Goal: Task Accomplishment & Management: Manage account settings

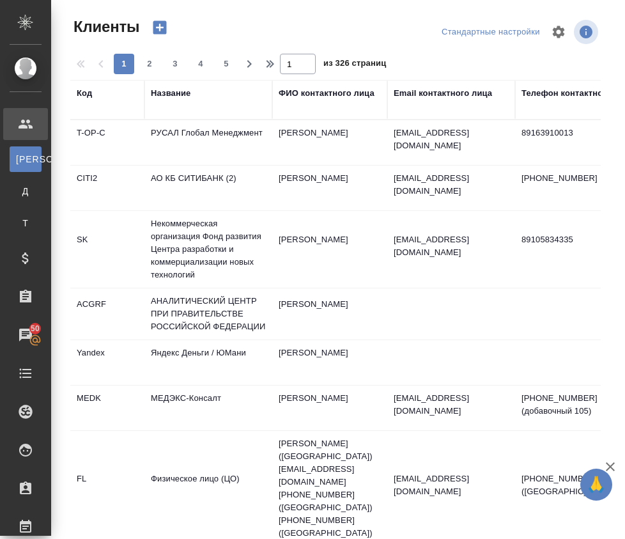
select select "RU"
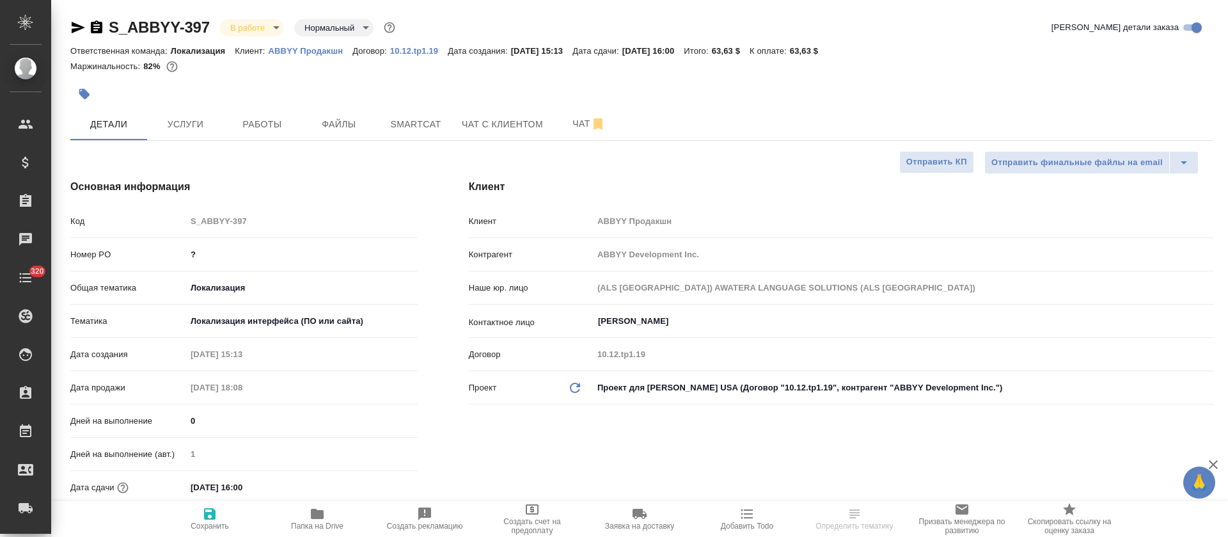
select select "RU"
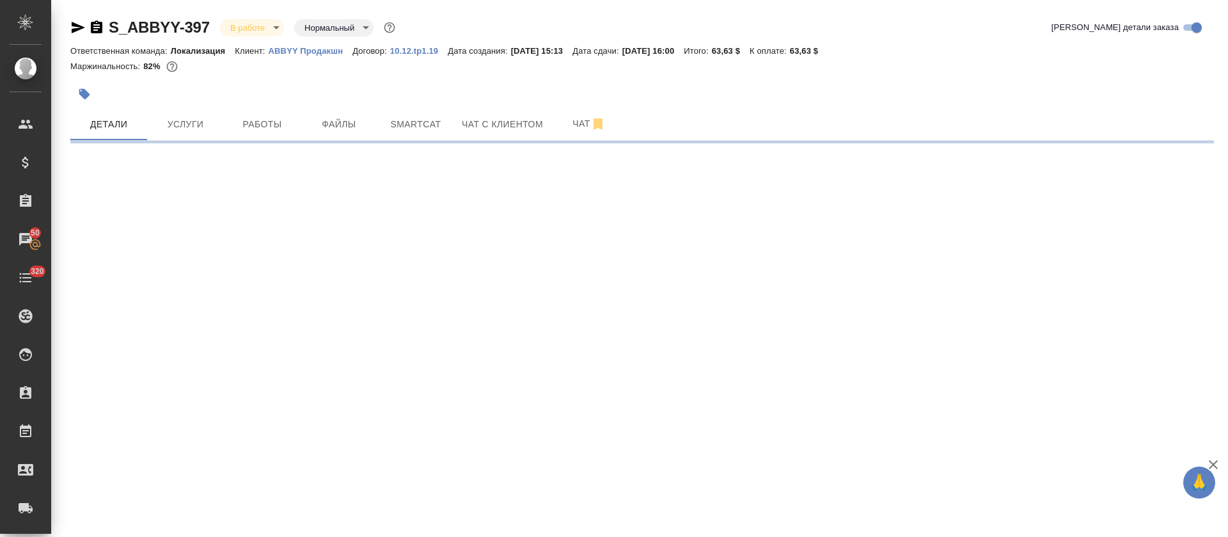
select select "RU"
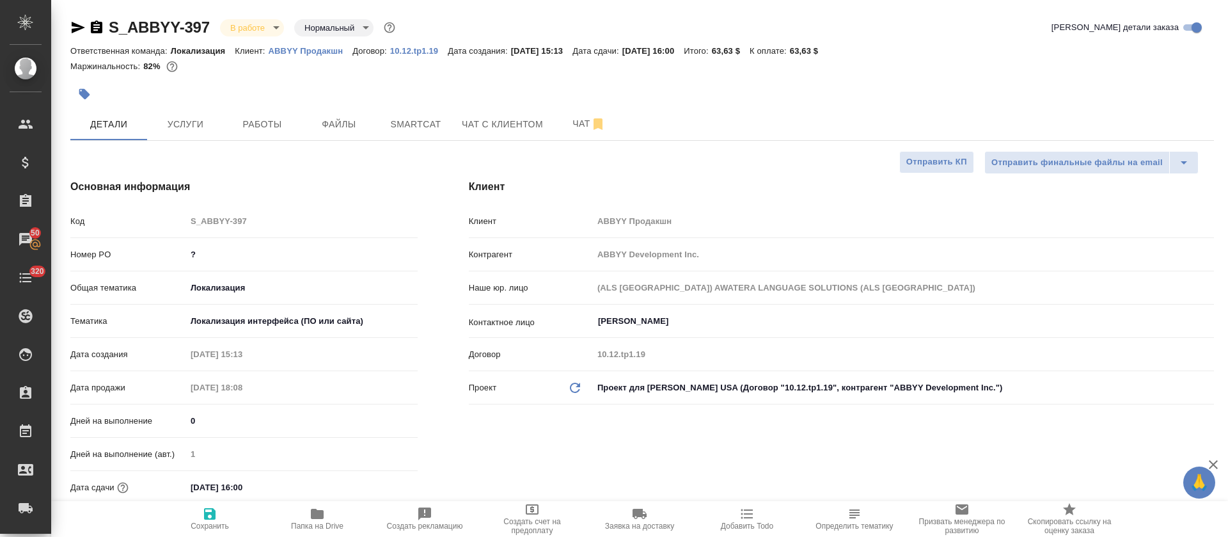
type textarea "x"
click at [282, 118] on span "Работы" at bounding box center [262, 124] width 61 height 16
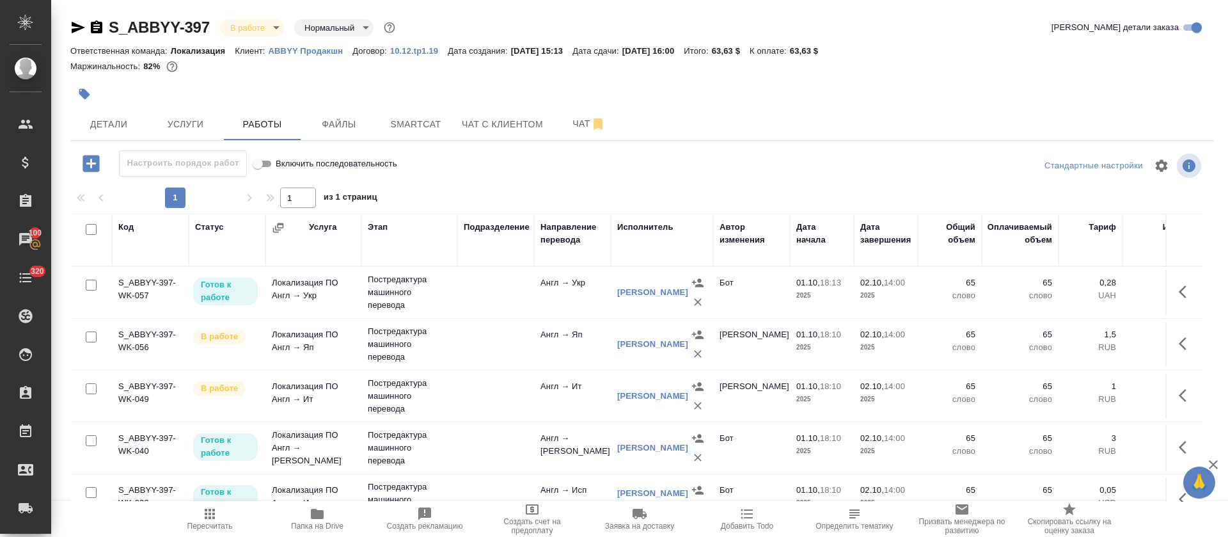
click at [430, 140] on hr at bounding box center [641, 140] width 1143 height 1
click at [429, 116] on span "Smartcat" at bounding box center [415, 124] width 61 height 16
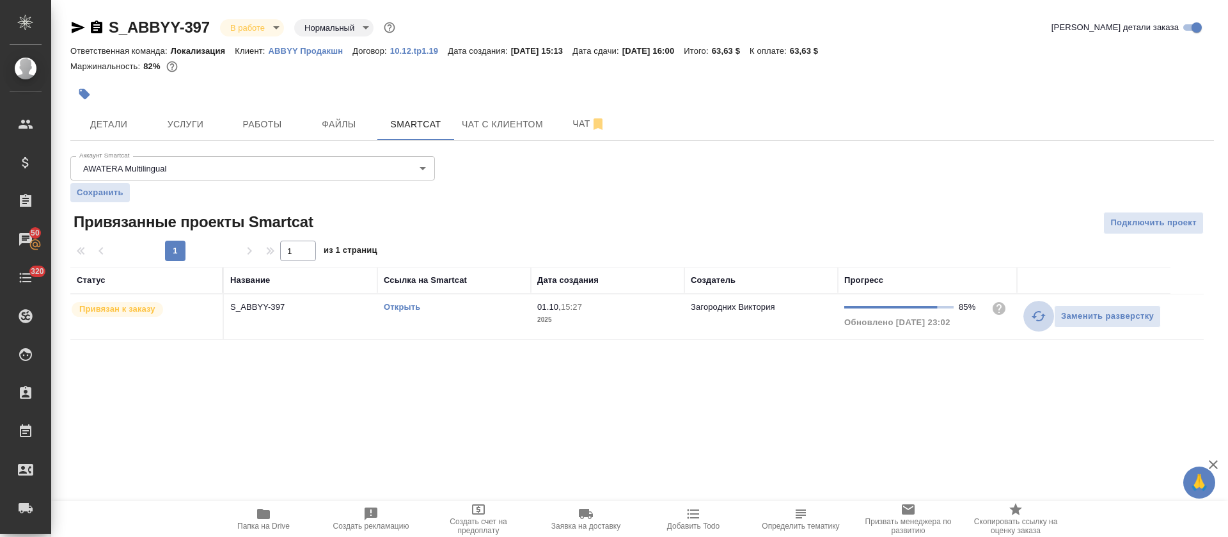
drag, startPoint x: 1035, startPoint y: 324, endPoint x: 991, endPoint y: 324, distance: 44.8
click at [1035, 324] on button "button" at bounding box center [1038, 316] width 31 height 31
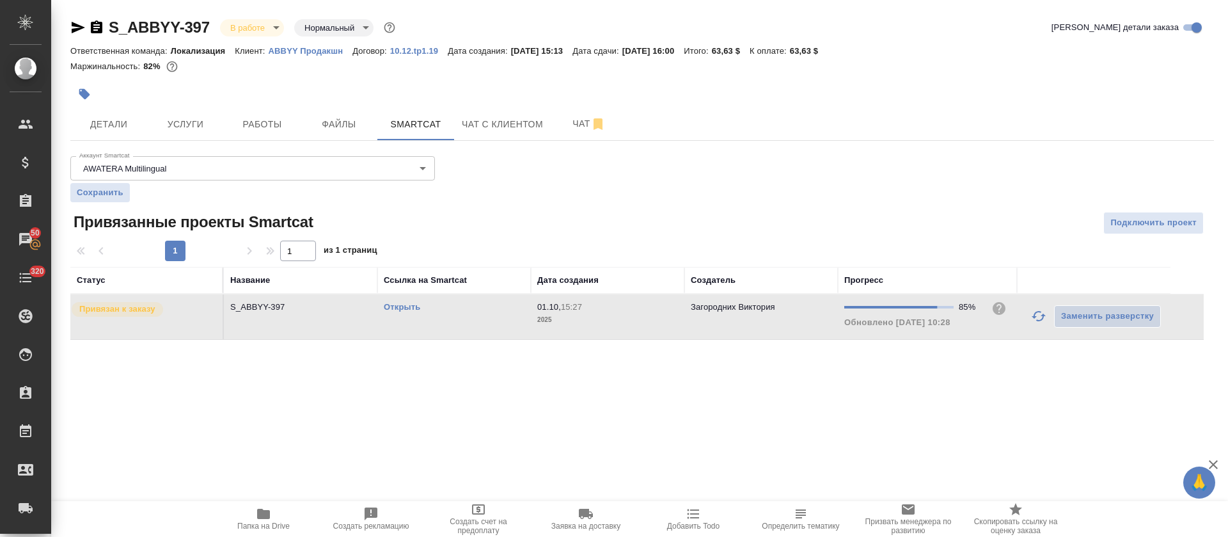
click at [433, 305] on div "Открыть" at bounding box center [454, 307] width 141 height 13
click at [417, 308] on link "Открыть" at bounding box center [402, 307] width 36 height 10
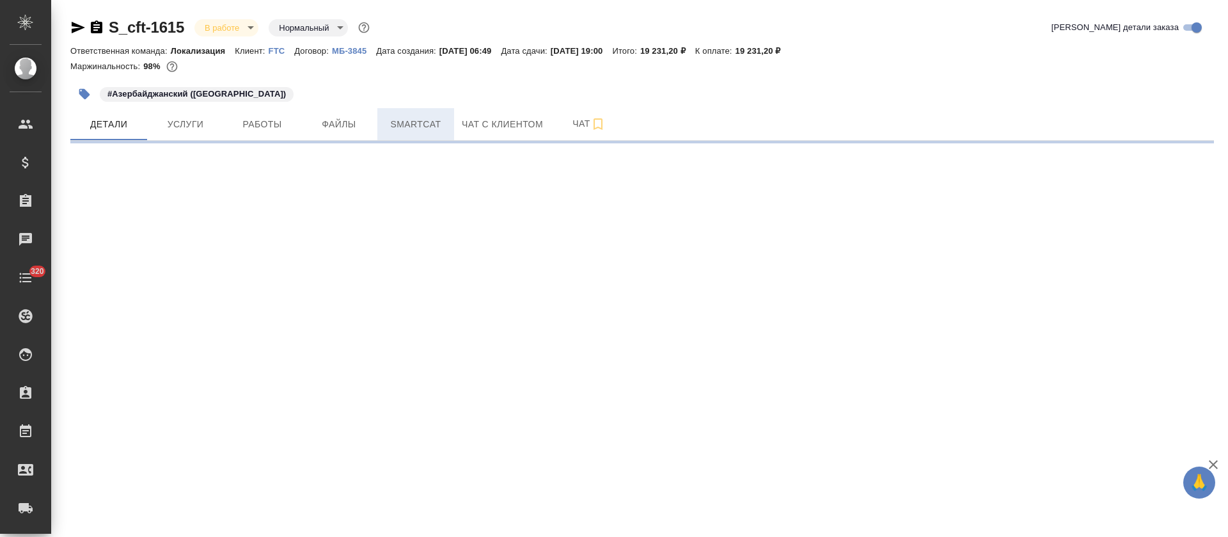
click at [412, 132] on button "Smartcat" at bounding box center [415, 124] width 77 height 32
select select "RU"
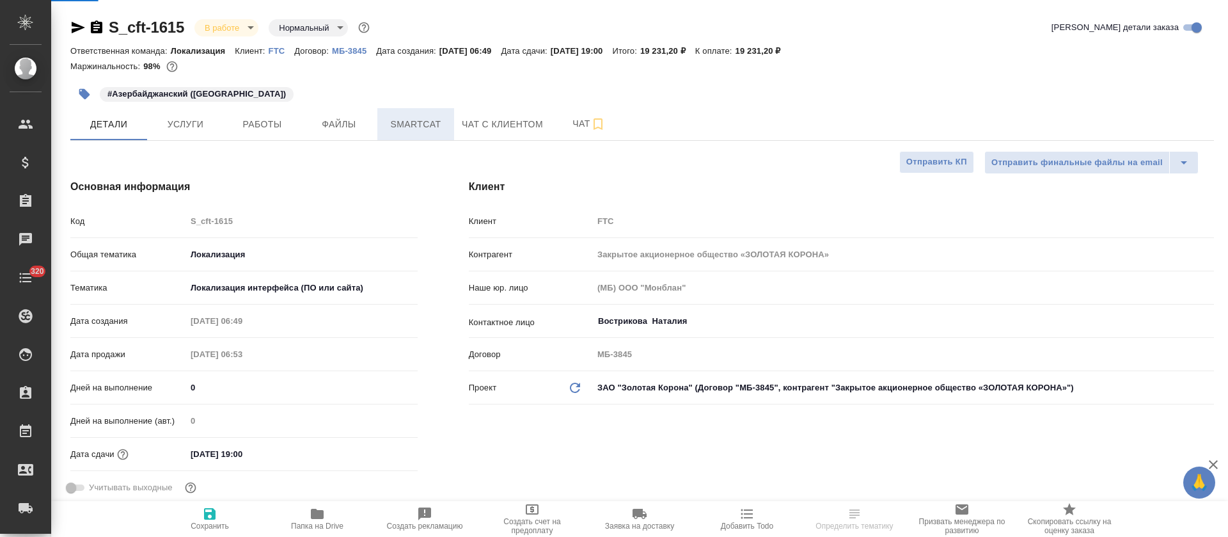
type textarea "x"
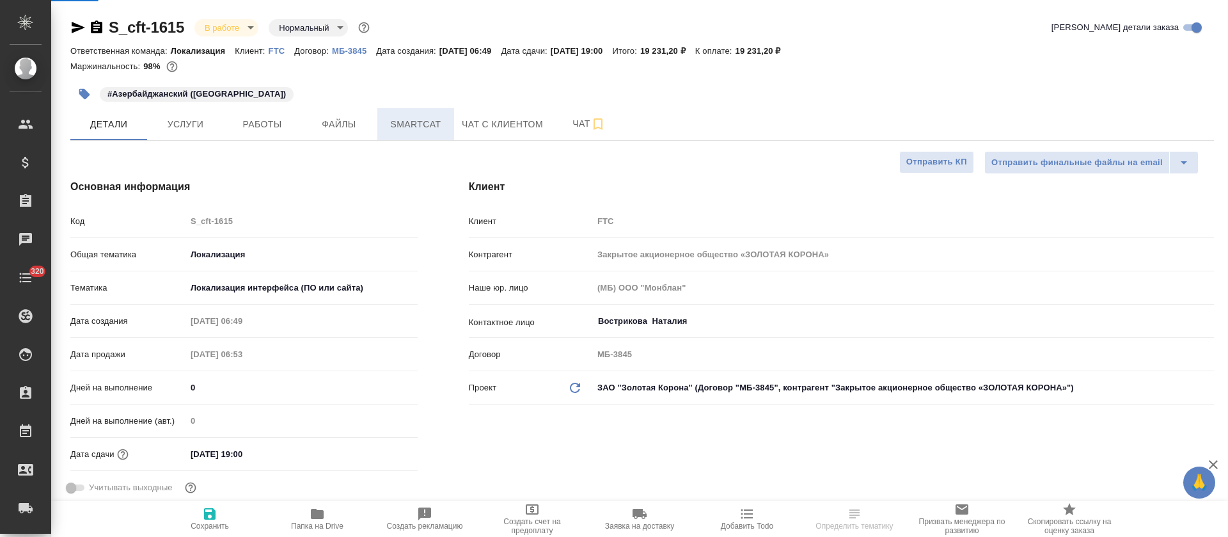
type textarea "x"
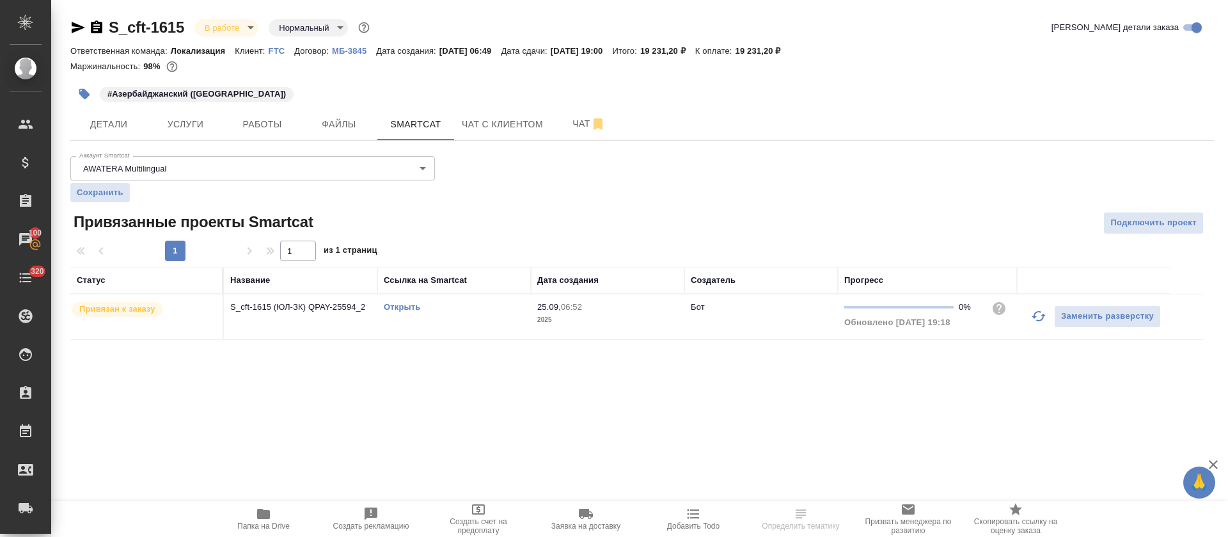
click at [402, 304] on link "Открыть" at bounding box center [402, 307] width 36 height 10
click at [257, 134] on button "Работы" at bounding box center [262, 124] width 77 height 32
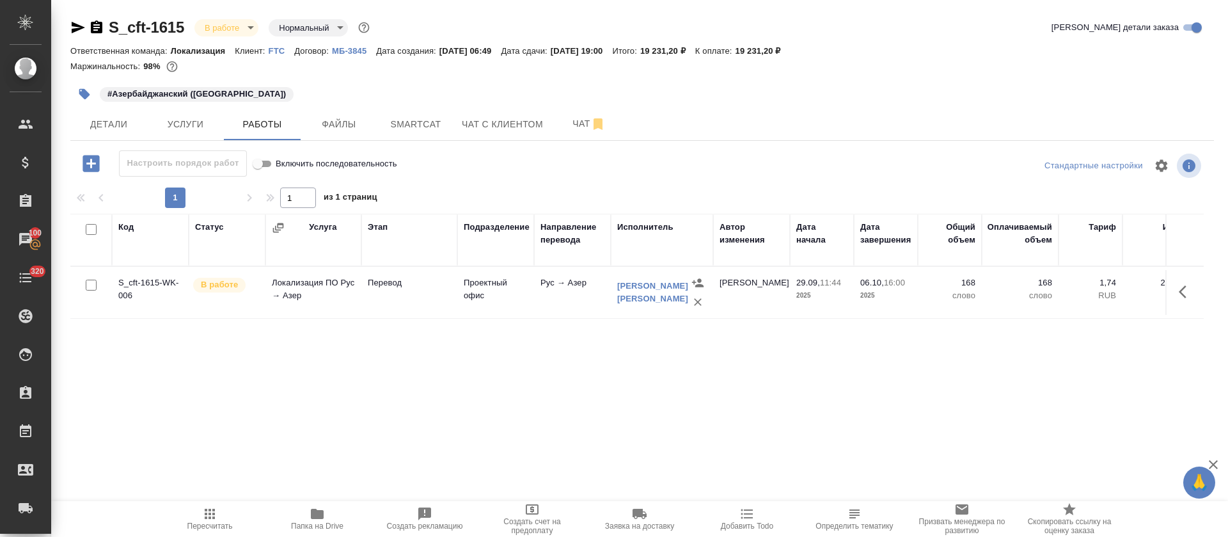
click at [1188, 290] on icon "button" at bounding box center [1186, 291] width 15 height 15
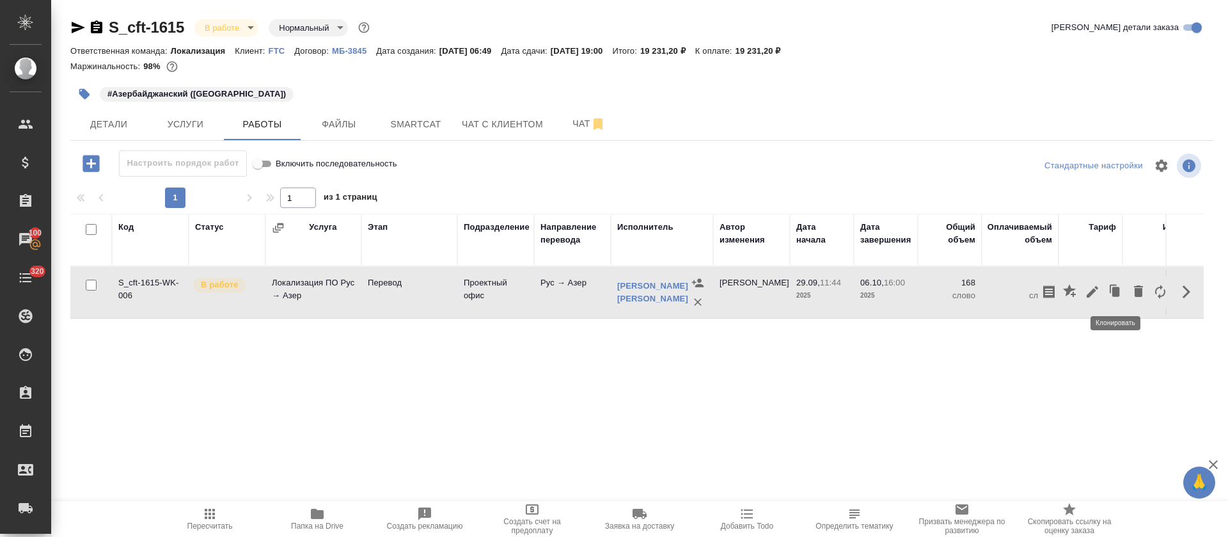
click at [1113, 297] on icon "button" at bounding box center [1115, 292] width 18 height 18
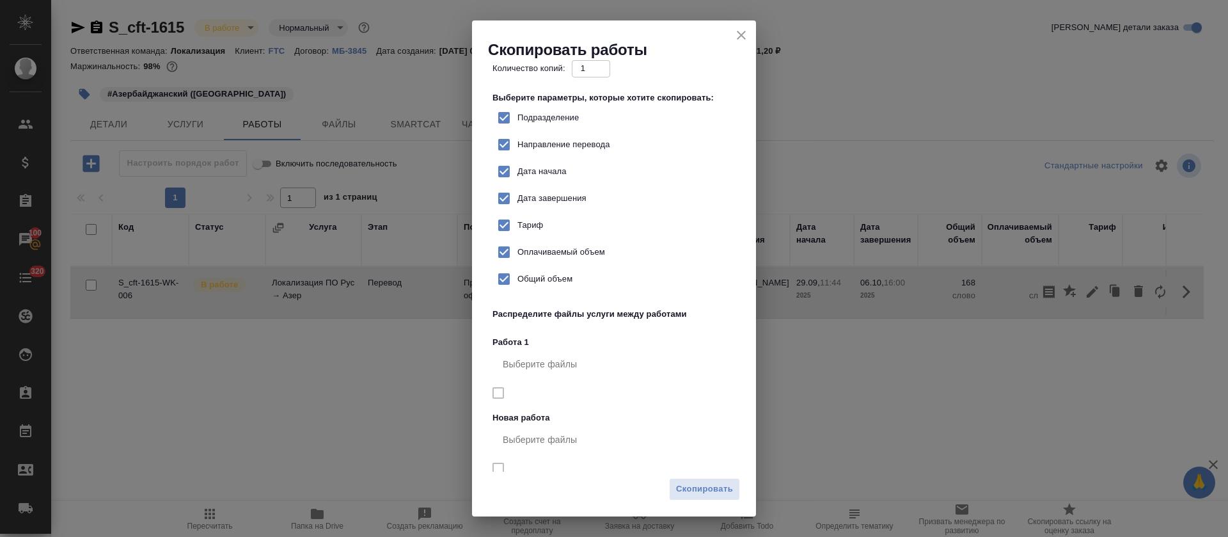
scroll to position [41, 0]
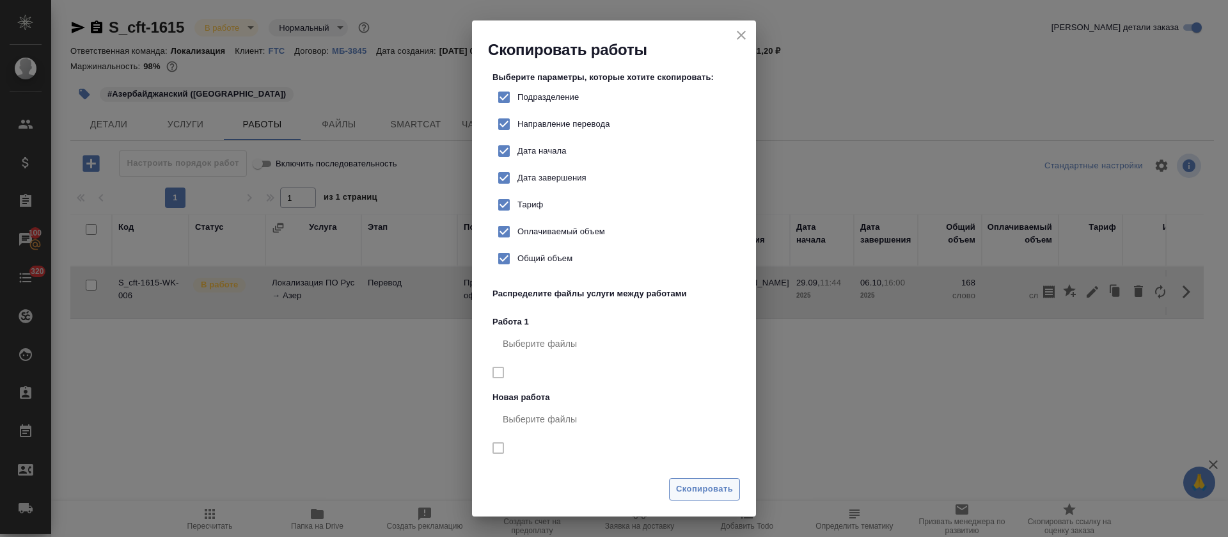
click at [702, 492] on span "Скопировать" at bounding box center [704, 489] width 57 height 15
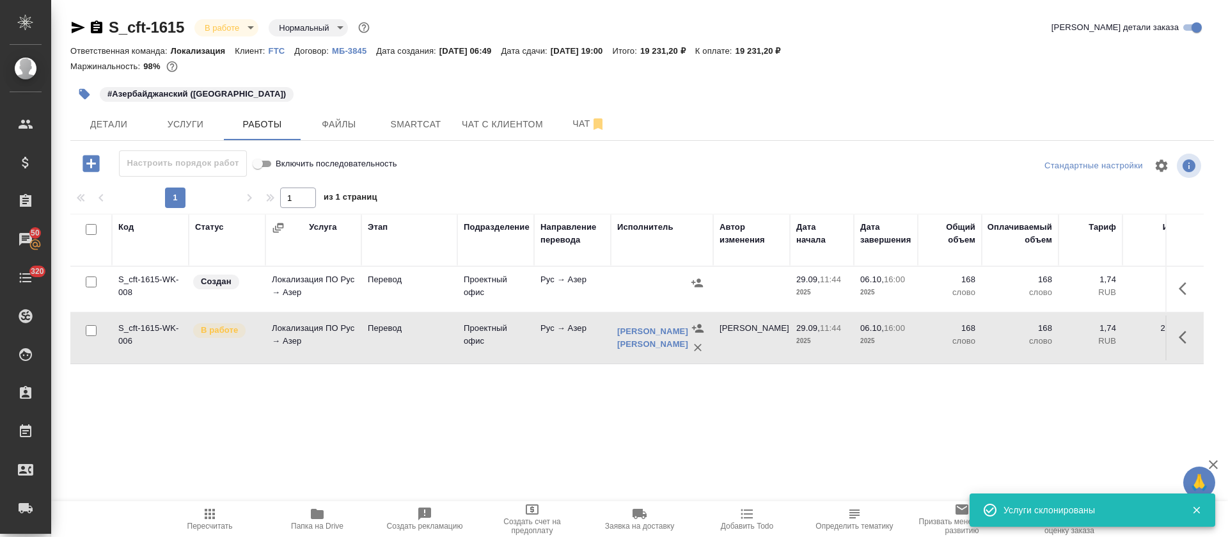
click at [1174, 285] on button "button" at bounding box center [1186, 288] width 31 height 31
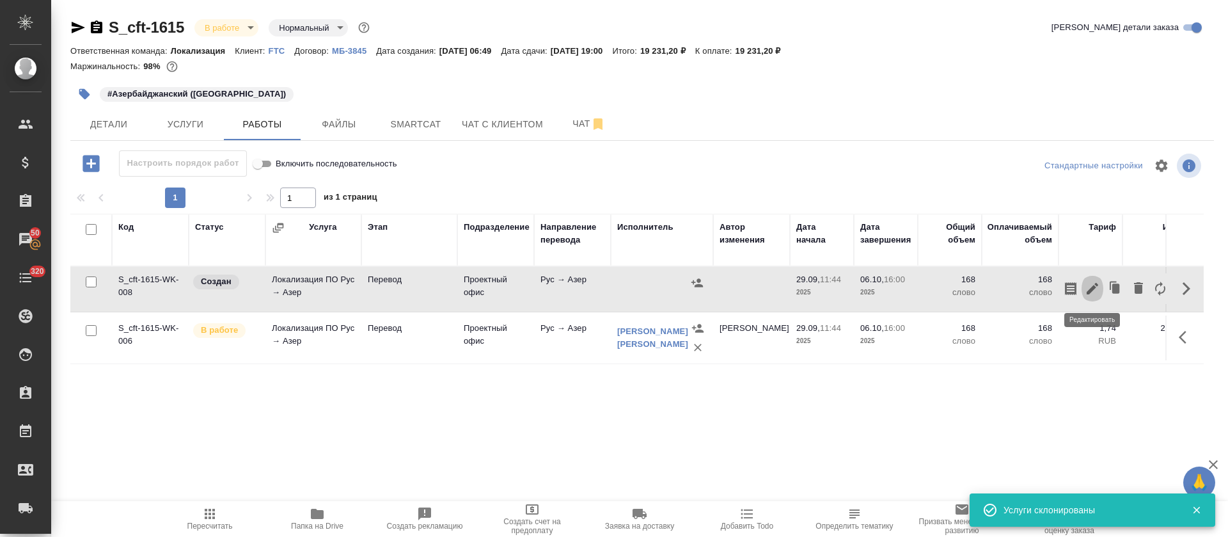
click at [1088, 288] on icon "button" at bounding box center [1092, 288] width 15 height 15
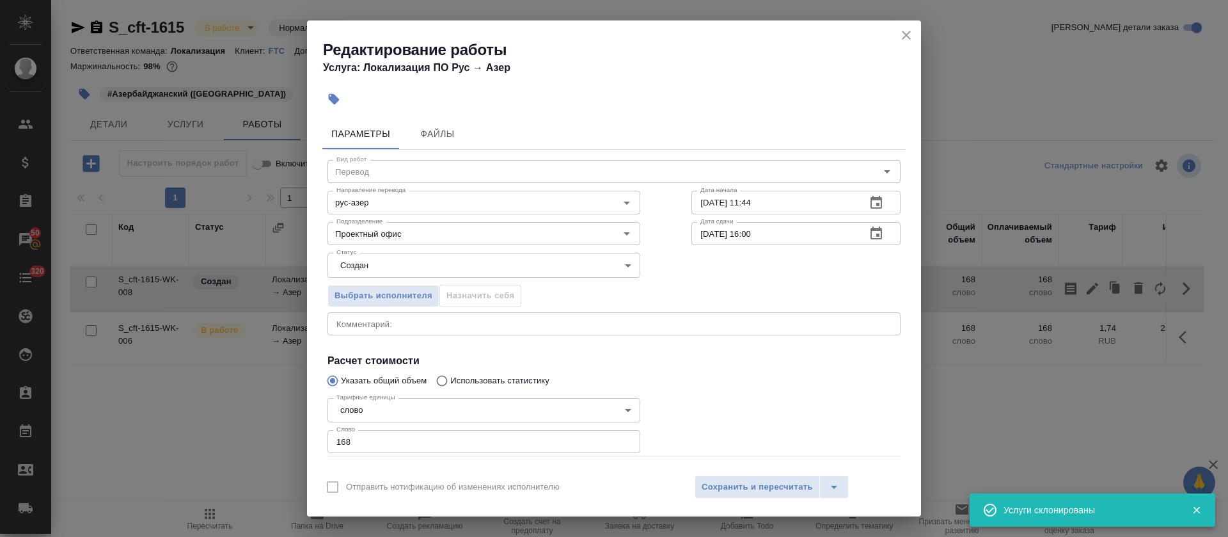
click at [345, 448] on input "168" at bounding box center [483, 441] width 313 height 23
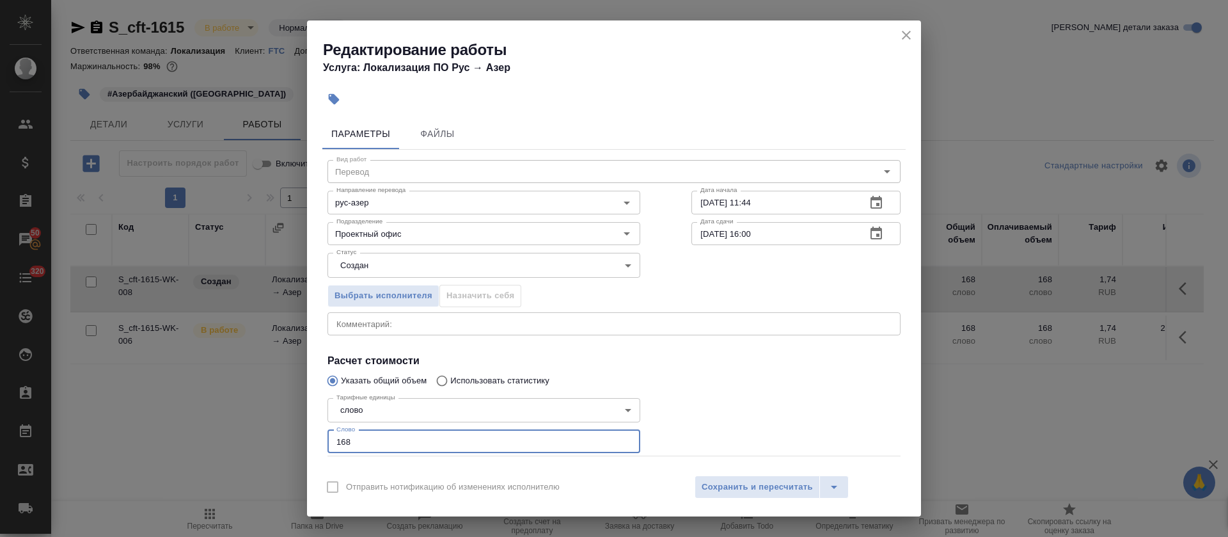
click at [345, 448] on input "168" at bounding box center [483, 441] width 313 height 23
paste input "691"
type input "691"
click at [586, 272] on body "🙏 .cls-1 fill:#fff; AWATERA Tretyakova Olga Клиенты Спецификации Заказы 100 Чат…" at bounding box center [614, 268] width 1228 height 537
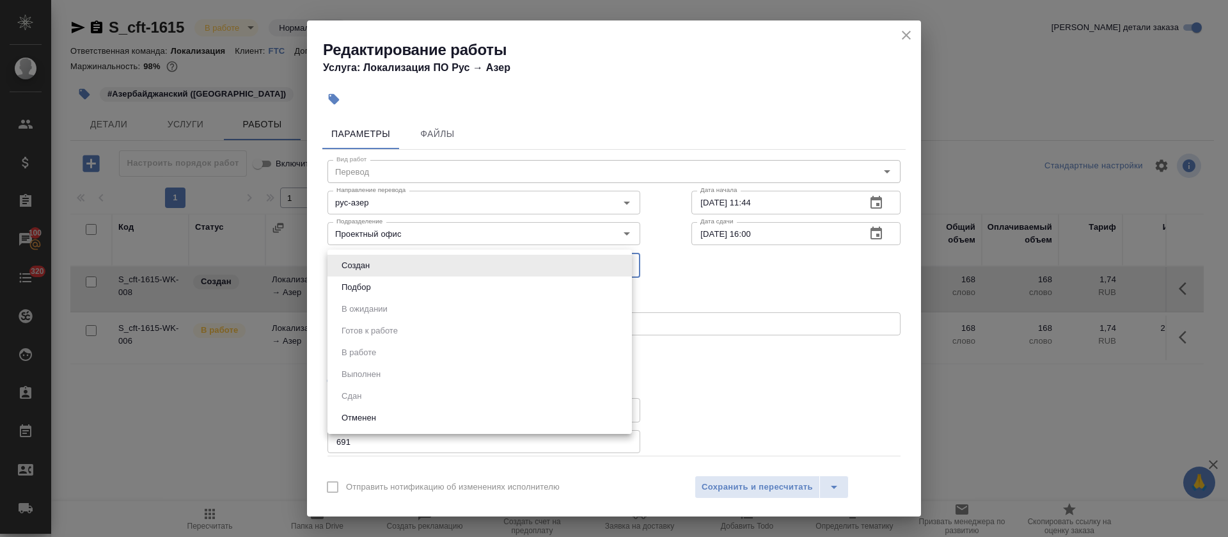
click at [575, 299] on ul "Создан Подбор В ожидании Готов к работе В работе Выполнен Сдан Отменен" at bounding box center [479, 341] width 304 height 184
click at [572, 284] on li "Подбор" at bounding box center [479, 287] width 304 height 22
type input "recruiting"
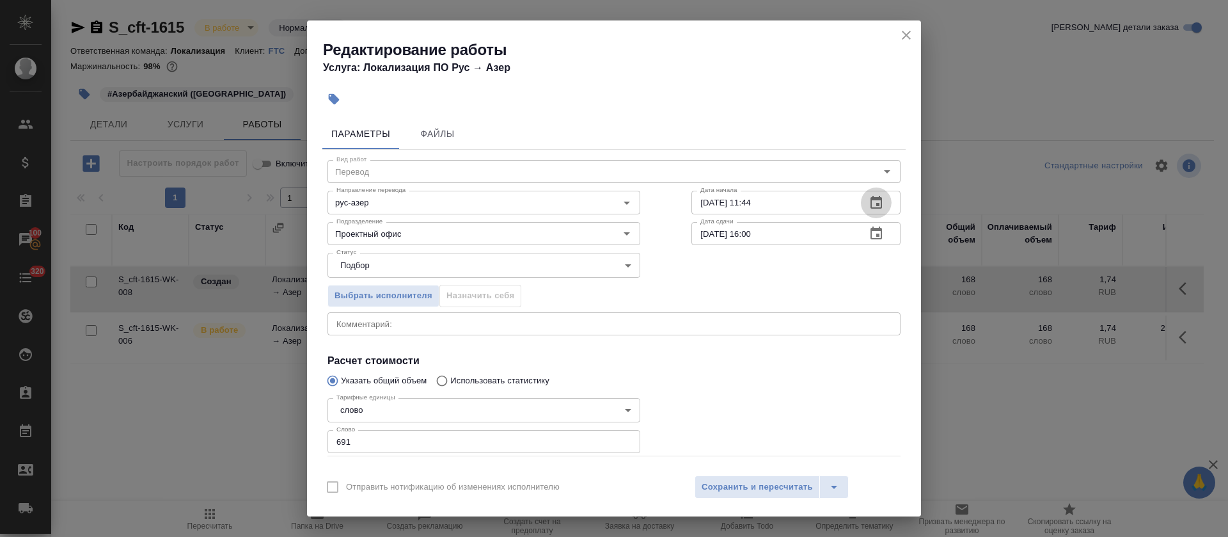
click at [868, 205] on icon "button" at bounding box center [875, 202] width 15 height 15
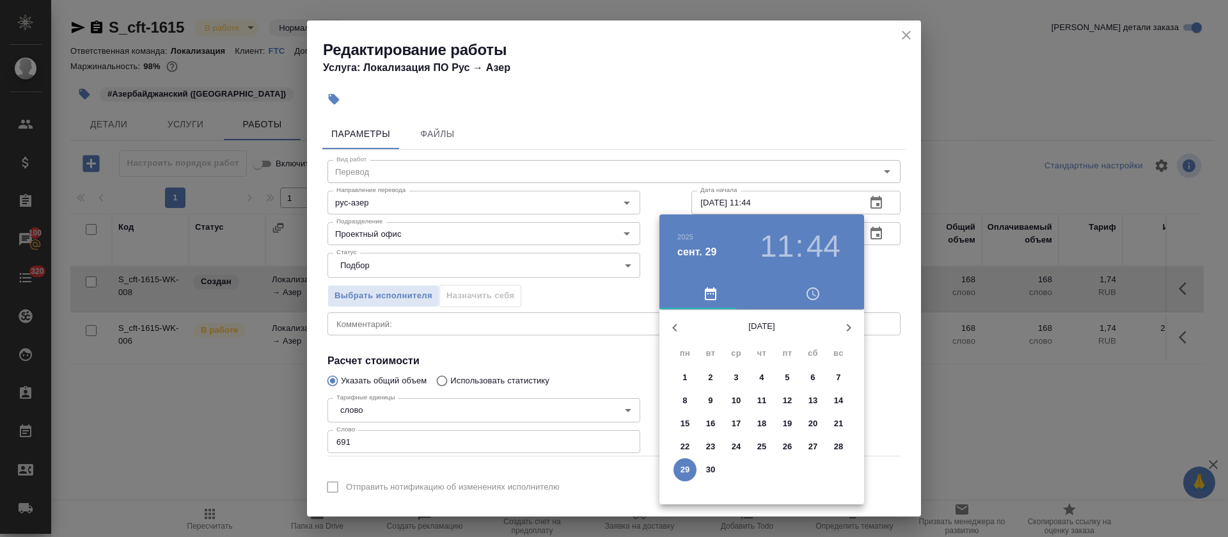
click at [854, 324] on icon "button" at bounding box center [848, 327] width 15 height 15
click at [762, 377] on p "2" at bounding box center [761, 377] width 4 height 13
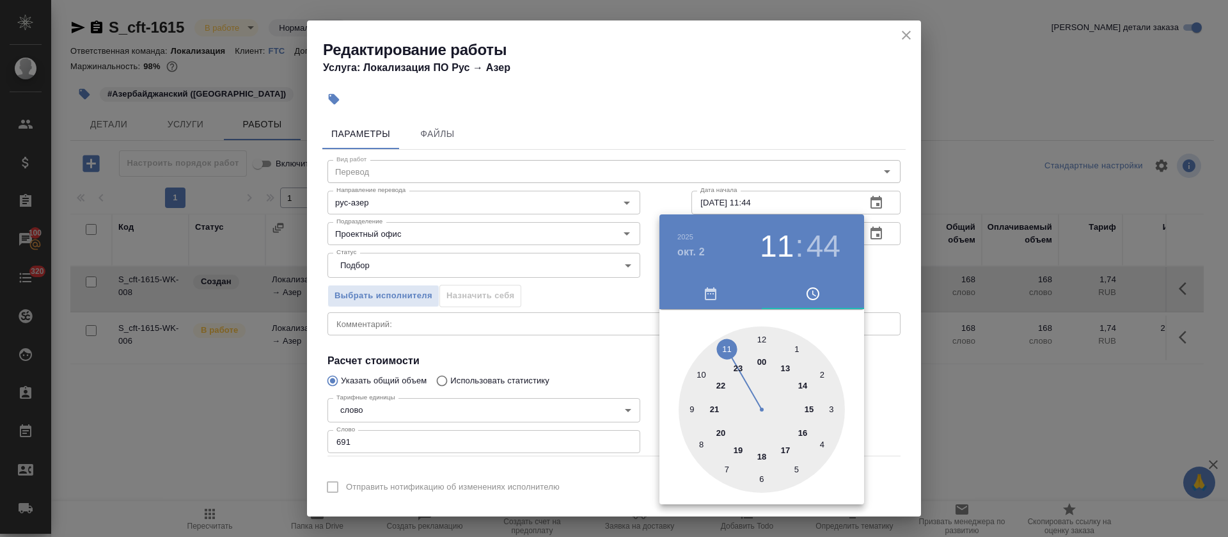
click at [702, 373] on div at bounding box center [762, 409] width 166 height 166
click at [729, 473] on div at bounding box center [762, 409] width 166 height 166
type input "02.10.2025 10:34"
click at [638, 383] on div at bounding box center [614, 268] width 1228 height 537
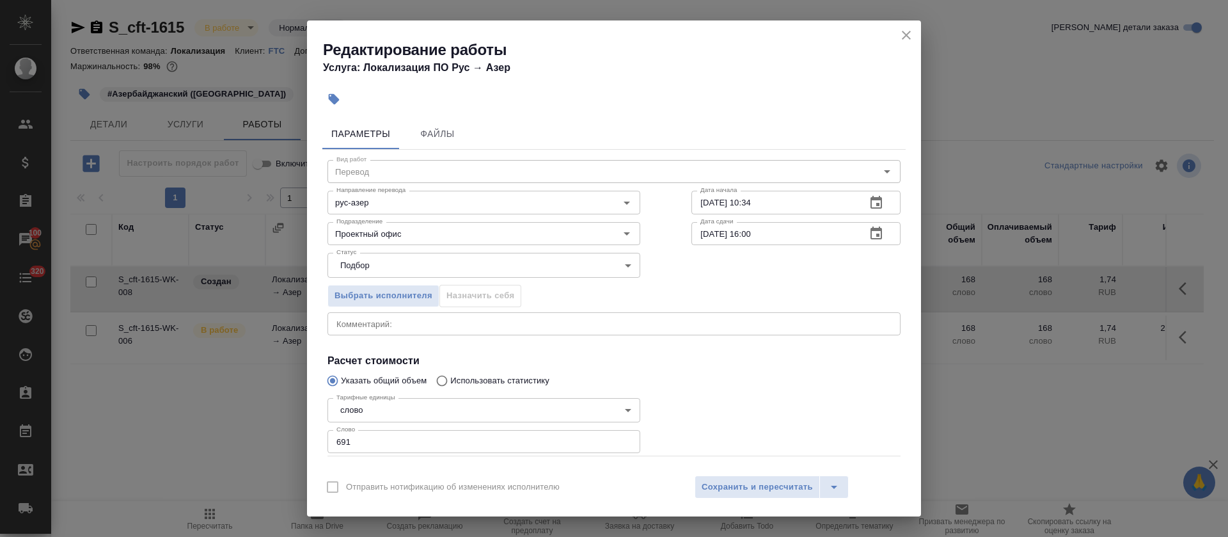
click at [868, 232] on icon "button" at bounding box center [875, 233] width 15 height 15
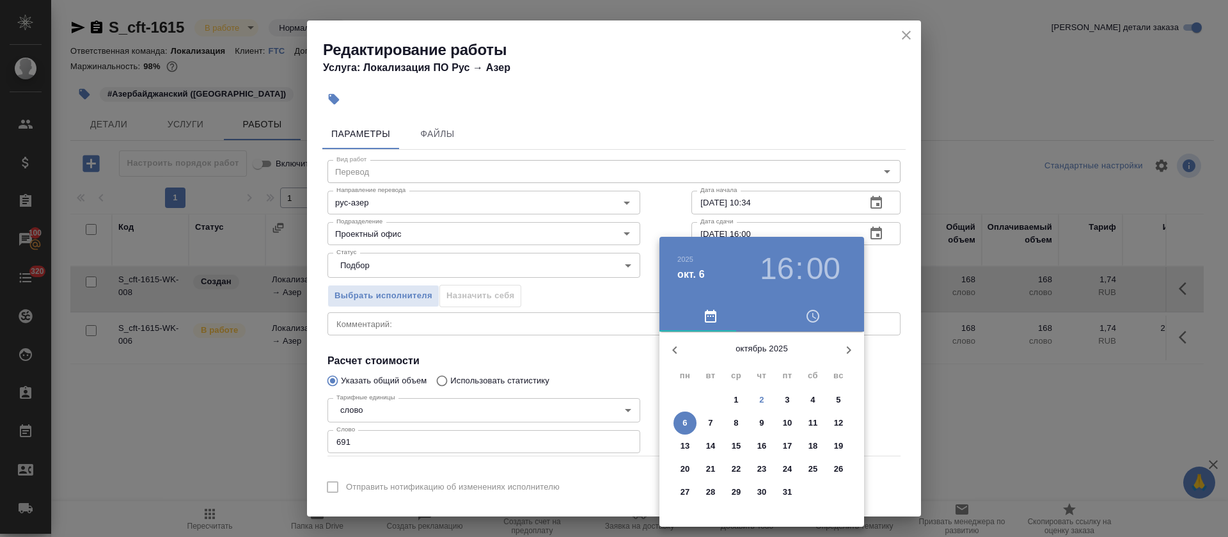
click at [780, 270] on h3 "16" at bounding box center [777, 269] width 34 height 36
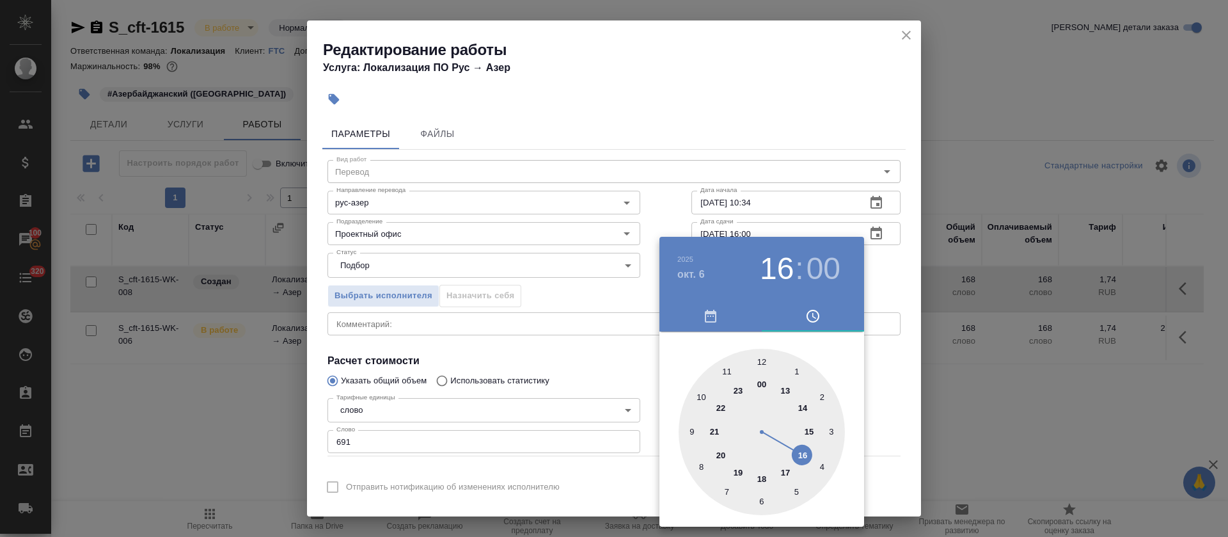
click at [588, 375] on div at bounding box center [614, 268] width 1228 height 537
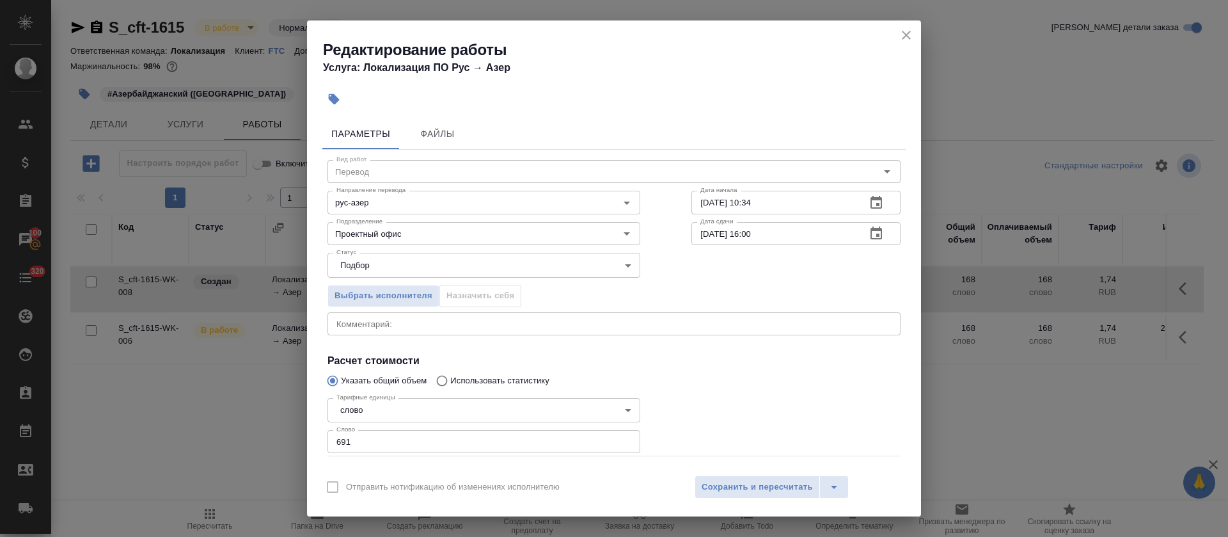
click at [870, 234] on icon "button" at bounding box center [876, 232] width 12 height 13
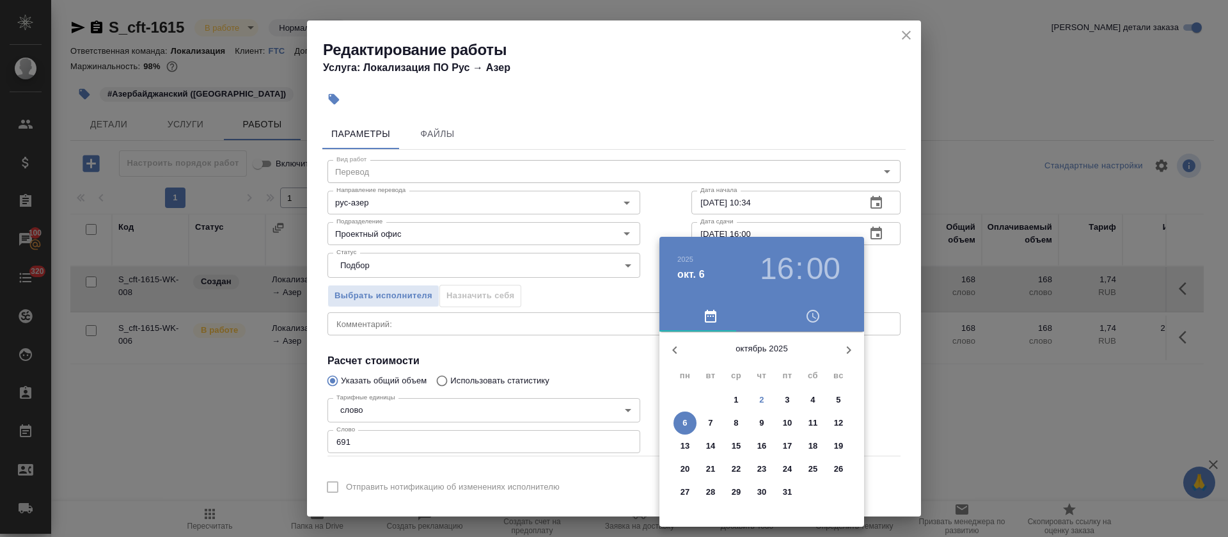
click at [770, 272] on h3 "16" at bounding box center [777, 269] width 34 height 36
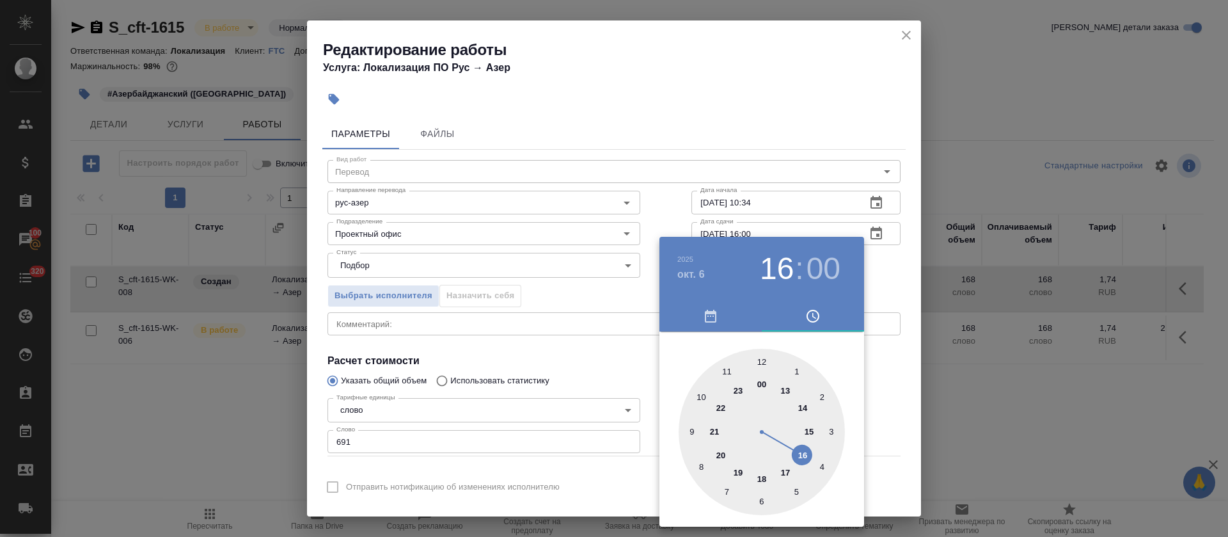
click at [806, 411] on div at bounding box center [762, 432] width 166 height 166
type input "06.10.2025 14:00"
click at [626, 416] on div at bounding box center [614, 268] width 1228 height 537
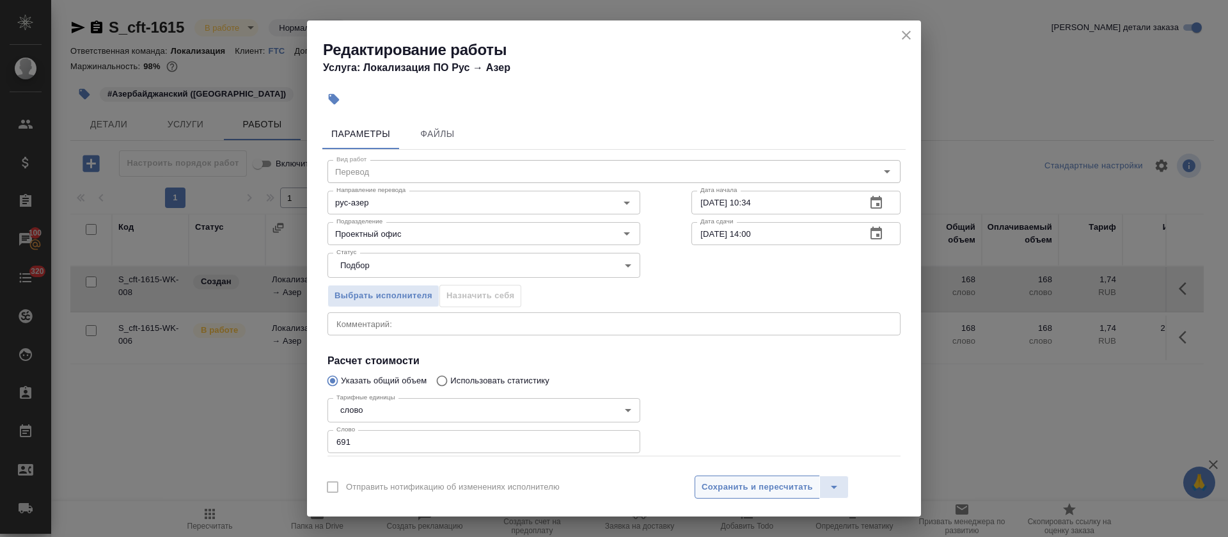
click at [784, 487] on span "Сохранить и пересчитать" at bounding box center [757, 487] width 111 height 15
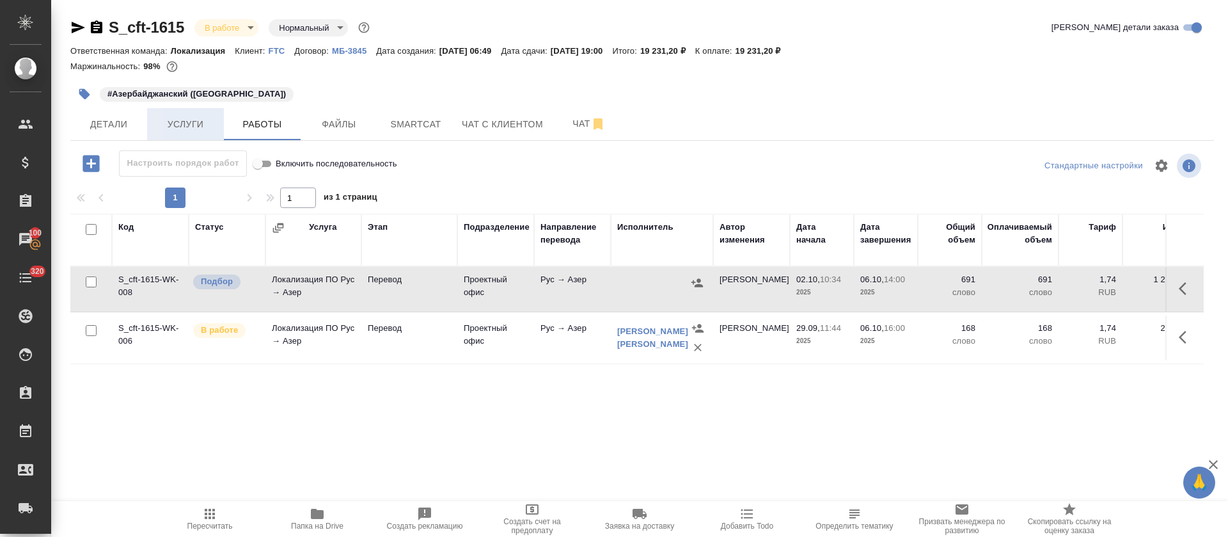
click at [169, 126] on span "Услуги" at bounding box center [185, 124] width 61 height 16
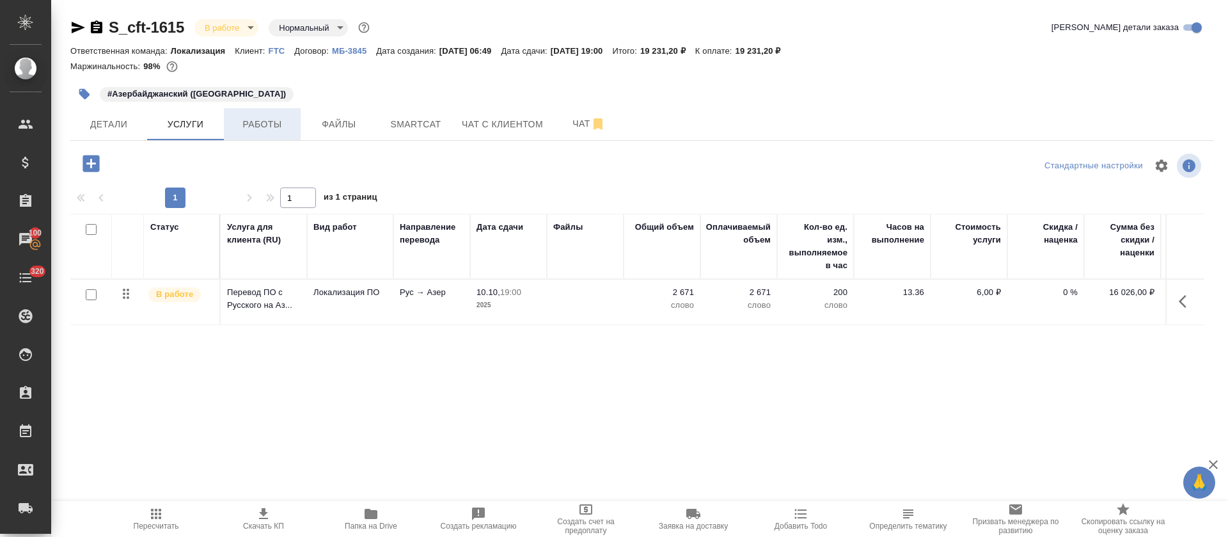
click at [277, 131] on span "Работы" at bounding box center [262, 124] width 61 height 16
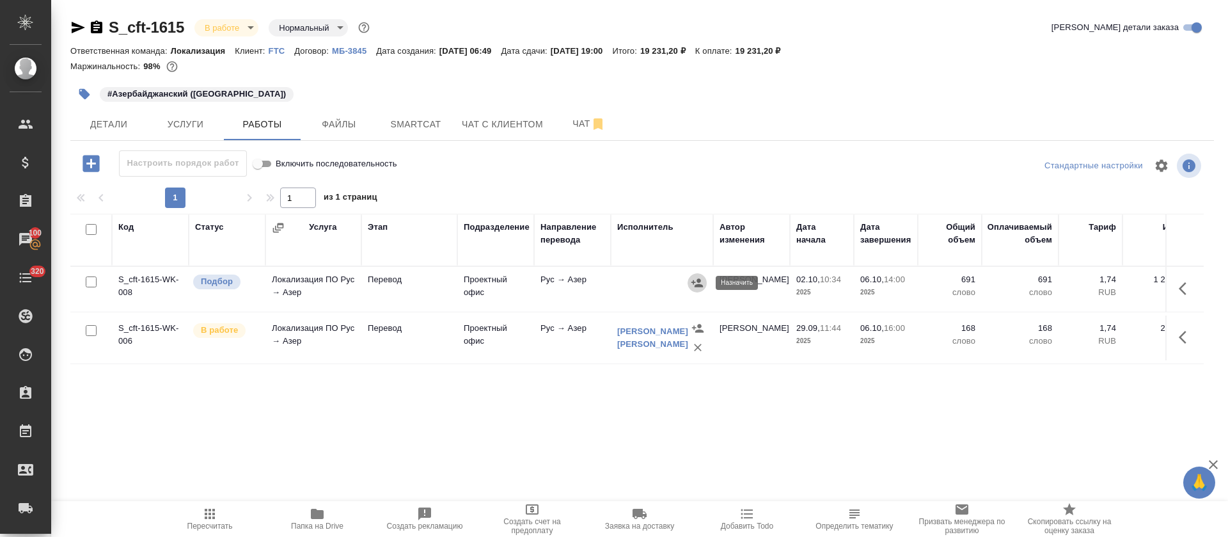
click at [702, 285] on icon "button" at bounding box center [697, 282] width 12 height 8
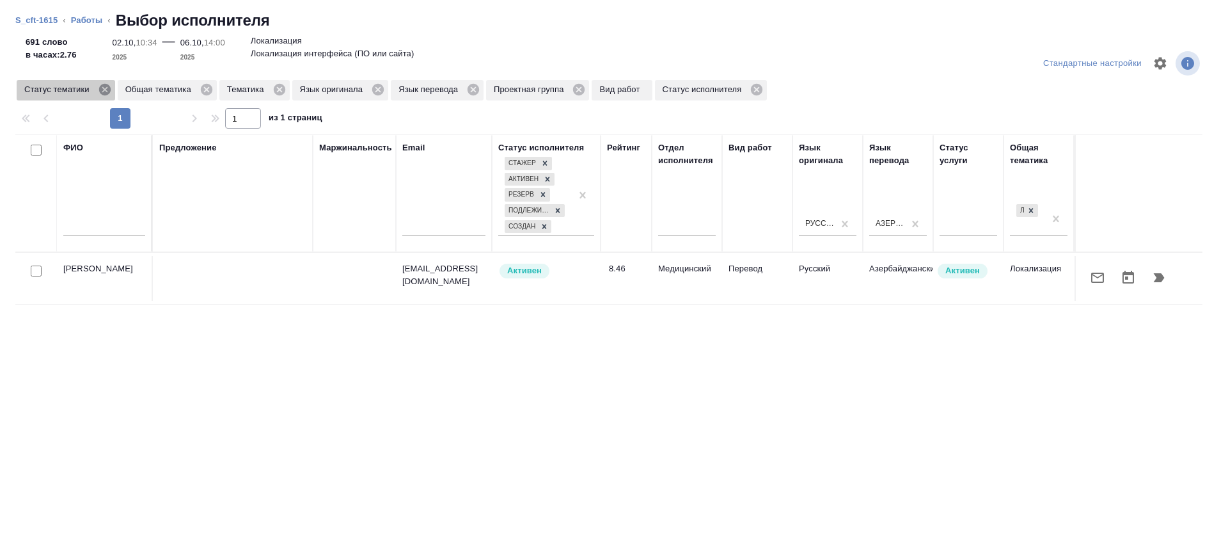
click at [111, 94] on icon at bounding box center [105, 89] width 14 height 14
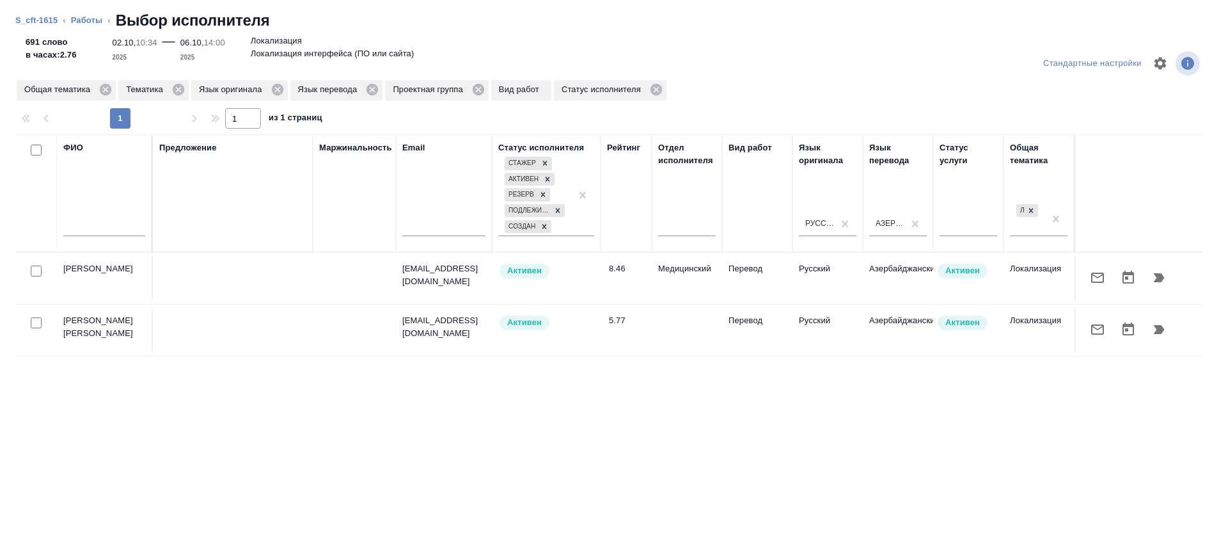
click at [1090, 324] on icon "button" at bounding box center [1097, 329] width 15 height 15
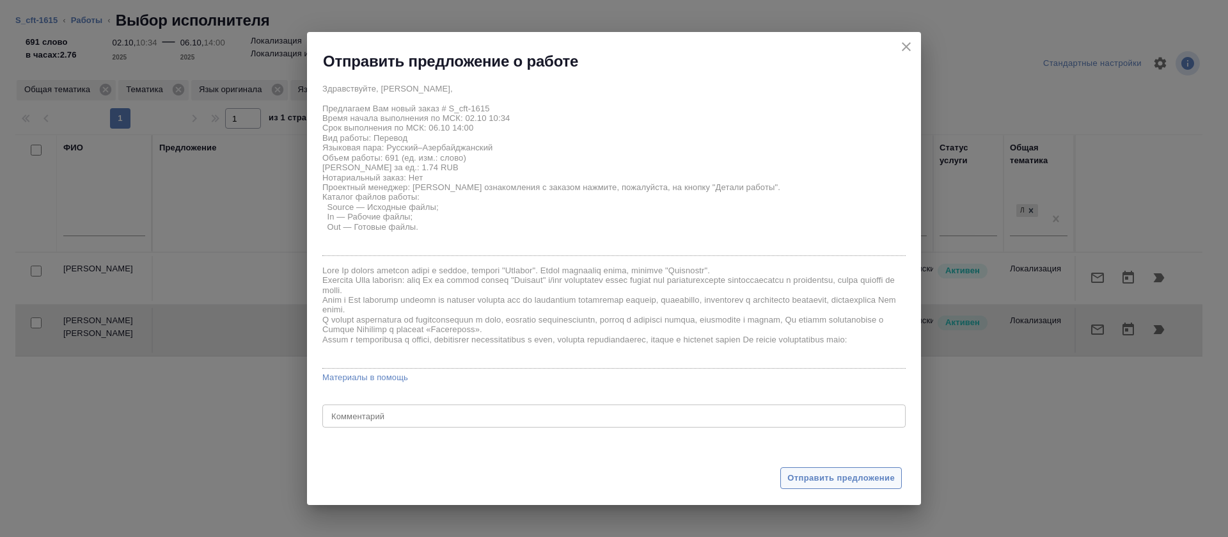
click at [799, 473] on span "Отправить предложение" at bounding box center [840, 478] width 107 height 15
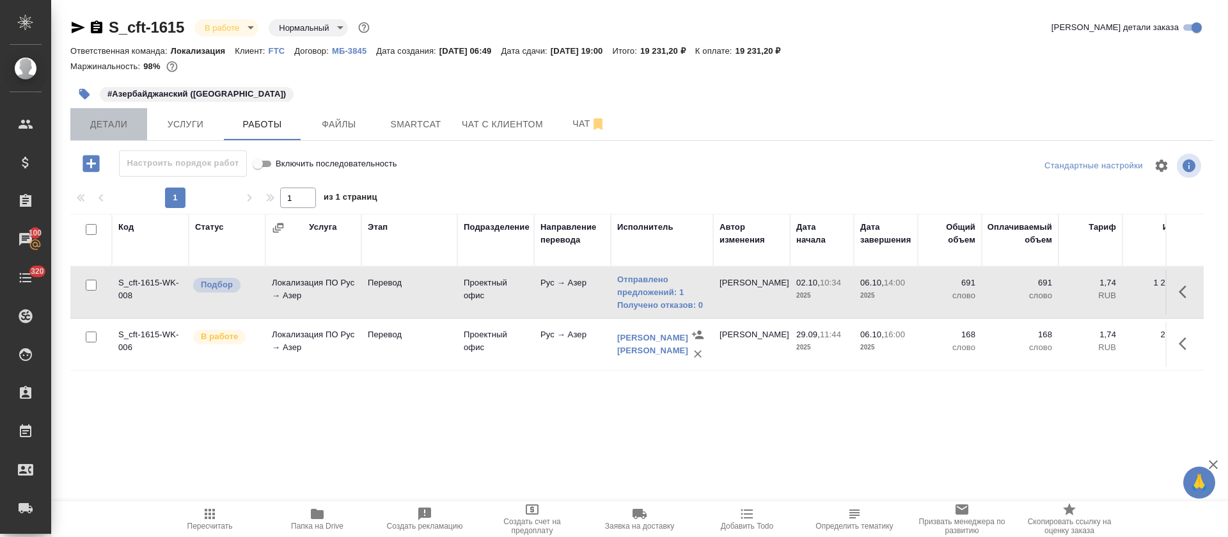
click at [106, 137] on button "Детали" at bounding box center [108, 124] width 77 height 32
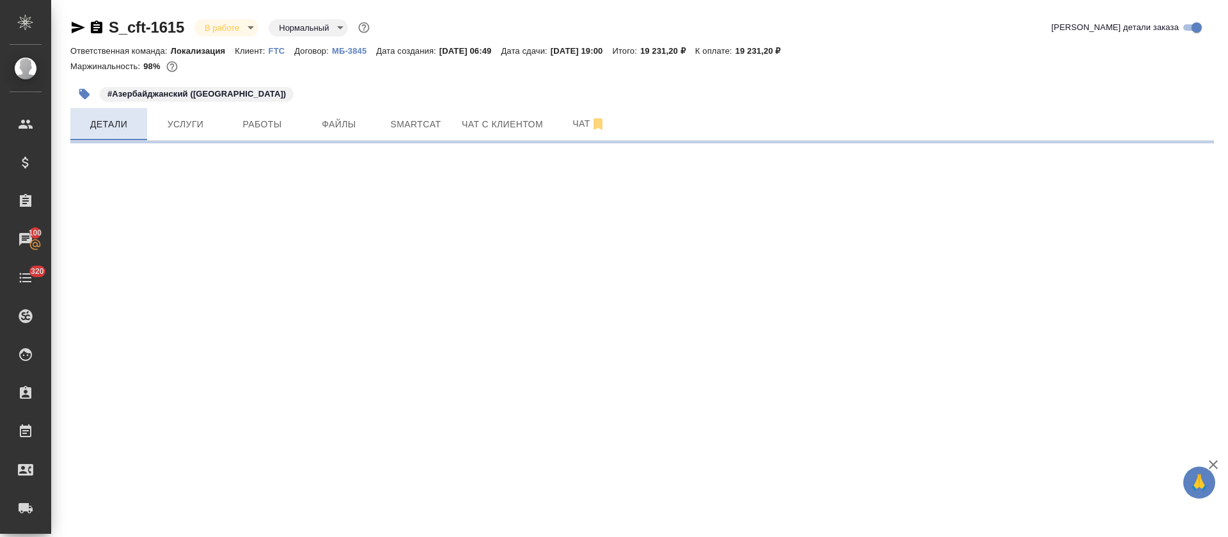
select select "RU"
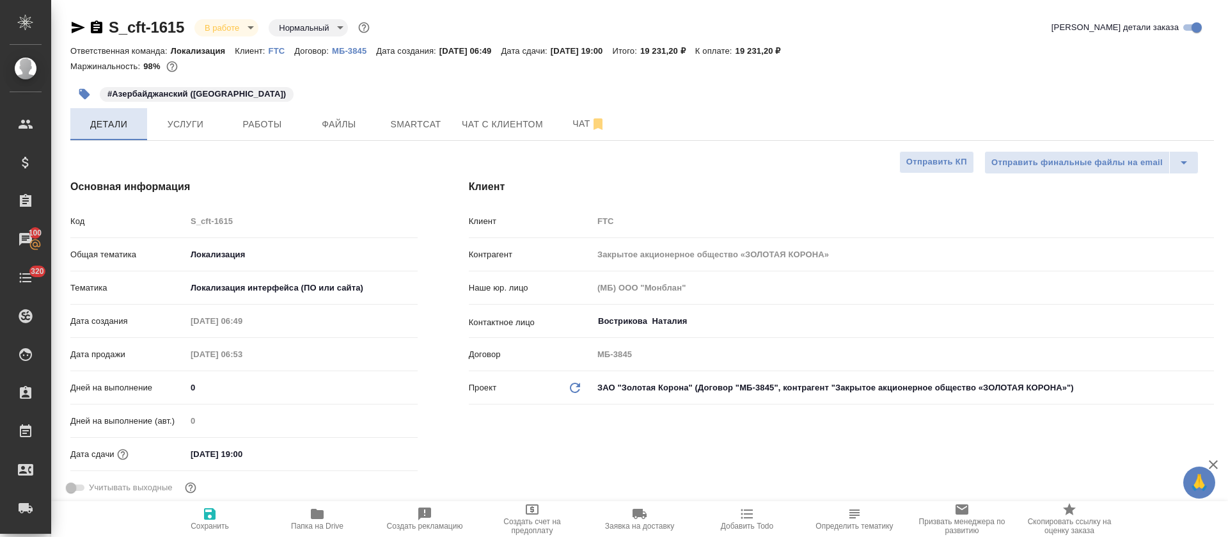
type textarea "x"
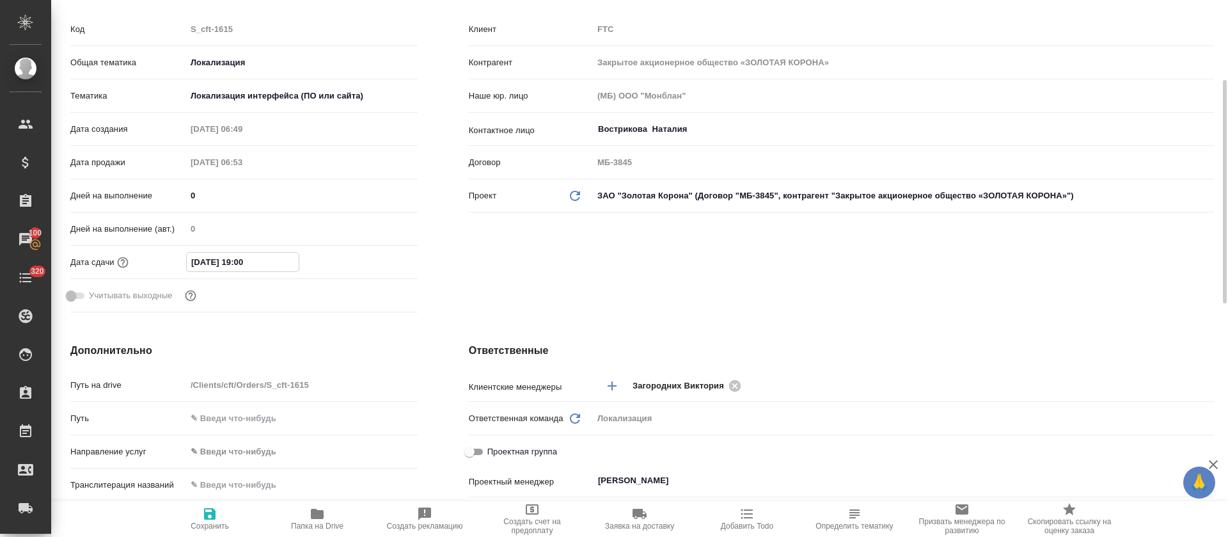
click at [197, 255] on input "10.10.2025 19:00" at bounding box center [243, 262] width 112 height 19
click at [387, 256] on div at bounding box center [395, 260] width 45 height 15
click at [375, 262] on icon "button" at bounding box center [380, 261] width 15 height 15
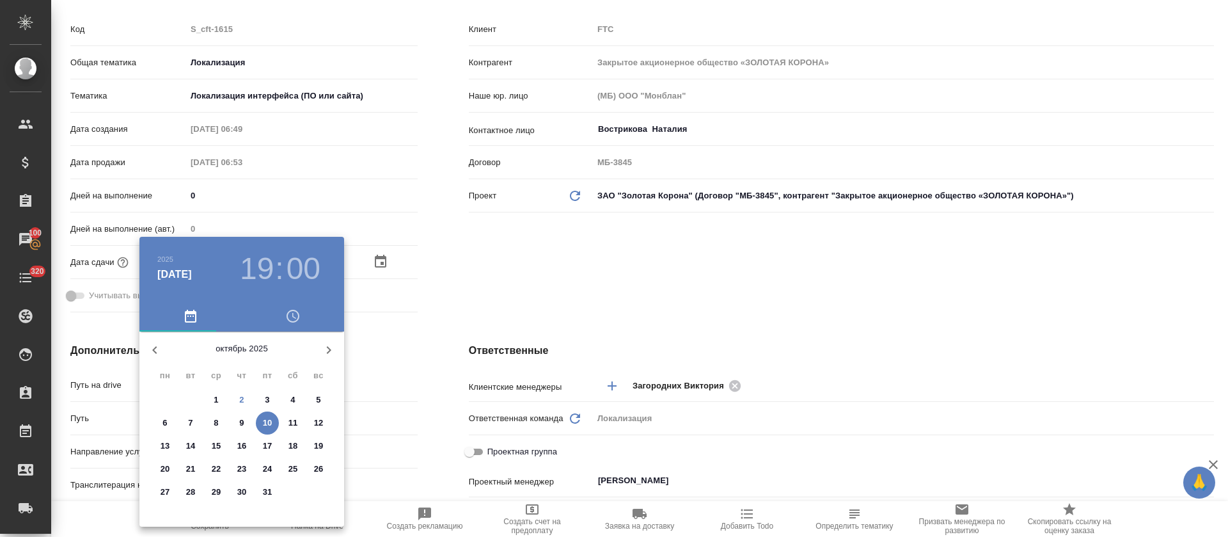
click at [166, 420] on p "6" at bounding box center [164, 422] width 4 height 13
type input "06.10.2025 19:00"
type textarea "x"
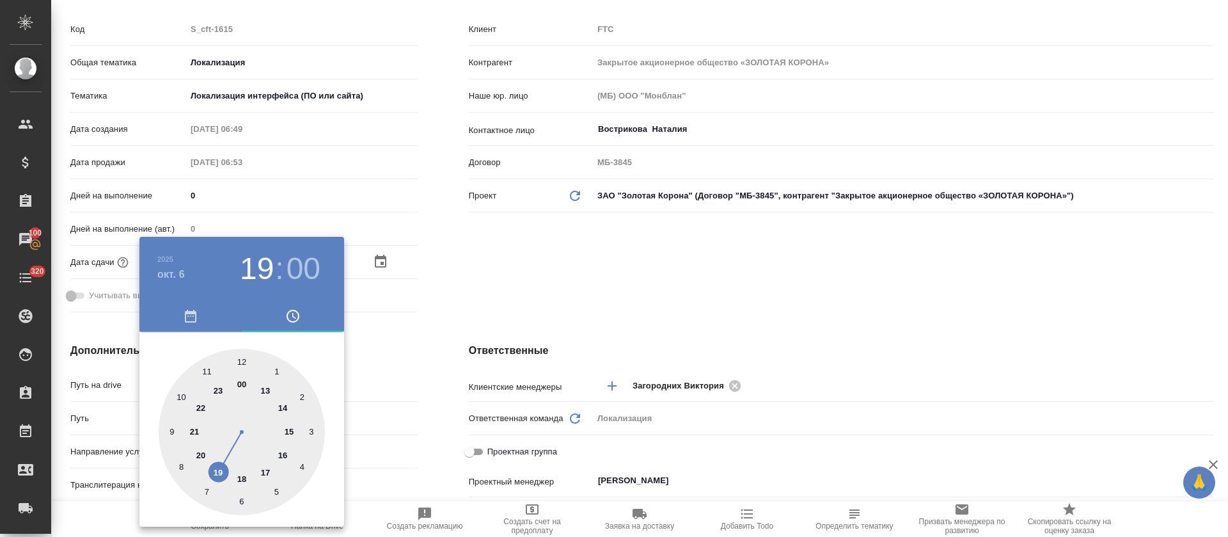
click at [461, 329] on div at bounding box center [614, 268] width 1228 height 537
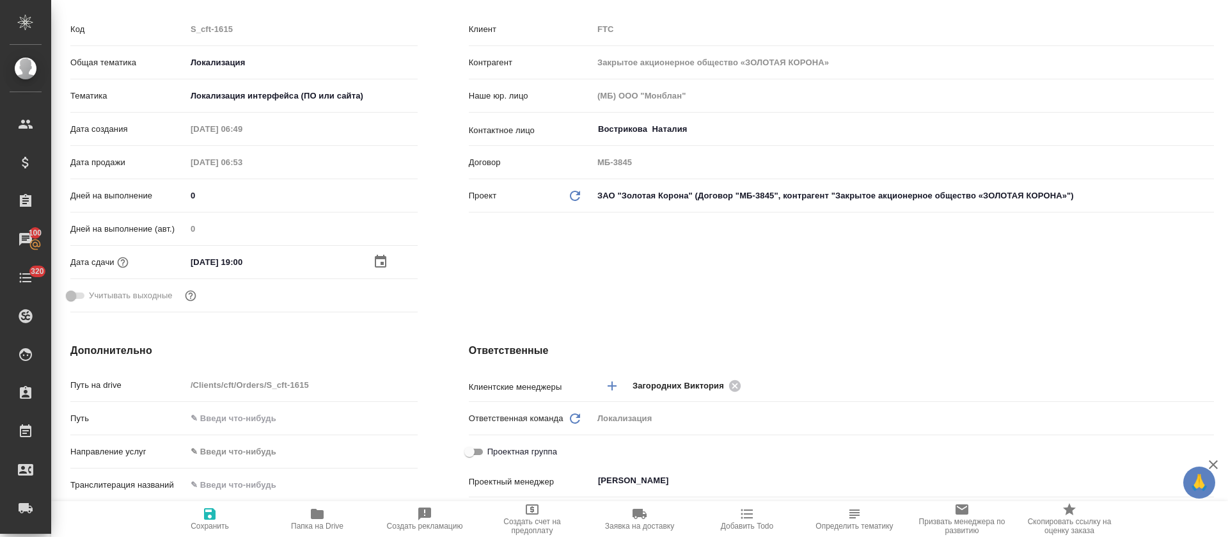
click at [231, 515] on span "Сохранить" at bounding box center [210, 518] width 92 height 24
type textarea "x"
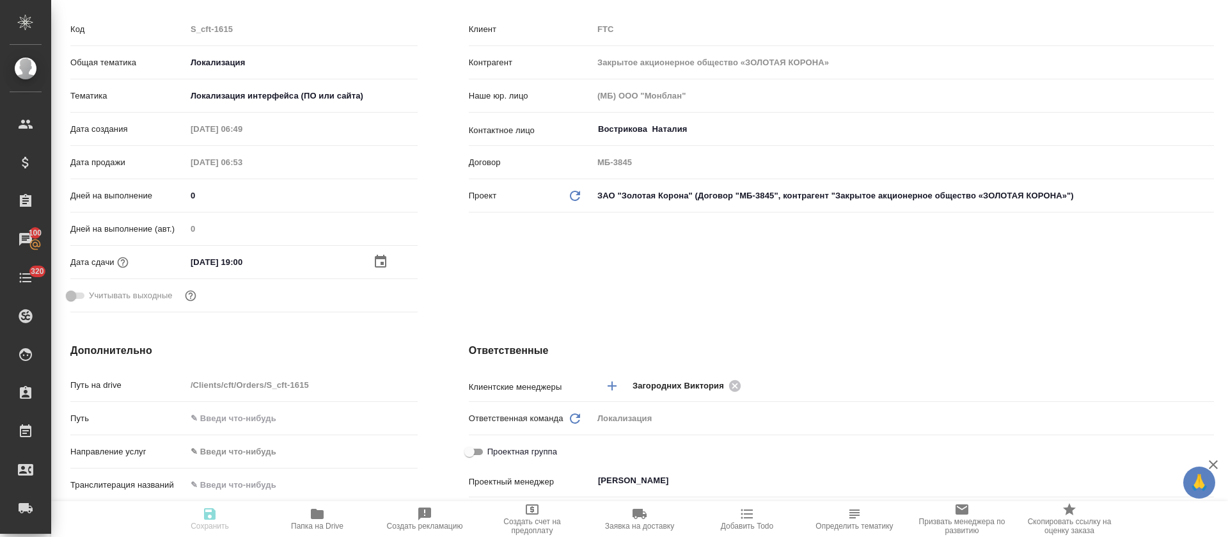
type textarea "x"
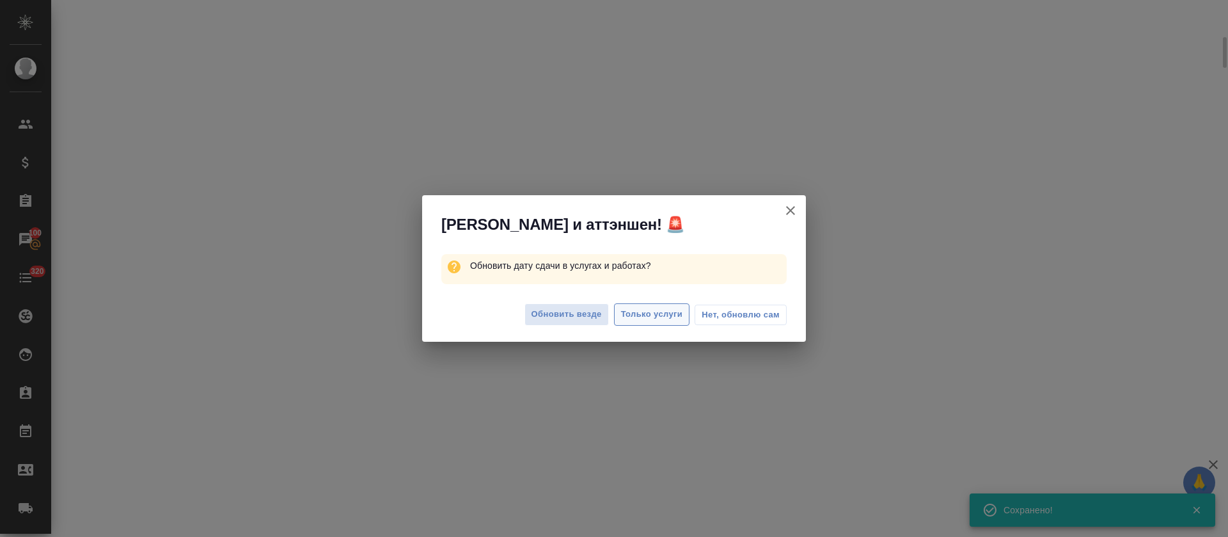
scroll to position [182, 0]
click at [634, 317] on span "Только услуги" at bounding box center [652, 314] width 62 height 15
select select "RU"
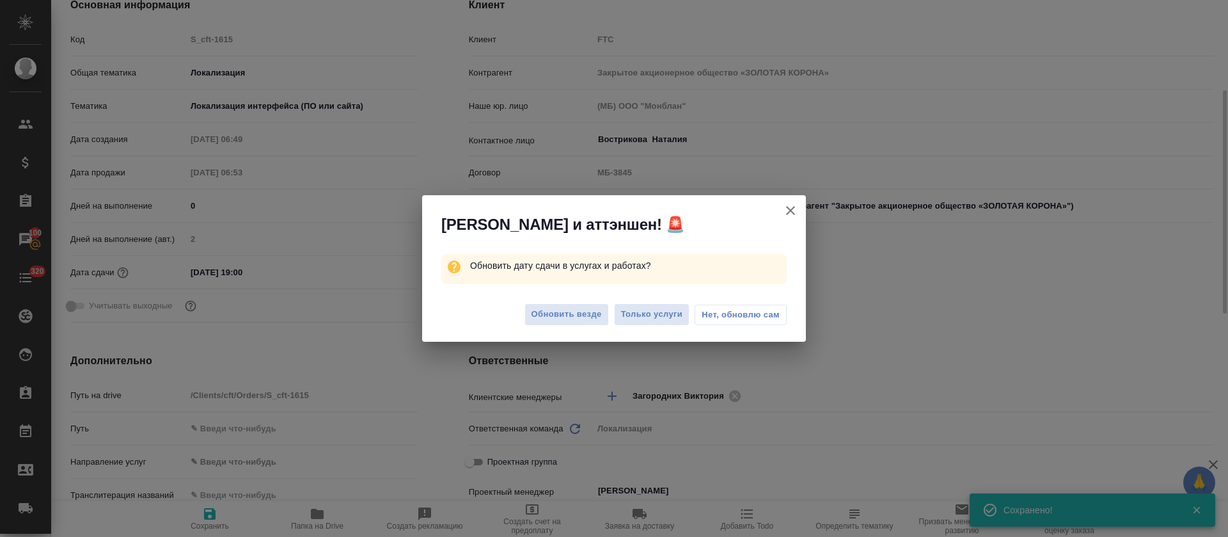
type textarea "x"
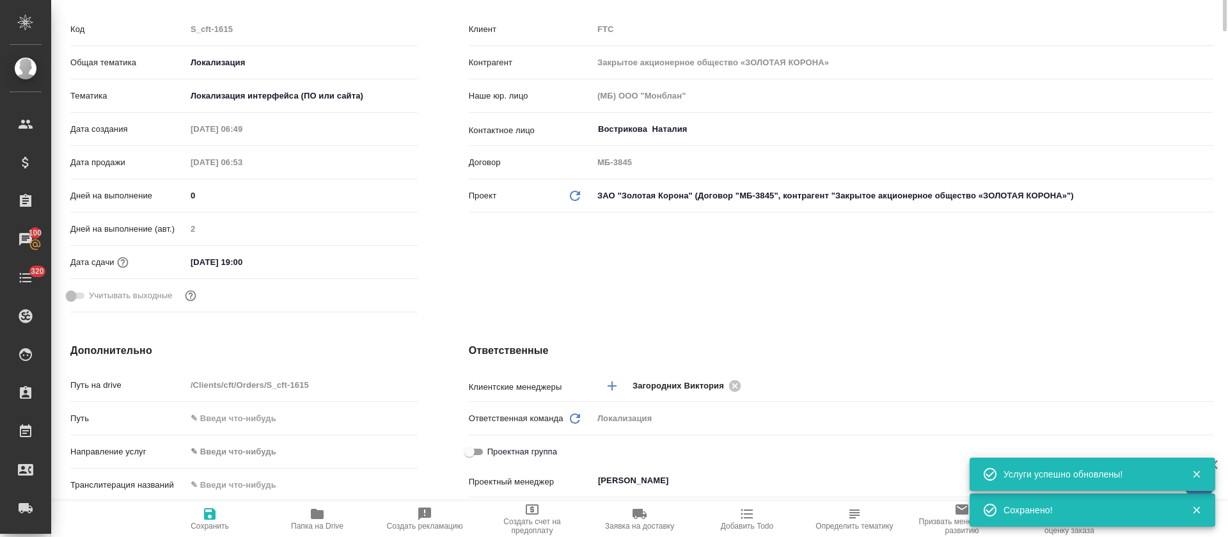
scroll to position [0, 0]
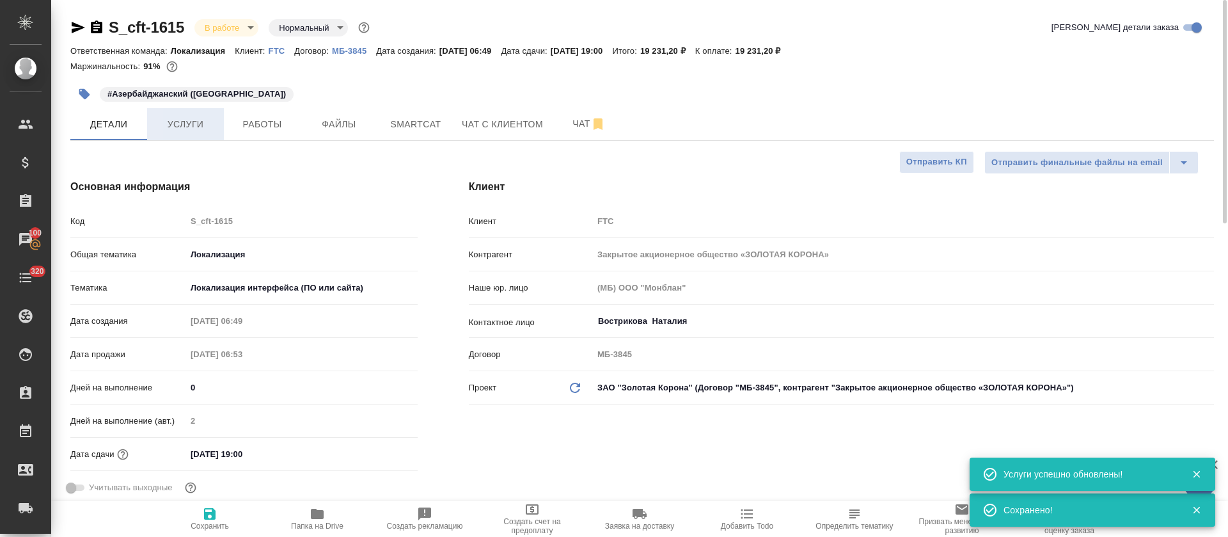
click at [166, 121] on span "Услуги" at bounding box center [185, 124] width 61 height 16
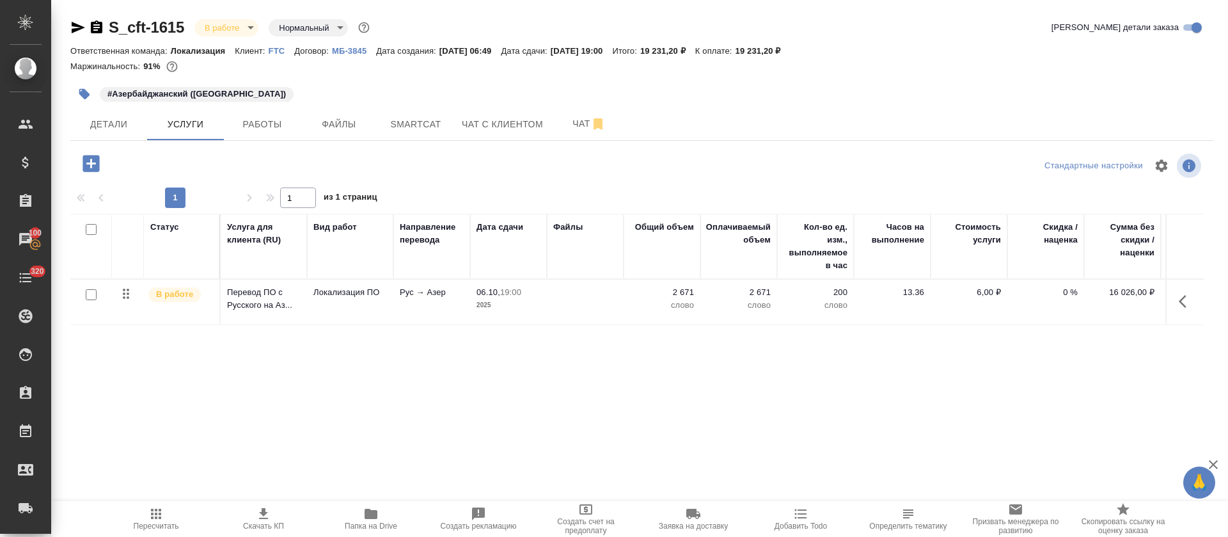
click at [73, 33] on icon "button" at bounding box center [77, 27] width 15 height 15
click at [281, 135] on button "Работы" at bounding box center [262, 124] width 77 height 32
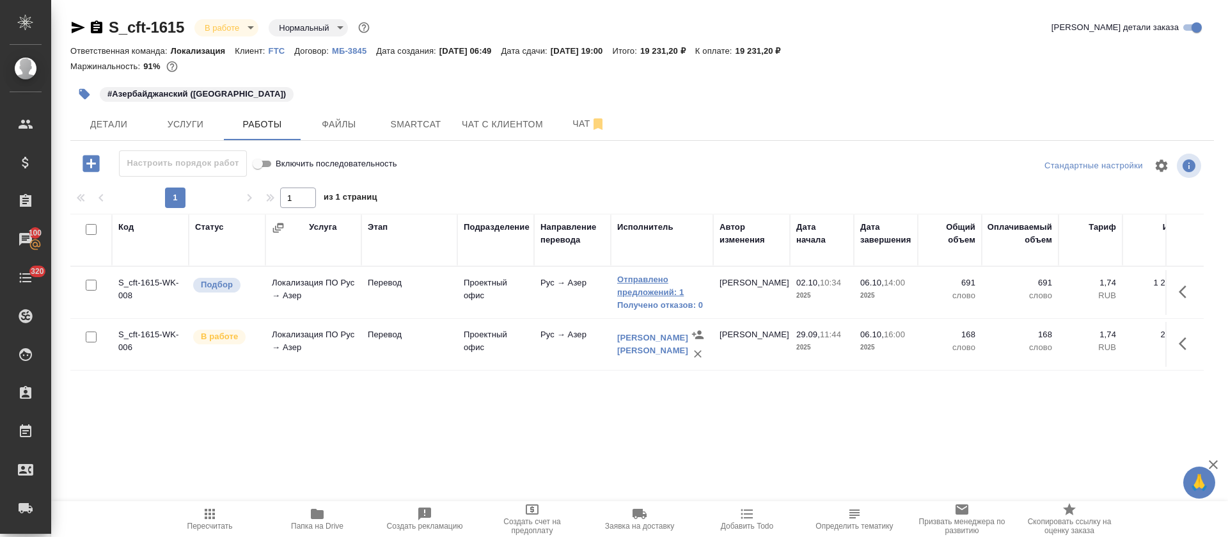
click at [634, 295] on link "Отправлено предложений: 1" at bounding box center [662, 286] width 90 height 26
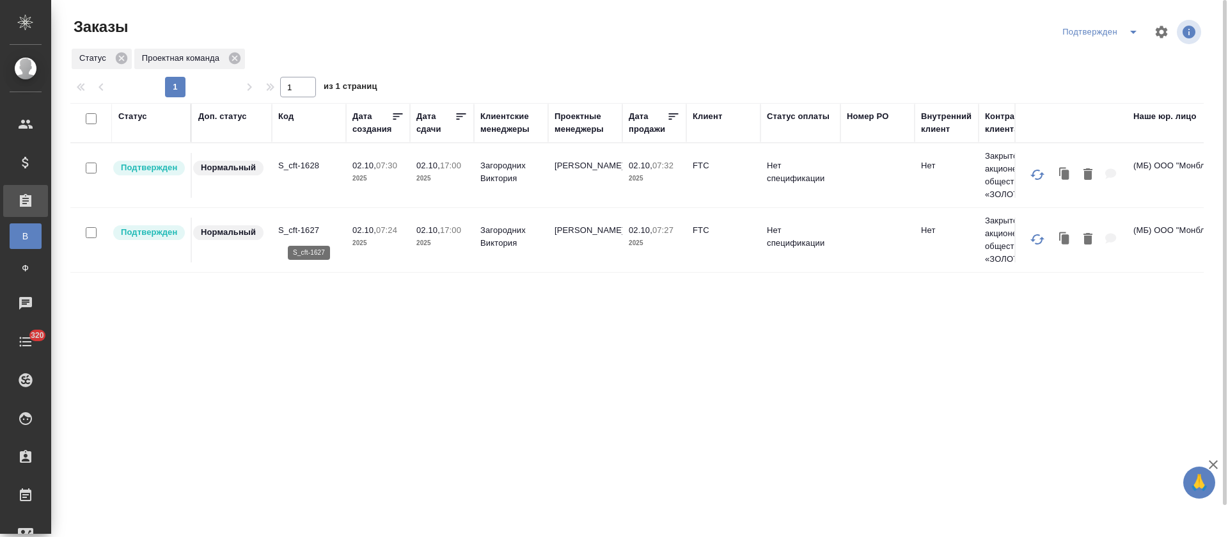
click at [317, 231] on p "S_cft-1627" at bounding box center [308, 230] width 61 height 13
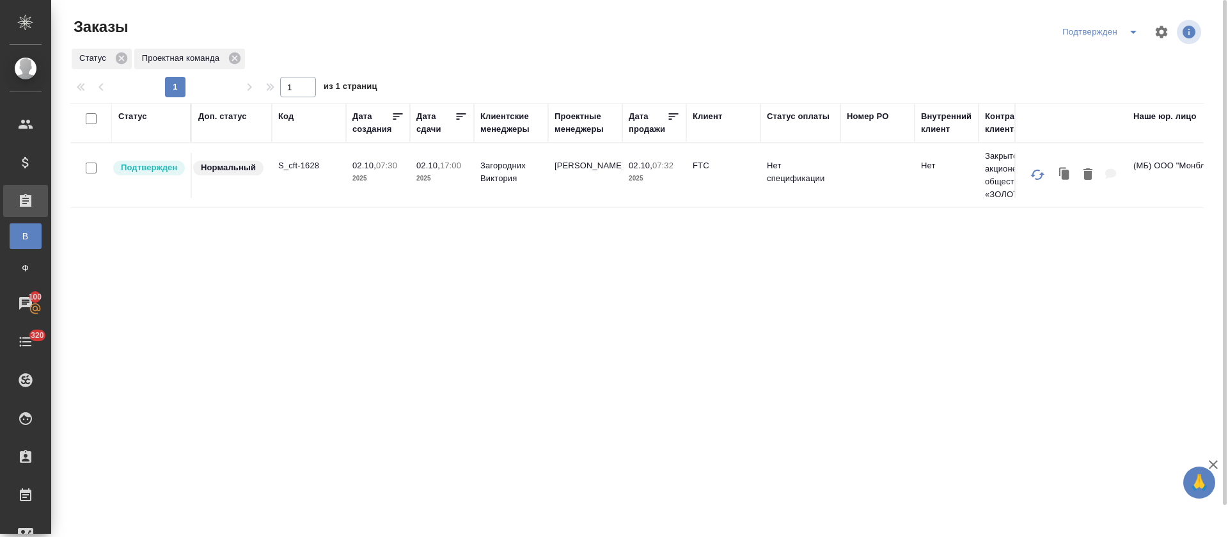
click at [308, 171] on p "S_cft-1628" at bounding box center [308, 165] width 61 height 13
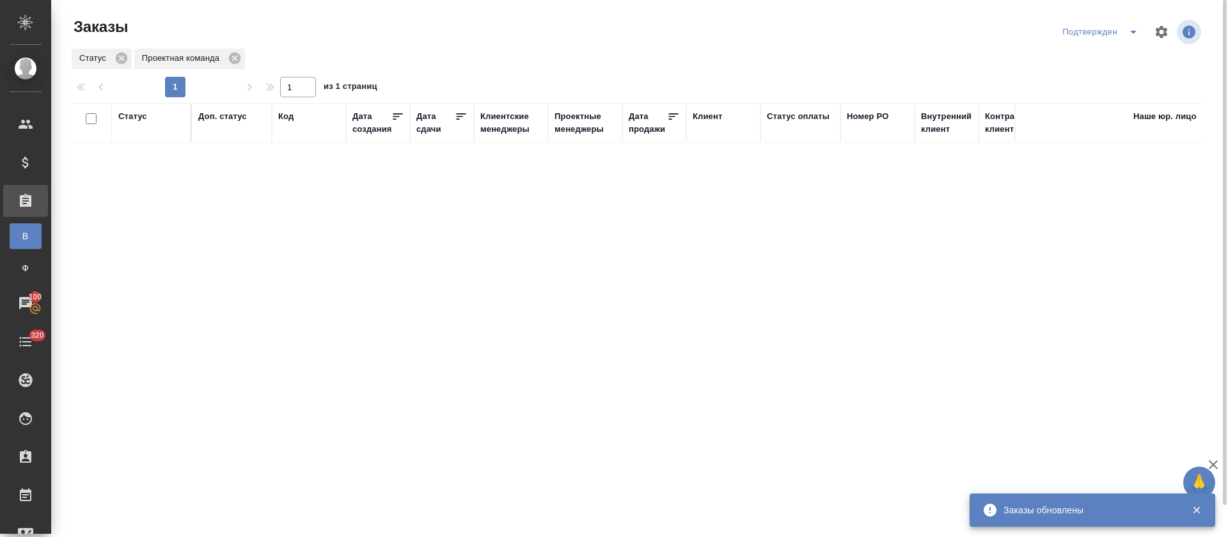
click at [1129, 33] on icon "split button" at bounding box center [1133, 31] width 15 height 15
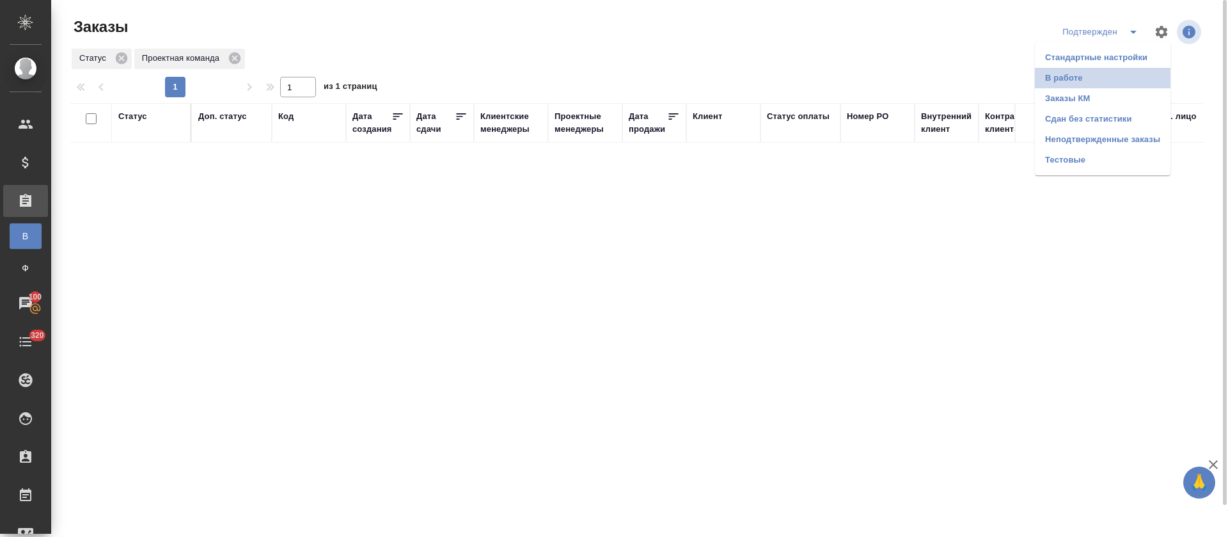
click at [1073, 81] on li "В работе" at bounding box center [1103, 78] width 136 height 20
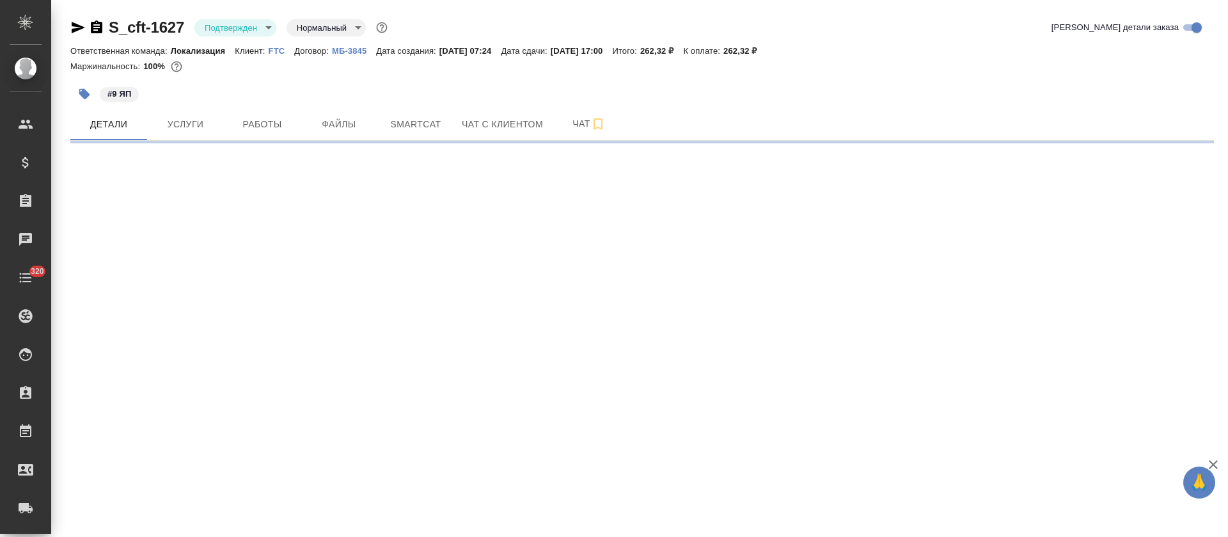
select select "RU"
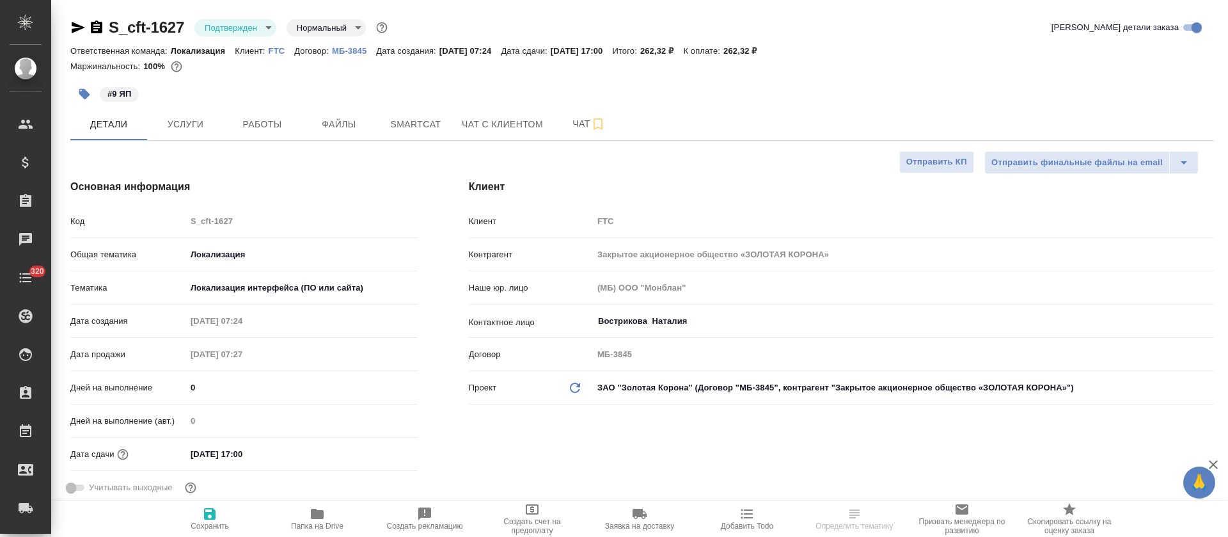
type textarea "x"
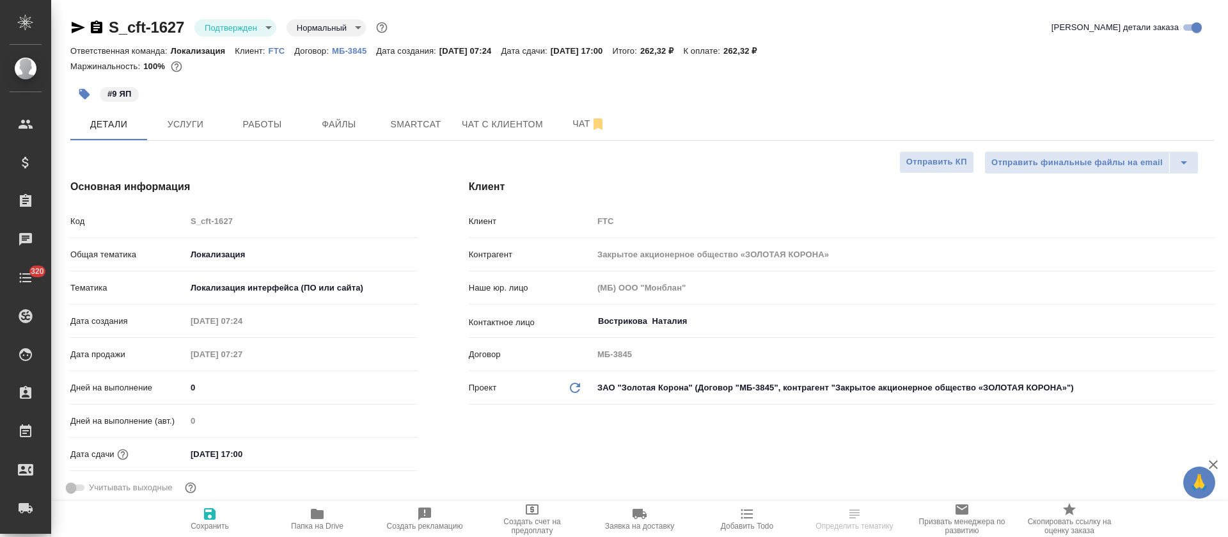
type textarea "x"
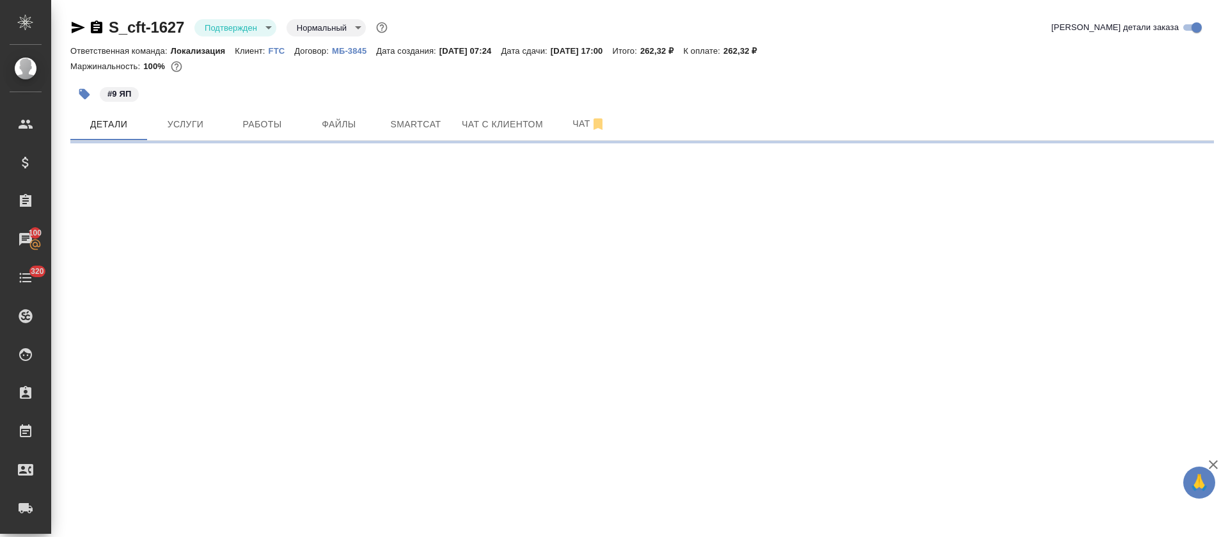
select select "RU"
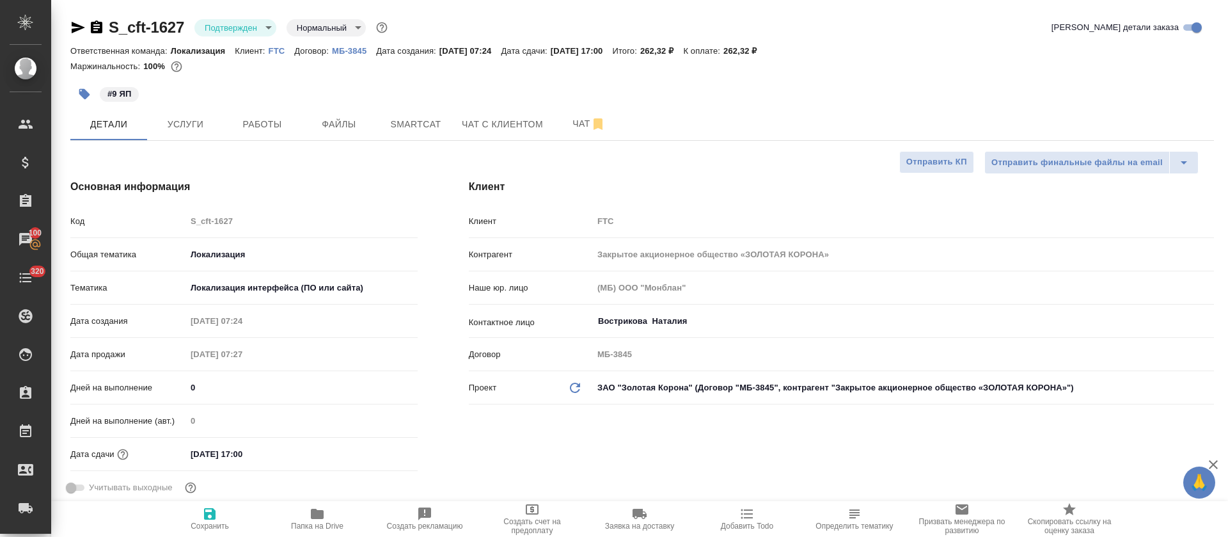
type textarea "x"
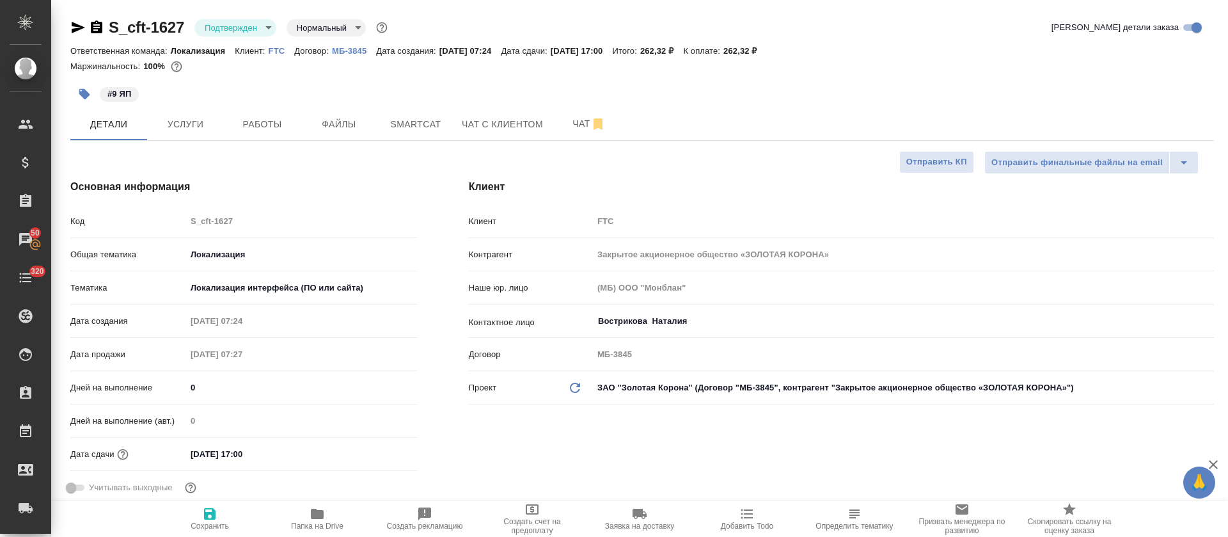
type textarea "x"
click at [388, 127] on span "Smartcat" at bounding box center [415, 124] width 61 height 16
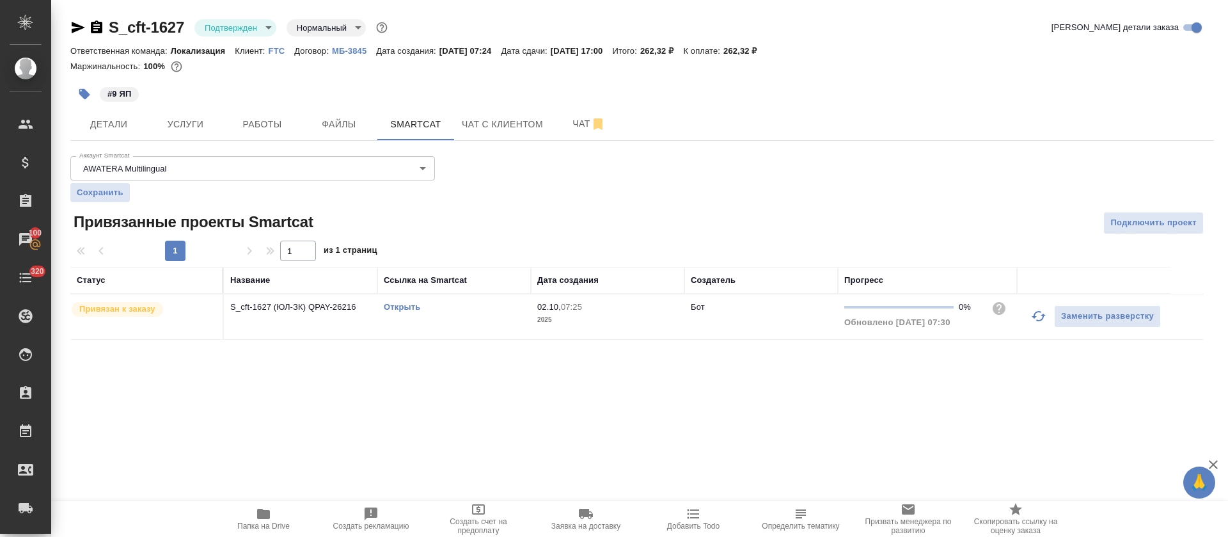
click at [400, 311] on link "Открыть" at bounding box center [402, 307] width 36 height 10
click at [257, 35] on body "🙏 .cls-1 fill:#fff; AWATERA Tretyakova Olga Клиенты Спецификации Заказы 50 Чаты…" at bounding box center [614, 268] width 1228 height 537
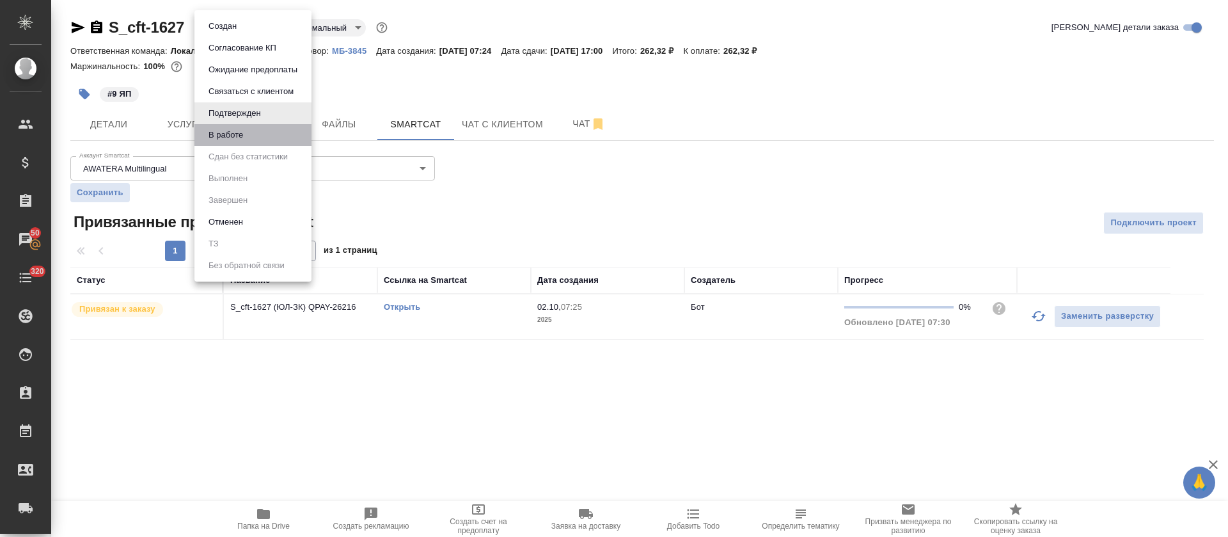
click at [264, 143] on li "В работе" at bounding box center [252, 135] width 117 height 22
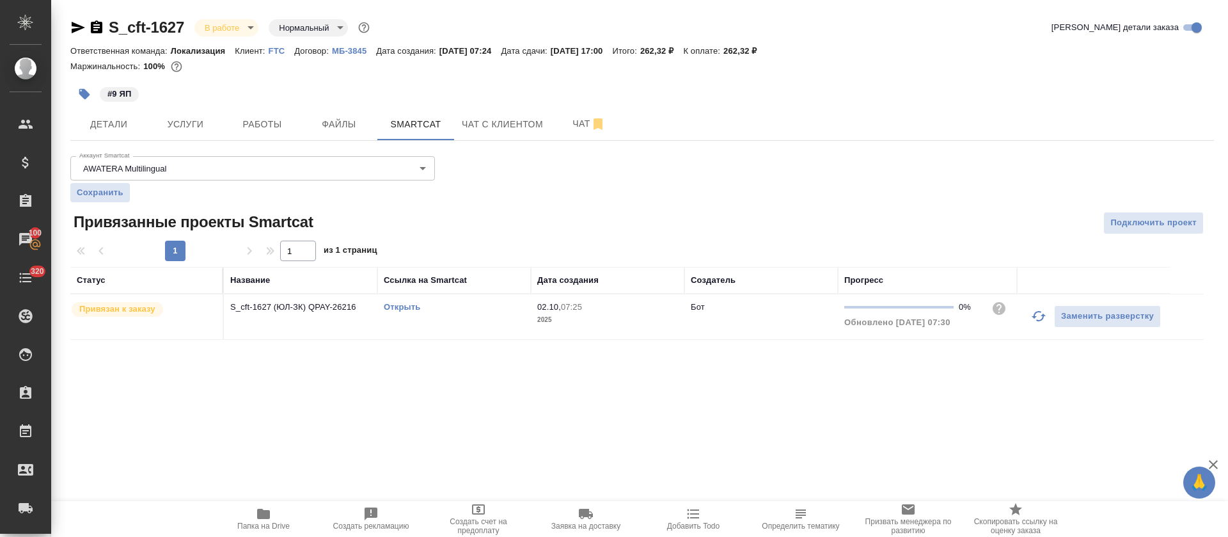
click at [264, 140] on hr at bounding box center [641, 140] width 1143 height 1
click at [265, 134] on button "Работы" at bounding box center [262, 124] width 77 height 32
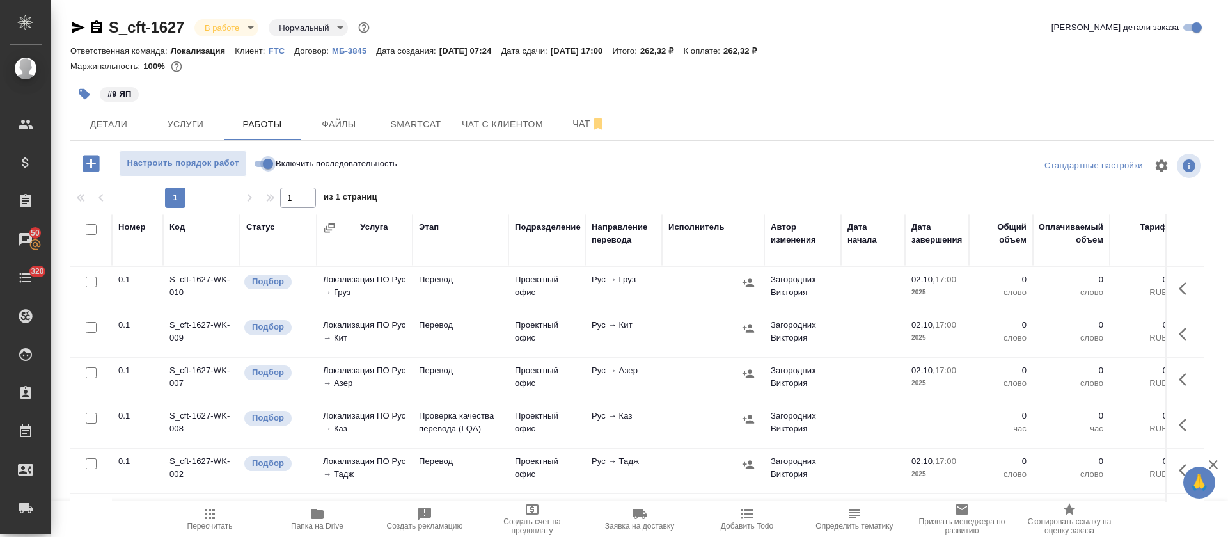
click at [261, 162] on input "Включить последовательность" at bounding box center [268, 163] width 46 height 15
checkbox input "true"
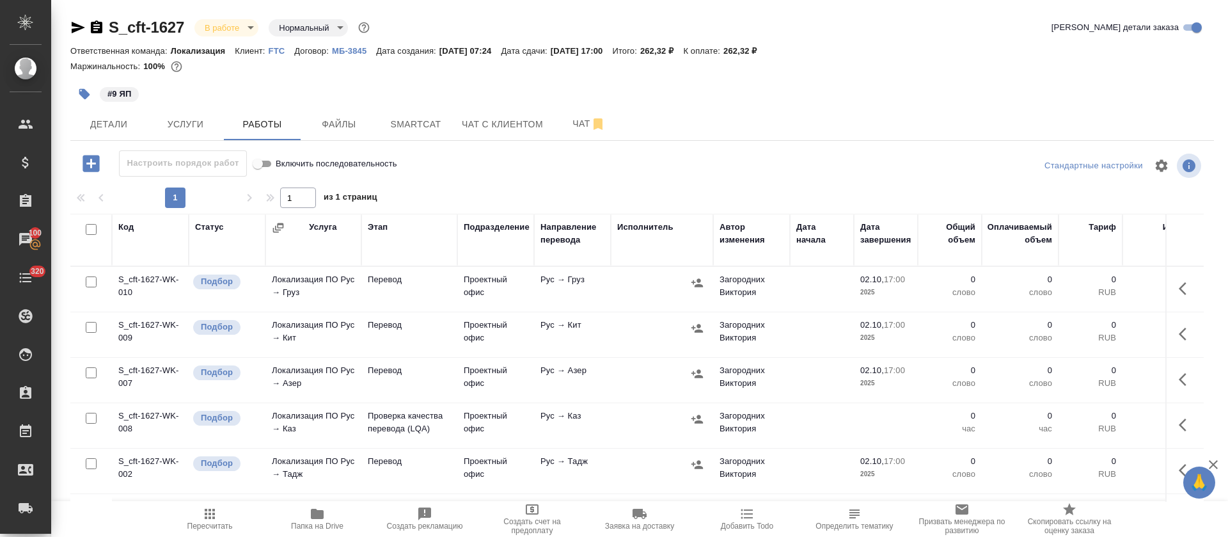
click at [90, 231] on input "checkbox" at bounding box center [91, 229] width 11 height 11
checkbox input "true"
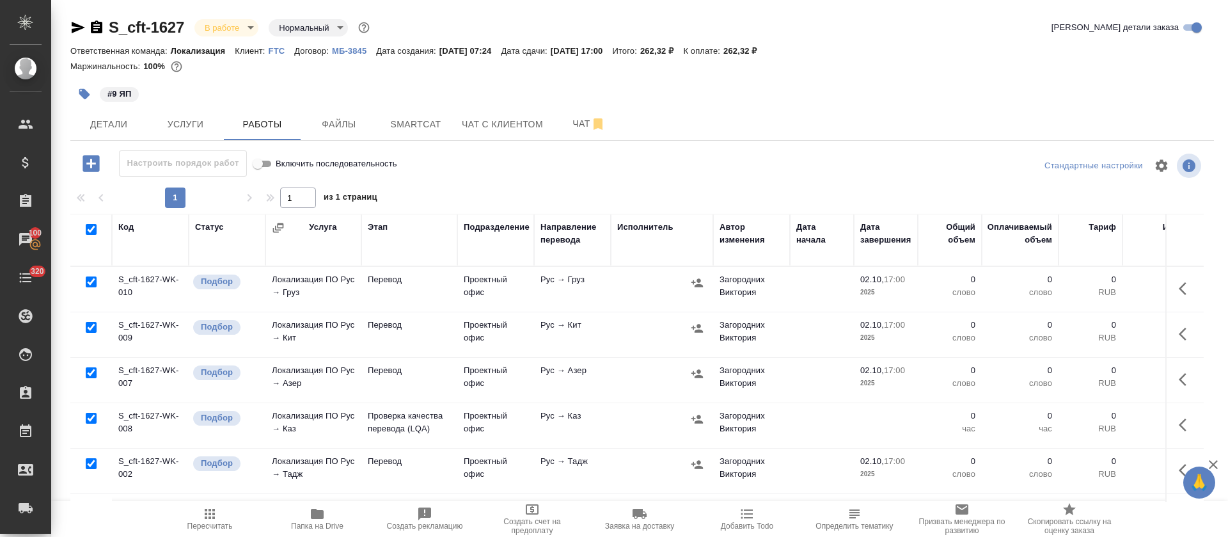
checkbox input "true"
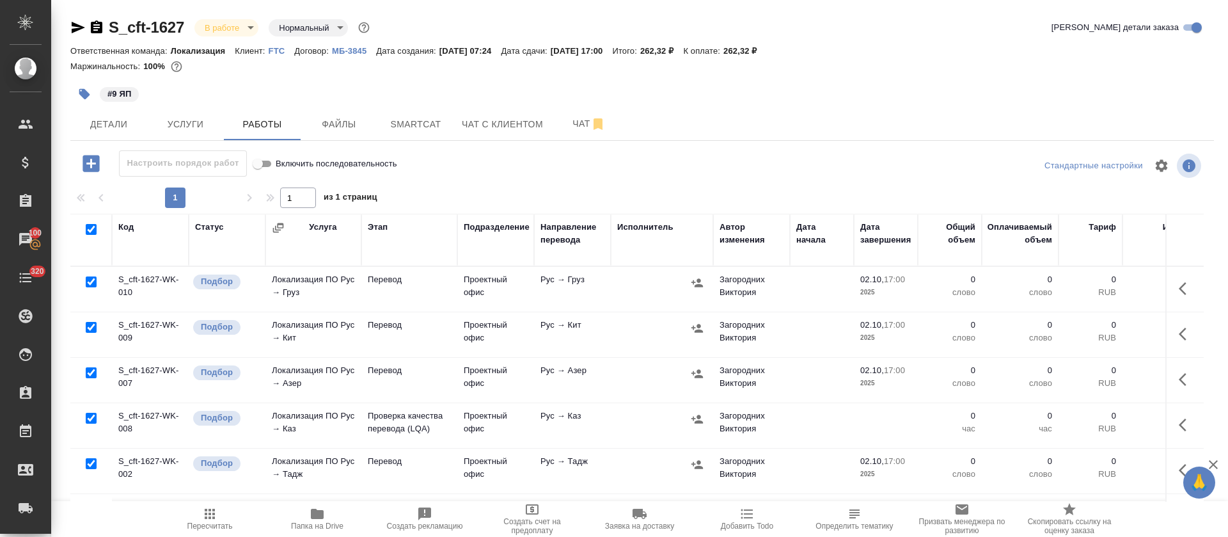
checkbox input "true"
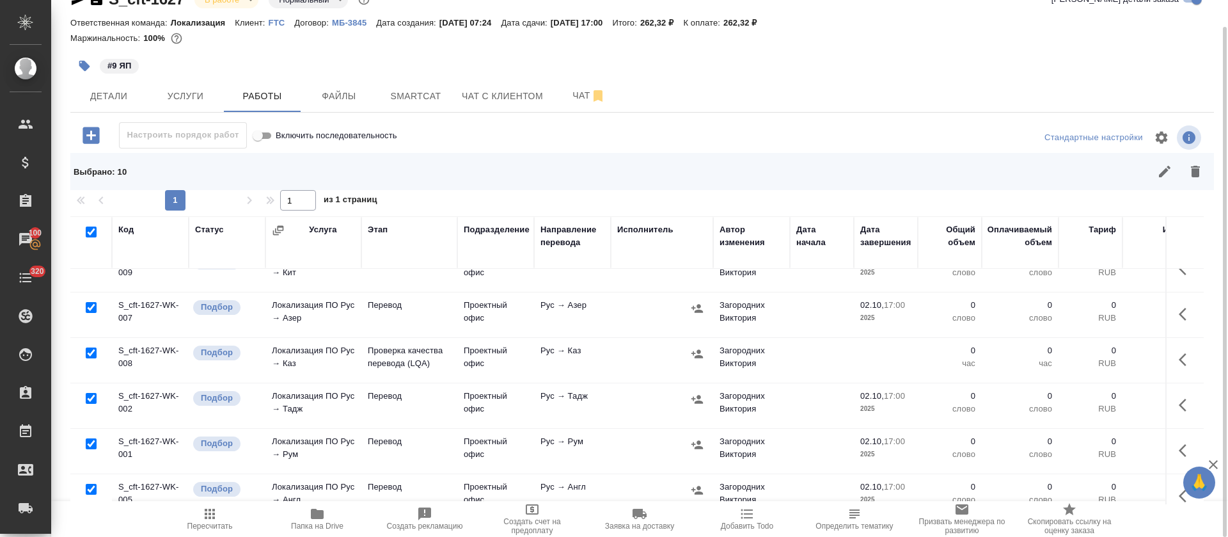
scroll to position [96, 0]
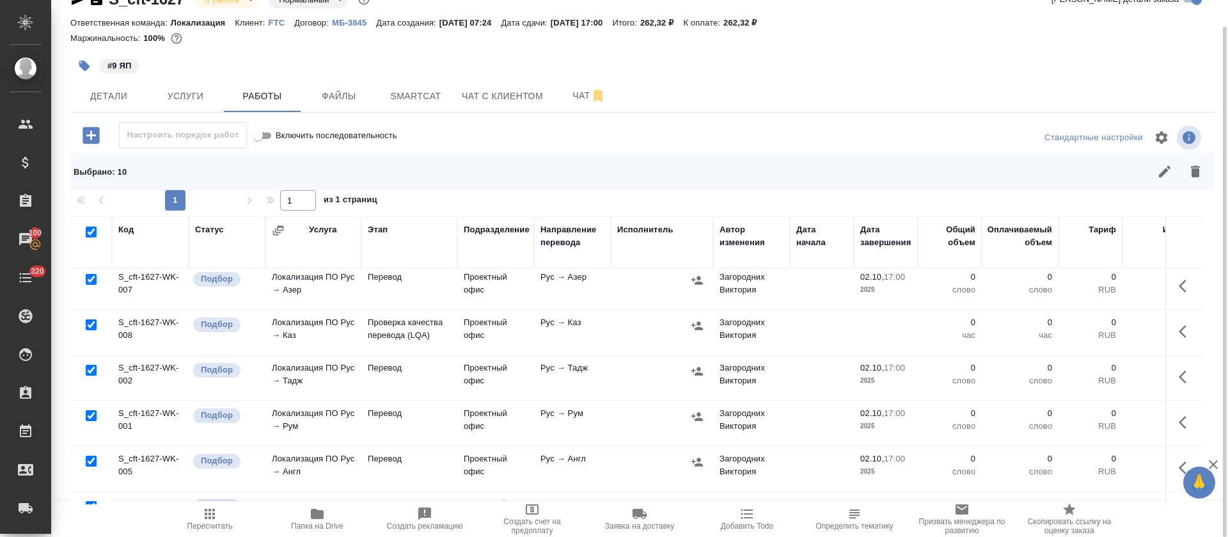
click at [90, 326] on input "checkbox" at bounding box center [91, 324] width 11 height 11
checkbox input "false"
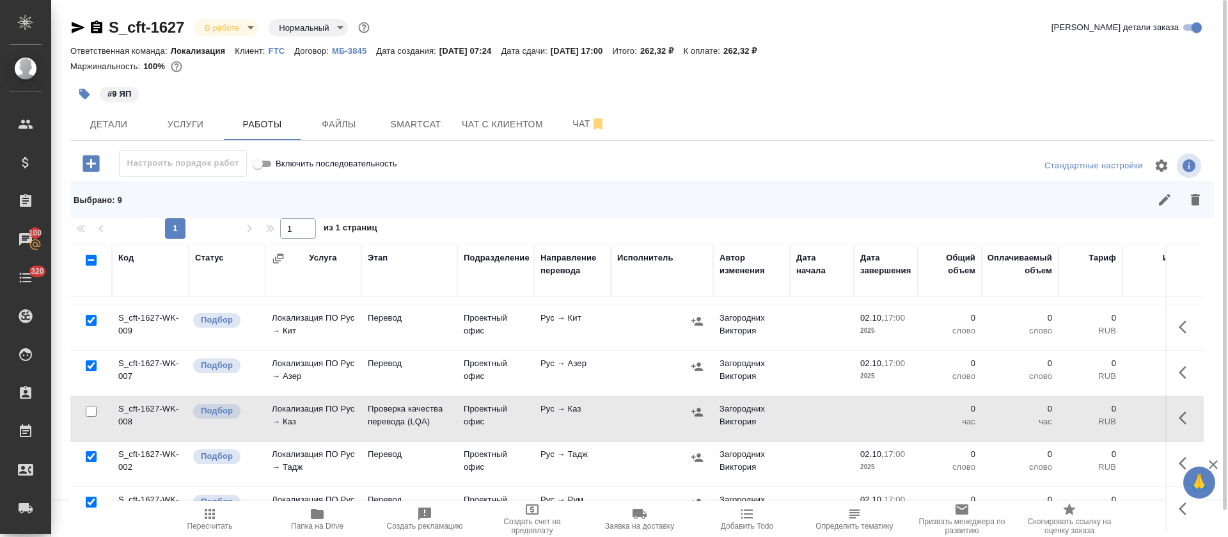
scroll to position [0, 0]
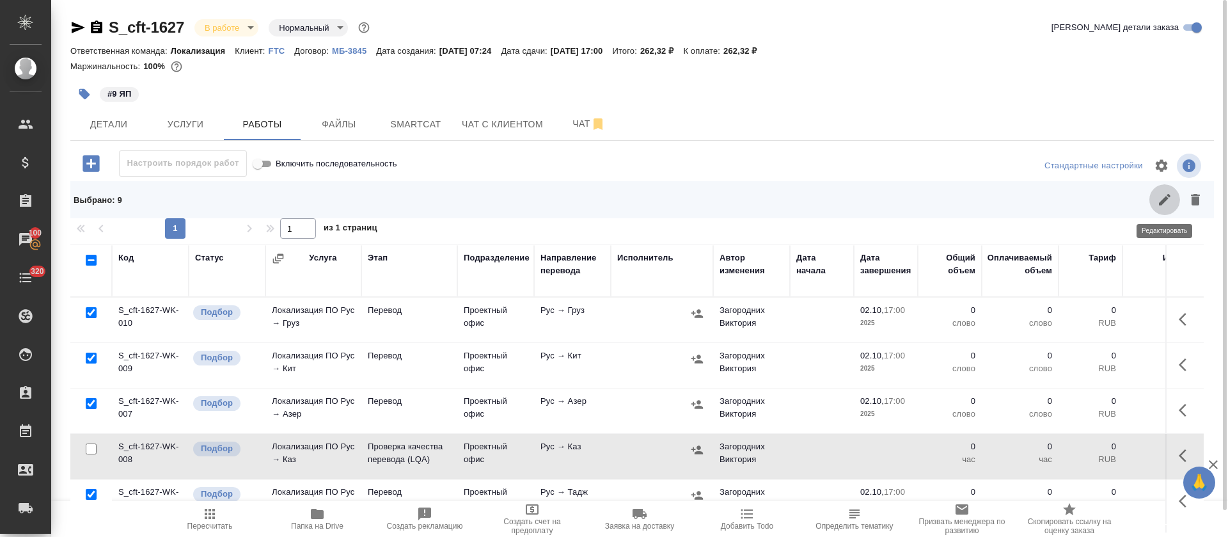
click at [1168, 201] on icon "button" at bounding box center [1164, 199] width 15 height 15
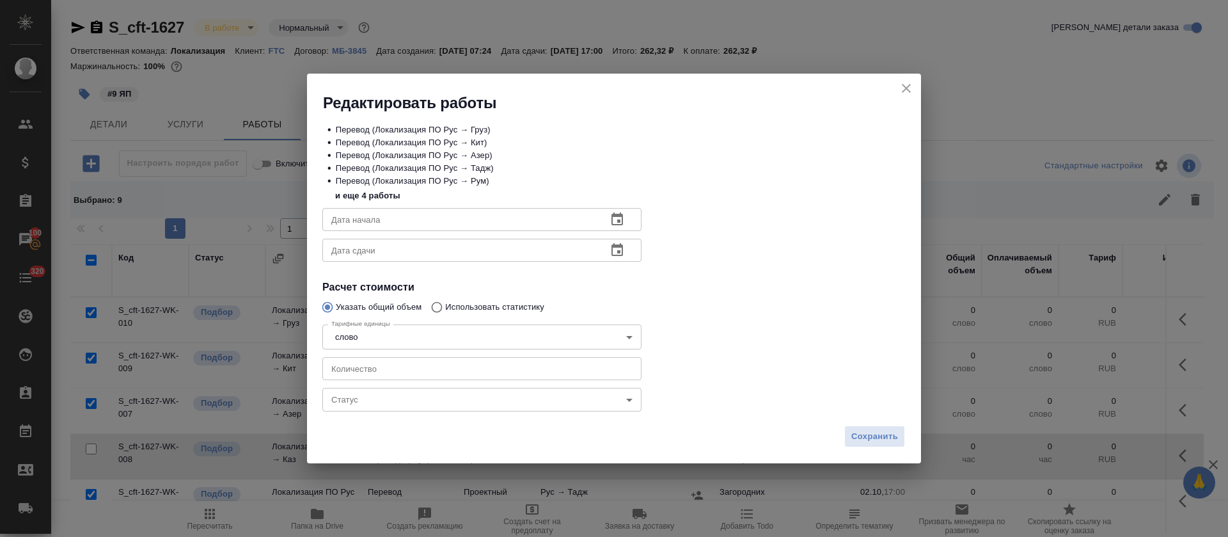
click at [513, 364] on input "number" at bounding box center [481, 368] width 319 height 23
type input "4"
click at [615, 220] on icon "button" at bounding box center [616, 219] width 15 height 15
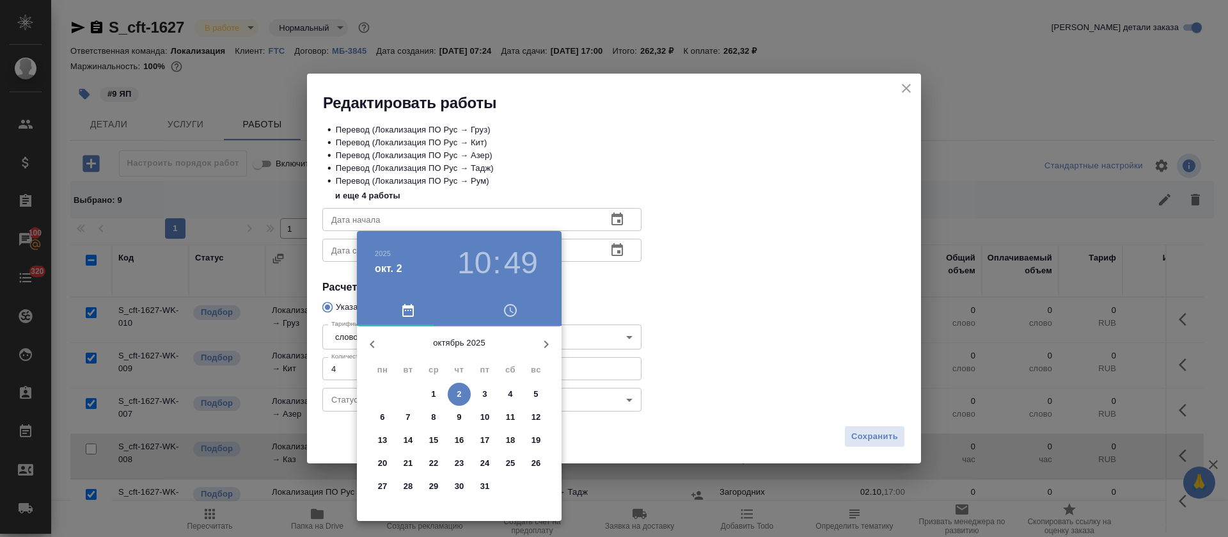
click at [456, 397] on span "2" at bounding box center [459, 394] width 23 height 13
type input "02.10.2025 10:49"
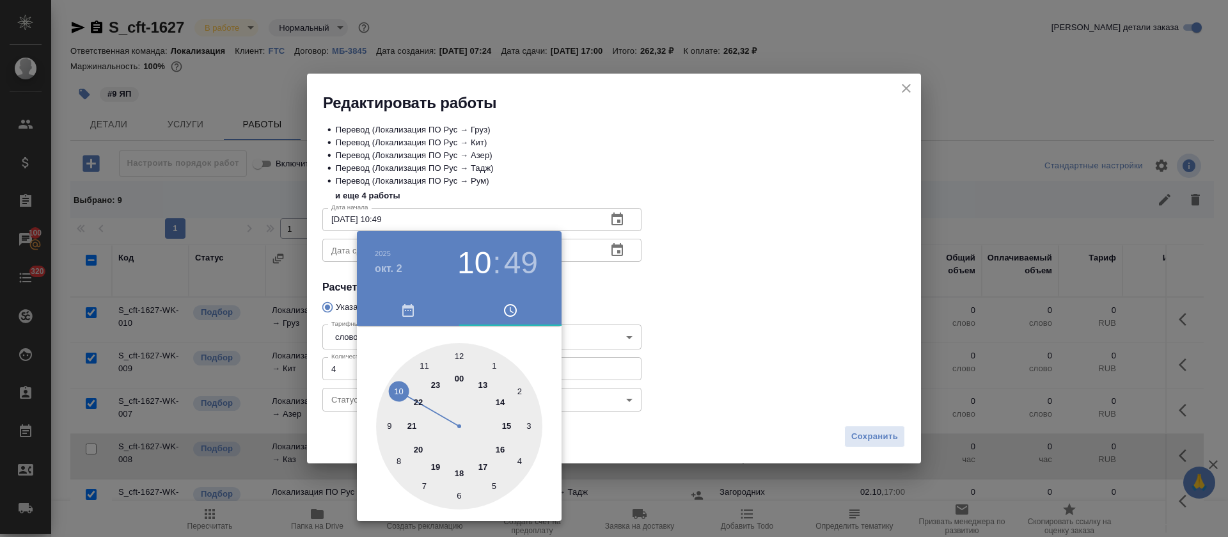
click at [708, 285] on div at bounding box center [614, 268] width 1228 height 537
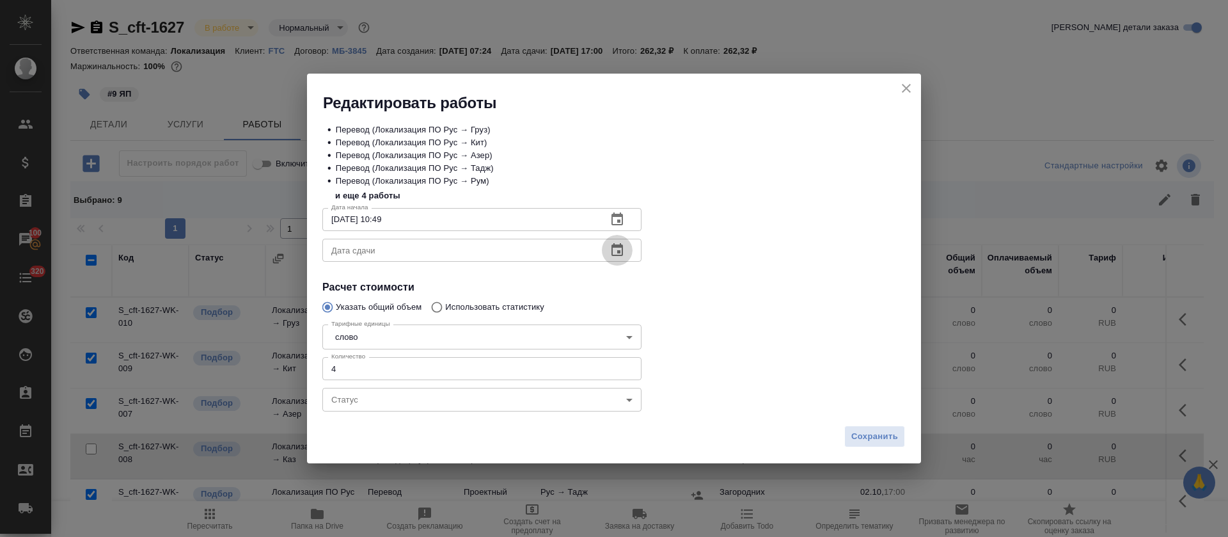
click at [611, 251] on icon "button" at bounding box center [616, 249] width 15 height 15
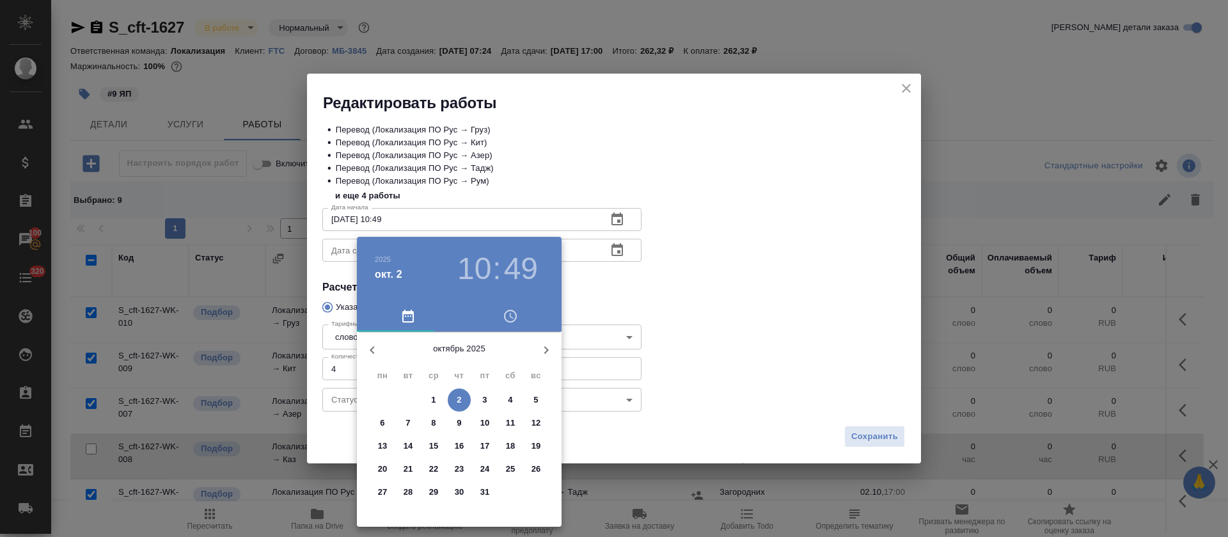
click at [457, 398] on p "2" at bounding box center [459, 399] width 4 height 13
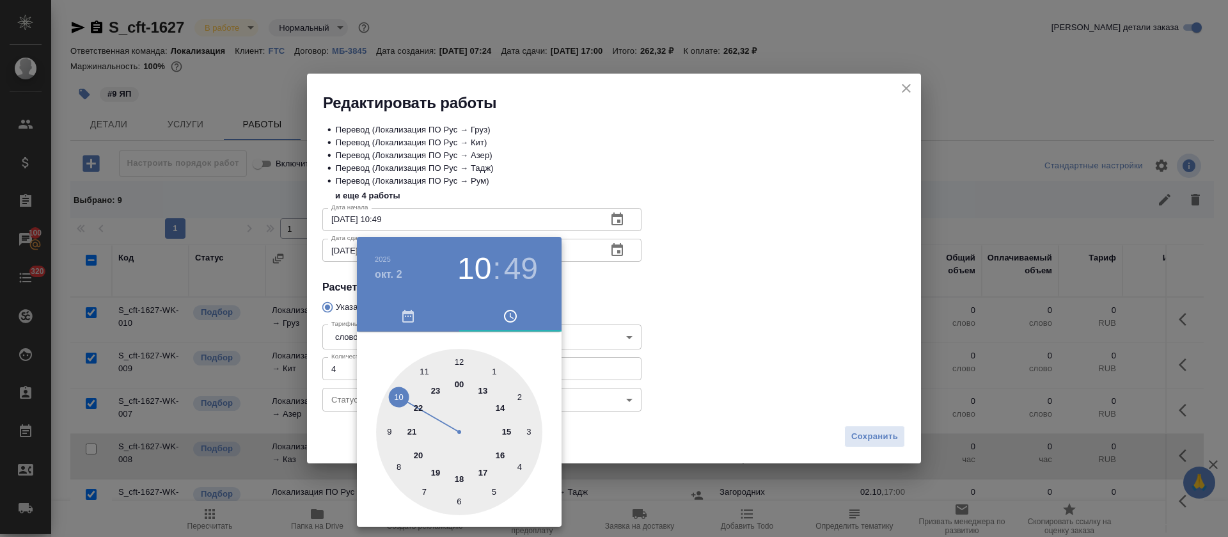
click at [505, 430] on div at bounding box center [459, 432] width 166 height 166
click at [459, 361] on div at bounding box center [459, 432] width 166 height 166
type input "02.10.2025 15:00"
click at [639, 303] on div at bounding box center [614, 268] width 1228 height 537
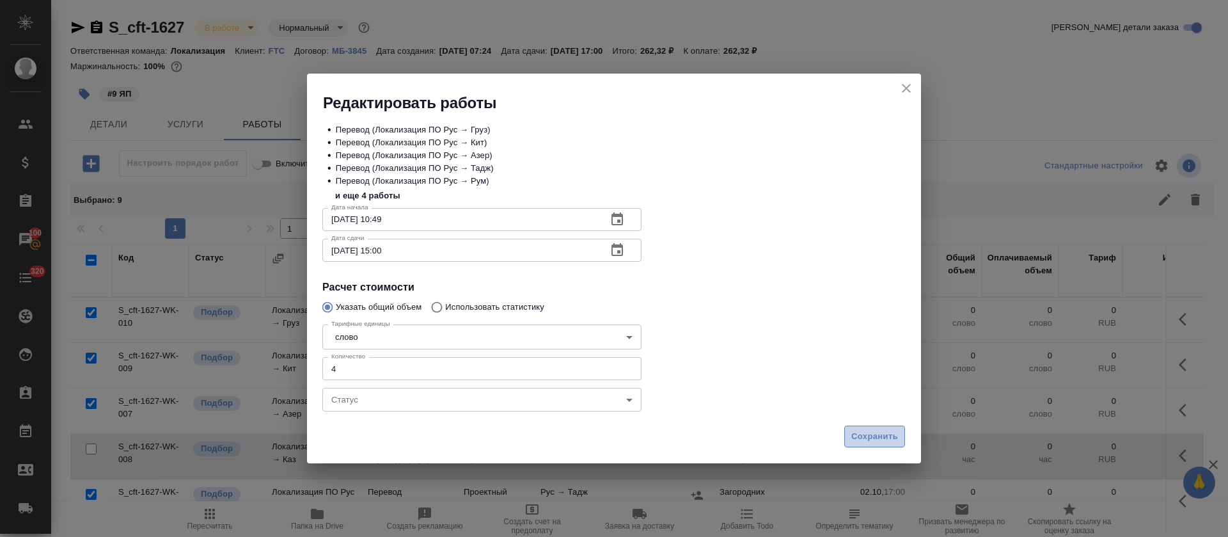
click at [851, 432] on button "Сохранить" at bounding box center [874, 436] width 61 height 22
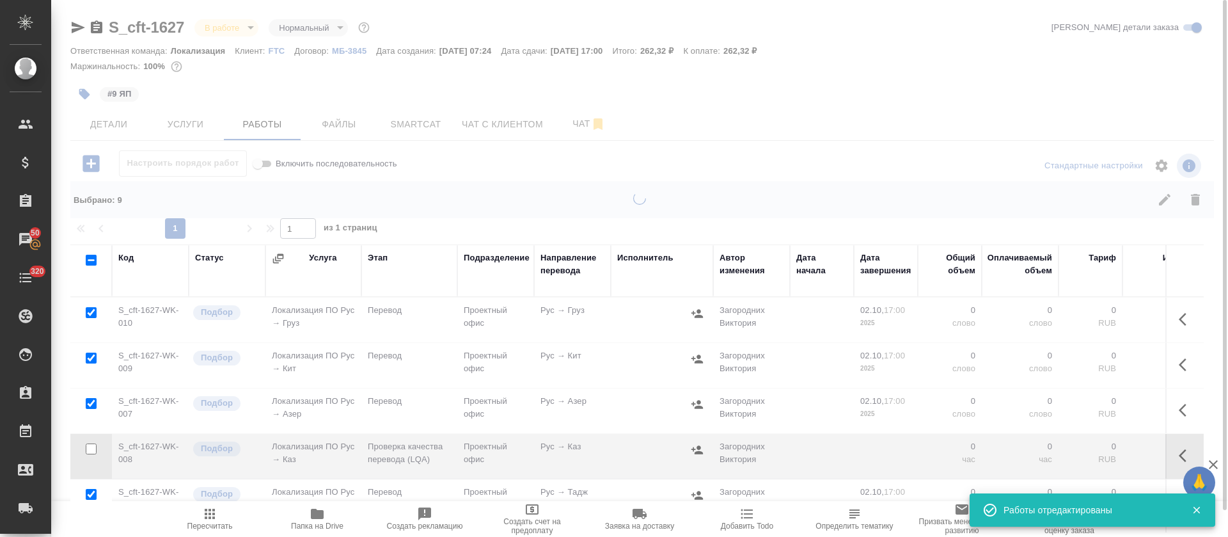
click at [204, 517] on icon "button" at bounding box center [209, 513] width 15 height 15
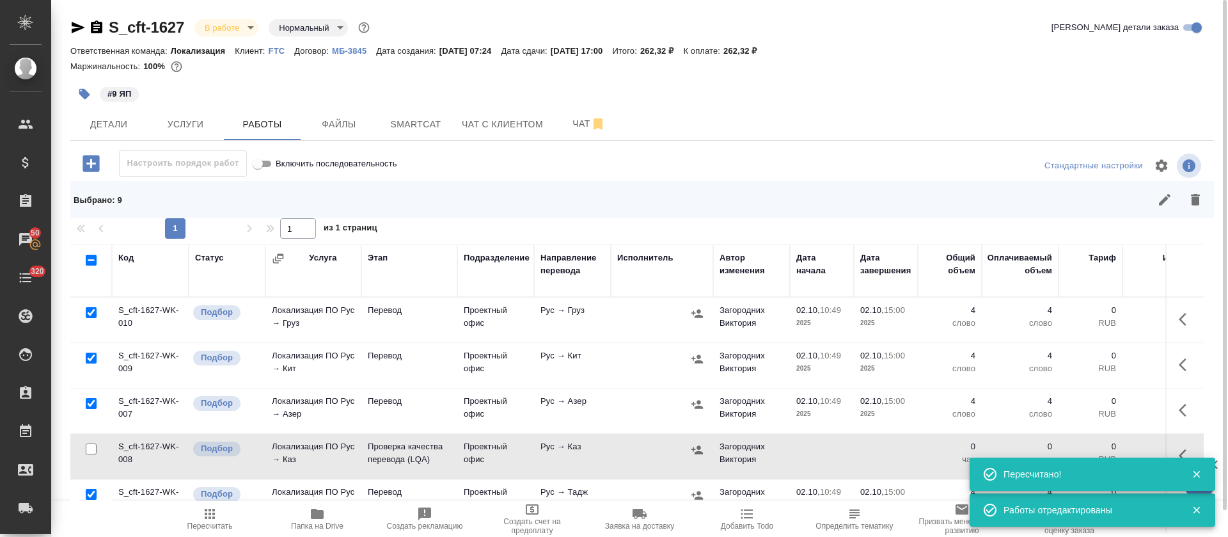
click at [695, 308] on icon "button" at bounding box center [697, 313] width 13 height 13
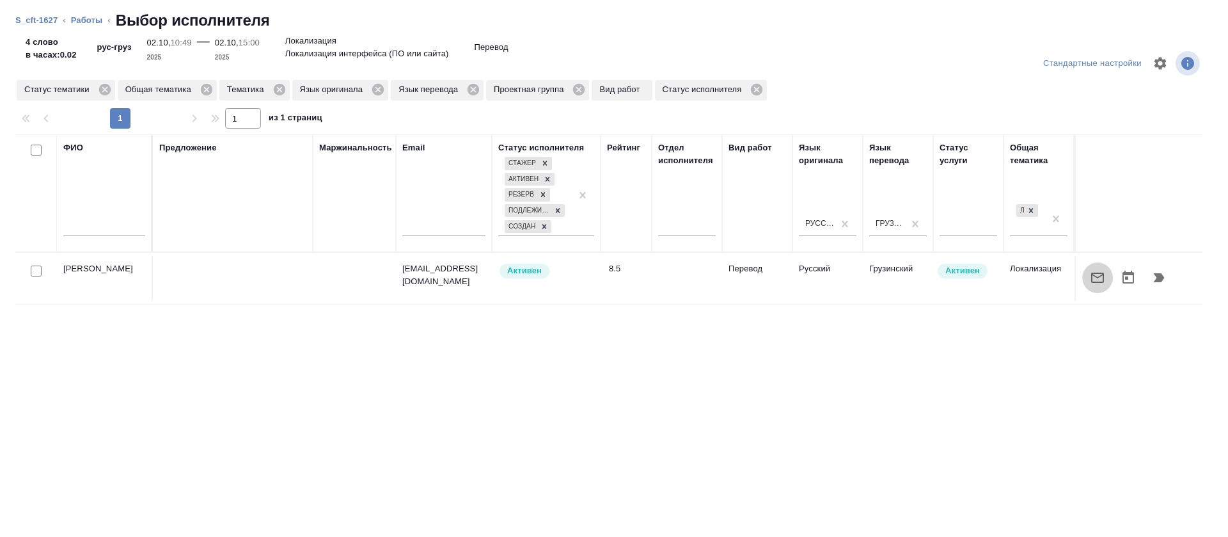
click at [1091, 282] on icon "button" at bounding box center [1097, 277] width 13 height 10
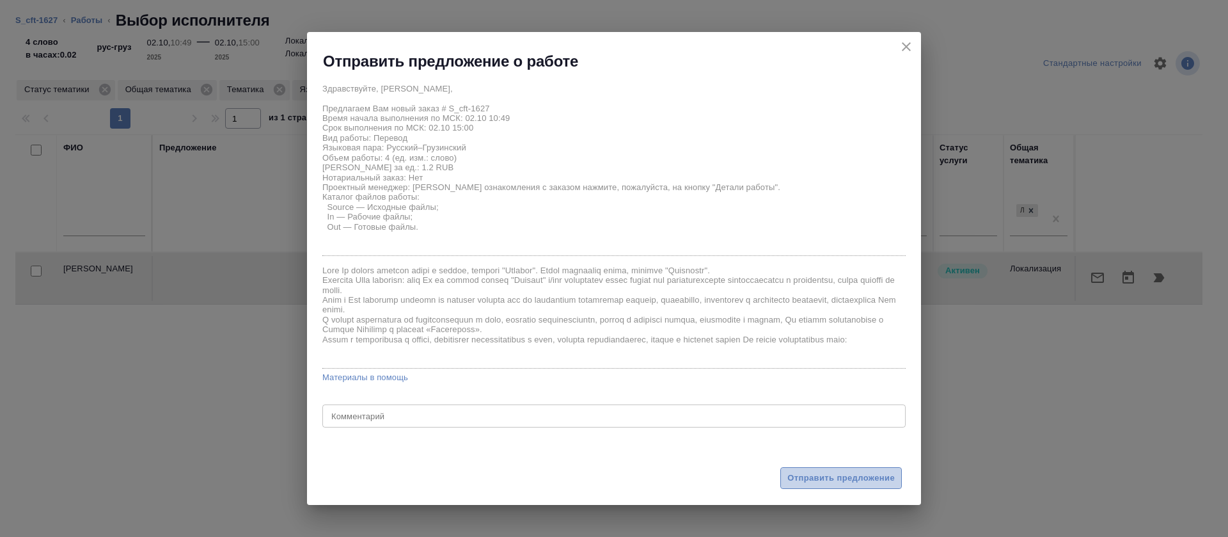
click at [824, 476] on span "Отправить предложение" at bounding box center [840, 478] width 107 height 15
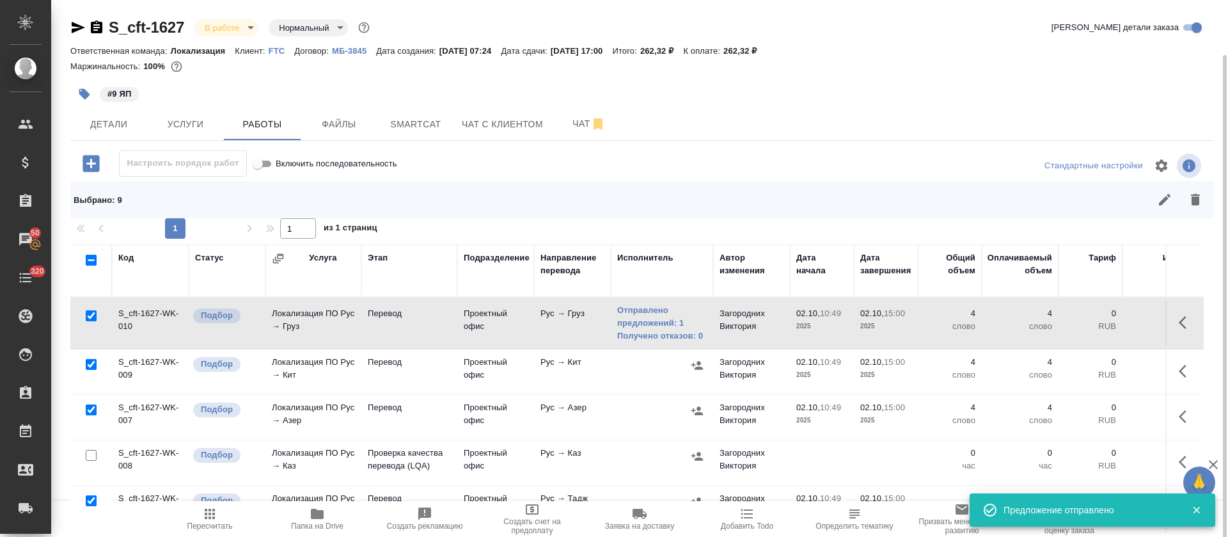
scroll to position [28, 0]
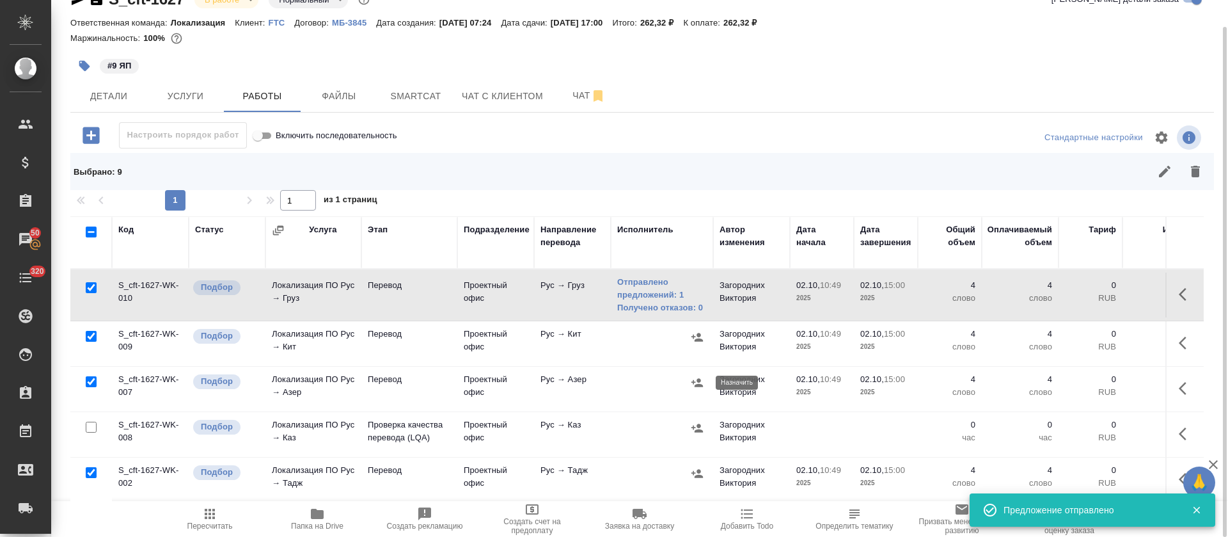
click at [698, 384] on icon "button" at bounding box center [697, 382] width 12 height 8
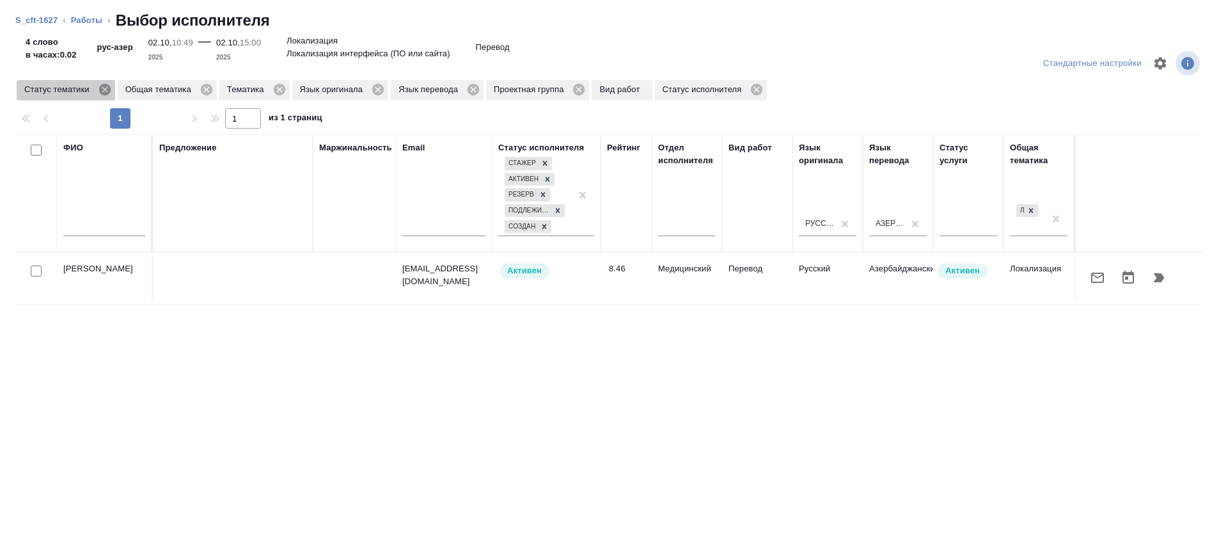
click at [106, 93] on icon at bounding box center [104, 90] width 12 height 12
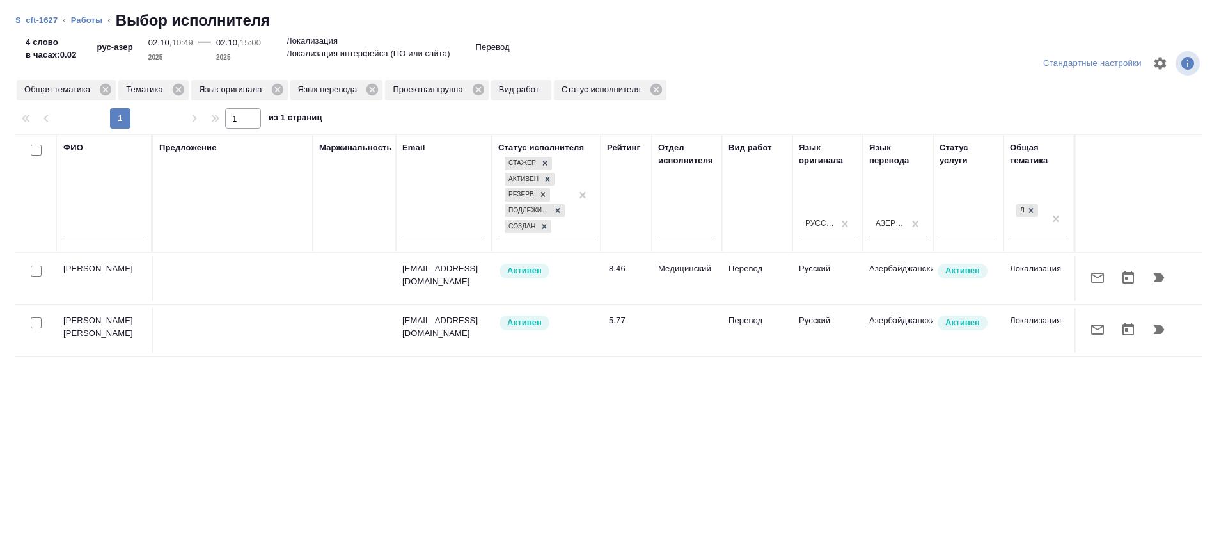
click at [1091, 334] on icon "button" at bounding box center [1097, 329] width 13 height 10
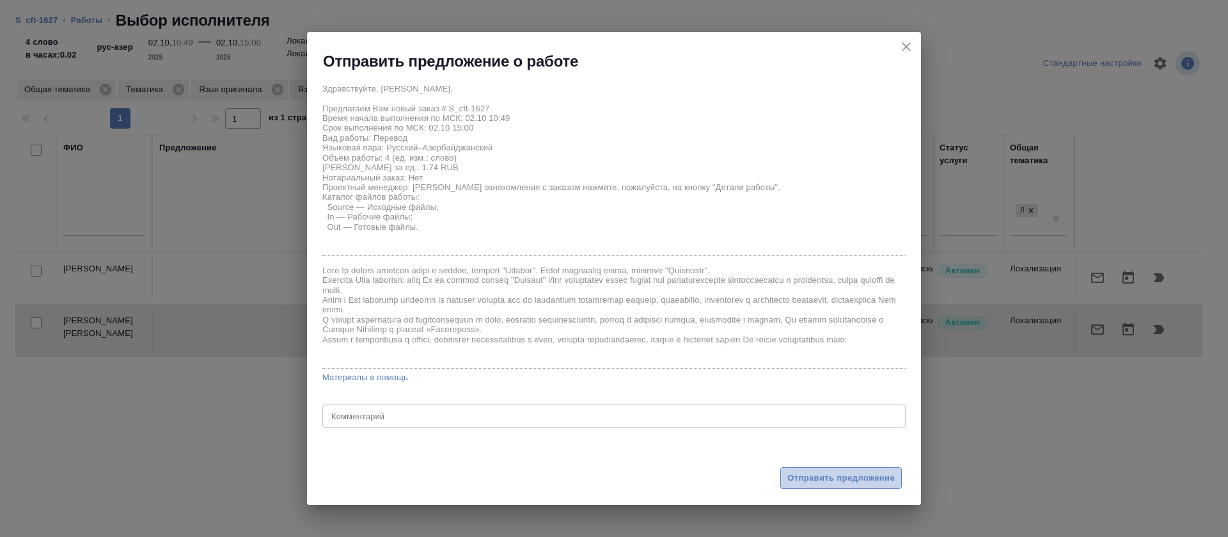
click at [845, 478] on span "Отправить предложение" at bounding box center [840, 478] width 107 height 15
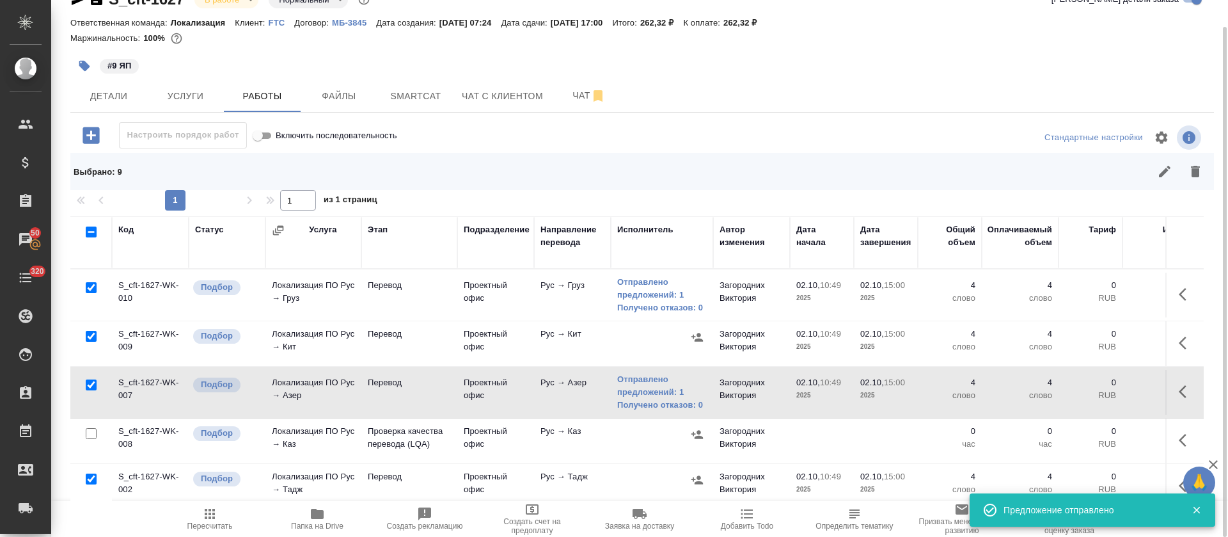
scroll to position [96, 0]
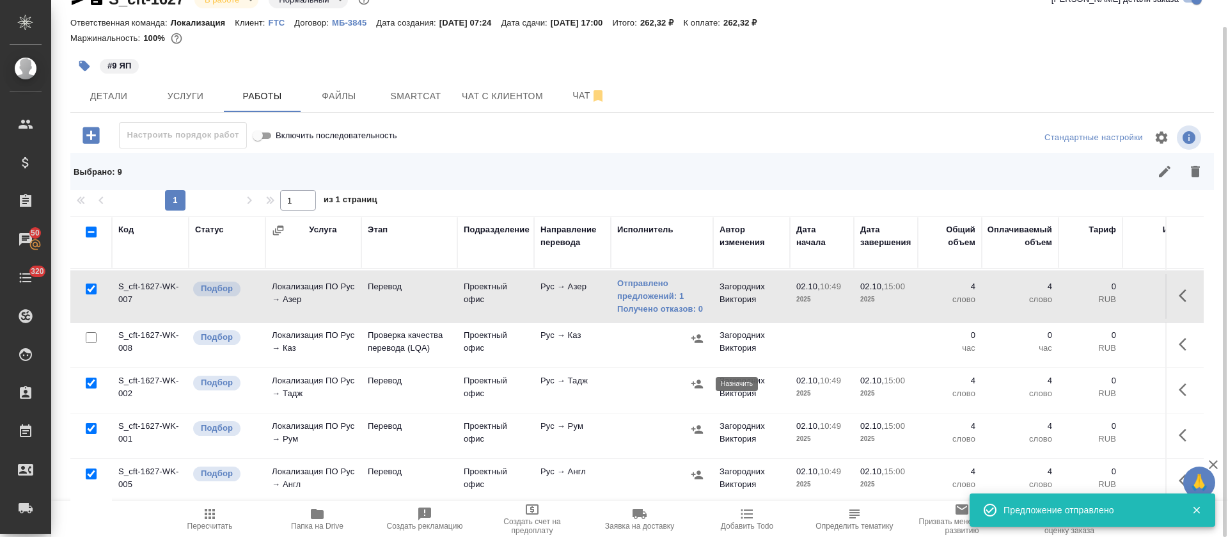
click at [693, 386] on icon "button" at bounding box center [697, 383] width 13 height 13
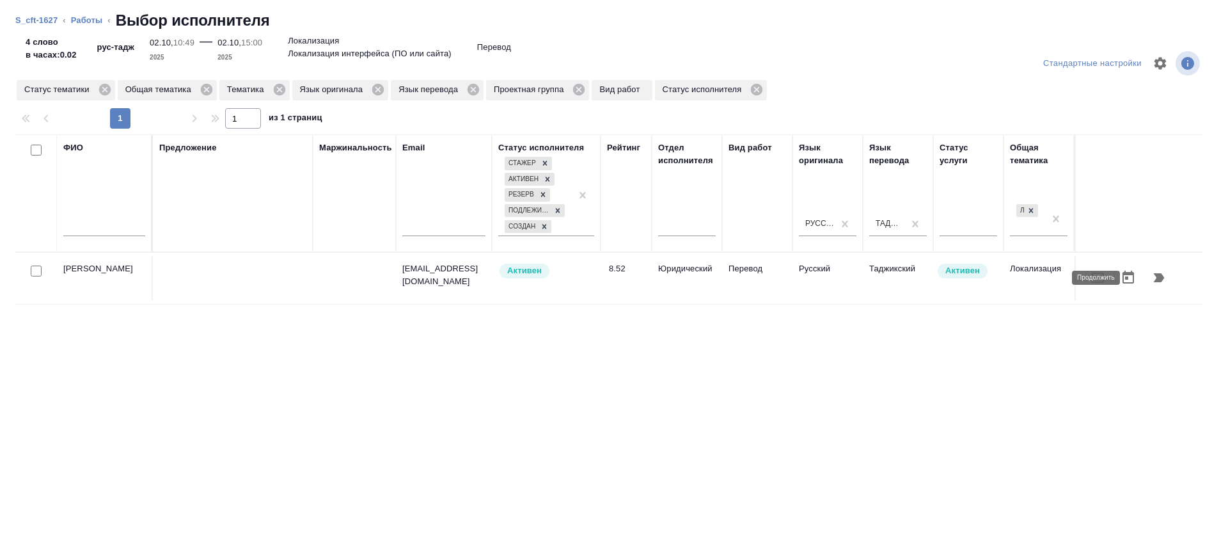
click at [1151, 271] on icon "button" at bounding box center [1158, 277] width 15 height 15
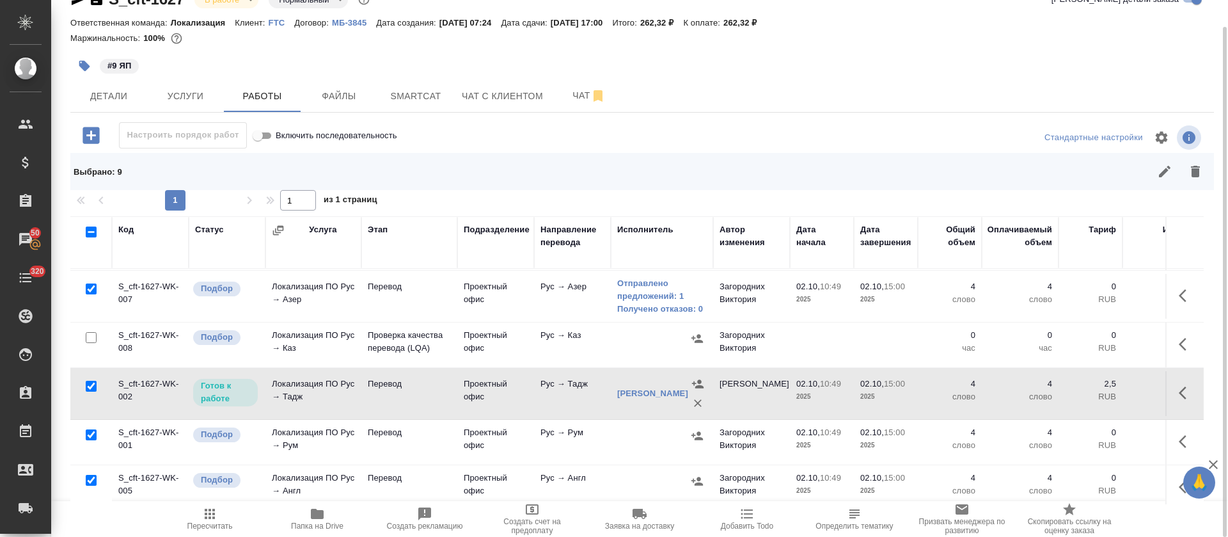
scroll to position [192, 0]
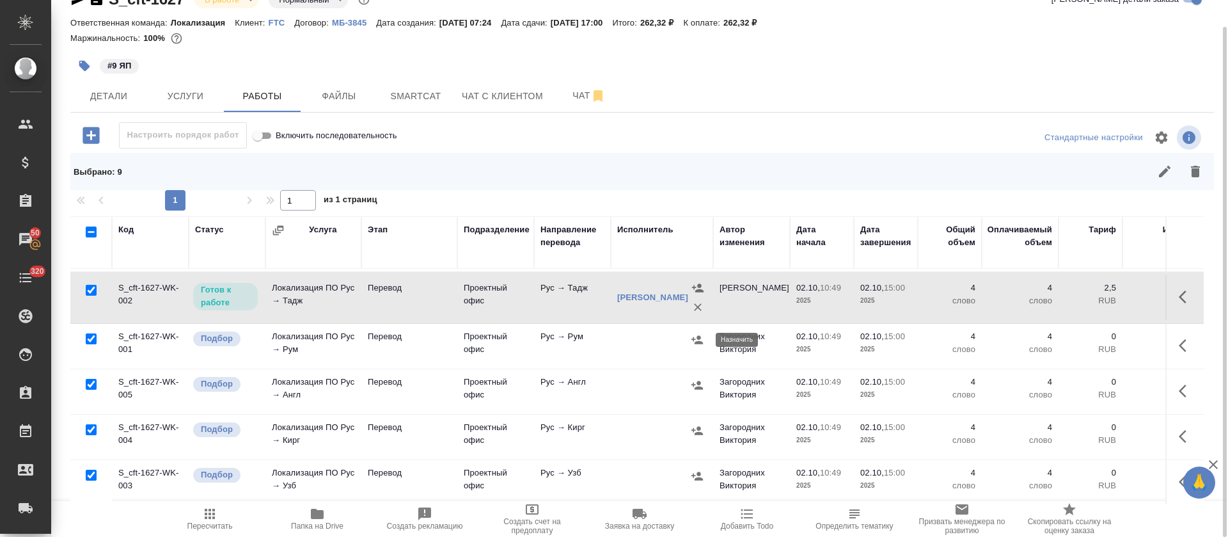
click at [700, 346] on button "button" at bounding box center [696, 339] width 19 height 19
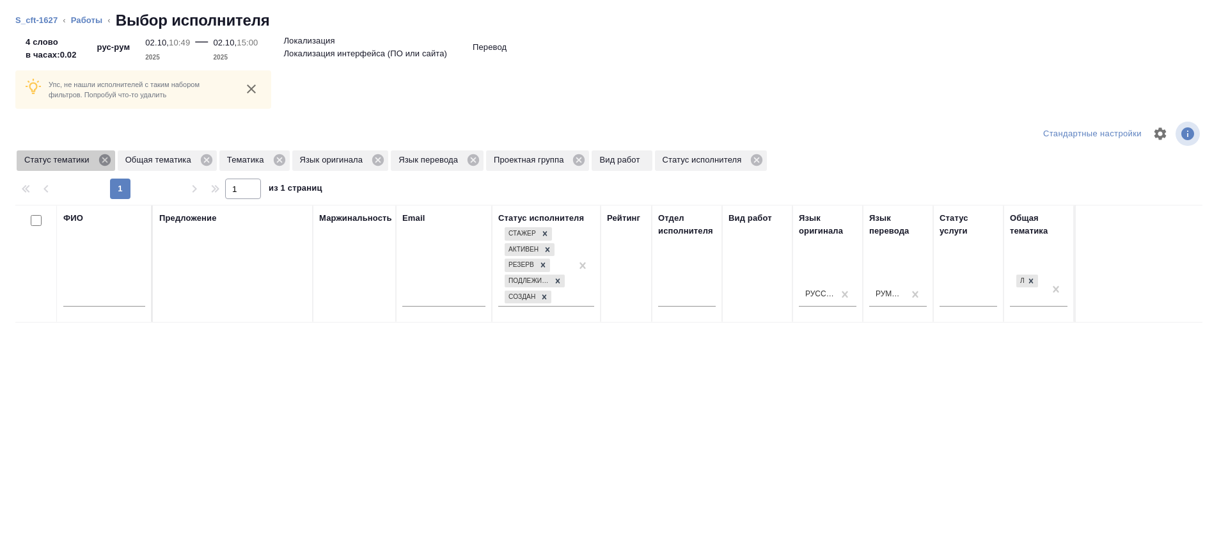
click at [108, 155] on icon at bounding box center [105, 160] width 14 height 14
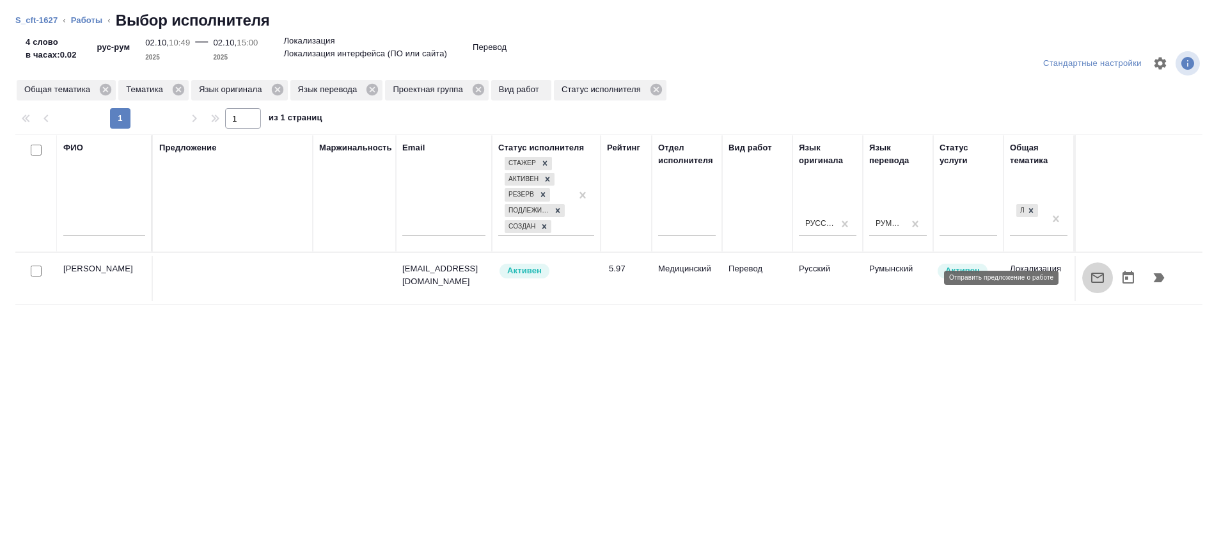
click at [1082, 265] on button "button" at bounding box center [1097, 277] width 31 height 31
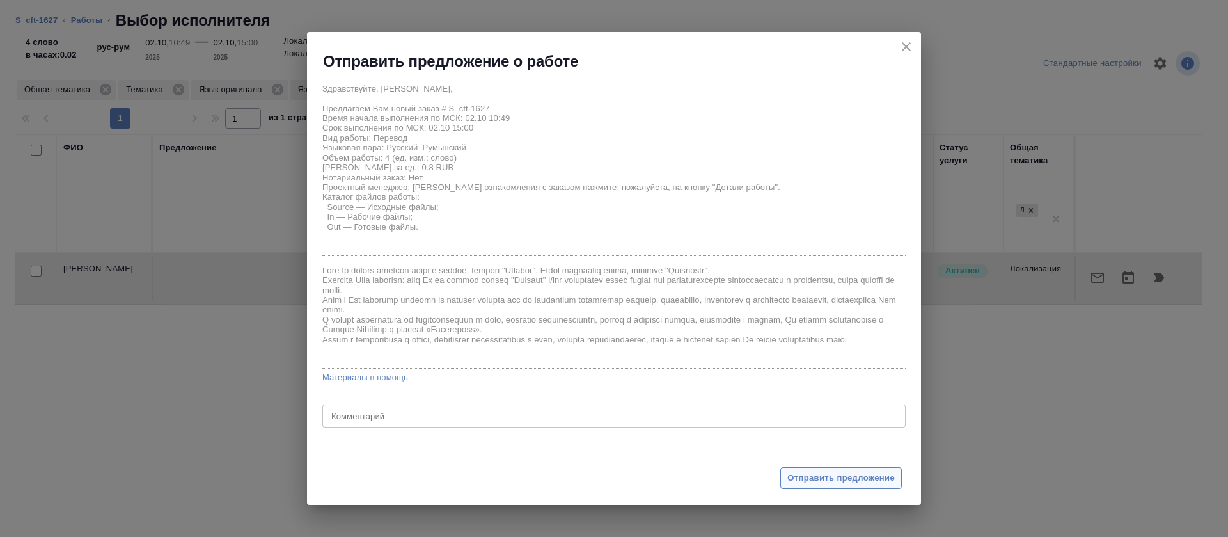
click at [817, 484] on span "Отправить предложение" at bounding box center [840, 478] width 107 height 15
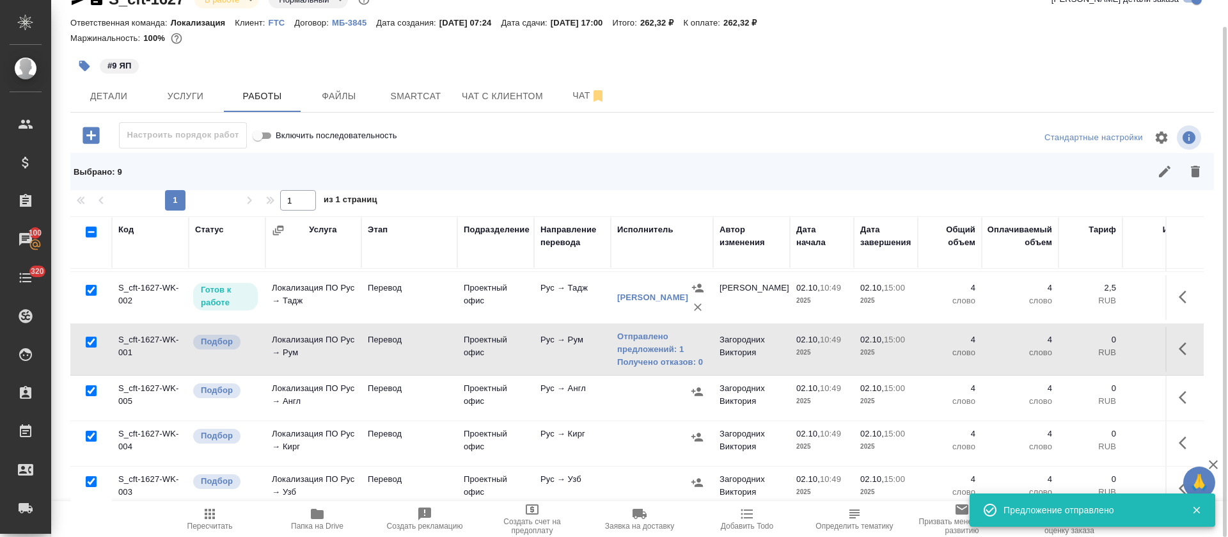
scroll to position [260, 0]
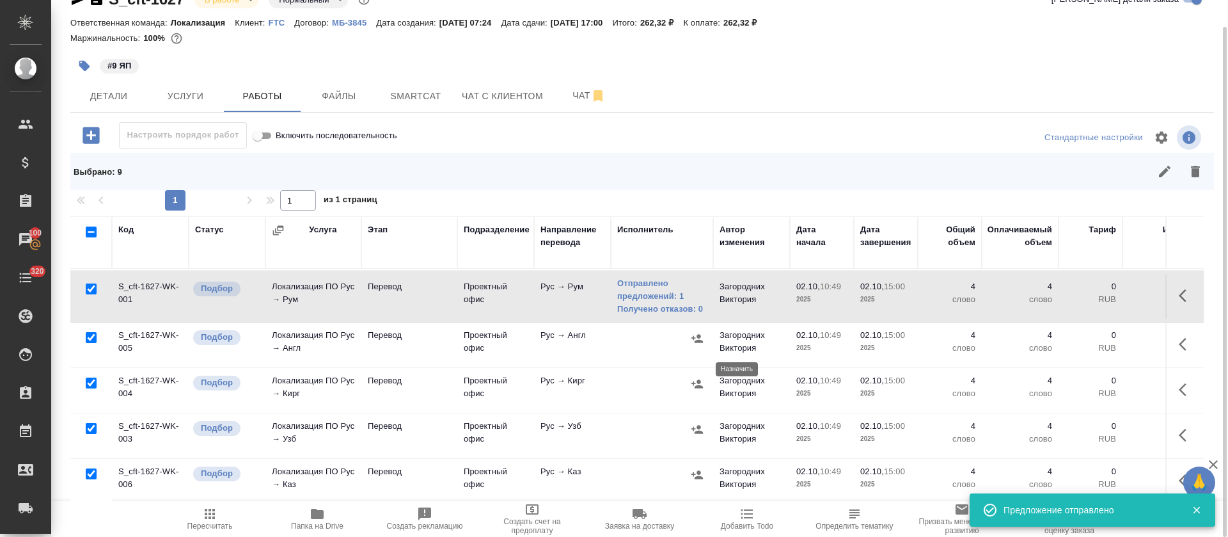
click at [694, 379] on icon "button" at bounding box center [697, 383] width 12 height 8
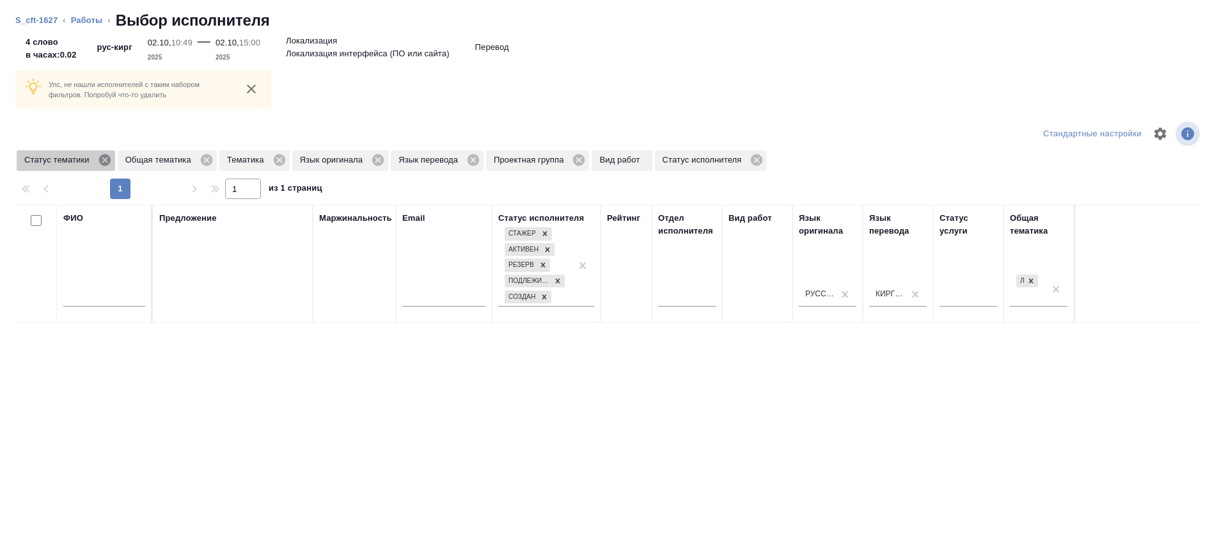
click at [100, 159] on icon at bounding box center [104, 160] width 12 height 12
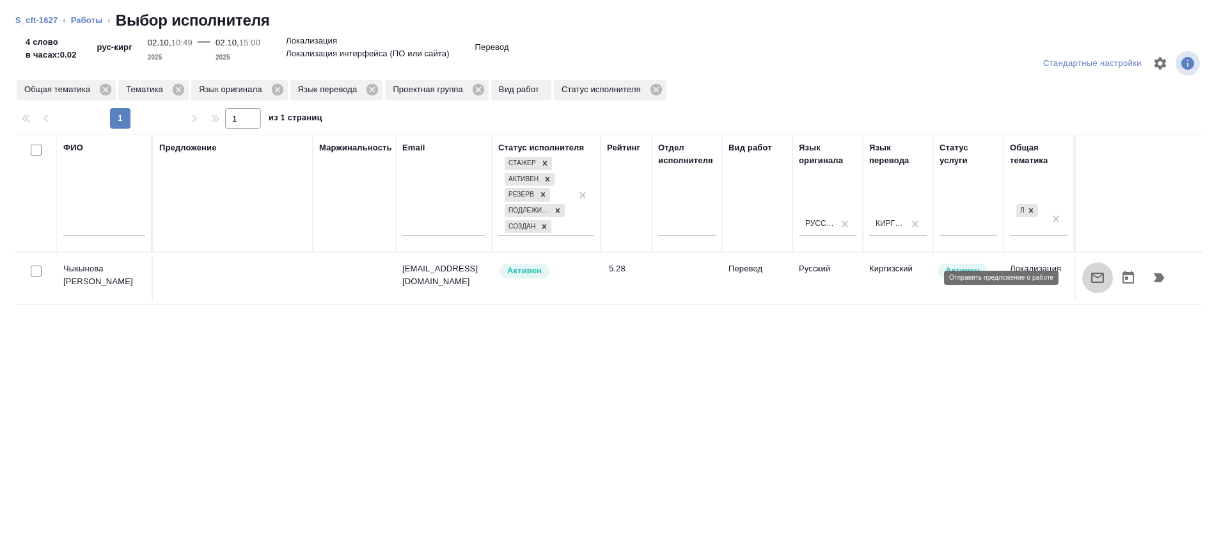
click at [1091, 282] on icon "button" at bounding box center [1097, 277] width 13 height 10
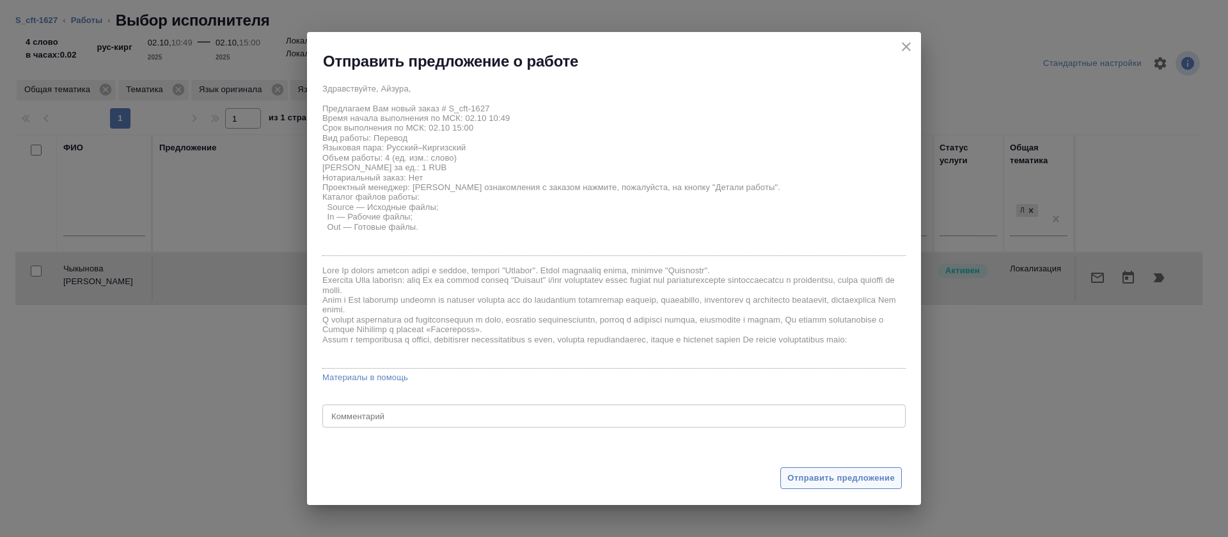
click at [817, 481] on span "Отправить предложение" at bounding box center [840, 478] width 107 height 15
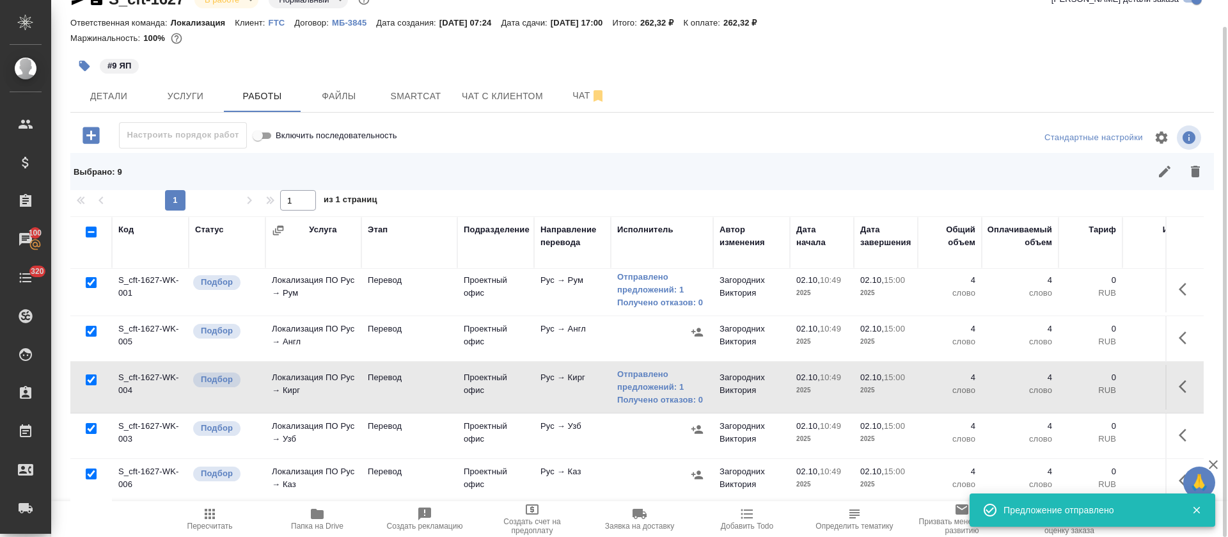
scroll to position [266, 0]
click at [696, 423] on icon "button" at bounding box center [697, 429] width 13 height 13
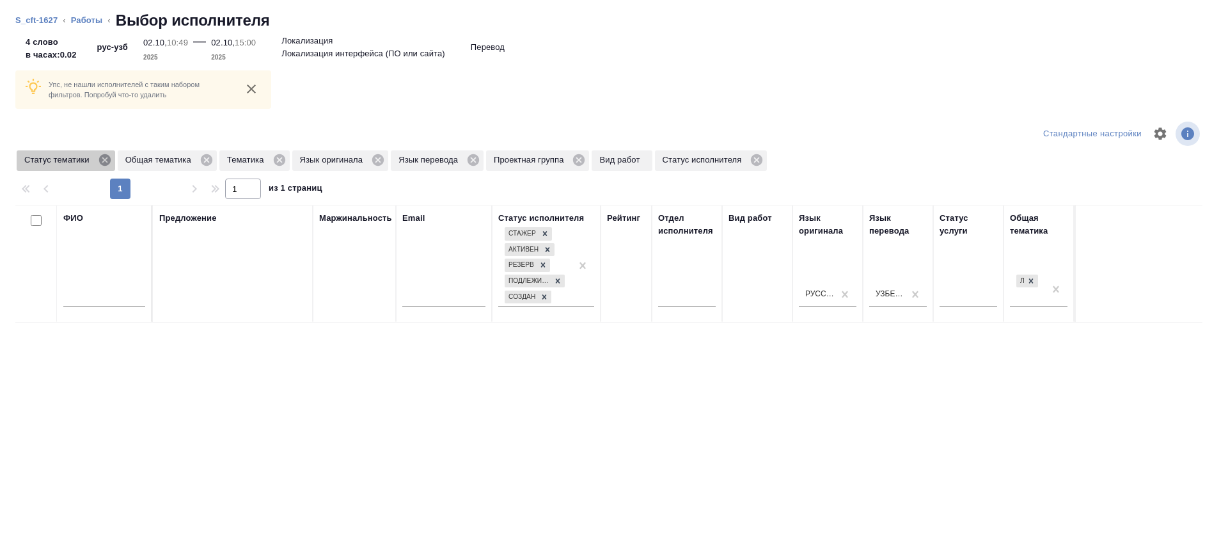
click at [107, 164] on icon at bounding box center [104, 160] width 12 height 12
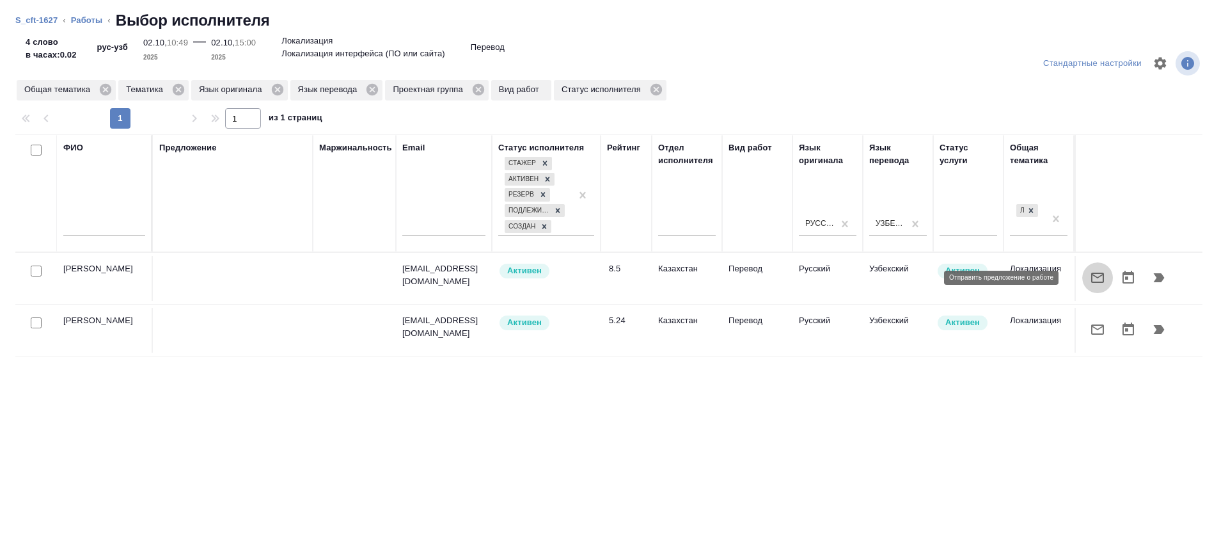
click at [1082, 280] on button "button" at bounding box center [1097, 277] width 31 height 31
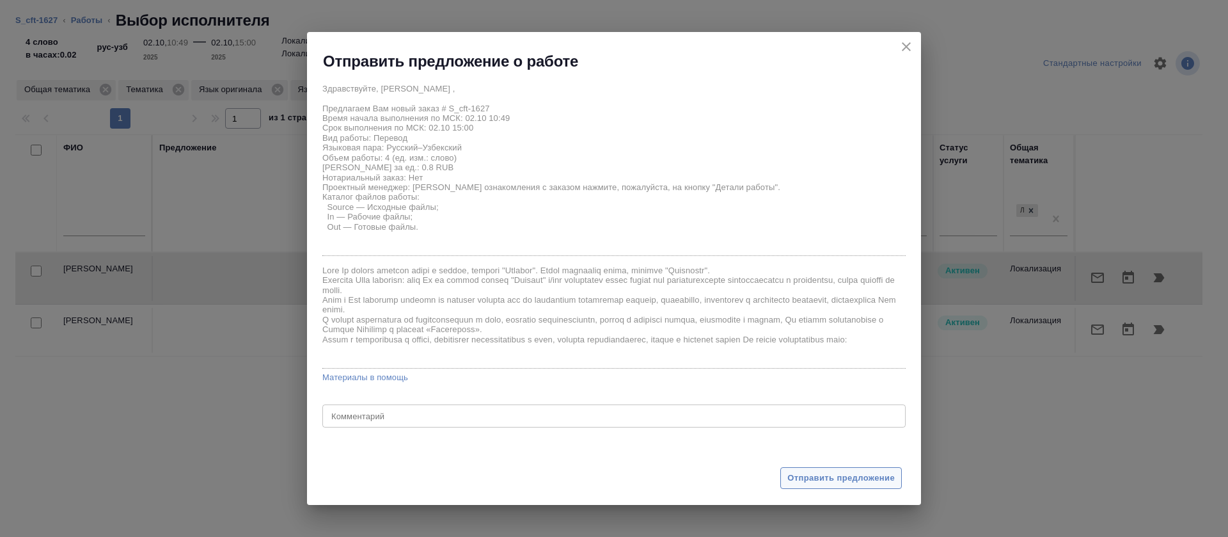
click at [868, 478] on span "Отправить предложение" at bounding box center [840, 478] width 107 height 15
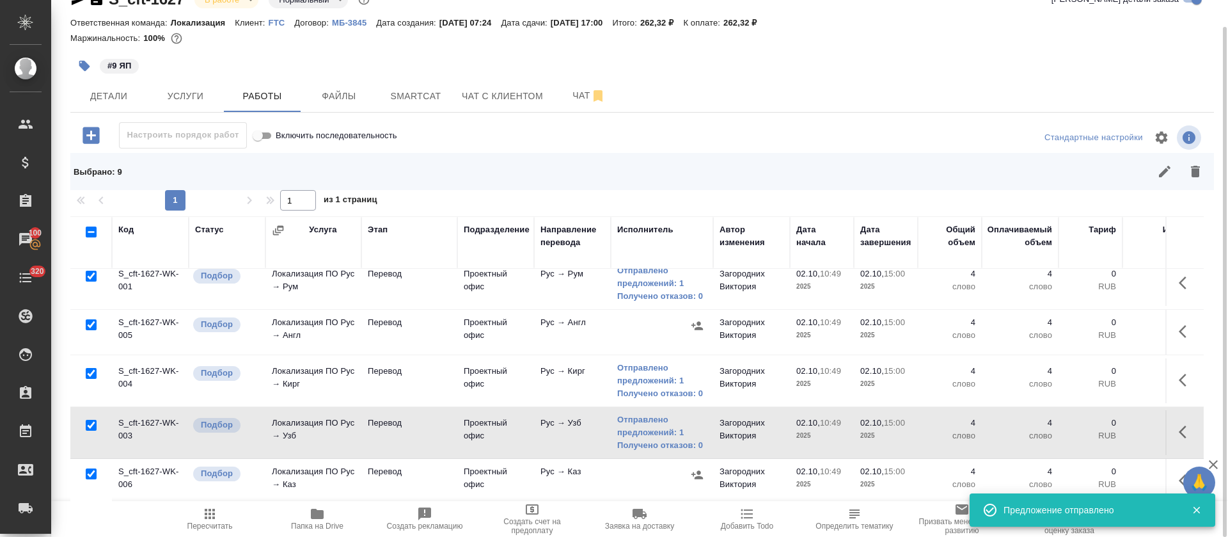
scroll to position [272, 0]
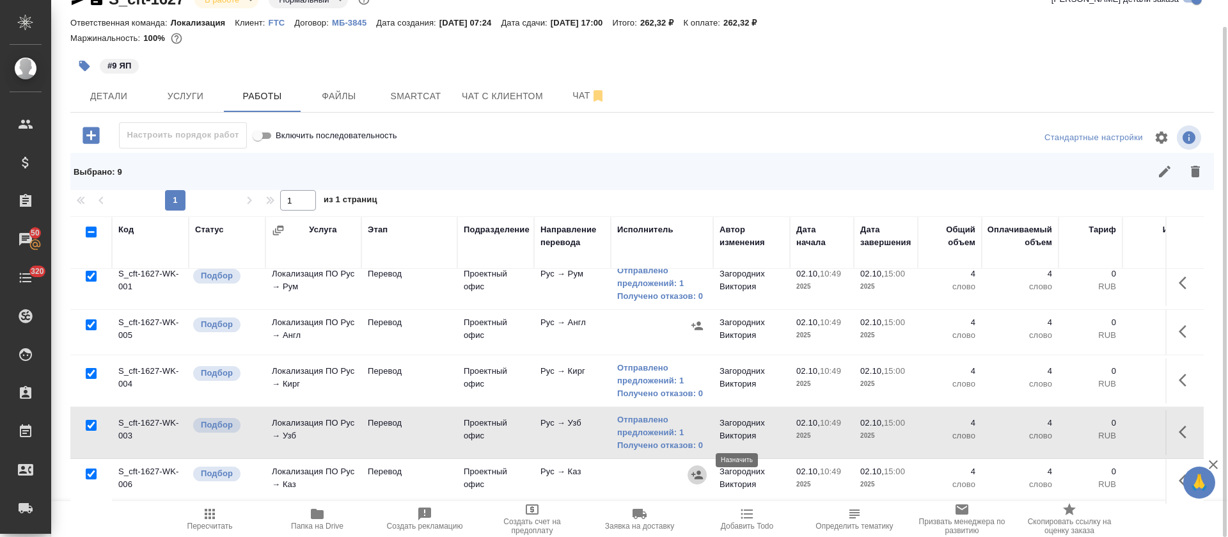
click at [702, 468] on icon "button" at bounding box center [697, 474] width 13 height 13
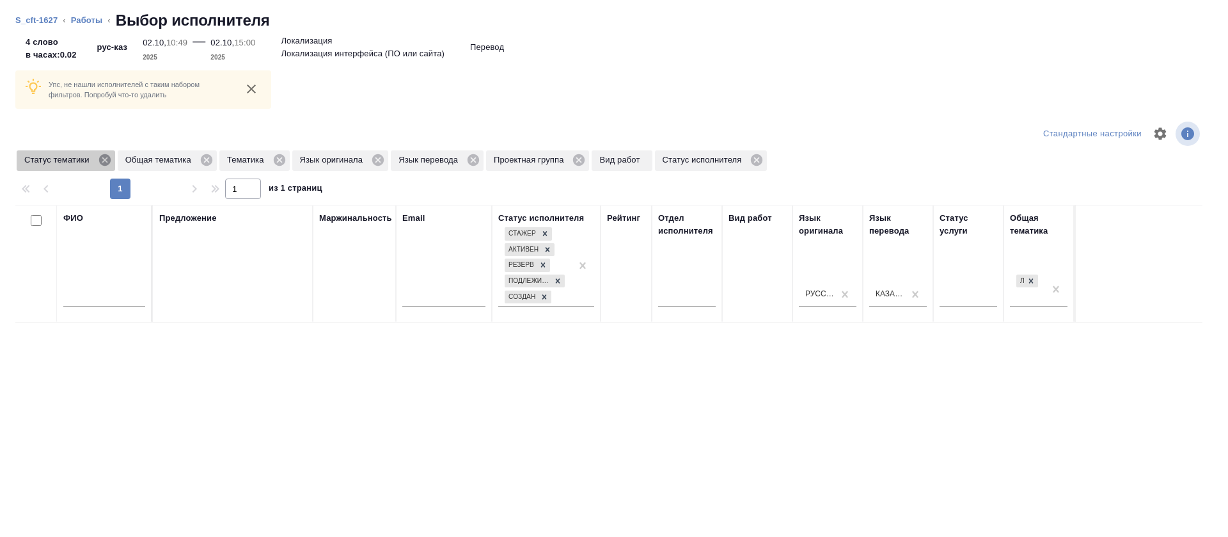
click at [105, 159] on icon at bounding box center [105, 160] width 14 height 14
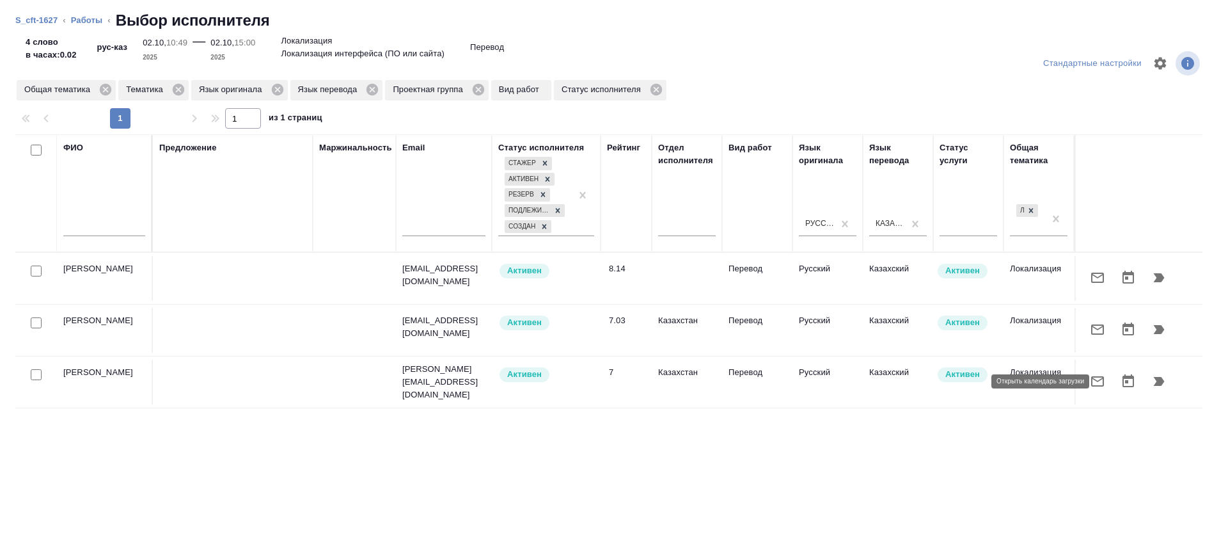
click at [1082, 368] on button "button" at bounding box center [1097, 381] width 31 height 31
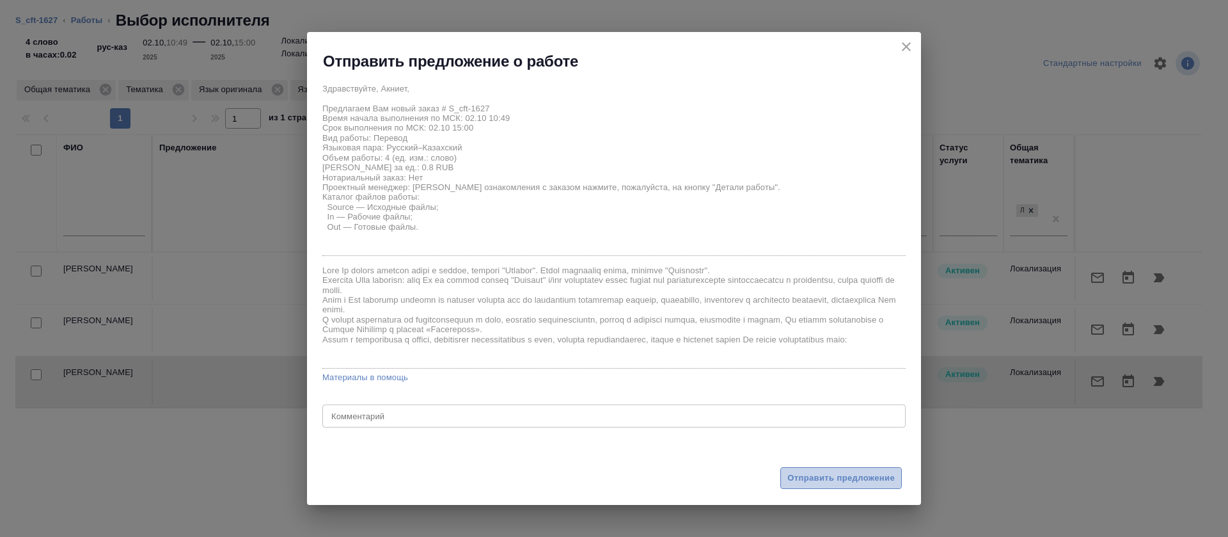
click at [797, 474] on span "Отправить предложение" at bounding box center [840, 478] width 107 height 15
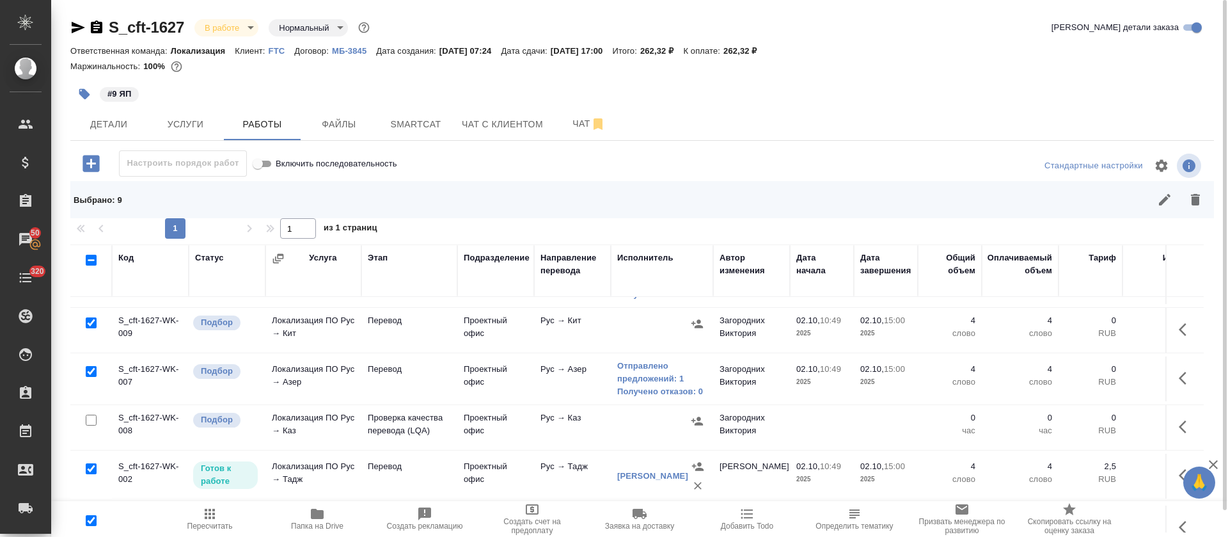
scroll to position [0, 0]
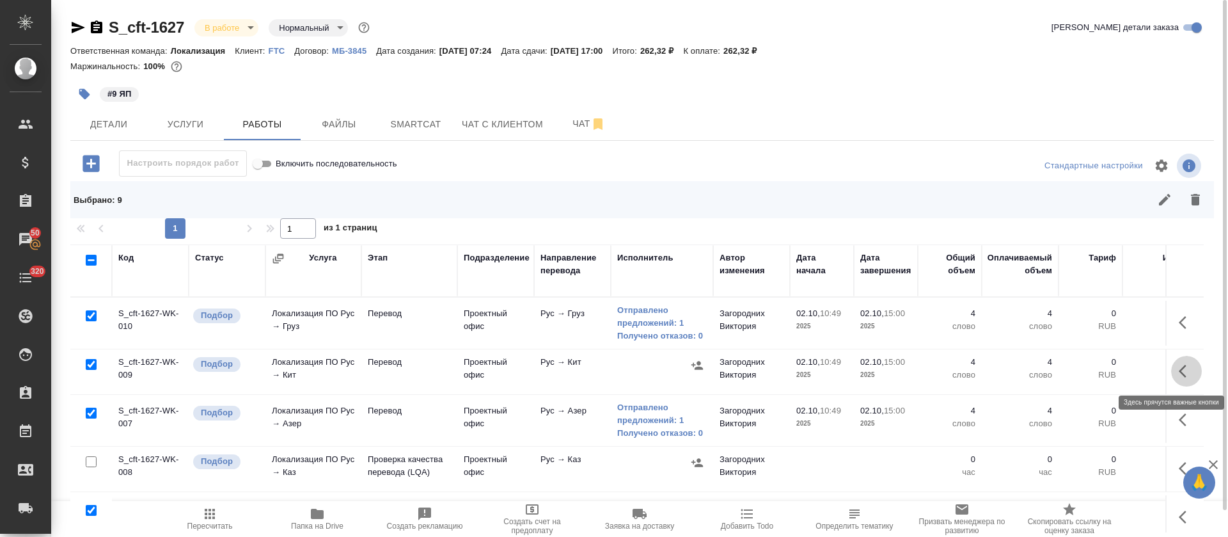
click at [1179, 370] on icon "button" at bounding box center [1186, 370] width 15 height 15
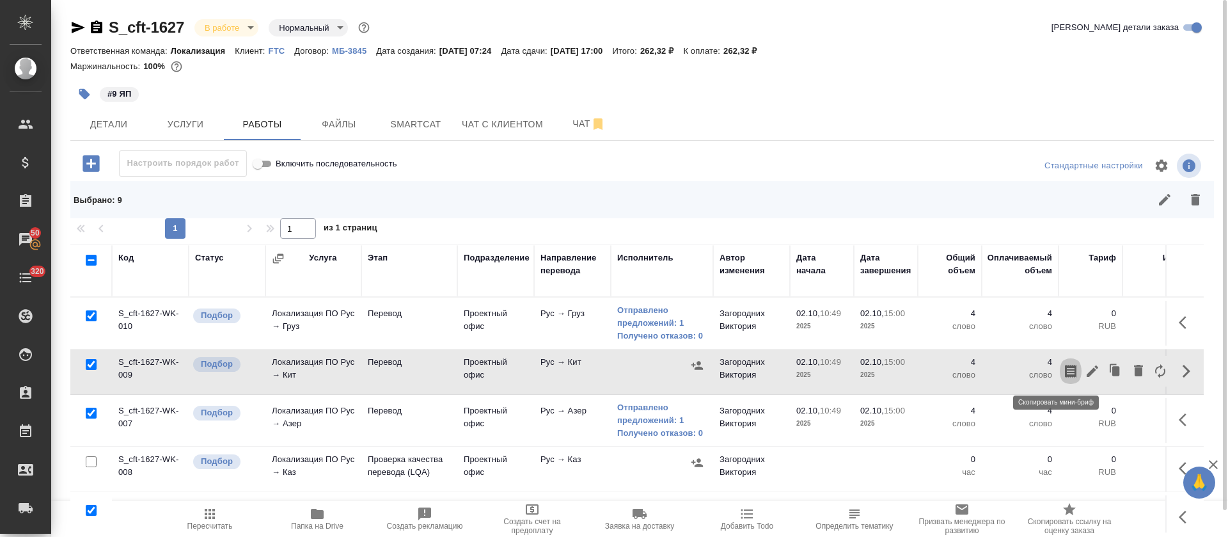
click at [1063, 377] on icon "button" at bounding box center [1070, 370] width 15 height 15
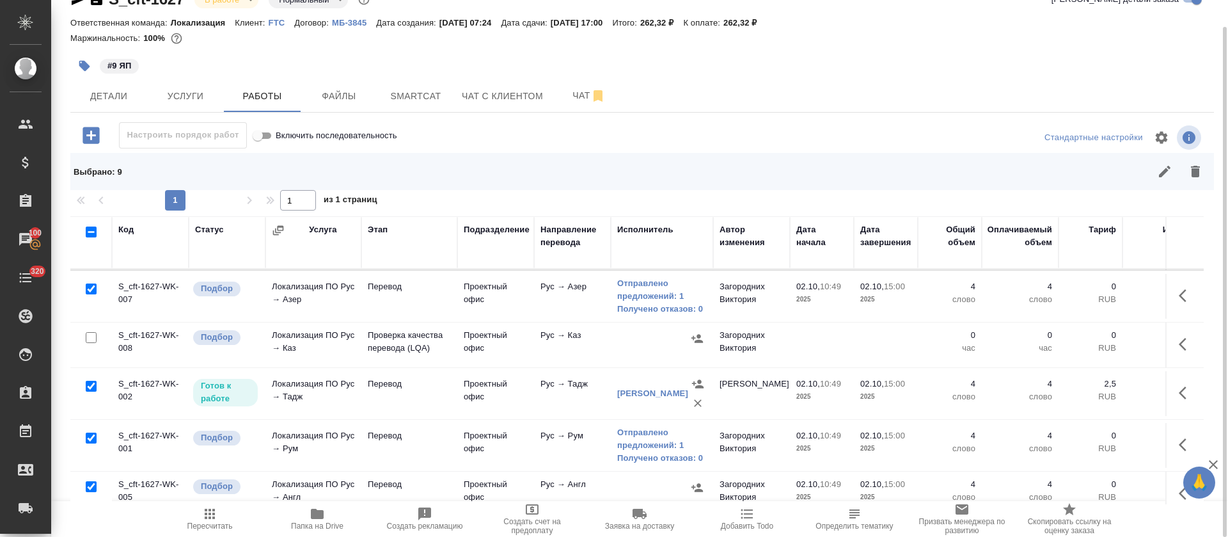
scroll to position [192, 0]
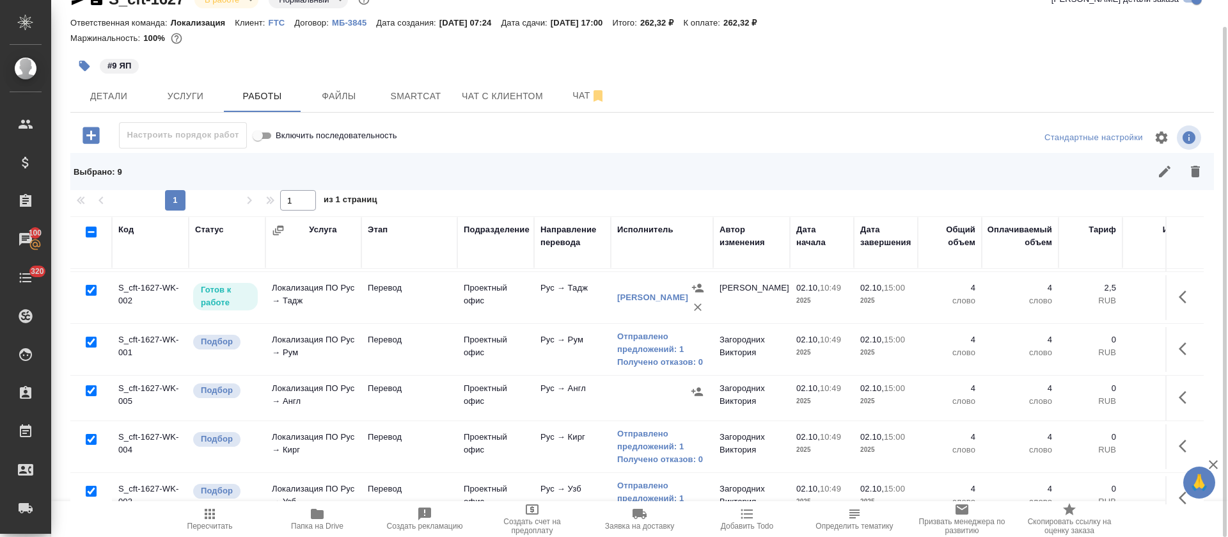
click at [1179, 400] on icon "button" at bounding box center [1186, 396] width 15 height 15
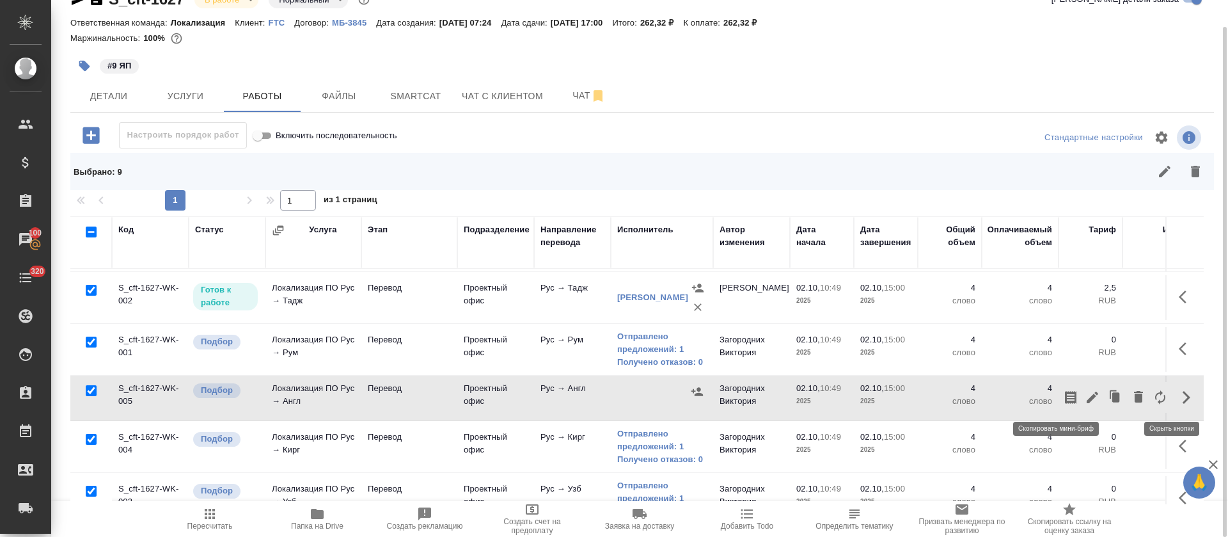
click at [1063, 403] on icon "button" at bounding box center [1070, 396] width 15 height 15
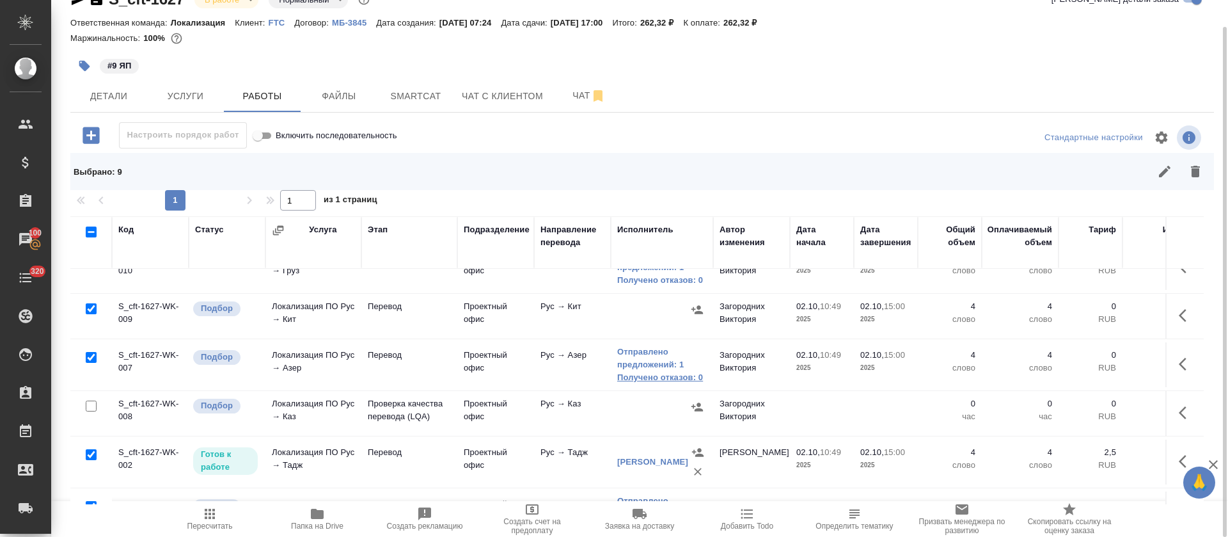
scroll to position [0, 0]
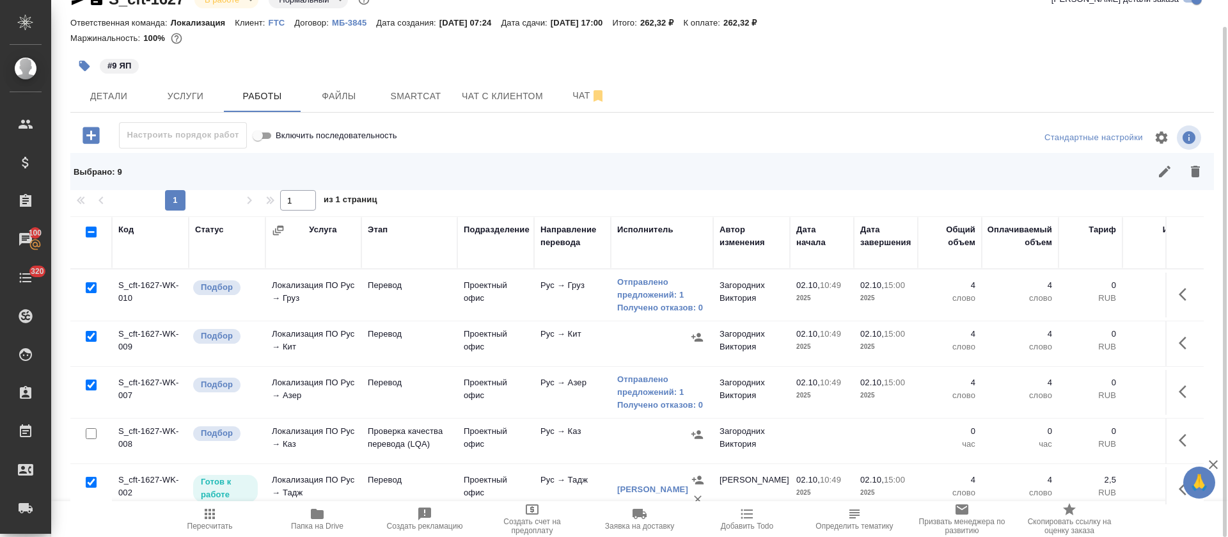
click at [1171, 443] on button "button" at bounding box center [1186, 440] width 31 height 31
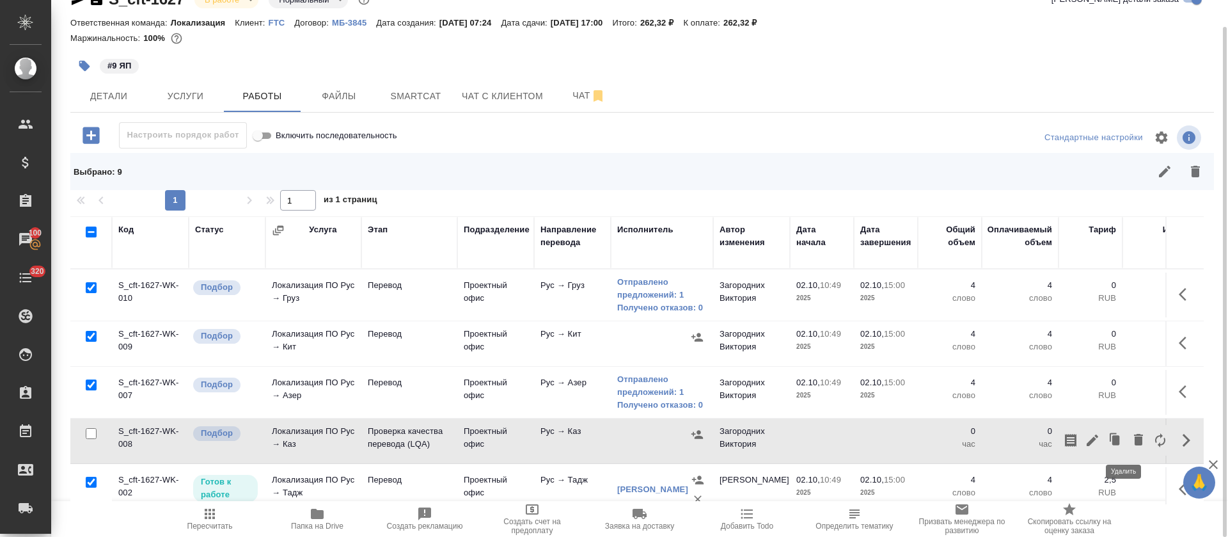
click at [1127, 446] on button "button" at bounding box center [1138, 440] width 22 height 31
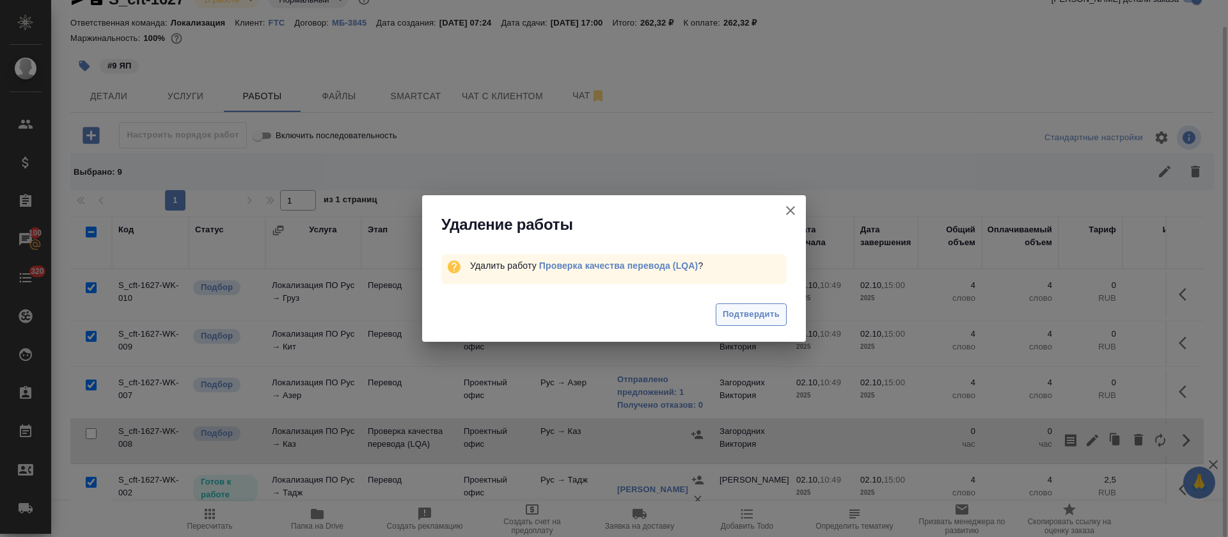
click at [757, 312] on span "Подтвердить" at bounding box center [751, 314] width 57 height 15
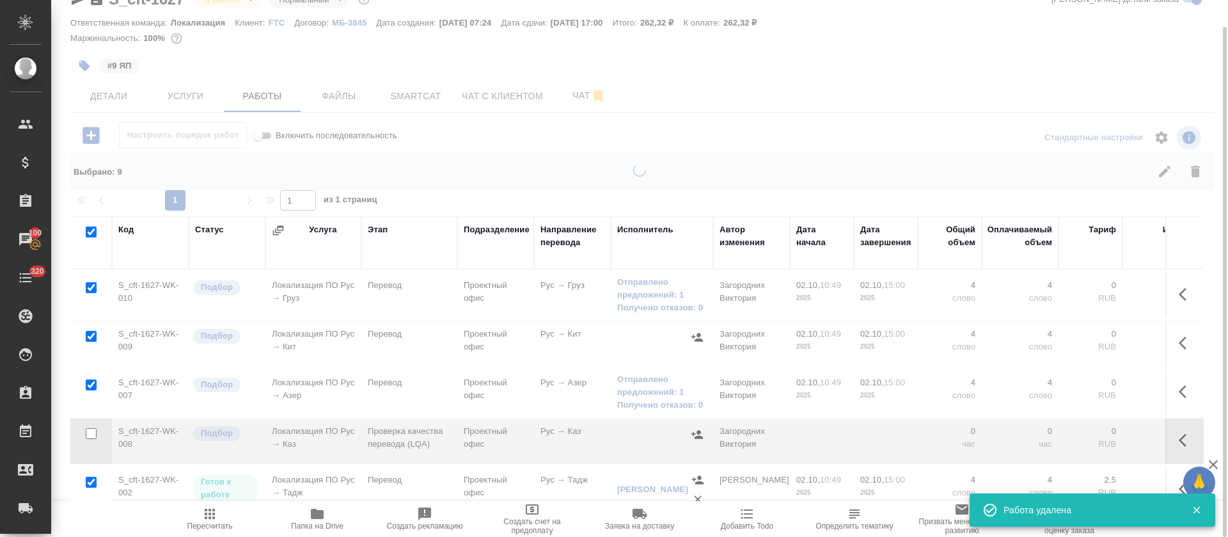
checkbox input "true"
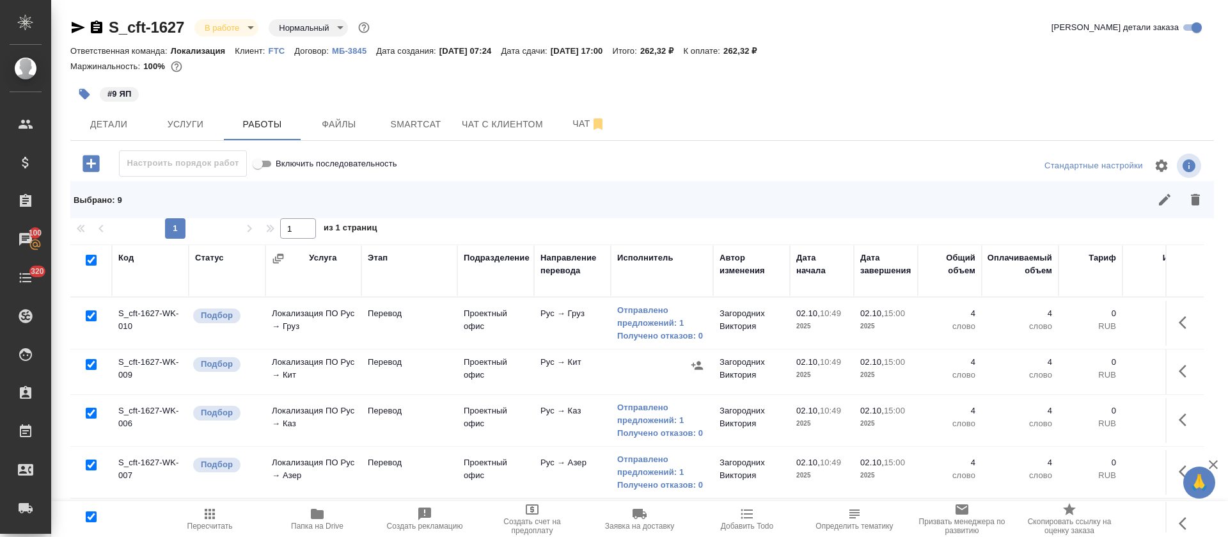
click at [341, 144] on div "S_cft-1627 В работе inProgress Нормальный normal Кратко детали заказа Ответстве…" at bounding box center [642, 282] width 1158 height 565
click at [342, 135] on button "Файлы" at bounding box center [339, 124] width 77 height 32
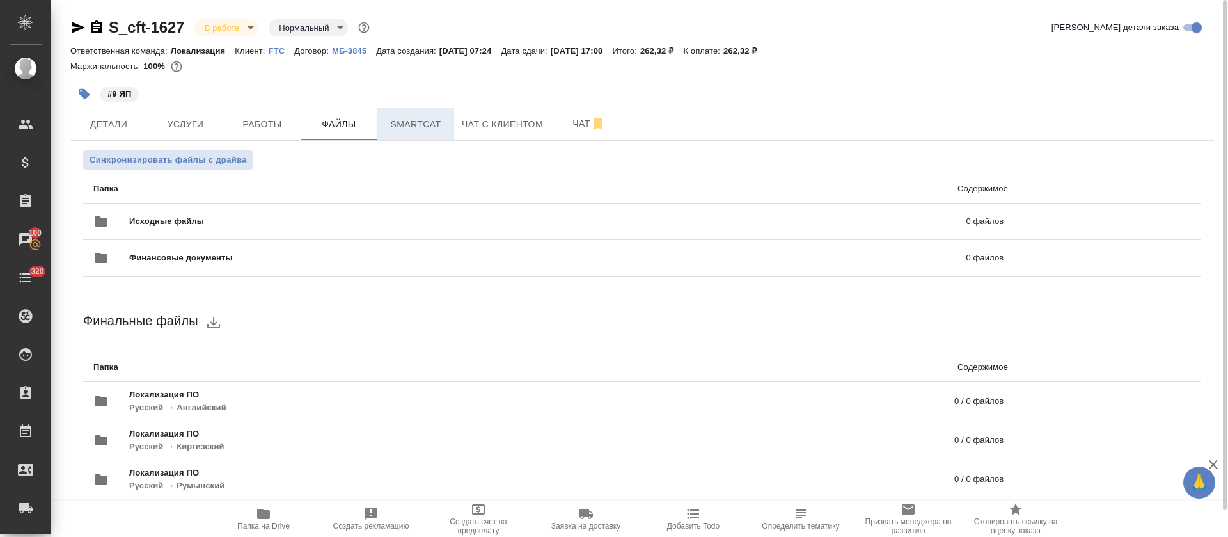
click at [435, 137] on button "Smartcat" at bounding box center [415, 124] width 77 height 32
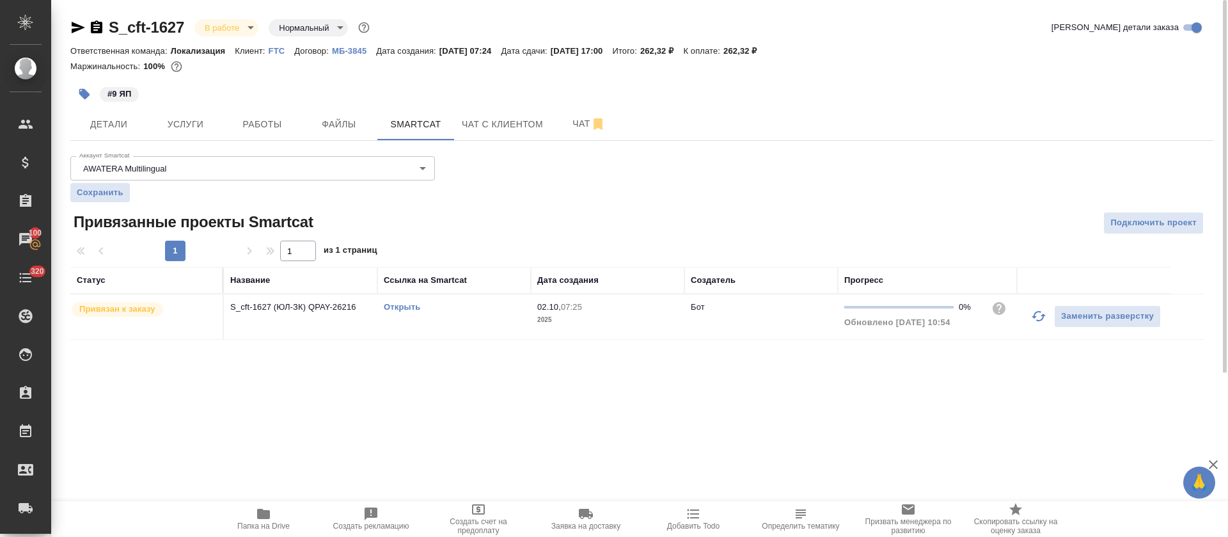
click at [400, 306] on link "Открыть" at bounding box center [402, 307] width 36 height 10
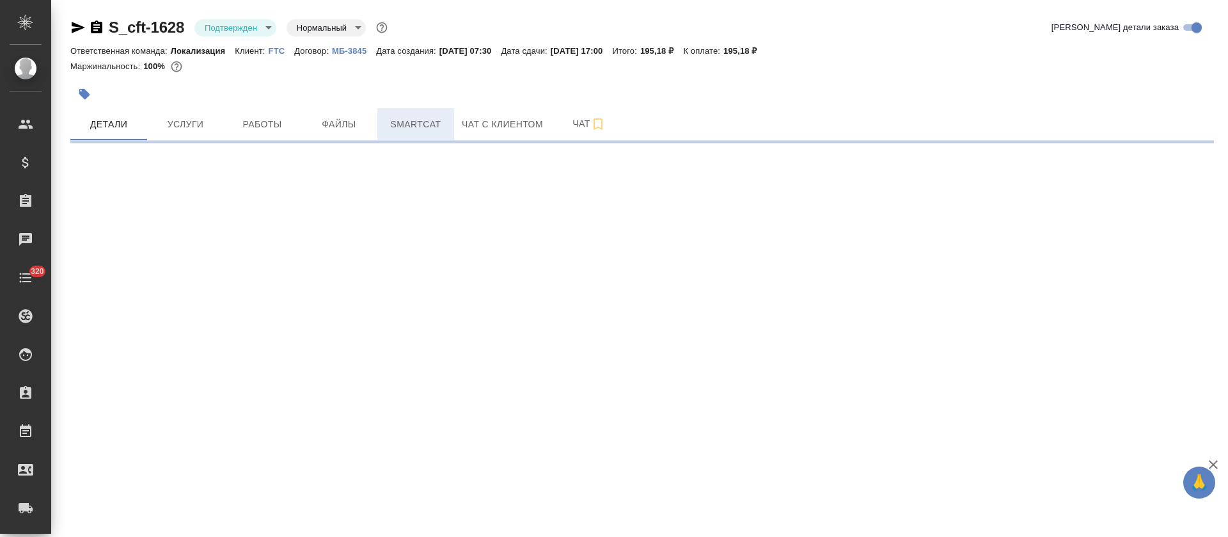
select select "RU"
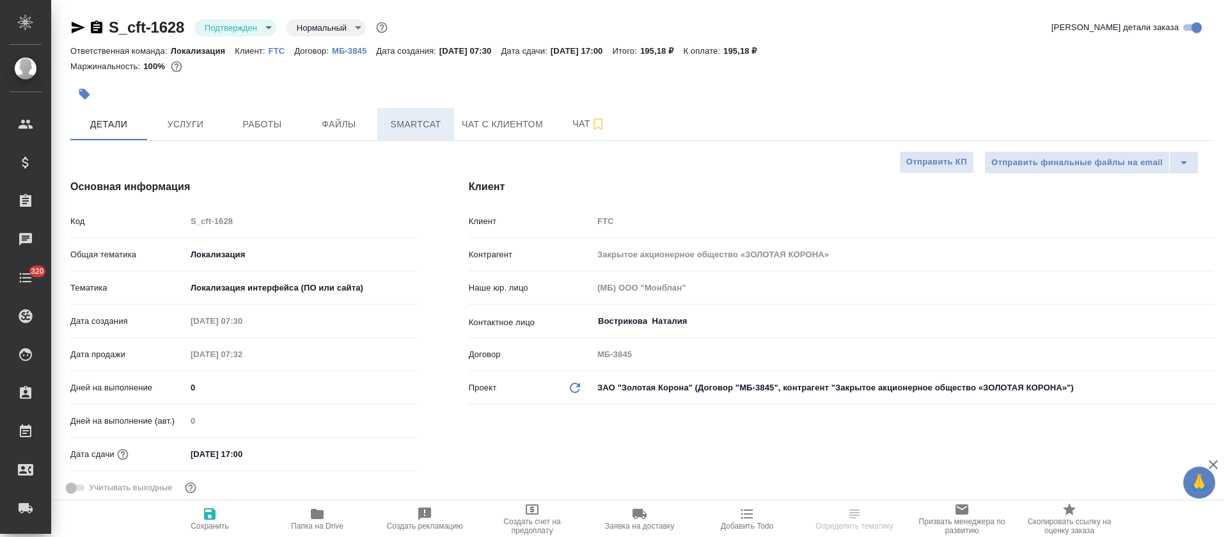
type textarea "x"
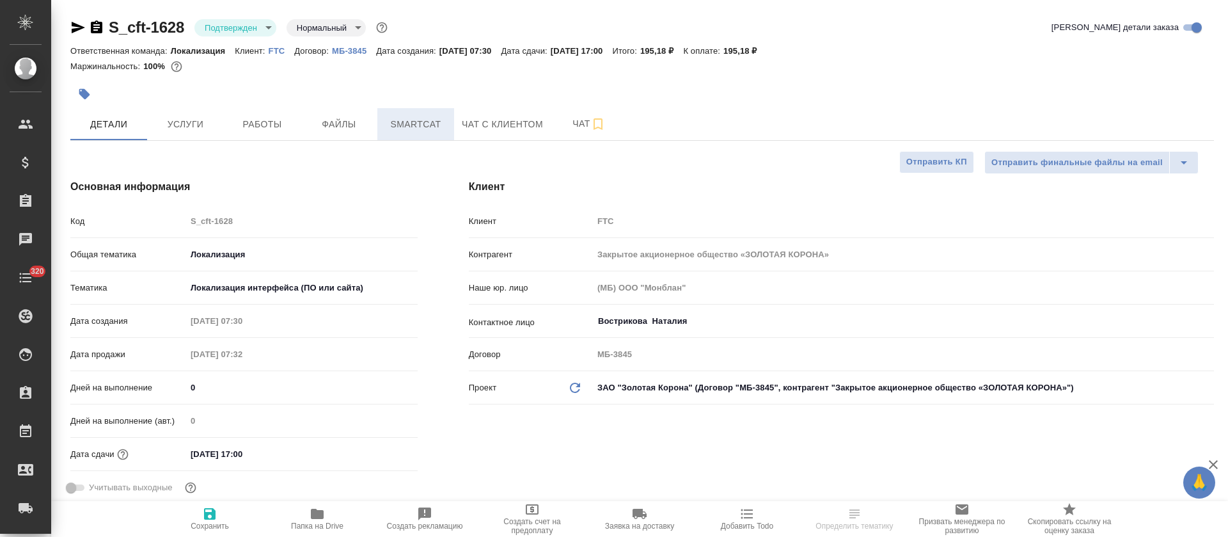
type textarea "x"
click at [383, 132] on button "Smartcat" at bounding box center [415, 124] width 77 height 32
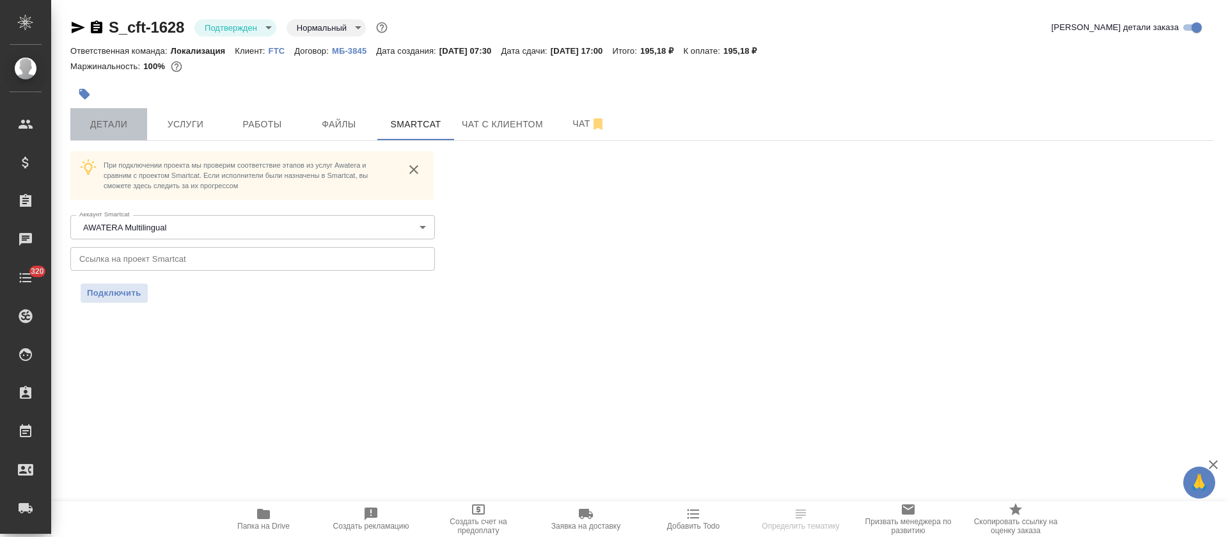
click at [76, 123] on button "Детали" at bounding box center [108, 124] width 77 height 32
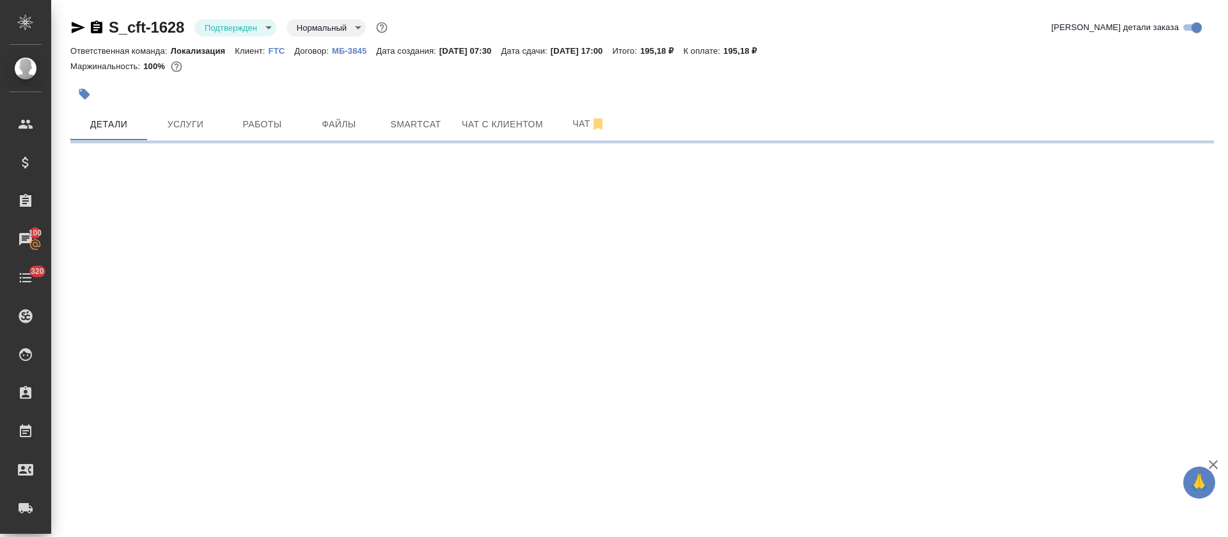
select select "RU"
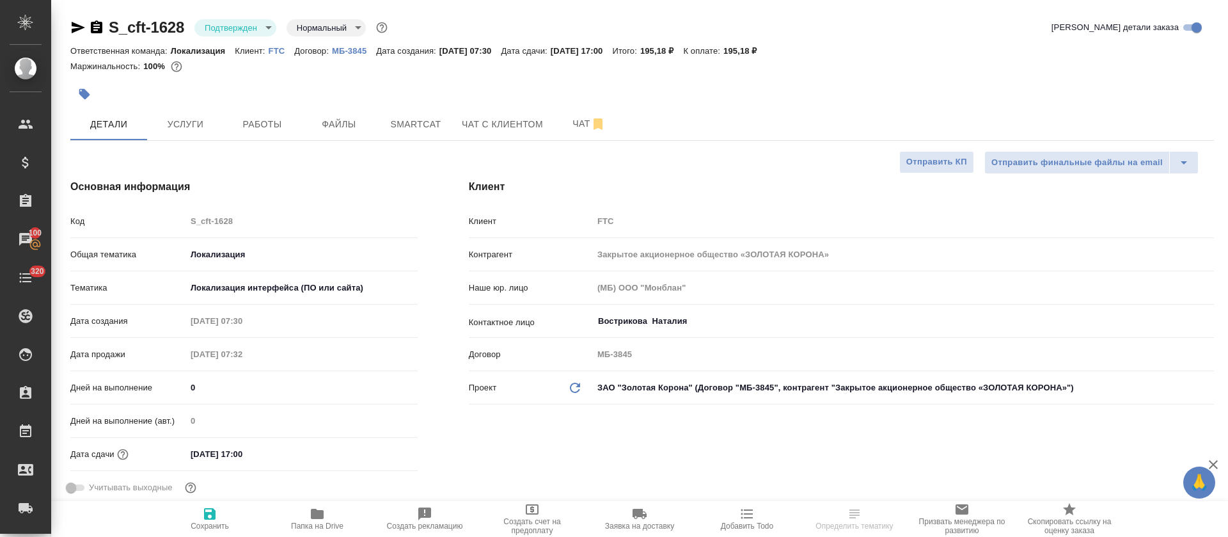
type textarea "x"
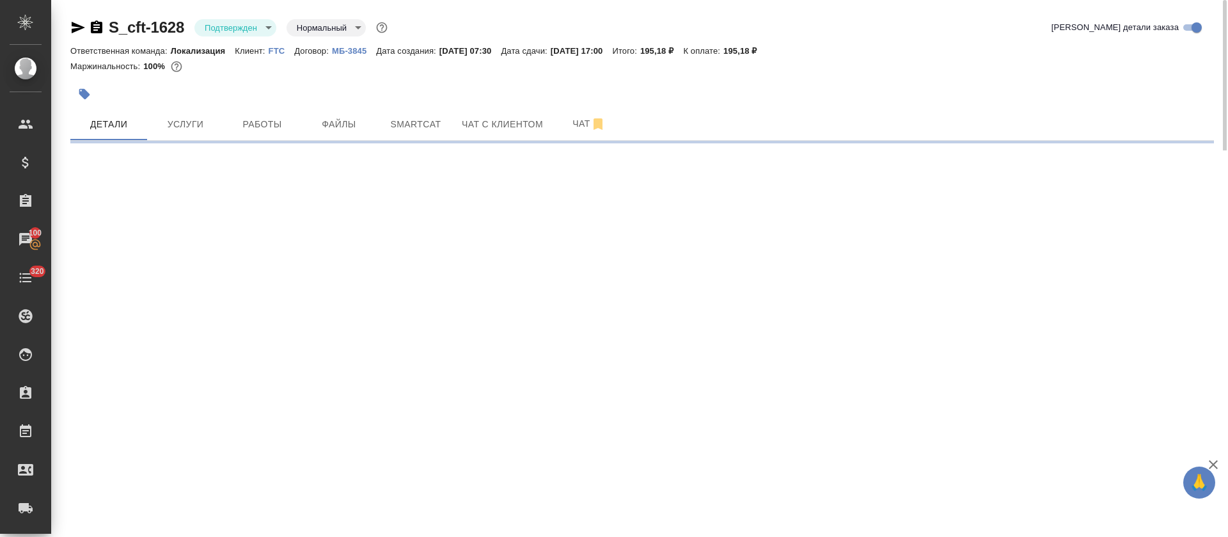
select select "RU"
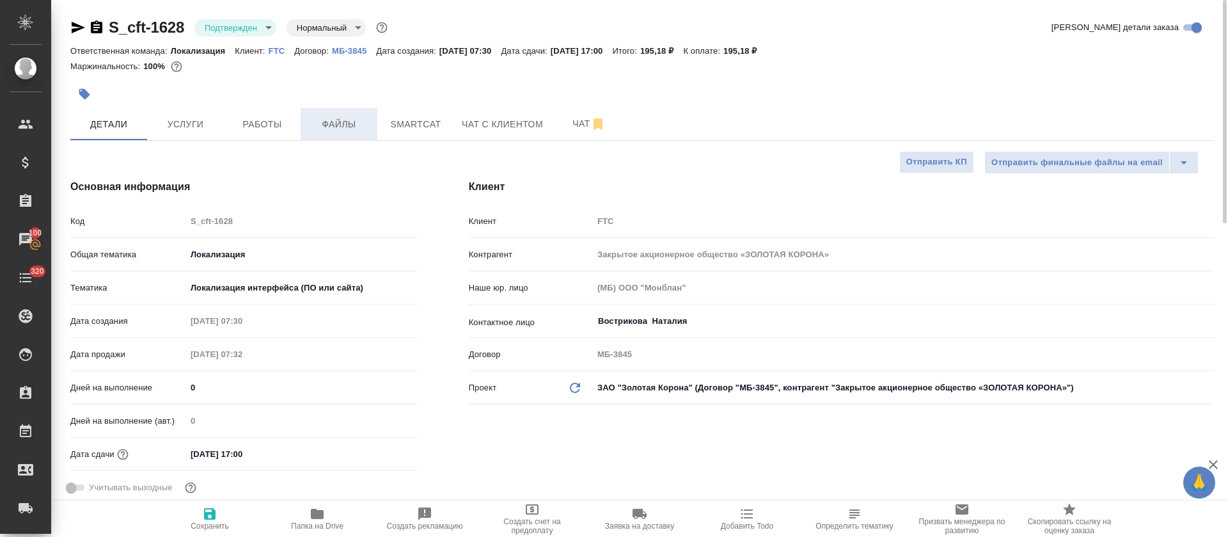
type textarea "x"
click at [422, 126] on span "Smartcat" at bounding box center [415, 124] width 61 height 16
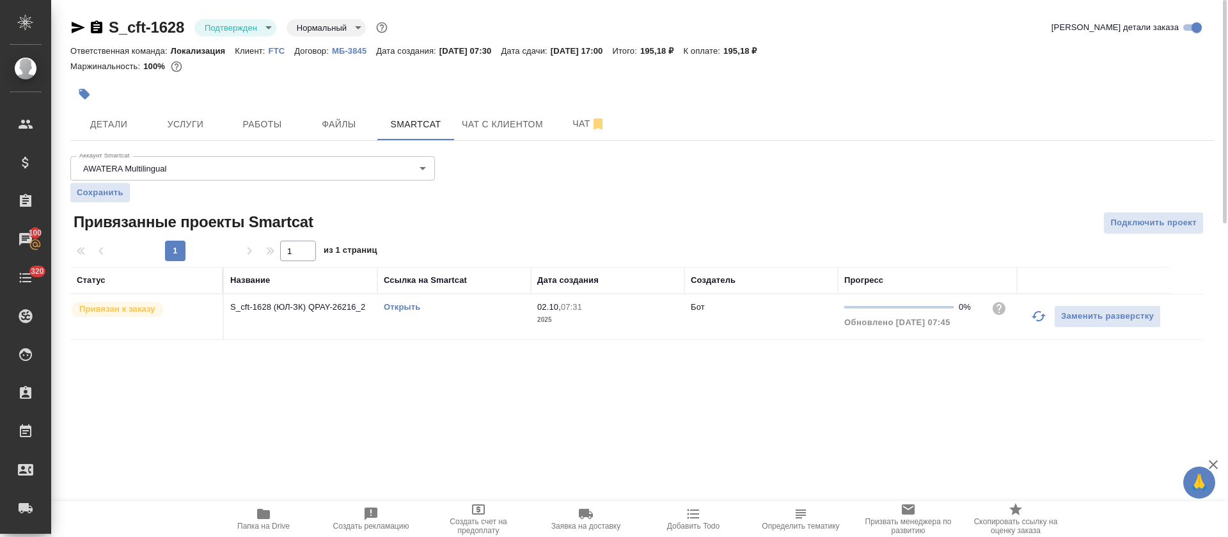
click at [410, 307] on link "Открыть" at bounding box center [402, 307] width 36 height 10
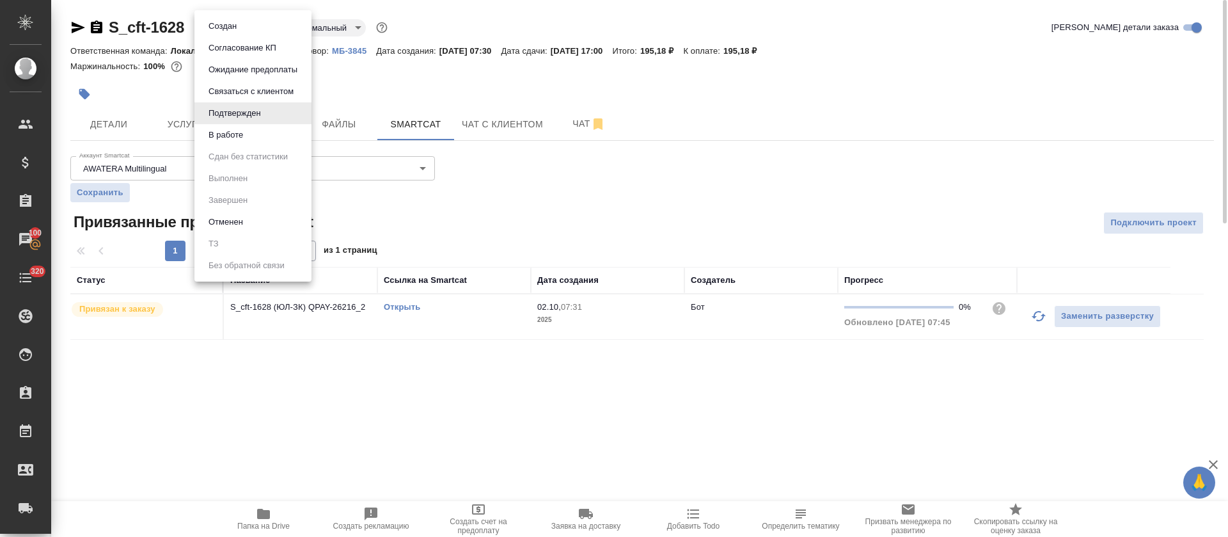
click at [246, 21] on body "🙏 .cls-1 fill:#fff; AWATERA [PERSON_NAME] Спецификации Заказы 100 Чаты 320 Todo…" at bounding box center [614, 268] width 1228 height 537
click at [249, 132] on li "В работе" at bounding box center [252, 135] width 117 height 22
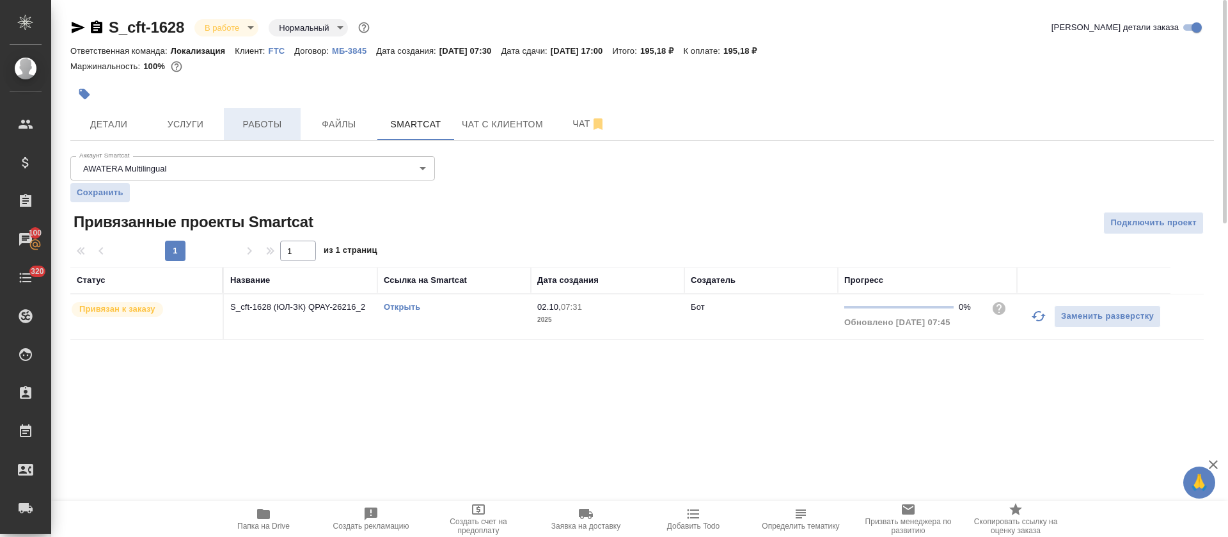
click at [264, 122] on span "Работы" at bounding box center [262, 124] width 61 height 16
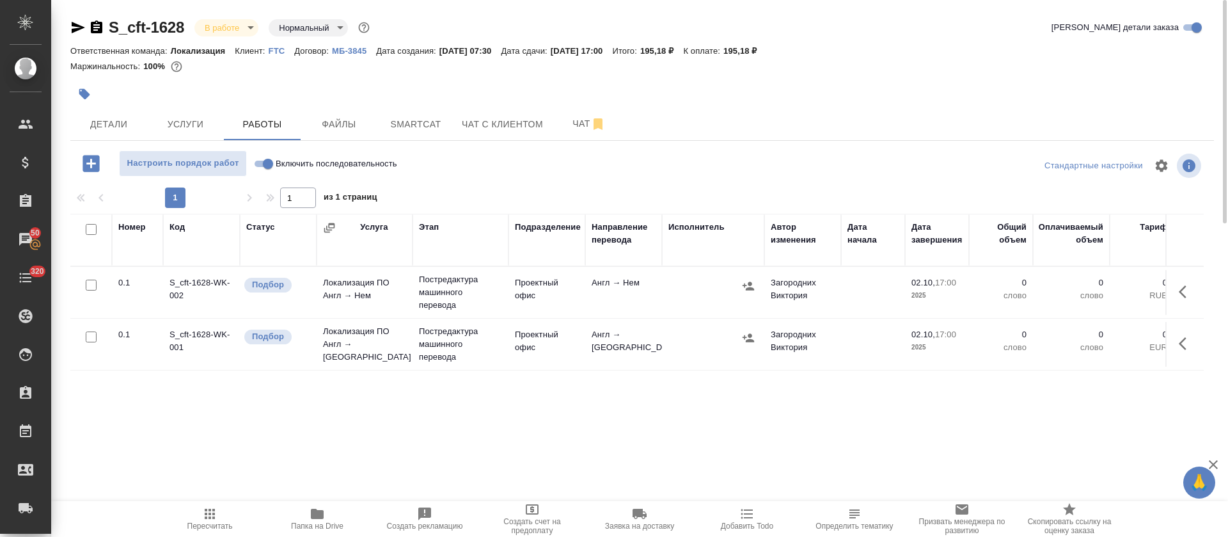
click at [260, 162] on input "Включить последовательность" at bounding box center [268, 163] width 46 height 15
checkbox input "true"
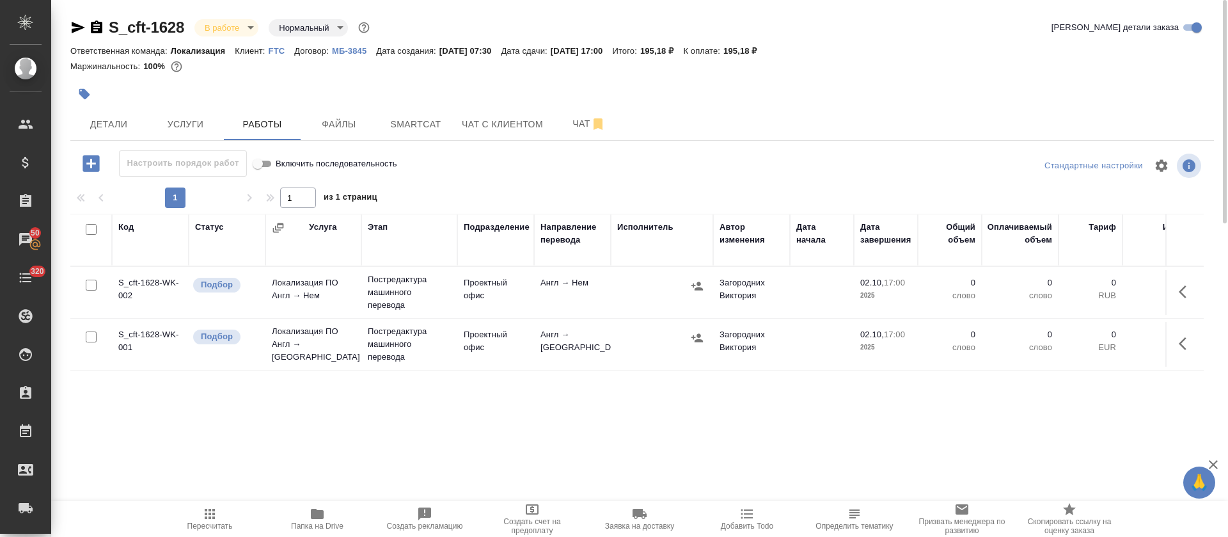
click at [93, 229] on input "checkbox" at bounding box center [91, 229] width 11 height 11
checkbox input "true"
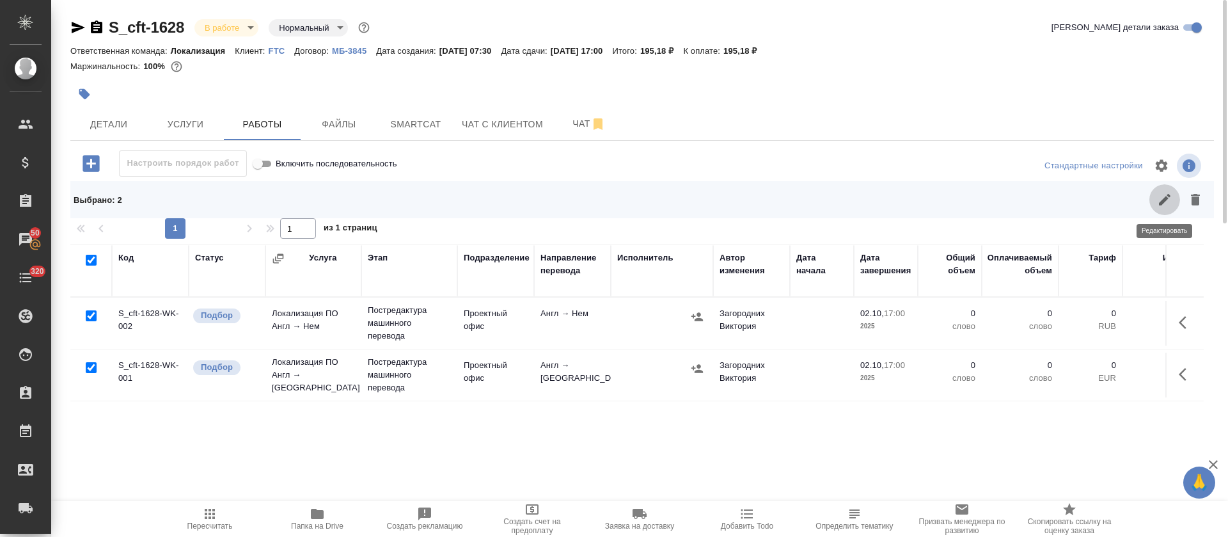
click at [1166, 213] on button "button" at bounding box center [1164, 199] width 31 height 31
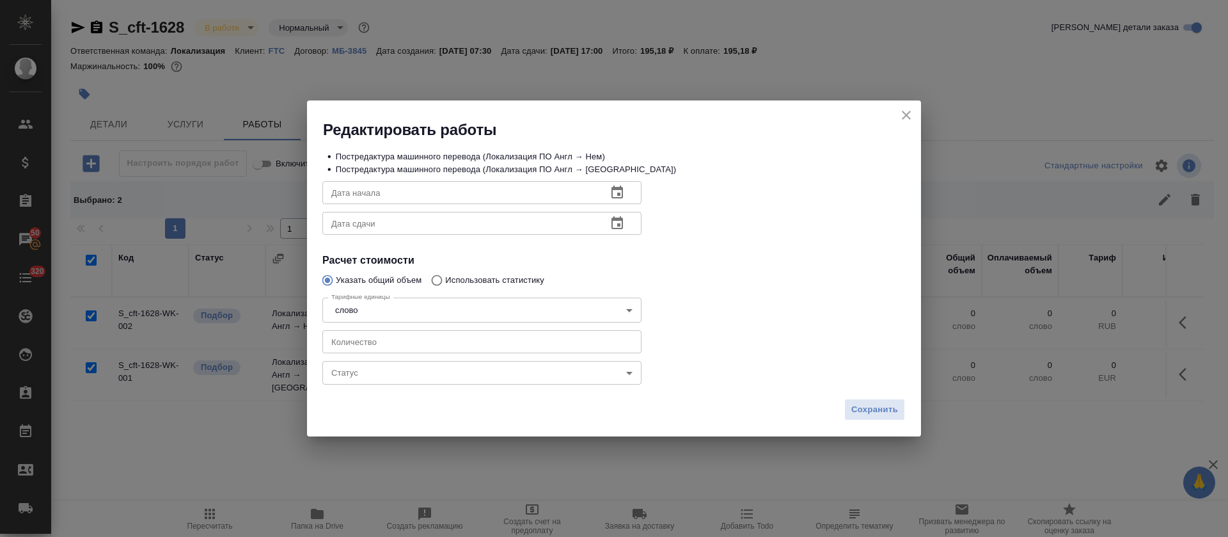
click at [353, 370] on body "🙏 .cls-1 fill:#fff; AWATERA [PERSON_NAME] Спецификации Заказы 50 Чаты 320 Todo …" at bounding box center [614, 268] width 1228 height 537
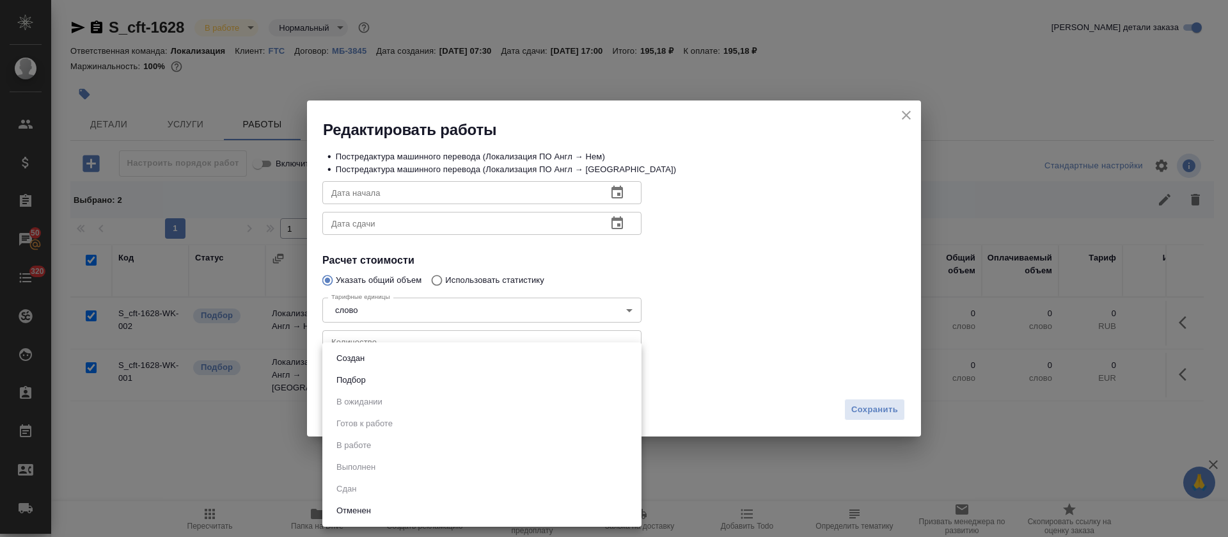
click at [713, 336] on div at bounding box center [614, 268] width 1228 height 537
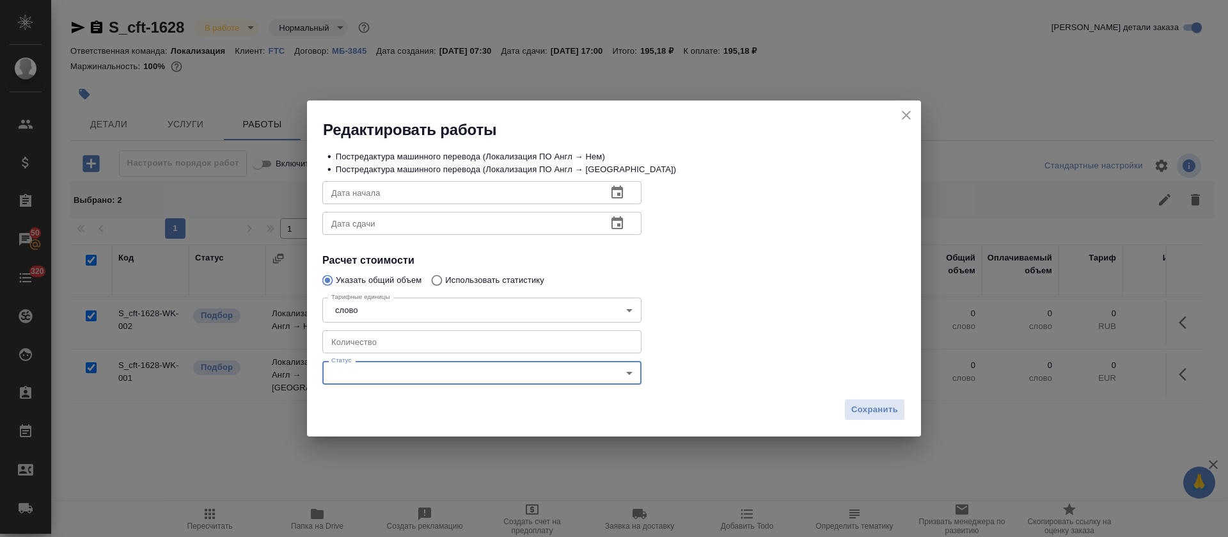
click at [409, 347] on input "number" at bounding box center [481, 341] width 319 height 23
type input "5"
click at [623, 192] on icon "button" at bounding box center [616, 192] width 15 height 15
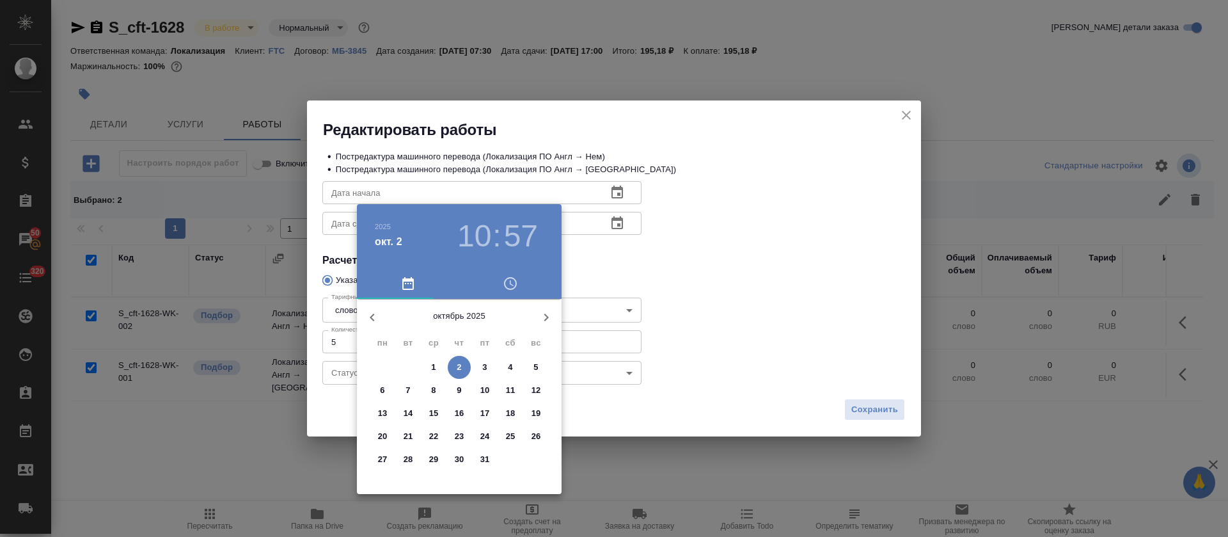
click at [457, 365] on p "2" at bounding box center [459, 367] width 4 height 13
type input "[DATE] 10:57"
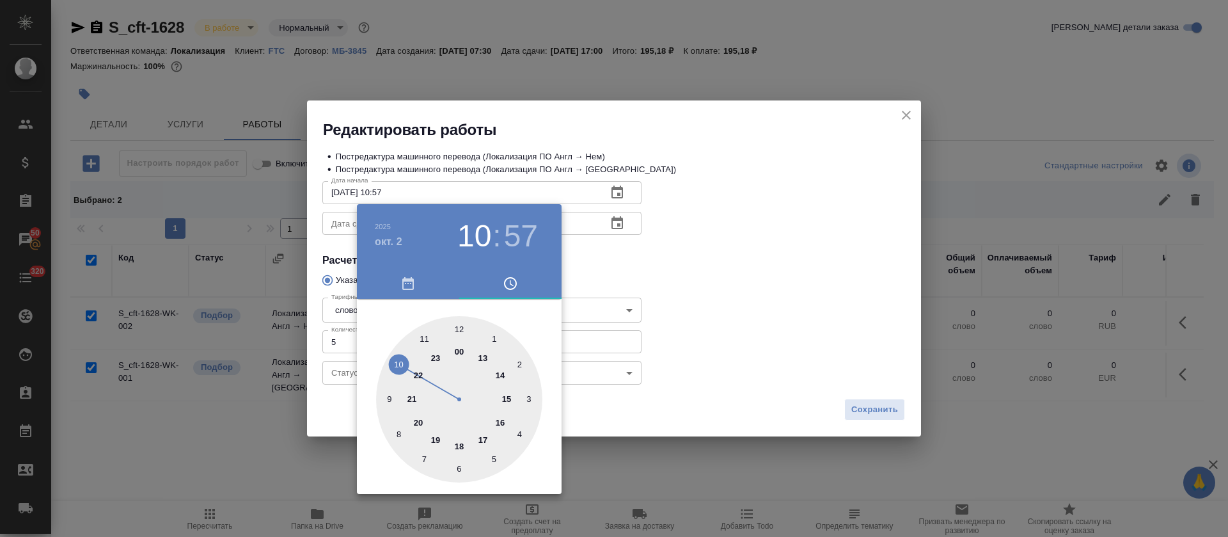
click at [618, 278] on div at bounding box center [614, 268] width 1228 height 537
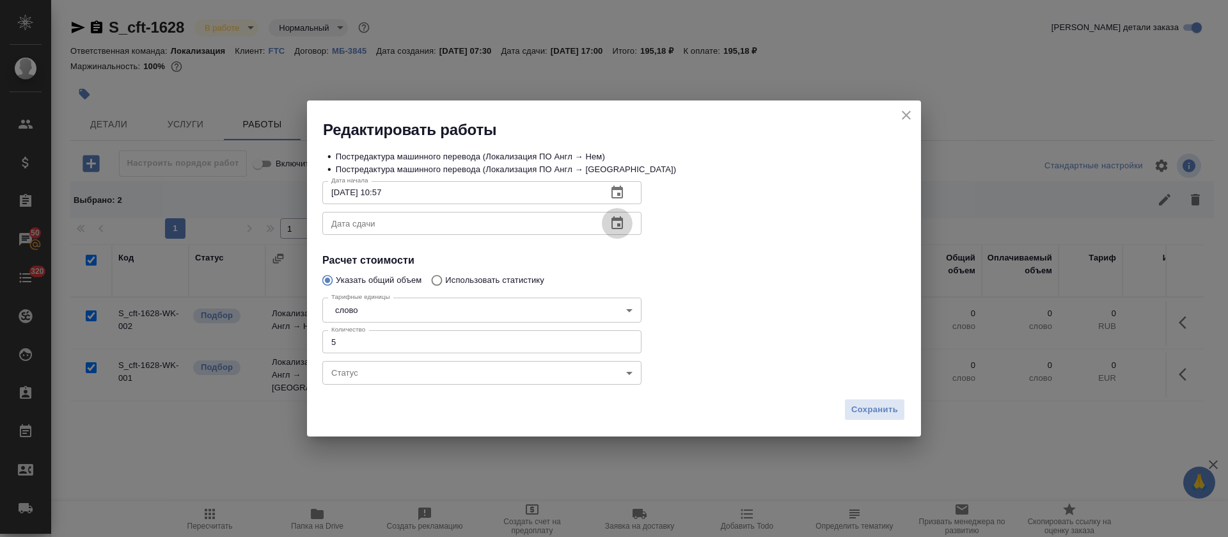
click at [618, 217] on icon "button" at bounding box center [617, 222] width 12 height 13
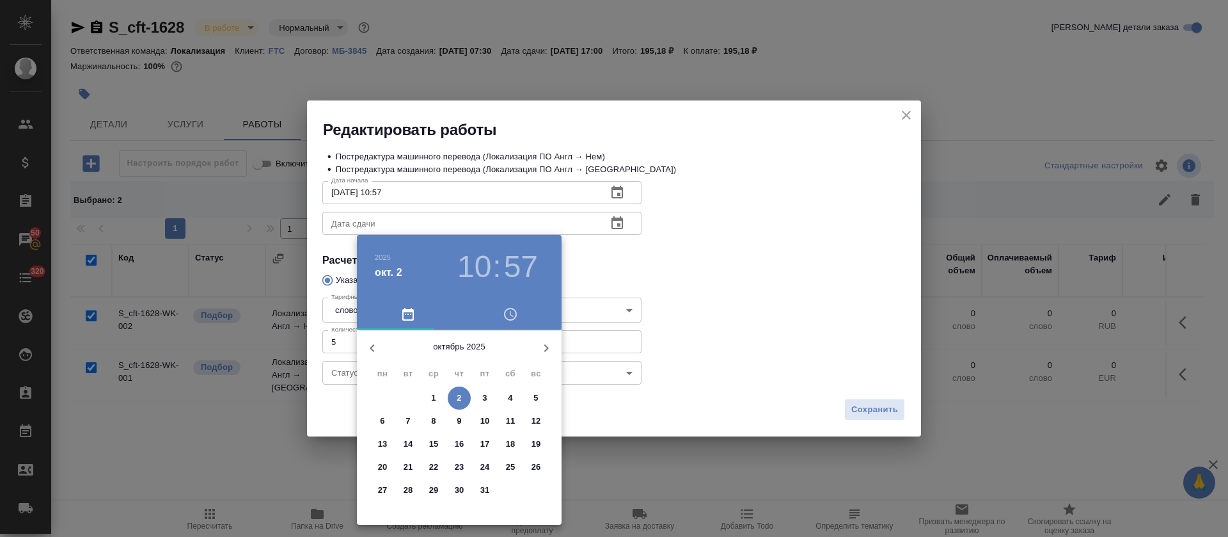
click at [461, 397] on p "2" at bounding box center [459, 397] width 4 height 13
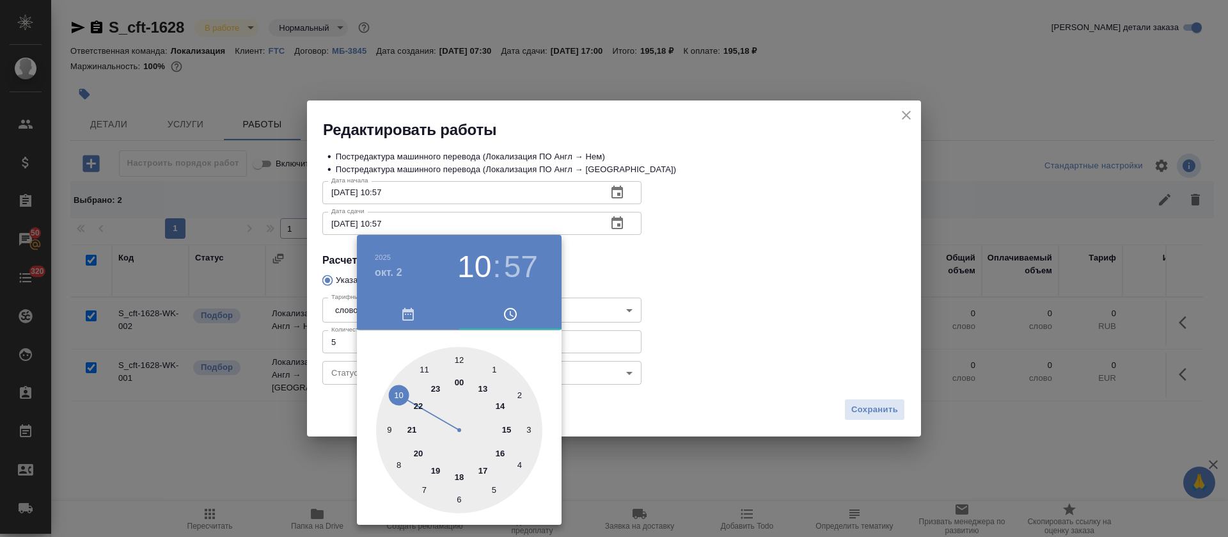
click at [510, 429] on div at bounding box center [459, 430] width 166 height 166
click at [458, 351] on div at bounding box center [459, 430] width 166 height 166
type input "[DATE] 15:00"
click at [842, 246] on div at bounding box center [614, 268] width 1228 height 537
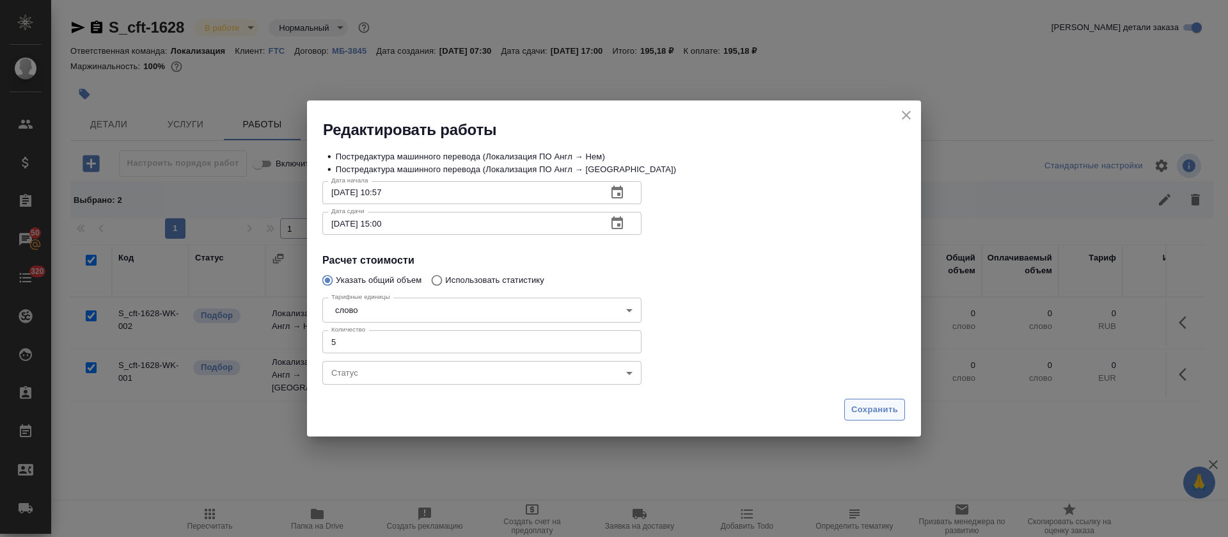
click at [879, 404] on span "Сохранить" at bounding box center [874, 409] width 47 height 15
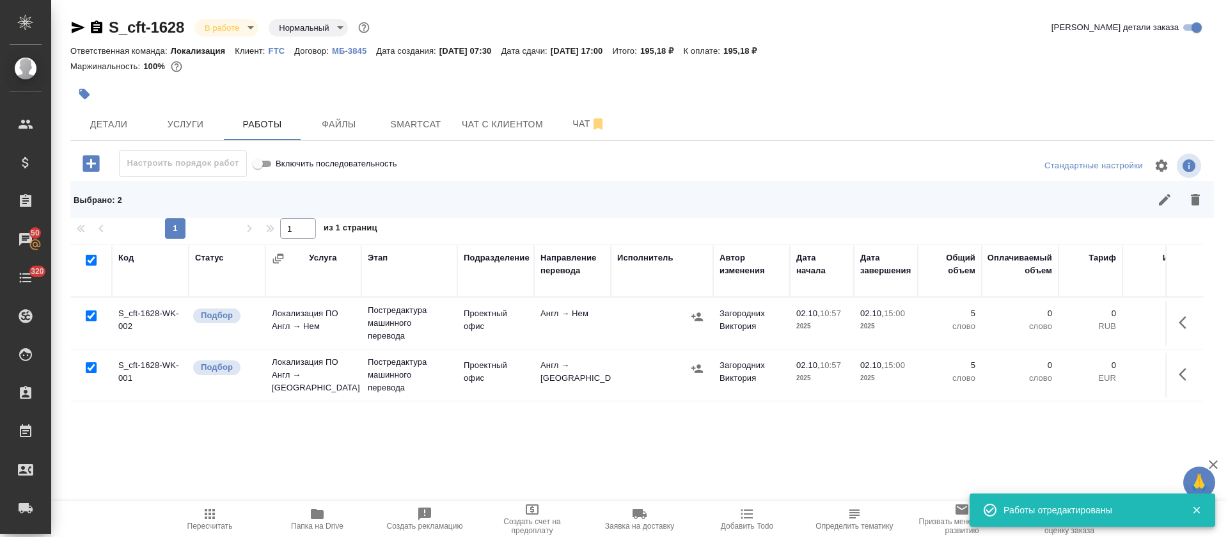
click at [198, 522] on span "Пересчитать" at bounding box center [209, 525] width 45 height 9
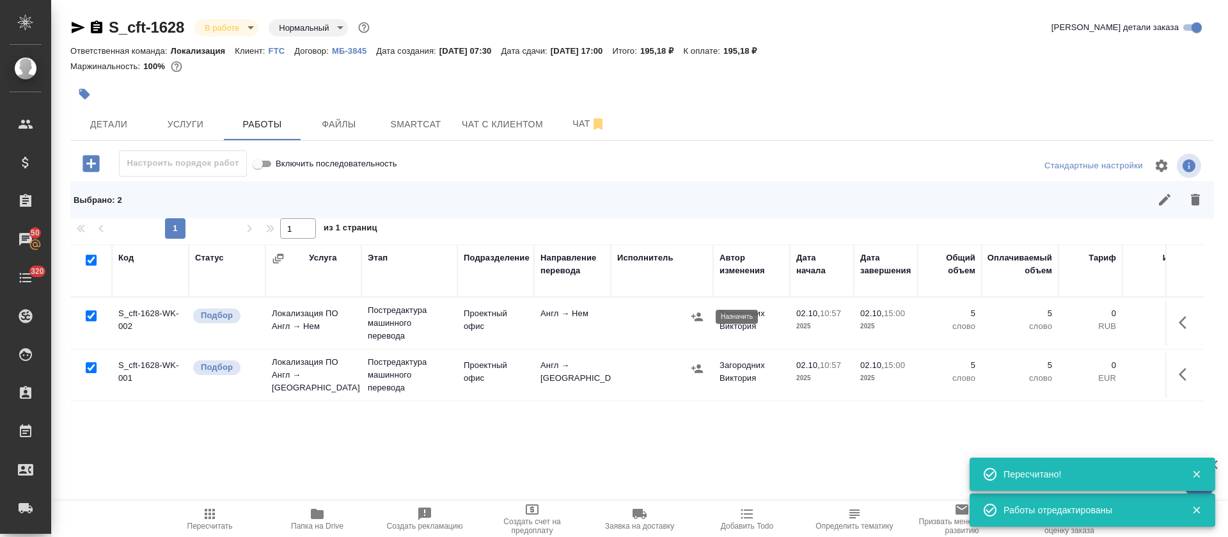
click at [689, 315] on button "button" at bounding box center [696, 316] width 19 height 19
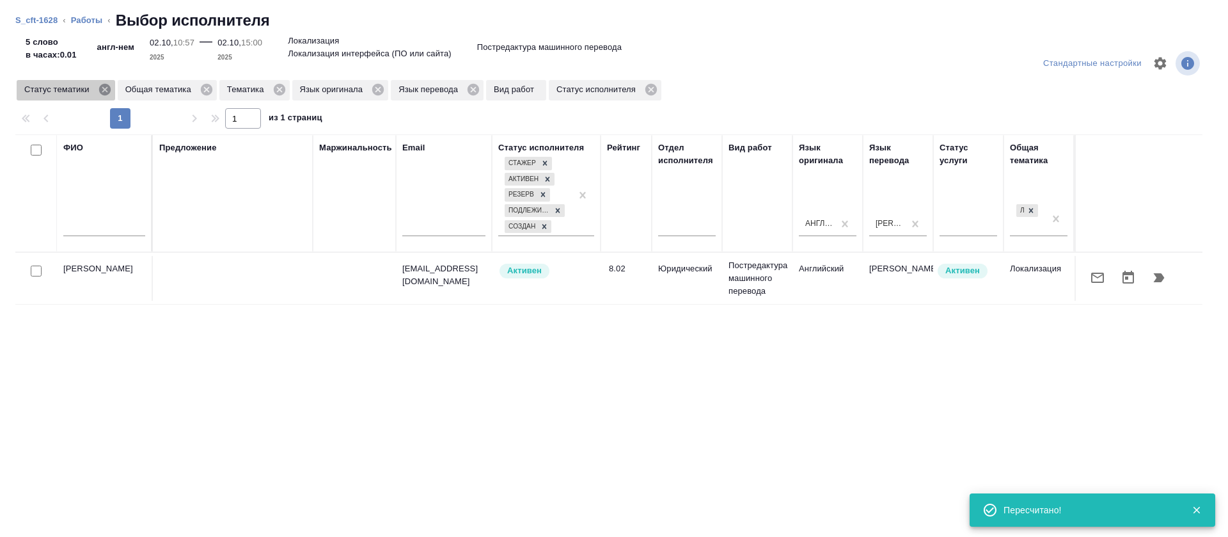
click at [103, 92] on icon at bounding box center [104, 90] width 12 height 12
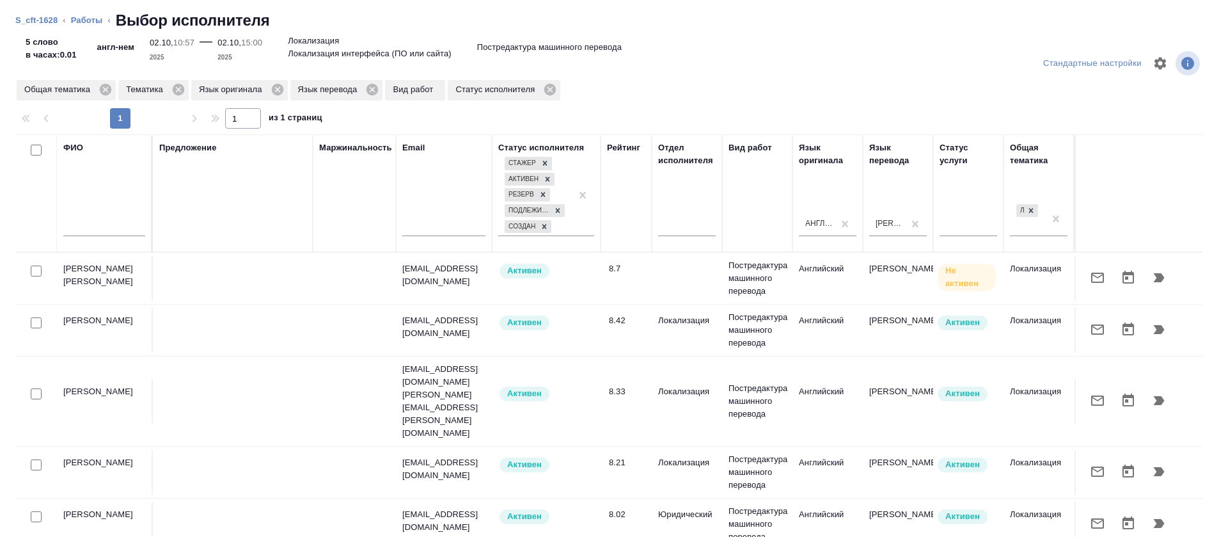
click at [1090, 464] on icon "button" at bounding box center [1097, 471] width 15 height 15
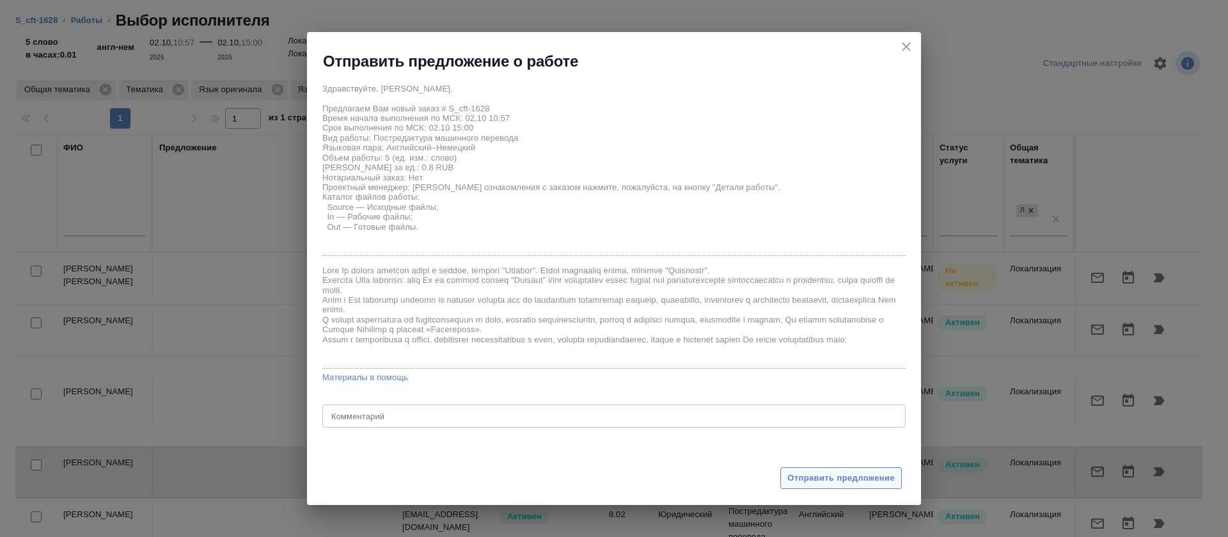
click at [870, 481] on span "Отправить предложение" at bounding box center [840, 478] width 107 height 15
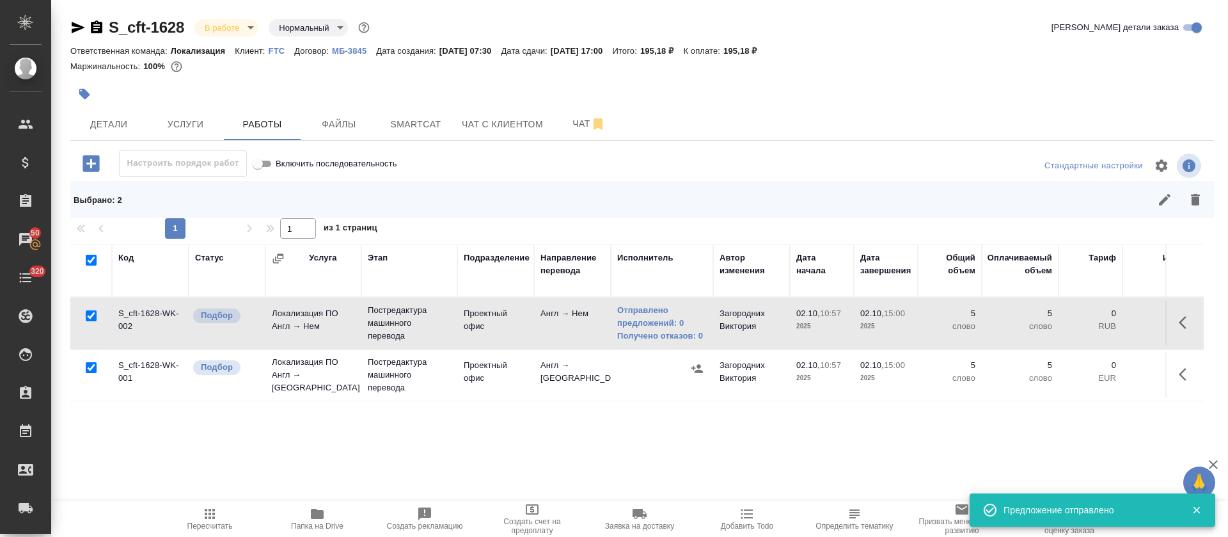
click at [693, 372] on icon "button" at bounding box center [697, 368] width 13 height 13
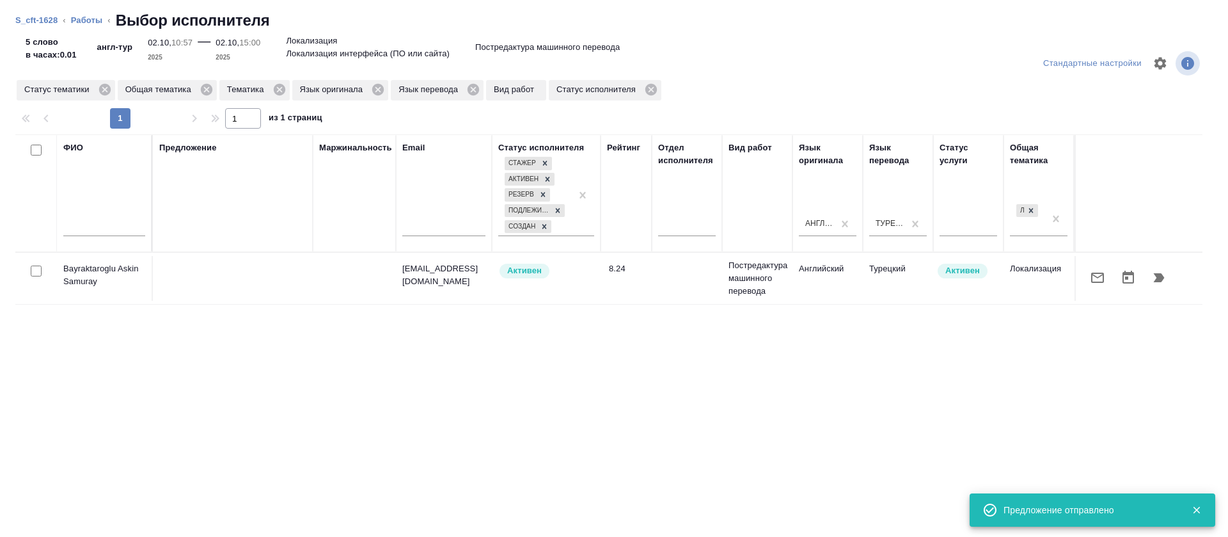
click at [1090, 275] on icon "button" at bounding box center [1097, 277] width 15 height 15
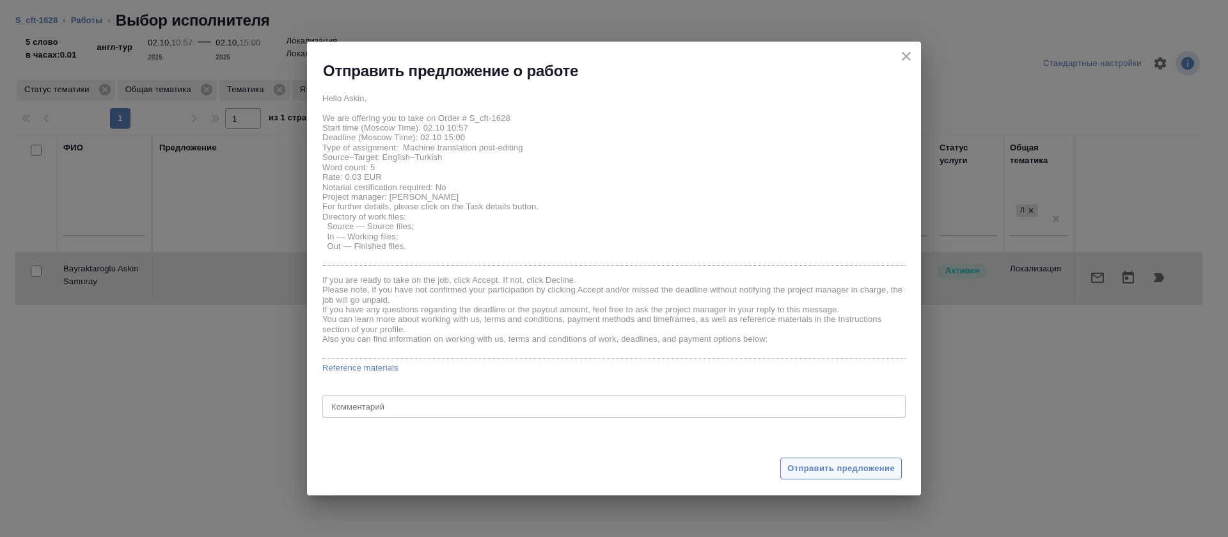
click at [827, 471] on span "Отправить предложение" at bounding box center [840, 468] width 107 height 15
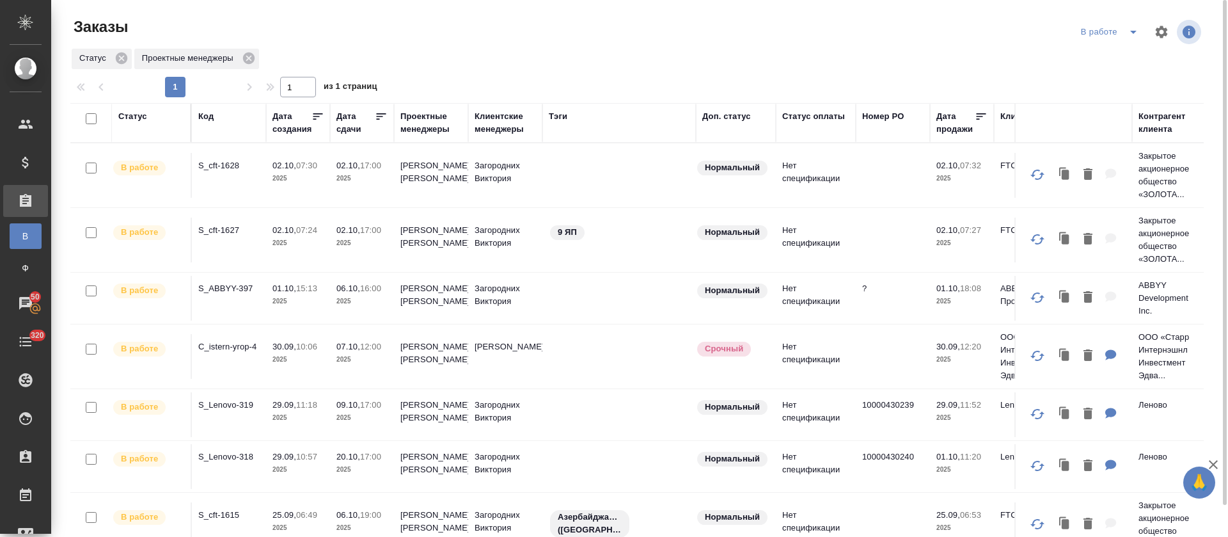
click at [483, 63] on div "Статус Проектные менеджеры" at bounding box center [636, 58] width 1133 height 23
click at [585, 43] on div at bounding box center [642, 32] width 381 height 31
click at [1126, 35] on icon "split button" at bounding box center [1133, 31] width 15 height 15
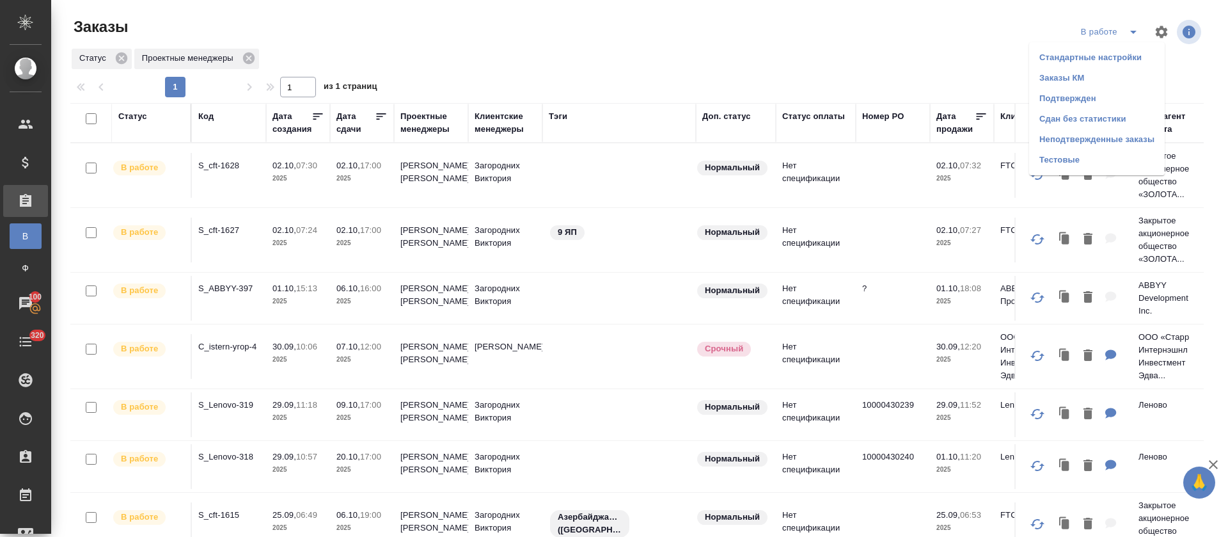
click at [1088, 100] on li "Подтвержден" at bounding box center [1097, 98] width 136 height 20
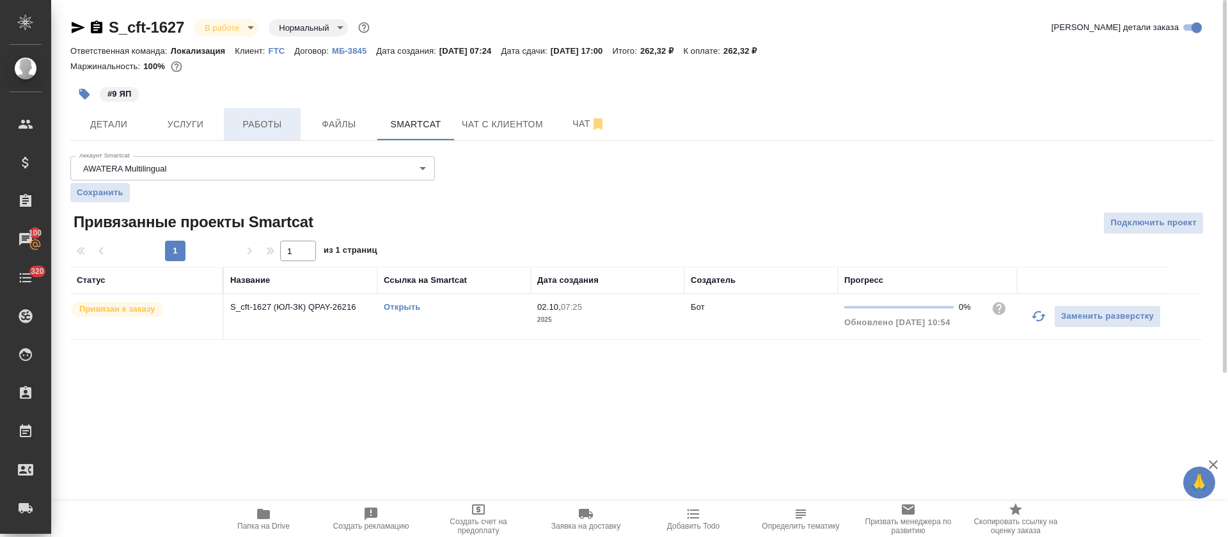
click at [247, 130] on span "Работы" at bounding box center [262, 124] width 61 height 16
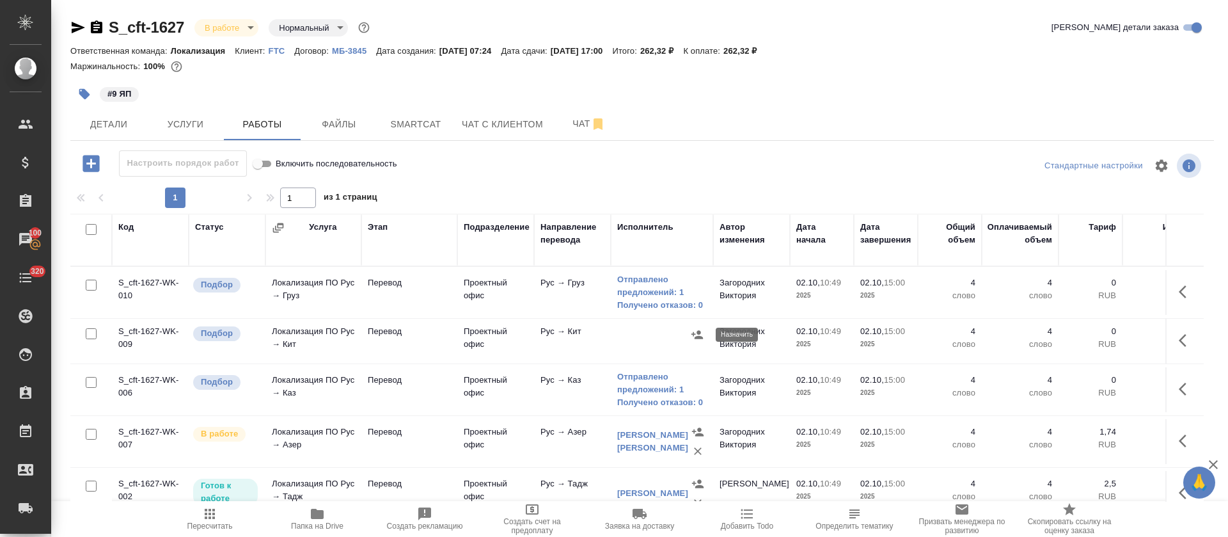
click at [695, 329] on icon "button" at bounding box center [697, 334] width 13 height 13
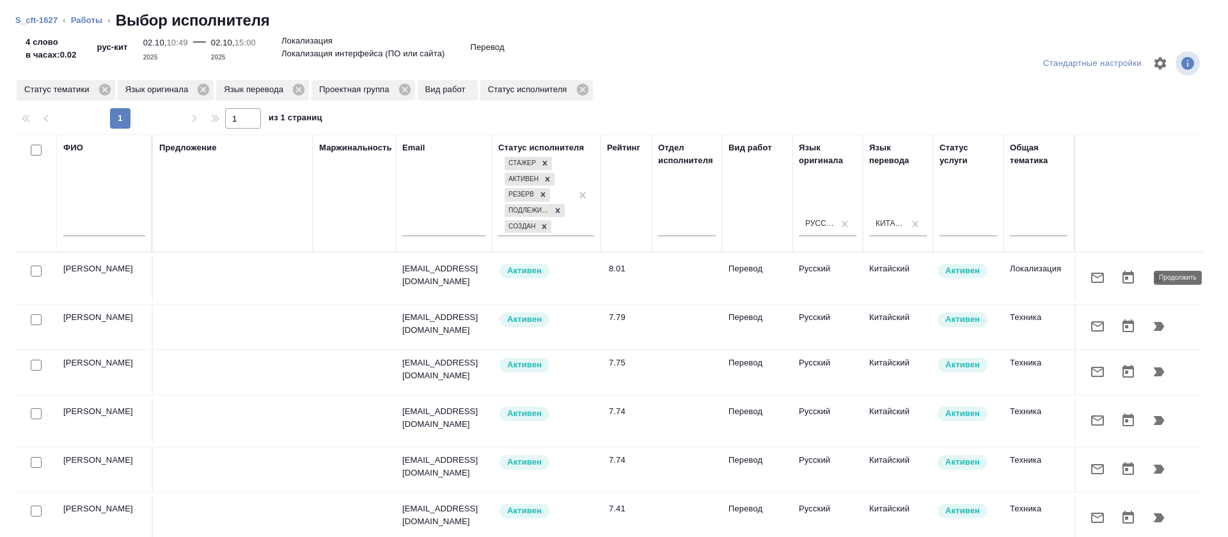
click at [1151, 279] on icon "button" at bounding box center [1158, 277] width 15 height 15
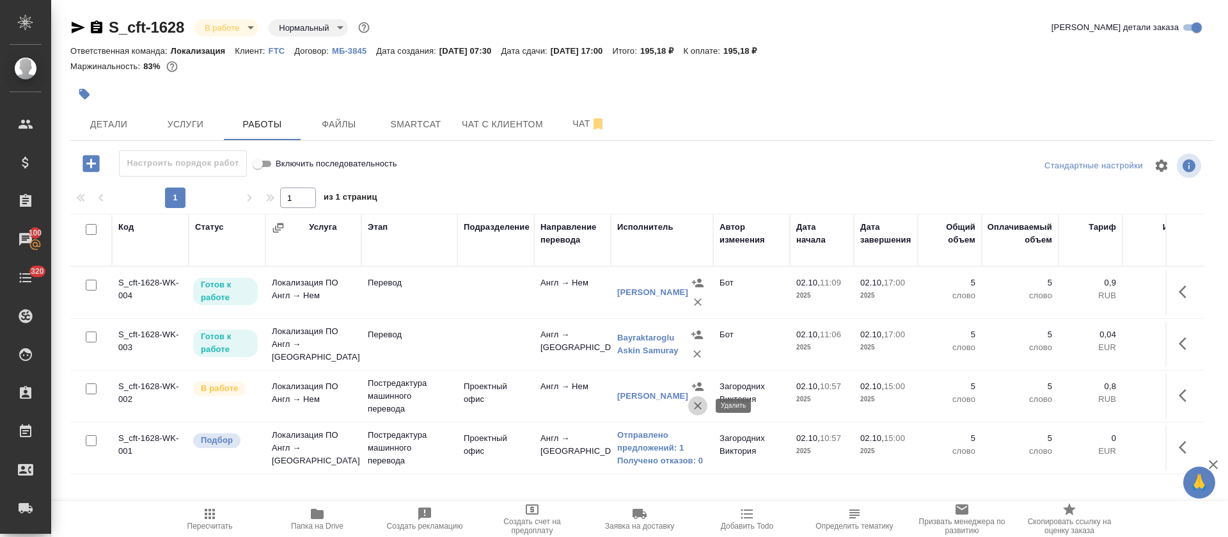
click at [701, 409] on icon "button" at bounding box center [697, 405] width 13 height 13
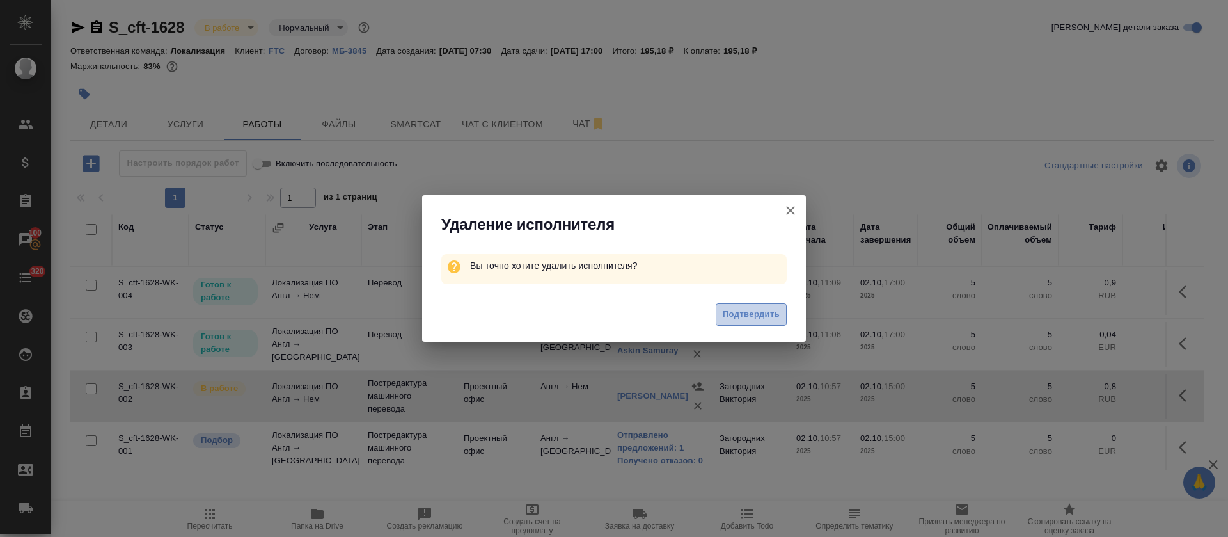
click at [738, 317] on span "Подтвердить" at bounding box center [751, 314] width 57 height 15
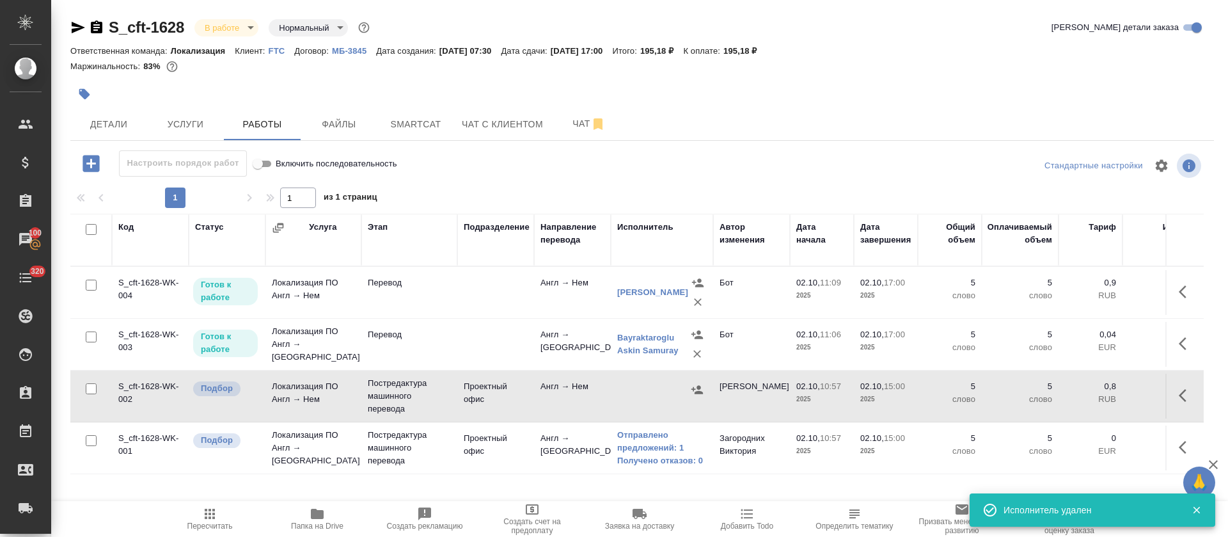
click at [91, 391] on input "checkbox" at bounding box center [91, 388] width 11 height 11
checkbox input "true"
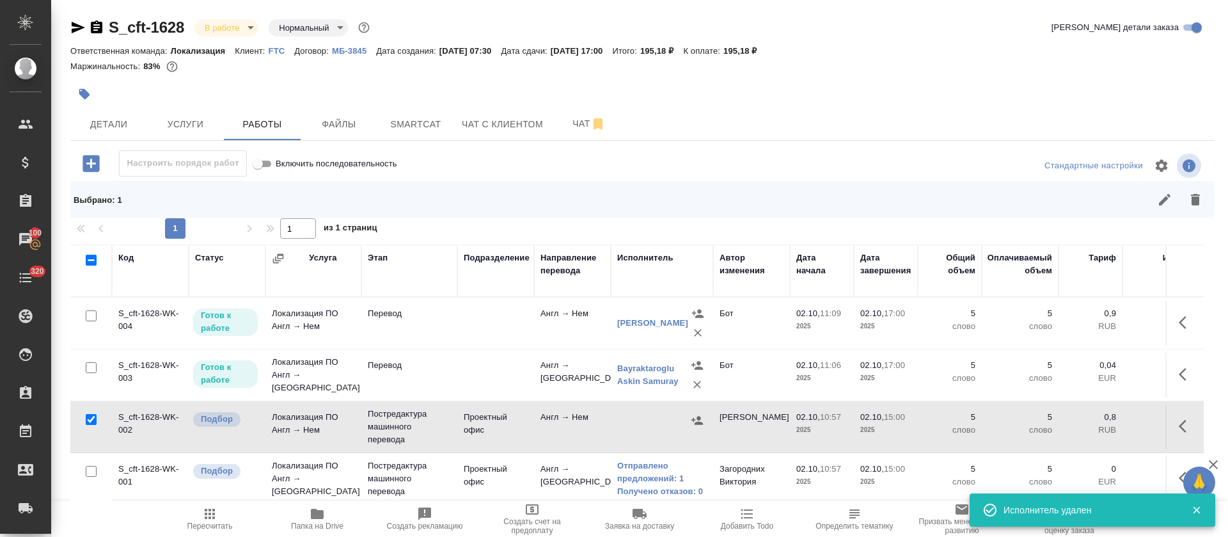
click at [90, 470] on input "checkbox" at bounding box center [91, 471] width 11 height 11
checkbox input "true"
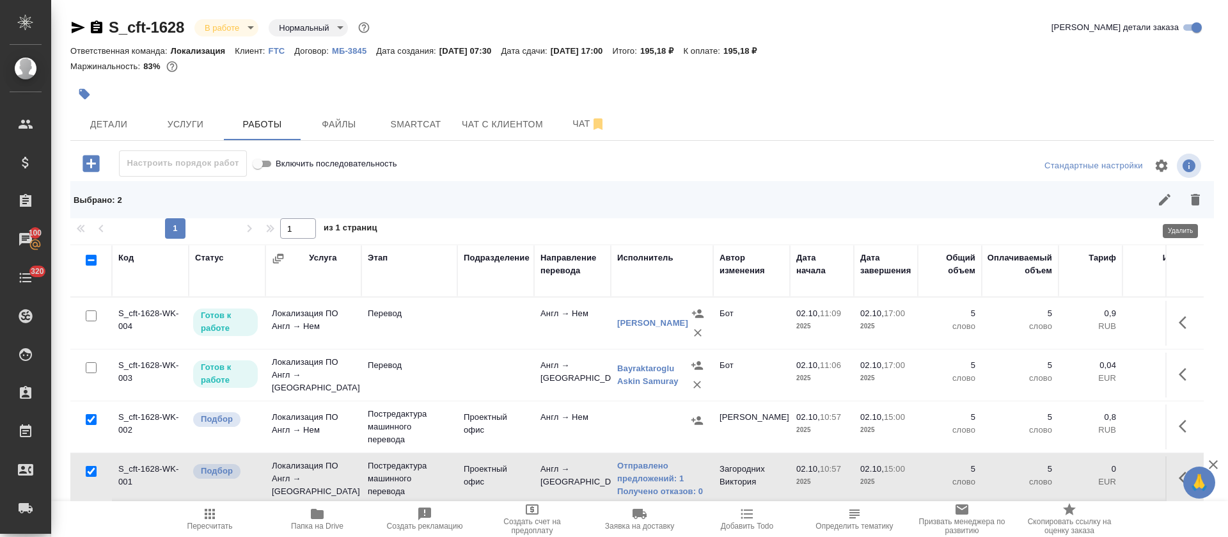
click at [1191, 195] on icon "button" at bounding box center [1195, 200] width 9 height 12
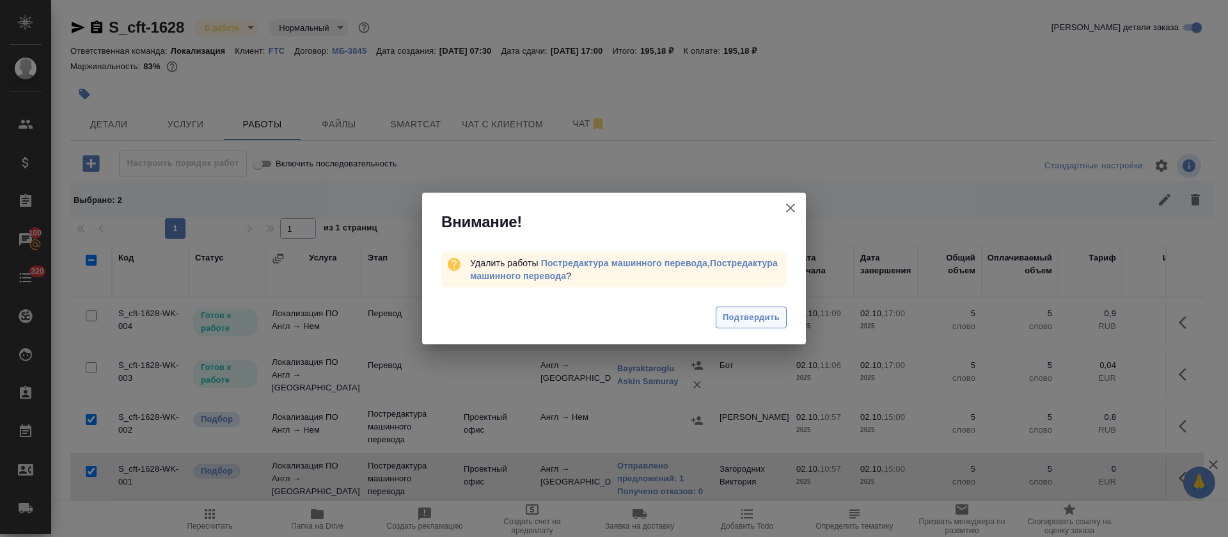
click at [782, 323] on button "Подтвердить" at bounding box center [751, 317] width 71 height 22
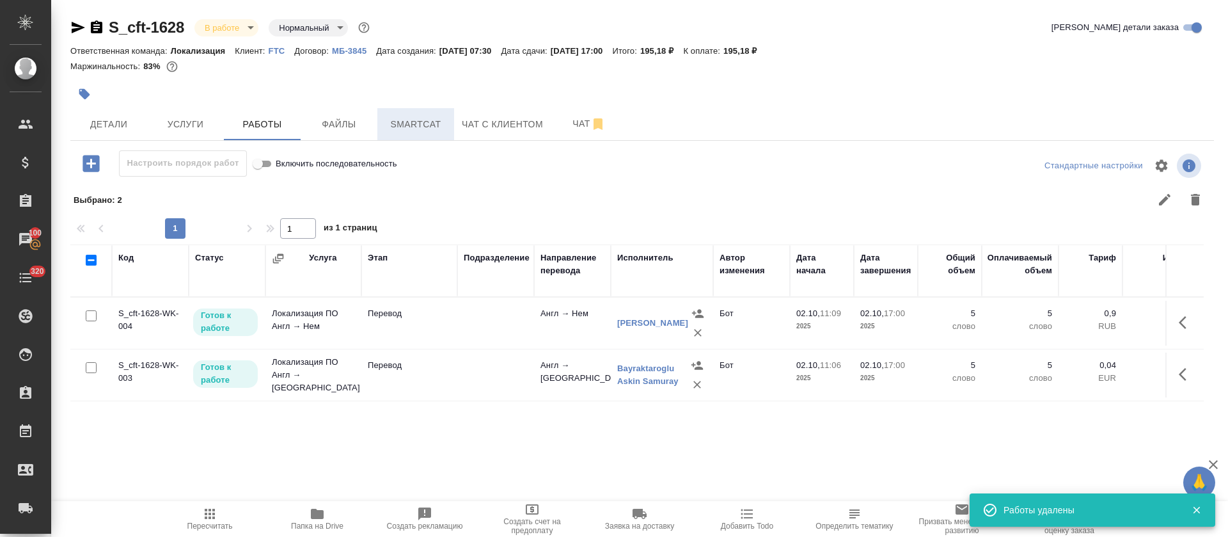
click at [410, 111] on button "Smartcat" at bounding box center [415, 124] width 77 height 32
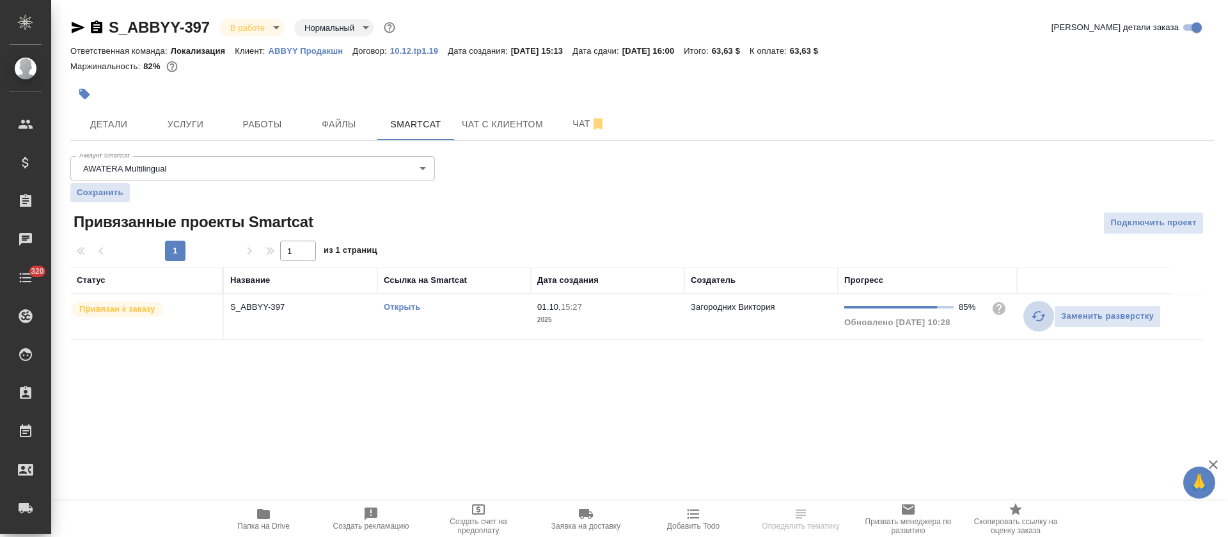
click at [1030, 320] on button "button" at bounding box center [1038, 316] width 31 height 31
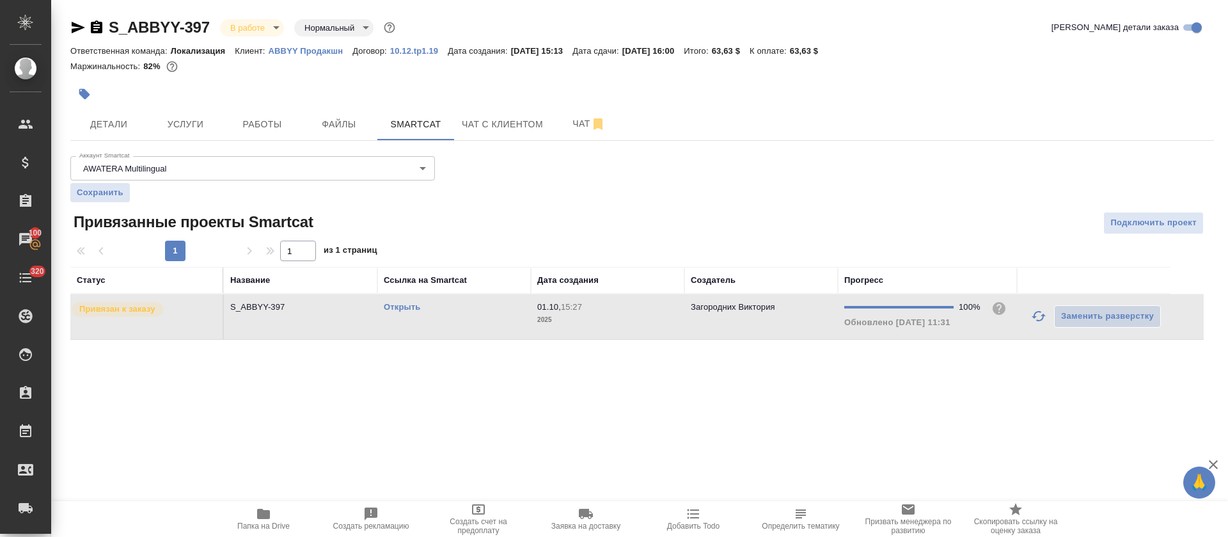
click at [403, 306] on link "Открыть" at bounding box center [402, 307] width 36 height 10
click at [405, 306] on link "Открыть" at bounding box center [402, 307] width 36 height 10
click at [256, 133] on button "Работы" at bounding box center [262, 124] width 77 height 32
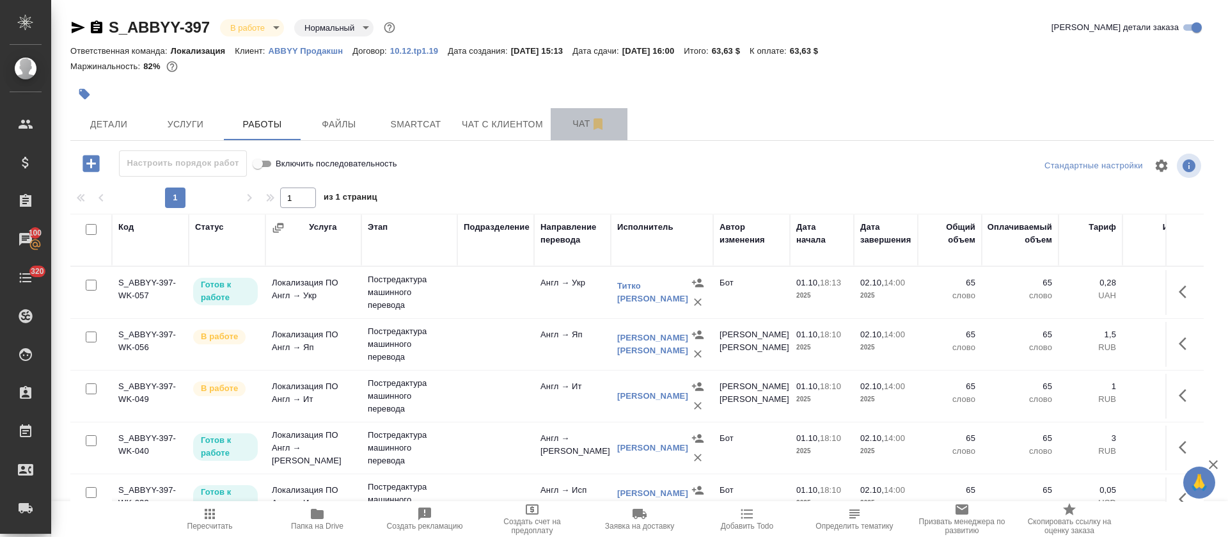
click at [569, 124] on span "Чат" at bounding box center [588, 124] width 61 height 16
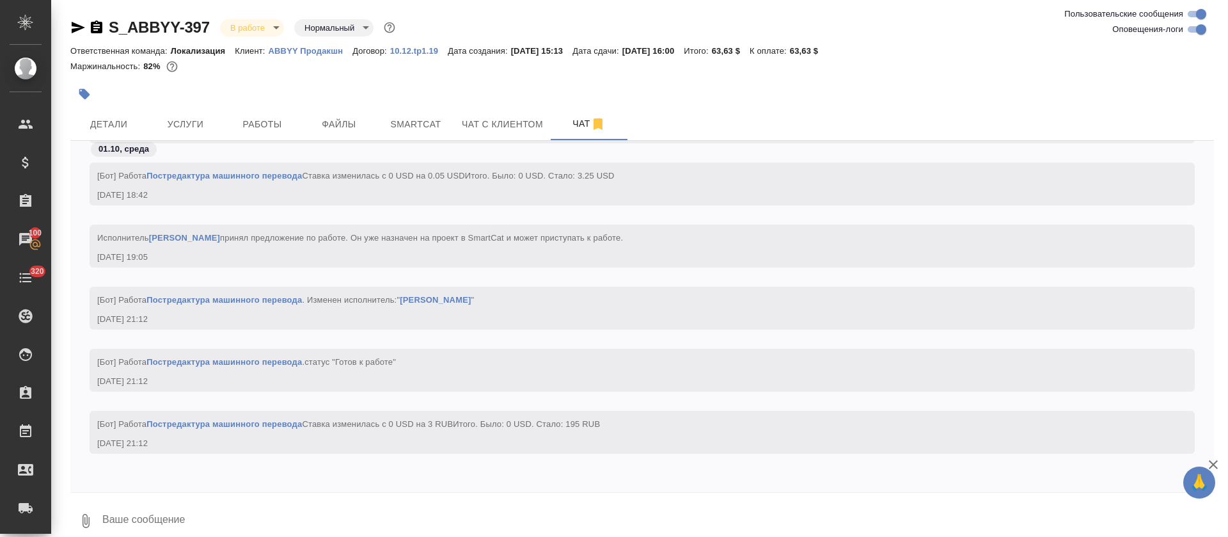
click at [1203, 31] on input "Оповещения-логи" at bounding box center [1201, 29] width 46 height 15
checkbox input "false"
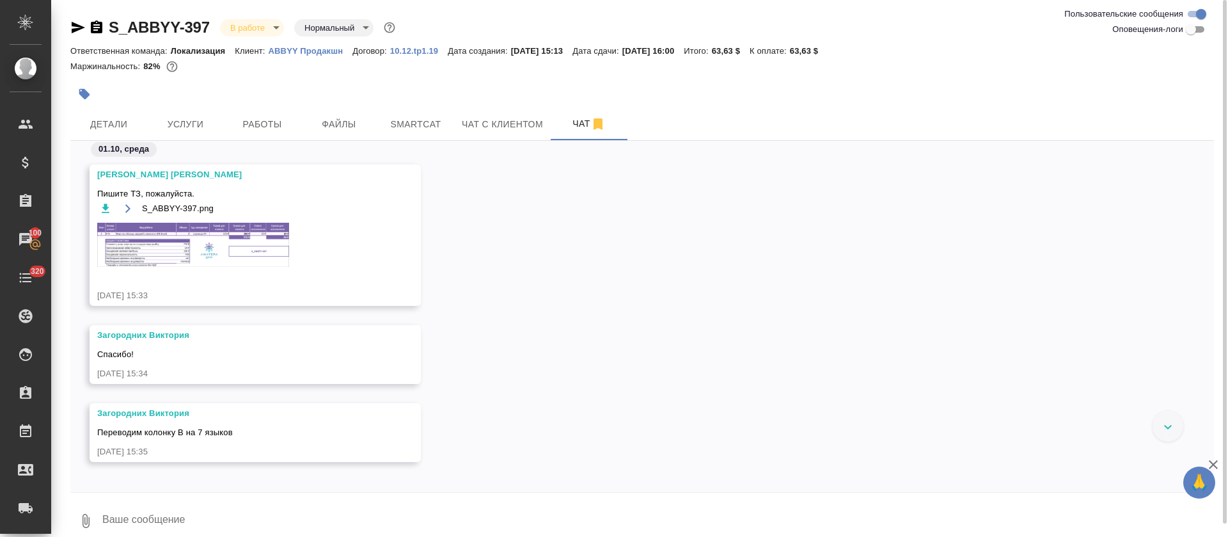
click at [177, 258] on img at bounding box center [193, 245] width 192 height 44
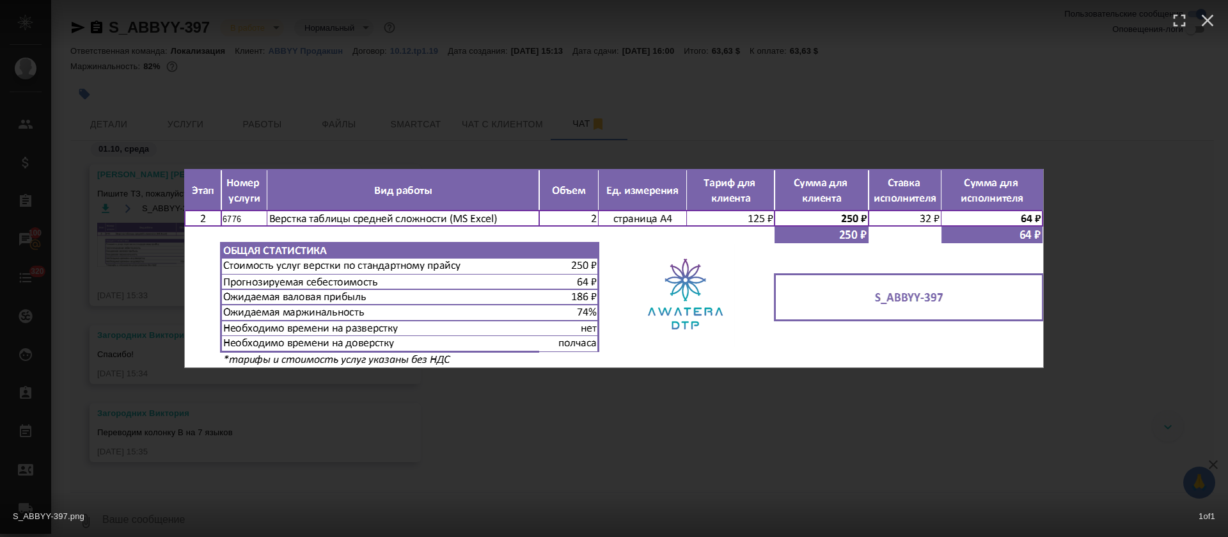
click at [629, 435] on div "S_ABBYY-397.png 1 of 1" at bounding box center [614, 268] width 1228 height 537
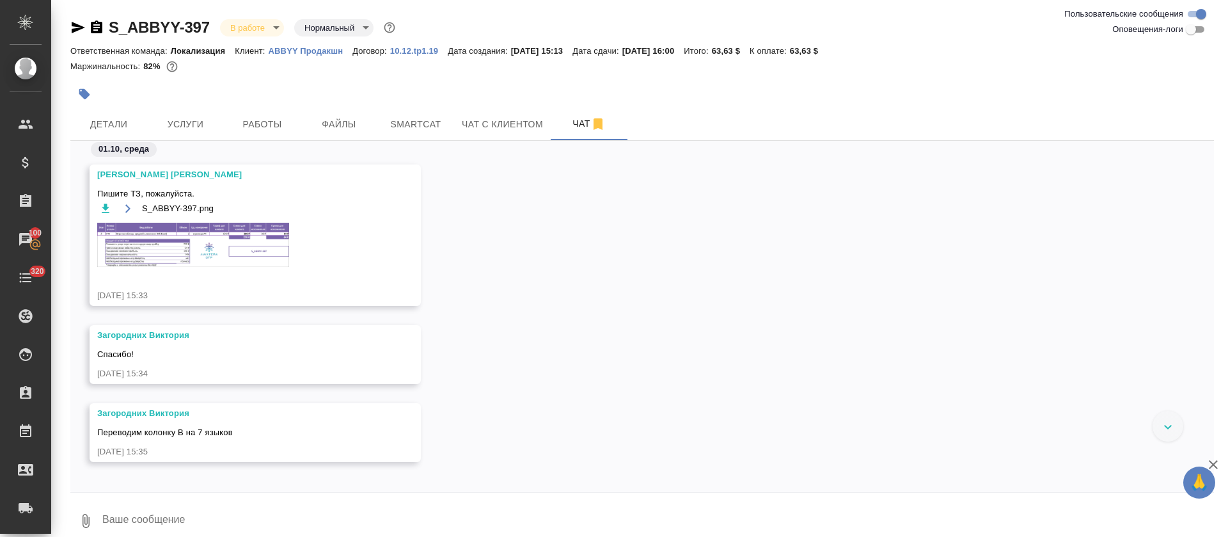
click at [266, 126] on span "Работы" at bounding box center [262, 124] width 61 height 16
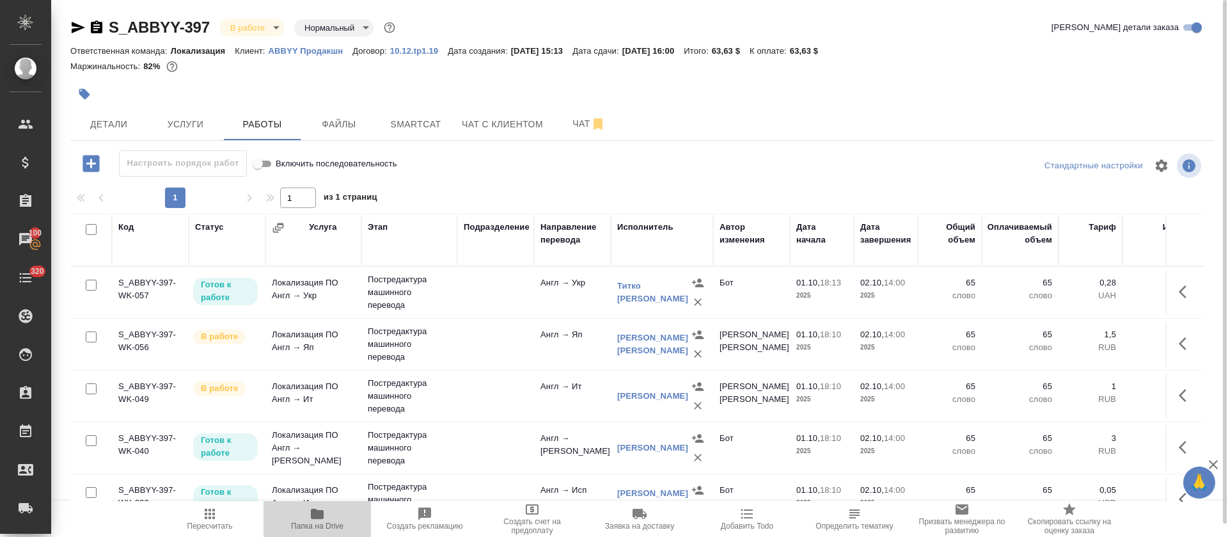
click at [318, 517] on icon "button" at bounding box center [317, 513] width 13 height 10
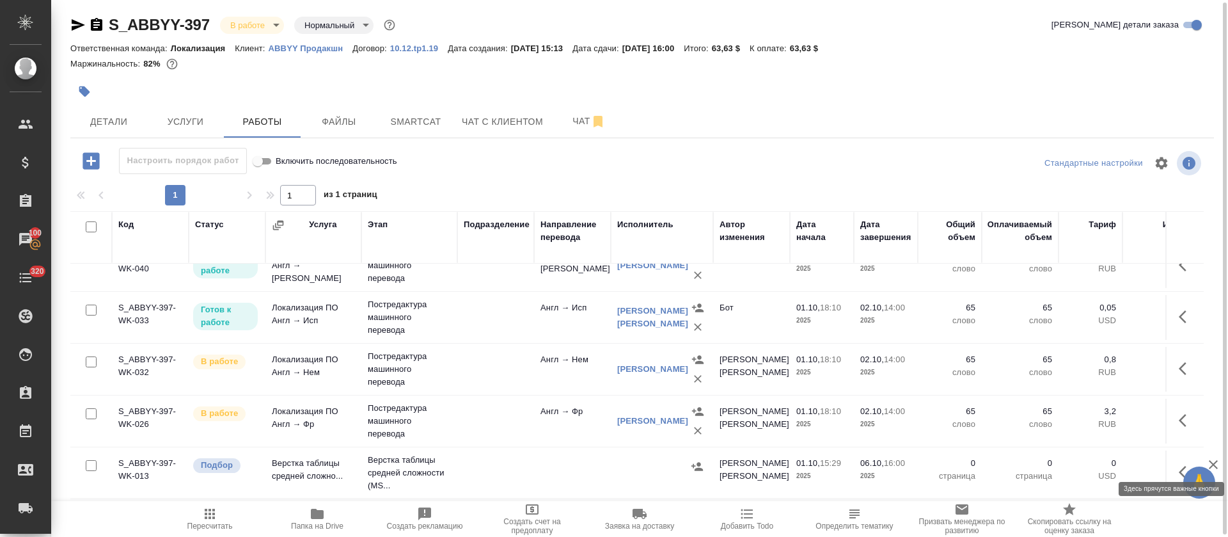
click at [1179, 464] on icon "button" at bounding box center [1186, 471] width 15 height 15
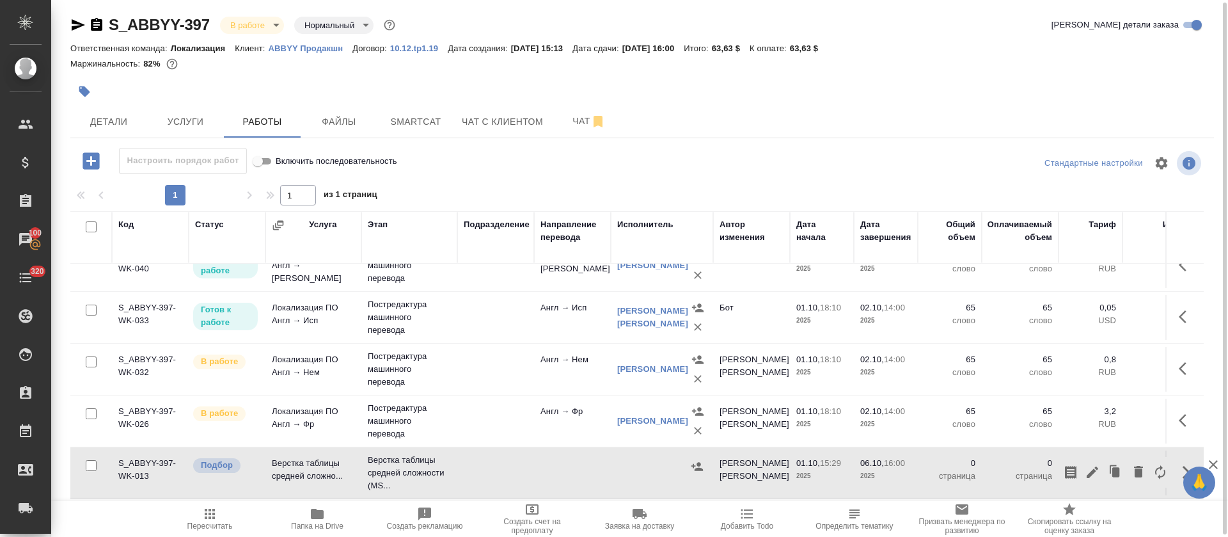
click at [1085, 464] on icon "button" at bounding box center [1092, 471] width 15 height 15
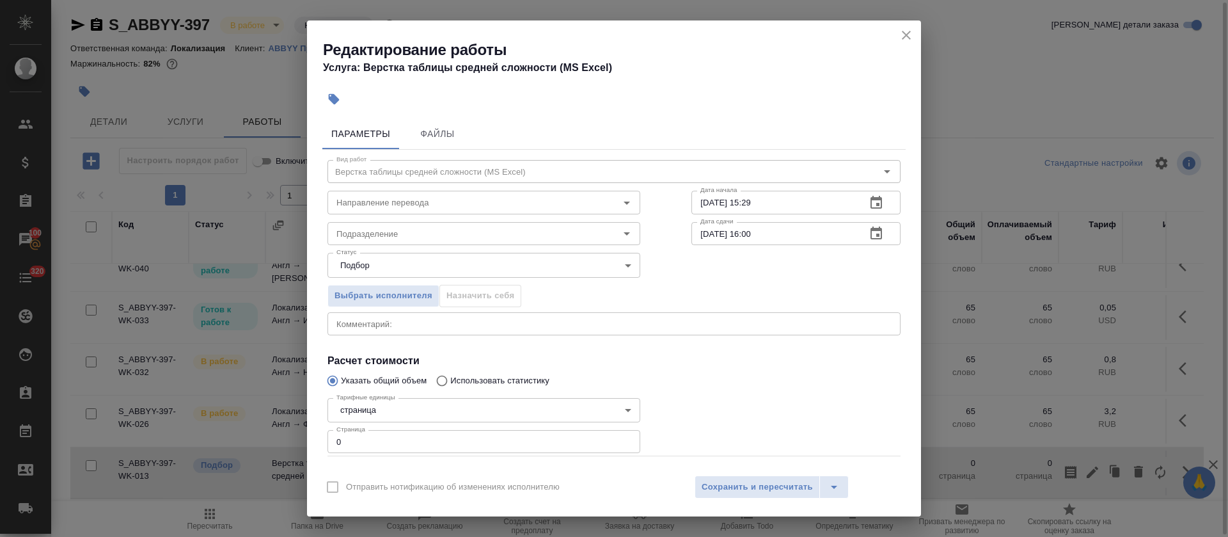
click at [394, 315] on div "x Комментарий:" at bounding box center [613, 323] width 573 height 23
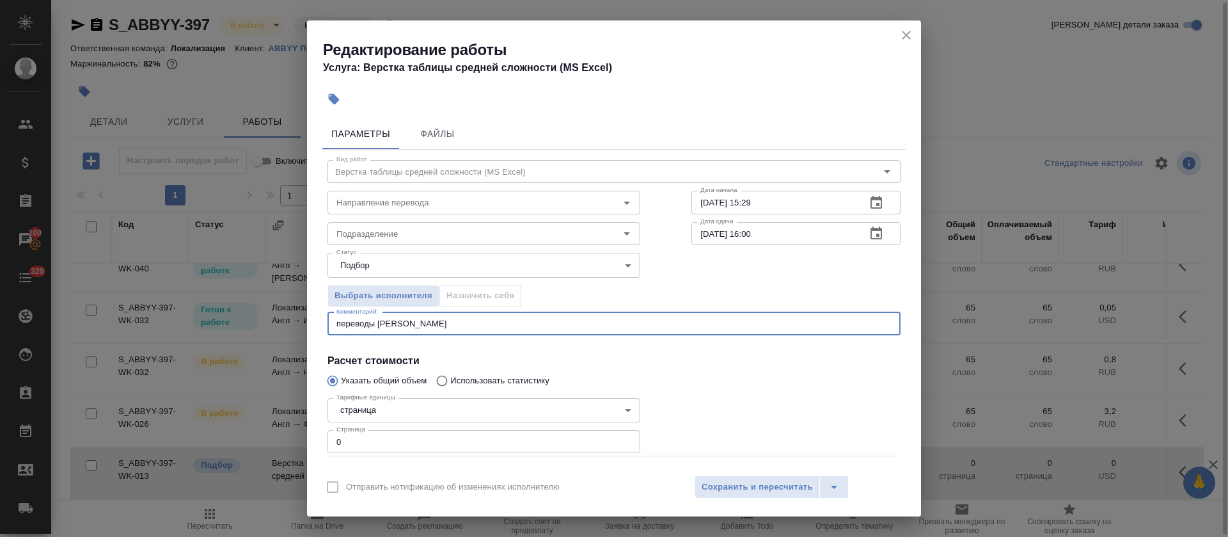
paste textarea "https://drive.awatera.com/s/zb2oSdXnzYBcdr3"
type textarea "переводы в https://drive.awatera.com/s/zb2oSdXnzYBcdr3"
click at [870, 196] on icon "button" at bounding box center [876, 202] width 12 height 13
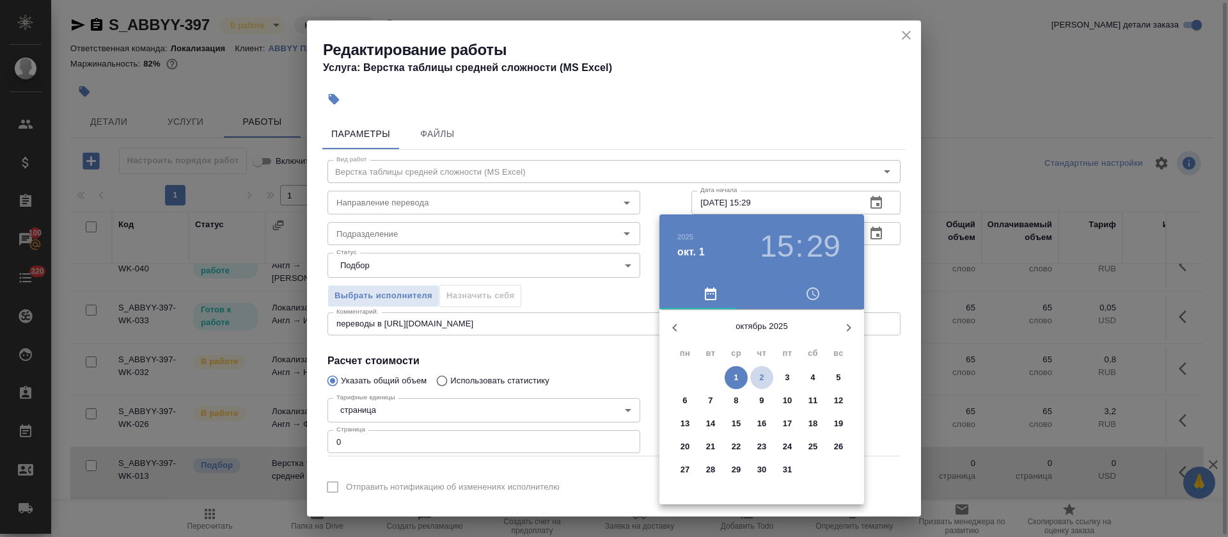
click at [758, 381] on span "2" at bounding box center [761, 377] width 23 height 13
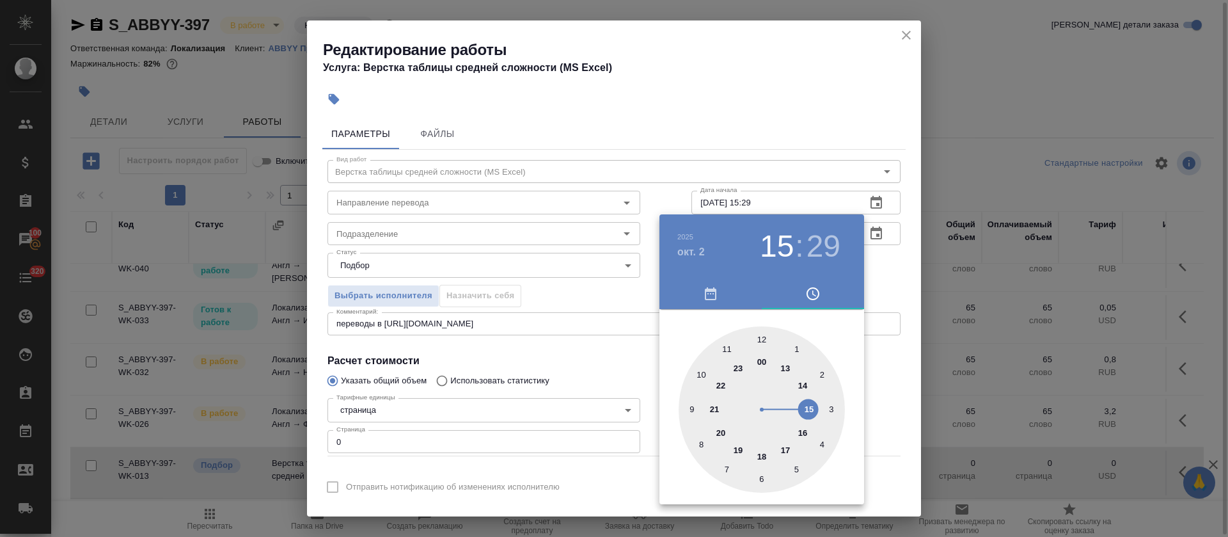
click at [727, 349] on div at bounding box center [762, 409] width 166 height 166
click at [689, 411] on div at bounding box center [762, 409] width 166 height 166
type input "02.10.2025 11:45"
drag, startPoint x: 544, startPoint y: 367, endPoint x: 854, endPoint y: 306, distance: 316.1
click at [543, 366] on div at bounding box center [614, 268] width 1228 height 537
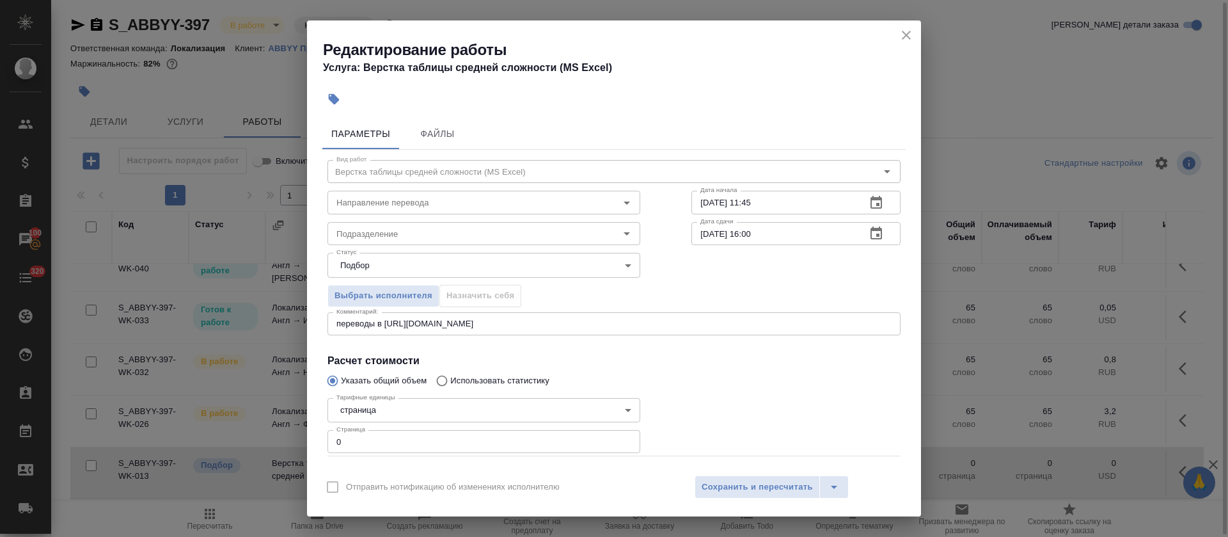
click at [874, 230] on button "button" at bounding box center [876, 233] width 31 height 31
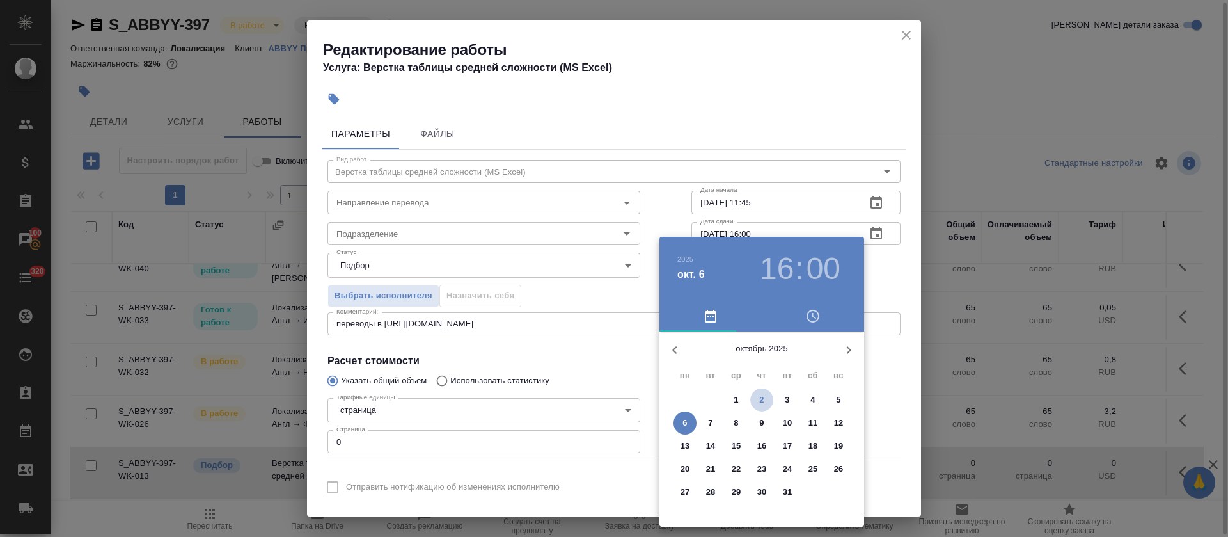
click at [754, 401] on span "2" at bounding box center [761, 399] width 23 height 13
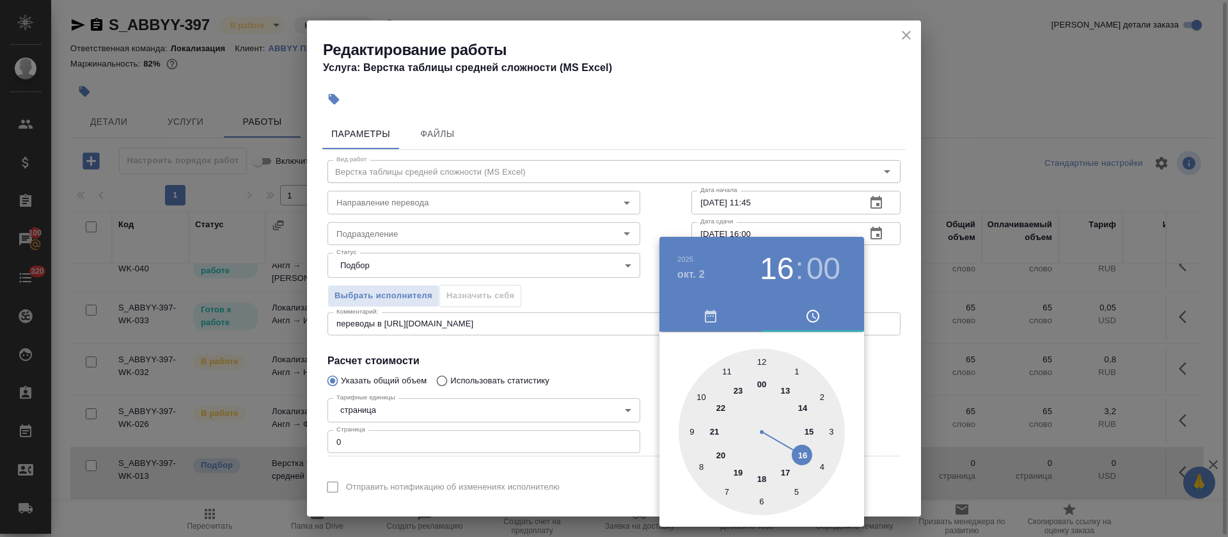
click at [785, 471] on div at bounding box center [762, 432] width 166 height 166
click at [627, 365] on div at bounding box center [614, 268] width 1228 height 537
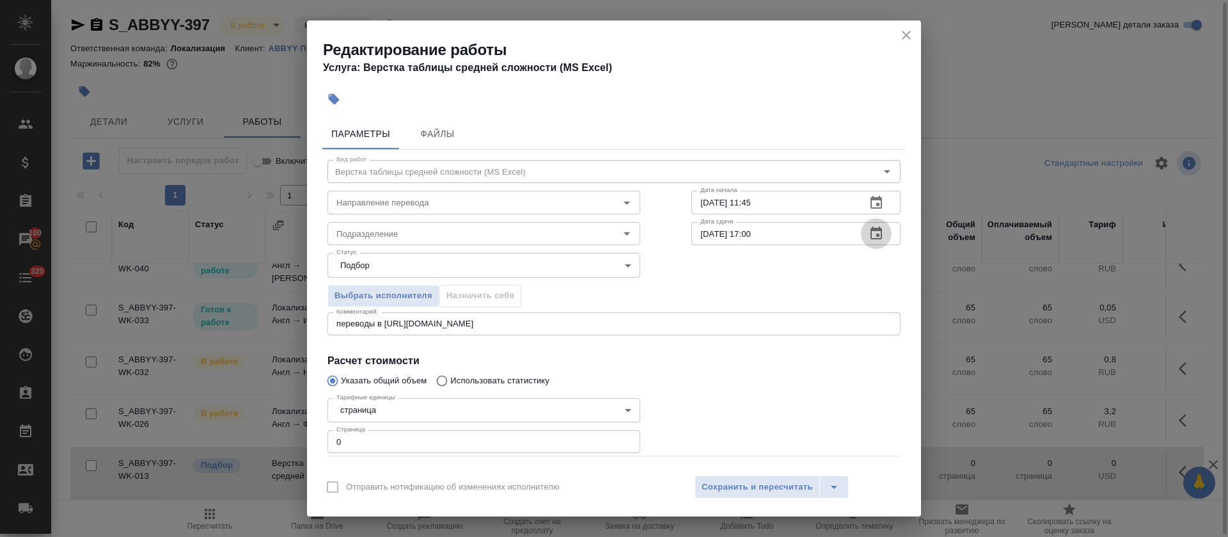
click at [870, 230] on icon "button" at bounding box center [876, 232] width 12 height 13
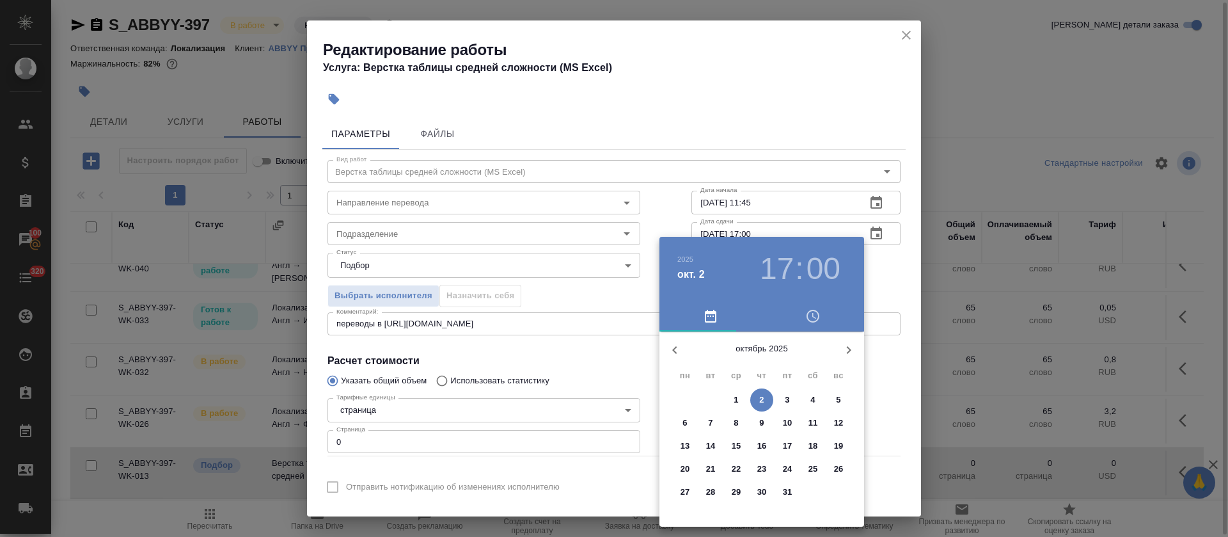
click at [780, 251] on h3 "17" at bounding box center [777, 269] width 34 height 36
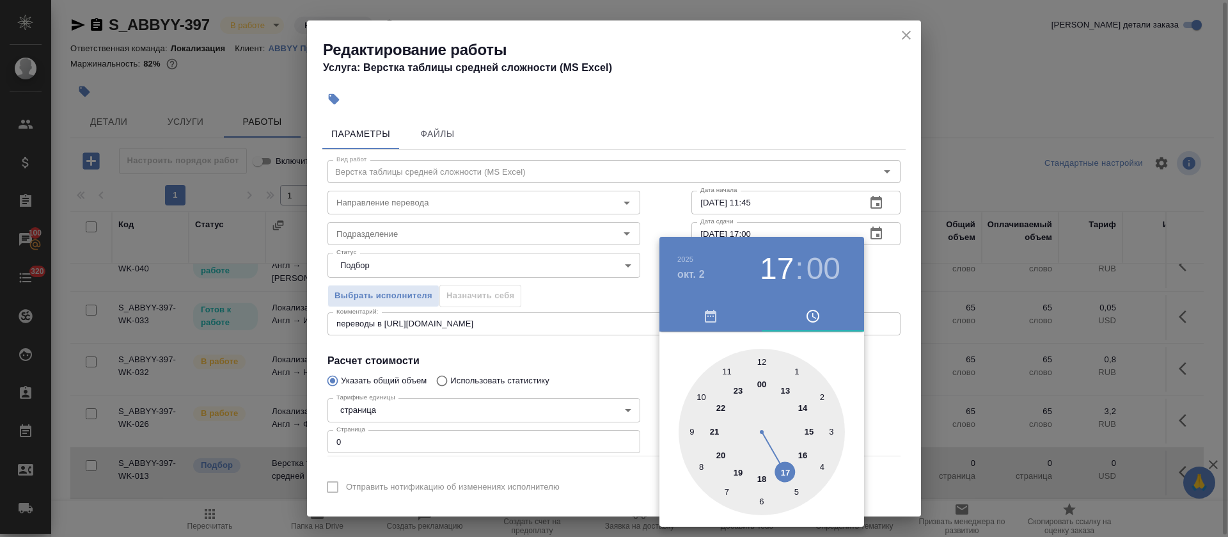
click at [801, 455] on div at bounding box center [762, 432] width 166 height 166
type input "02.10.2025 16:00"
click at [643, 402] on div at bounding box center [614, 268] width 1228 height 537
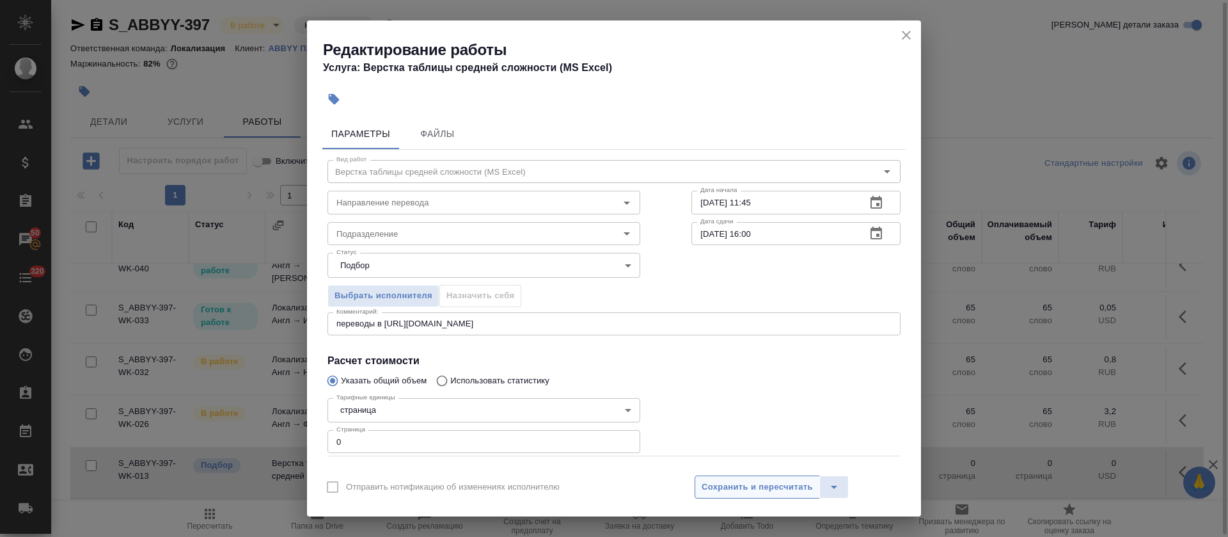
click at [733, 490] on span "Сохранить и пересчитать" at bounding box center [757, 487] width 111 height 15
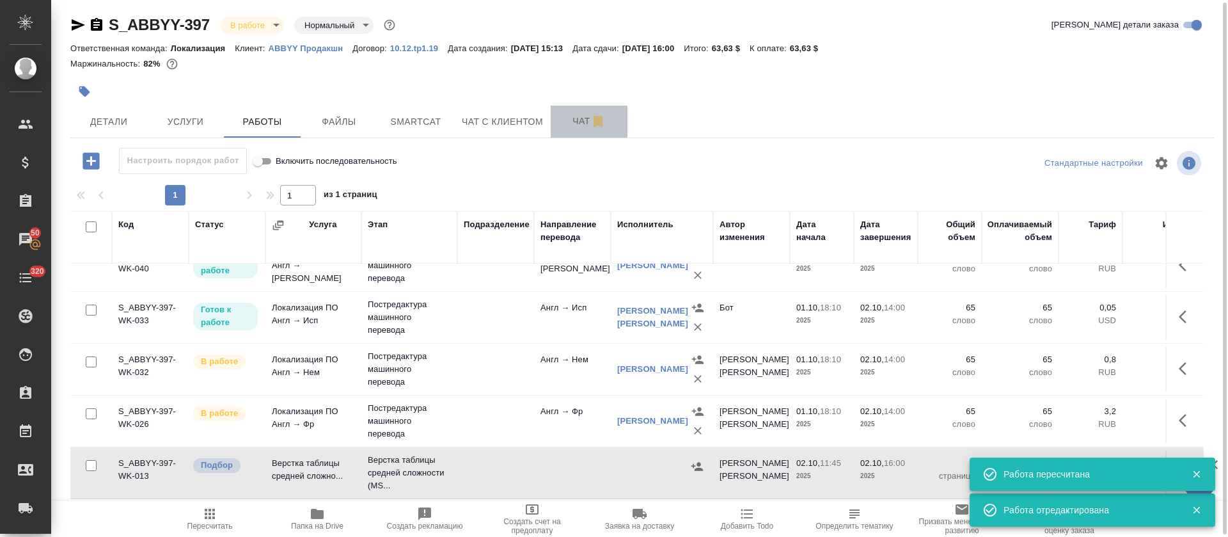
click at [574, 123] on span "Чат" at bounding box center [588, 121] width 61 height 16
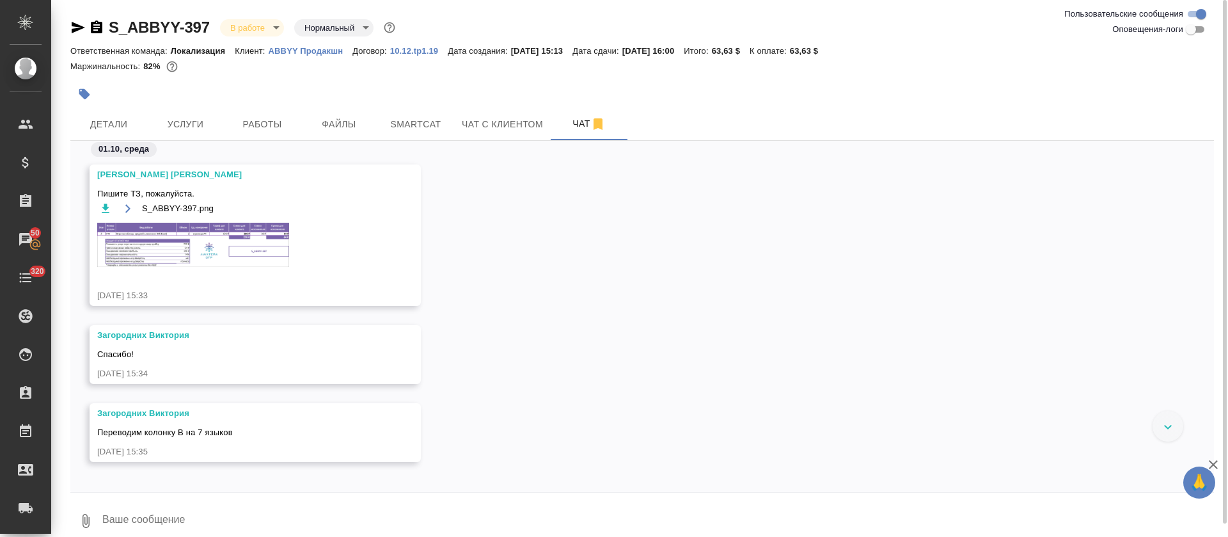
click at [207, 246] on img at bounding box center [193, 245] width 192 height 44
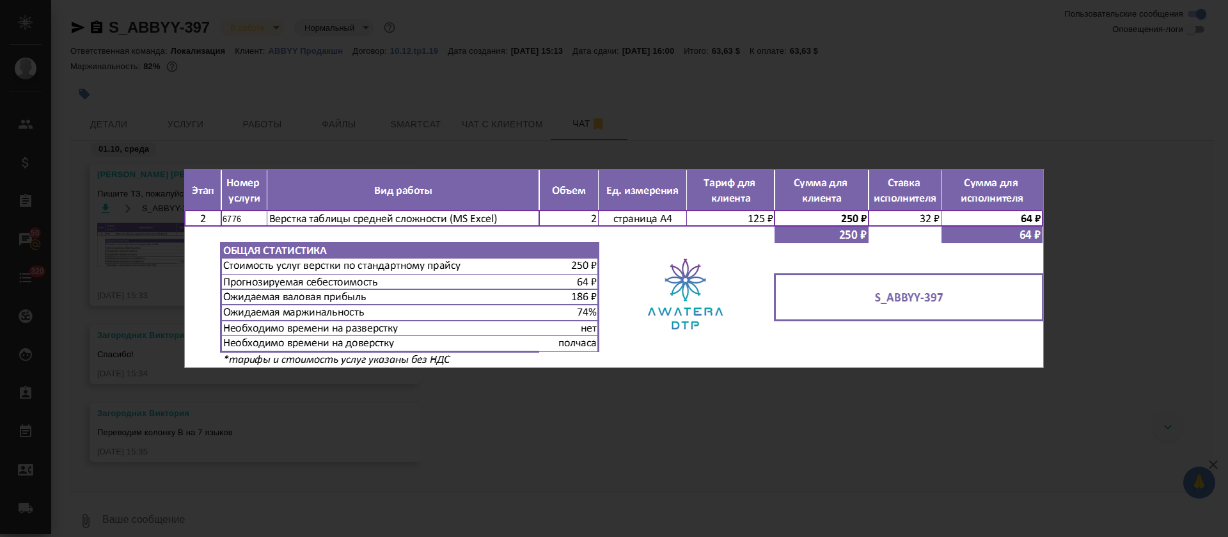
click at [528, 469] on div "S_ABBYY-397.png 1 of 1" at bounding box center [614, 268] width 1228 height 537
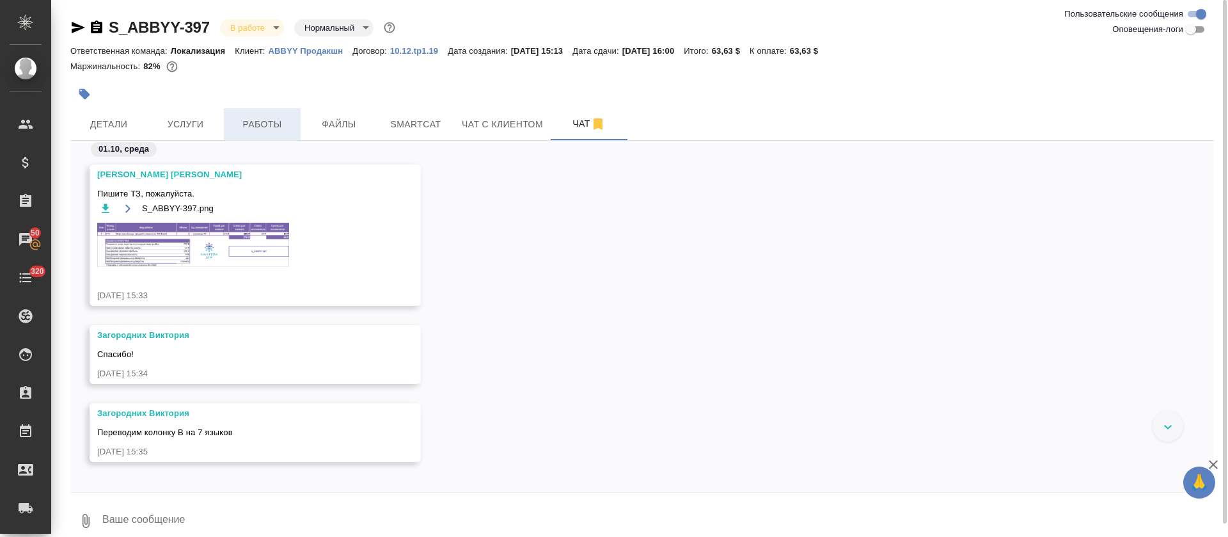
click at [285, 123] on span "Работы" at bounding box center [262, 124] width 61 height 16
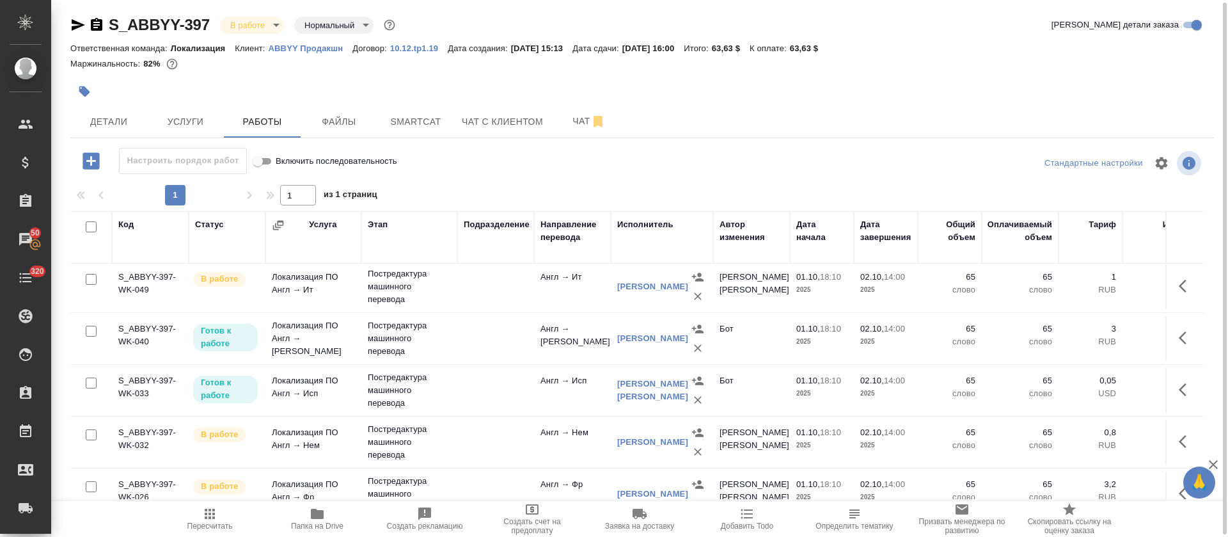
scroll to position [194, 0]
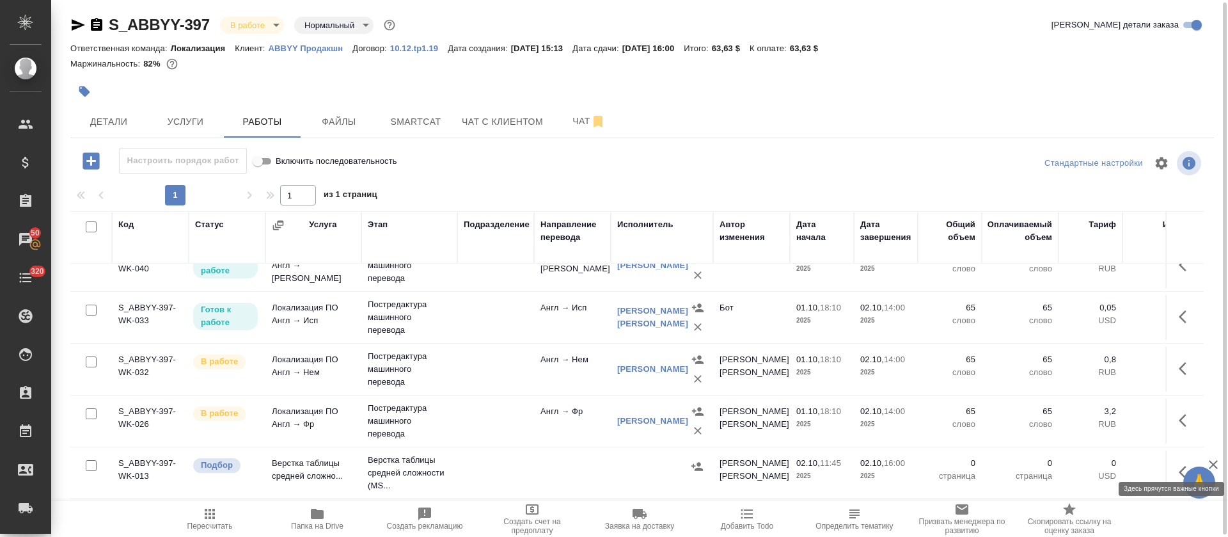
click at [1179, 464] on icon "button" at bounding box center [1186, 471] width 15 height 15
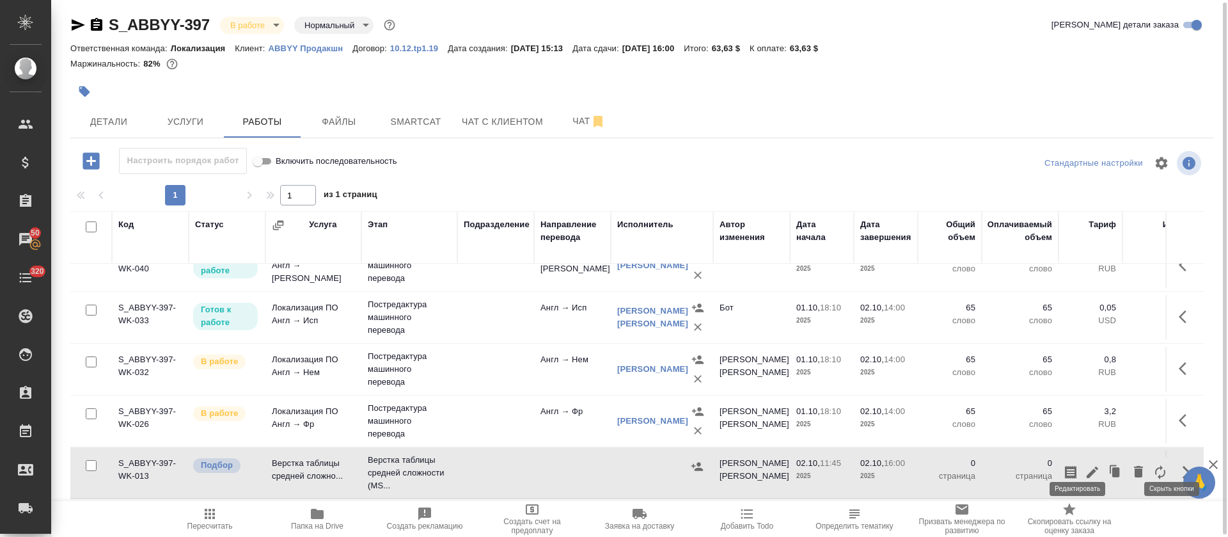
click at [1085, 464] on icon "button" at bounding box center [1092, 471] width 15 height 15
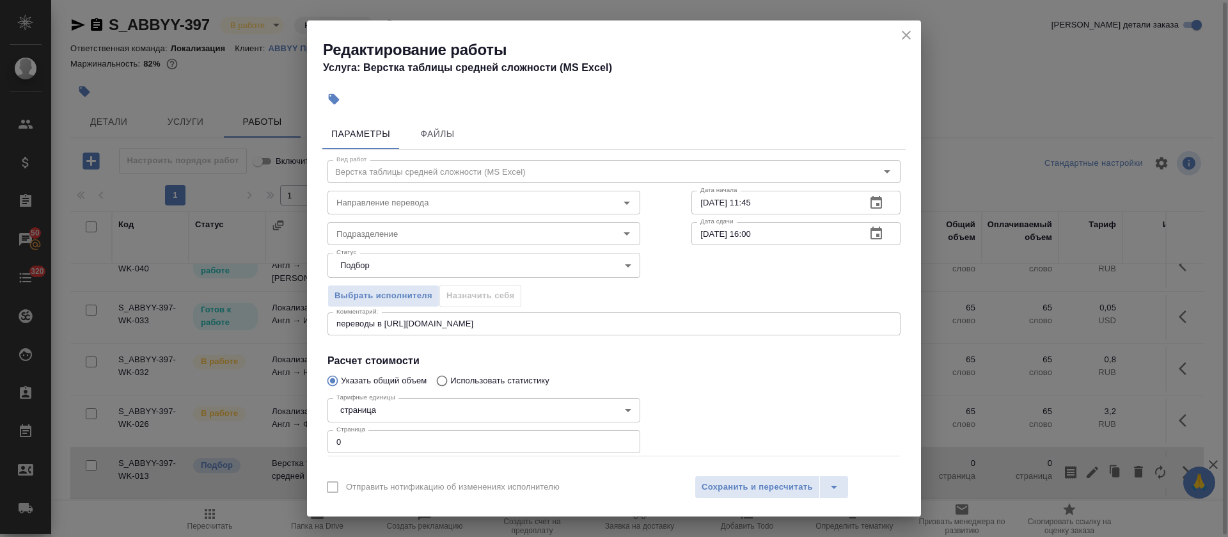
click at [356, 428] on div "Тарифные единицы страница 5a8b1489cc6b4906c91bfdb2 Тарифные единицы Страница 0 …" at bounding box center [483, 424] width 313 height 63
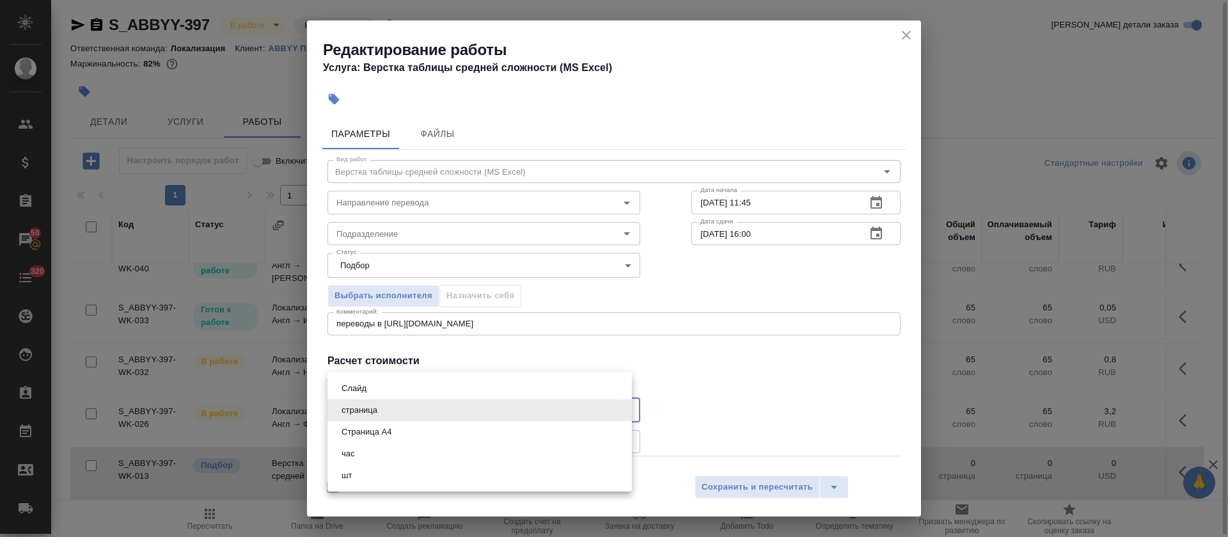
click at [361, 416] on body "🙏 .cls-1 fill:#fff; AWATERA Tretyakova Olga Клиенты Спецификации Заказы 50 Чаты…" at bounding box center [614, 268] width 1228 height 537
click at [361, 430] on button "Страница А4" at bounding box center [367, 432] width 58 height 14
type input "5f036ec4e16dec2d6b59c8ff"
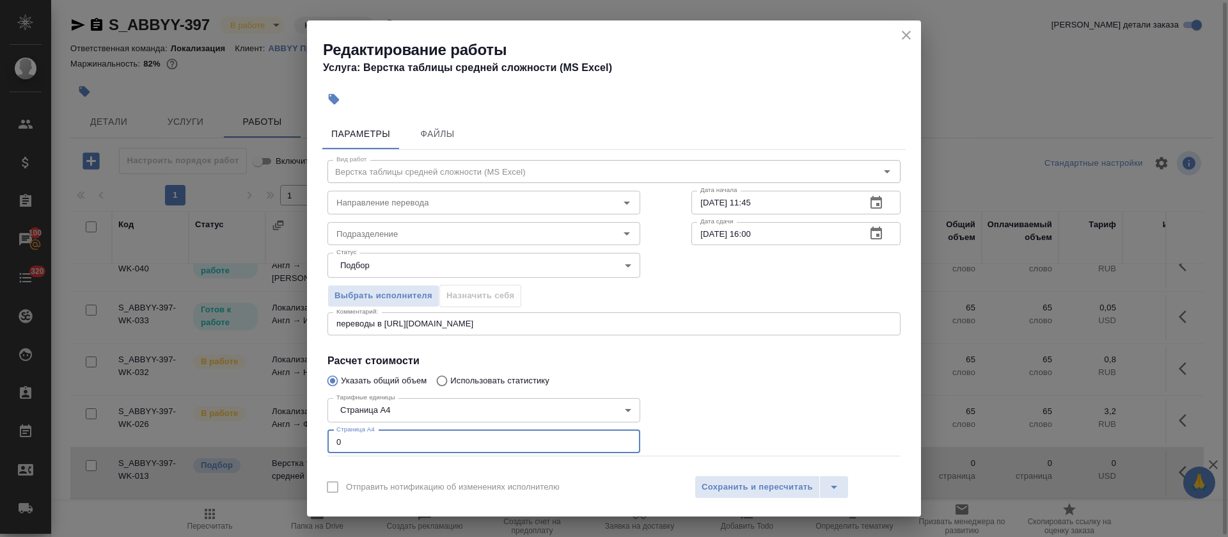
drag, startPoint x: 361, startPoint y: 432, endPoint x: 334, endPoint y: 432, distance: 27.5
click at [334, 432] on input "0" at bounding box center [483, 441] width 313 height 23
type input "2"
click at [475, 228] on input "Подразделение" at bounding box center [462, 233] width 262 height 15
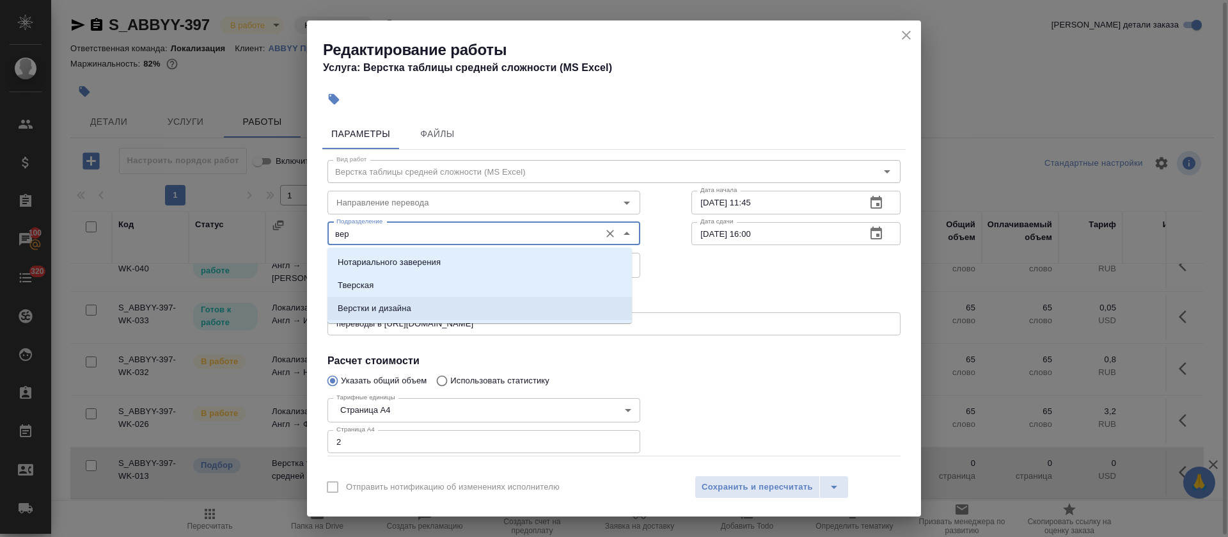
click at [464, 300] on li "Верстки и дизайна" at bounding box center [479, 308] width 304 height 23
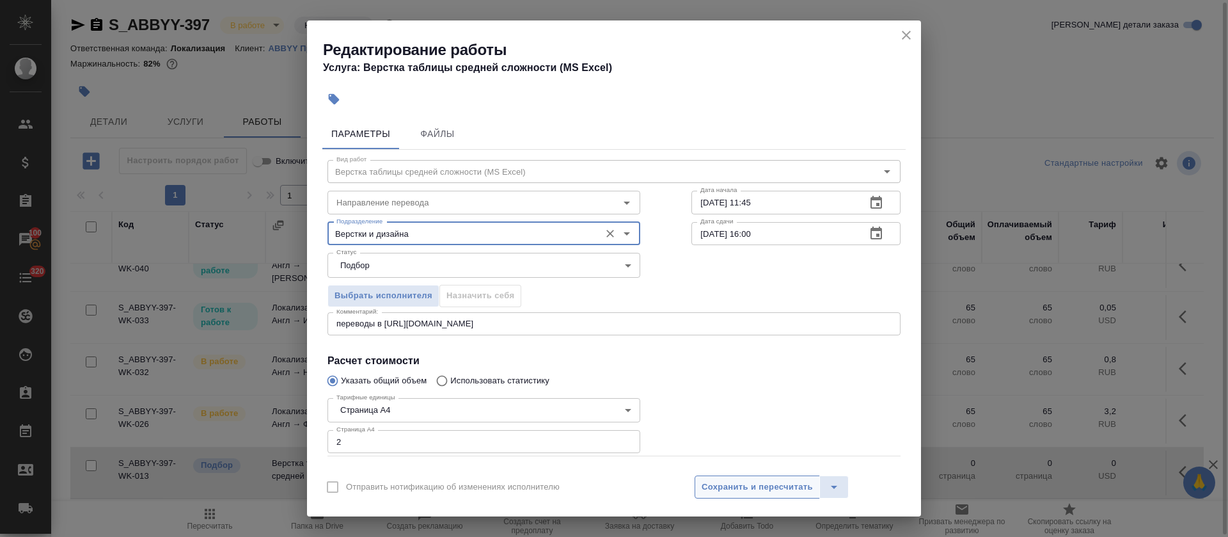
type input "Верстки и дизайна"
click at [740, 485] on span "Сохранить и пересчитать" at bounding box center [757, 487] width 111 height 15
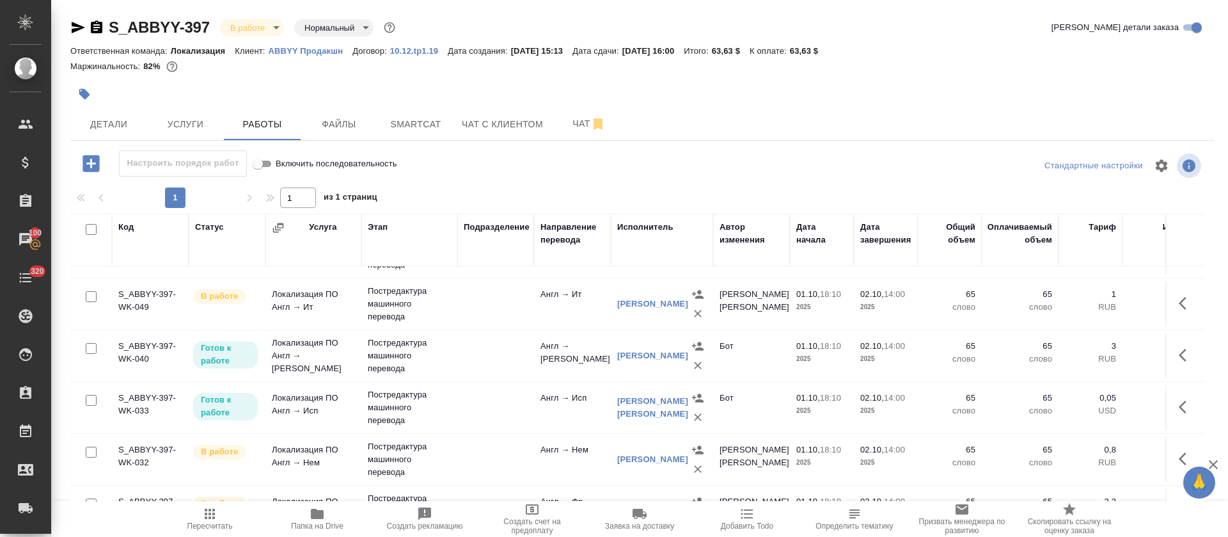
scroll to position [0, 0]
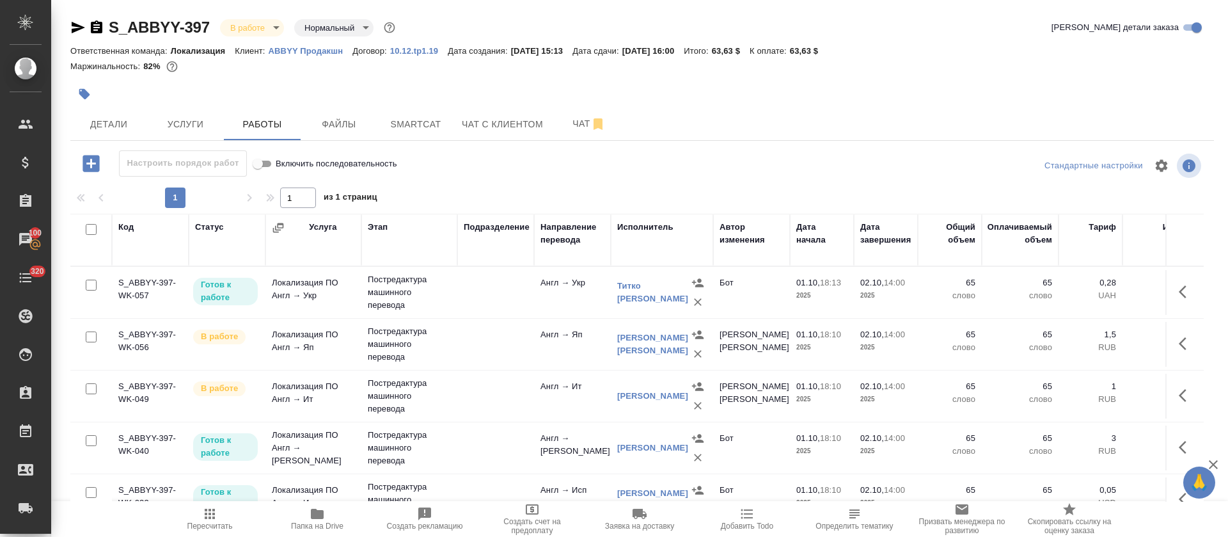
click at [88, 226] on input "checkbox" at bounding box center [91, 229] width 11 height 11
checkbox input "true"
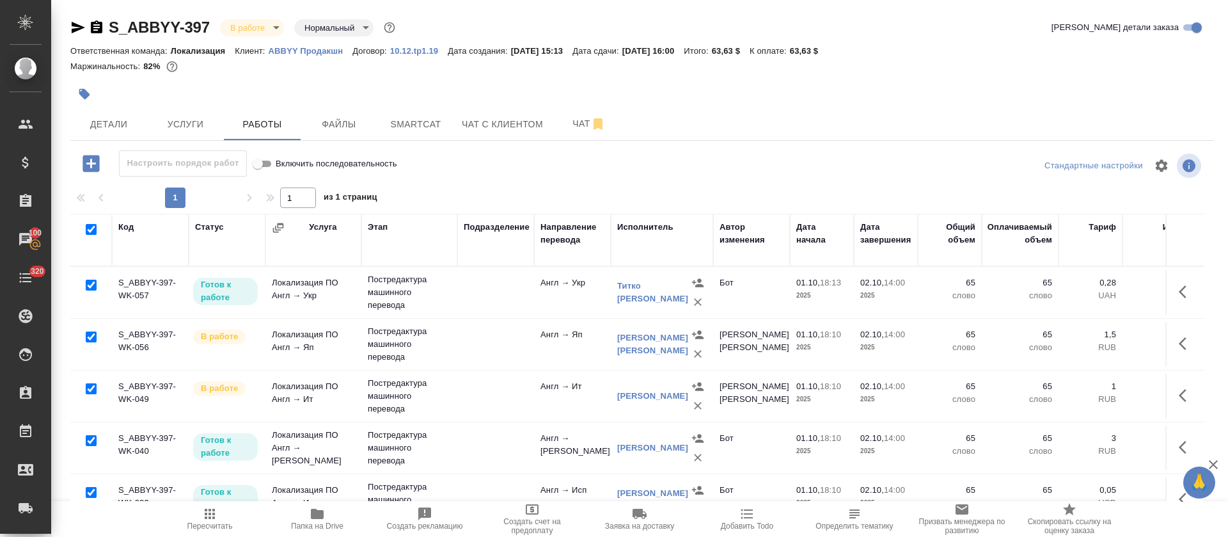
checkbox input "true"
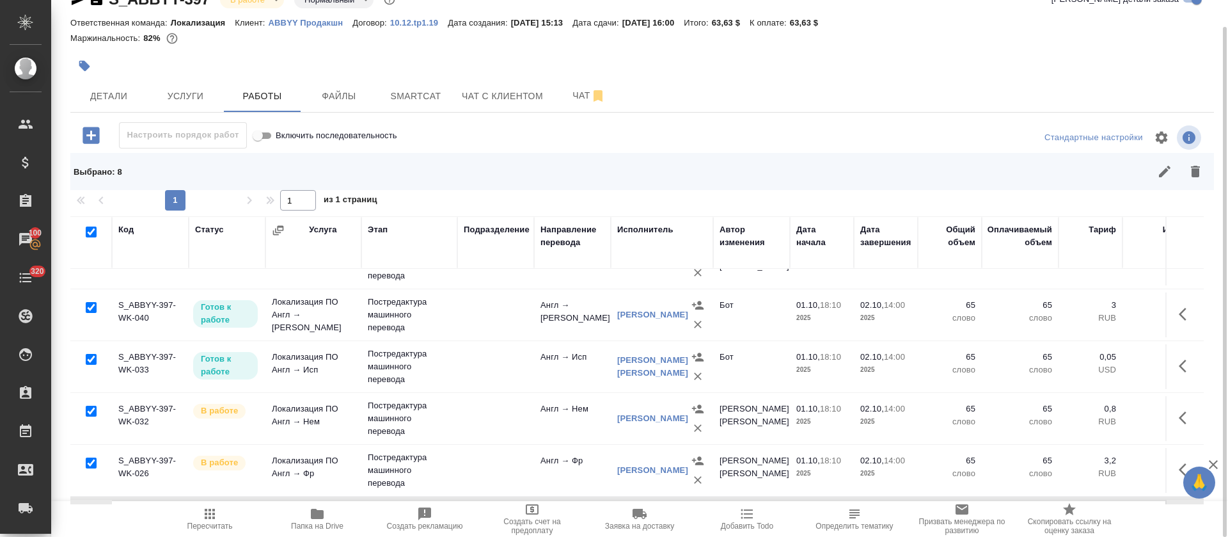
scroll to position [194, 0]
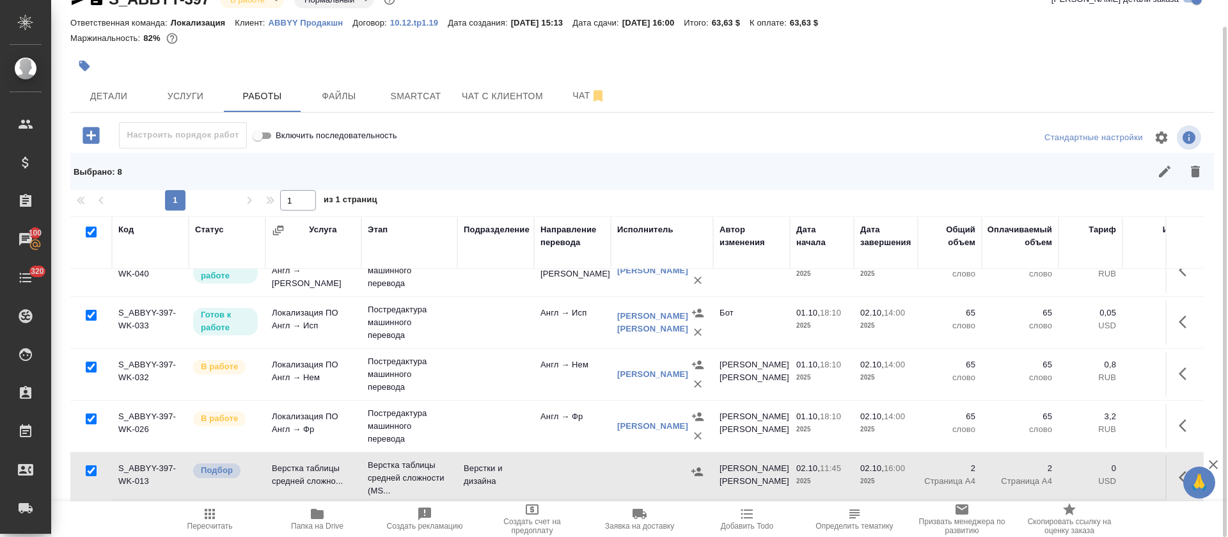
click at [90, 465] on input "checkbox" at bounding box center [91, 470] width 11 height 11
checkbox input "false"
click at [1163, 176] on icon "button" at bounding box center [1164, 171] width 15 height 15
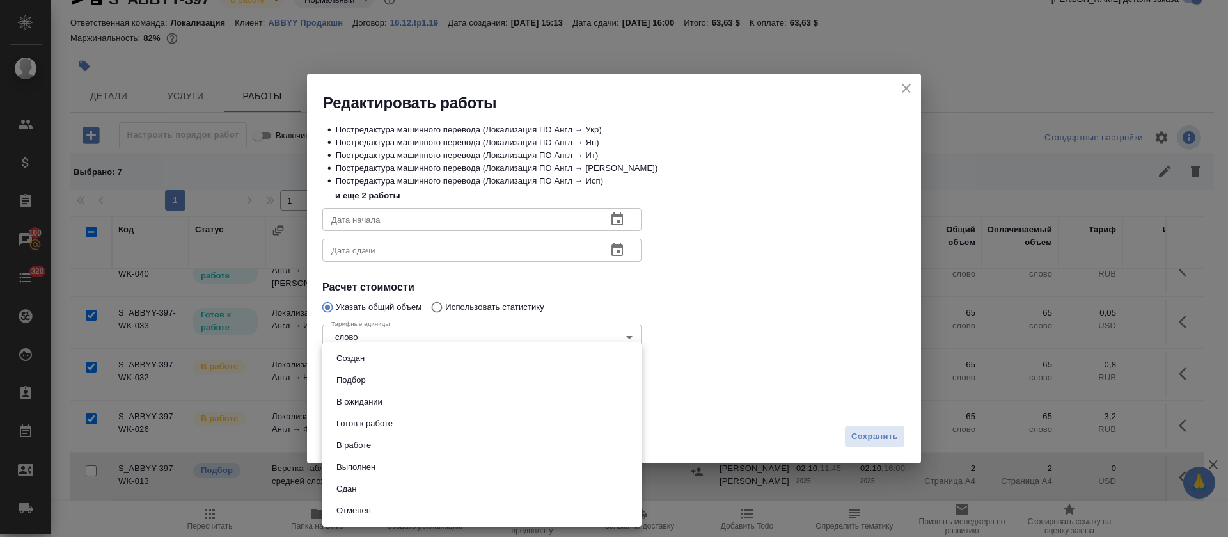
click at [363, 400] on body "🙏 .cls-1 fill:#fff; AWATERA Tretyakova Olga Клиенты Спецификации Заказы 100 Чат…" at bounding box center [614, 268] width 1228 height 537
click at [357, 465] on button "Выполнен" at bounding box center [356, 467] width 47 height 14
type input "completed"
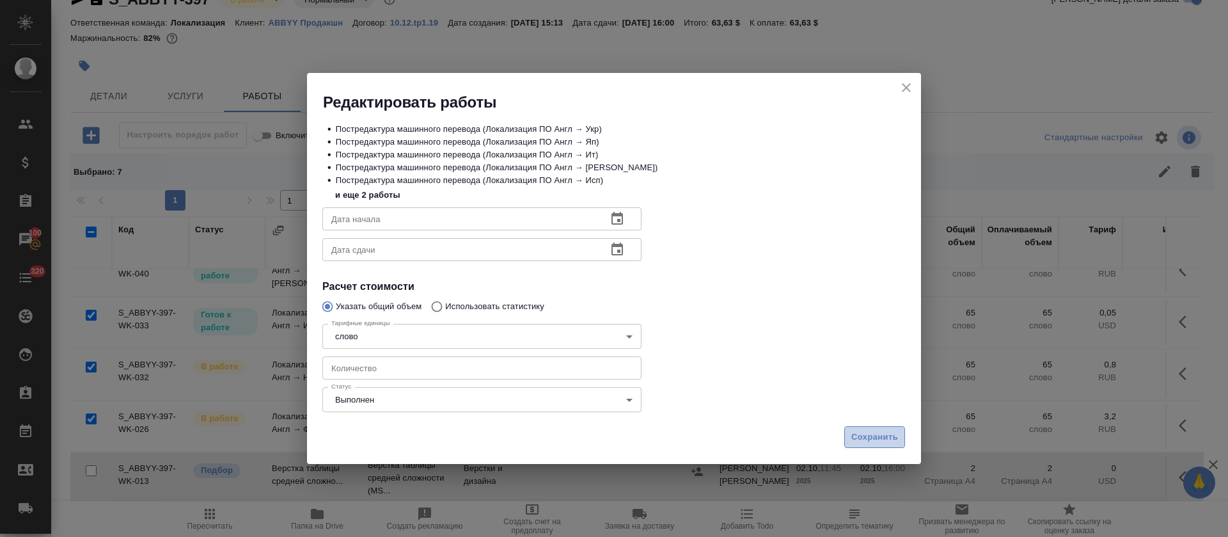
click at [855, 442] on span "Сохранить" at bounding box center [874, 437] width 47 height 15
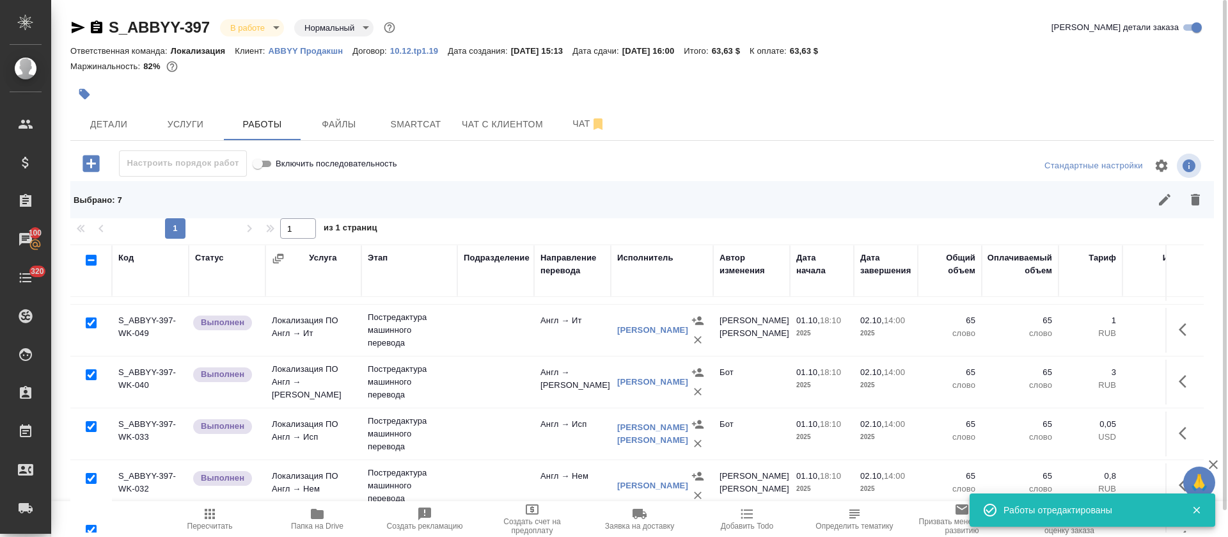
scroll to position [0, 0]
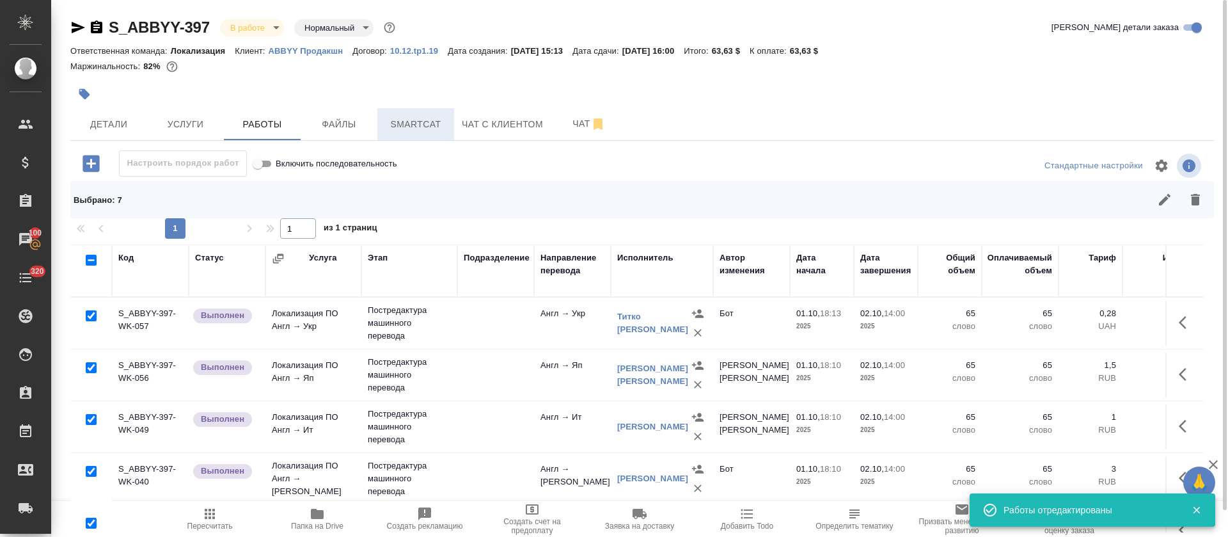
click at [432, 113] on button "Smartcat" at bounding box center [415, 124] width 77 height 32
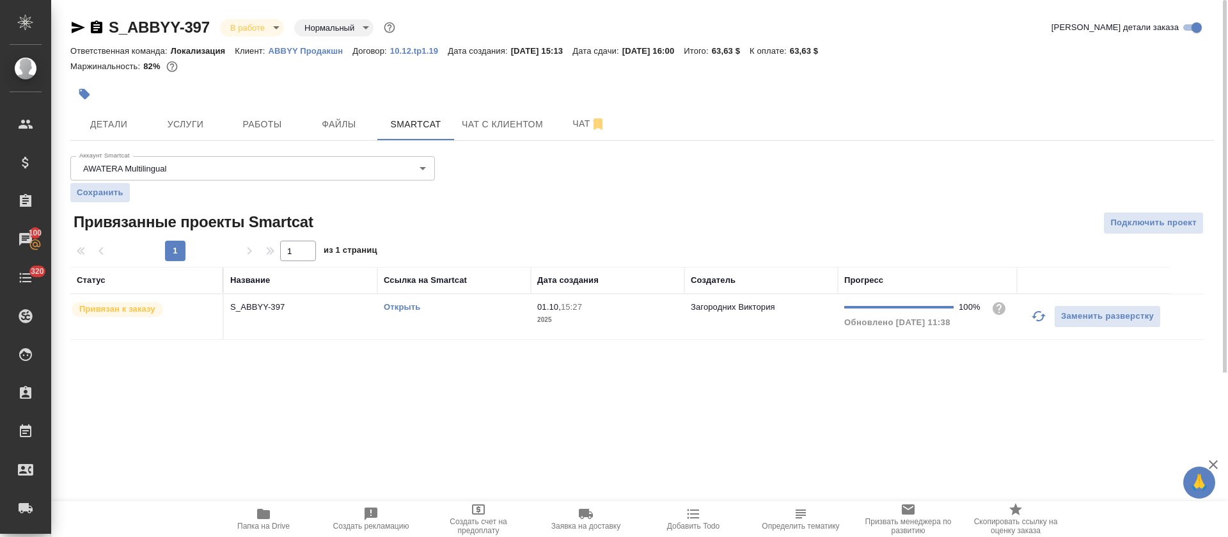
click at [476, 306] on div "Открыть" at bounding box center [454, 307] width 141 height 13
click at [475, 306] on div "Открыть" at bounding box center [454, 307] width 141 height 13
click at [278, 137] on button "Работы" at bounding box center [262, 124] width 77 height 32
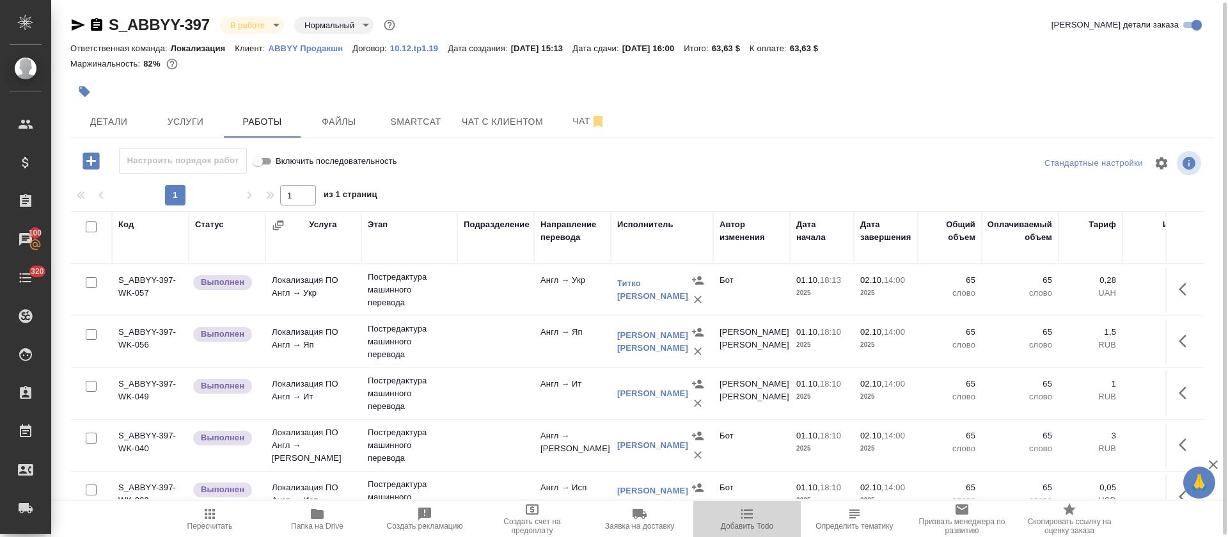
click at [753, 523] on span "Добавить Todo" at bounding box center [747, 525] width 52 height 9
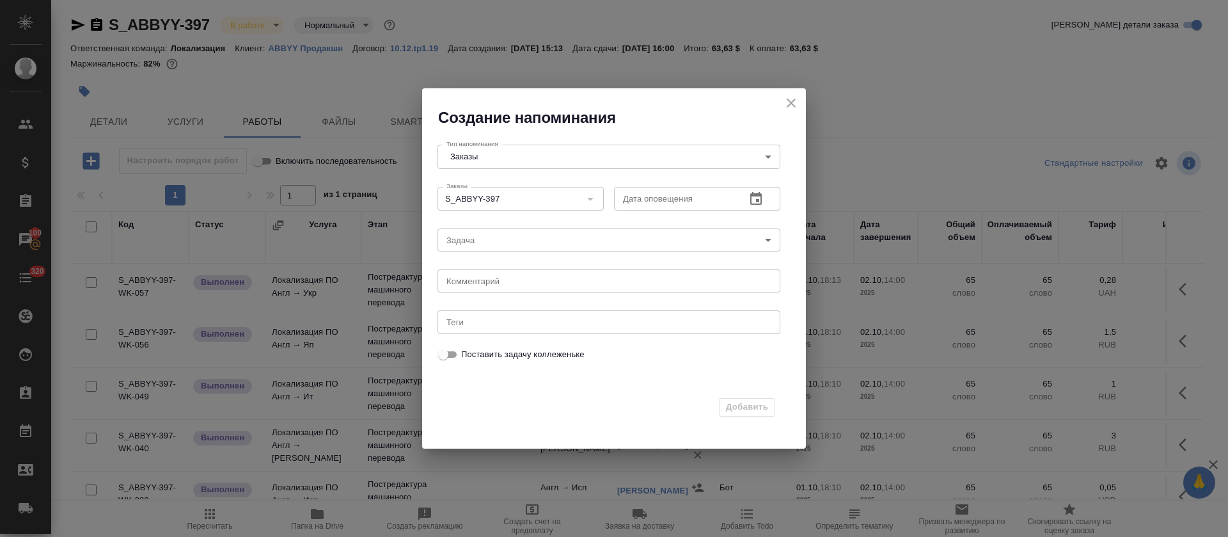
drag, startPoint x: 789, startPoint y: 101, endPoint x: 771, endPoint y: 84, distance: 24.9
click at [789, 100] on icon "close" at bounding box center [791, 102] width 9 height 9
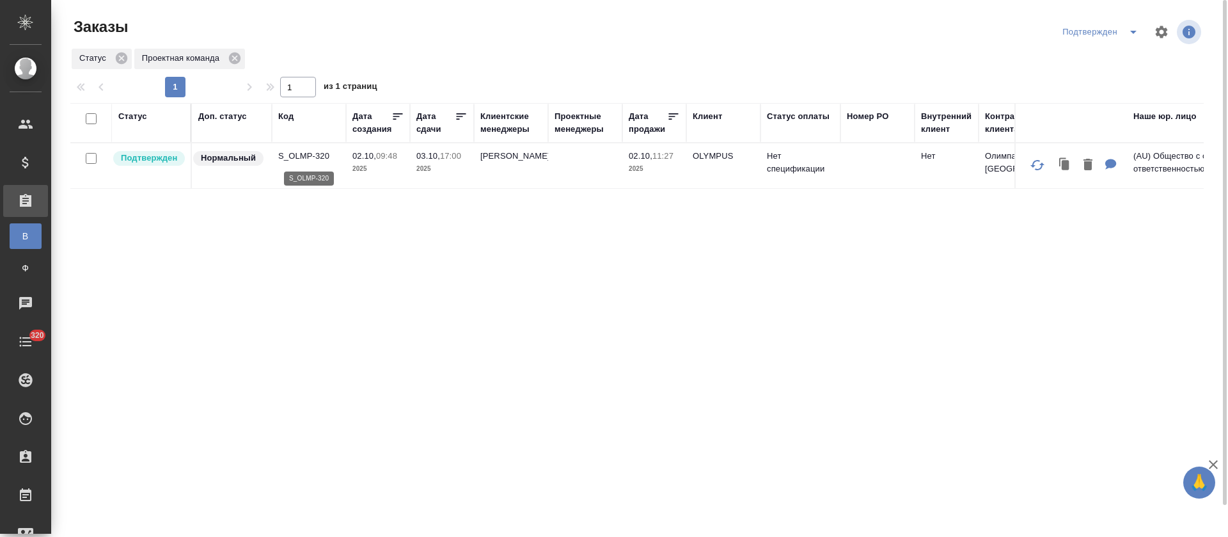
click at [299, 152] on p "S_OLMP-320" at bounding box center [308, 156] width 61 height 13
click at [286, 118] on div "Код" at bounding box center [285, 116] width 15 height 13
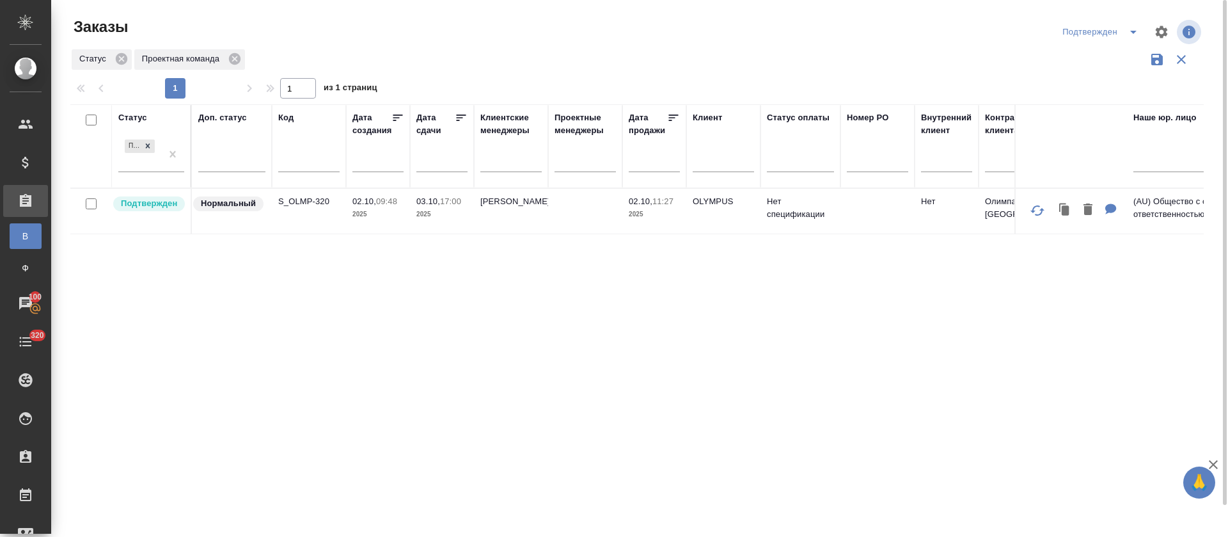
click at [295, 166] on input "text" at bounding box center [308, 163] width 61 height 16
paste input "S_OLMP"
type input "S_OLMP"
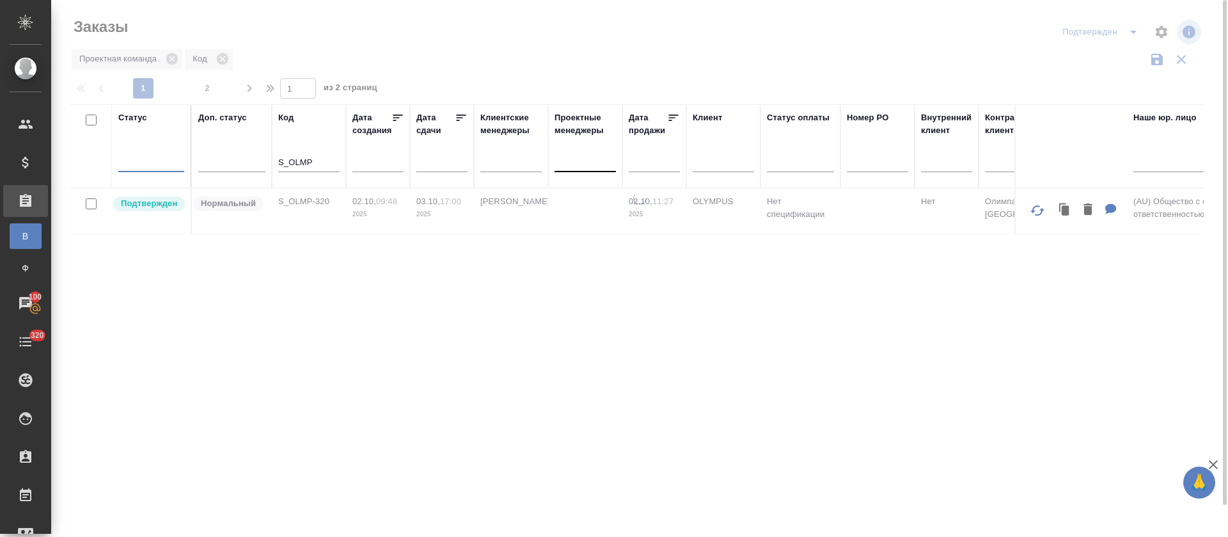
click at [589, 163] on div at bounding box center [584, 159] width 61 height 19
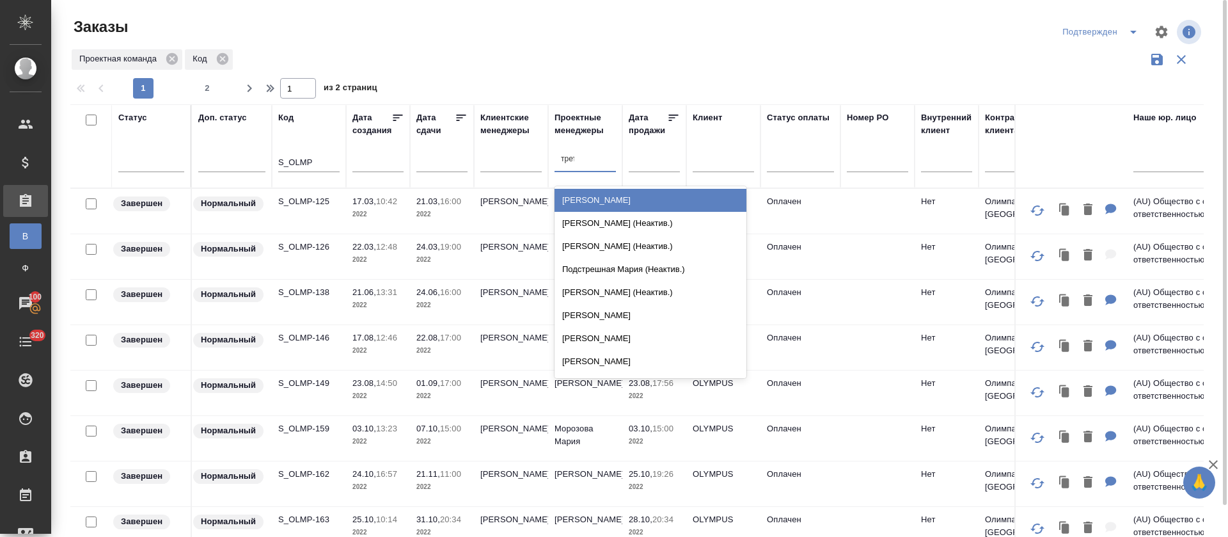
type input "треть"
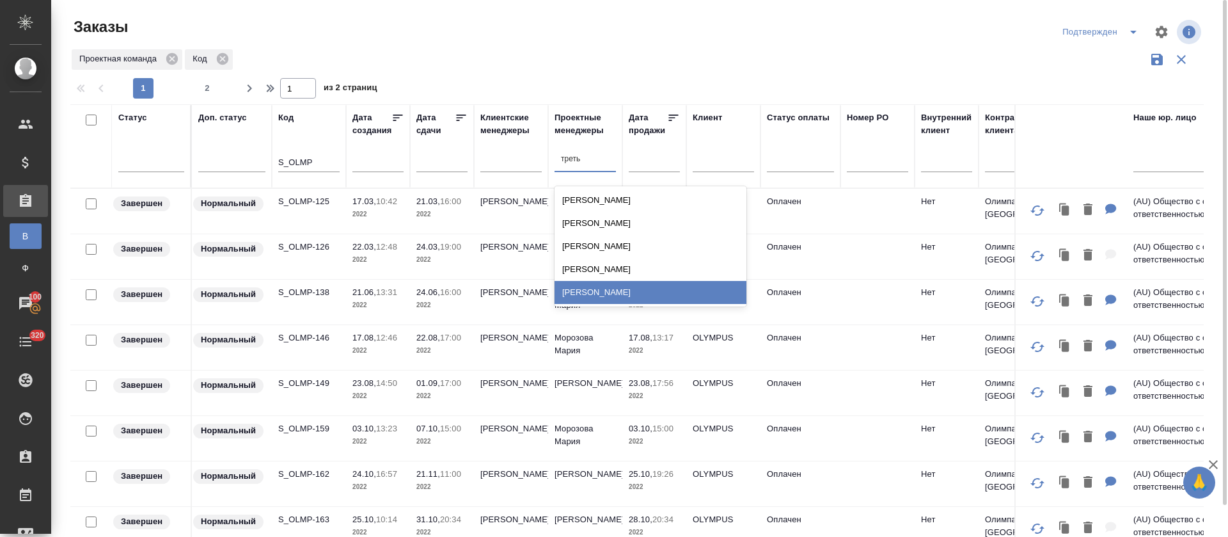
click at [581, 295] on div "[PERSON_NAME]" at bounding box center [650, 292] width 192 height 23
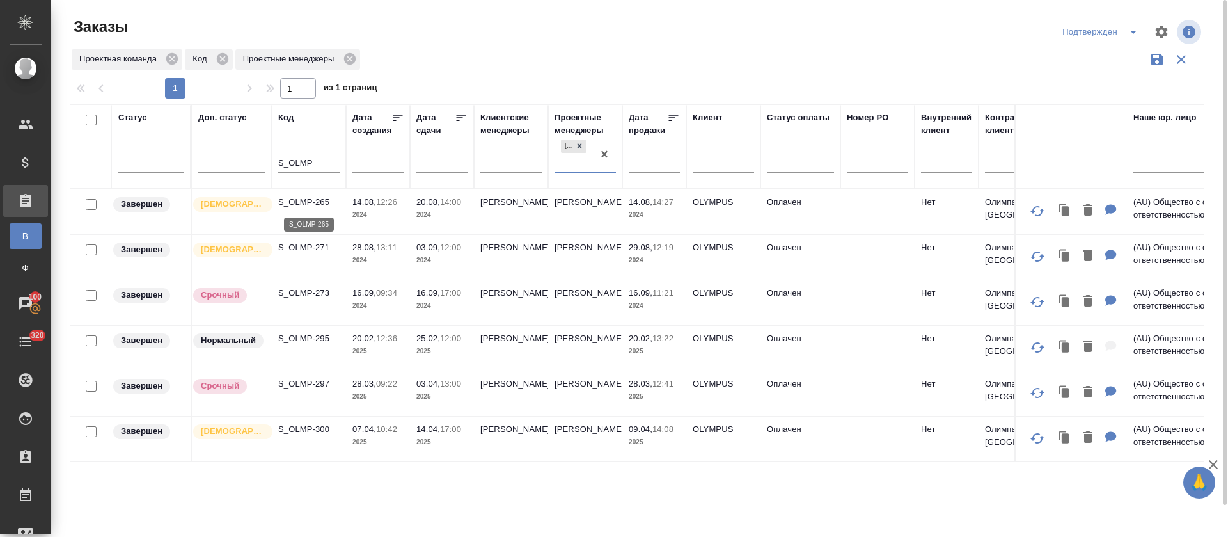
click at [310, 204] on p "S_OLMP-265" at bounding box center [308, 202] width 61 height 13
click at [294, 251] on p "S_OLMP-271" at bounding box center [308, 246] width 61 height 13
click at [299, 389] on p "S_OLMP-297" at bounding box center [308, 383] width 61 height 13
click at [1131, 32] on icon "split button" at bounding box center [1133, 31] width 15 height 15
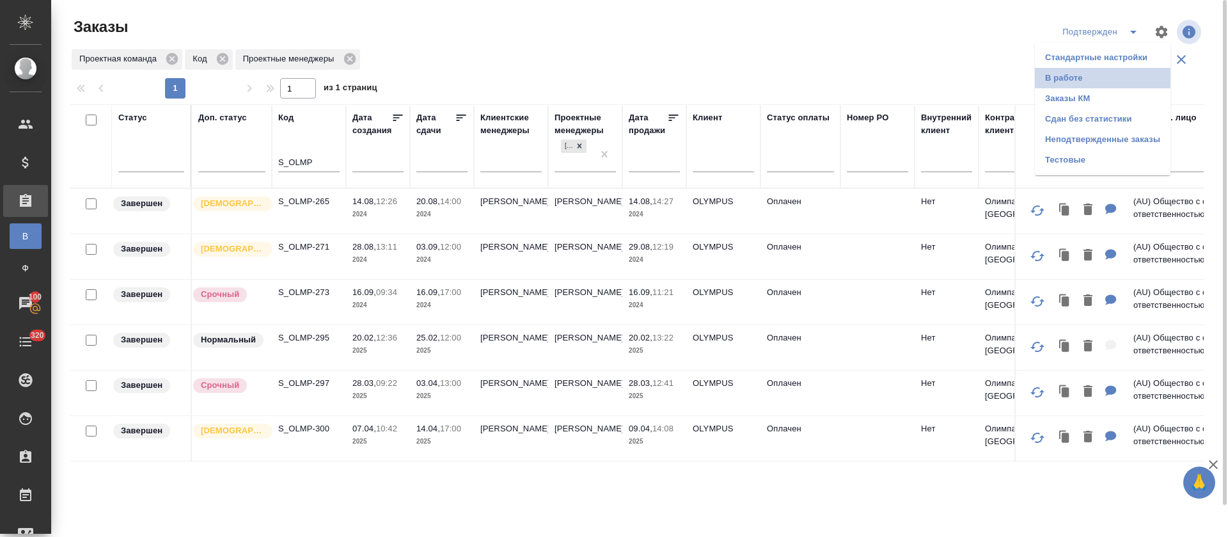
click at [1098, 77] on li "В работе" at bounding box center [1103, 78] width 136 height 20
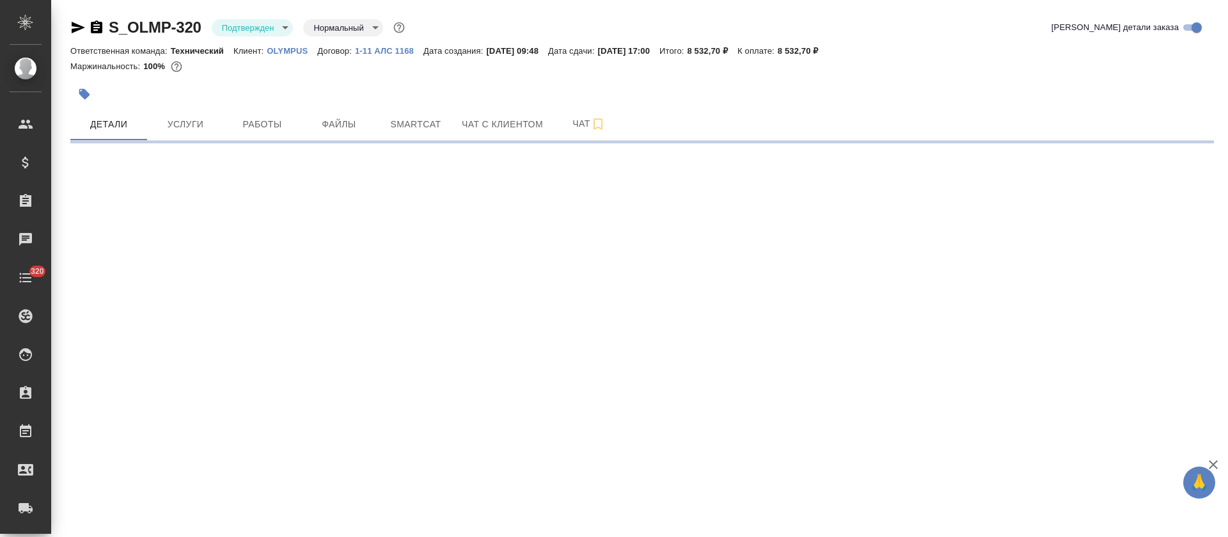
select select "RU"
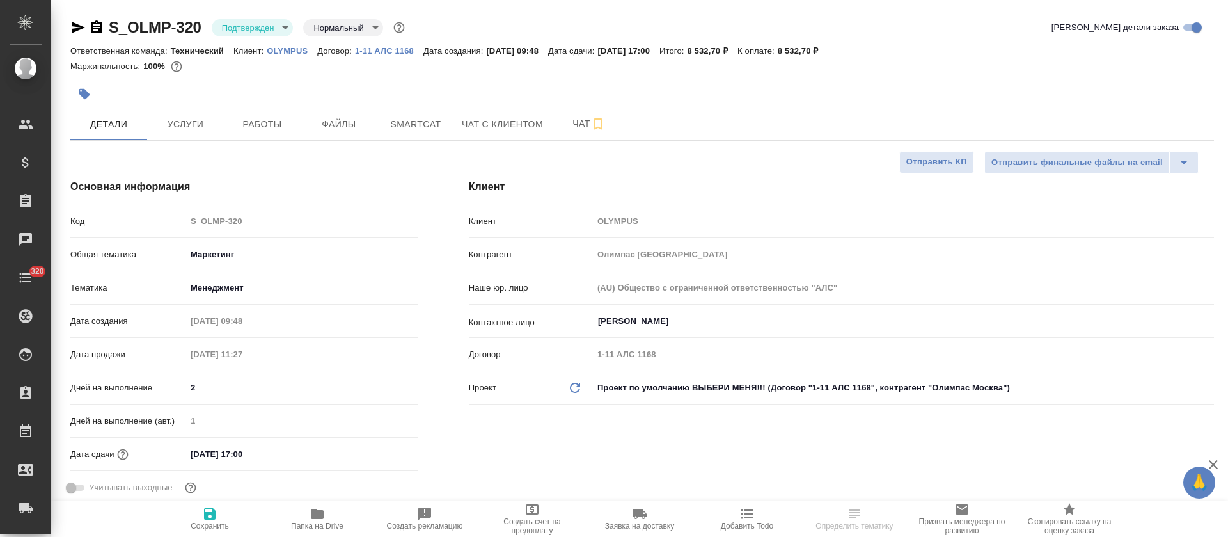
type textarea "x"
click at [304, 49] on p "OLYMPUS" at bounding box center [292, 51] width 51 height 10
select select "RU"
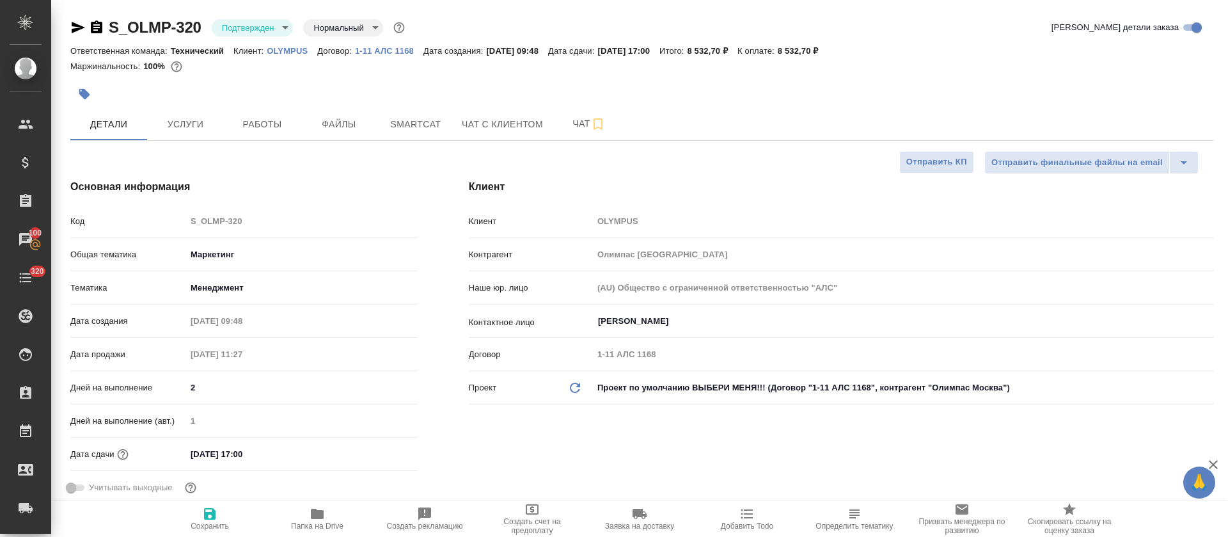
type textarea "x"
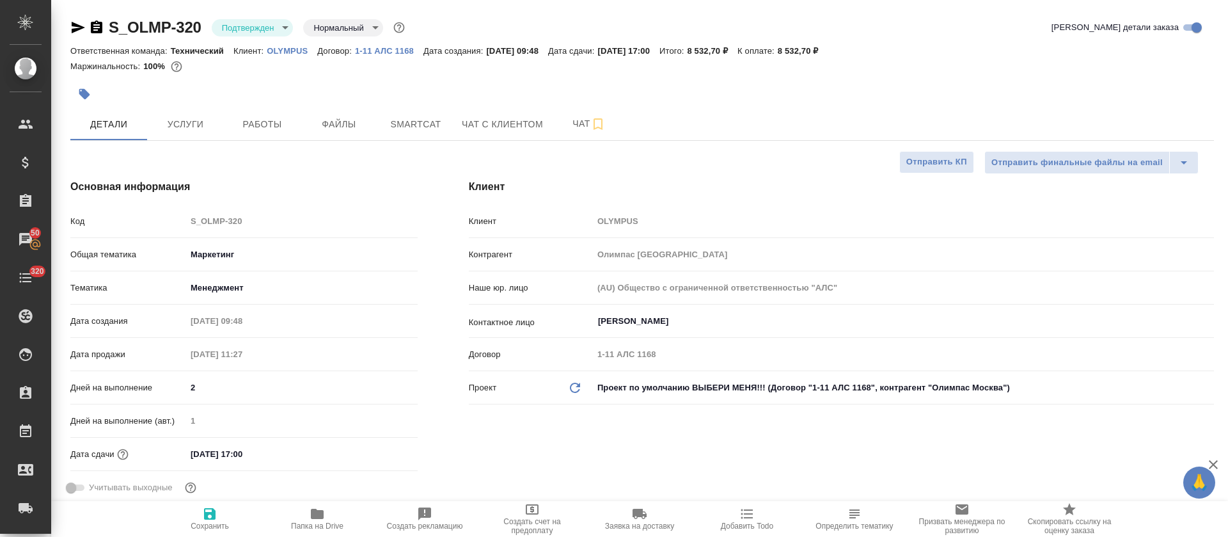
type textarea "x"
drag, startPoint x: 102, startPoint y: 5, endPoint x: 168, endPoint y: 40, distance: 74.4
copy link "S_OLMP"
type textarea "x"
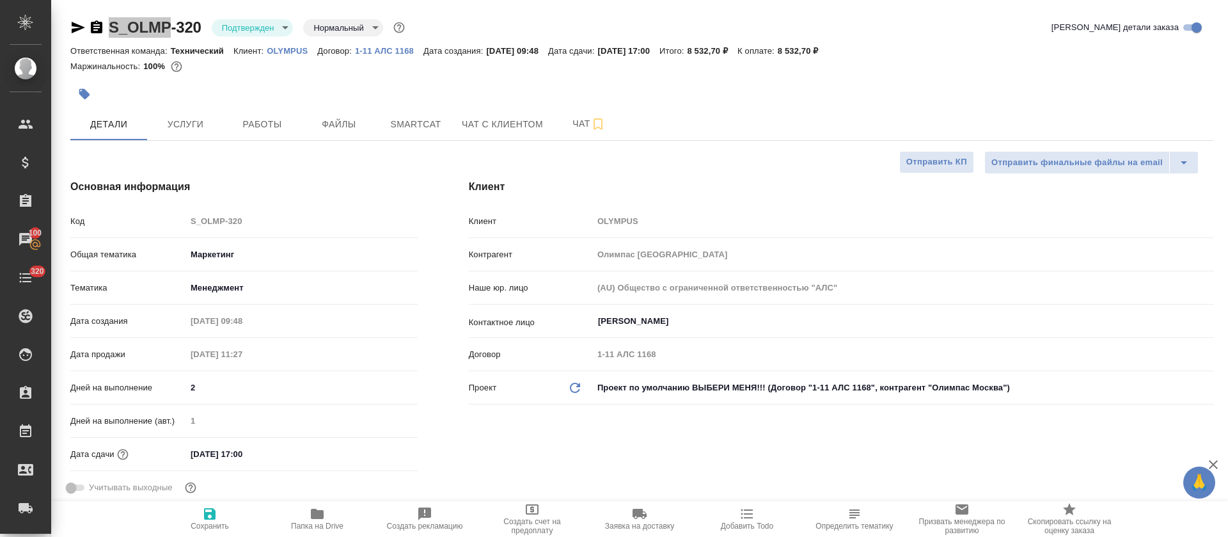
type textarea "x"
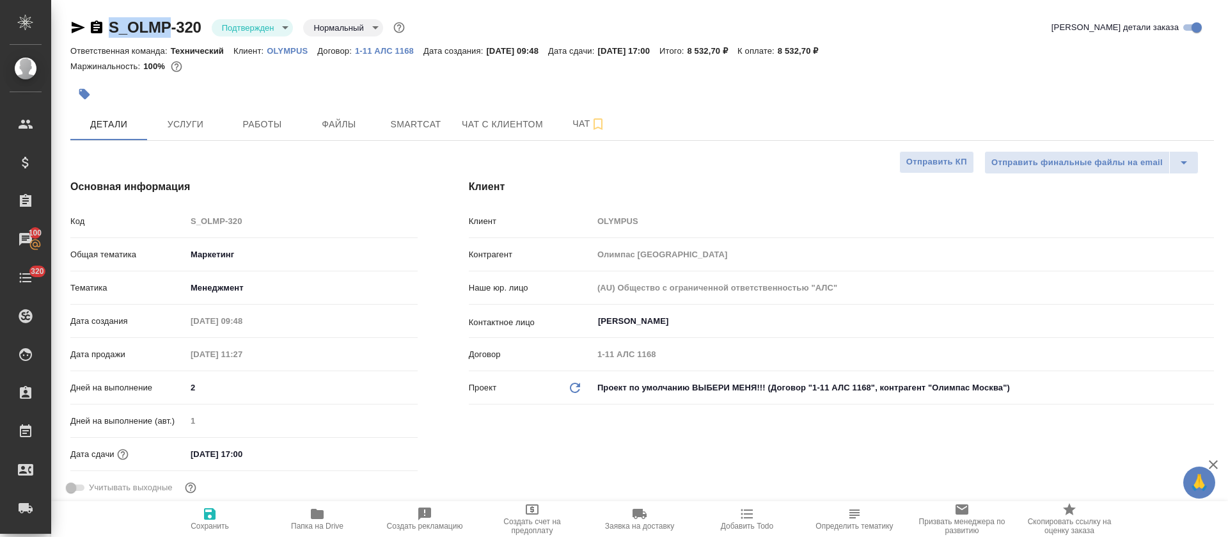
scroll to position [288, 0]
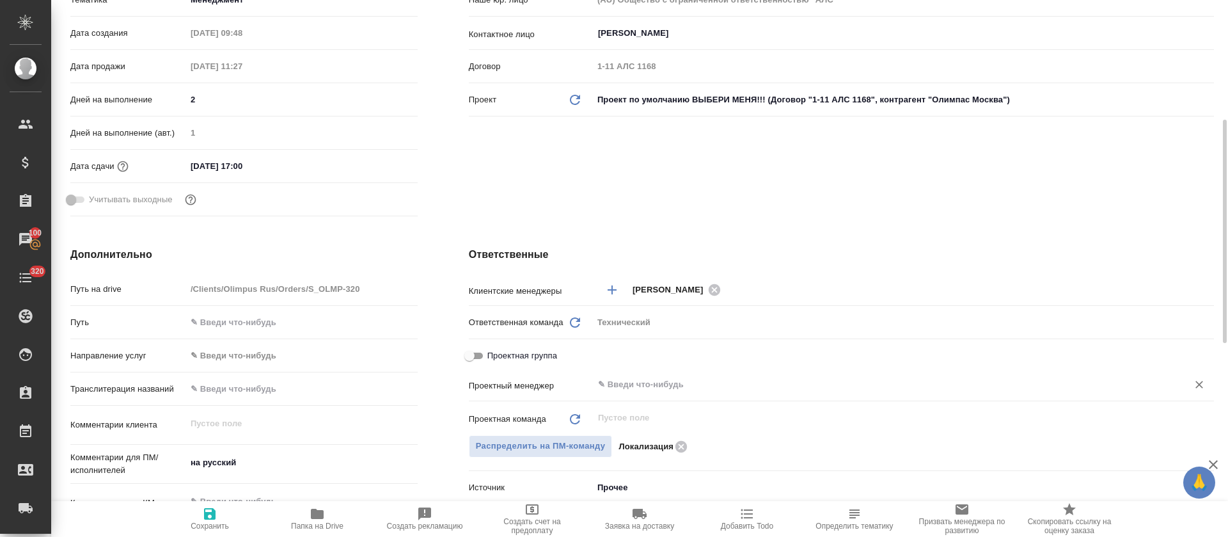
click at [617, 391] on input "text" at bounding box center [882, 384] width 570 height 15
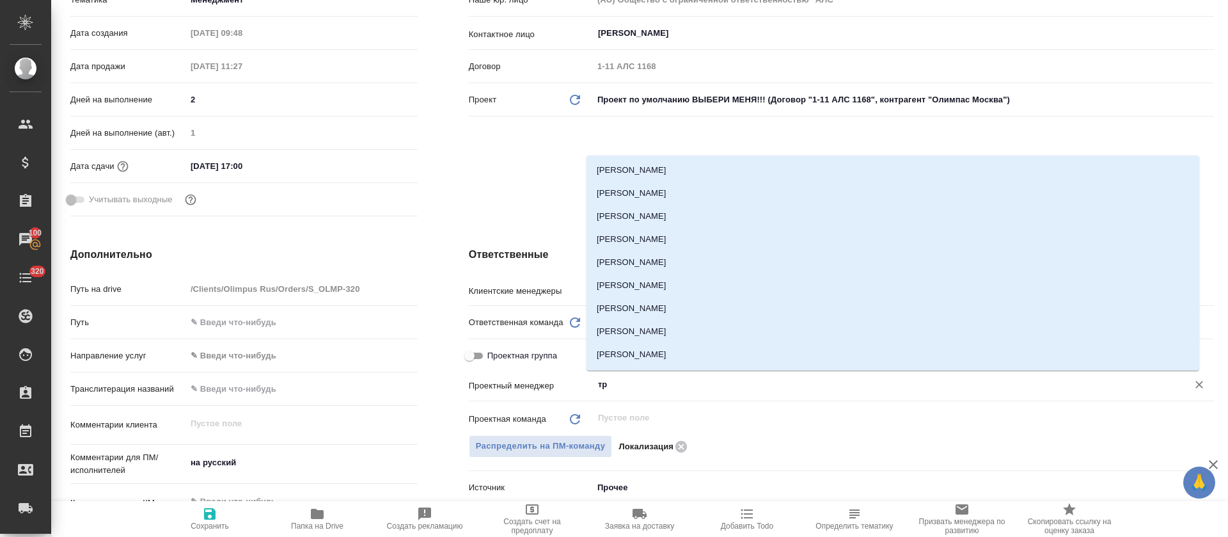
type input "тре"
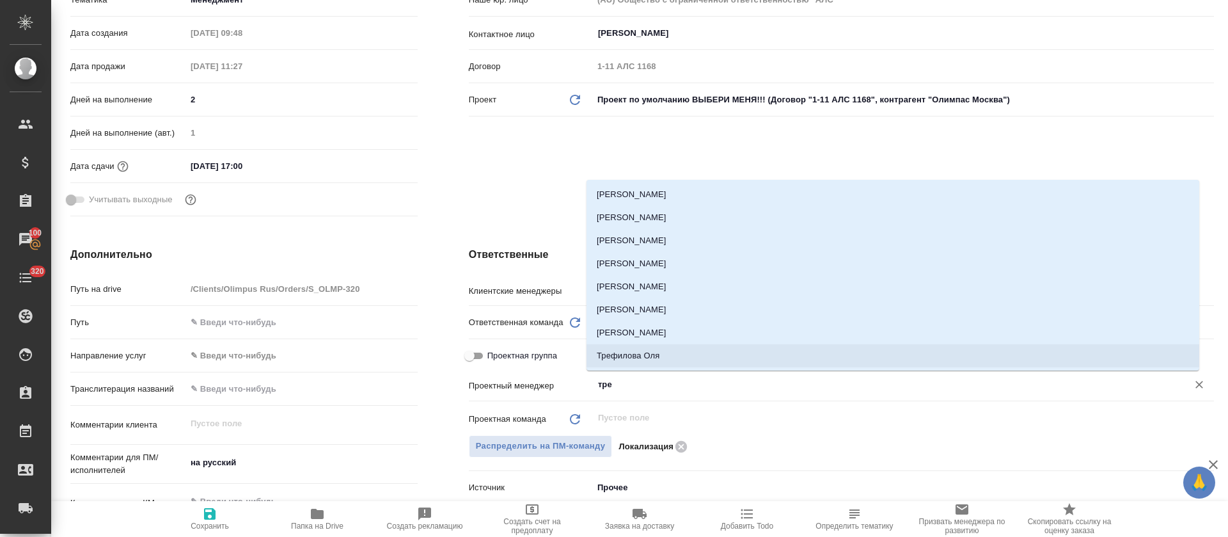
click at [636, 344] on li "Трефилова Оля" at bounding box center [892, 355] width 613 height 23
type textarea "x"
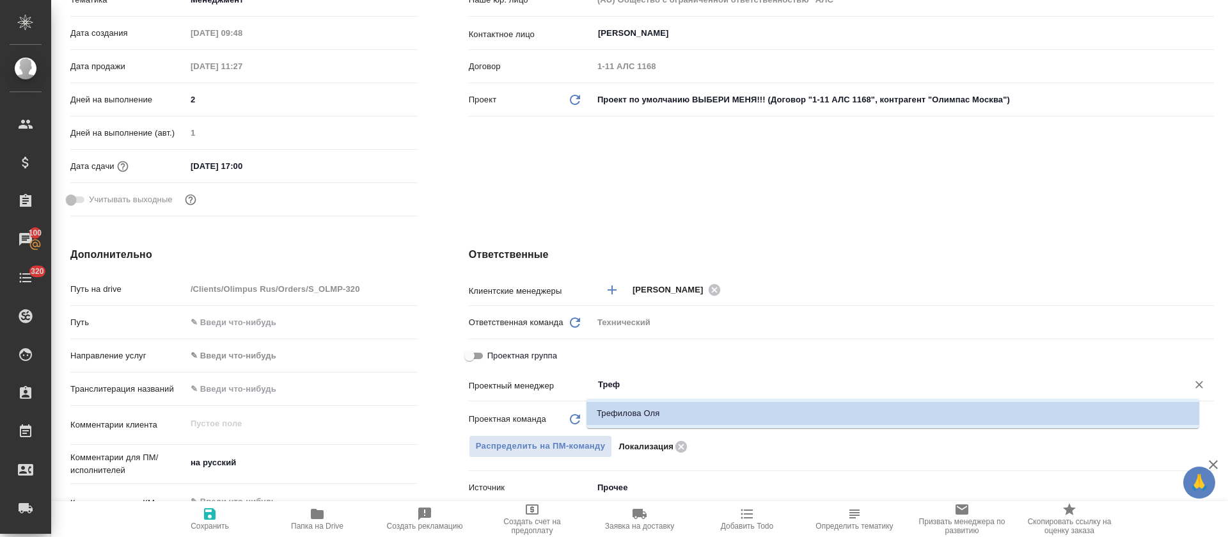
type input "Тре"
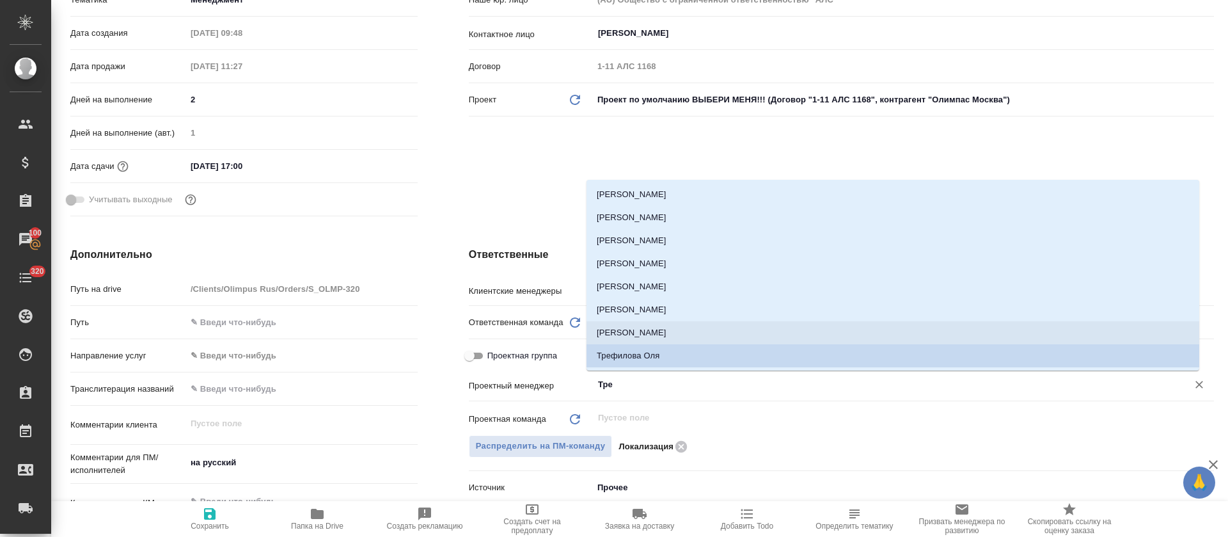
click at [654, 336] on li "[PERSON_NAME]" at bounding box center [892, 332] width 613 height 23
type textarea "x"
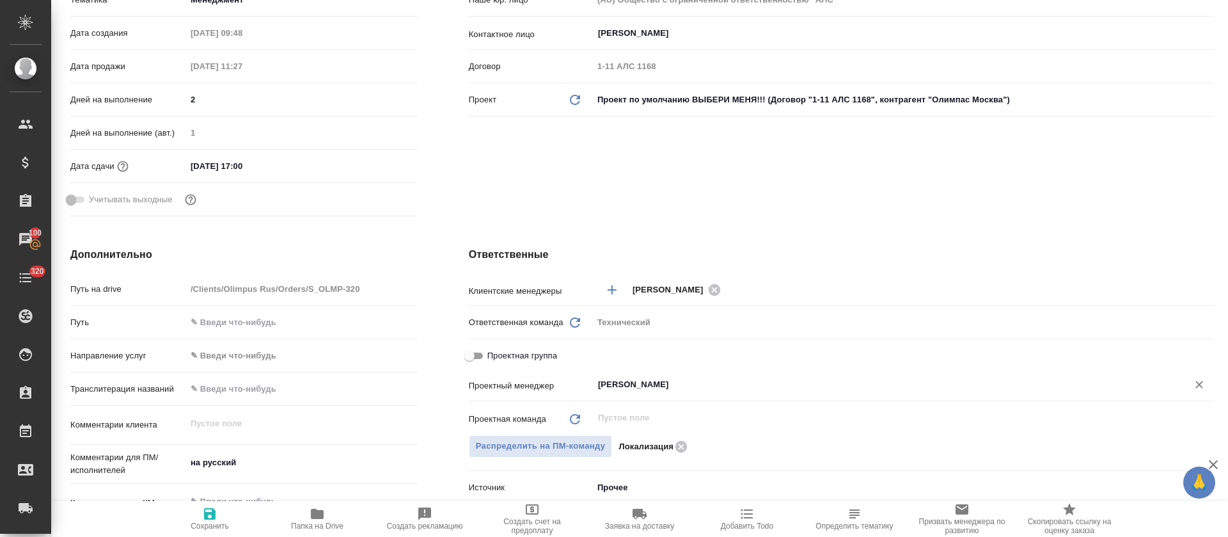
type input "[PERSON_NAME]"
click at [207, 517] on icon "button" at bounding box center [210, 514] width 12 height 12
type textarea "x"
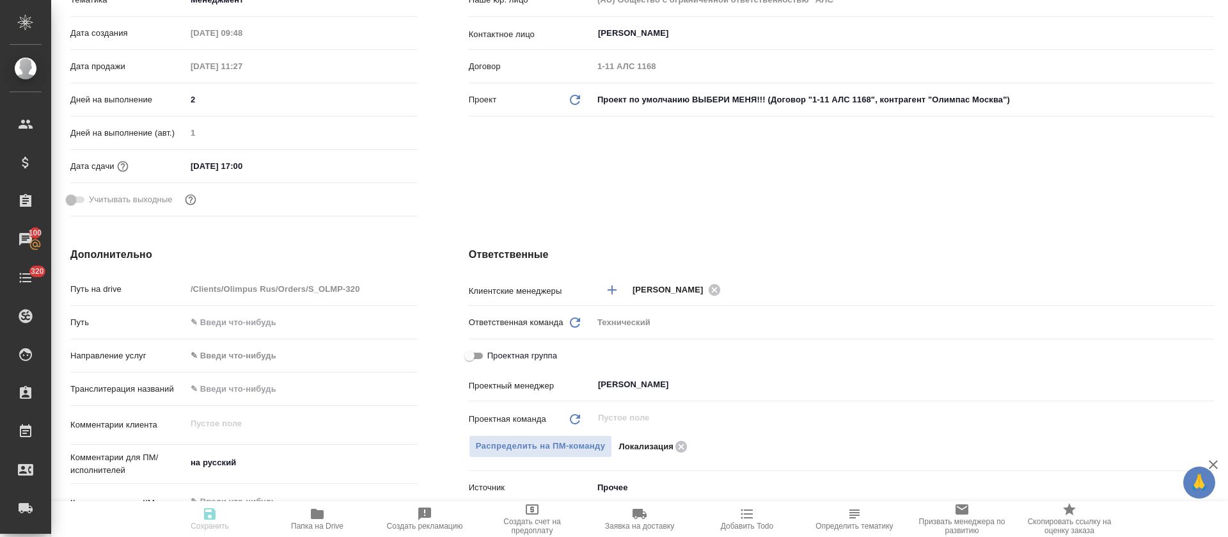
type textarea "x"
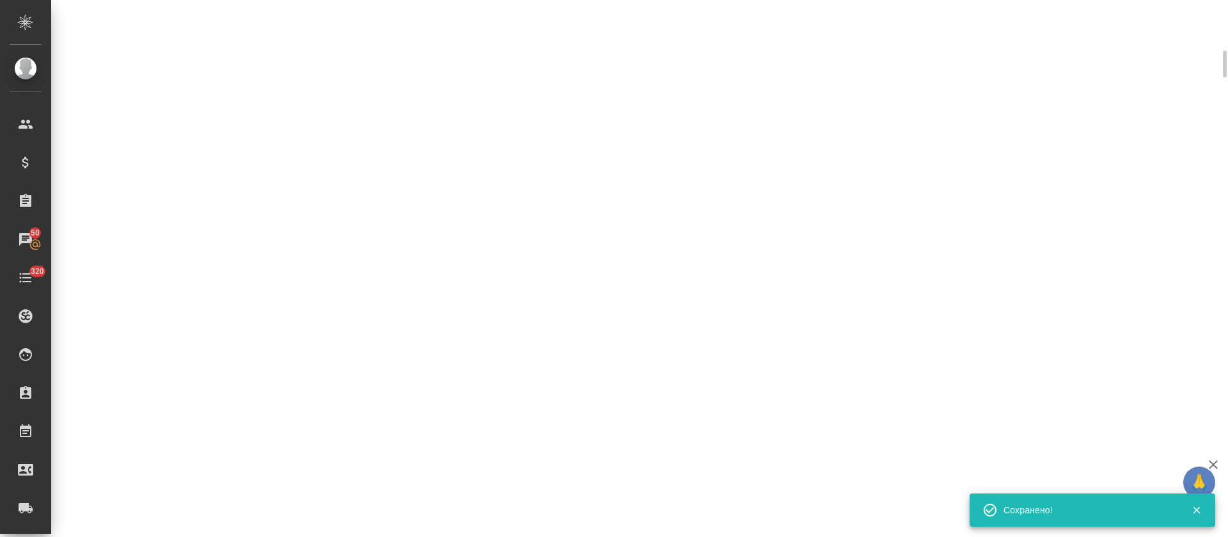
scroll to position [278, 0]
select select "RU"
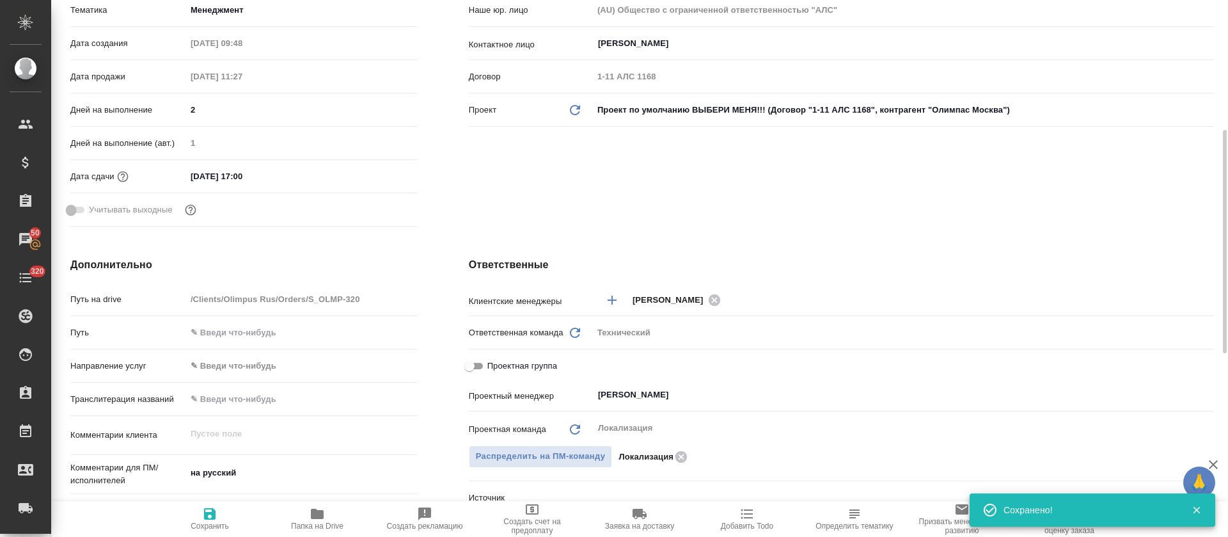
type textarea "x"
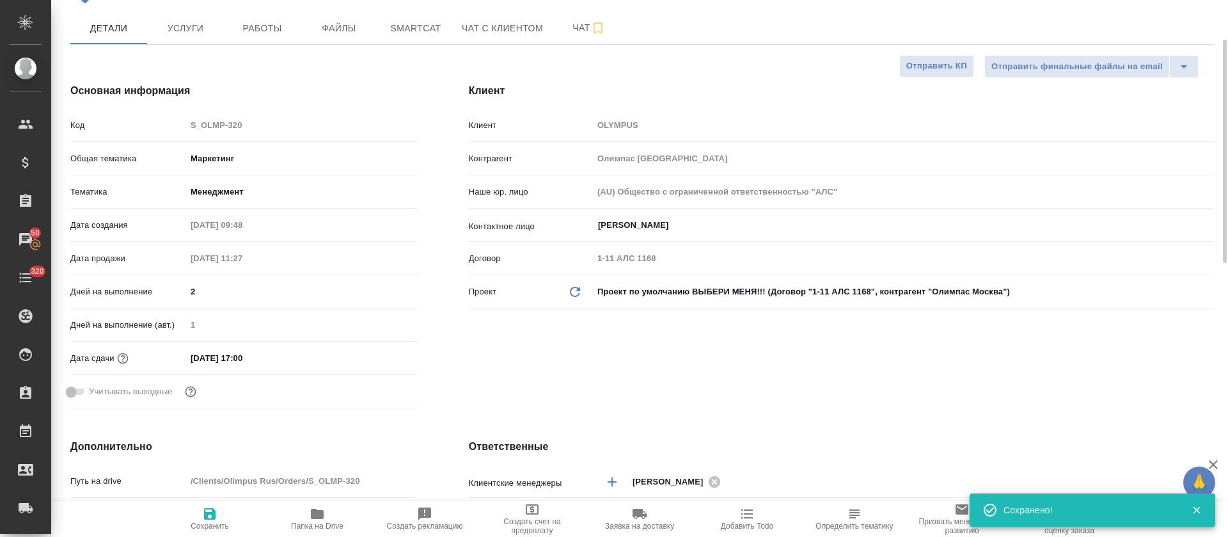
scroll to position [0, 0]
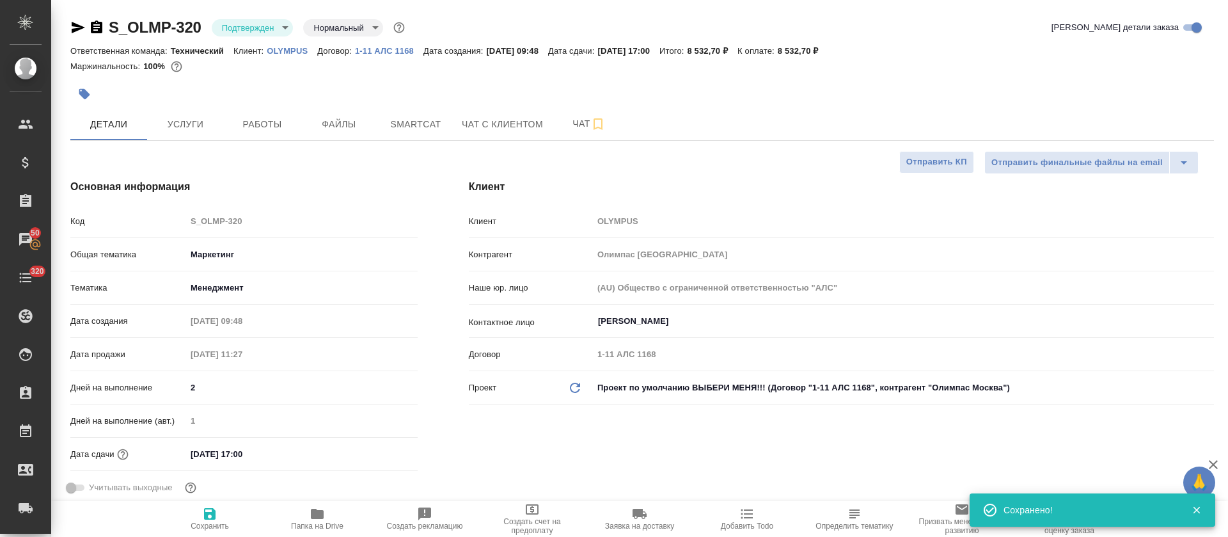
click at [287, 27] on body "🙏 .cls-1 fill:#fff; AWATERA [PERSON_NAME] Спецификации Заказы 50 Чаты 320 Todo …" at bounding box center [614, 268] width 1228 height 537
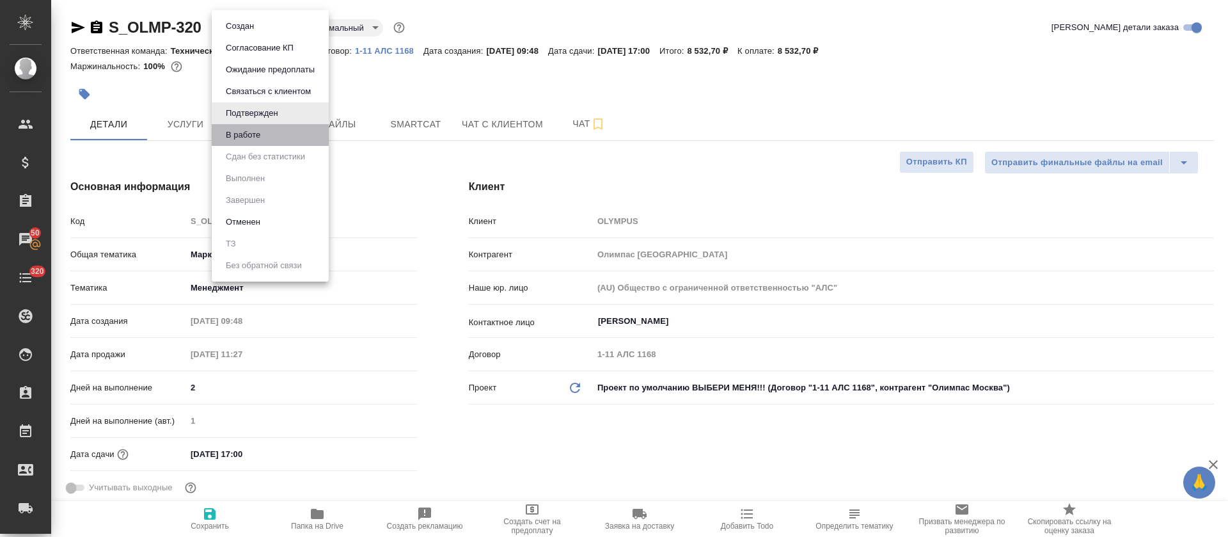
click at [268, 130] on li "В работе" at bounding box center [270, 135] width 117 height 22
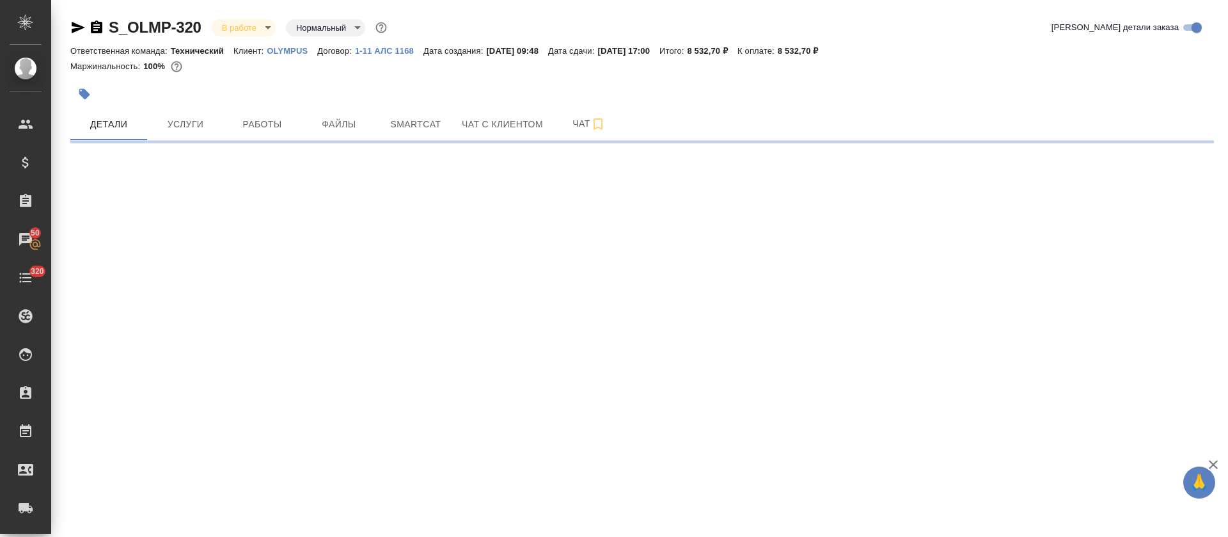
select select "RU"
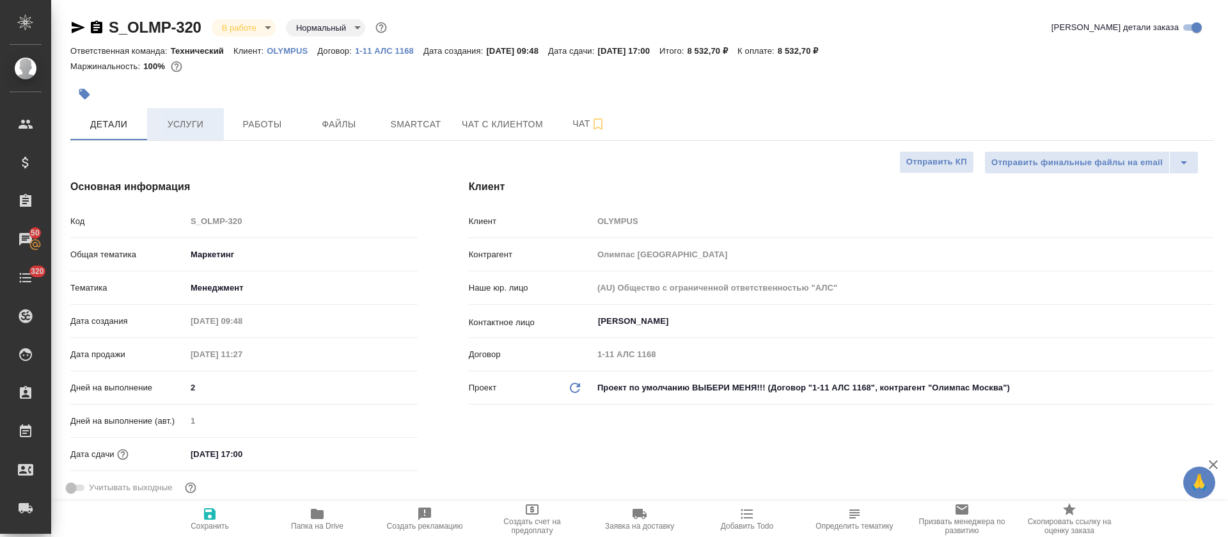
click at [200, 126] on span "Услуги" at bounding box center [185, 124] width 61 height 16
type textarea "x"
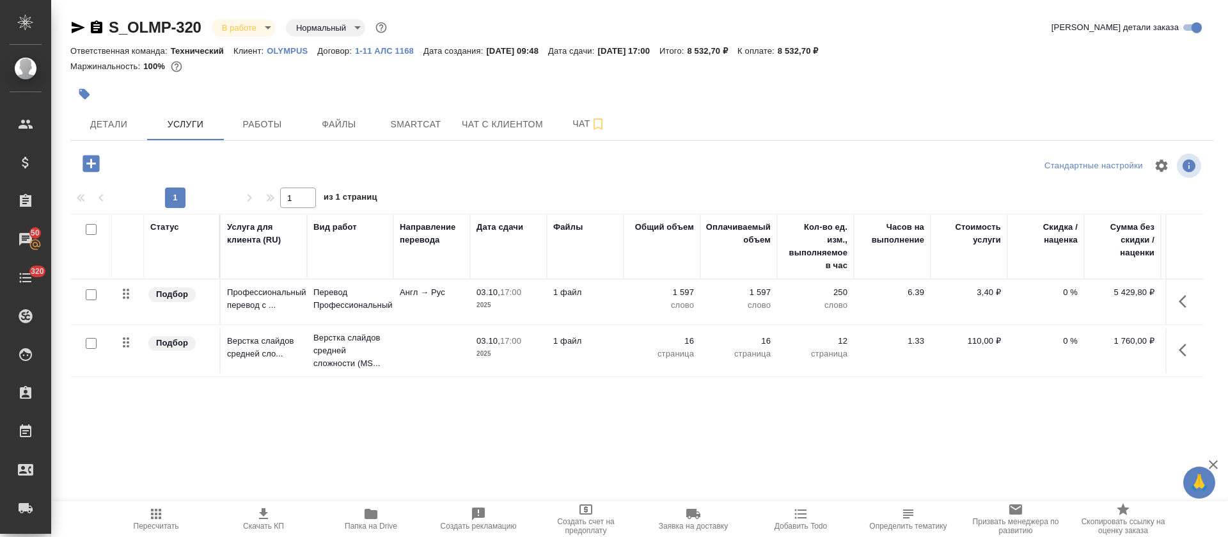
click at [359, 522] on span "Папка на Drive" at bounding box center [371, 525] width 52 height 9
click at [273, 136] on button "Работы" at bounding box center [262, 124] width 77 height 32
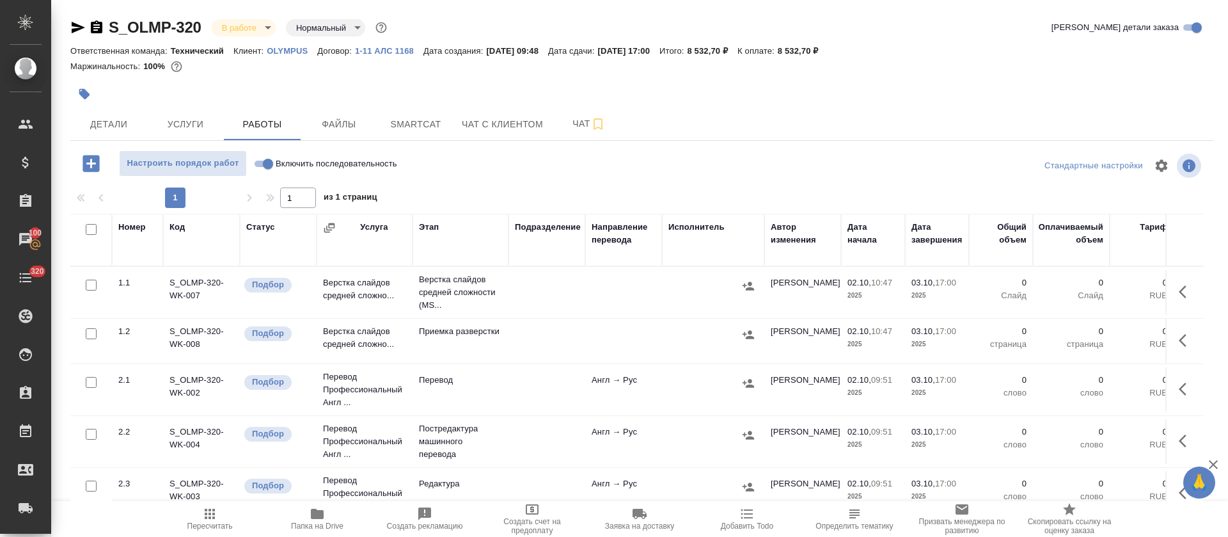
click at [91, 230] on input "checkbox" at bounding box center [91, 229] width 11 height 11
checkbox input "true"
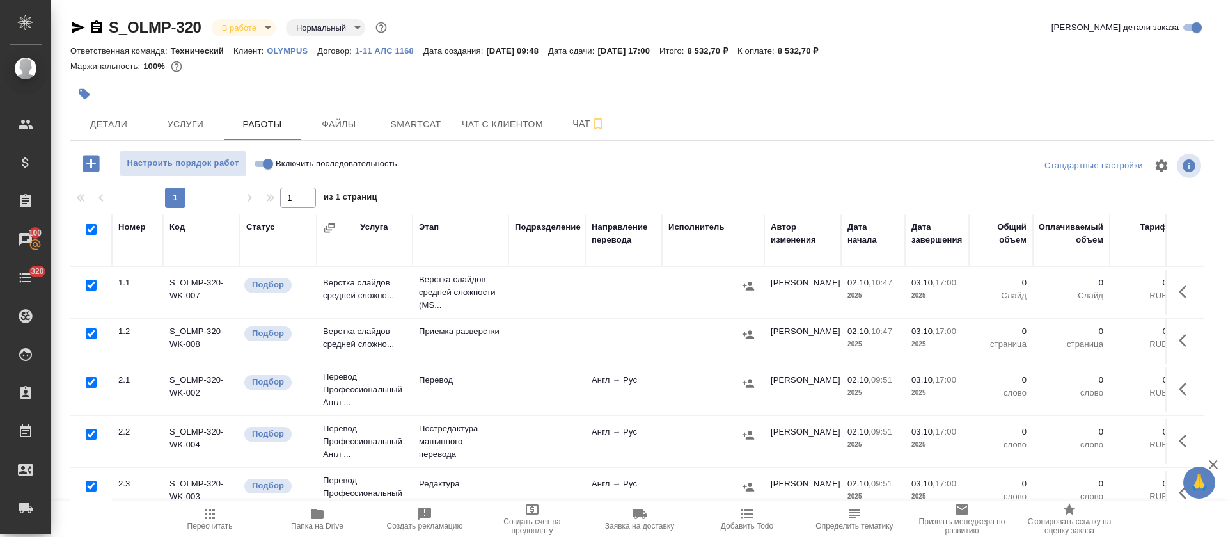
checkbox input "true"
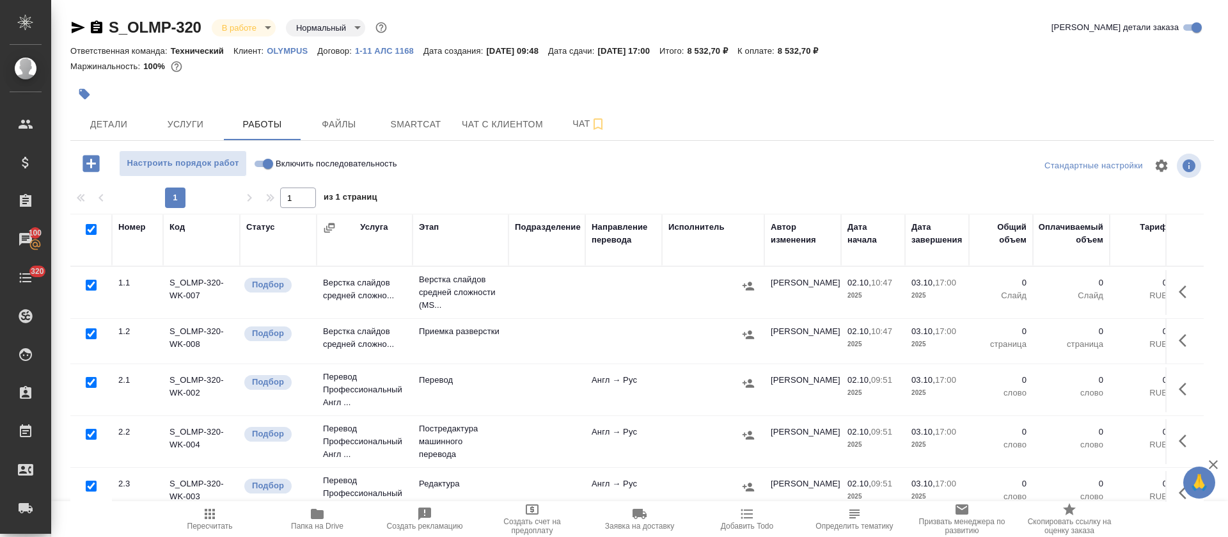
checkbox input "true"
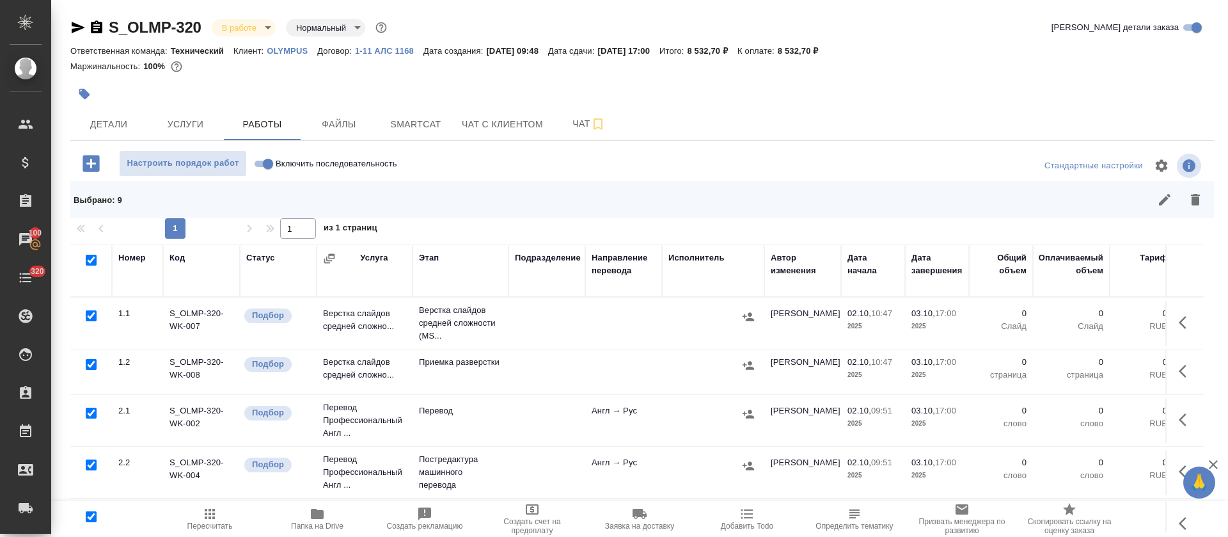
click at [88, 319] on input "checkbox" at bounding box center [91, 315] width 11 height 11
checkbox input "false"
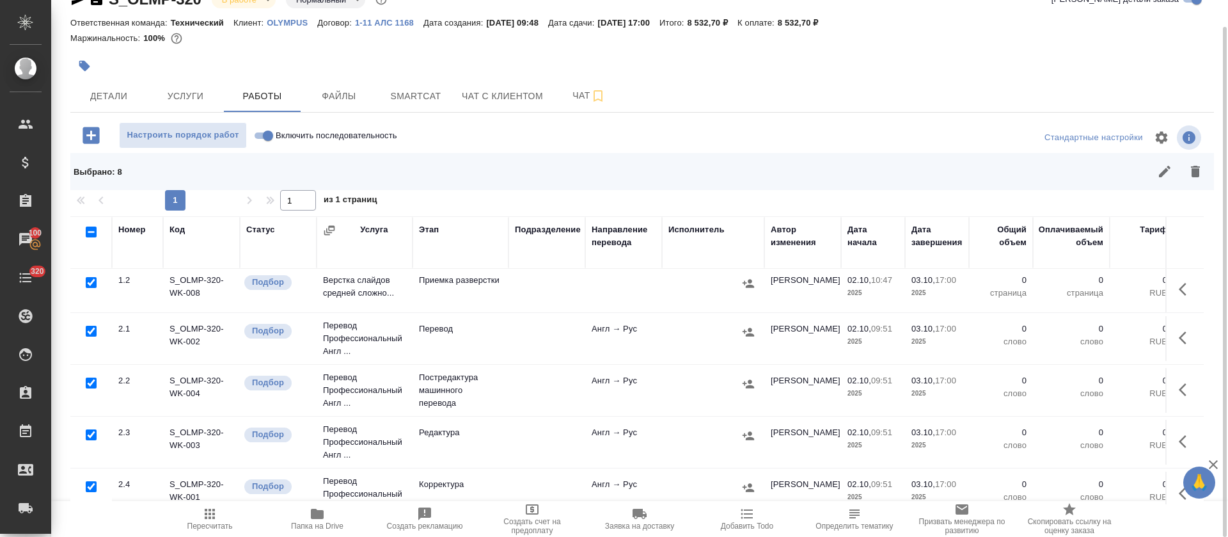
scroll to position [96, 0]
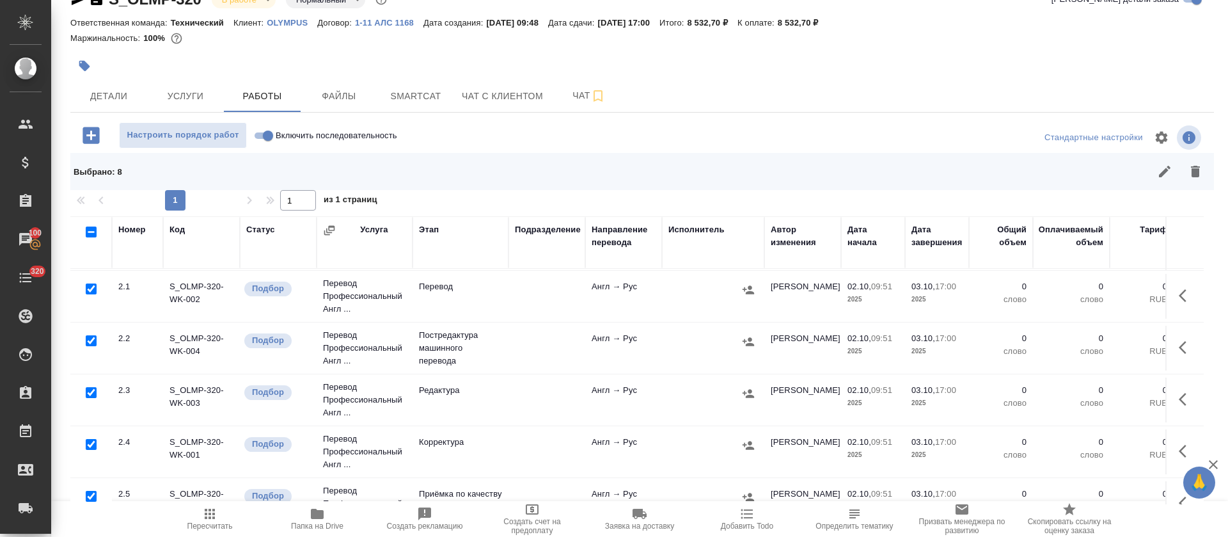
click at [89, 343] on input "checkbox" at bounding box center [91, 340] width 11 height 11
checkbox input "false"
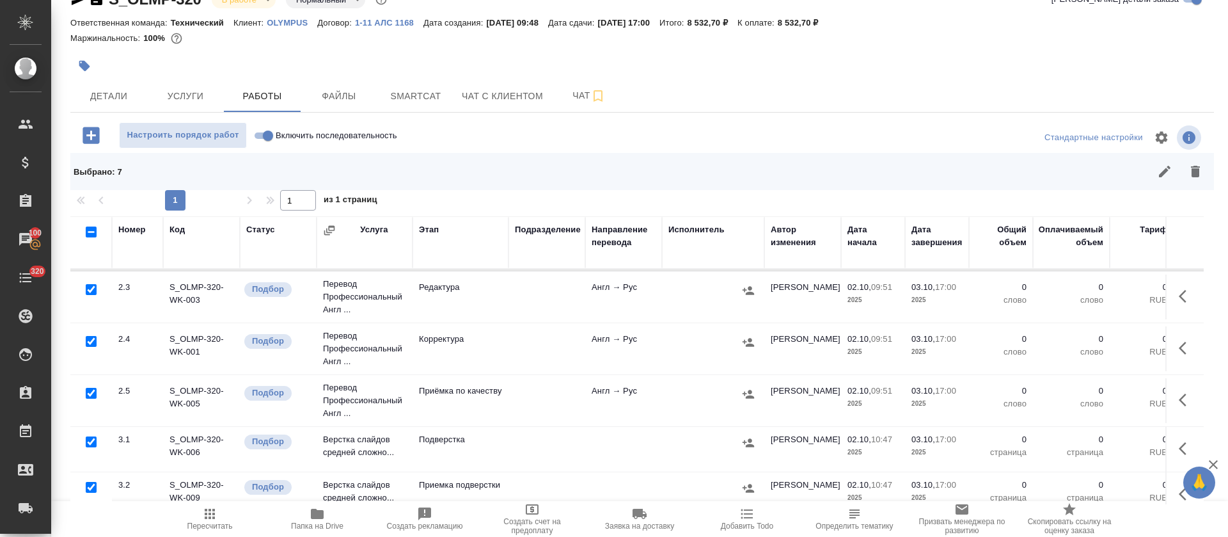
scroll to position [227, 0]
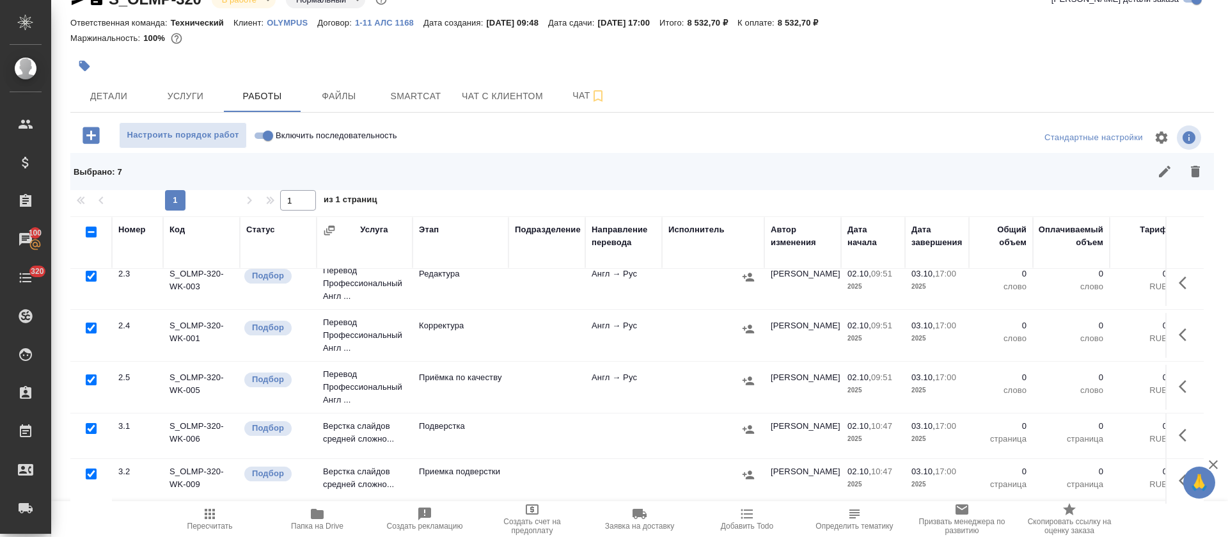
click at [87, 423] on input "checkbox" at bounding box center [91, 428] width 11 height 11
checkbox input "false"
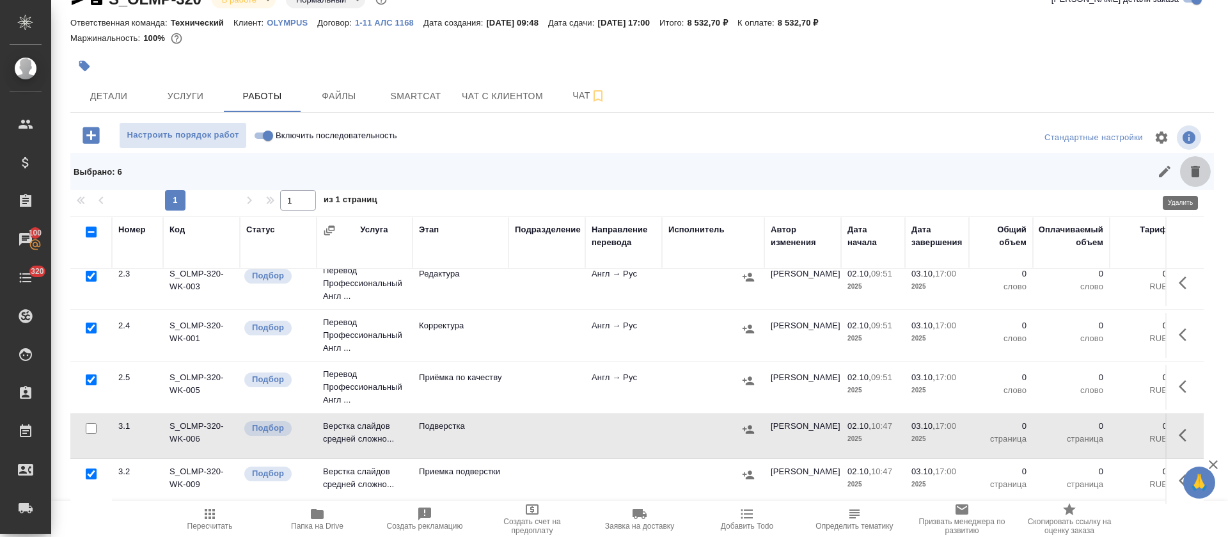
click at [1191, 175] on icon "button" at bounding box center [1195, 172] width 9 height 12
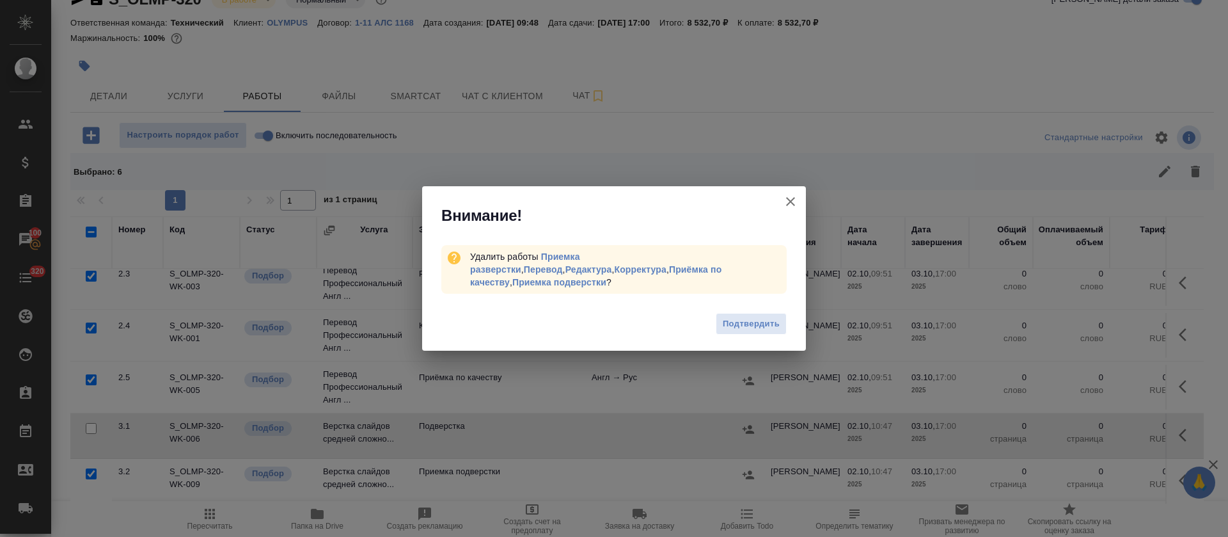
click at [746, 319] on span "Подтвердить" at bounding box center [751, 324] width 57 height 15
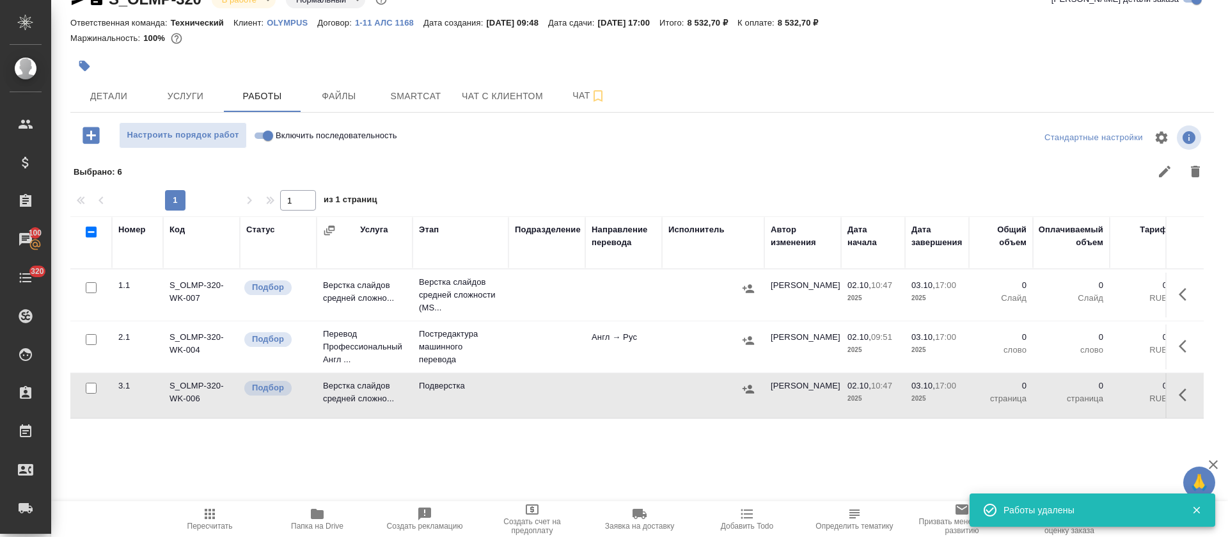
scroll to position [0, 0]
click at [1186, 299] on button "button" at bounding box center [1186, 294] width 31 height 31
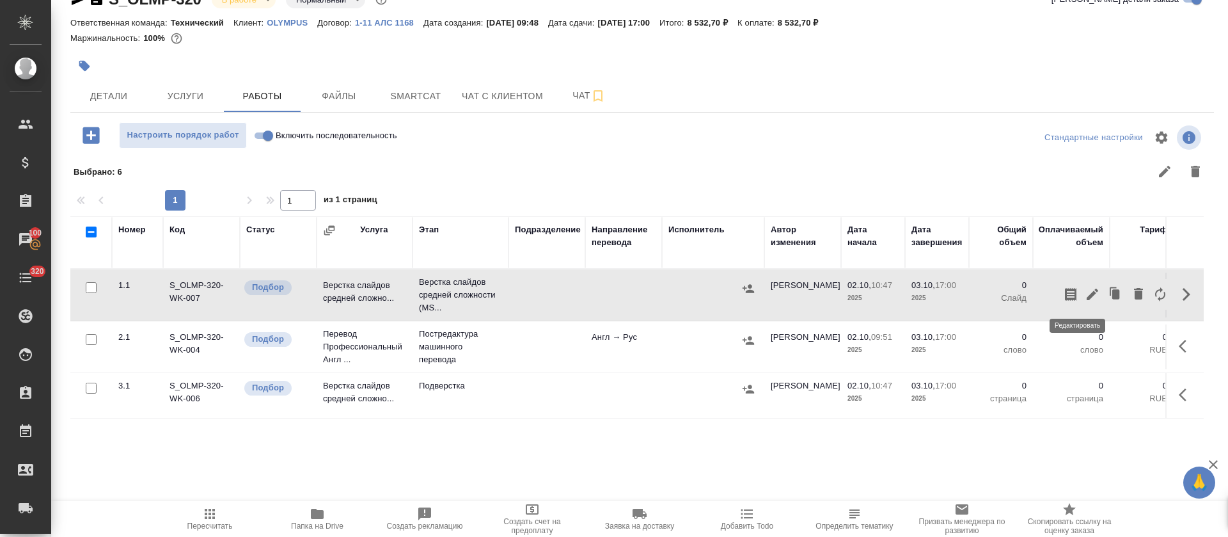
click at [1087, 296] on icon "button" at bounding box center [1093, 294] width 12 height 12
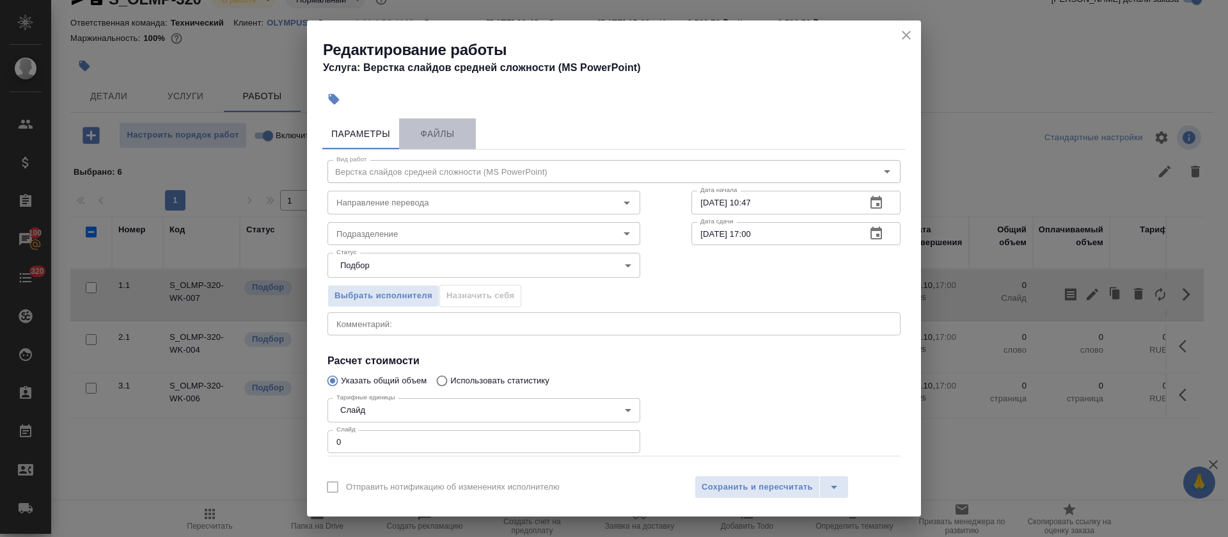
click at [434, 134] on span "Файлы" at bounding box center [437, 134] width 61 height 16
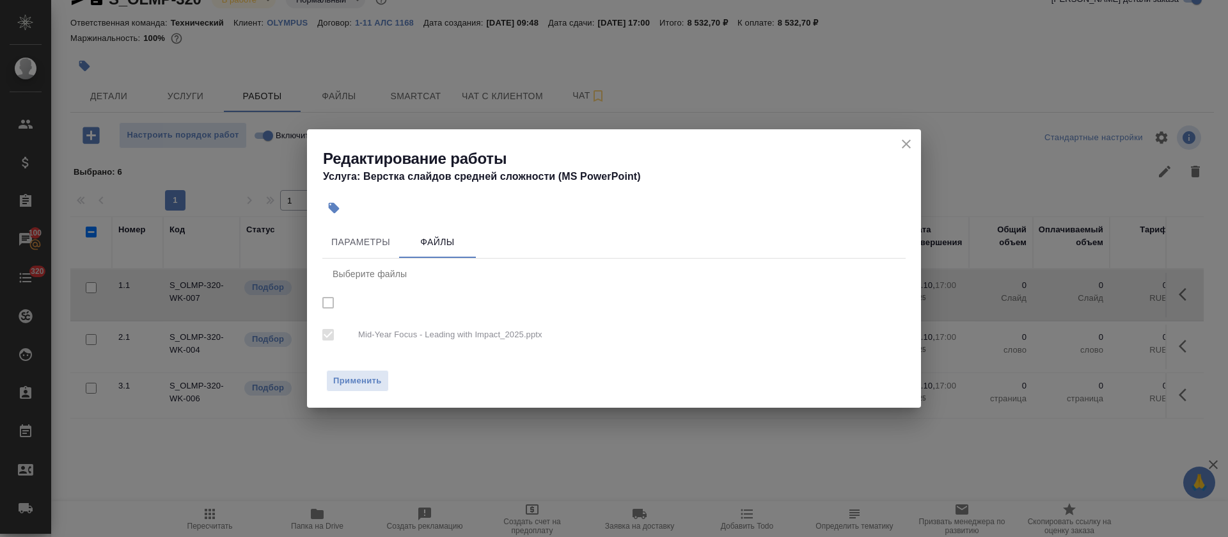
checkbox input "true"
click at [359, 232] on button "Параметры" at bounding box center [360, 242] width 77 height 31
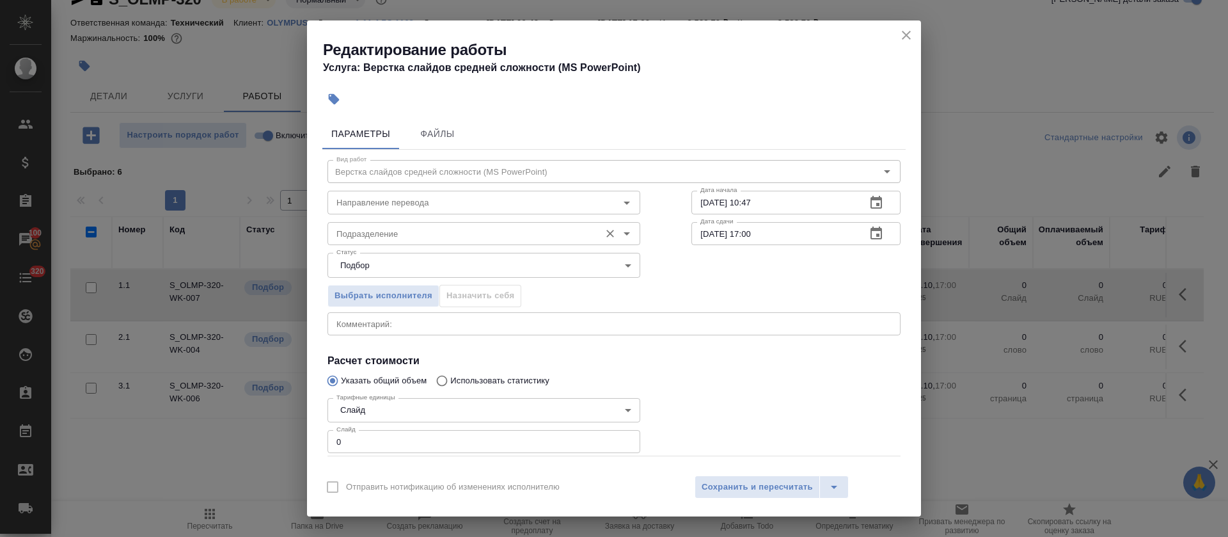
click at [397, 236] on input "Подразделение" at bounding box center [462, 233] width 262 height 15
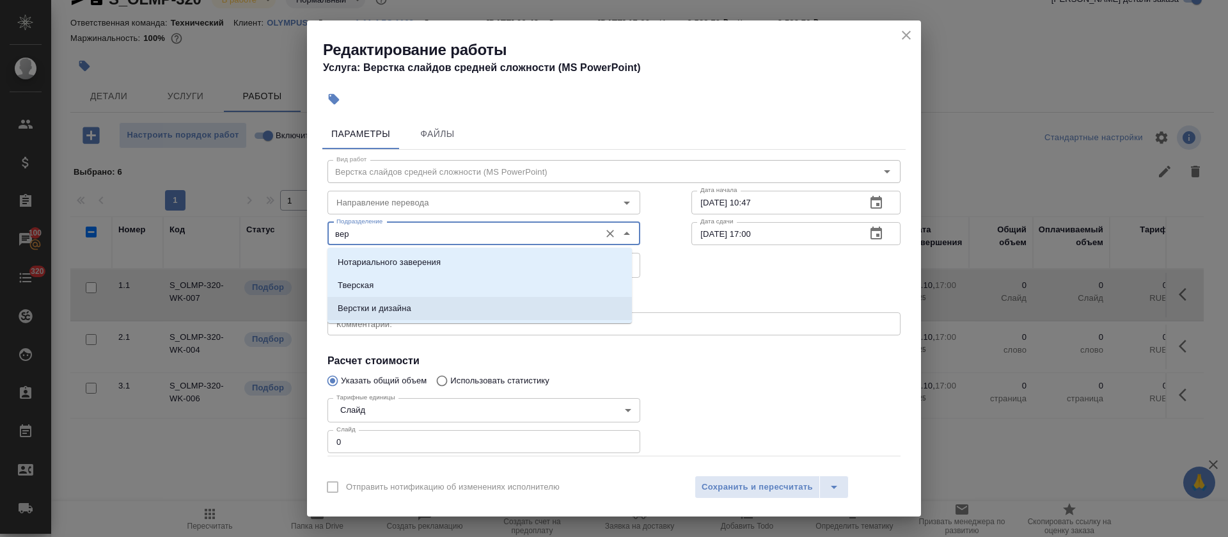
click at [392, 304] on p "Верстки и дизайна" at bounding box center [375, 308] width 74 height 13
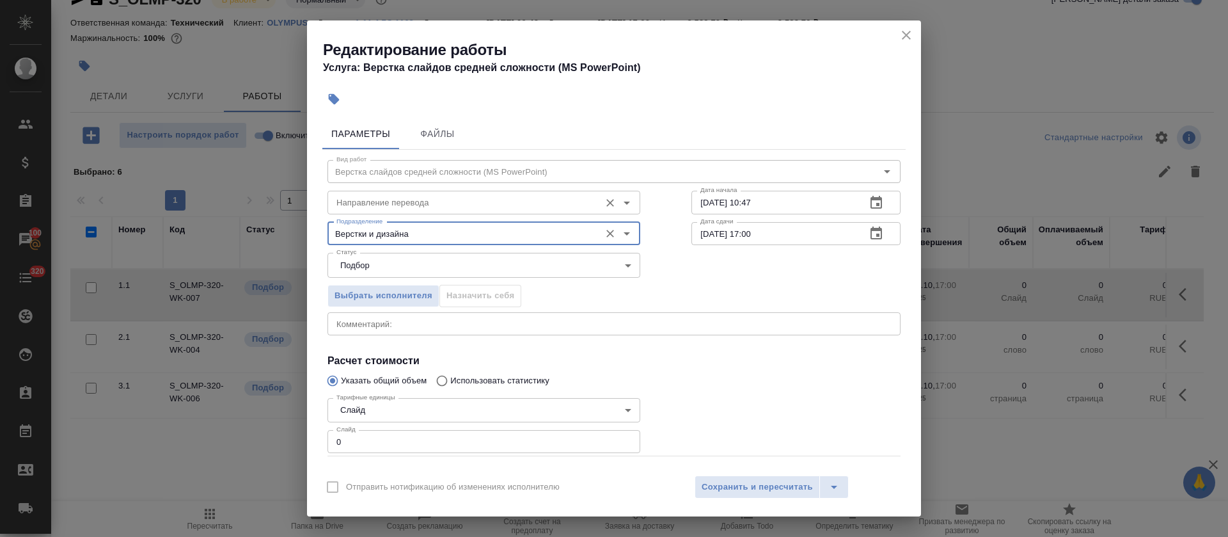
type input "Верстки и дизайна"
click at [393, 203] on input "Направление перевода" at bounding box center [462, 201] width 262 height 15
click at [682, 269] on div "Выбрать исполнителя Назначить себя" at bounding box center [614, 294] width 624 height 78
click at [868, 205] on icon "button" at bounding box center [875, 202] width 15 height 15
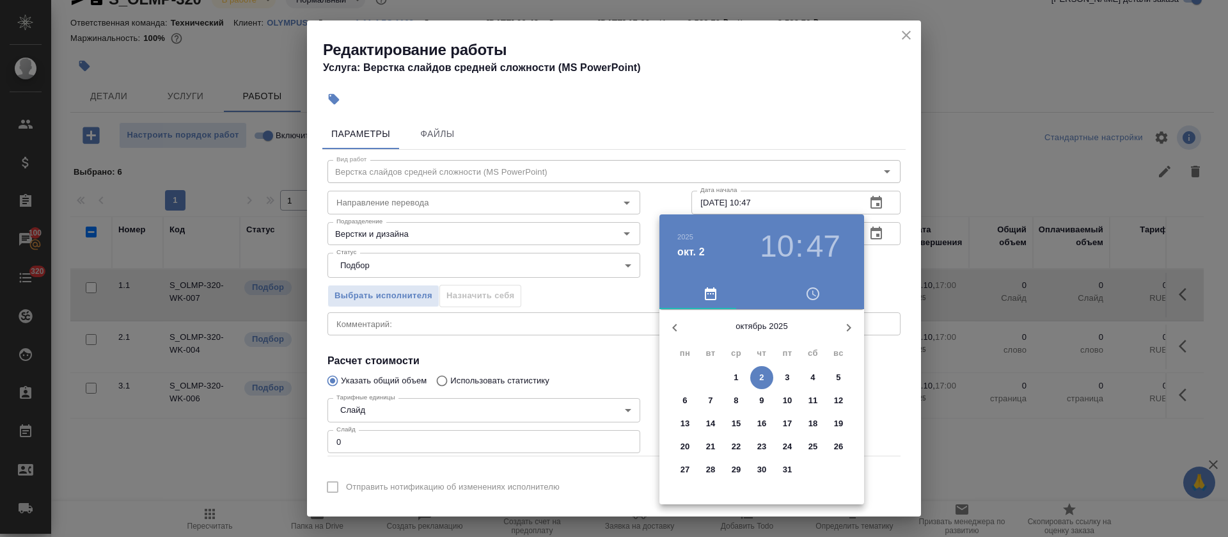
click at [763, 379] on p "2" at bounding box center [761, 377] width 4 height 13
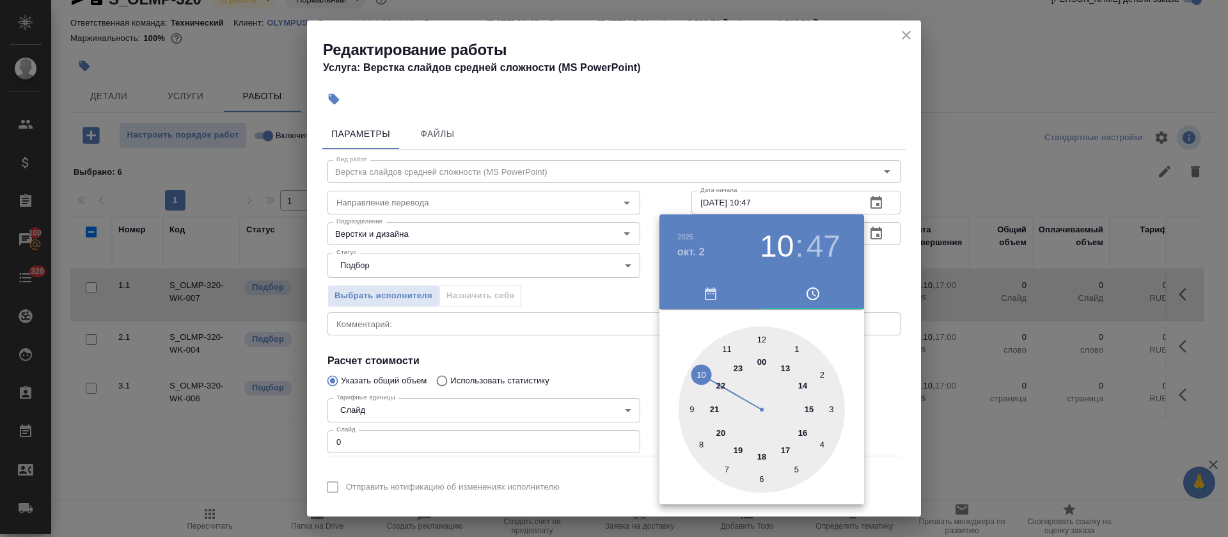
click at [725, 347] on div at bounding box center [762, 409] width 166 height 166
click at [697, 452] on div at bounding box center [762, 409] width 166 height 166
type input "[DATE] 11:40"
click at [702, 444] on div at bounding box center [762, 409] width 166 height 166
click at [598, 327] on div at bounding box center [614, 268] width 1228 height 537
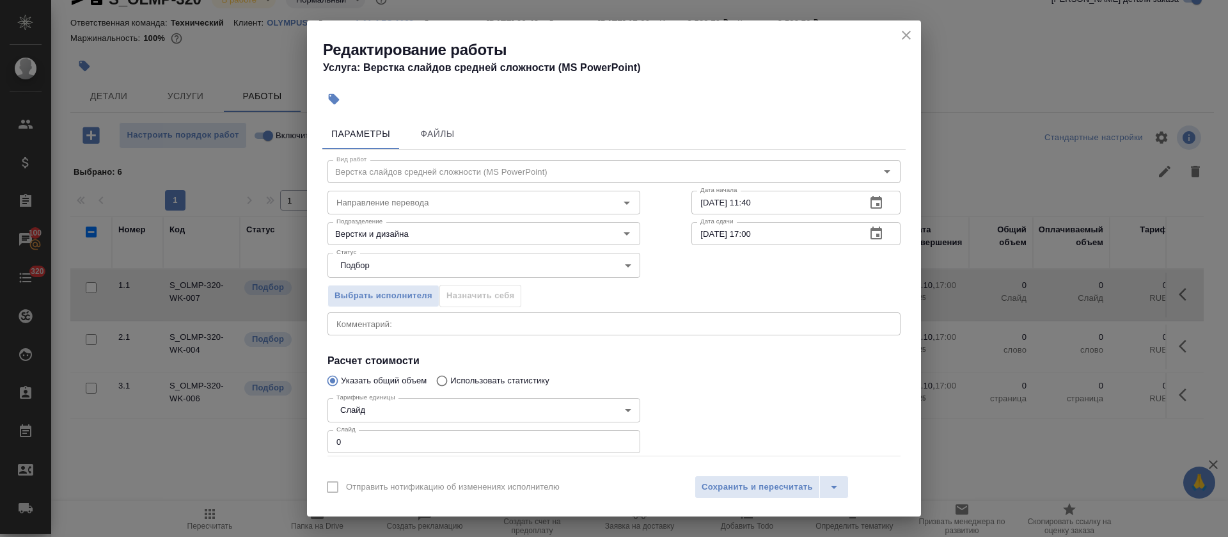
click at [868, 237] on icon "button" at bounding box center [875, 233] width 15 height 15
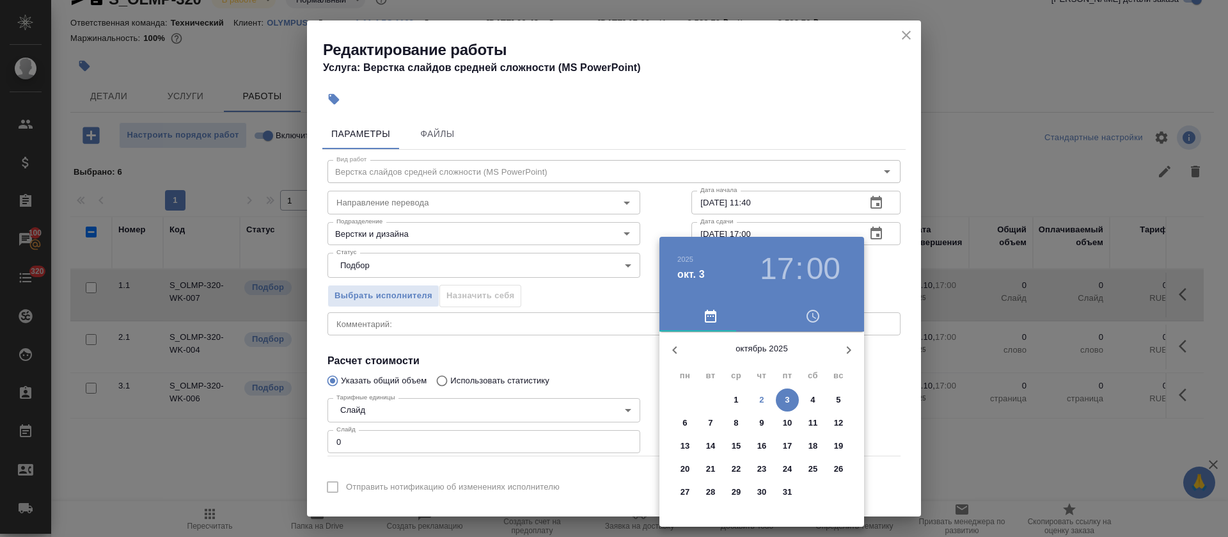
click at [763, 404] on p "2" at bounding box center [761, 399] width 4 height 13
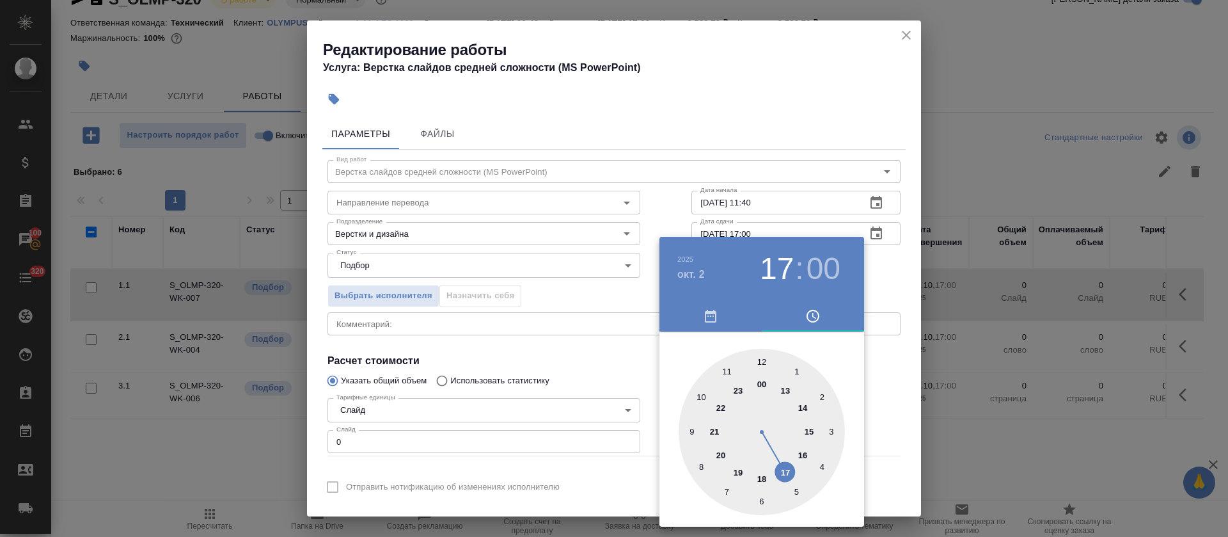
click at [785, 391] on div at bounding box center [762, 432] width 166 height 166
click at [762, 505] on div at bounding box center [762, 432] width 166 height 166
type input "[DATE] 13:30"
click at [561, 366] on div at bounding box center [614, 268] width 1228 height 537
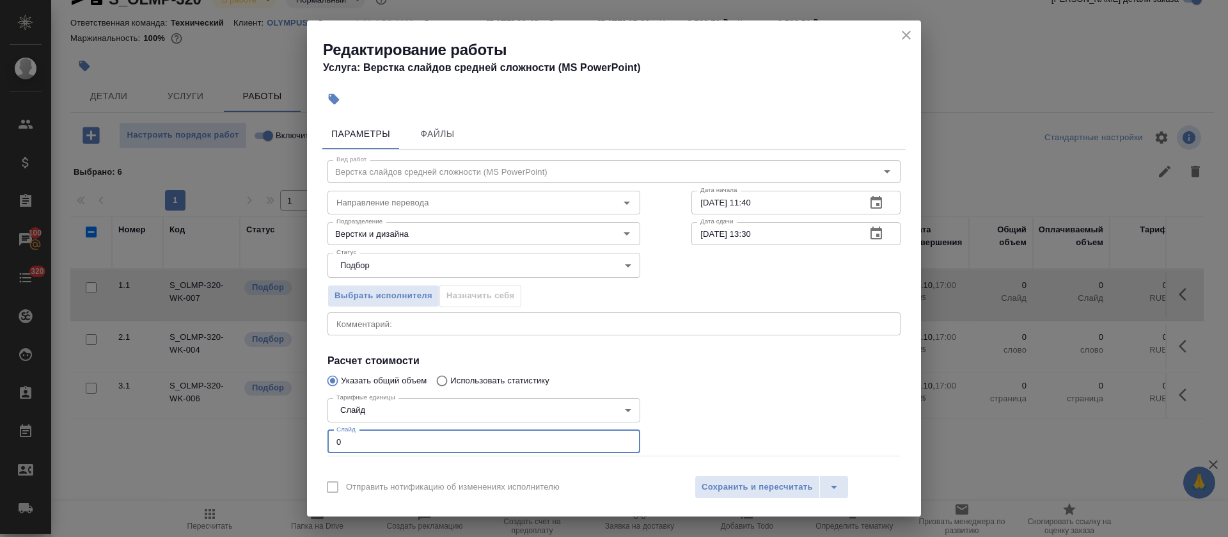
drag, startPoint x: 331, startPoint y: 450, endPoint x: 347, endPoint y: 450, distance: 16.0
click at [347, 450] on input "0" at bounding box center [483, 441] width 313 height 23
type input "16"
click at [732, 483] on span "Сохранить и пересчитать" at bounding box center [757, 487] width 111 height 15
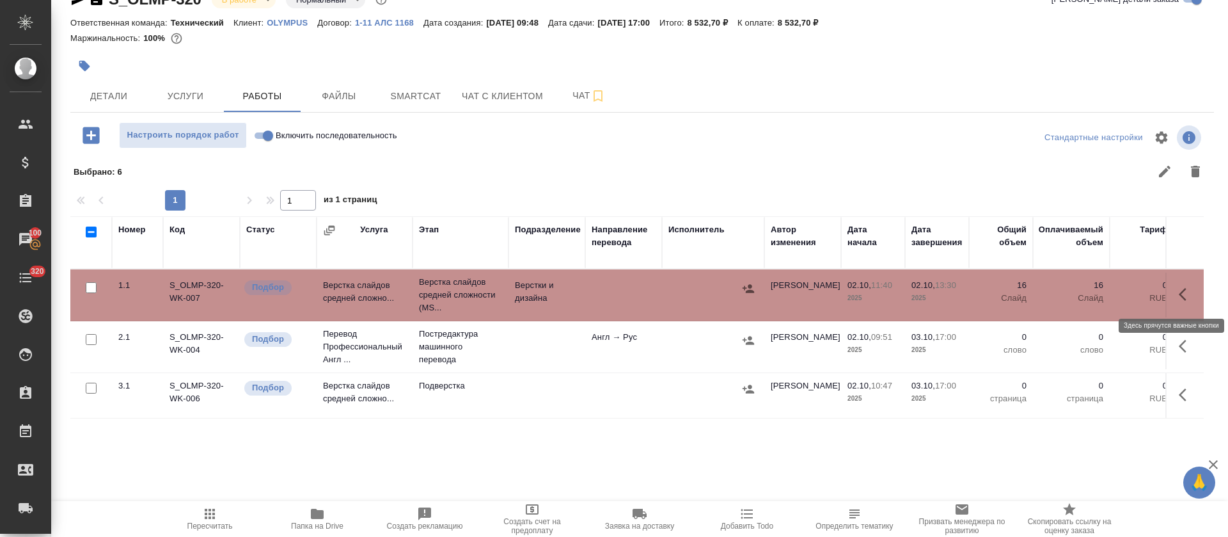
click at [1179, 298] on icon "button" at bounding box center [1186, 294] width 15 height 15
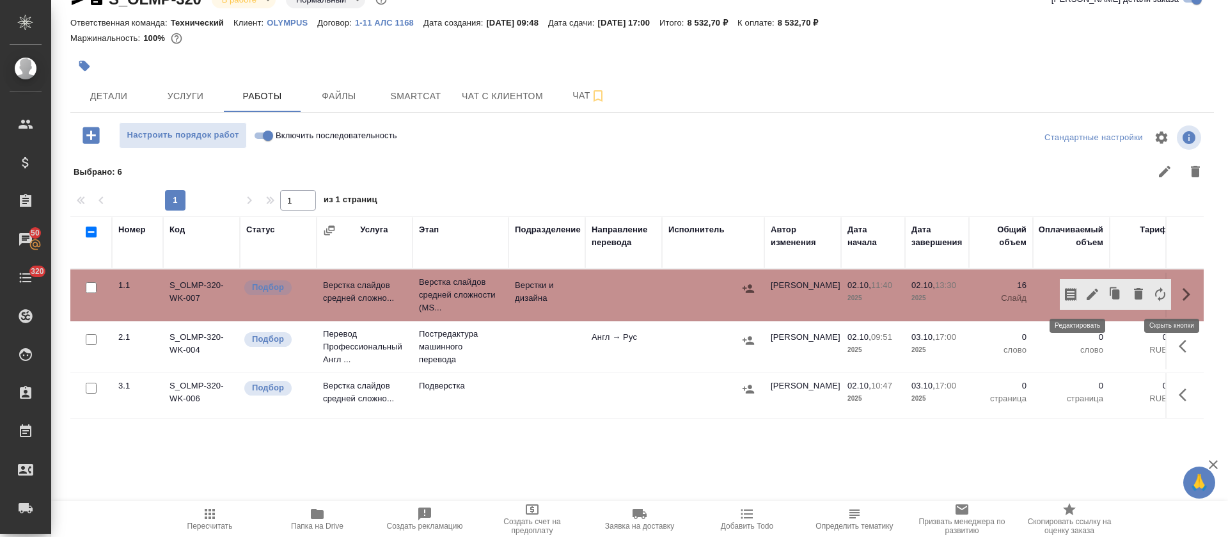
click at [1085, 299] on icon "button" at bounding box center [1092, 294] width 15 height 15
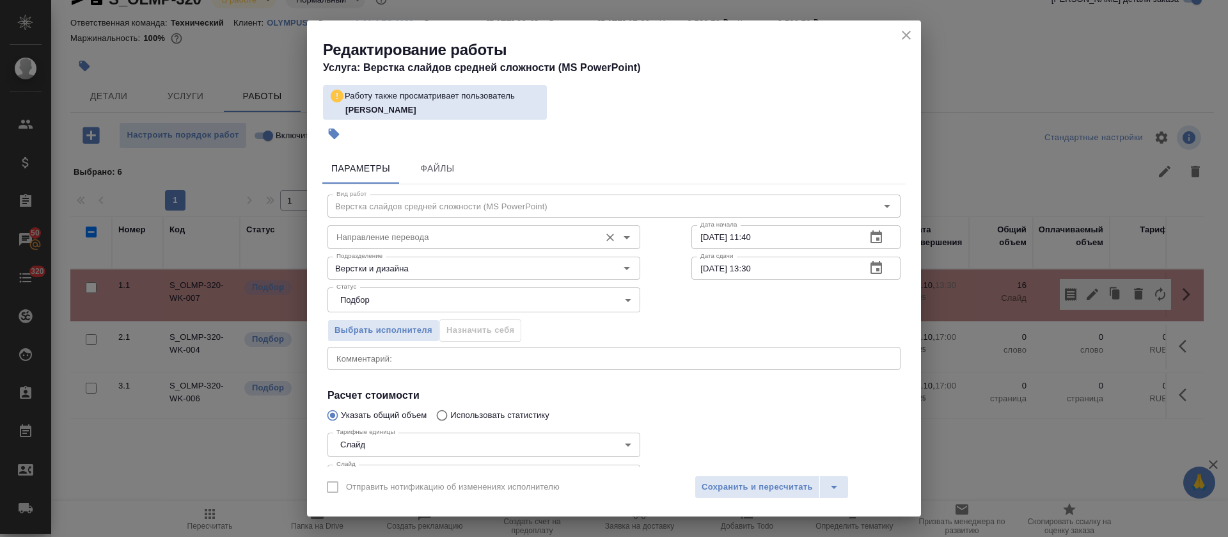
click at [482, 238] on input "Направление перевода" at bounding box center [462, 236] width 262 height 15
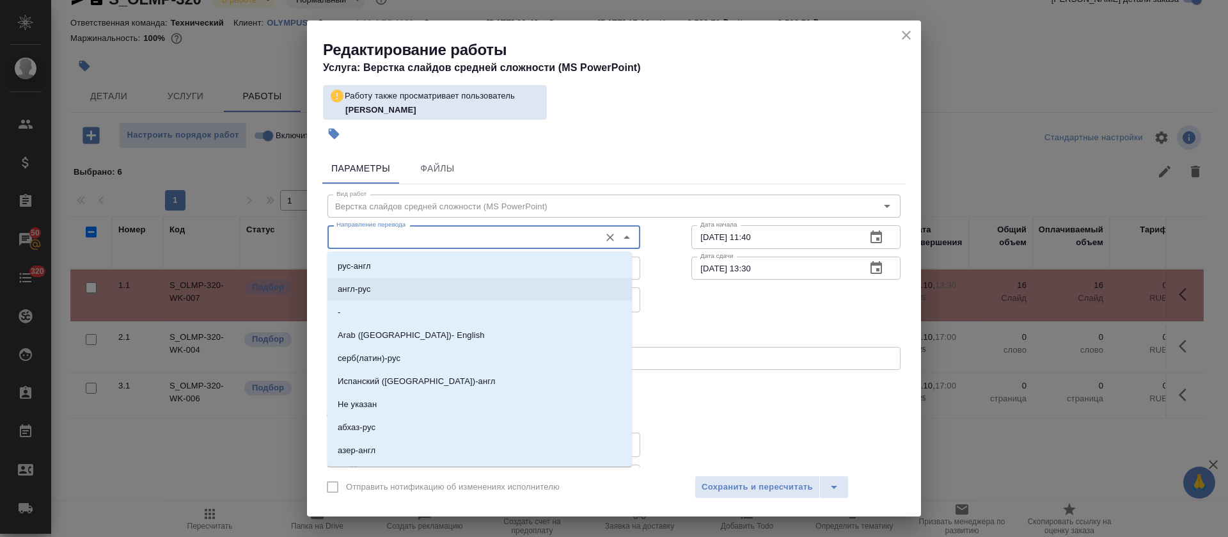
click at [455, 284] on li "англ-рус" at bounding box center [479, 289] width 304 height 23
type input "англ-рус"
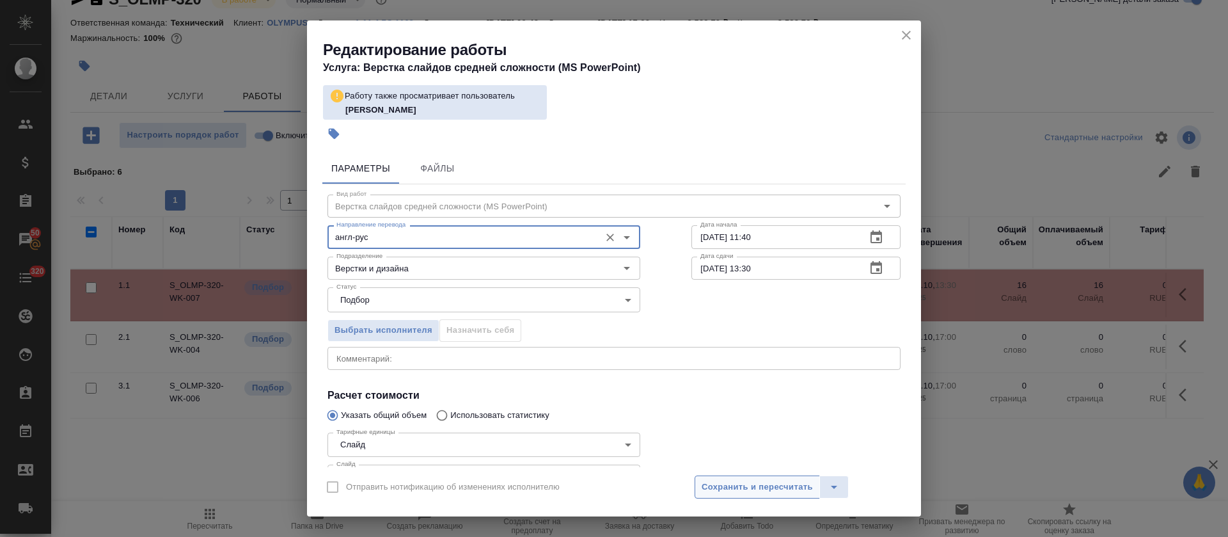
click at [747, 480] on span "Сохранить и пересчитать" at bounding box center [757, 487] width 111 height 15
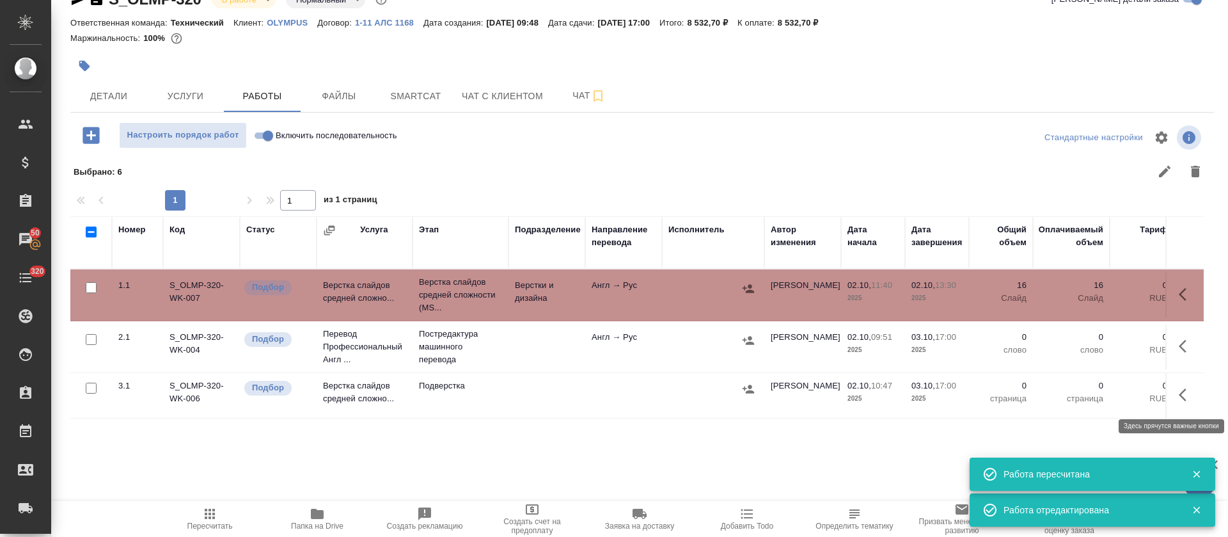
click at [1171, 386] on button "button" at bounding box center [1186, 394] width 31 height 31
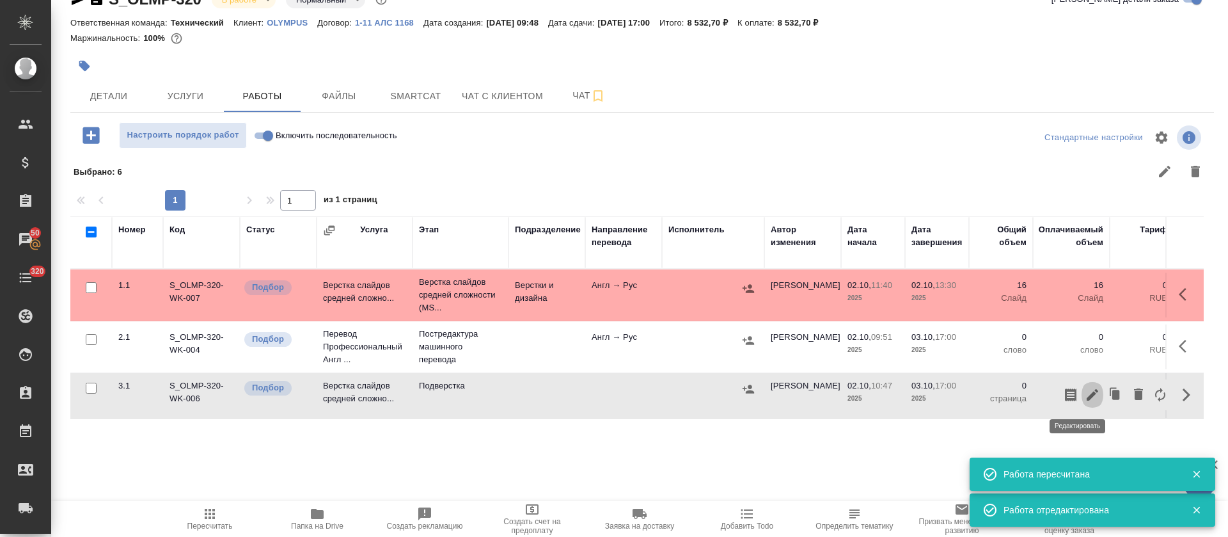
click at [1087, 390] on icon "button" at bounding box center [1093, 395] width 12 height 12
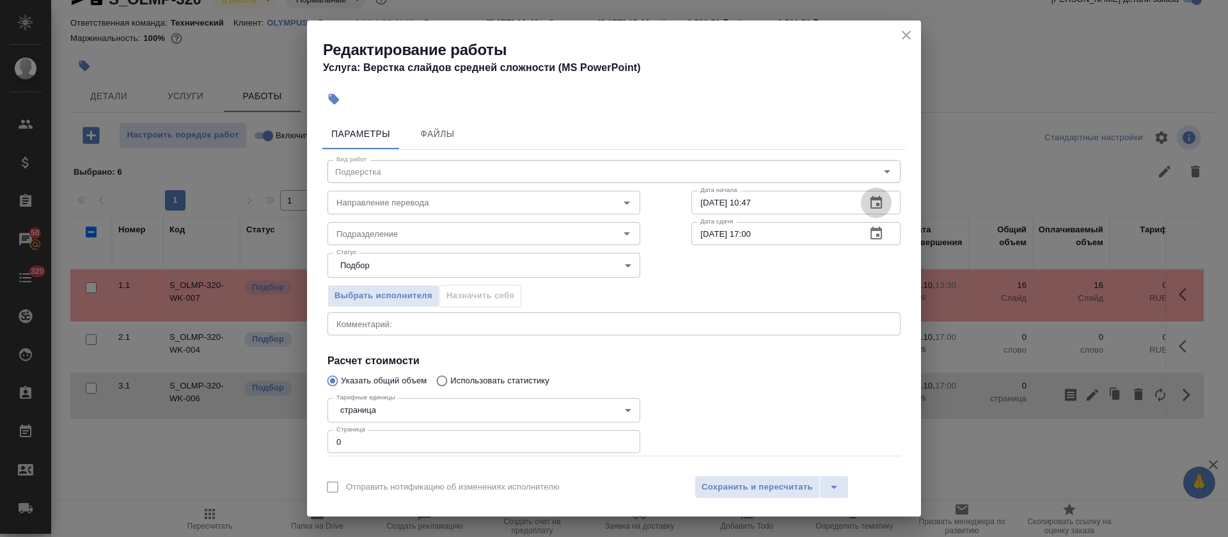
click at [868, 200] on icon "button" at bounding box center [875, 202] width 15 height 15
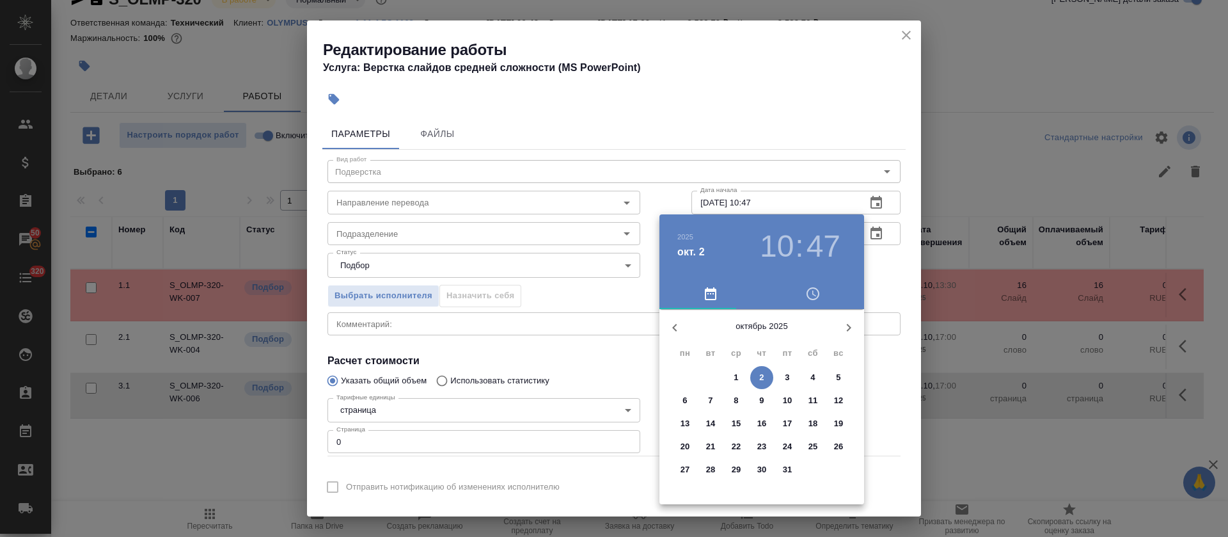
click at [782, 374] on span "3" at bounding box center [787, 377] width 23 height 13
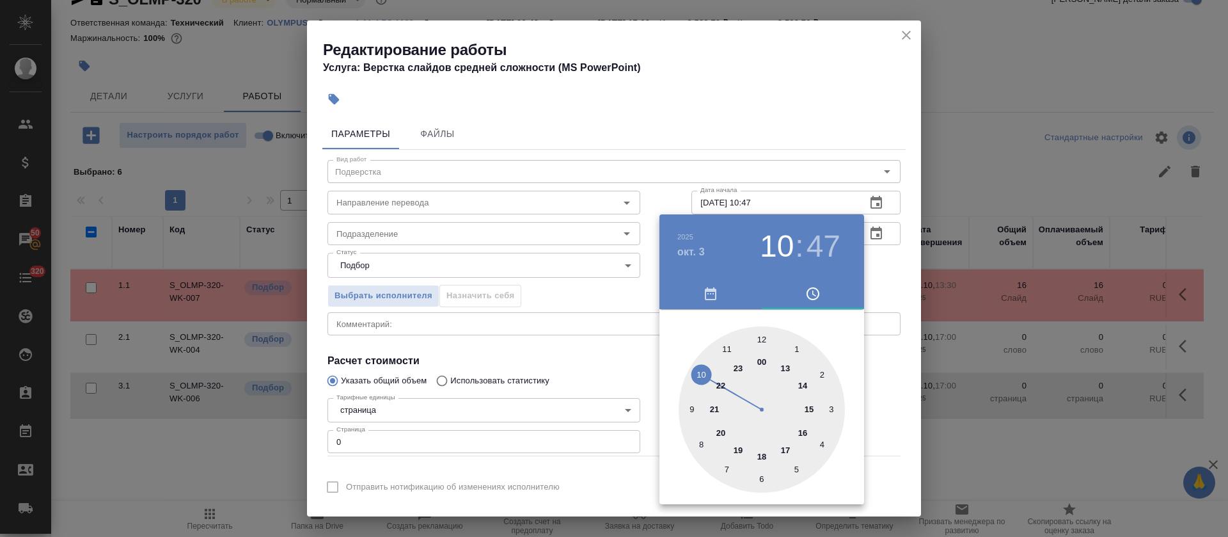
click at [811, 407] on div at bounding box center [762, 409] width 166 height 166
click at [762, 334] on div at bounding box center [762, 409] width 166 height 166
type input "03.10.2025 15:00"
click at [492, 350] on div at bounding box center [614, 268] width 1228 height 537
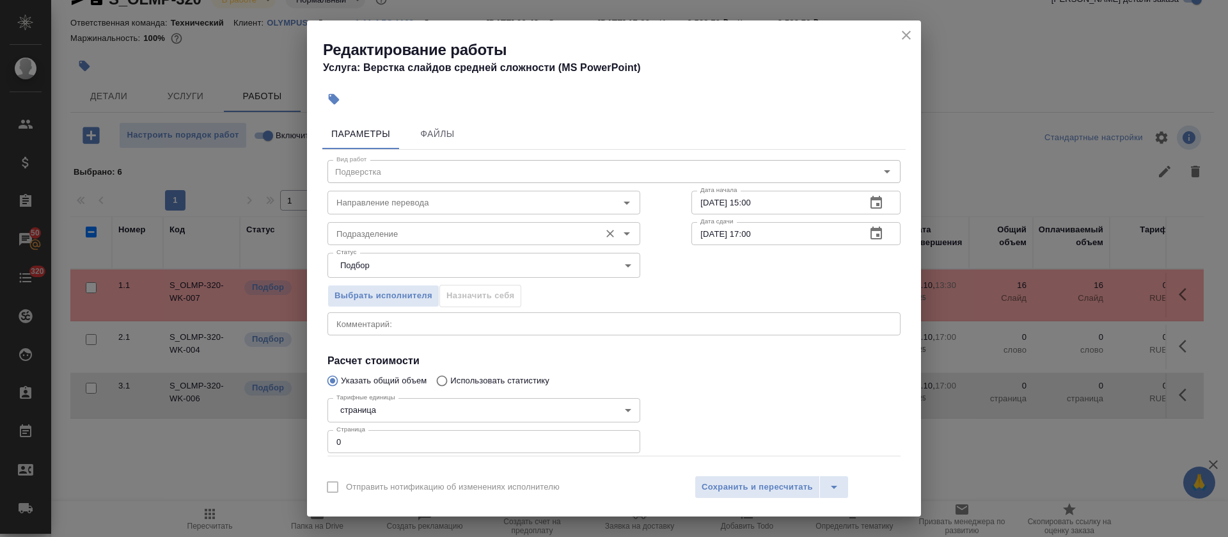
click at [349, 238] on input "Подразделение" at bounding box center [462, 233] width 262 height 15
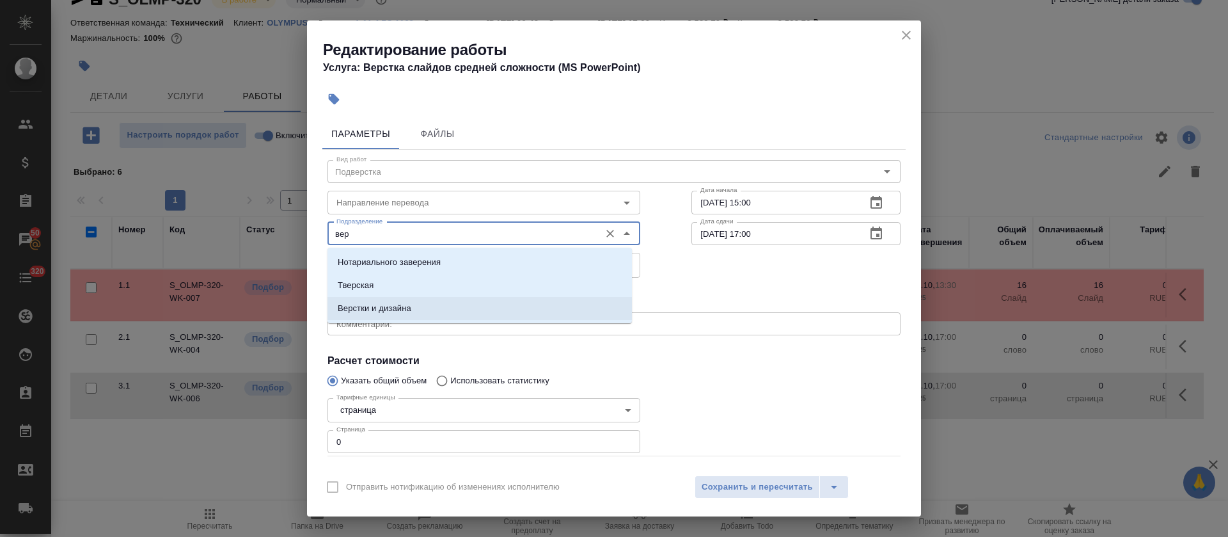
click at [375, 308] on p "Верстки и дизайна" at bounding box center [375, 308] width 74 height 13
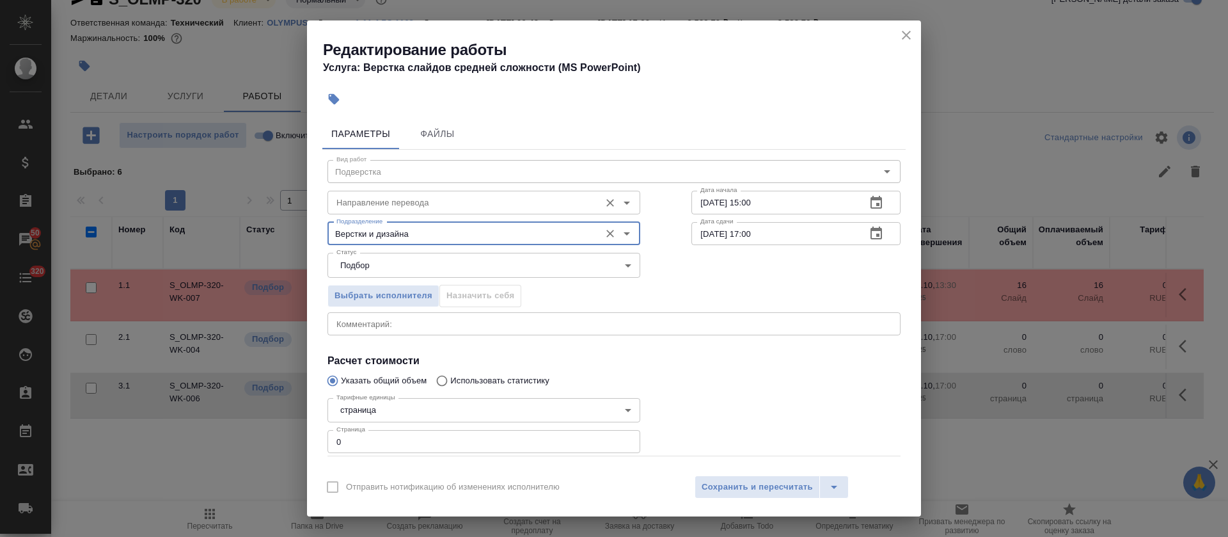
type input "Верстки и дизайна"
click at [389, 205] on input "Направление перевода" at bounding box center [462, 201] width 262 height 15
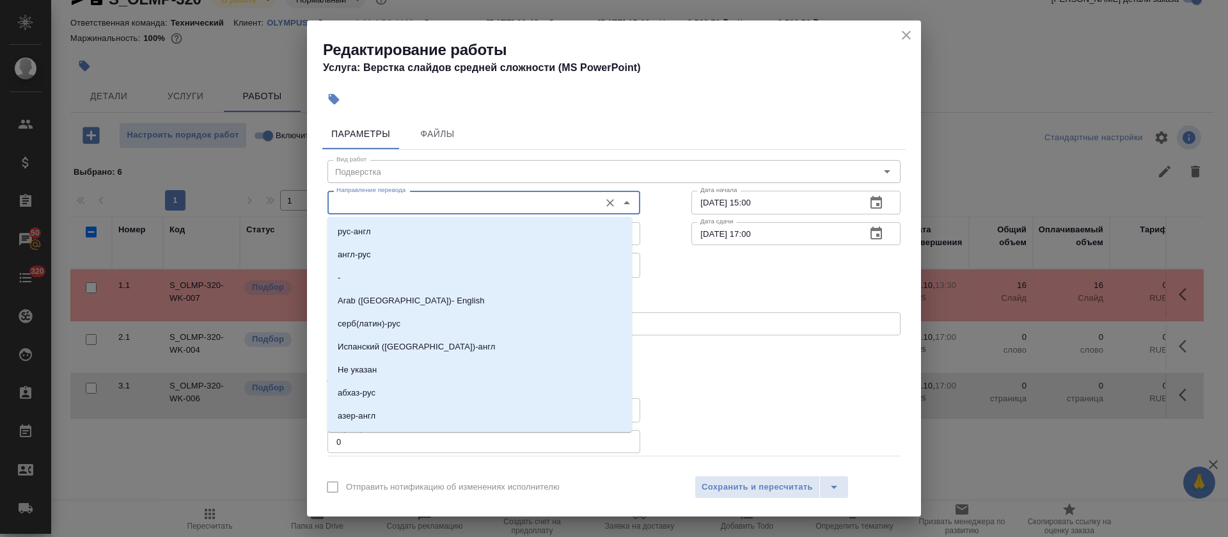
click at [393, 201] on input "Направление перевода" at bounding box center [462, 201] width 262 height 15
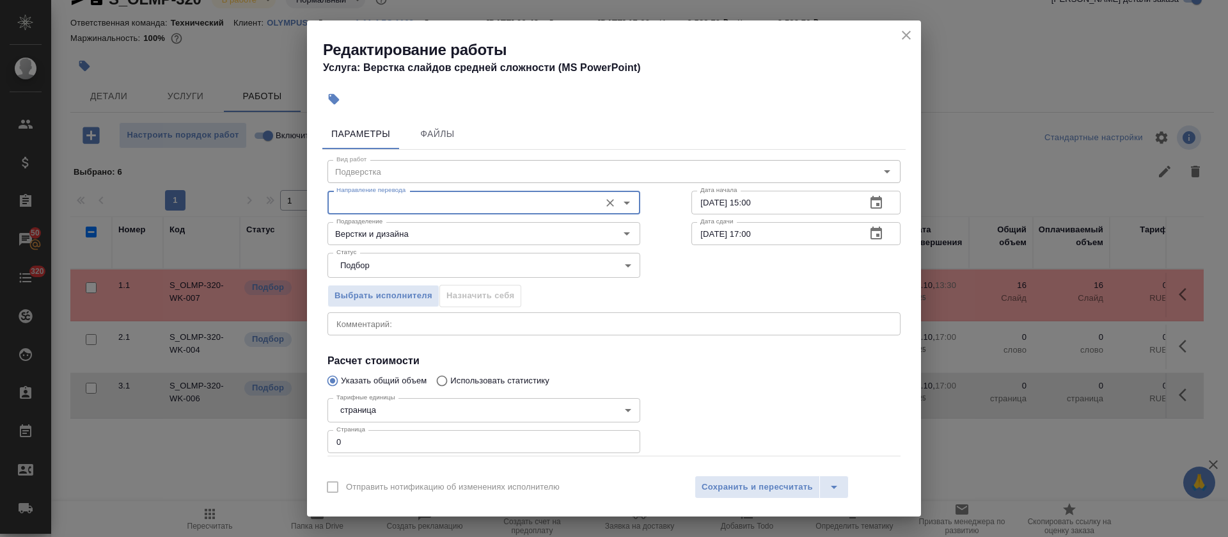
click at [393, 201] on input "Направление перевода" at bounding box center [462, 201] width 262 height 15
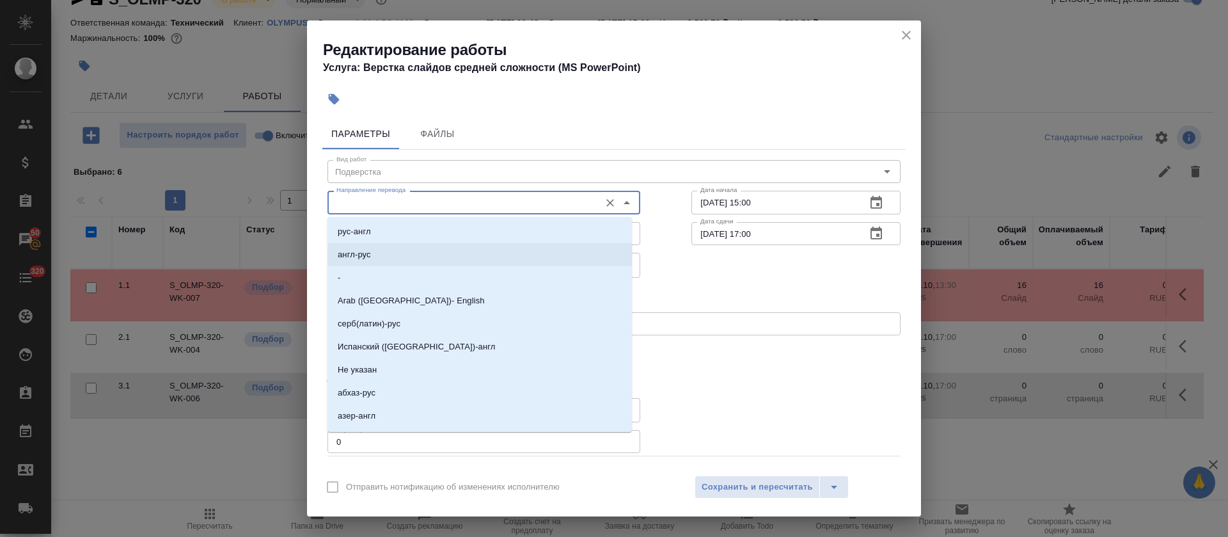
click at [381, 252] on li "англ-рус" at bounding box center [479, 254] width 304 height 23
type input "англ-рус"
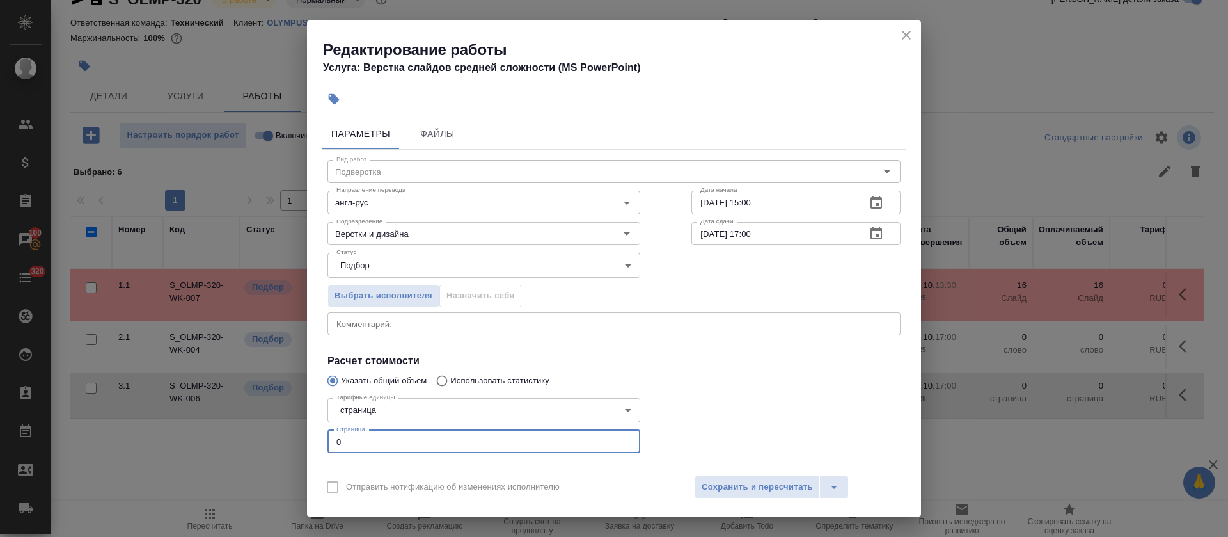
drag, startPoint x: 367, startPoint y: 433, endPoint x: 330, endPoint y: 434, distance: 37.1
click at [330, 434] on input "0" at bounding box center [483, 441] width 313 height 23
type input "16"
click at [445, 134] on span "Файлы" at bounding box center [437, 134] width 61 height 16
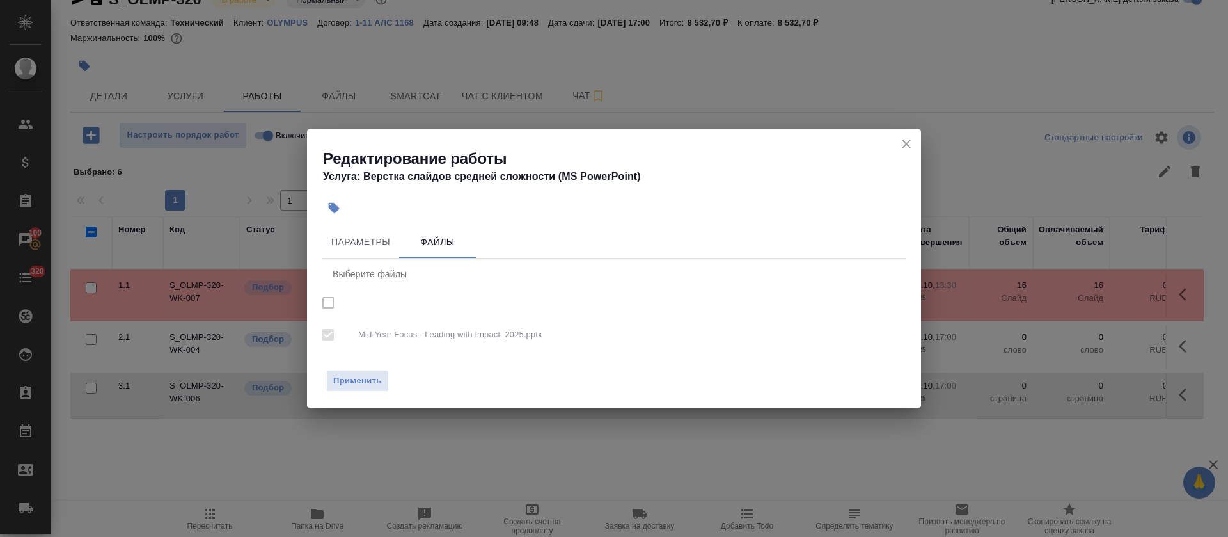
checkbox input "true"
click at [372, 240] on span "Параметры" at bounding box center [360, 242] width 61 height 16
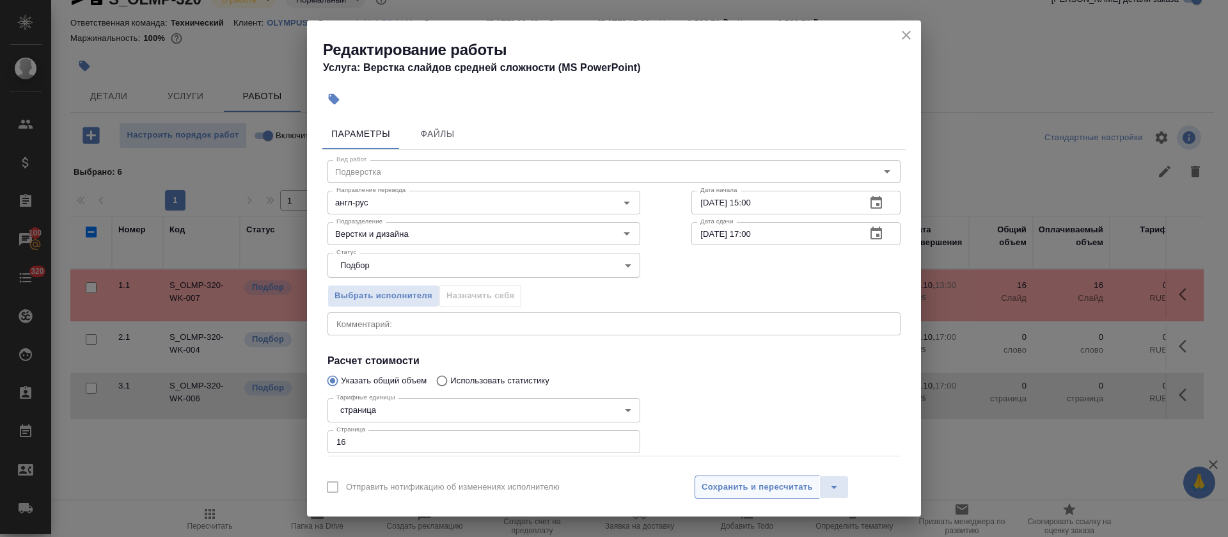
click at [739, 480] on span "Сохранить и пересчитать" at bounding box center [757, 487] width 111 height 15
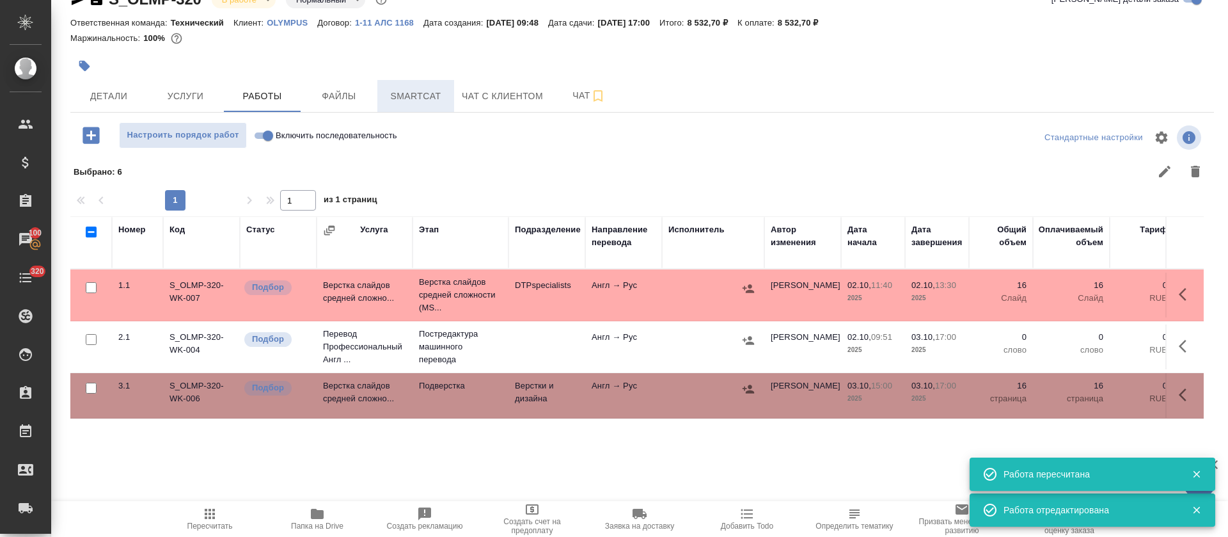
click at [440, 93] on span "Smartcat" at bounding box center [415, 96] width 61 height 16
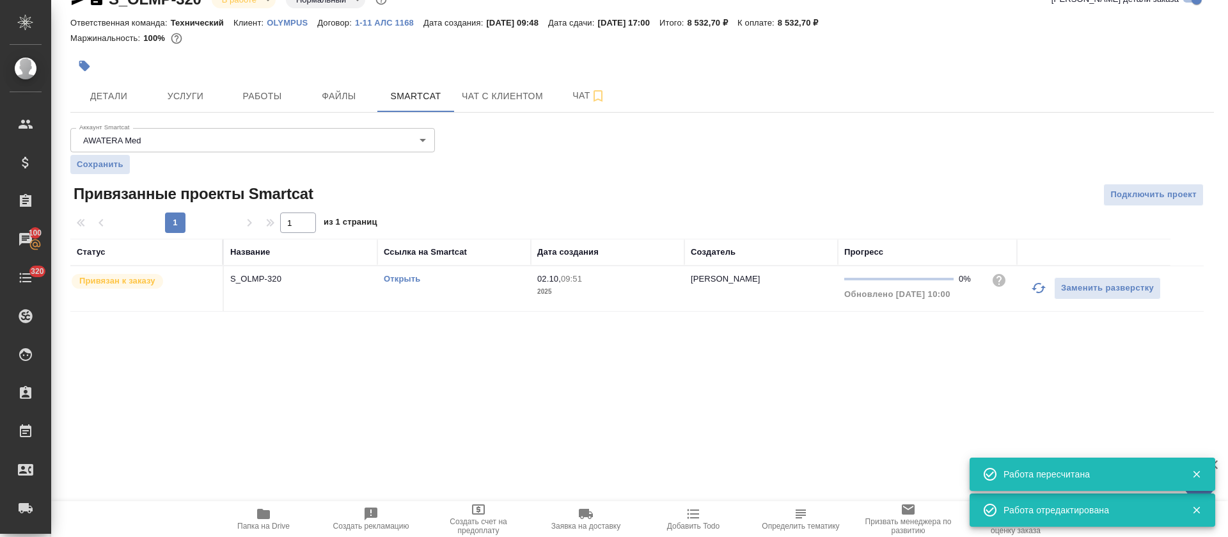
click at [405, 282] on link "Открыть" at bounding box center [402, 279] width 36 height 10
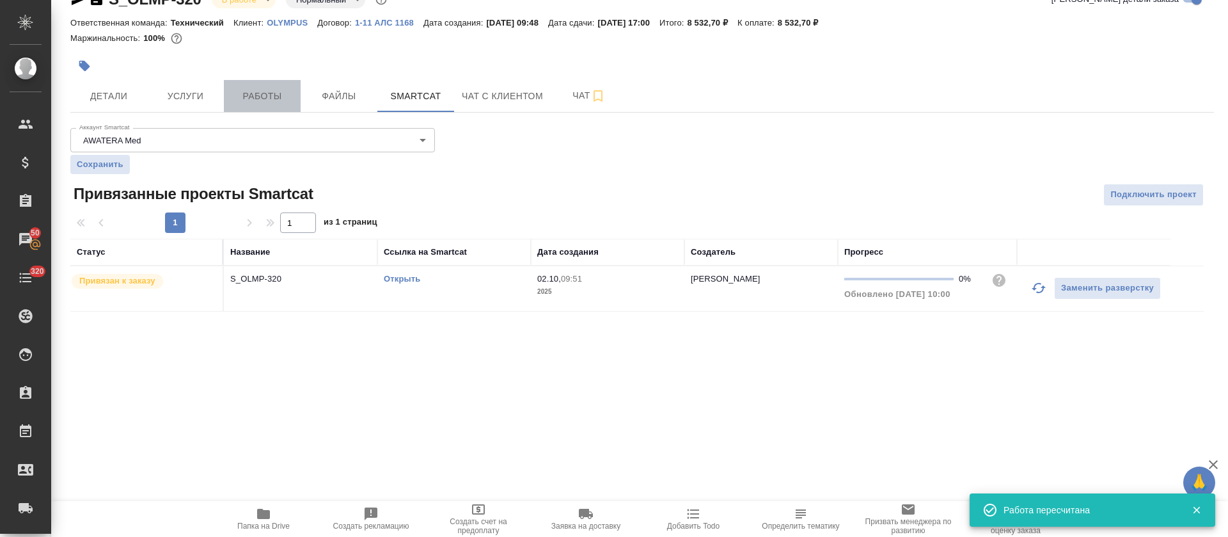
click at [284, 97] on span "Работы" at bounding box center [262, 96] width 61 height 16
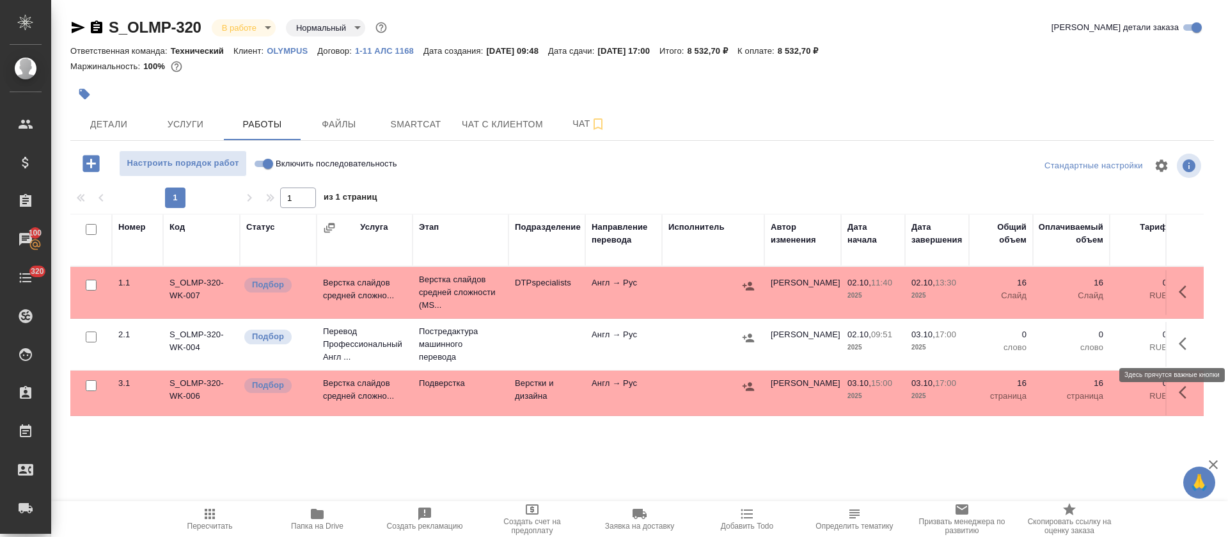
click at [1185, 349] on icon "button" at bounding box center [1183, 343] width 8 height 13
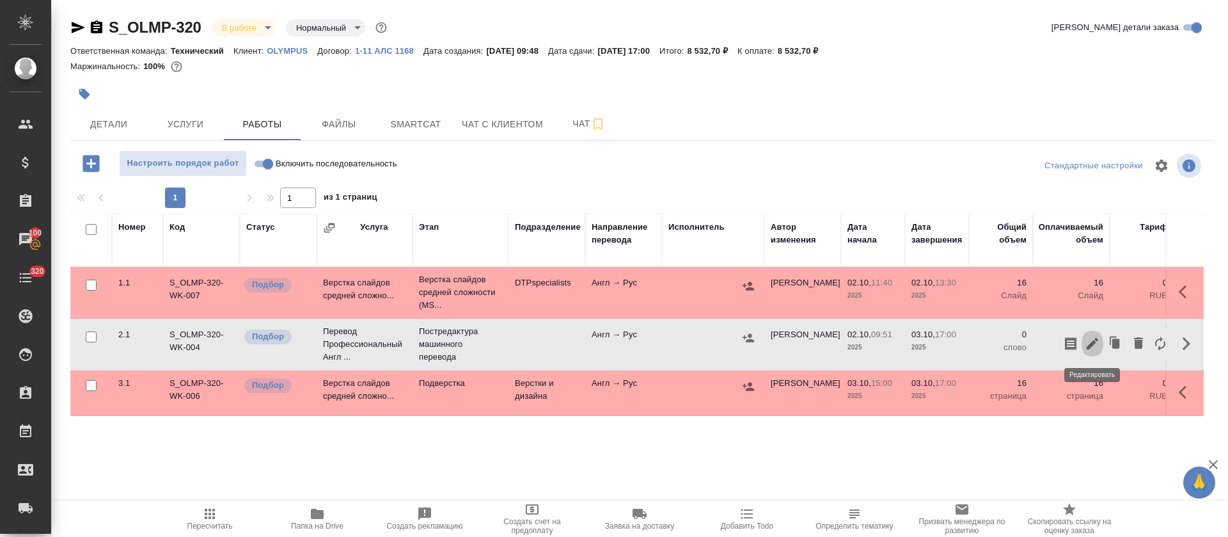
click at [1097, 350] on icon "button" at bounding box center [1092, 343] width 15 height 15
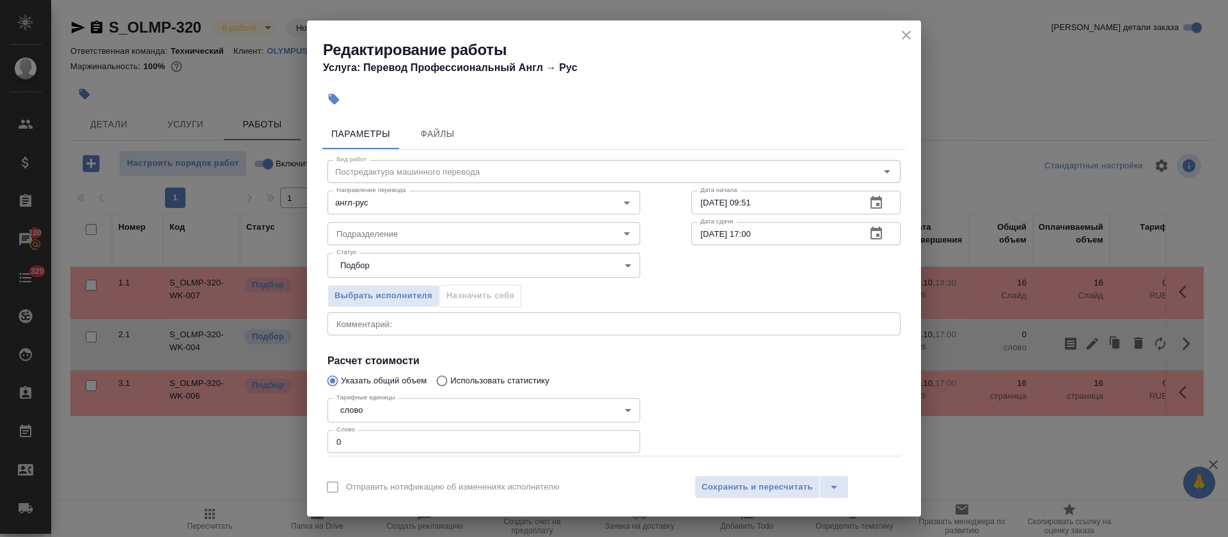
click at [870, 203] on icon "button" at bounding box center [876, 202] width 12 height 13
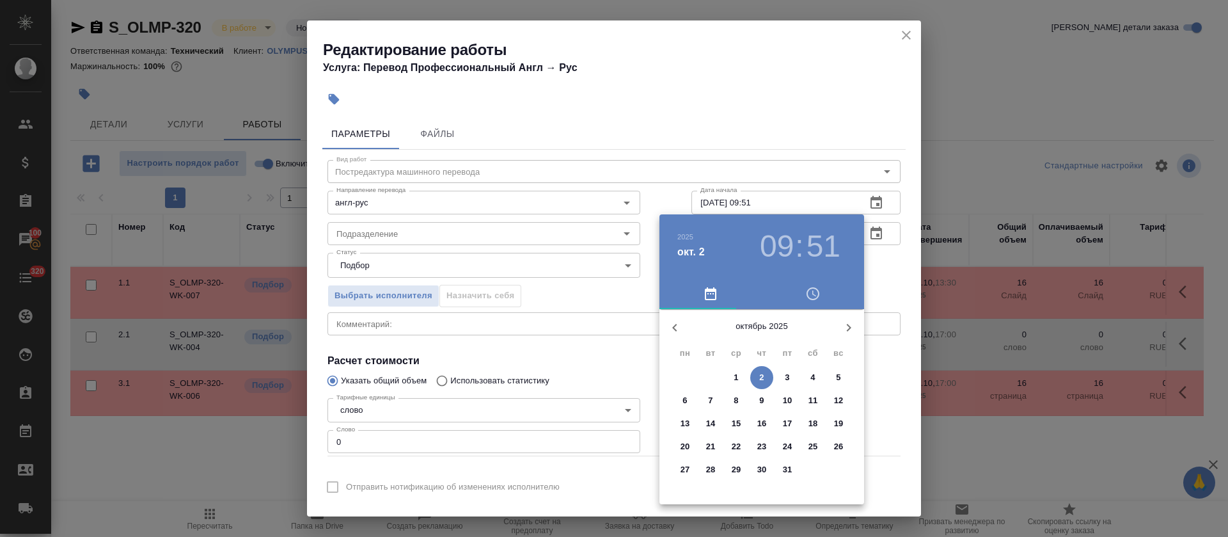
click at [761, 377] on p "2" at bounding box center [761, 377] width 4 height 13
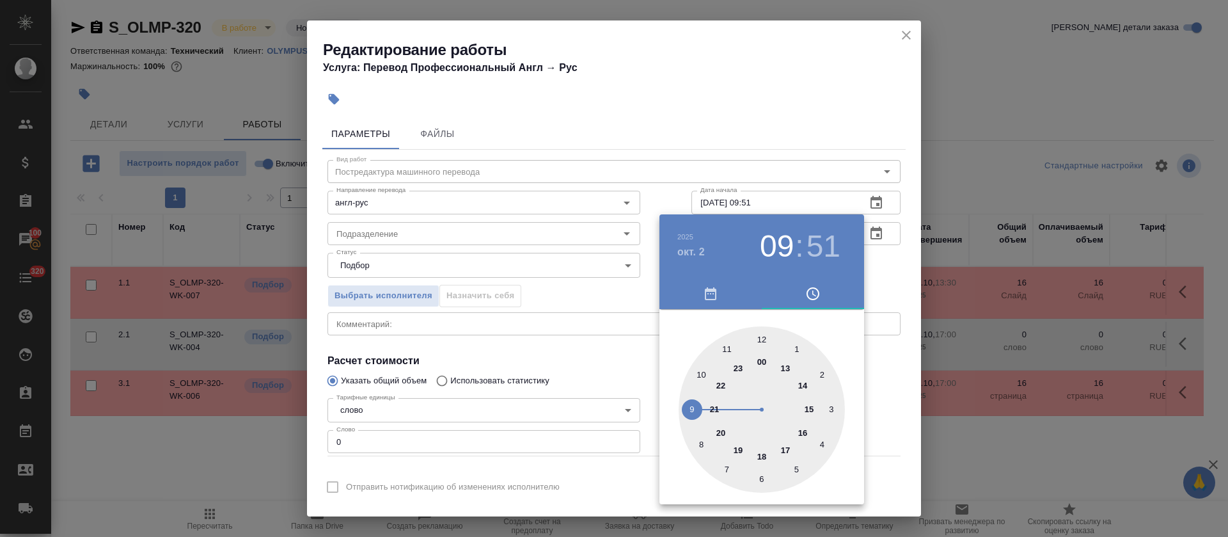
click at [787, 368] on div at bounding box center [762, 409] width 166 height 166
click at [762, 480] on div at bounding box center [762, 409] width 166 height 166
type input "02.10.2025 13:30"
click at [549, 354] on div at bounding box center [614, 268] width 1228 height 537
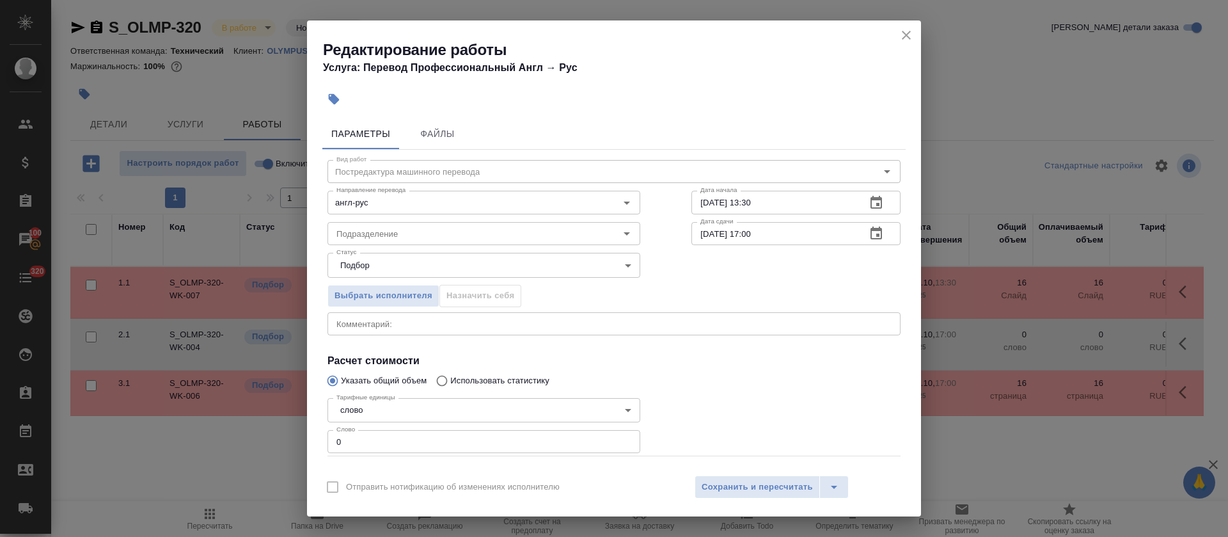
click at [870, 229] on icon "button" at bounding box center [876, 232] width 12 height 13
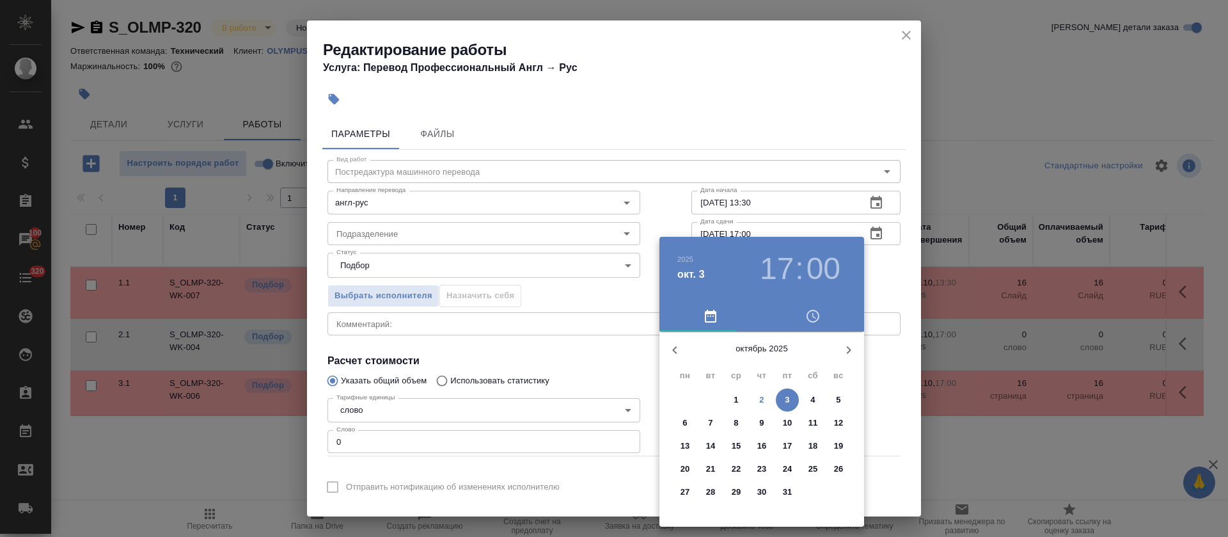
click at [785, 400] on p "3" at bounding box center [787, 399] width 4 height 13
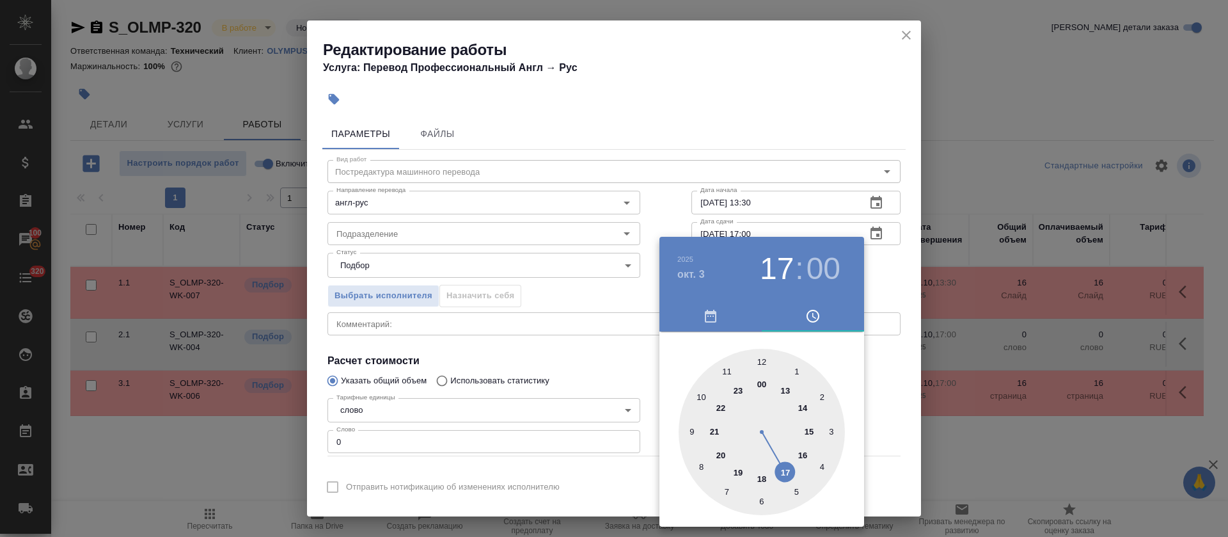
click at [803, 407] on div at bounding box center [762, 432] width 166 height 166
type input "03.10.2025 14:00"
click at [592, 365] on div at bounding box center [614, 268] width 1228 height 537
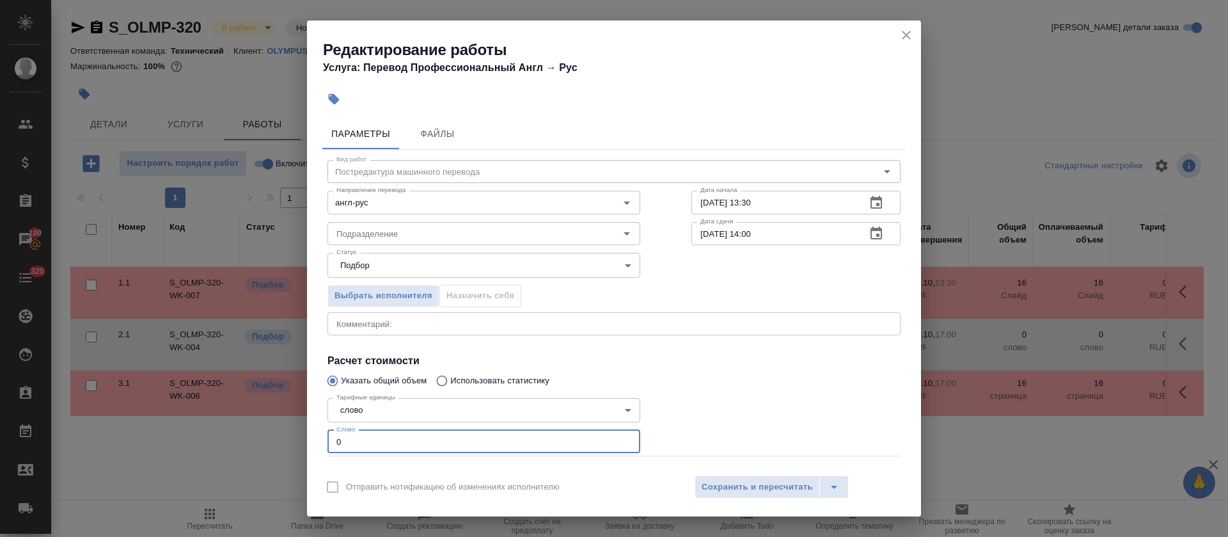
drag, startPoint x: 370, startPoint y: 445, endPoint x: 345, endPoint y: 445, distance: 25.6
click at [345, 445] on input "0" at bounding box center [483, 441] width 313 height 23
click at [343, 441] on input "0" at bounding box center [483, 441] width 313 height 23
click at [334, 442] on input "0" at bounding box center [483, 441] width 313 height 23
type input "1000"
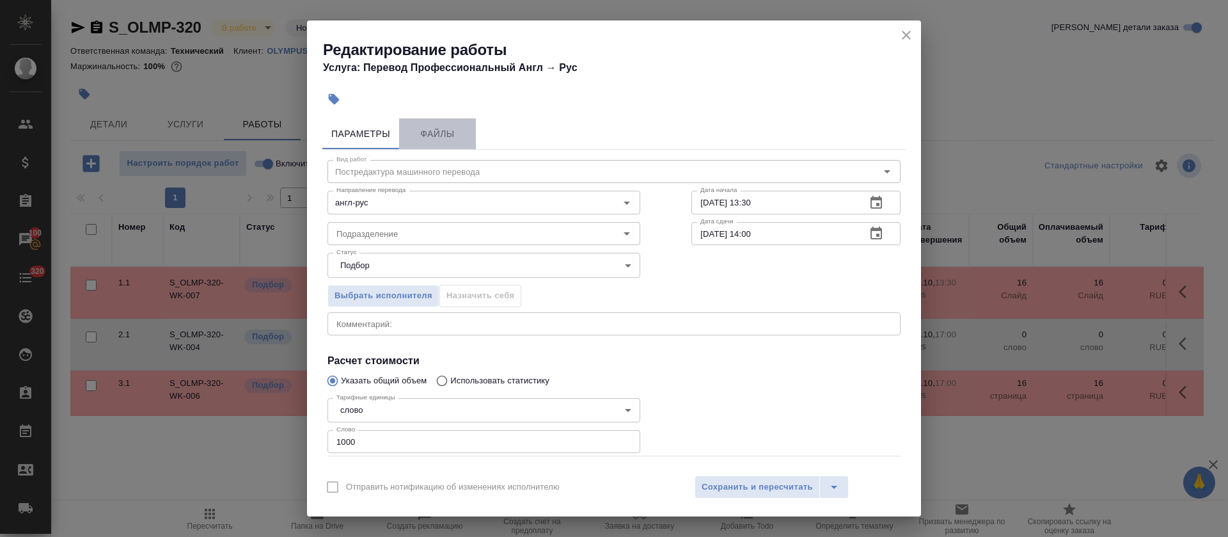
click at [450, 141] on button "Файлы" at bounding box center [437, 133] width 77 height 31
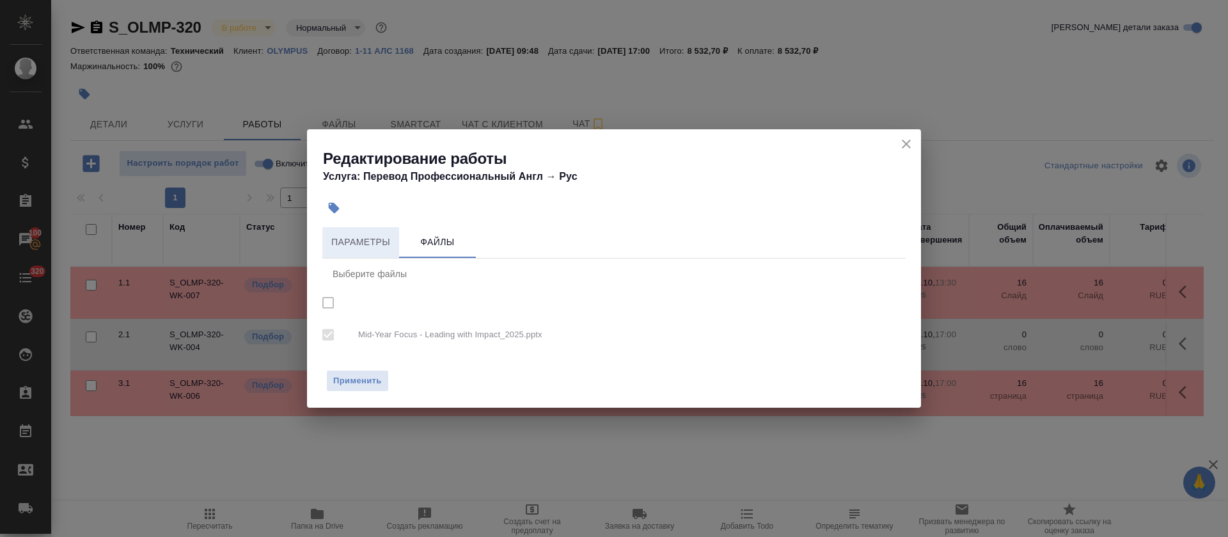
checkbox input "true"
click at [352, 249] on span "Параметры" at bounding box center [360, 242] width 61 height 16
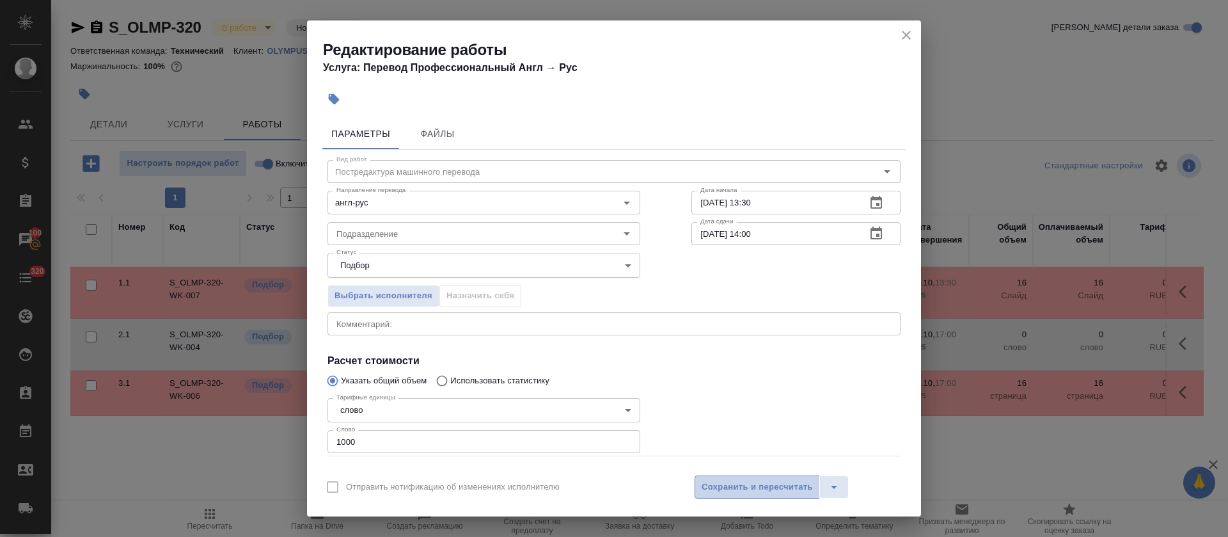
click at [782, 485] on span "Сохранить и пересчитать" at bounding box center [757, 487] width 111 height 15
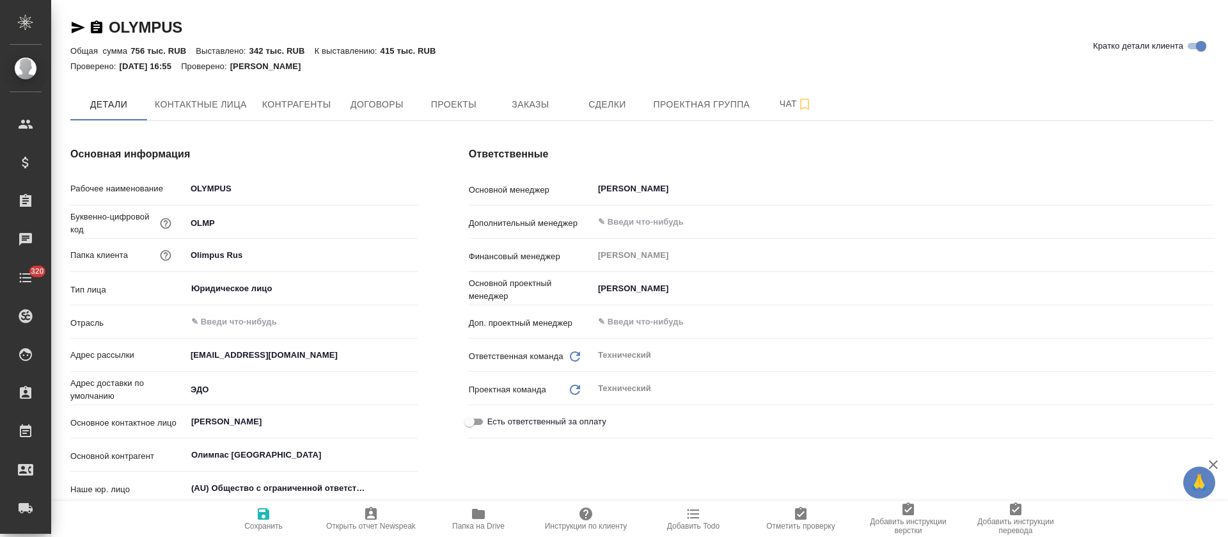
type textarea "x"
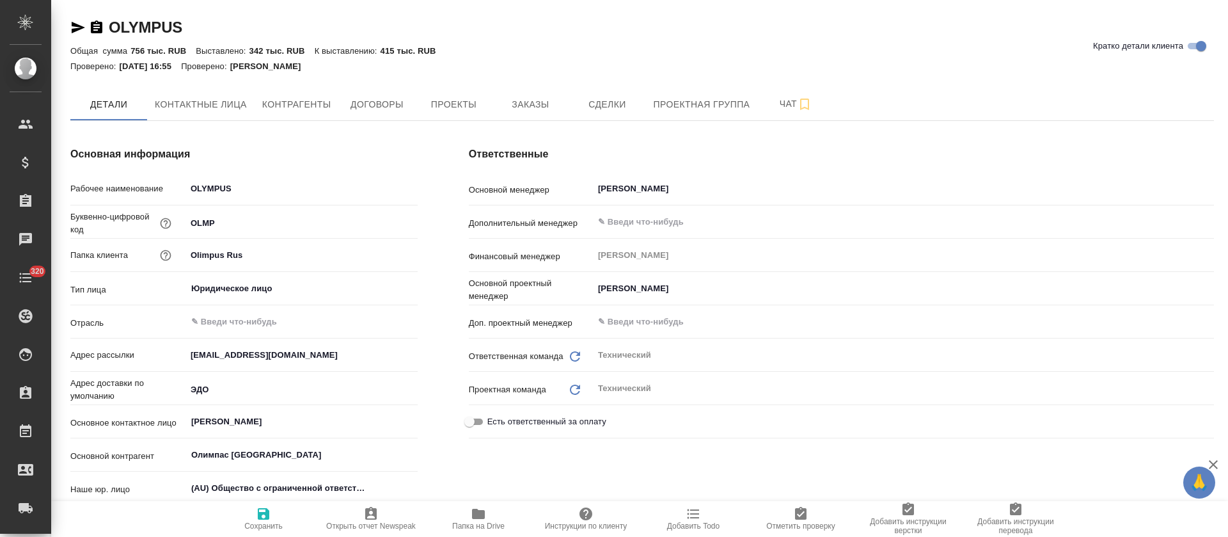
type textarea "x"
click at [455, 105] on span "Проекты" at bounding box center [453, 105] width 61 height 16
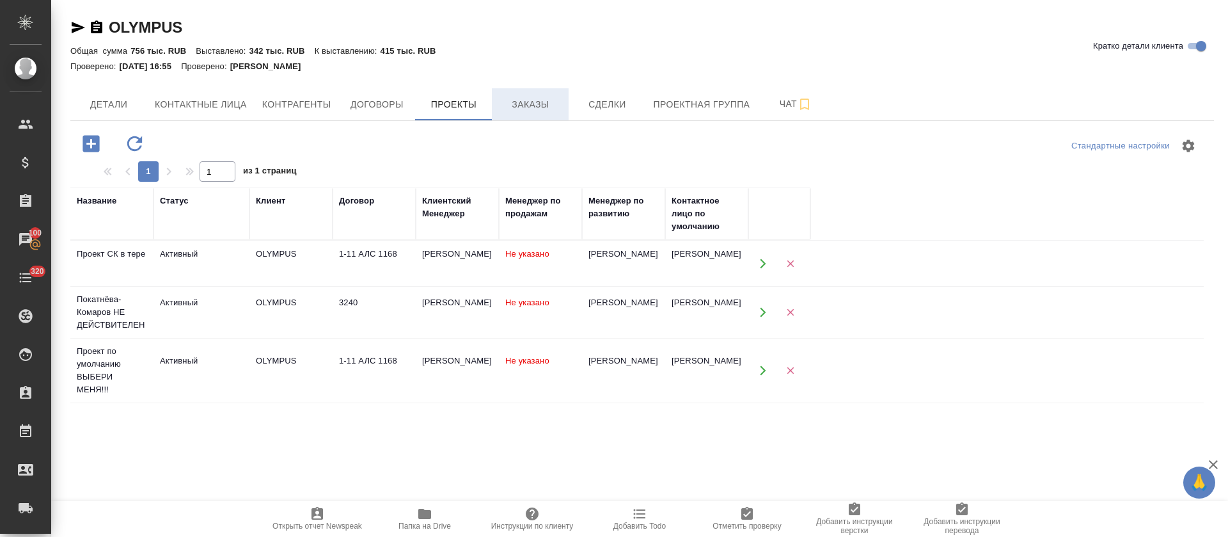
click at [544, 105] on span "Заказы" at bounding box center [529, 105] width 61 height 16
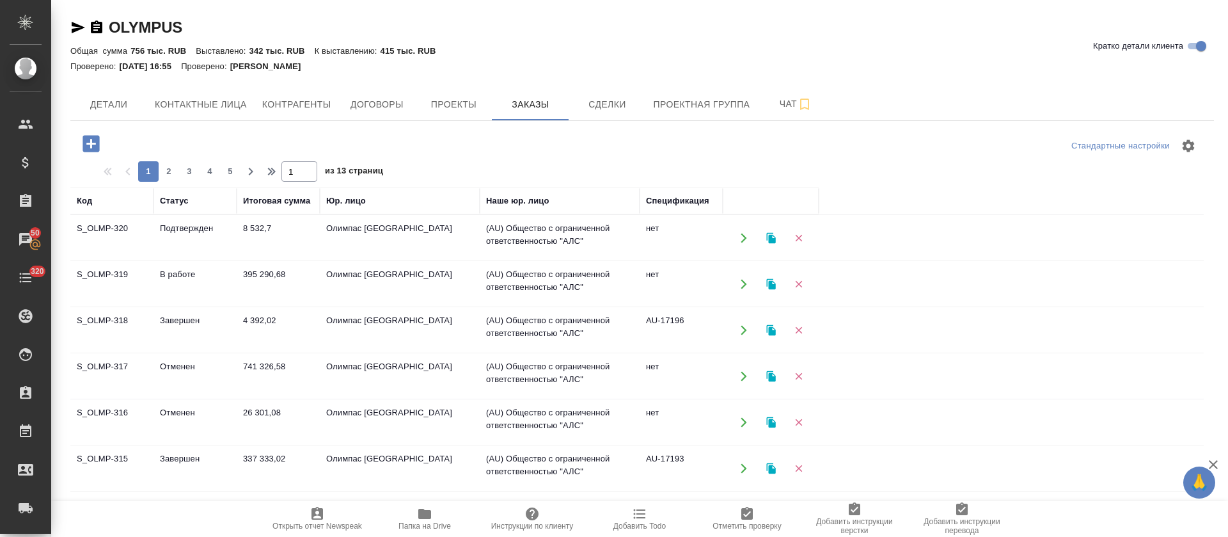
click at [178, 317] on td "Завершен" at bounding box center [194, 330] width 83 height 45
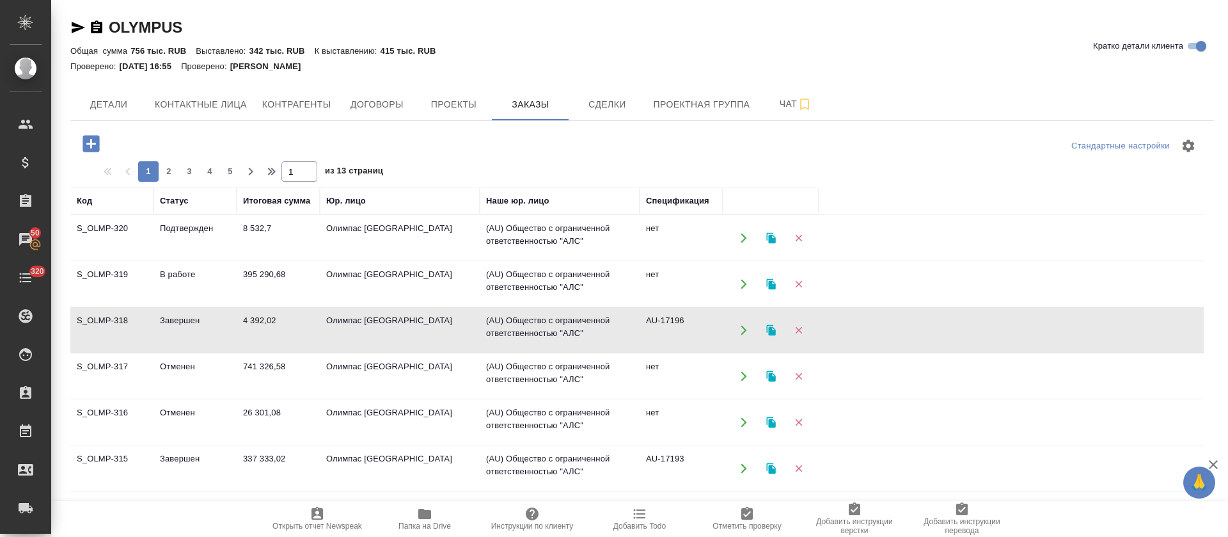
click at [178, 317] on td "Завершен" at bounding box center [194, 330] width 83 height 45
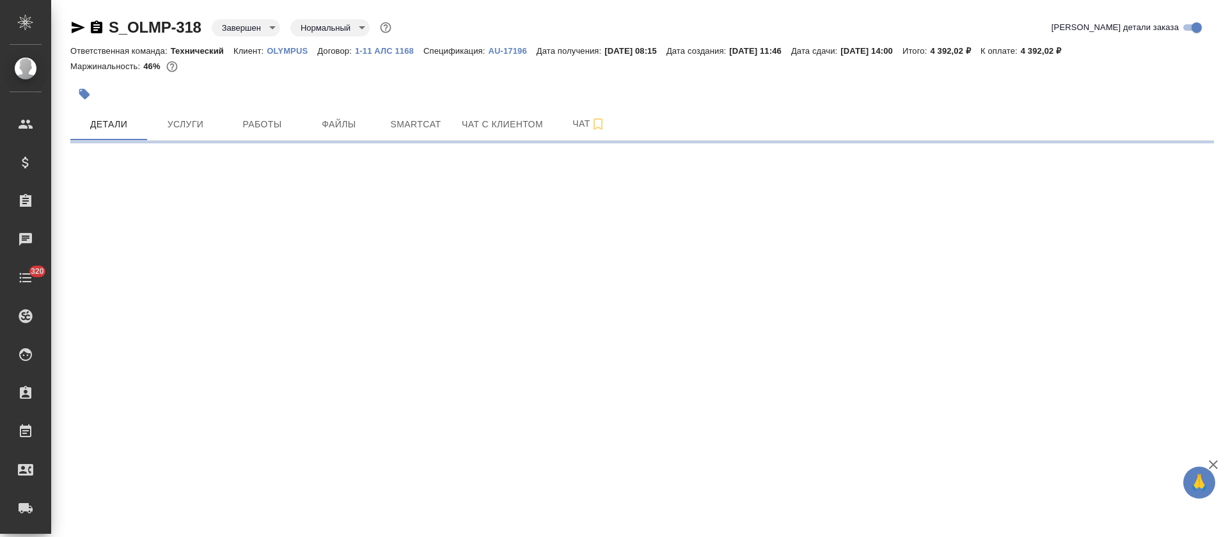
select select "RU"
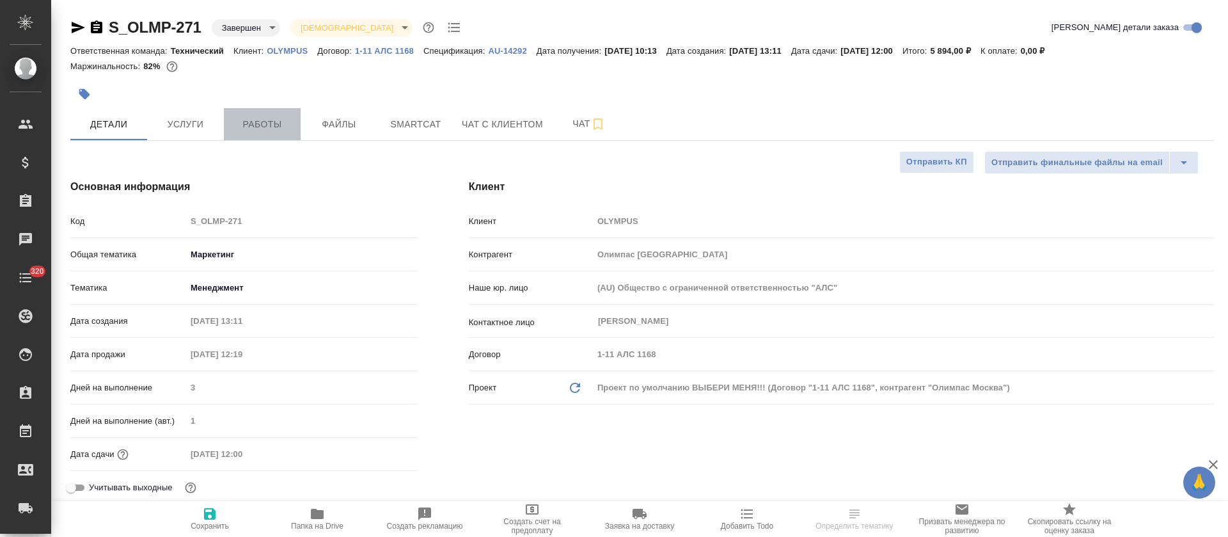
type textarea "x"
click at [266, 123] on span "Работы" at bounding box center [262, 124] width 61 height 16
type textarea "x"
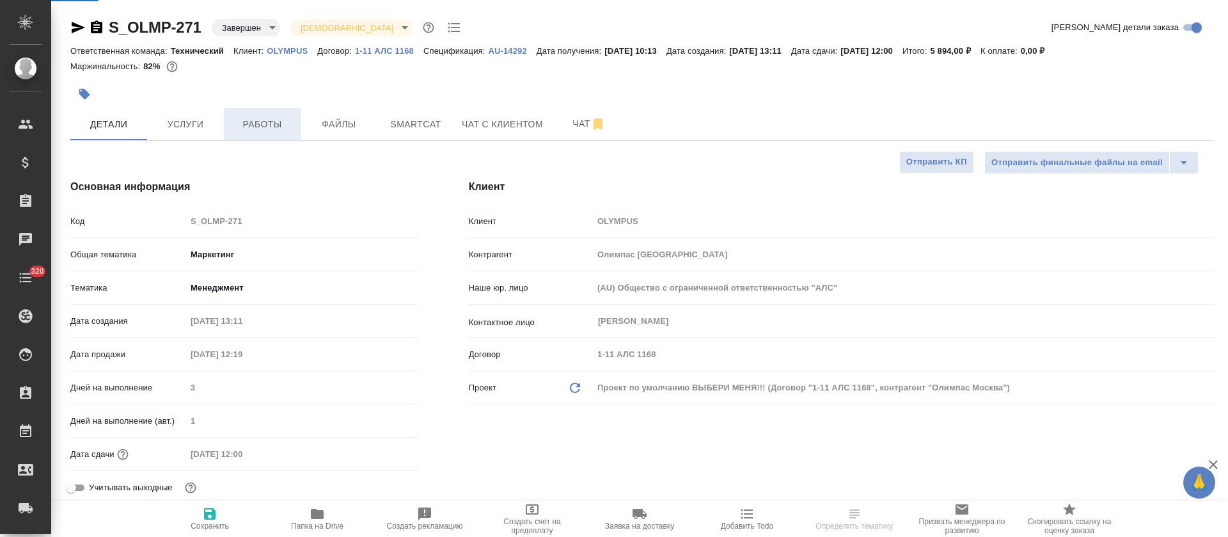
type textarea "x"
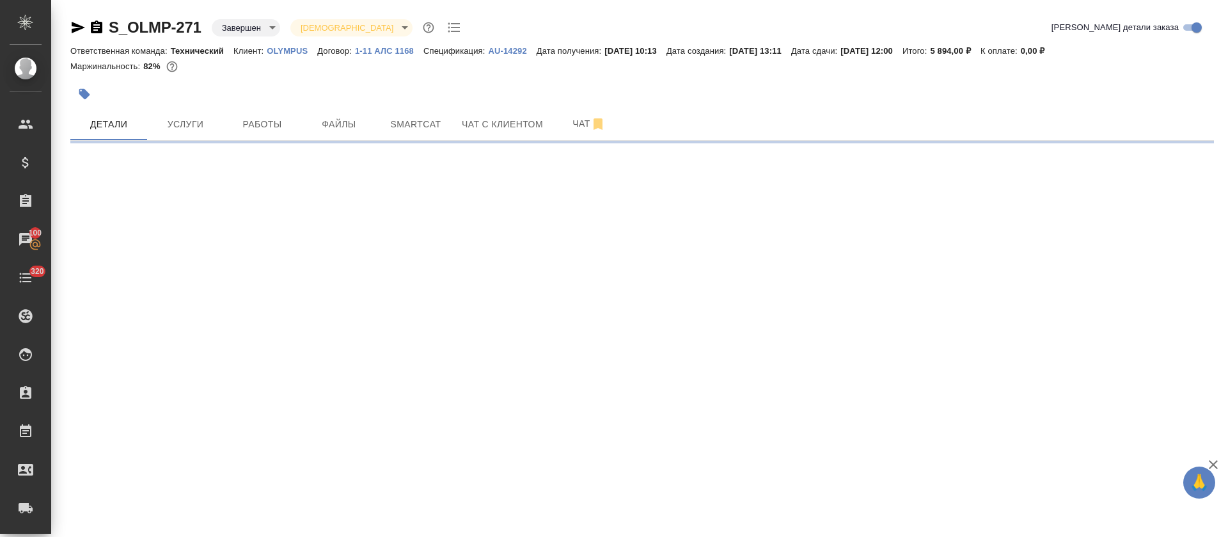
select select "RU"
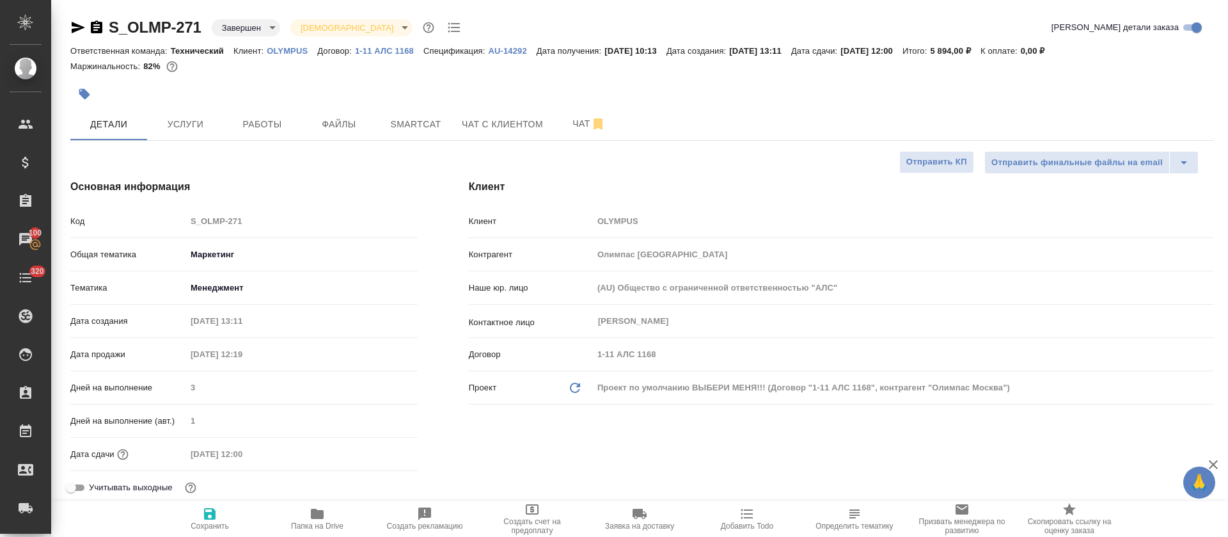
type textarea "x"
click at [253, 133] on button "Работы" at bounding box center [262, 124] width 77 height 32
select select "RU"
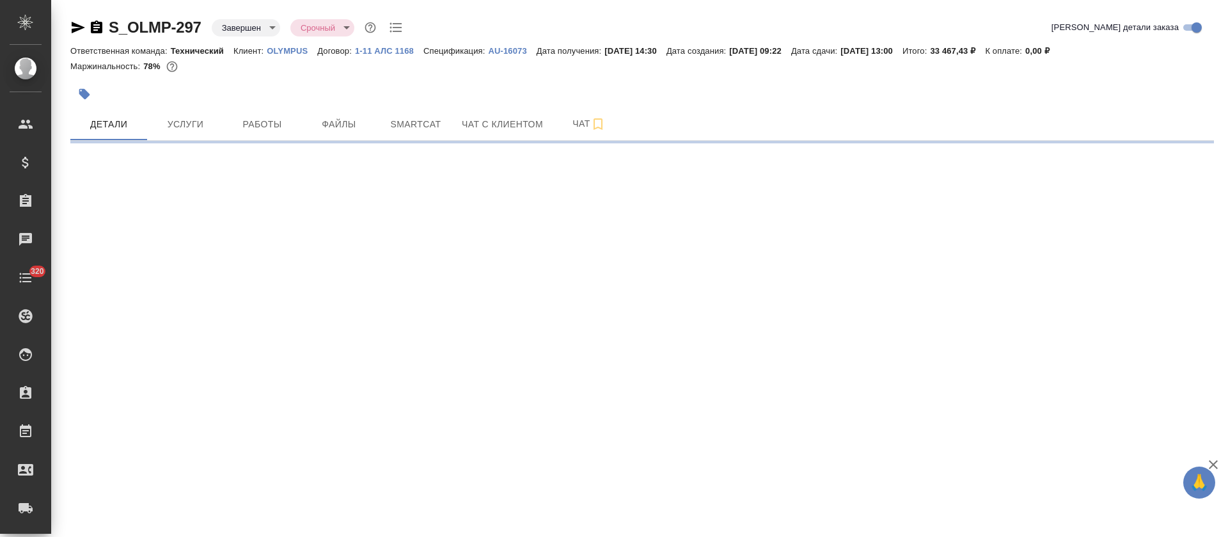
select select "RU"
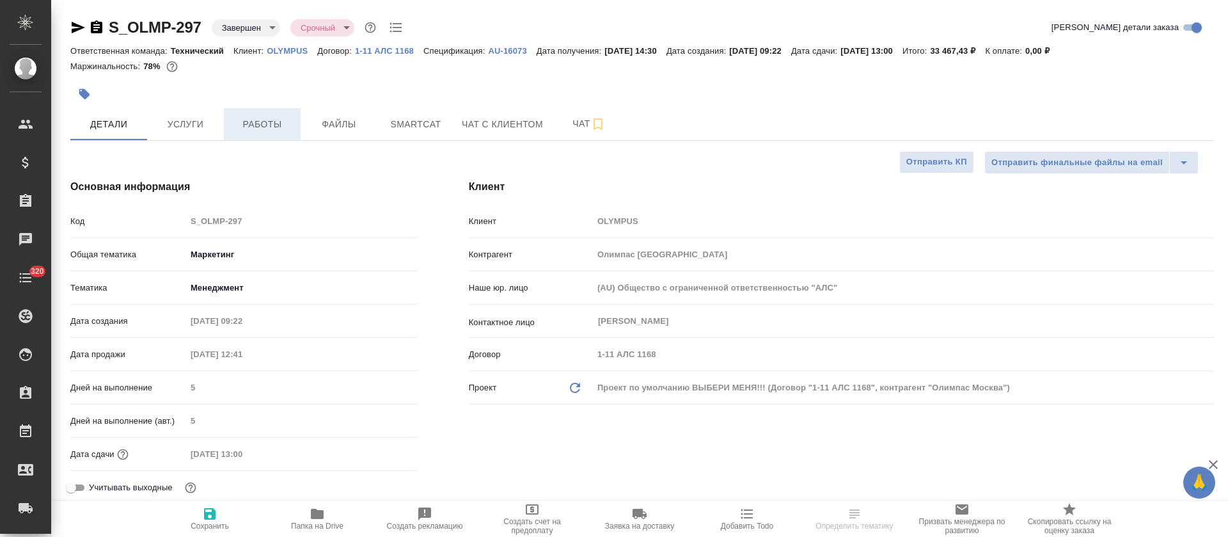
click at [263, 134] on button "Работы" at bounding box center [262, 124] width 77 height 32
type textarea "x"
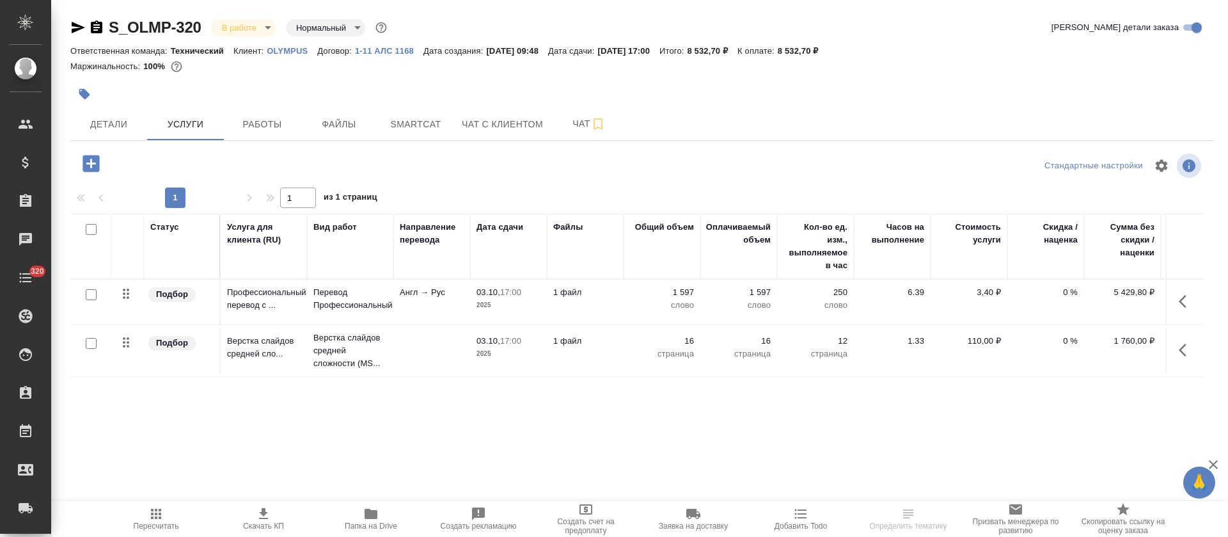
click at [572, 130] on span "Чат" at bounding box center [588, 124] width 61 height 16
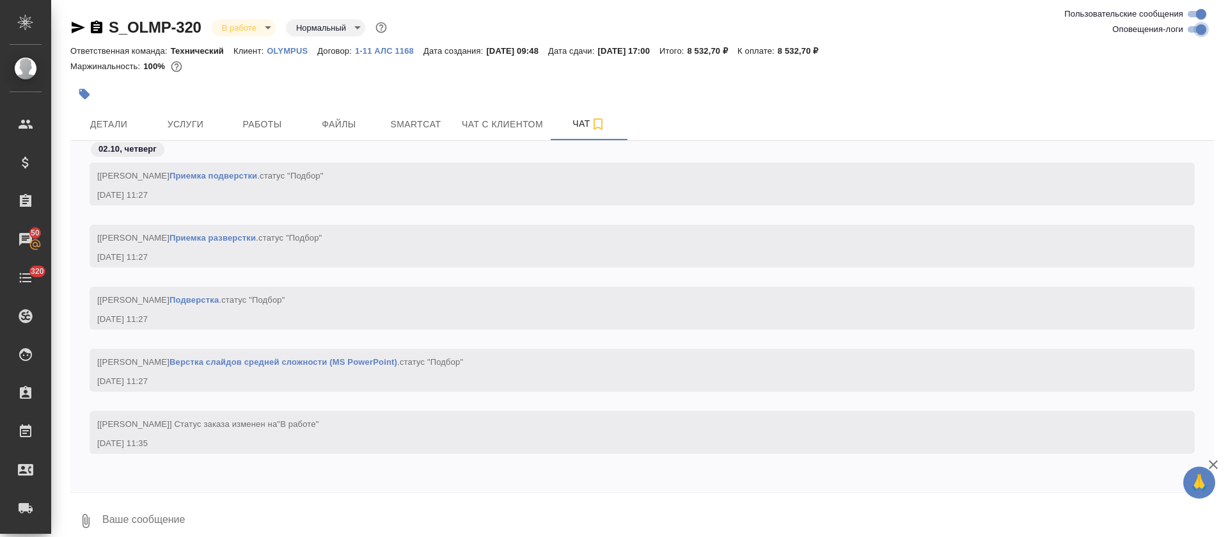
click at [1196, 31] on input "Оповещения-логи" at bounding box center [1201, 29] width 46 height 15
checkbox input "false"
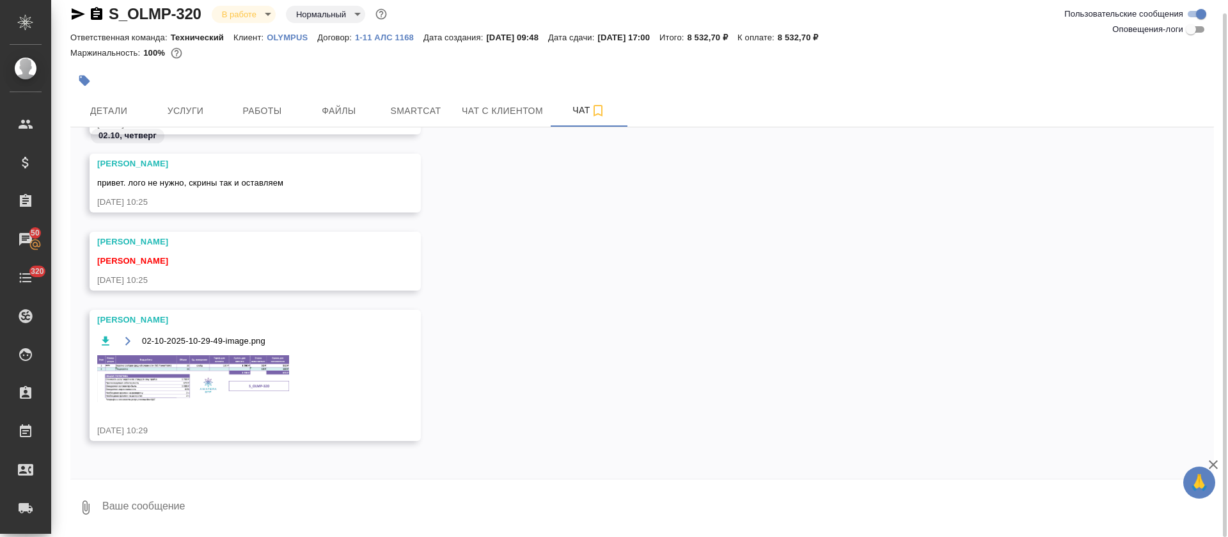
scroll to position [435, 0]
click at [239, 371] on img at bounding box center [193, 377] width 192 height 47
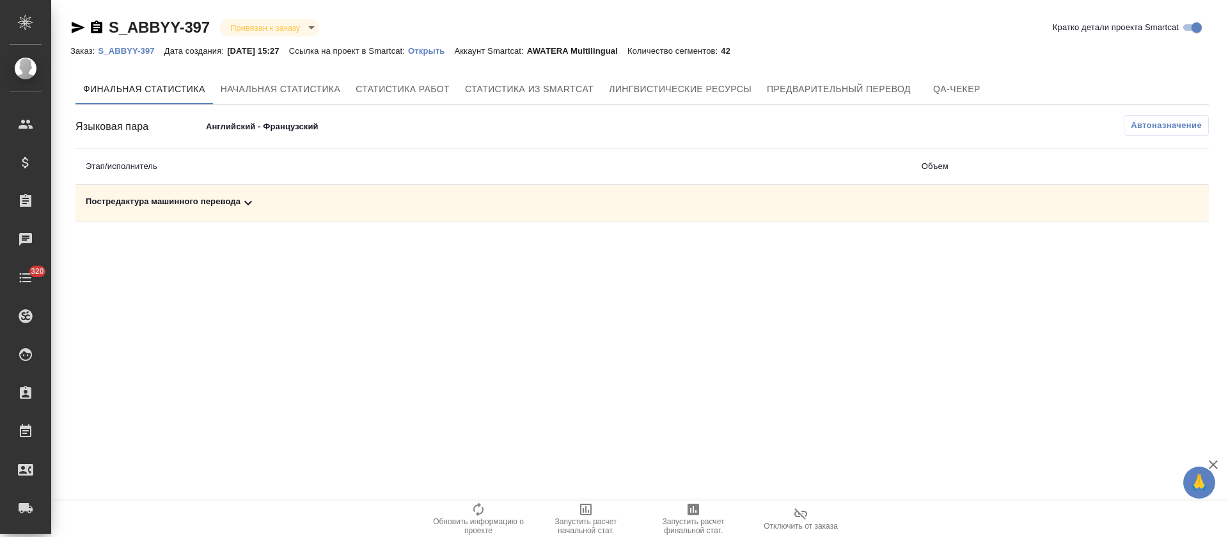
click at [294, 197] on div "Постредактура машинного перевода" at bounding box center [493, 202] width 815 height 15
click at [283, 122] on body "🙏 .cls-1 fill:#fff; AWATERA Tretyakova Olga Клиенты Спецификации Заказы Чаты 32…" at bounding box center [614, 268] width 1228 height 537
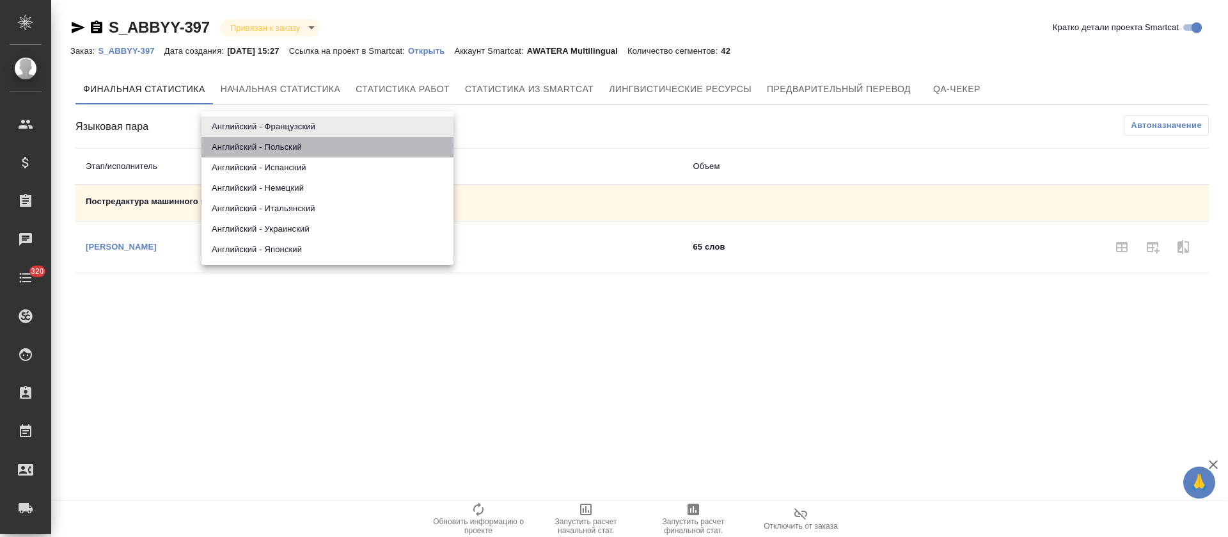
click at [282, 142] on li "Английский - Польский" at bounding box center [327, 147] width 252 height 20
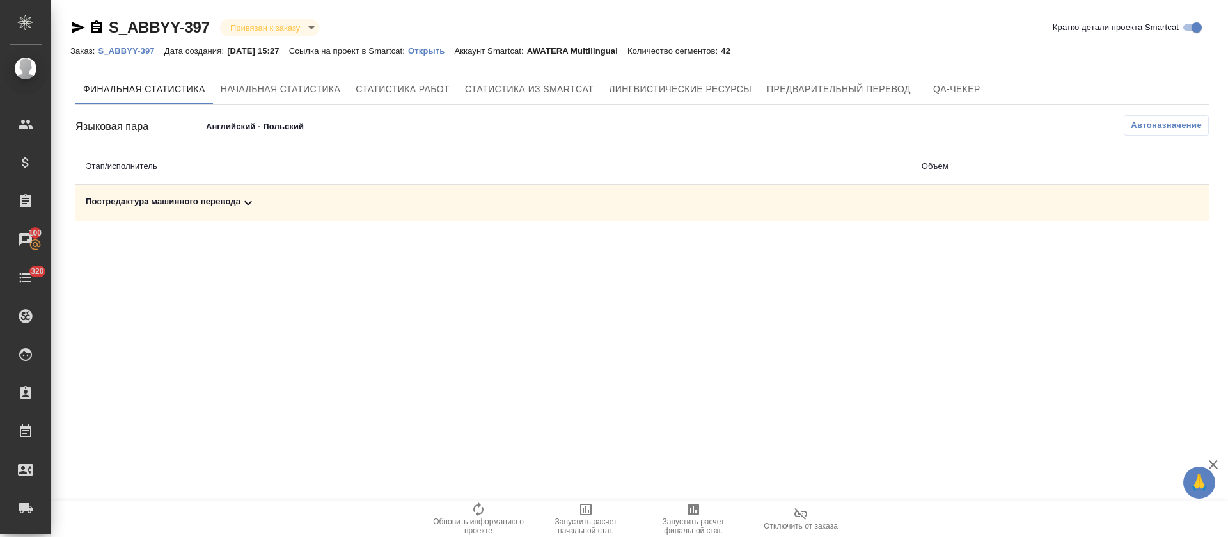
click at [297, 132] on body "🙏 .cls-1 fill:#fff; AWATERA Tretyakova Olga Клиенты Спецификации Заказы 100 Чат…" at bounding box center [614, 268] width 1228 height 537
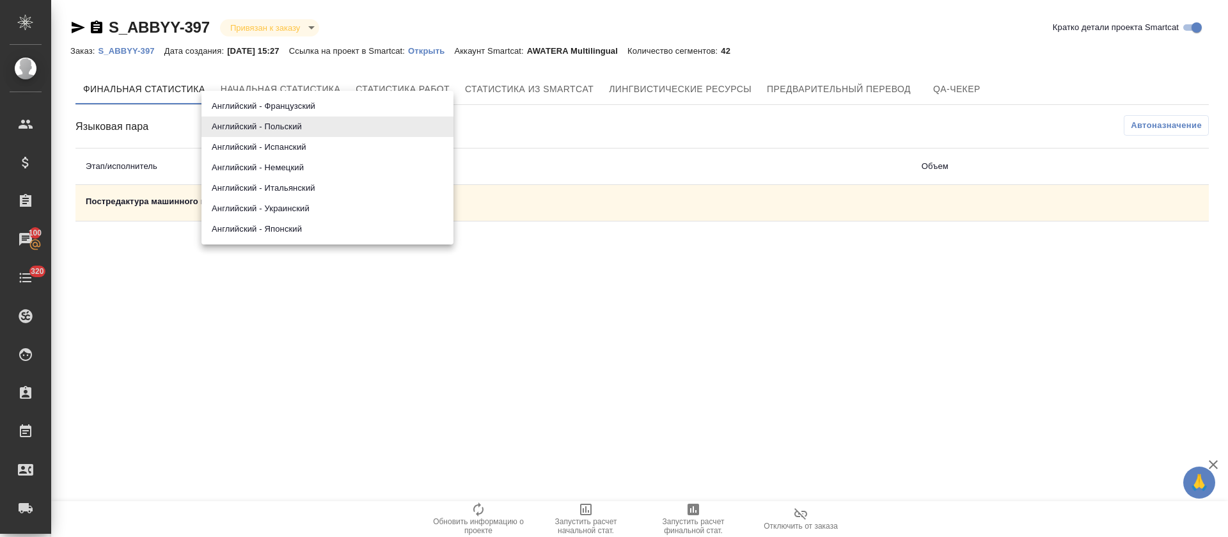
click at [294, 146] on li "Английский - Испанский" at bounding box center [327, 147] width 252 height 20
click at [294, 129] on body "🙏 .cls-1 fill:#fff; AWATERA Tretyakova Olga Клиенты Спецификации Заказы 100 Чат…" at bounding box center [614, 268] width 1228 height 537
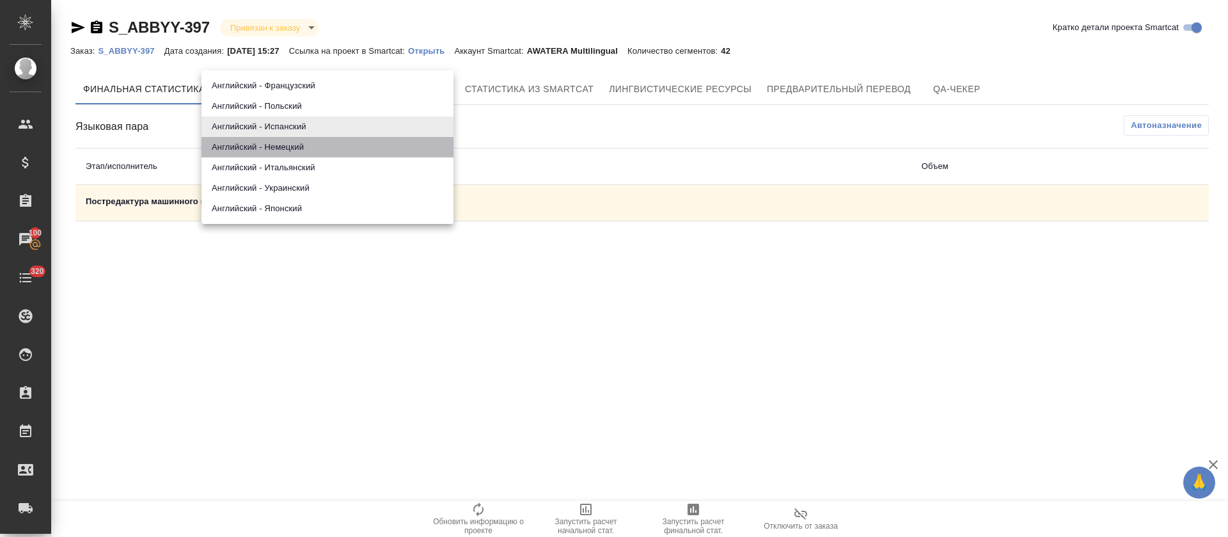
click at [292, 145] on li "Английский - Немецкий" at bounding box center [327, 147] width 252 height 20
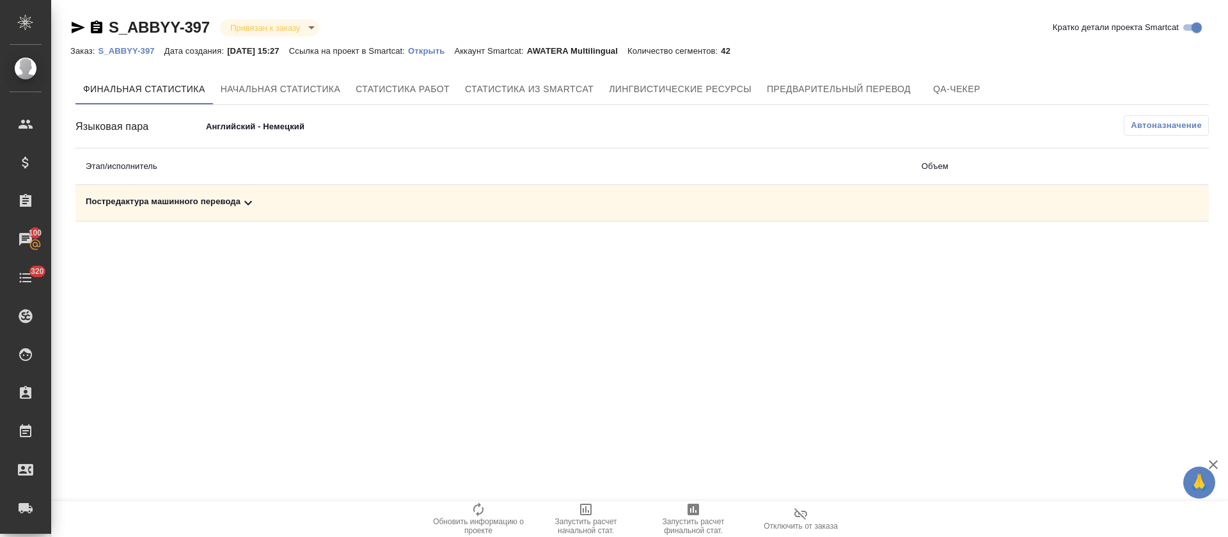
click at [295, 130] on body "🙏 .cls-1 fill:#fff; AWATERA Tretyakova Olga Клиенты Спецификации Заказы 100 Чат…" at bounding box center [614, 268] width 1228 height 537
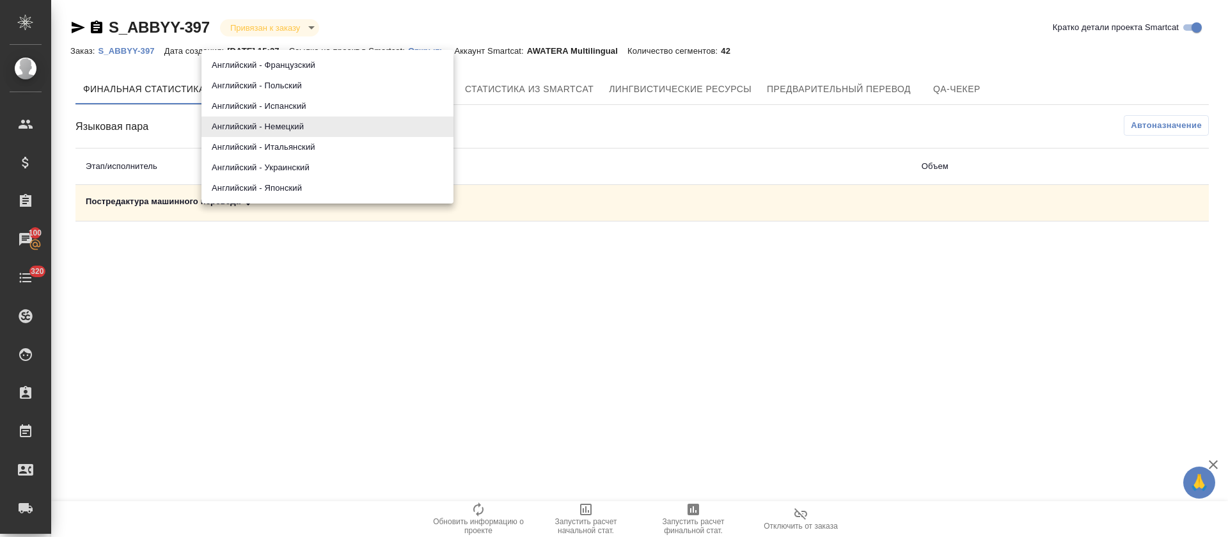
click at [294, 148] on li "Английский - Итальянский" at bounding box center [327, 147] width 252 height 20
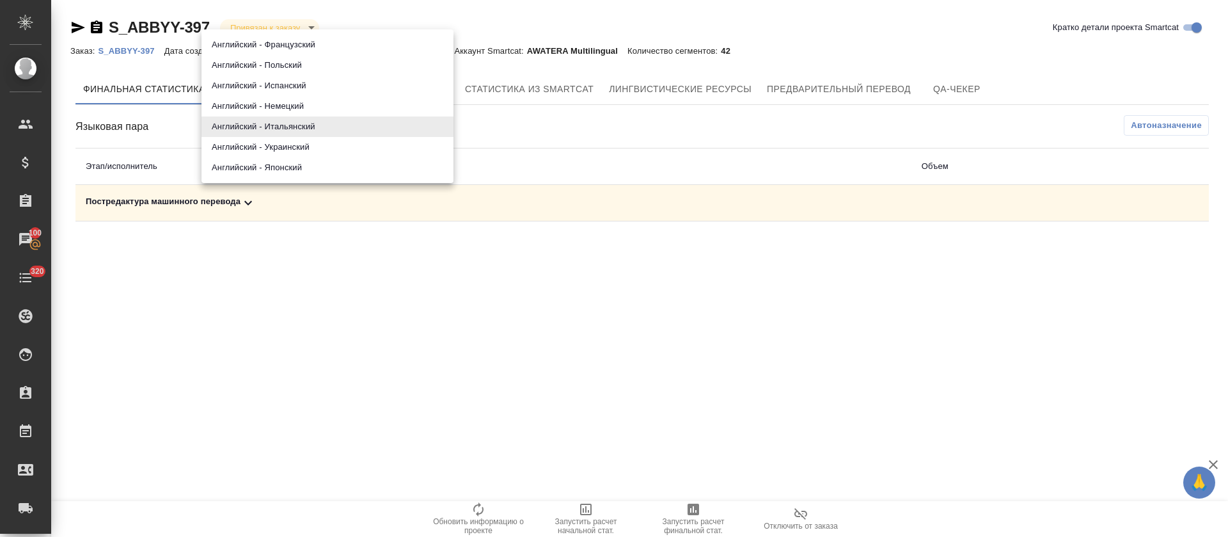
click at [299, 126] on body "🙏 .cls-1 fill:#fff; AWATERA Tretyakova Olga Клиенты Спецификации Заказы 100 Чат…" at bounding box center [614, 268] width 1228 height 537
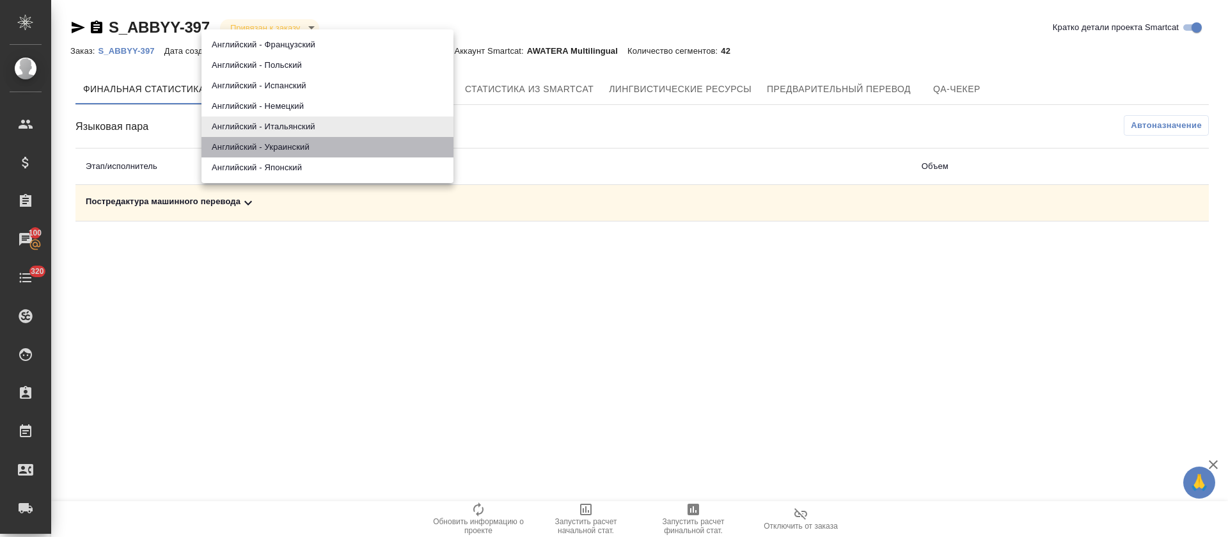
click at [290, 153] on li "Английский - Украинский" at bounding box center [327, 147] width 252 height 20
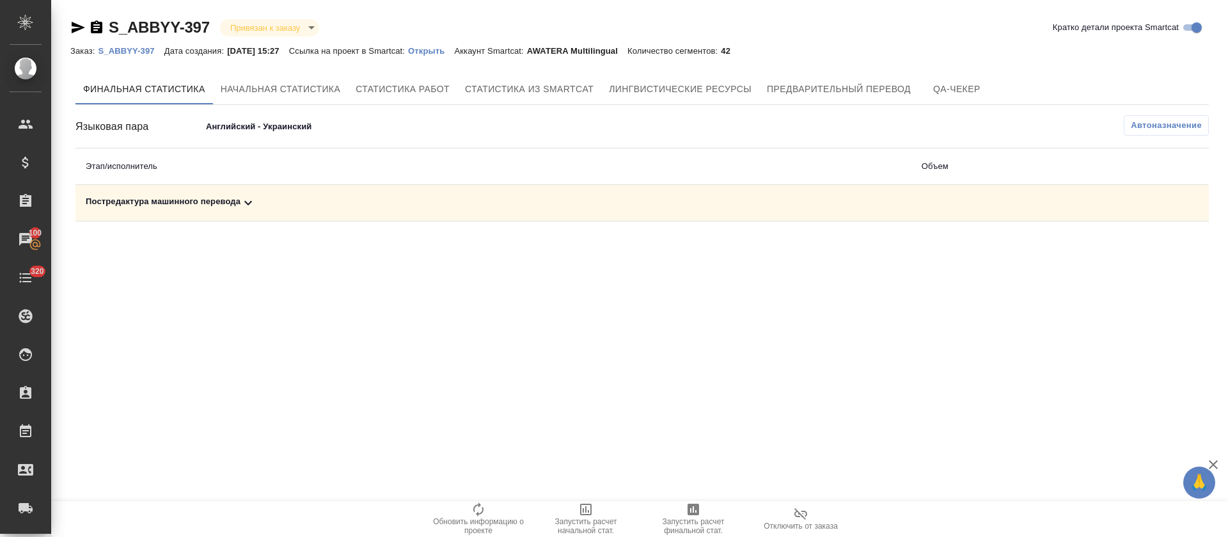
click at [296, 129] on body "🙏 .cls-1 fill:#fff; AWATERA Tretyakova Olga Клиенты Спецификации Заказы 100 Чат…" at bounding box center [614, 268] width 1228 height 537
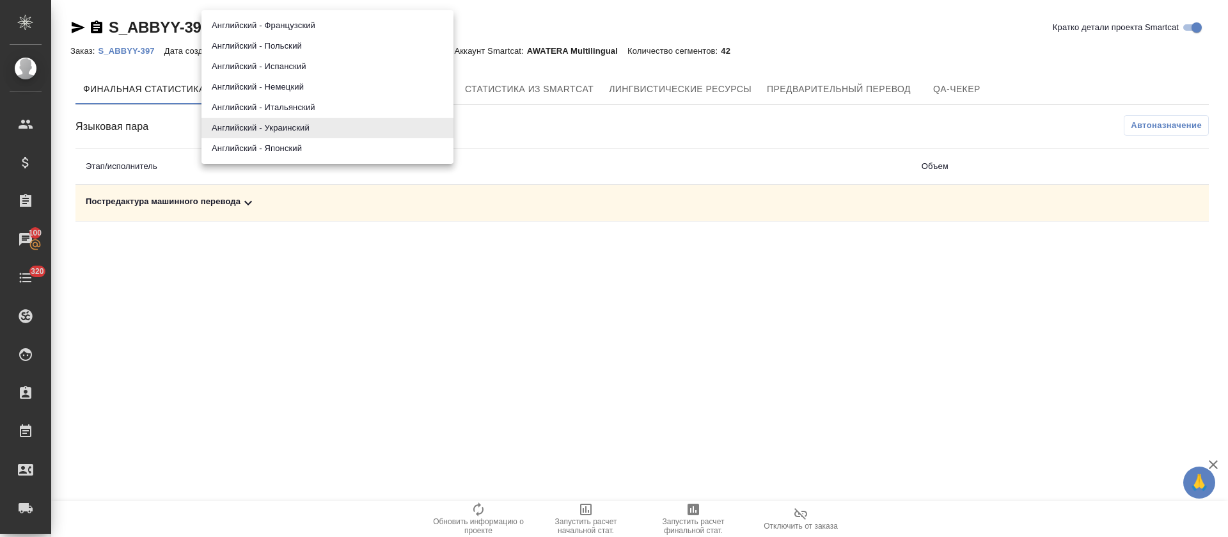
click at [293, 149] on li "Английский - Японский" at bounding box center [327, 148] width 252 height 20
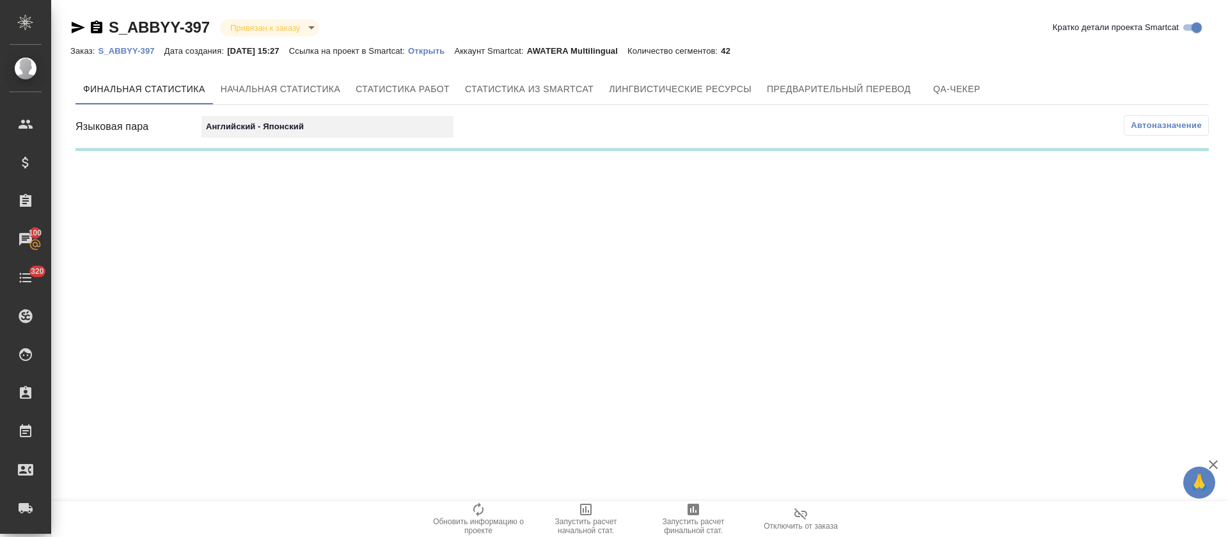
type input "68dd1e2be8c8e73dd8069421"
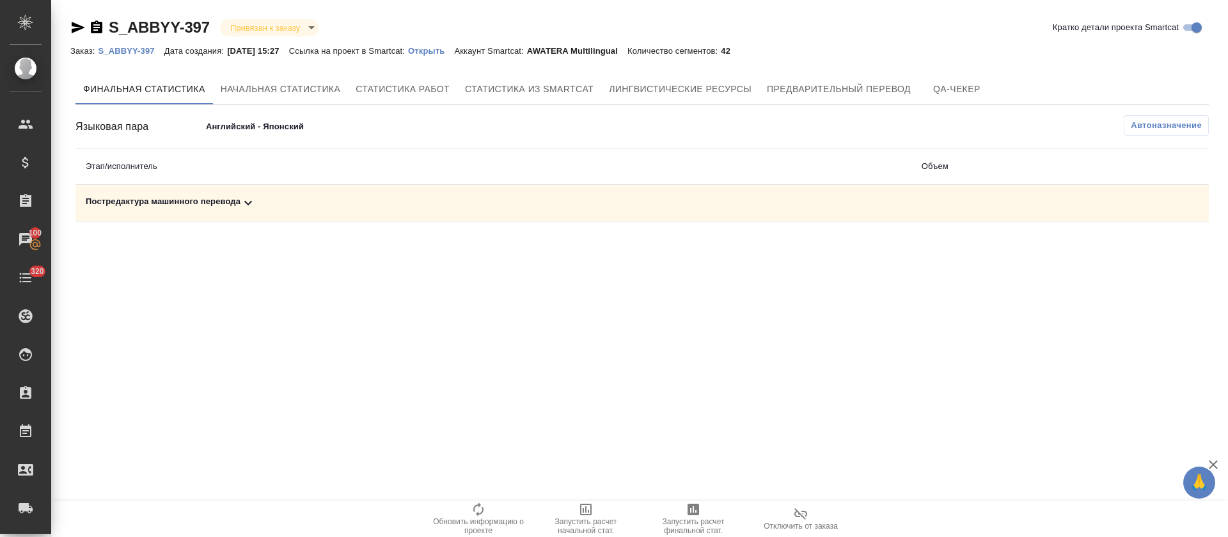
click at [691, 514] on icon "button" at bounding box center [693, 509] width 12 height 12
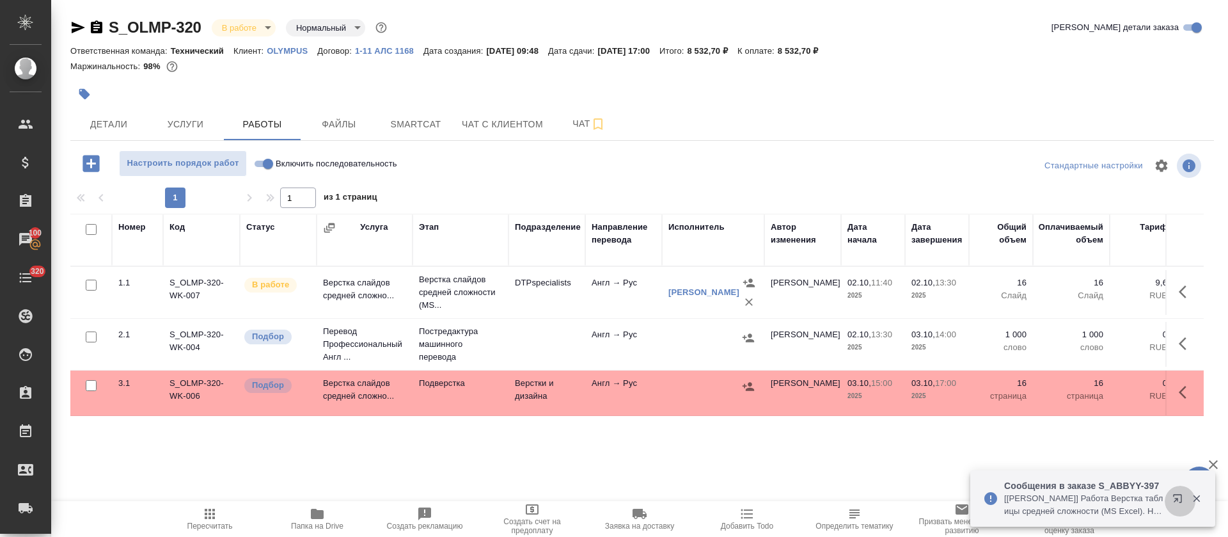
click at [1174, 501] on icon "button" at bounding box center [1177, 498] width 8 height 8
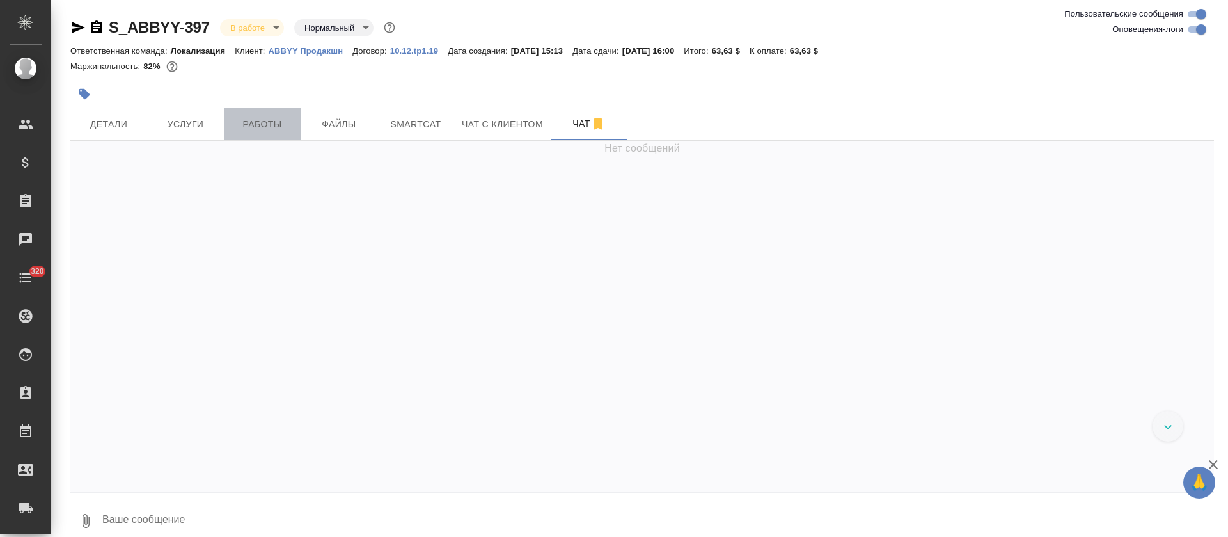
click at [257, 125] on span "Работы" at bounding box center [262, 124] width 61 height 16
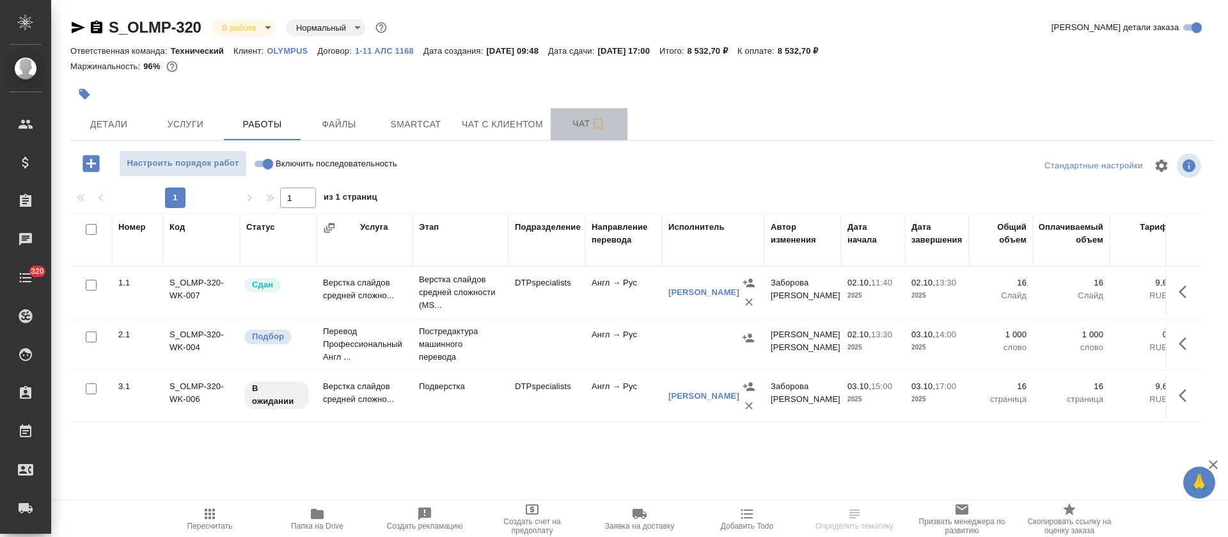
click at [571, 130] on span "Чат" at bounding box center [588, 124] width 61 height 16
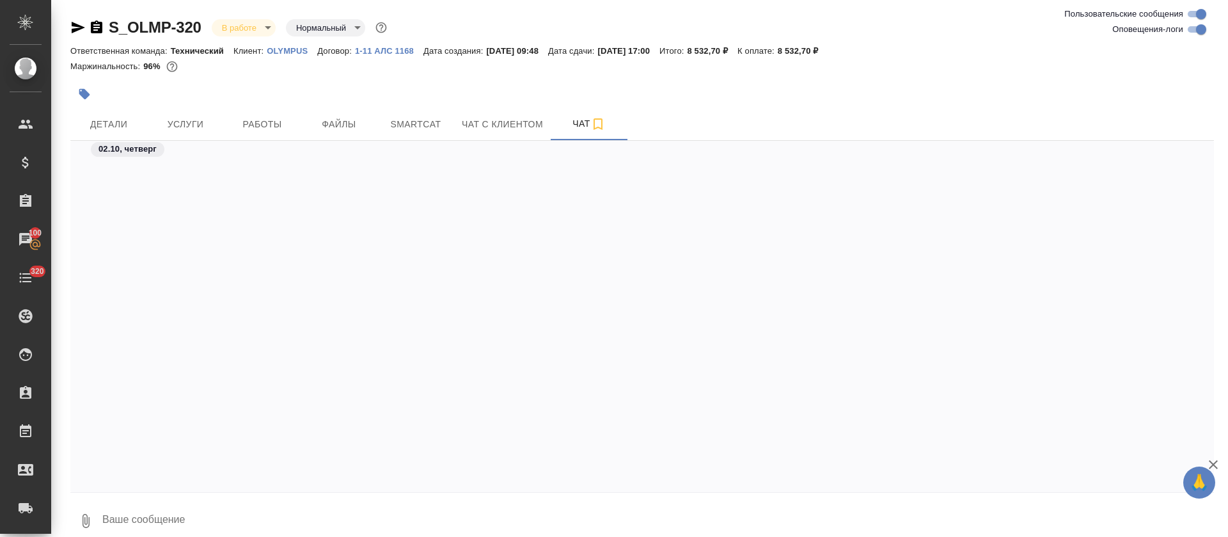
scroll to position [4938, 0]
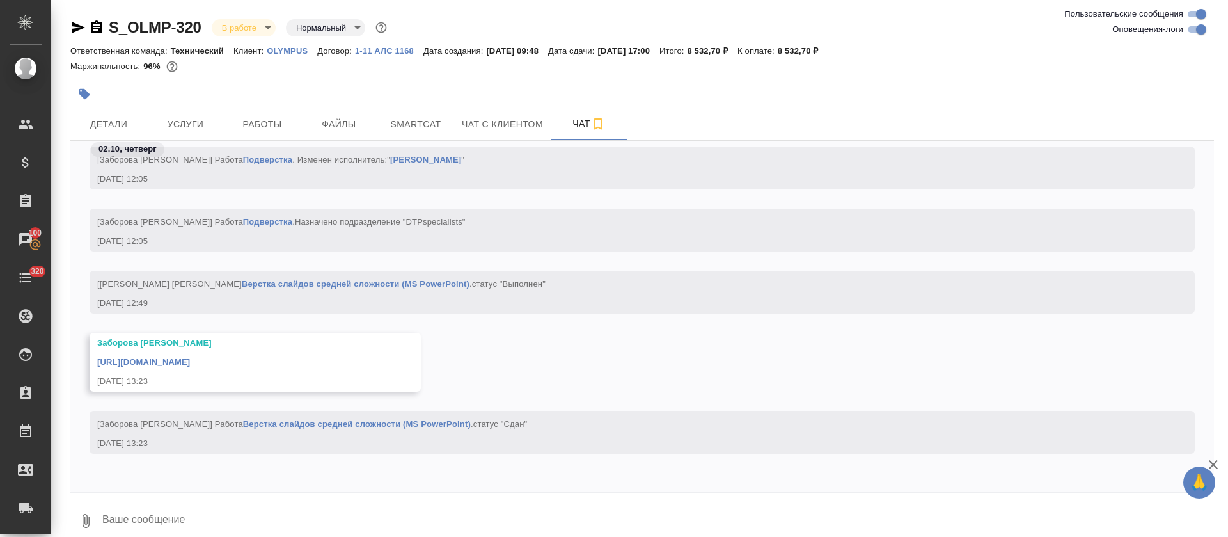
click at [190, 363] on link "https://drive.awatera.com/apps/files/files/10571047?dir=/Shares/Olimpus%20Rus/O…" at bounding box center [143, 362] width 93 height 10
click at [430, 109] on button "Smartcat" at bounding box center [415, 124] width 77 height 32
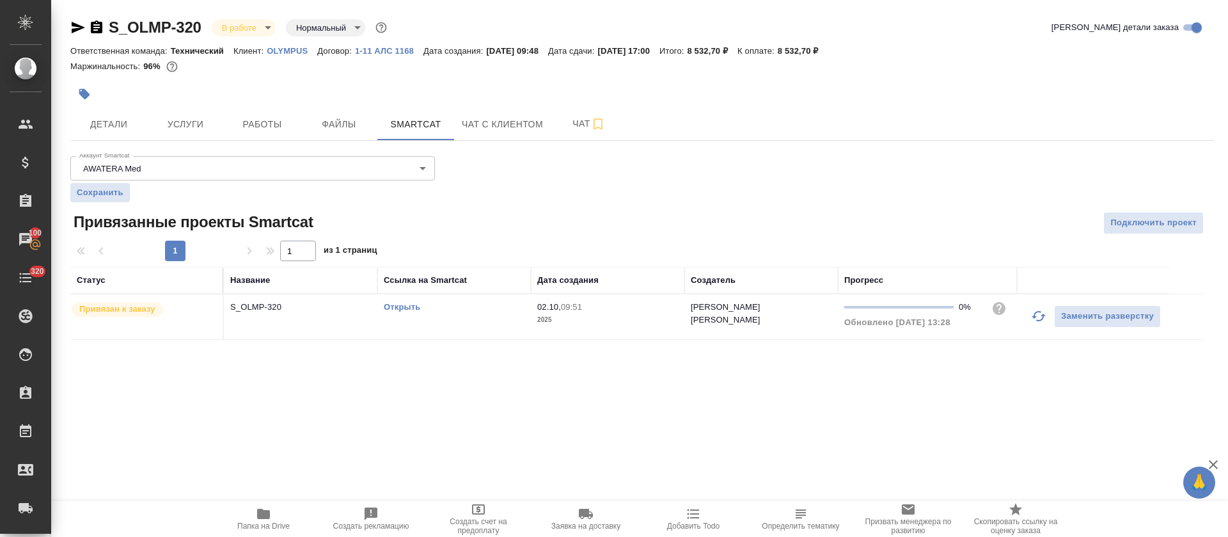
click at [466, 321] on td "Открыть" at bounding box center [453, 316] width 153 height 45
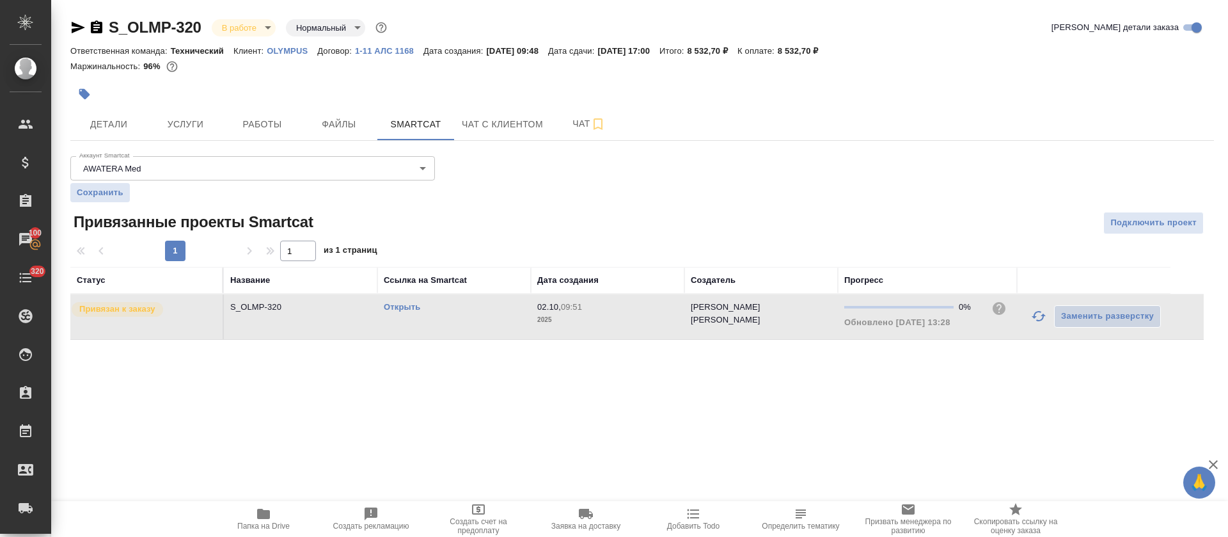
click at [466, 321] on td "Открыть" at bounding box center [453, 316] width 153 height 45
click at [274, 114] on button "Работы" at bounding box center [262, 124] width 77 height 32
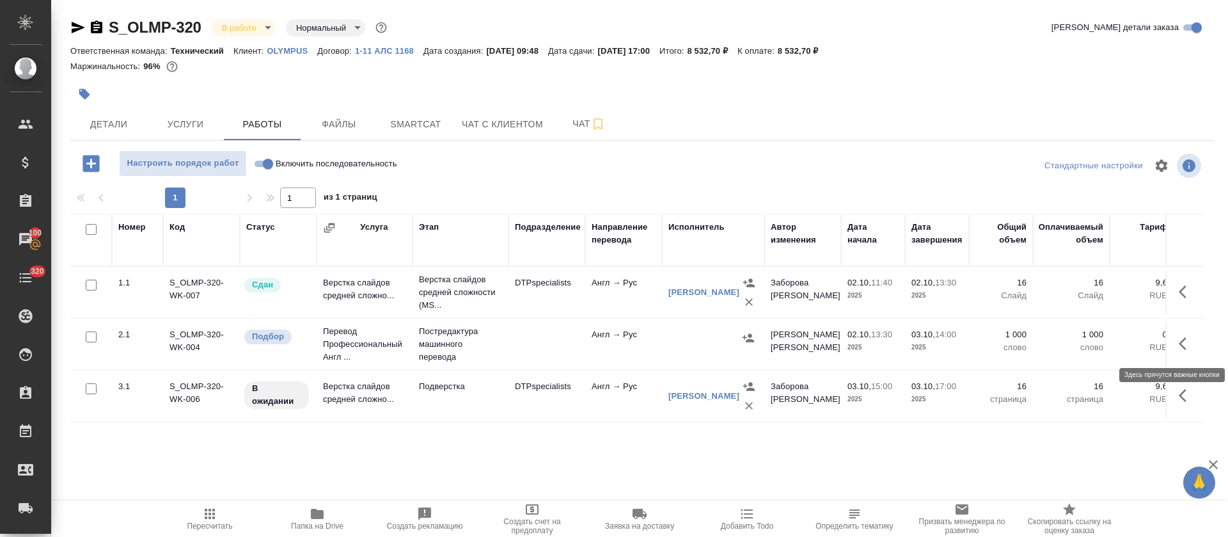
click at [1183, 345] on icon "button" at bounding box center [1186, 343] width 15 height 15
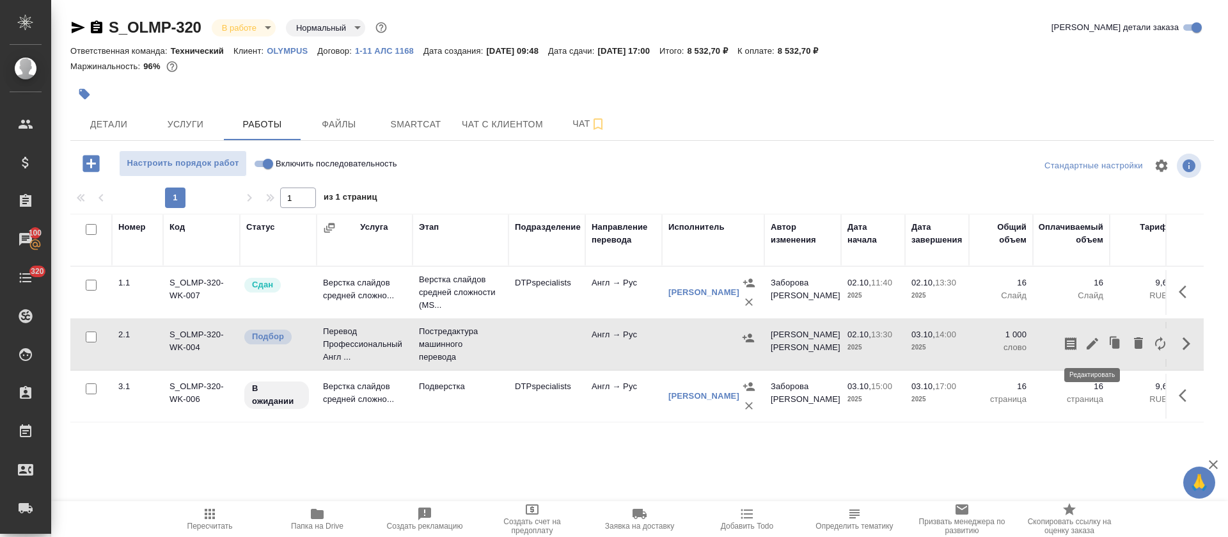
click at [1094, 342] on icon "button" at bounding box center [1093, 344] width 12 height 12
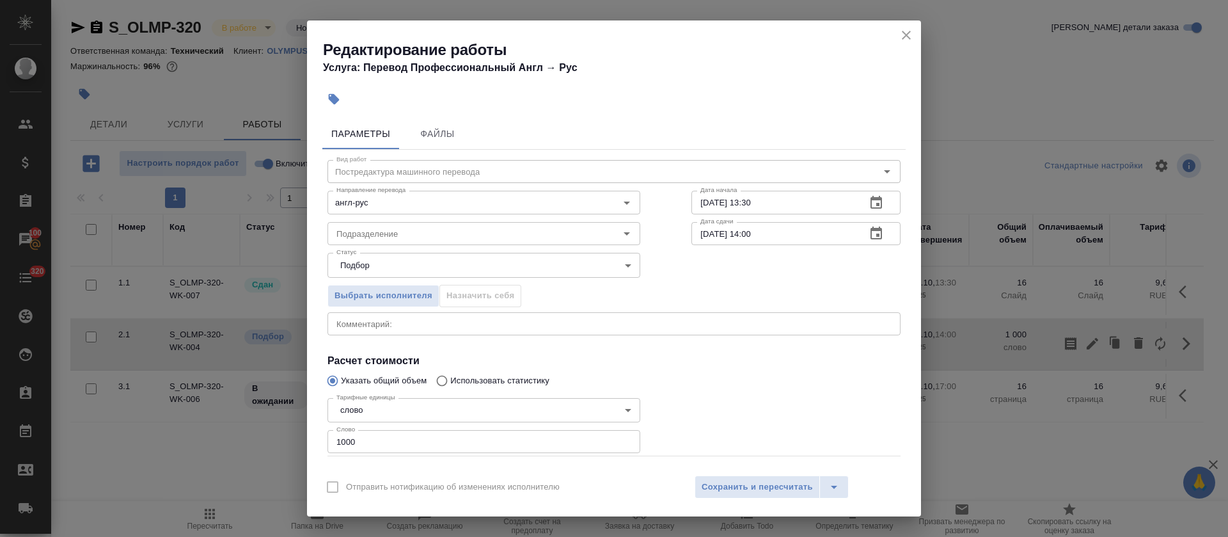
click at [459, 453] on div "Тарифных единиц 1000 слово Итого 0 RUB" at bounding box center [614, 489] width 624 height 87
click at [453, 444] on input "1000" at bounding box center [483, 441] width 313 height 23
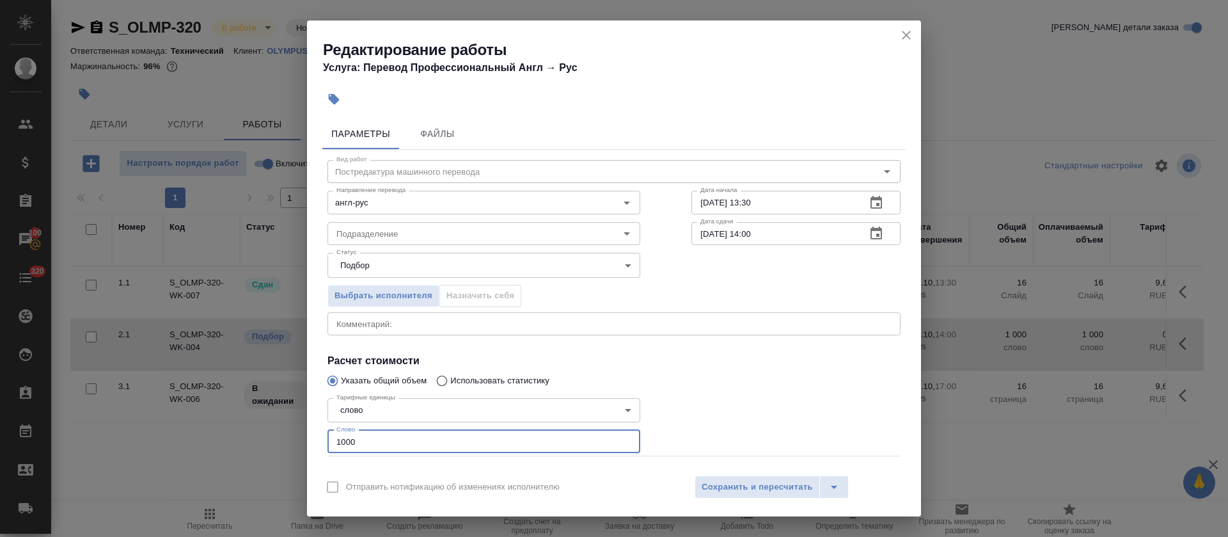
click at [453, 444] on input "1000" at bounding box center [483, 441] width 313 height 23
paste input "2089.9"
type input "2089.9"
type input "2089"
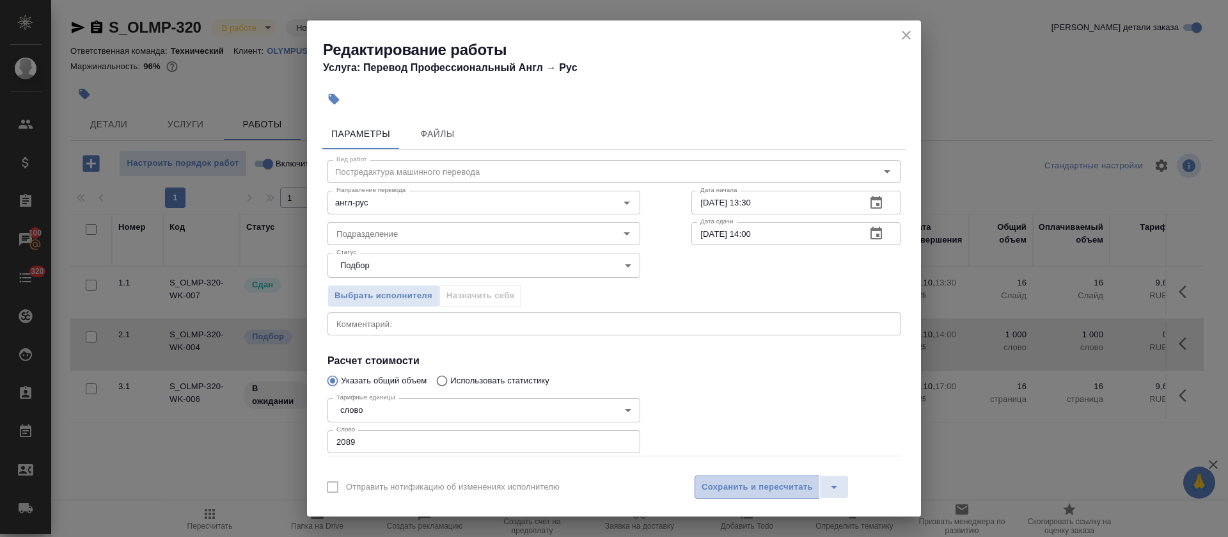
click at [748, 477] on button "Сохранить и пересчитать" at bounding box center [757, 486] width 125 height 23
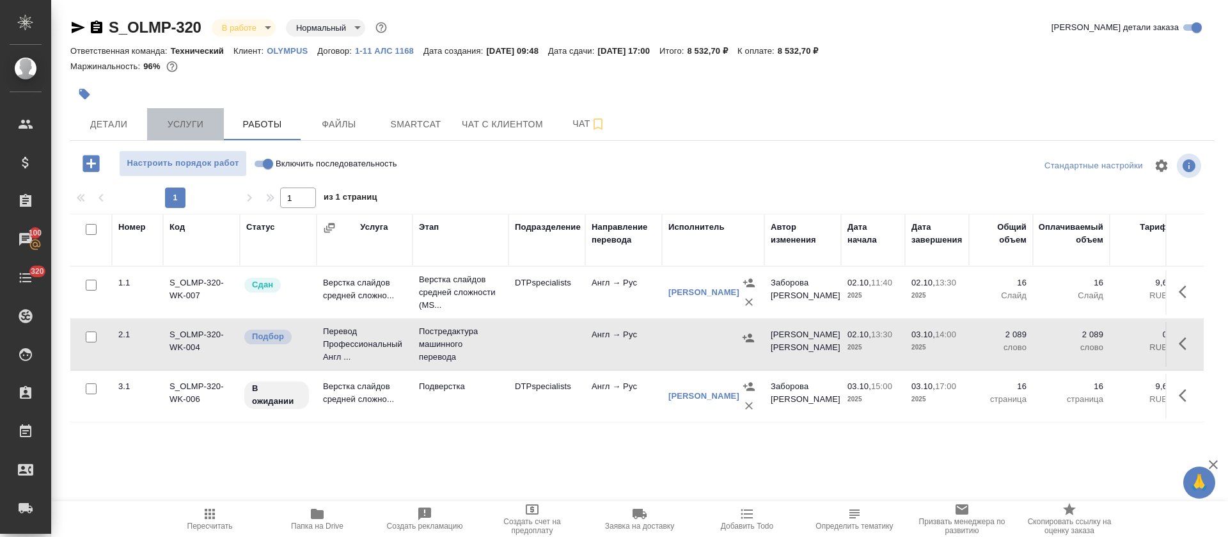
click at [194, 116] on span "Услуги" at bounding box center [185, 124] width 61 height 16
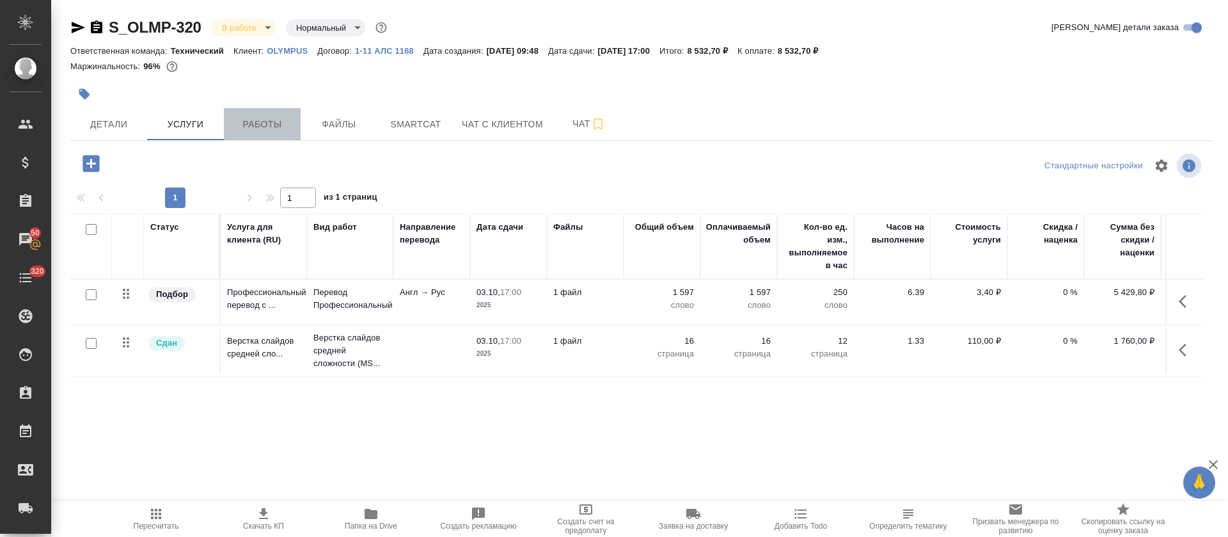
click at [266, 111] on button "Работы" at bounding box center [262, 124] width 77 height 32
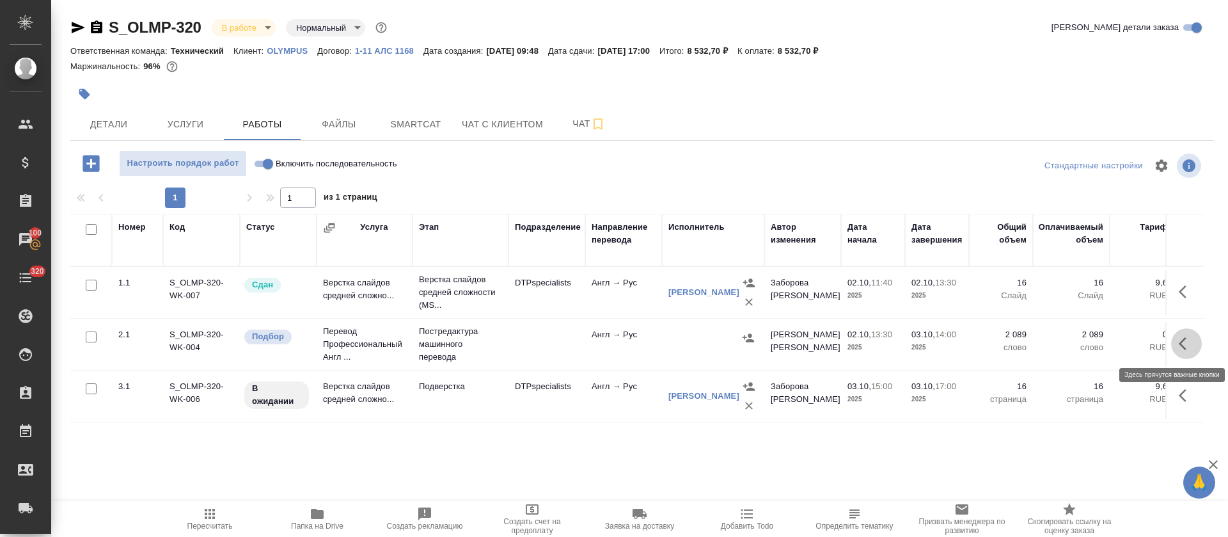
click at [1177, 342] on button "button" at bounding box center [1186, 343] width 31 height 31
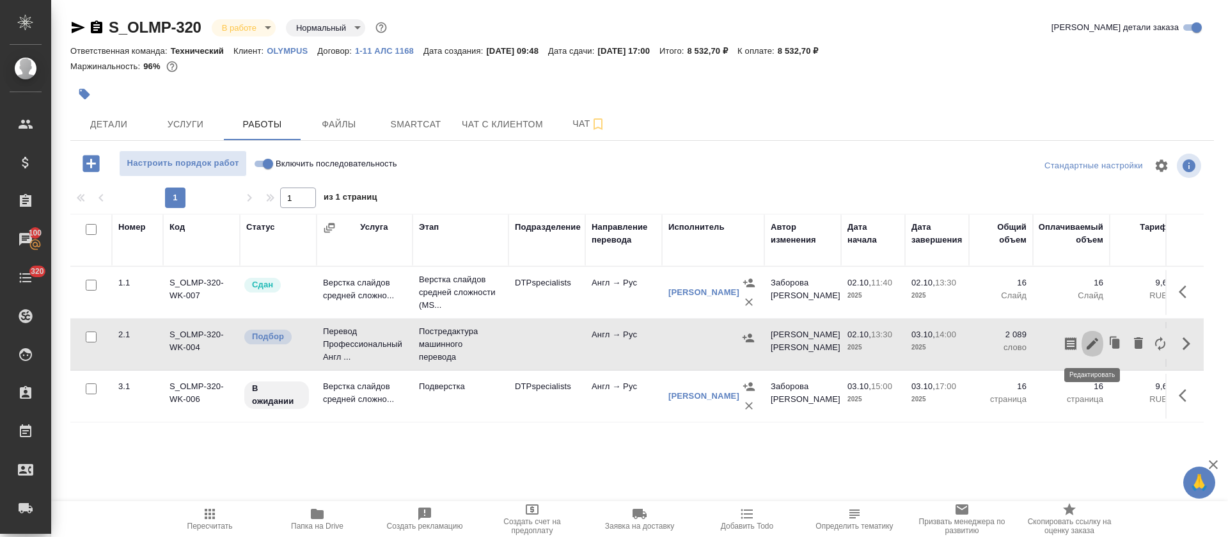
click at [1085, 343] on icon "button" at bounding box center [1092, 343] width 15 height 15
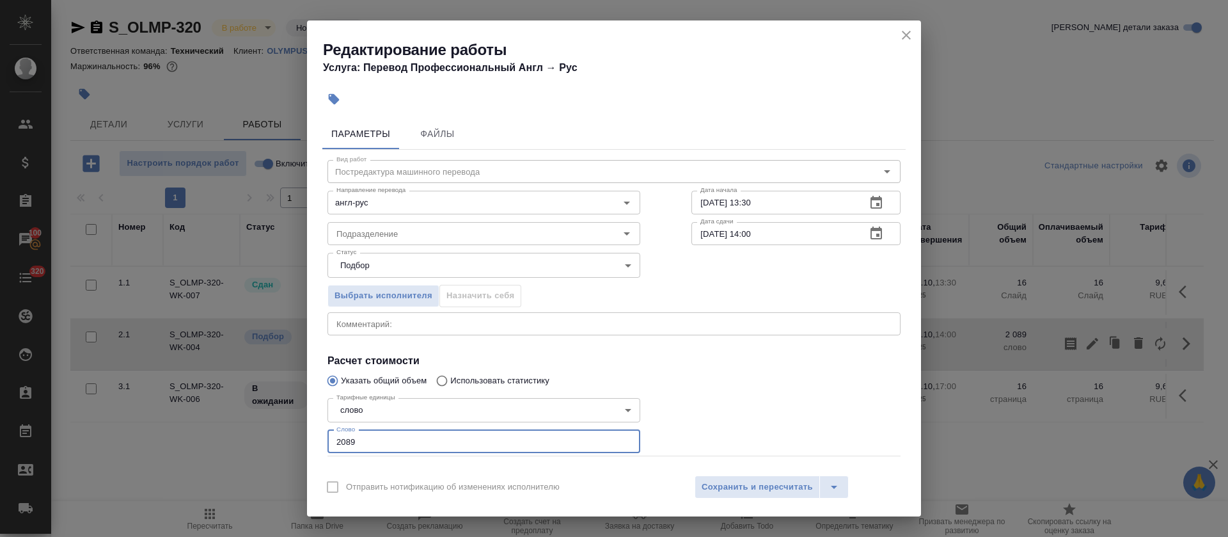
click at [340, 435] on input "2089" at bounding box center [483, 441] width 313 height 23
paste input "1357"
type input "1357"
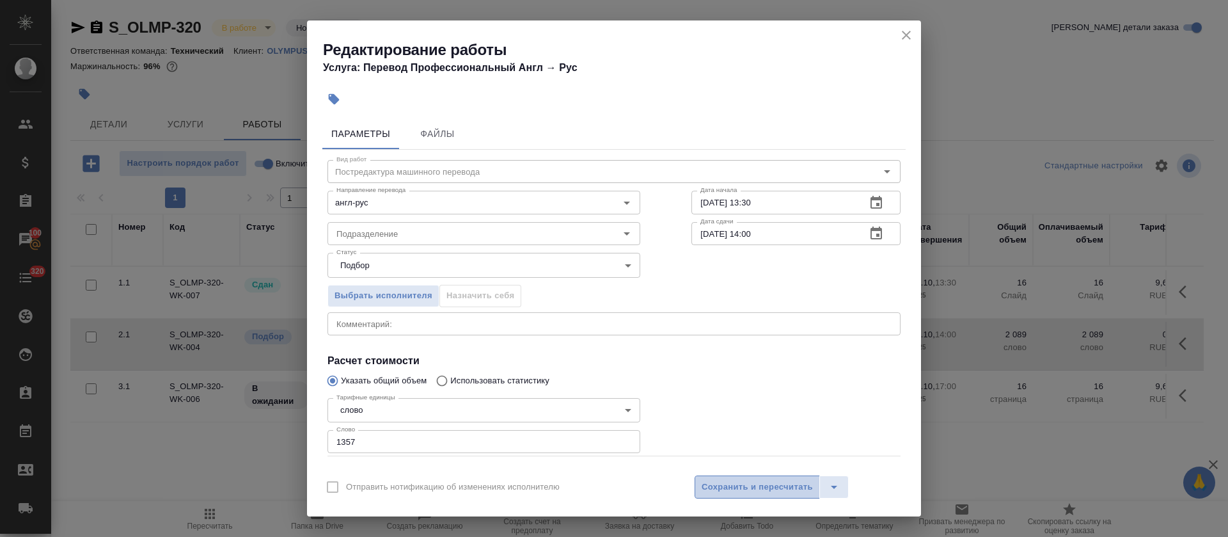
click at [728, 492] on span "Сохранить и пересчитать" at bounding box center [757, 487] width 111 height 15
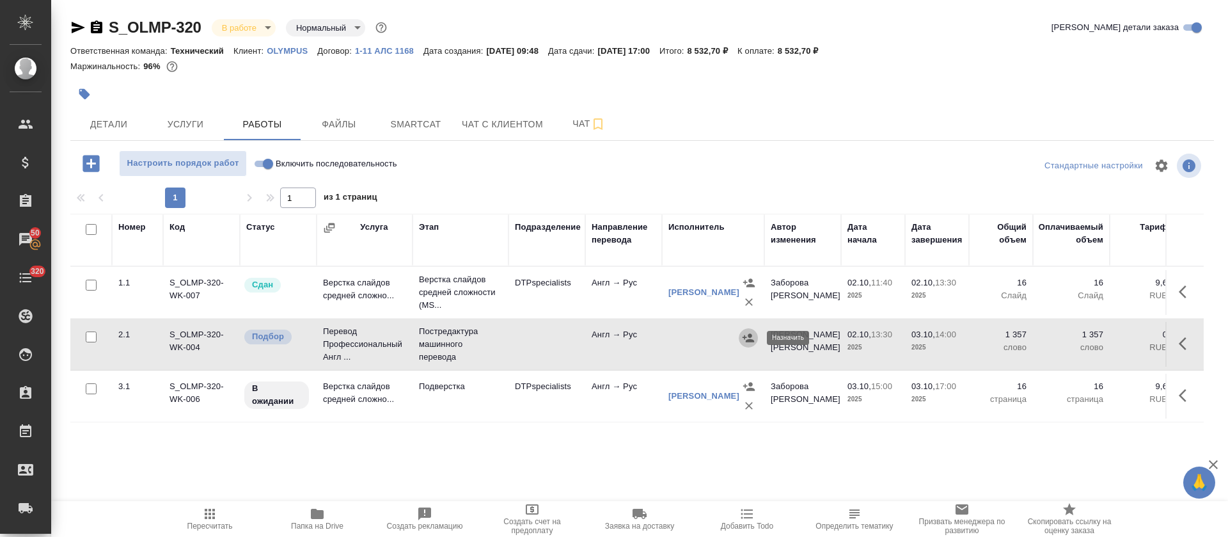
click at [748, 337] on icon "button" at bounding box center [748, 337] width 13 height 13
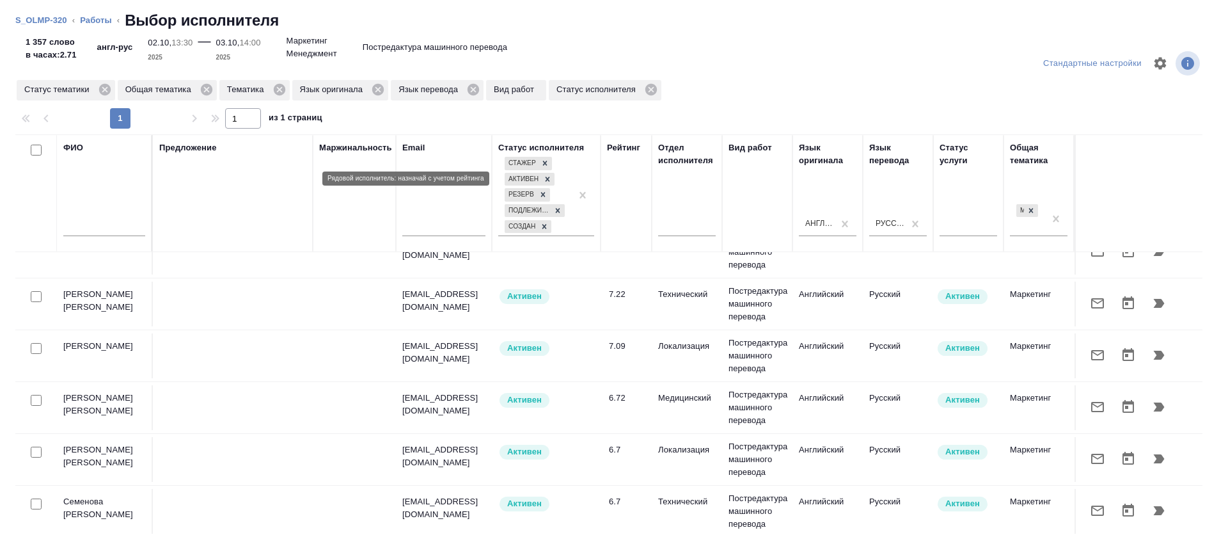
scroll to position [6, 0]
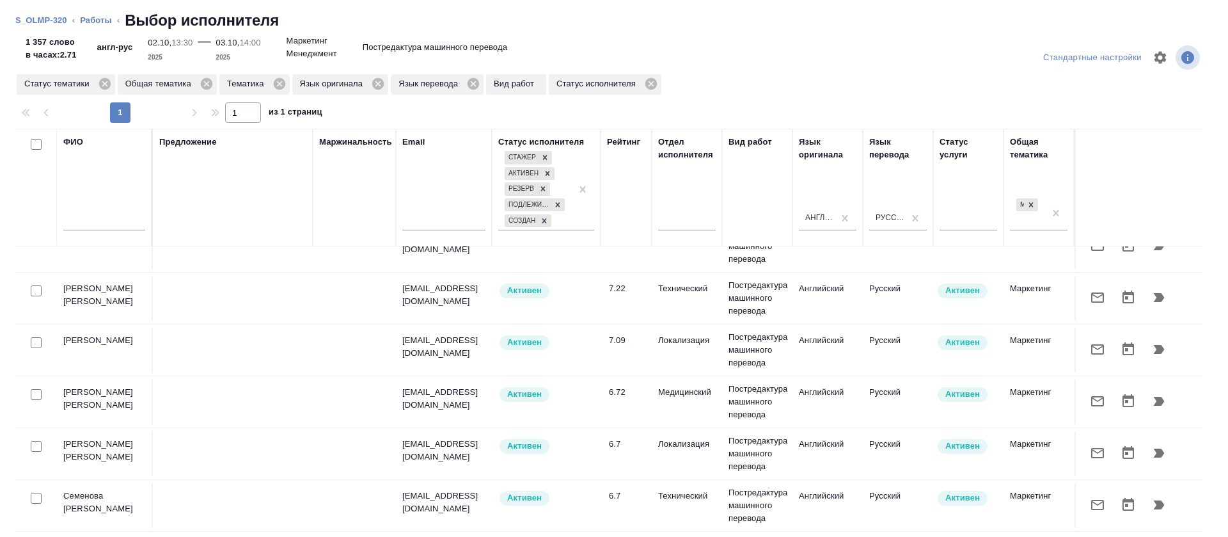
click at [114, 234] on div at bounding box center [104, 223] width 82 height 31
click at [111, 228] on input "text" at bounding box center [104, 222] width 82 height 16
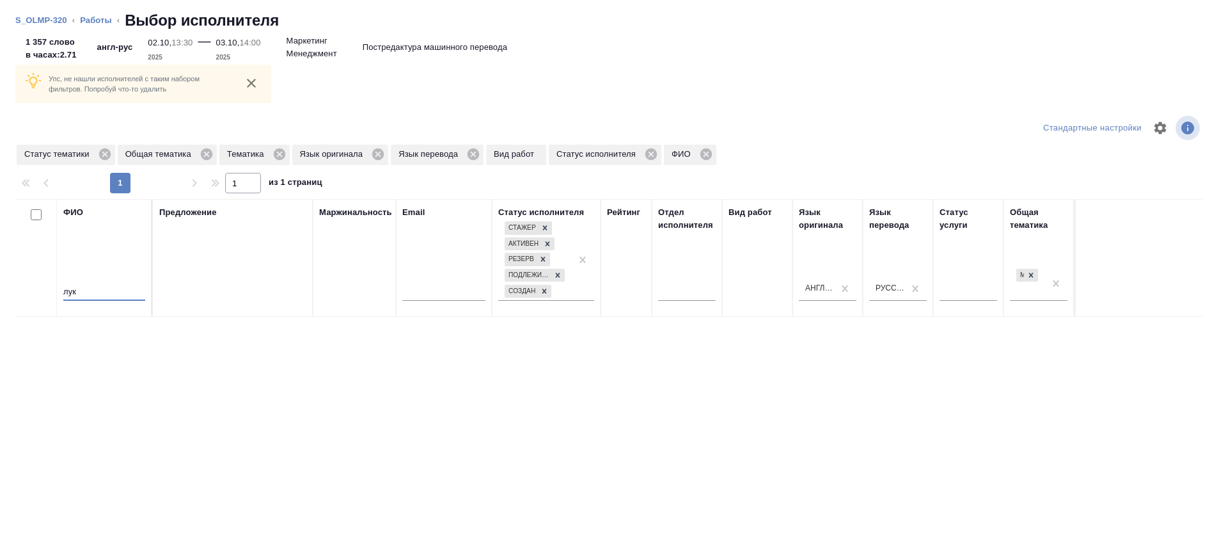
scroll to position [76, 0]
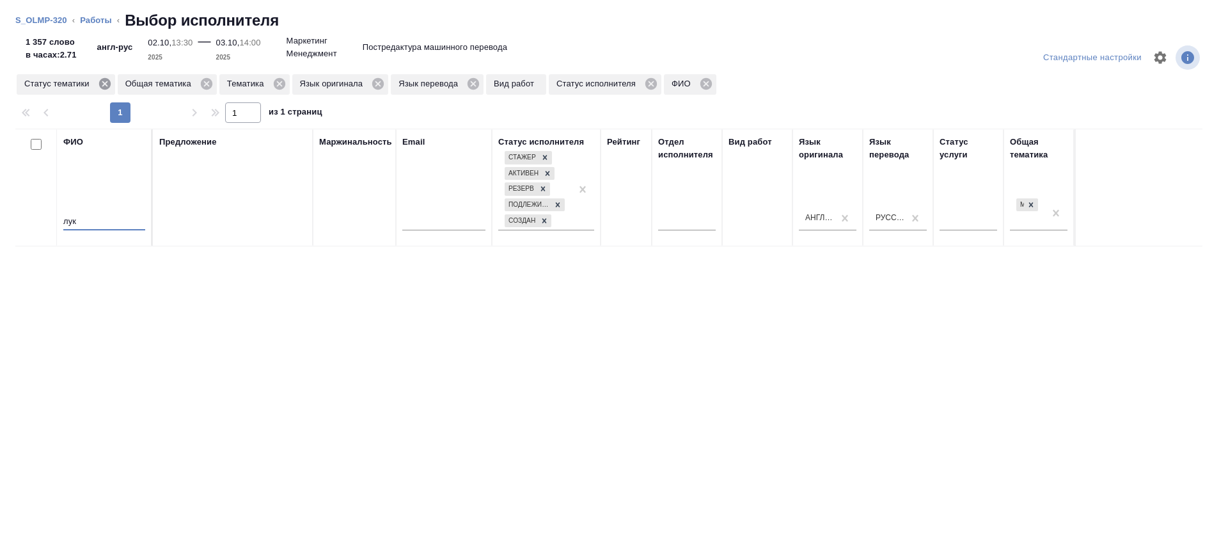
type input "лук"
click at [100, 87] on icon at bounding box center [104, 84] width 12 height 12
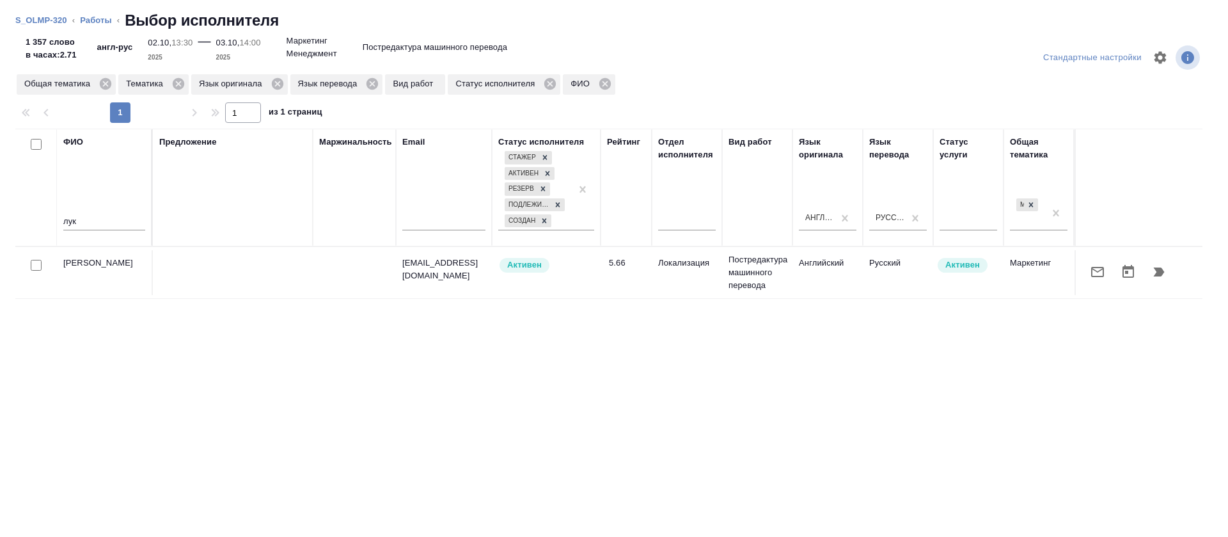
scroll to position [6, 0]
click at [1082, 272] on button "button" at bounding box center [1097, 271] width 31 height 31
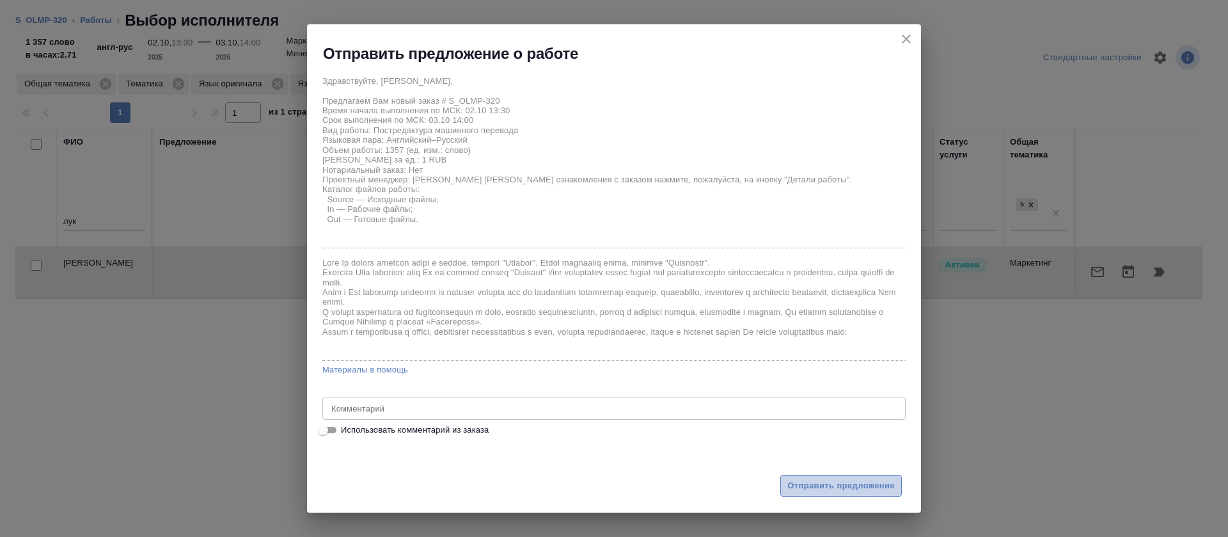
click at [819, 489] on span "Отправить предложение" at bounding box center [840, 485] width 107 height 15
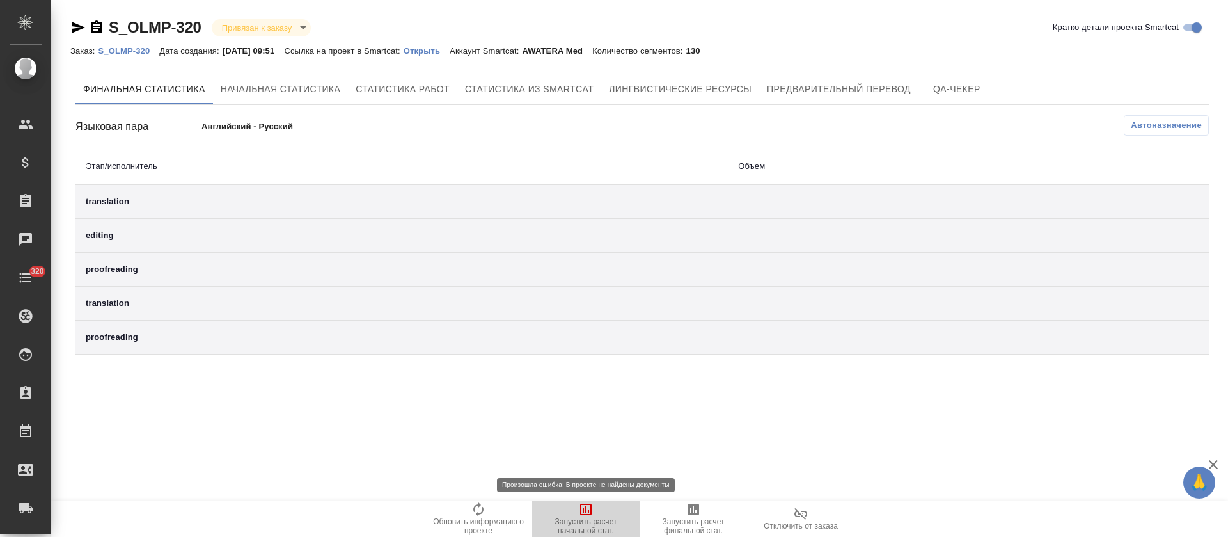
click at [588, 517] on span "Запустить расчет начальной стат." at bounding box center [586, 526] width 92 height 18
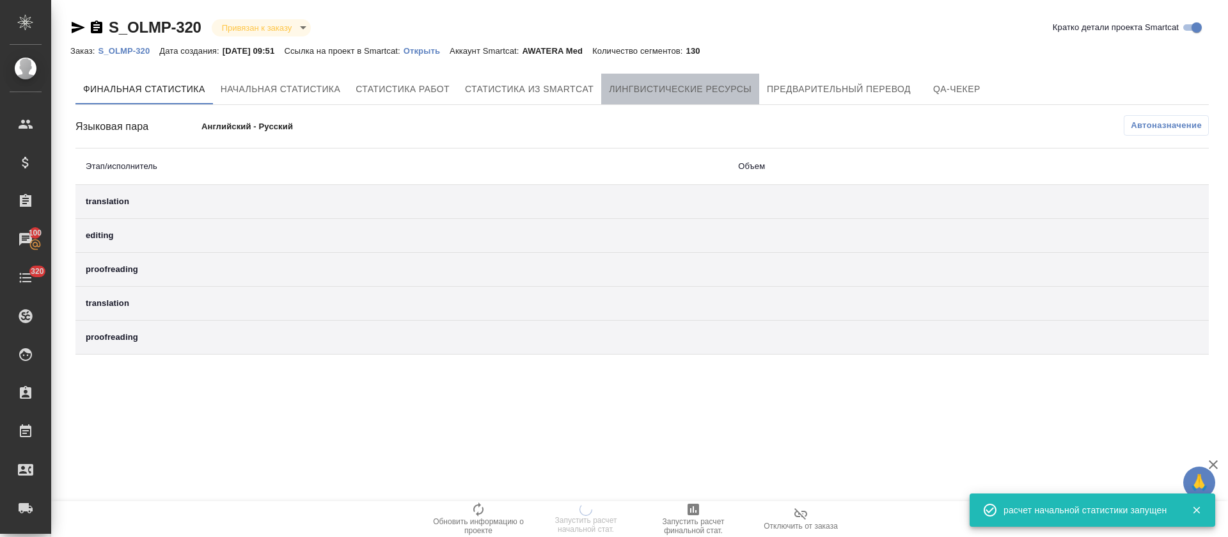
click at [693, 90] on span "Лингвистические ресурсы" at bounding box center [680, 89] width 143 height 16
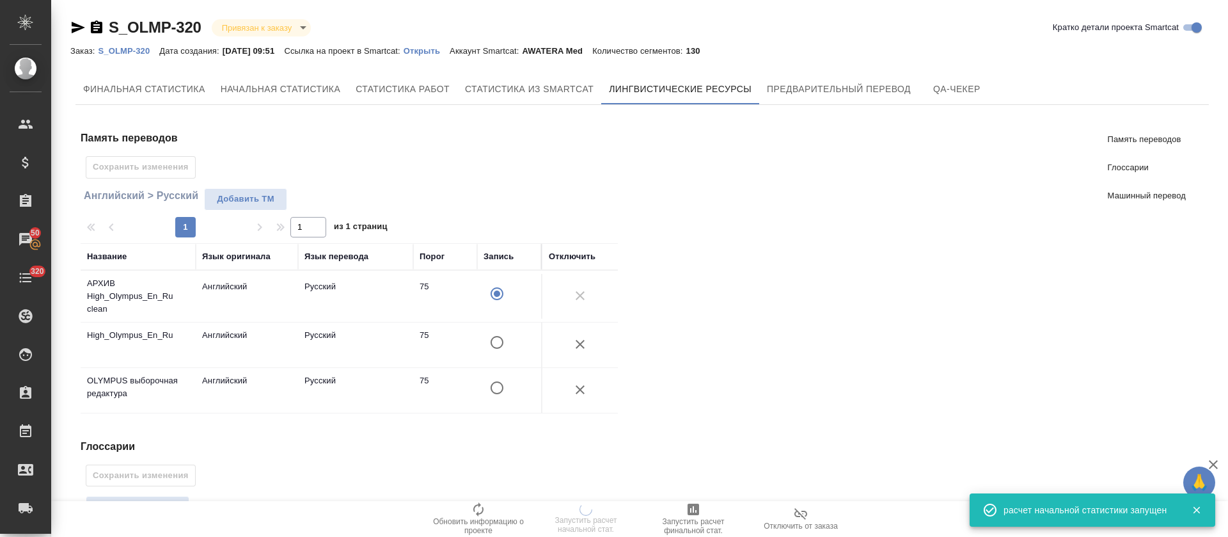
click at [682, 407] on div "Память переводов Сохранить изменения Английский > Русский Добавить TM 1 1 из 1 …" at bounding box center [641, 456] width 1133 height 682
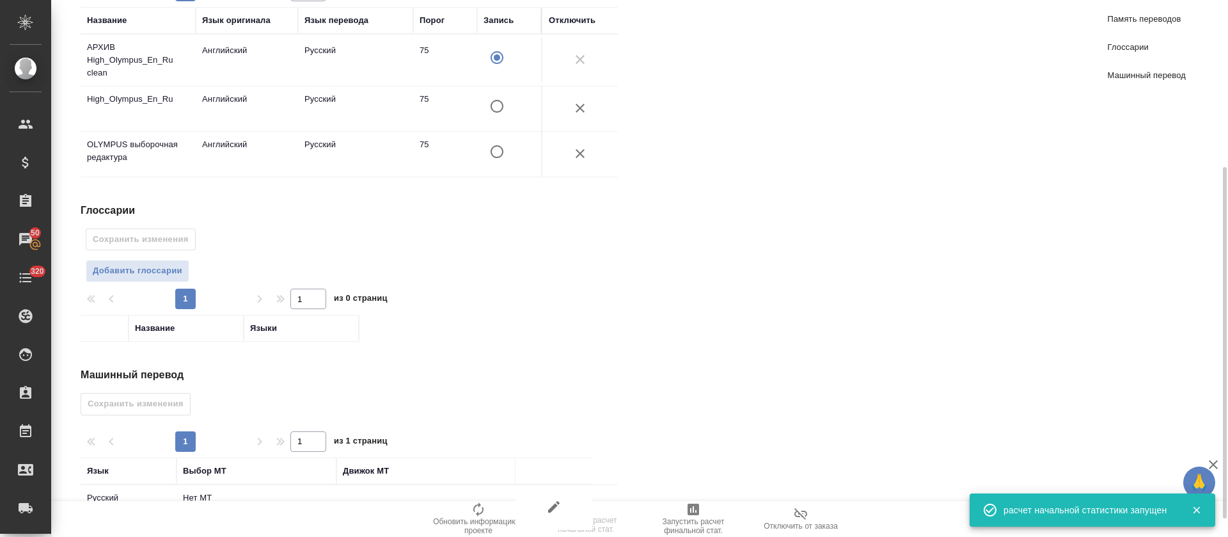
scroll to position [283, 0]
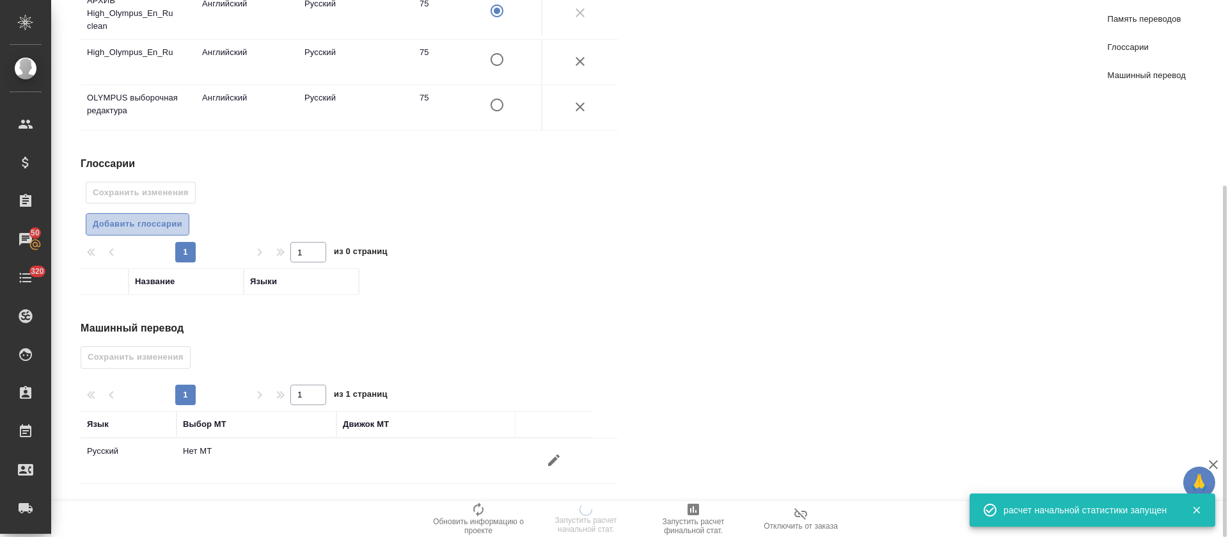
click at [132, 233] on button "Добавить глоссарии" at bounding box center [138, 224] width 104 height 22
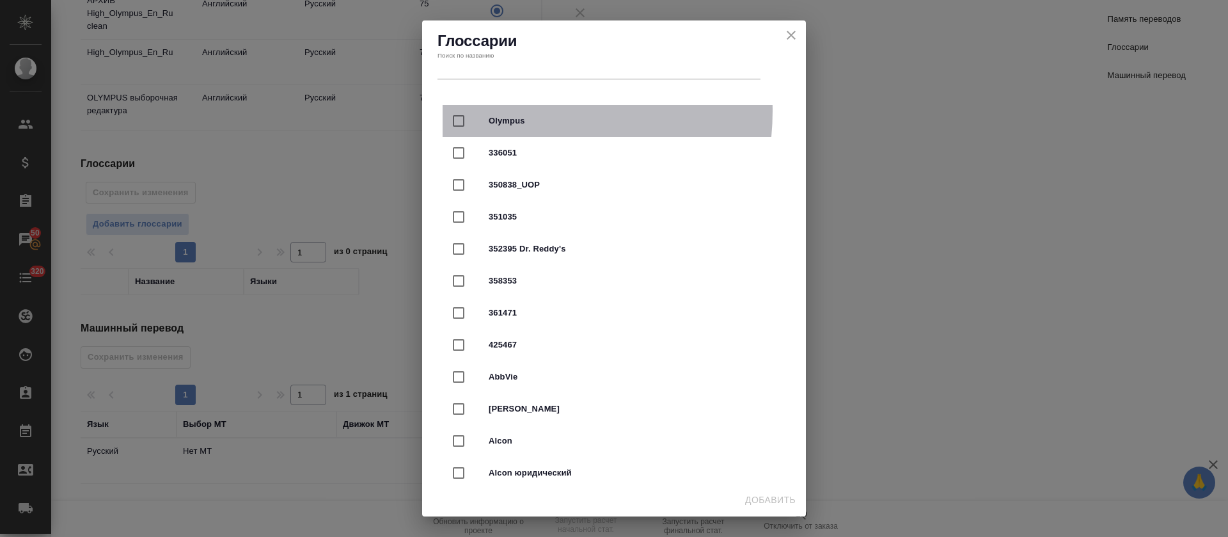
click at [519, 111] on div "Olympus" at bounding box center [614, 121] width 343 height 32
checkbox input "true"
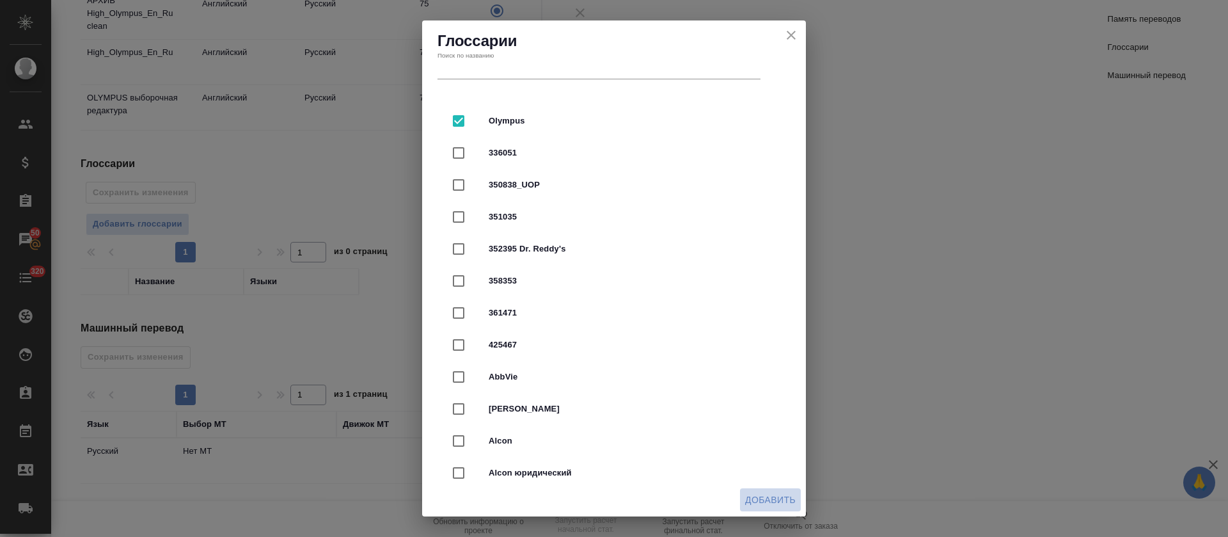
click at [776, 504] on span "Добавить" at bounding box center [770, 500] width 51 height 16
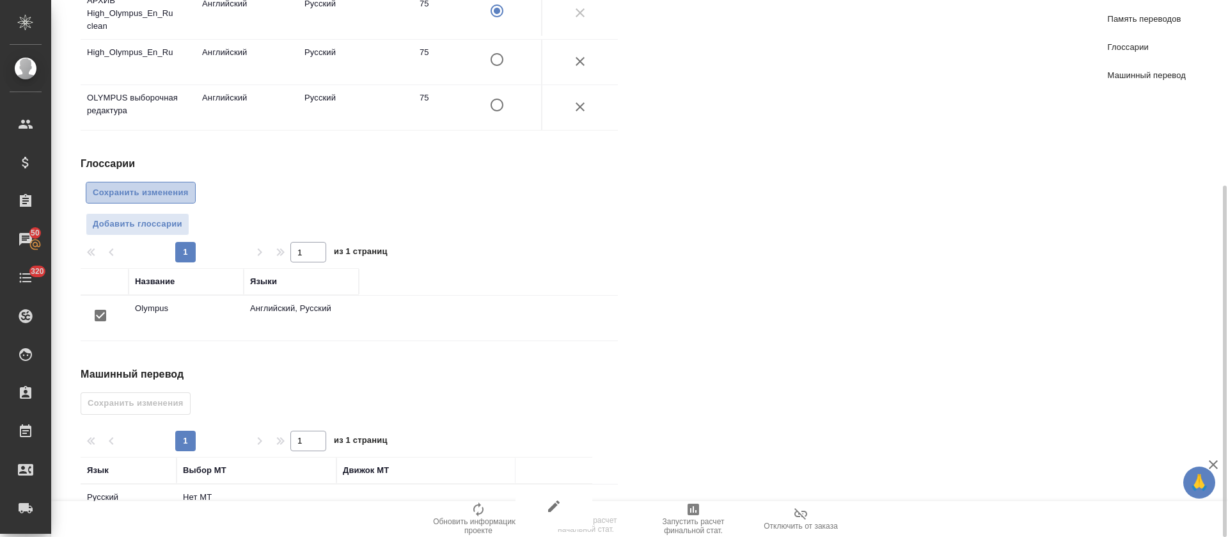
click at [101, 198] on span "Сохранить изменения" at bounding box center [141, 192] width 96 height 15
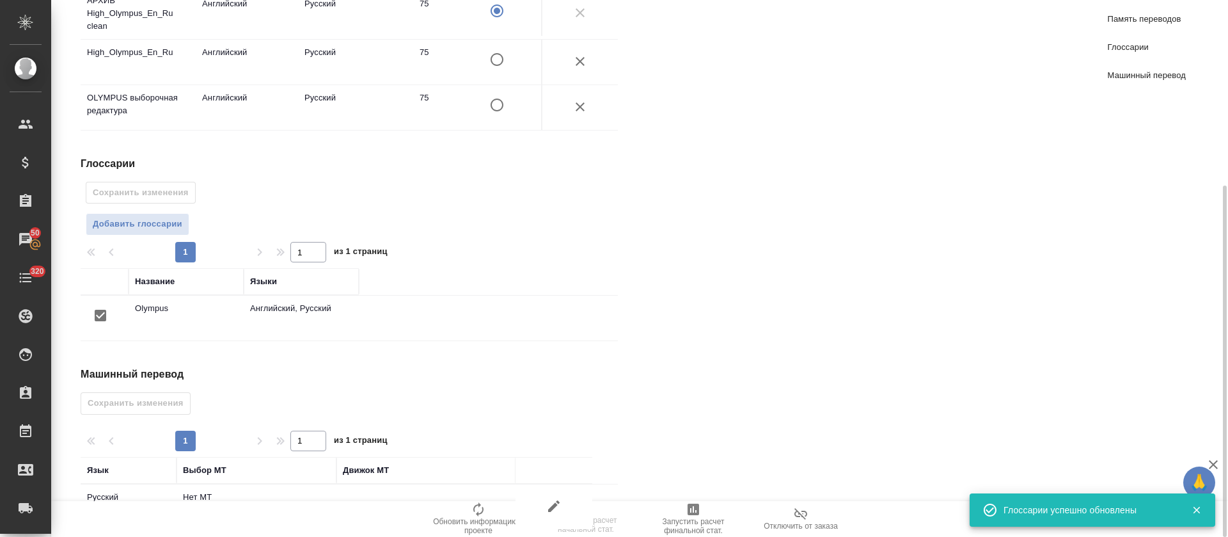
scroll to position [329, 0]
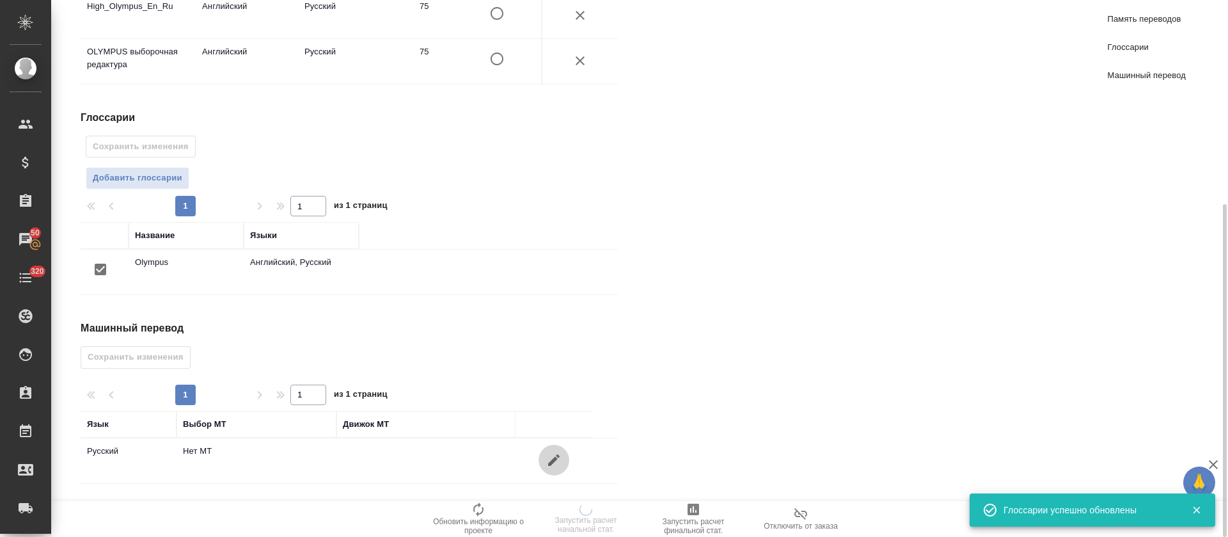
click at [550, 461] on icon "button" at bounding box center [554, 460] width 12 height 12
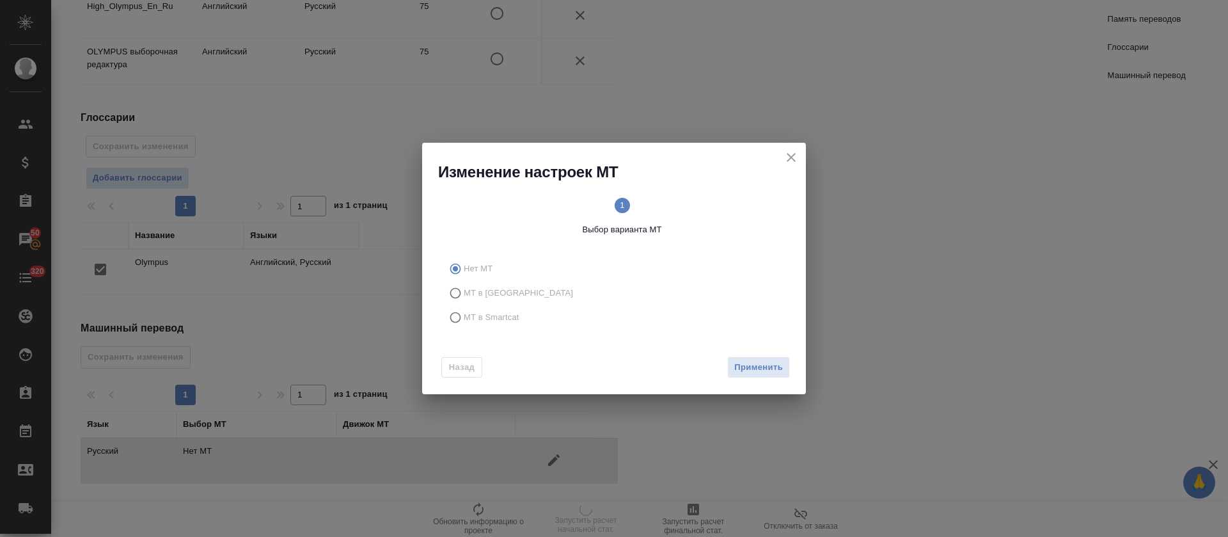
click at [490, 314] on span "МТ в Smartcat" at bounding box center [492, 317] width 56 height 13
click at [464, 314] on input "МТ в Smartcat" at bounding box center [453, 317] width 20 height 24
radio input "true"
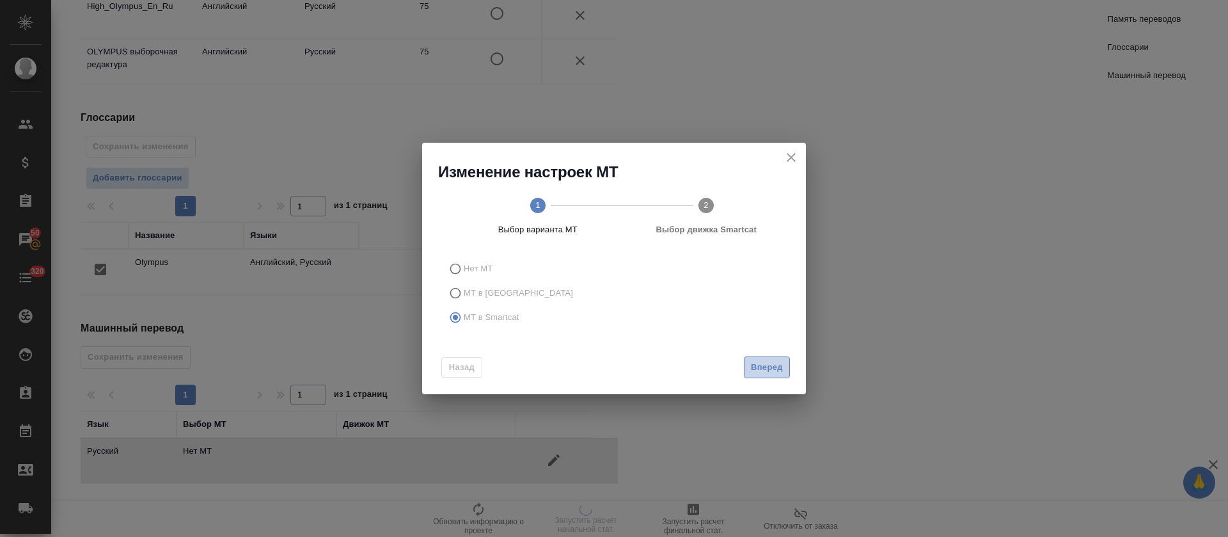
click at [760, 376] on button "Вперед" at bounding box center [767, 367] width 46 height 22
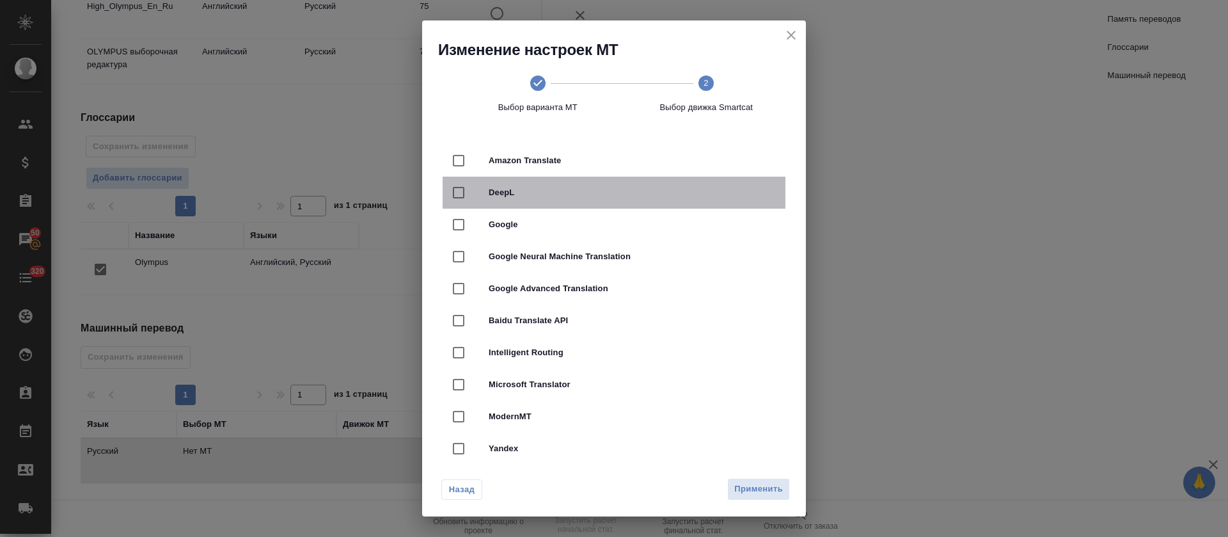
click at [631, 184] on div "DeepL" at bounding box center [614, 193] width 343 height 32
checkbox input "true"
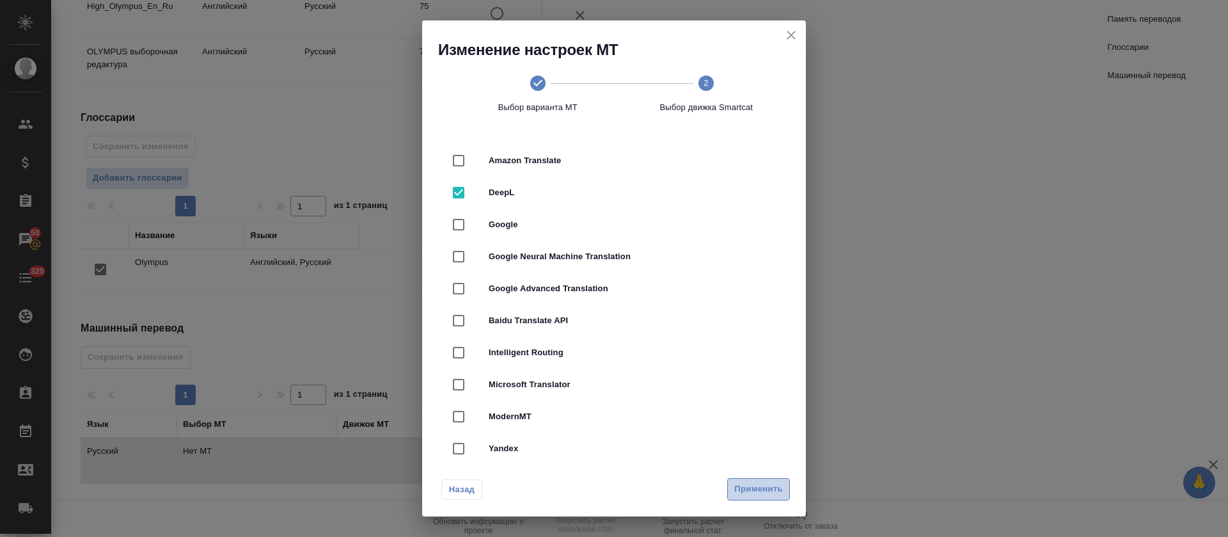
click at [755, 482] on span "Применить" at bounding box center [758, 489] width 49 height 15
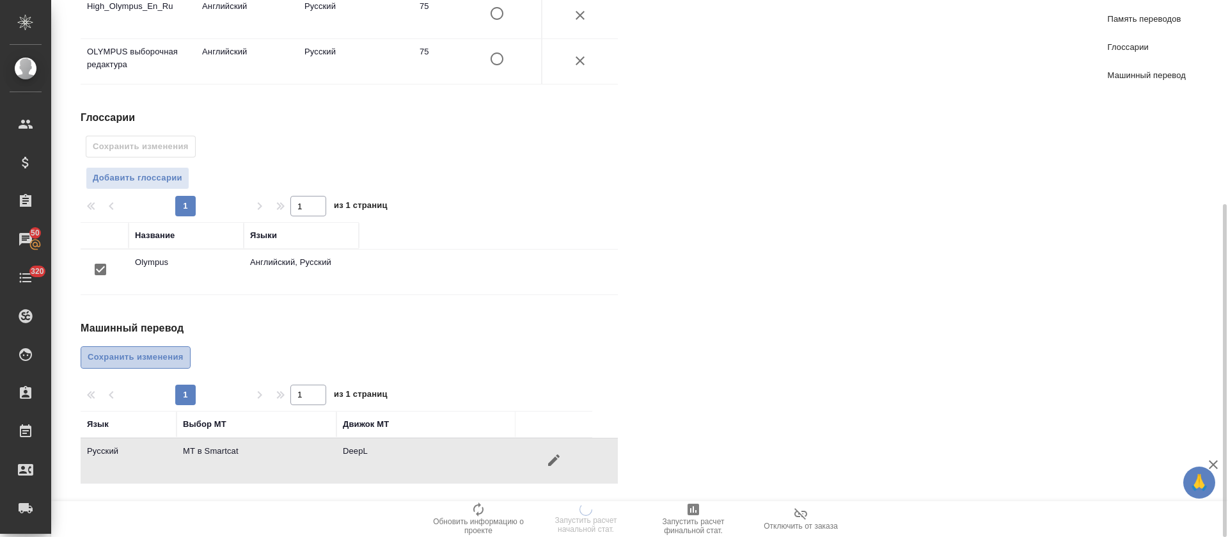
click at [151, 362] on span "Сохранить изменения" at bounding box center [136, 357] width 96 height 15
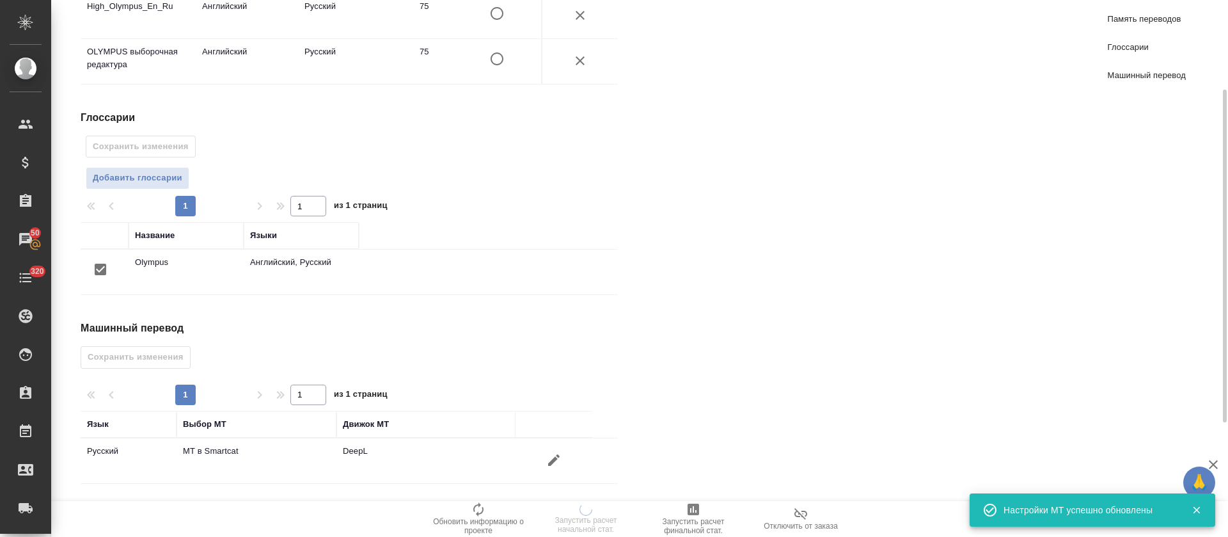
scroll to position [0, 0]
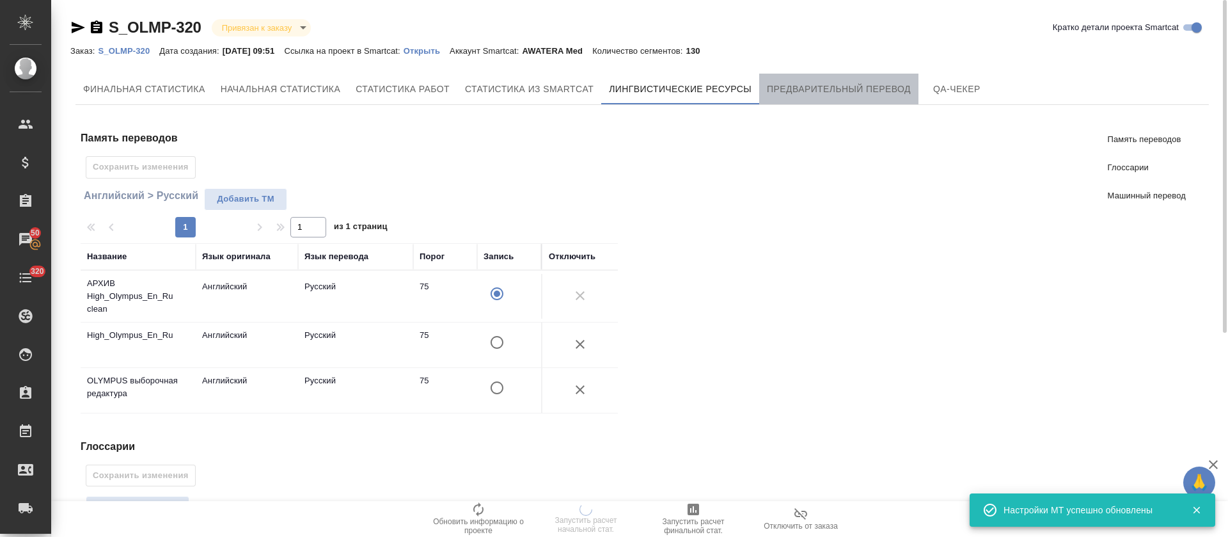
click at [771, 91] on span "Предварительный перевод" at bounding box center [839, 89] width 144 height 16
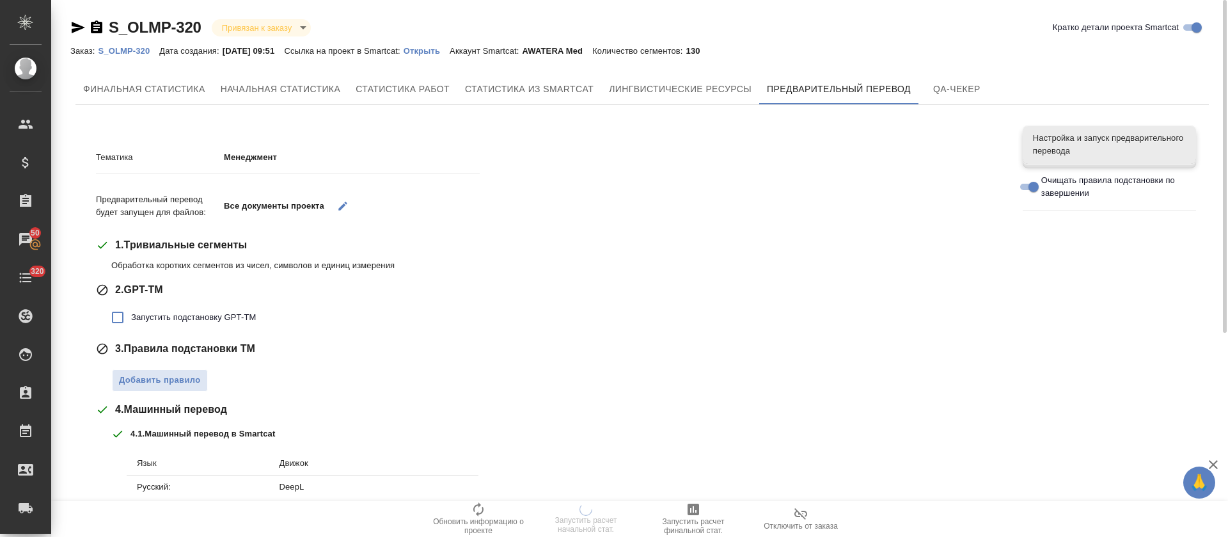
scroll to position [184, 0]
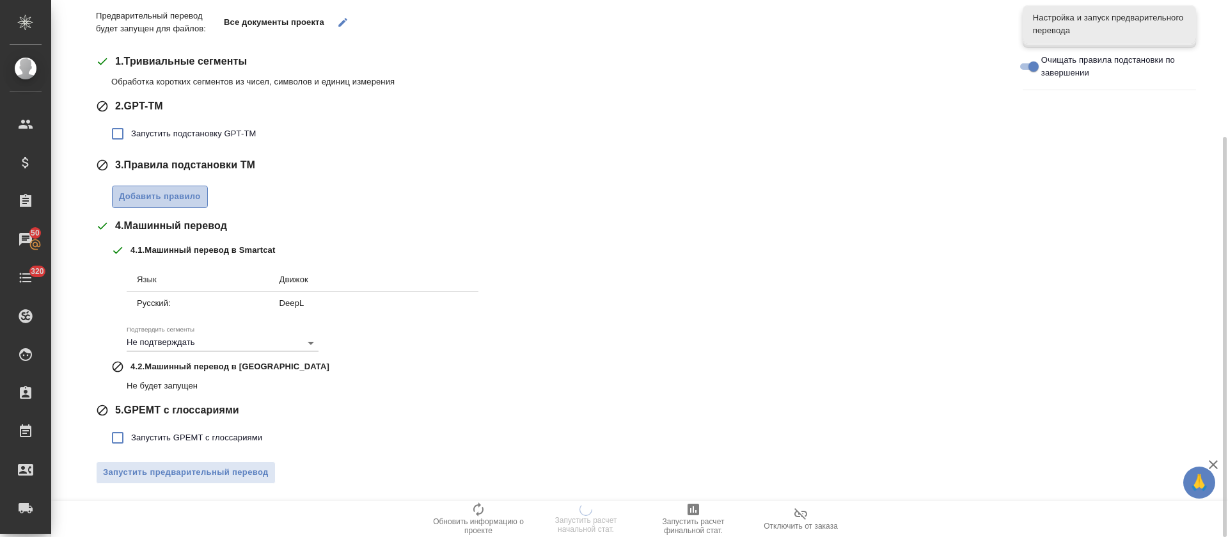
click at [159, 205] on button "Добавить правило" at bounding box center [160, 196] width 96 height 22
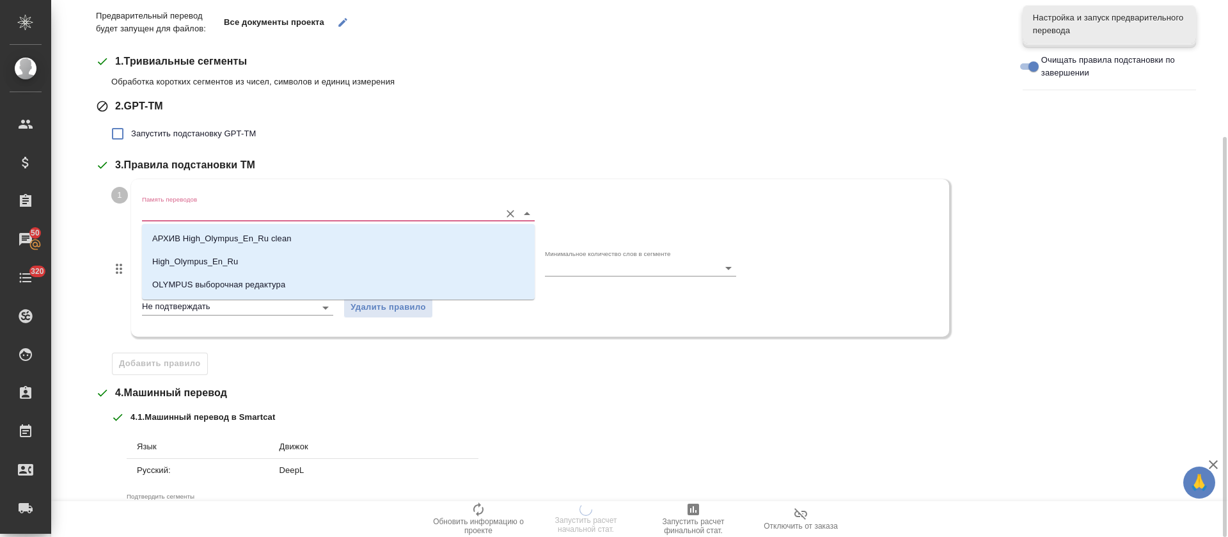
click at [185, 209] on input "Память переводов" at bounding box center [318, 212] width 352 height 15
click at [191, 228] on li "АРХИВ High_Olympus_En_Ru clean" at bounding box center [338, 238] width 393 height 23
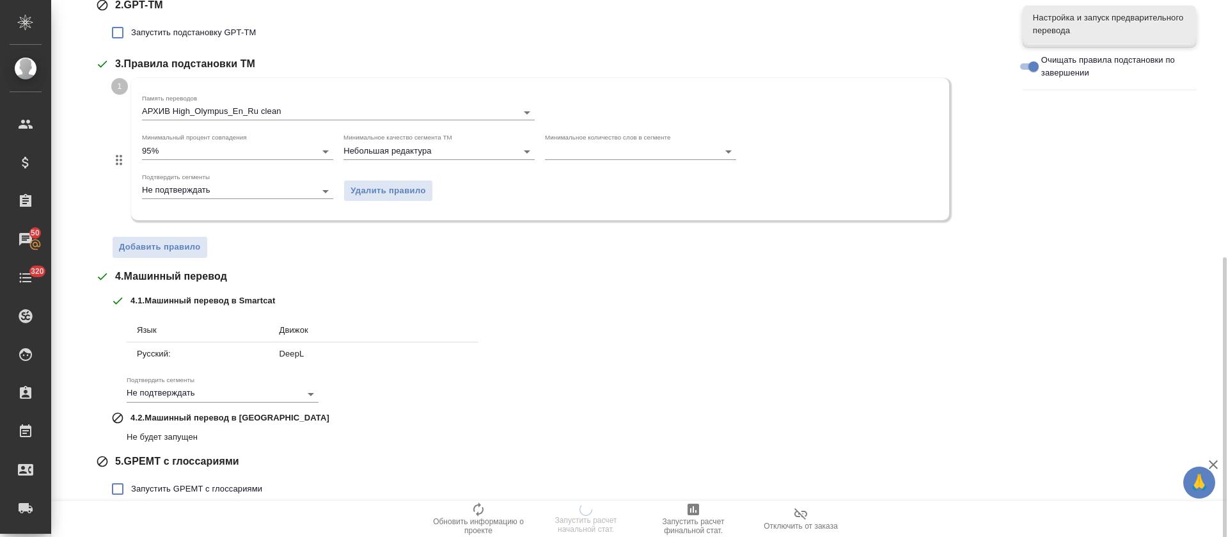
scroll to position [335, 0]
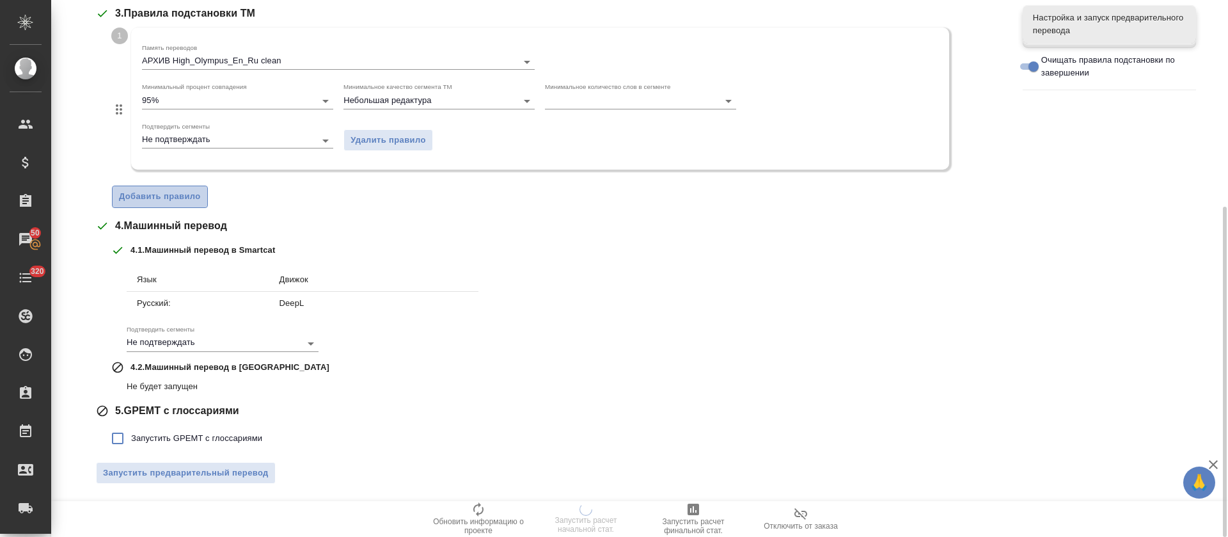
click at [180, 196] on span "Добавить правило" at bounding box center [160, 196] width 82 height 15
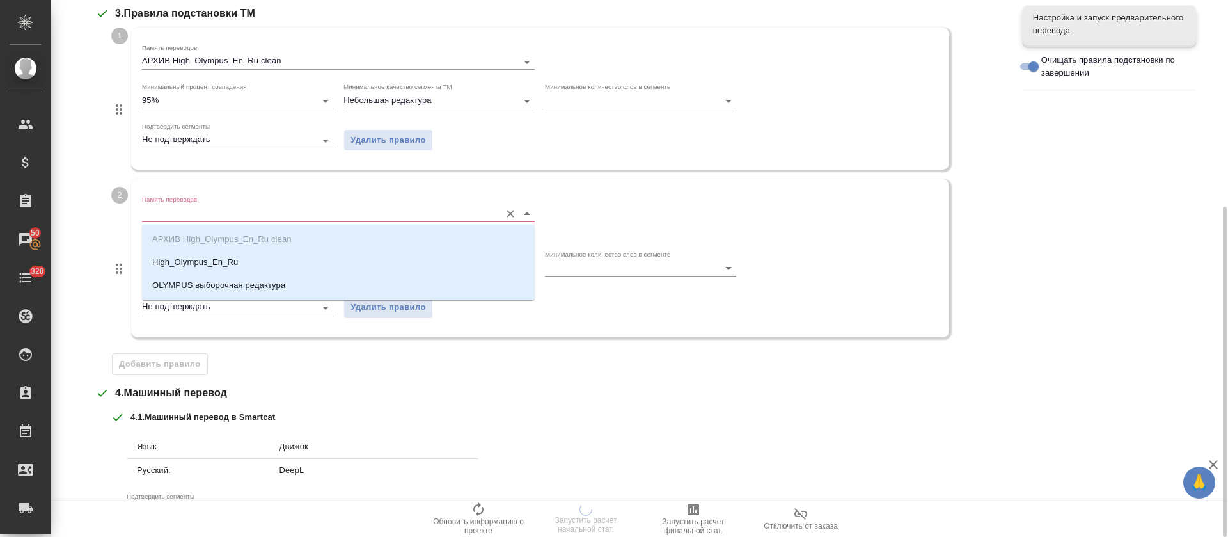
click at [186, 214] on input "Память переводов" at bounding box center [318, 212] width 352 height 15
click at [188, 262] on p "High_Olympus_En_Ru" at bounding box center [195, 262] width 86 height 13
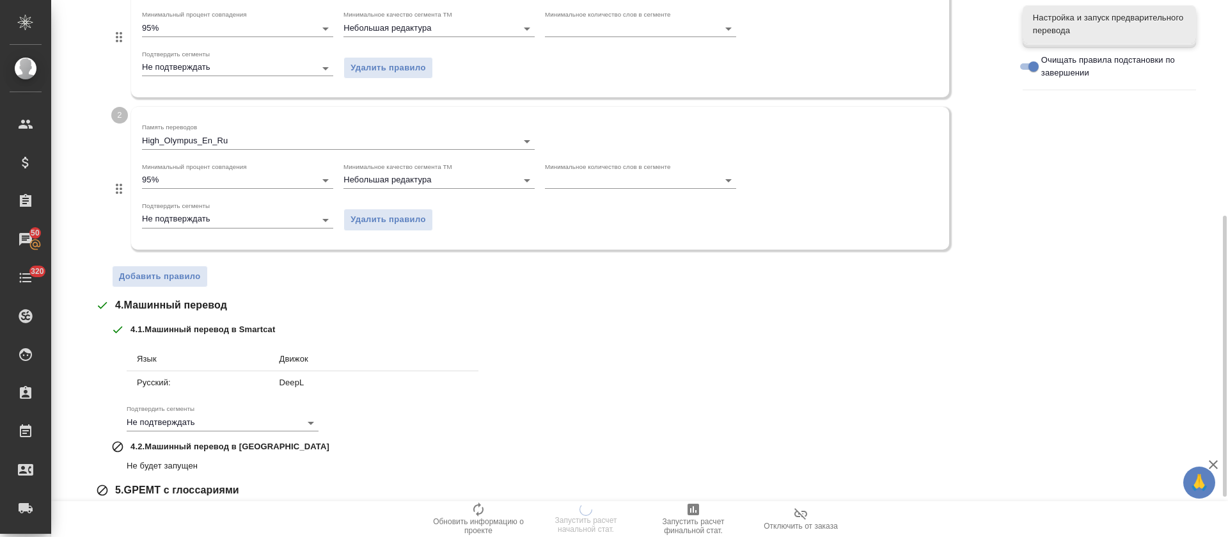
scroll to position [409, 0]
click at [194, 276] on span "Добавить правило" at bounding box center [160, 275] width 82 height 15
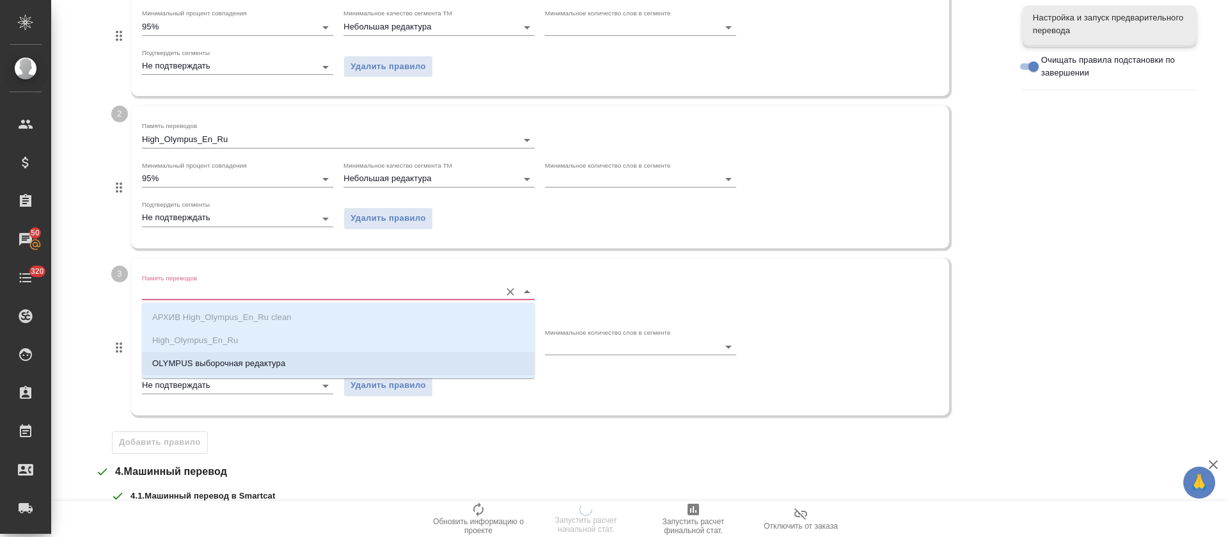
drag, startPoint x: 198, startPoint y: 287, endPoint x: 198, endPoint y: 355, distance: 67.8
click at [198, 355] on body "🙏 .cls-1 fill:#fff; AWATERA Tretyakova Olga Клиенты Спецификации Заказы 50 Чаты…" at bounding box center [614, 268] width 1228 height 537
click at [198, 355] on li "OLYMPUS выборочная редактура" at bounding box center [338, 363] width 393 height 23
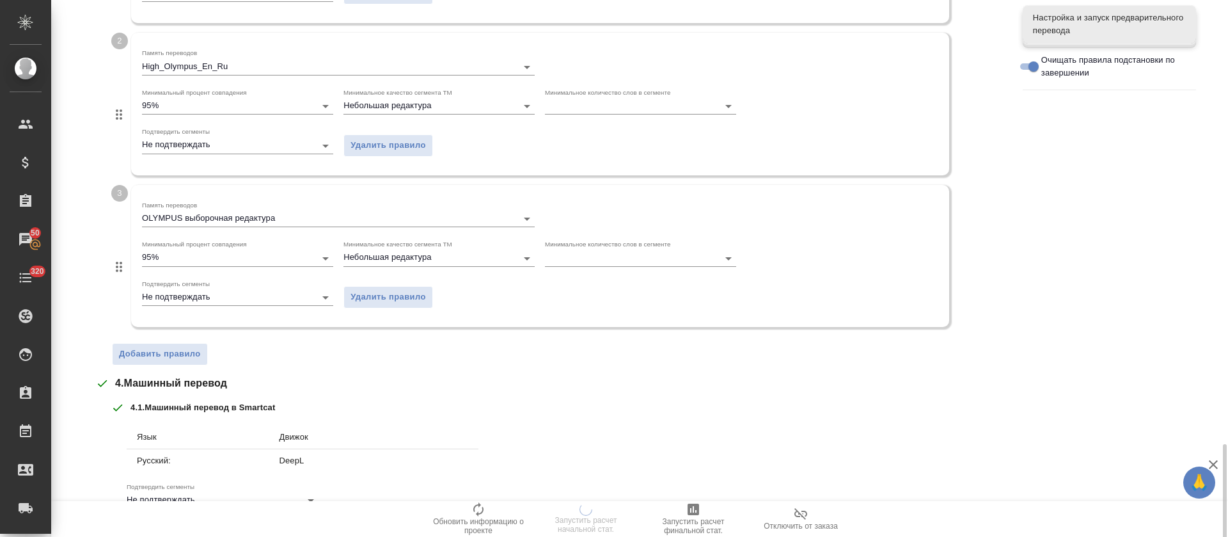
scroll to position [639, 0]
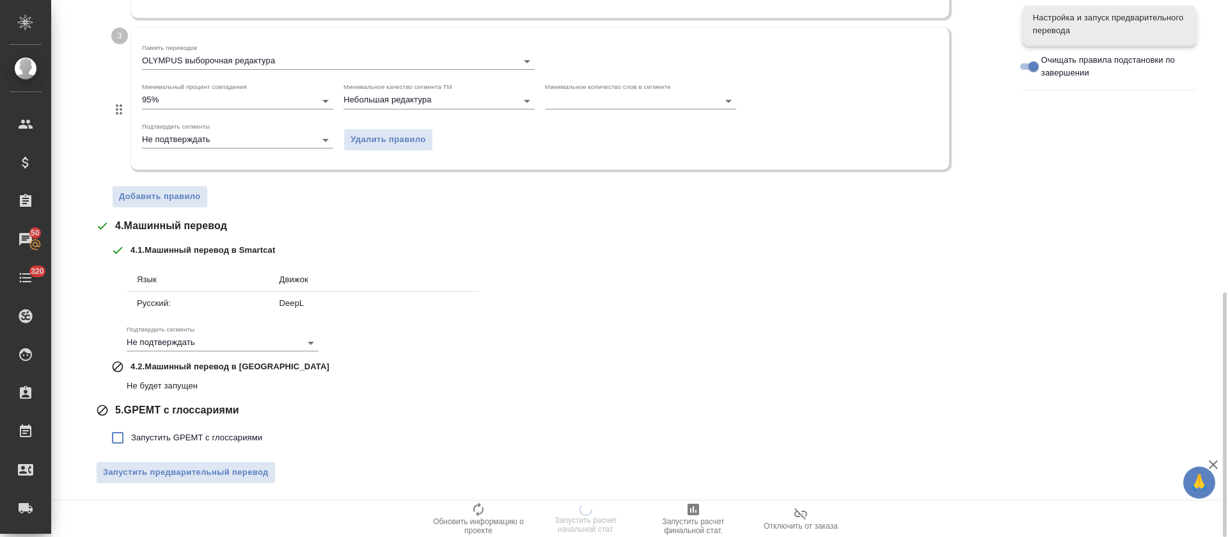
click at [177, 443] on span "Запустить GPEMT с глоссариями" at bounding box center [196, 437] width 131 height 13
click at [131, 443] on input "Запустить GPEMT с глоссариями" at bounding box center [117, 437] width 27 height 27
checkbox input "true"
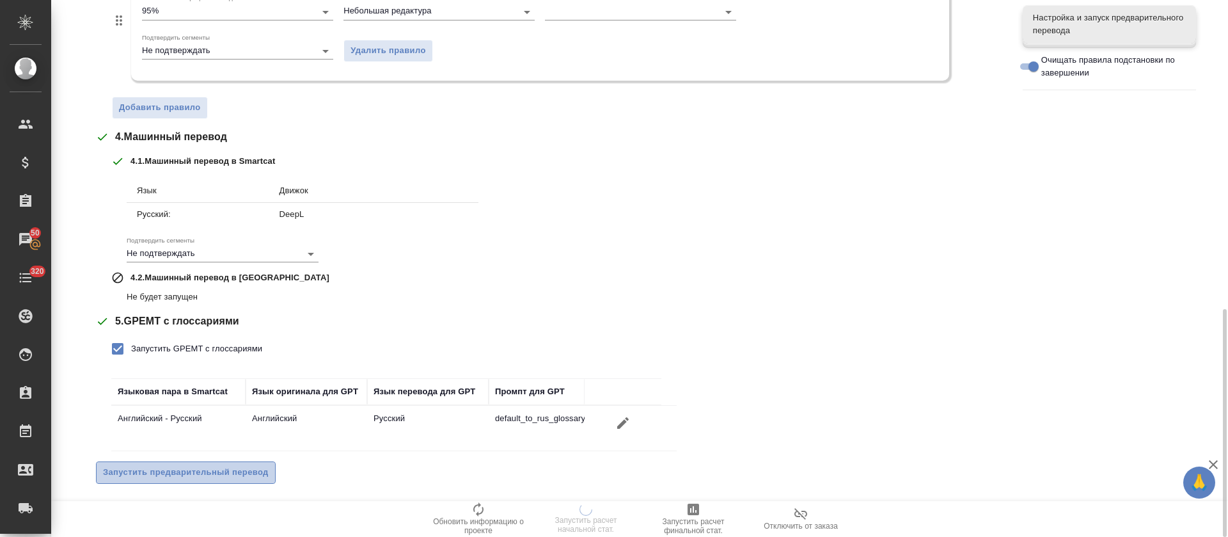
click at [178, 464] on button "Запустить предварительный перевод" at bounding box center [186, 472] width 180 height 22
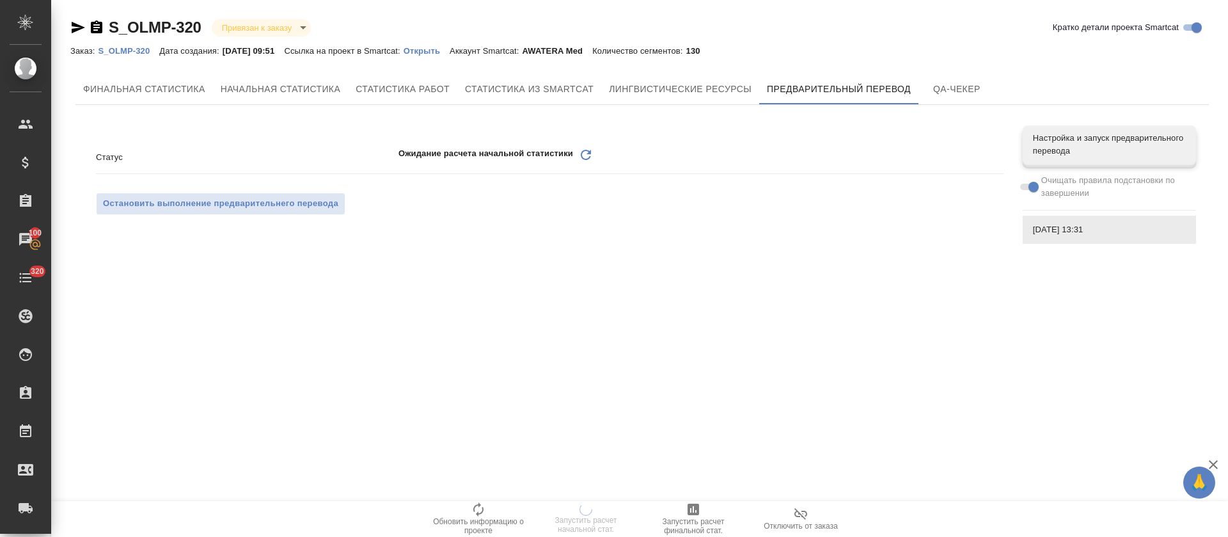
scroll to position [0, 0]
click at [581, 159] on icon "Обновить" at bounding box center [585, 154] width 15 height 15
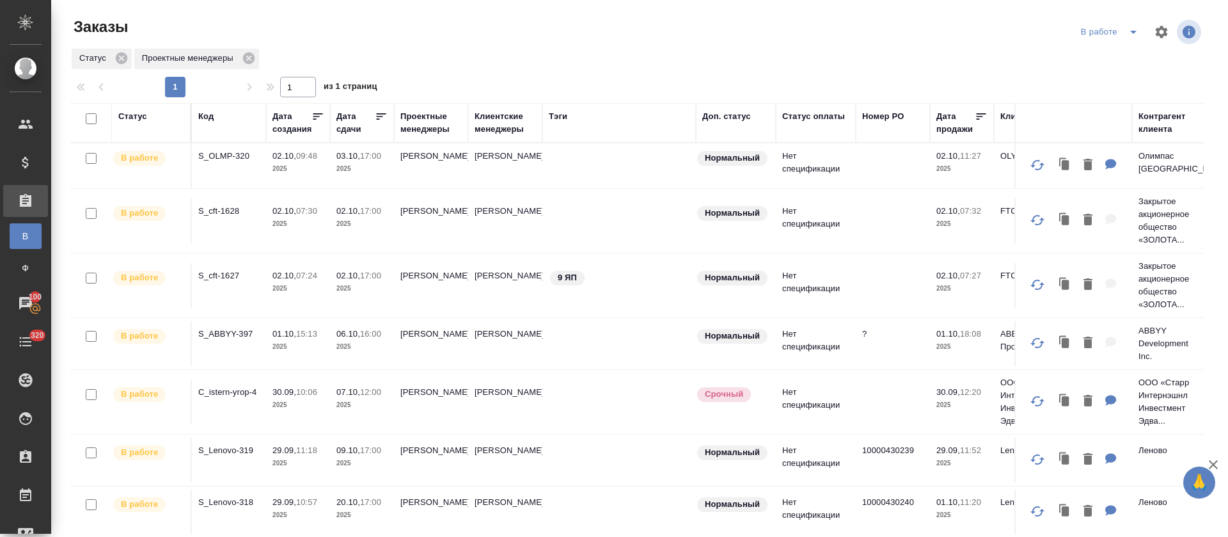
scroll to position [34, 0]
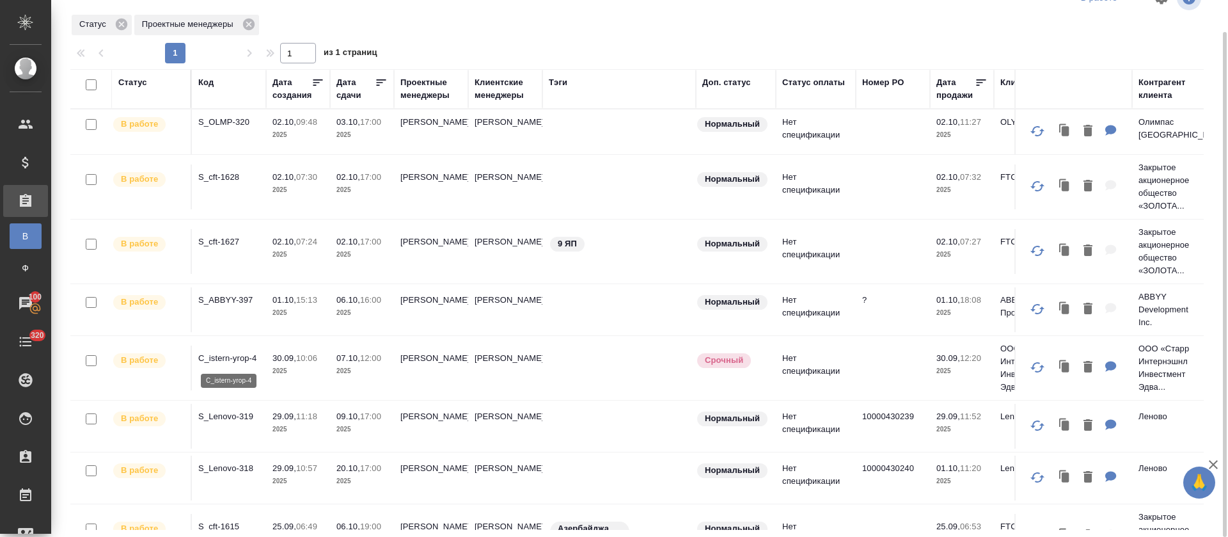
click at [235, 359] on p "C_istern-yrop-4" at bounding box center [228, 358] width 61 height 13
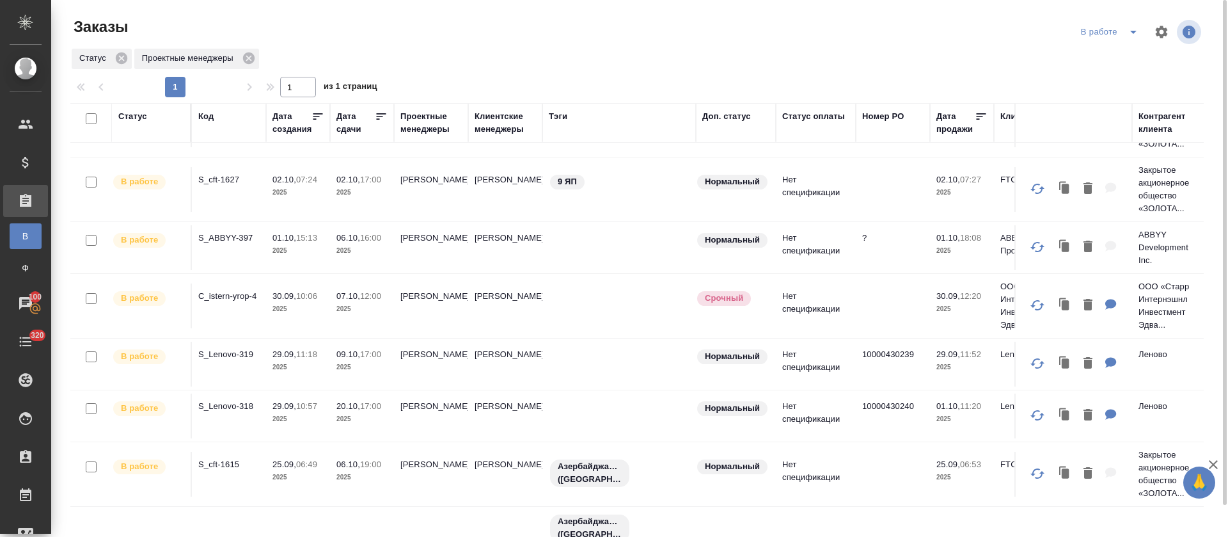
scroll to position [0, 0]
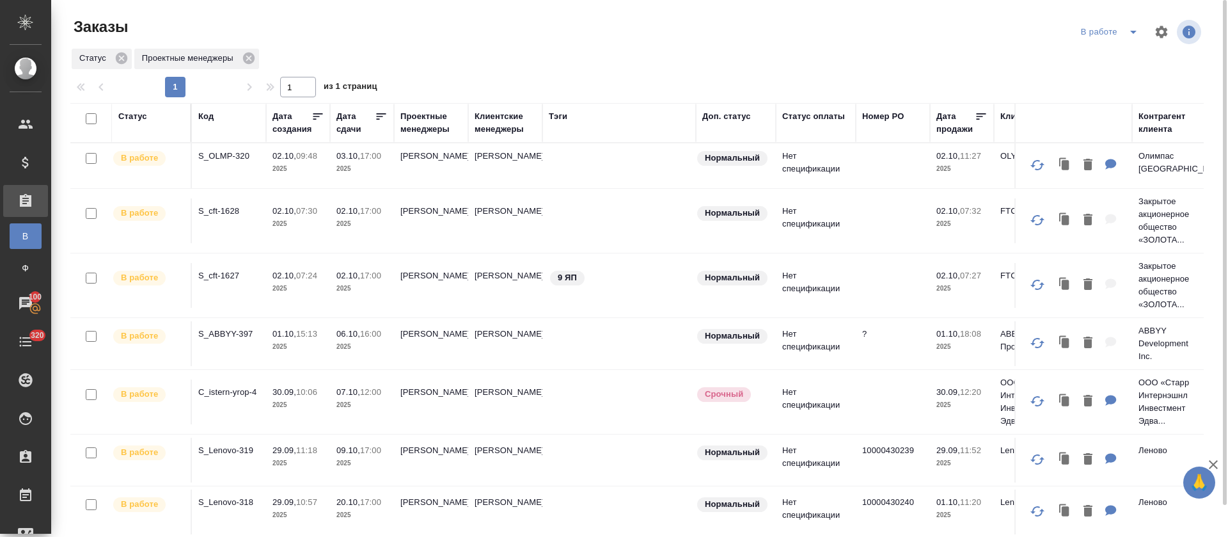
click at [382, 110] on icon at bounding box center [381, 116] width 13 height 13
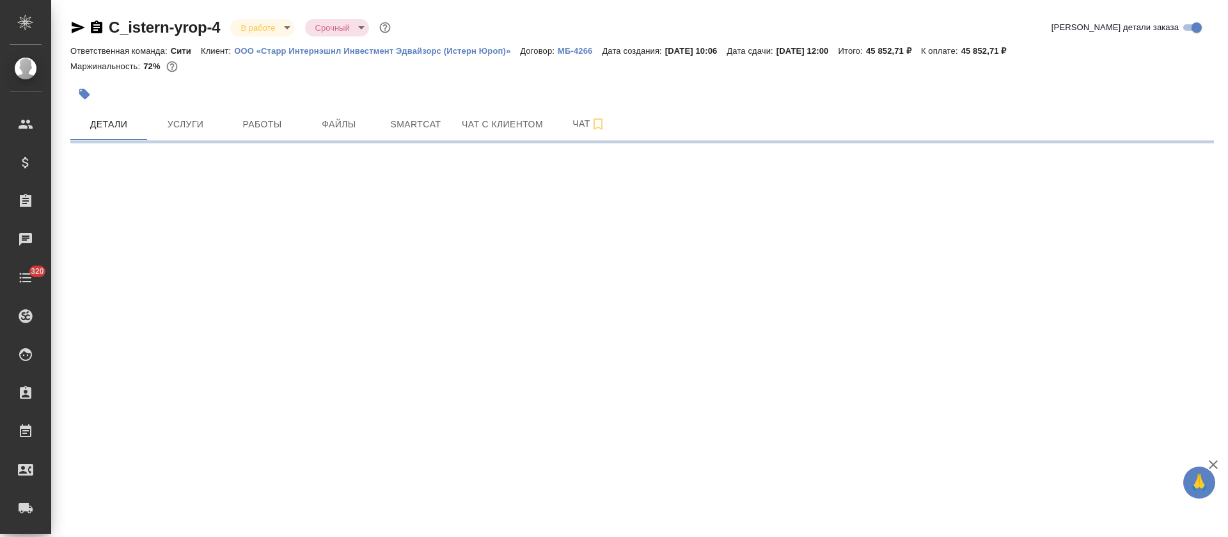
select select "RU"
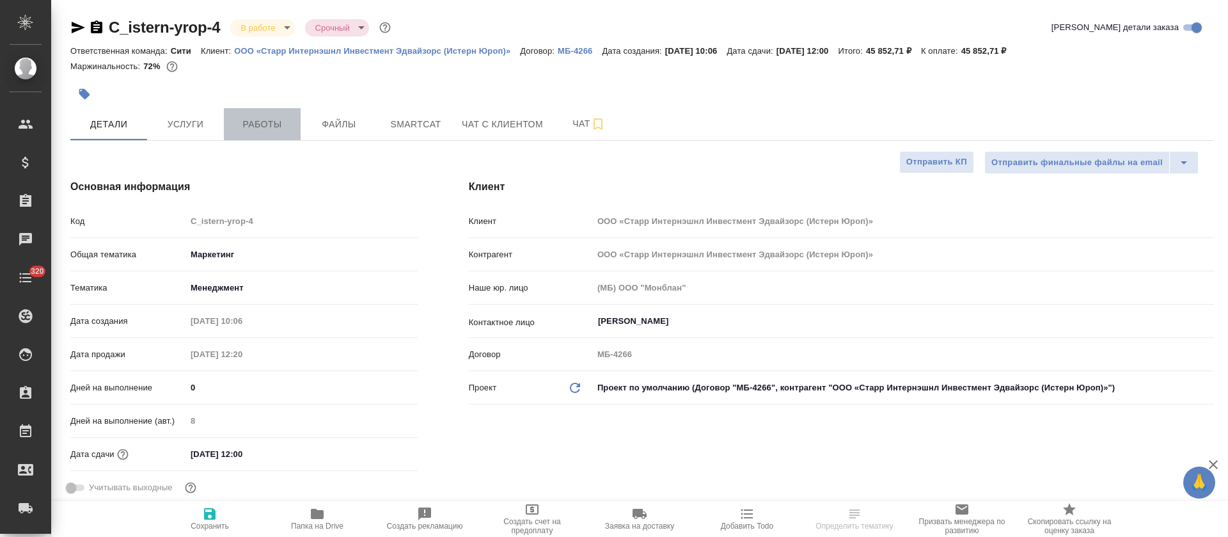
click at [261, 119] on span "Работы" at bounding box center [262, 124] width 61 height 16
type textarea "x"
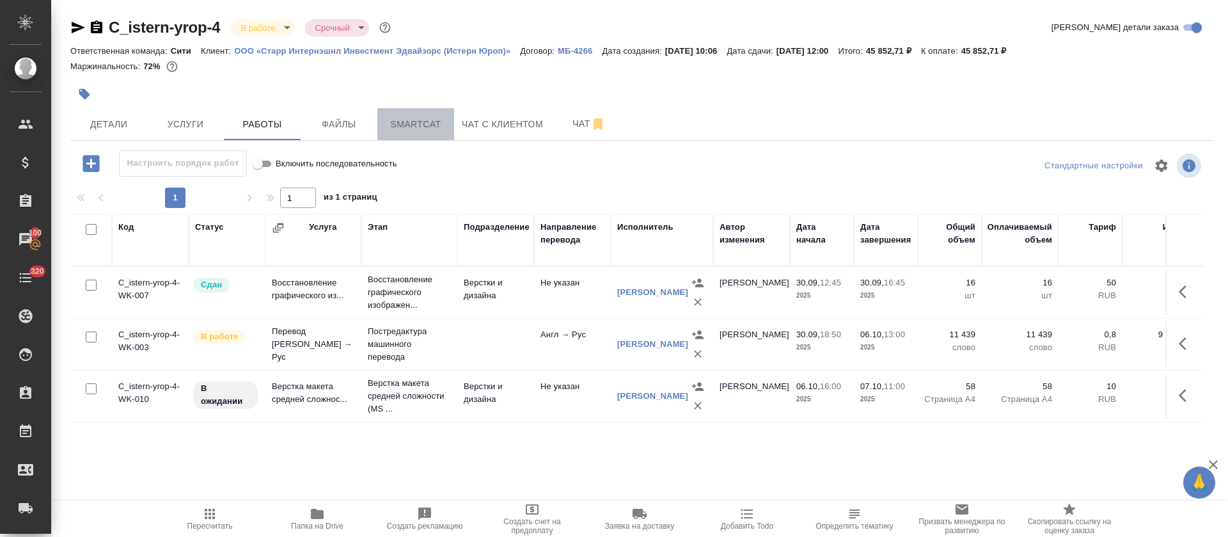
click at [434, 131] on span "Smartcat" at bounding box center [415, 124] width 61 height 16
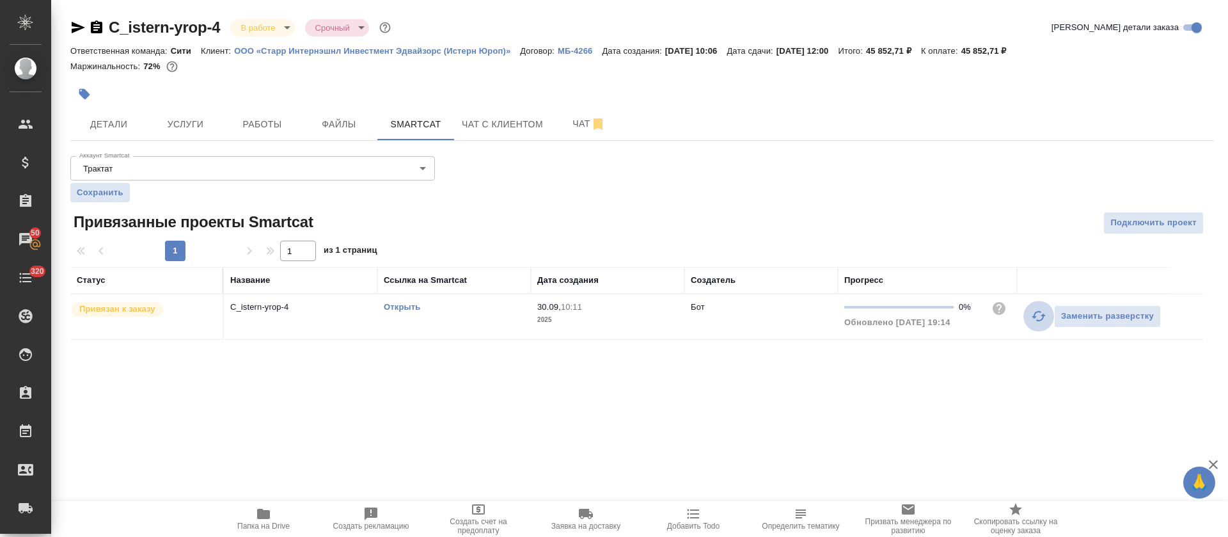
click at [1039, 318] on icon "button" at bounding box center [1038, 315] width 15 height 15
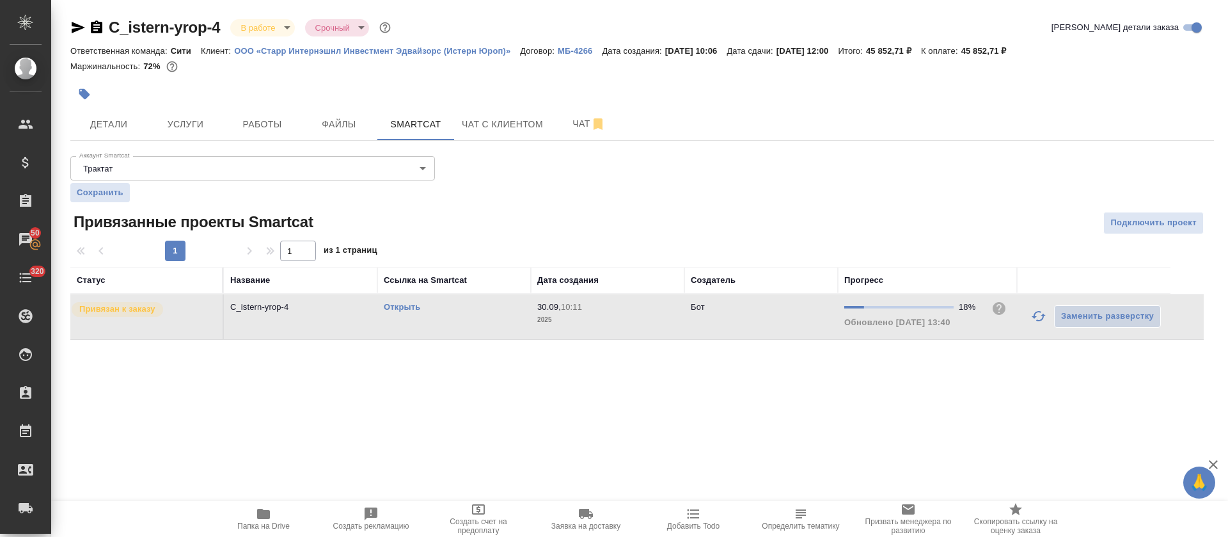
click at [400, 310] on link "Открыть" at bounding box center [402, 307] width 36 height 10
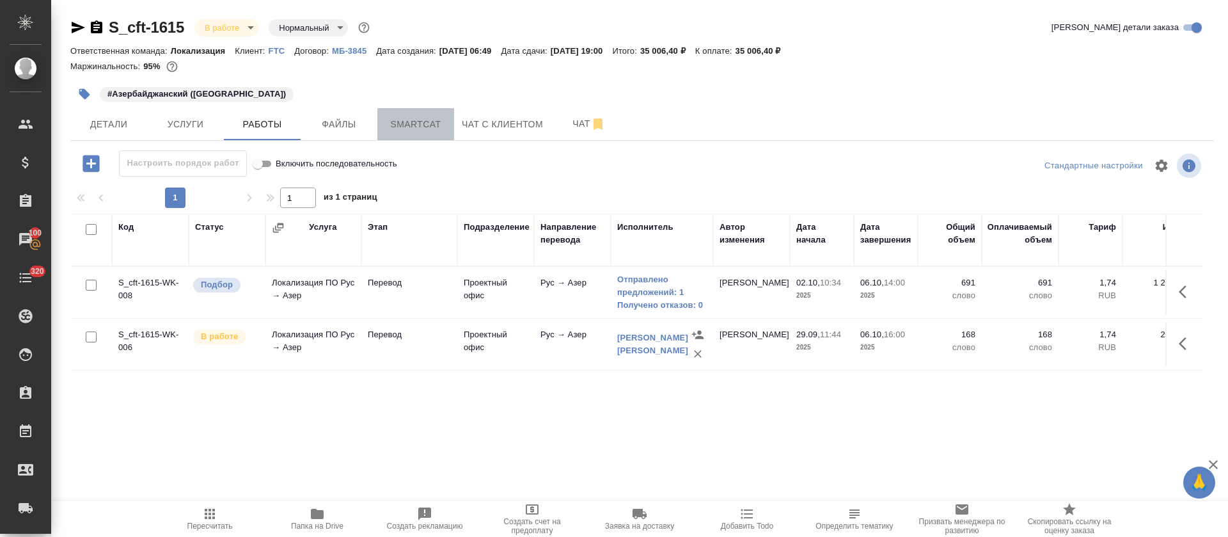
click at [400, 120] on span "Smartcat" at bounding box center [415, 124] width 61 height 16
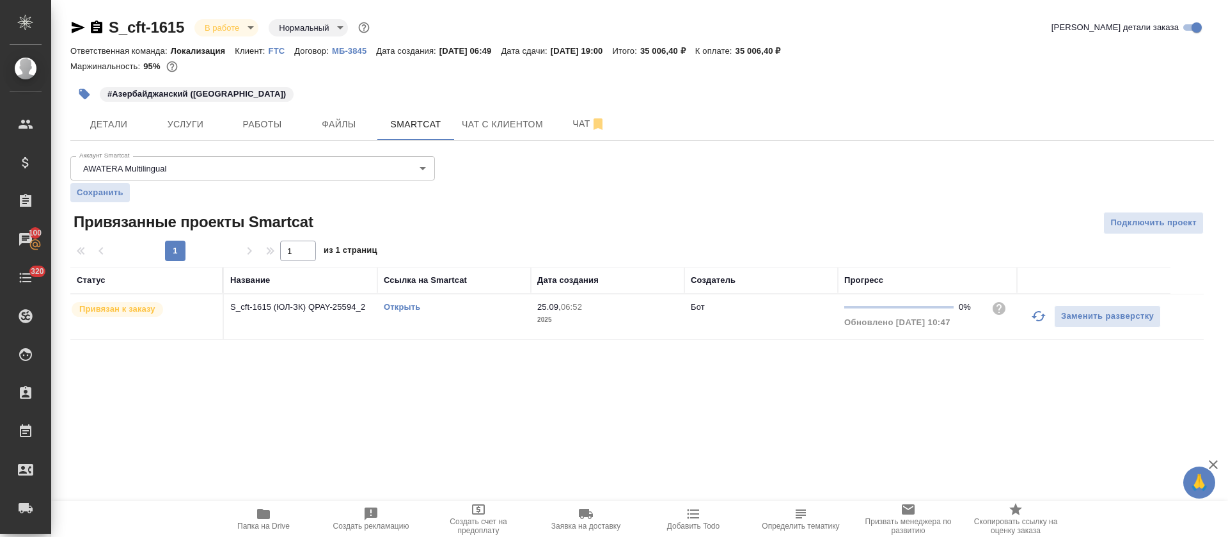
click at [398, 308] on link "Открыть" at bounding box center [402, 307] width 36 height 10
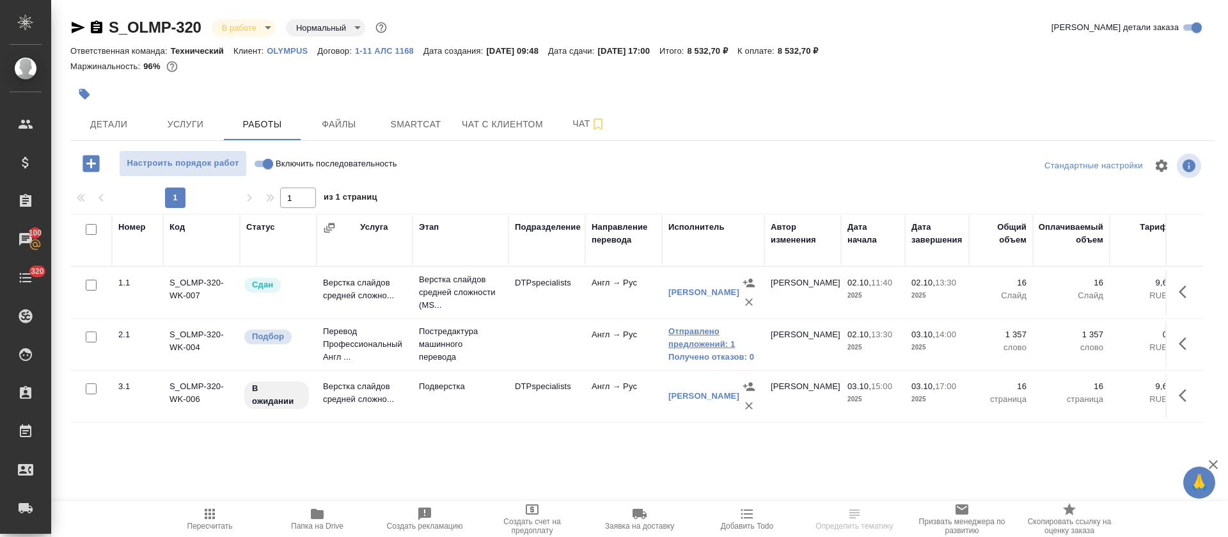
click at [676, 333] on link "Отправлено предложений: 1" at bounding box center [713, 338] width 90 height 26
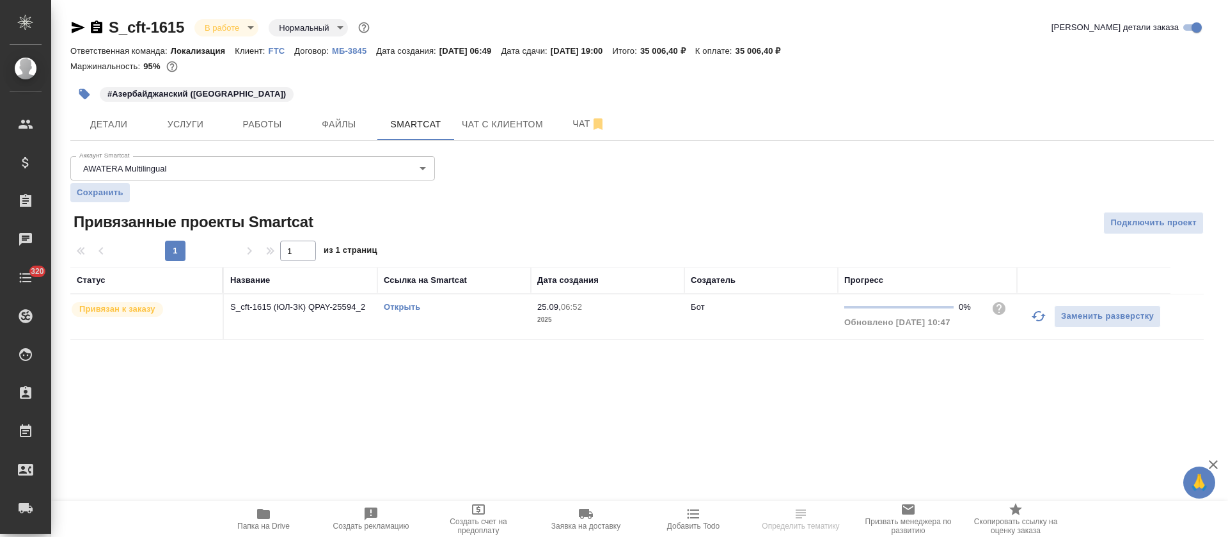
click at [405, 307] on link "Открыть" at bounding box center [402, 307] width 36 height 10
click at [282, 127] on span "Работы" at bounding box center [262, 124] width 61 height 16
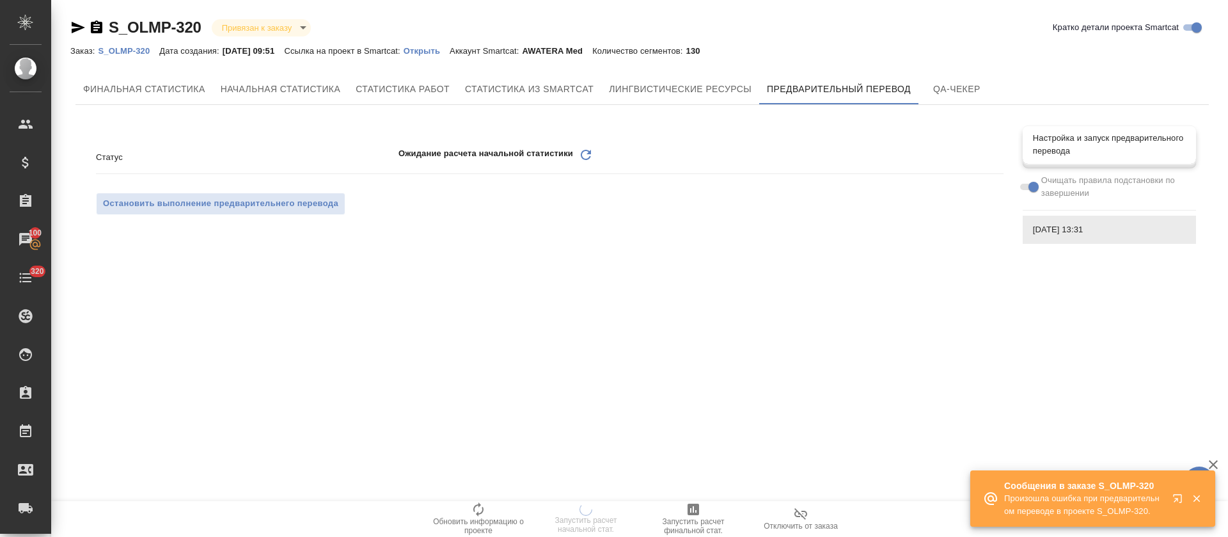
click at [1099, 152] on span "Настройка и запуск предварительного перевода" at bounding box center [1109, 145] width 153 height 26
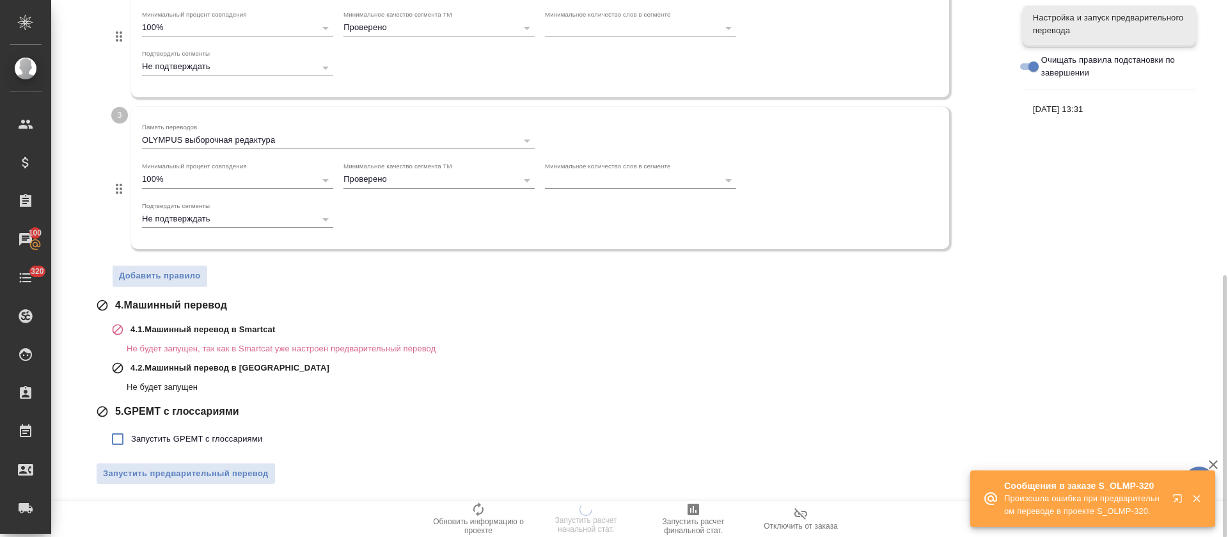
scroll to position [560, 0]
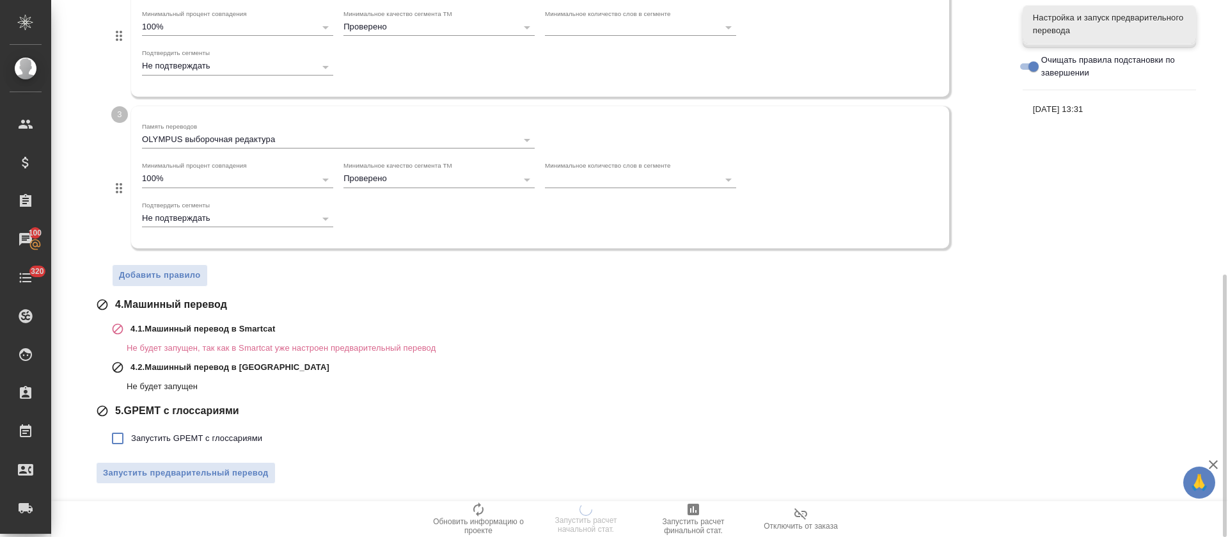
click at [228, 430] on label "Запустить GPEMT с глоссариями" at bounding box center [183, 438] width 158 height 27
click at [131, 430] on input "Запустить GPEMT с глоссариями" at bounding box center [117, 438] width 27 height 27
checkbox input "true"
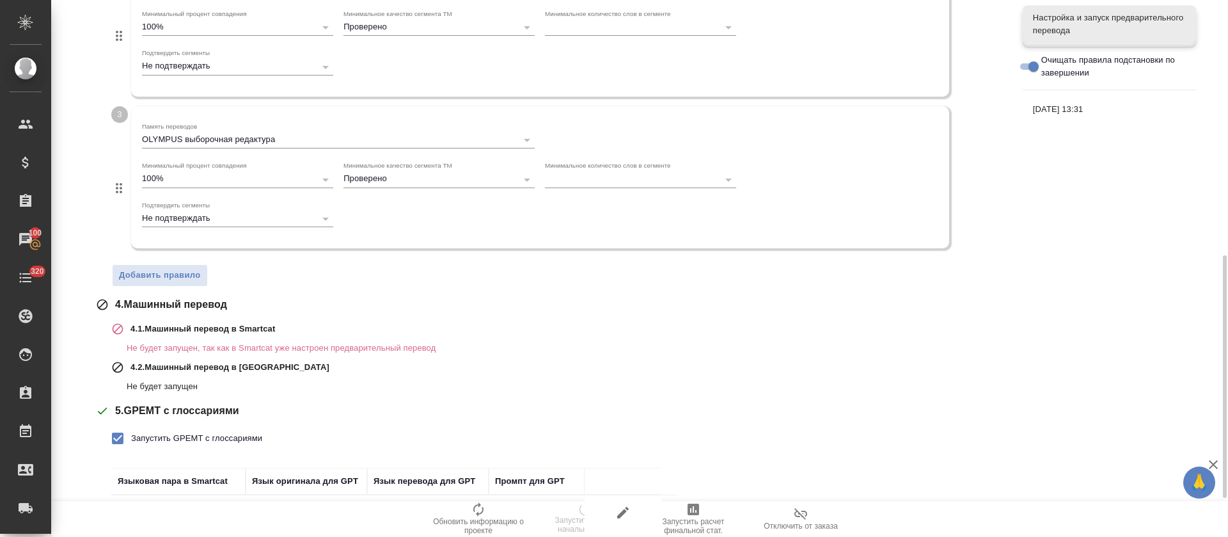
scroll to position [649, 0]
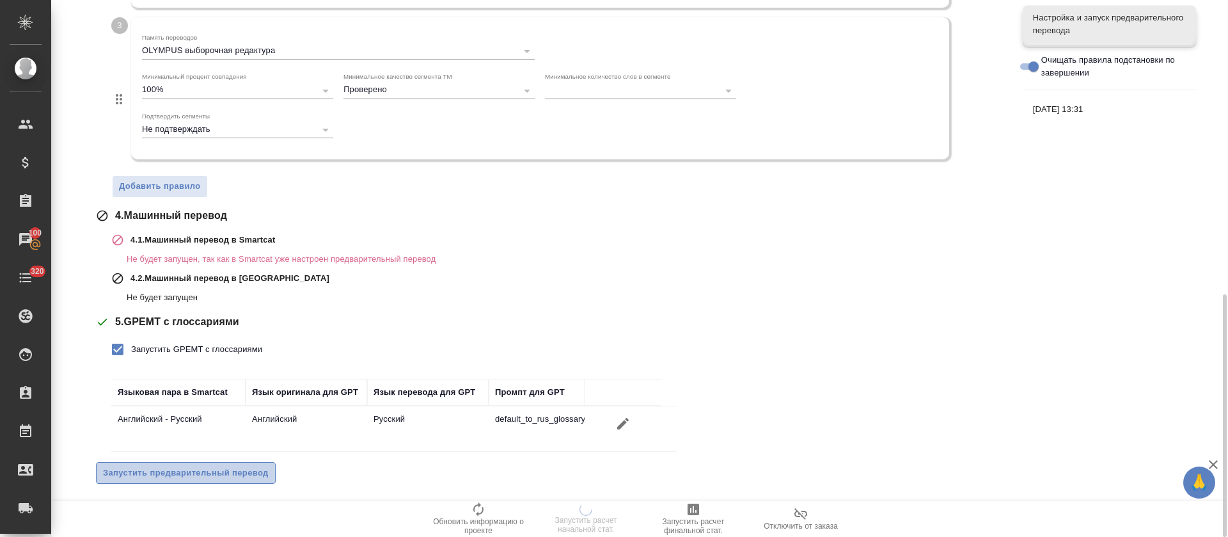
click at [238, 466] on span "Запустить предварительный перевод" at bounding box center [186, 473] width 166 height 15
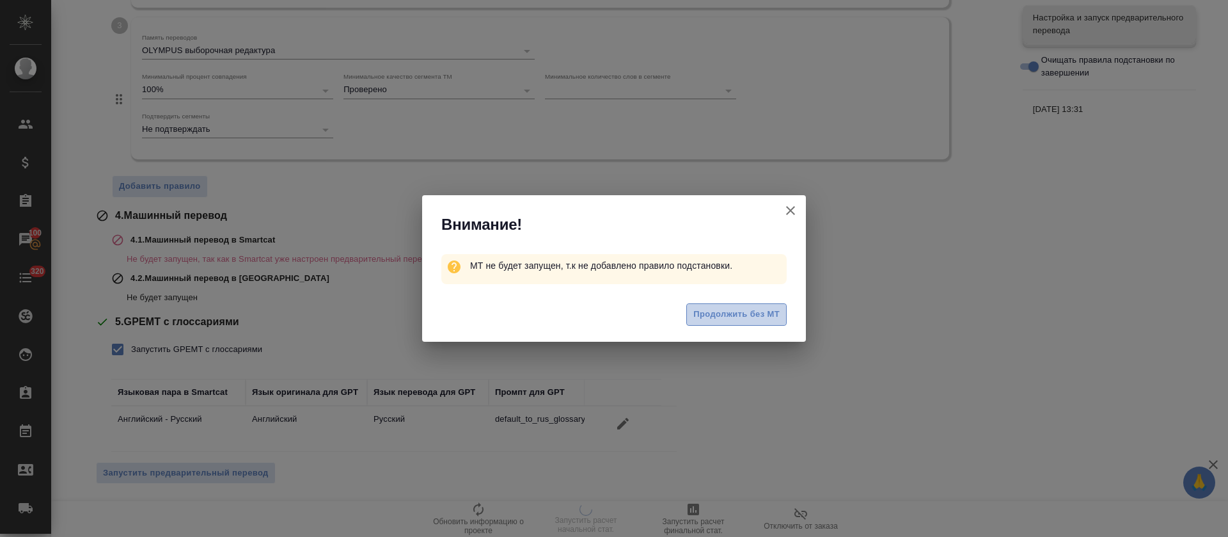
click at [741, 314] on span "Продолжить без МТ" at bounding box center [736, 314] width 86 height 15
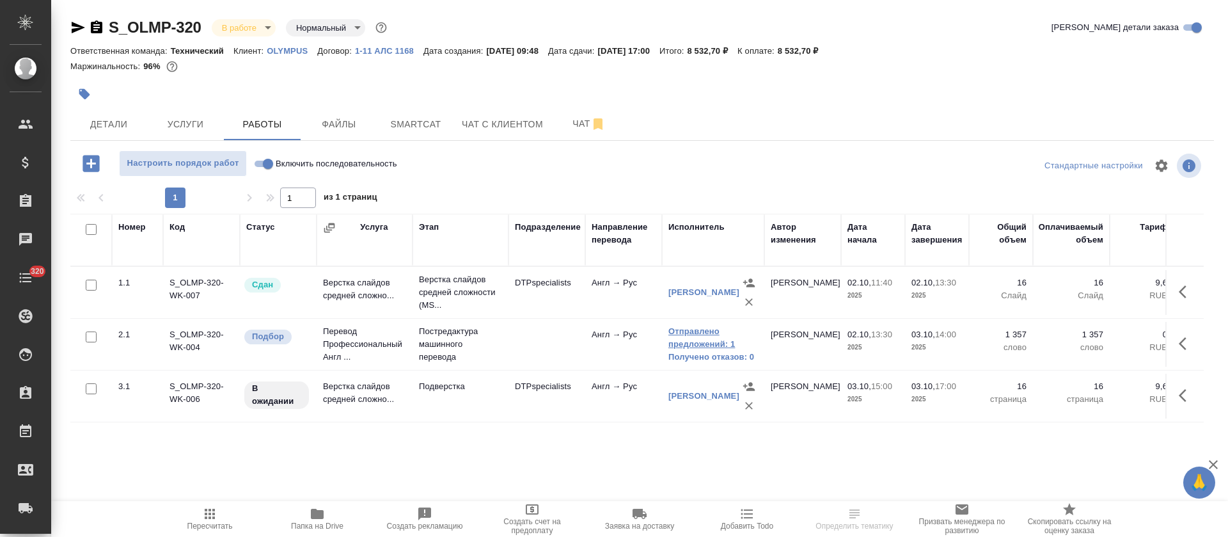
click at [709, 329] on link "Отправлено предложений: 1" at bounding box center [713, 338] width 90 height 26
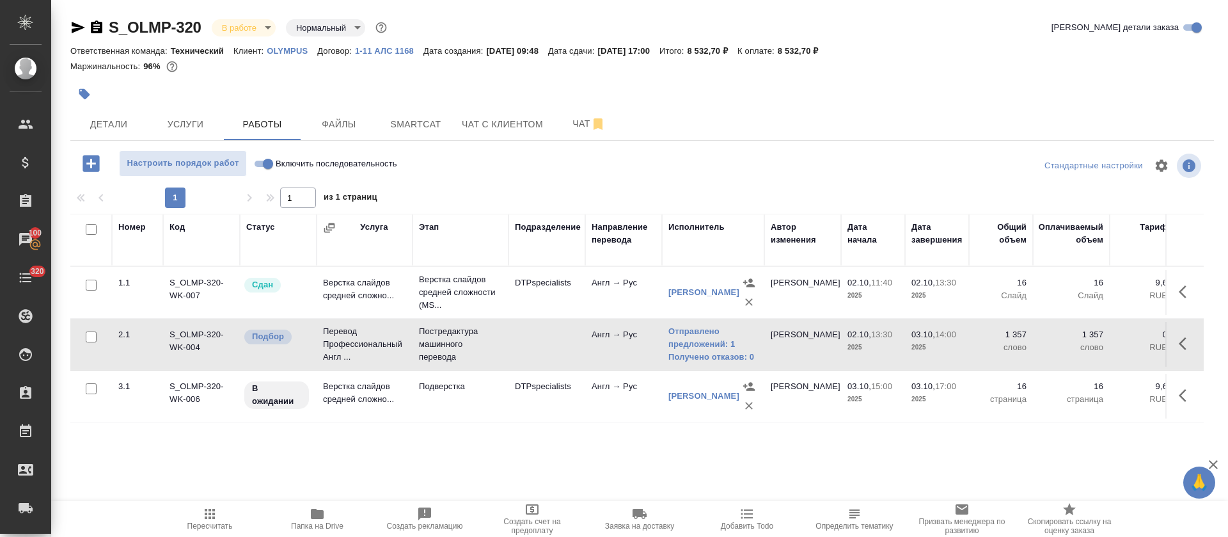
click at [688, 135] on div "Детали Услуги Работы Файлы Smartcat Чат с клиентом Чат" at bounding box center [641, 124] width 1143 height 32
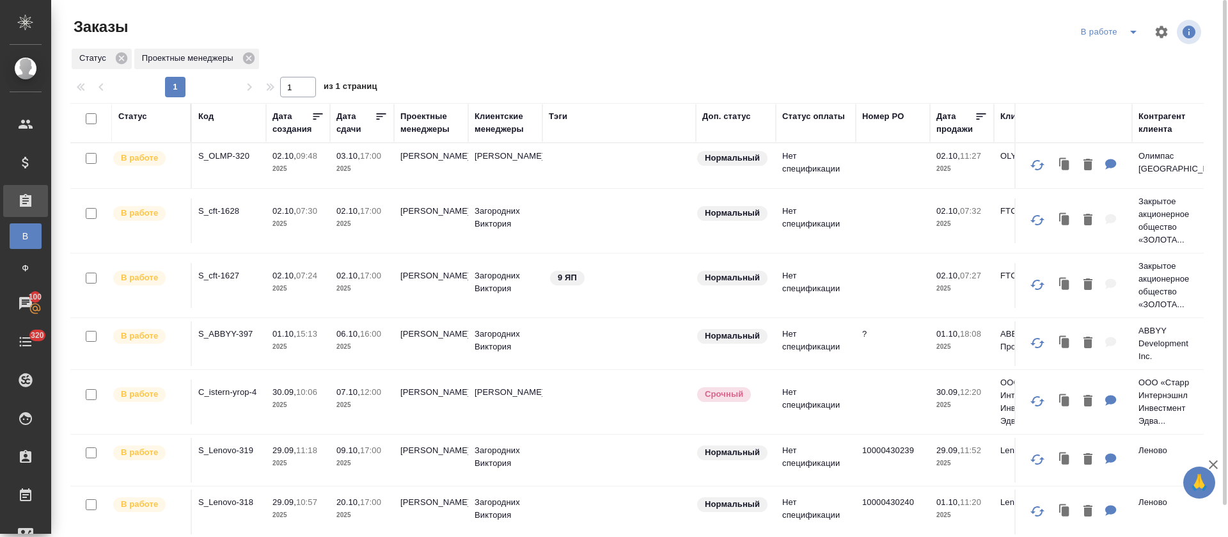
click at [1135, 33] on icon "split button" at bounding box center [1133, 31] width 15 height 15
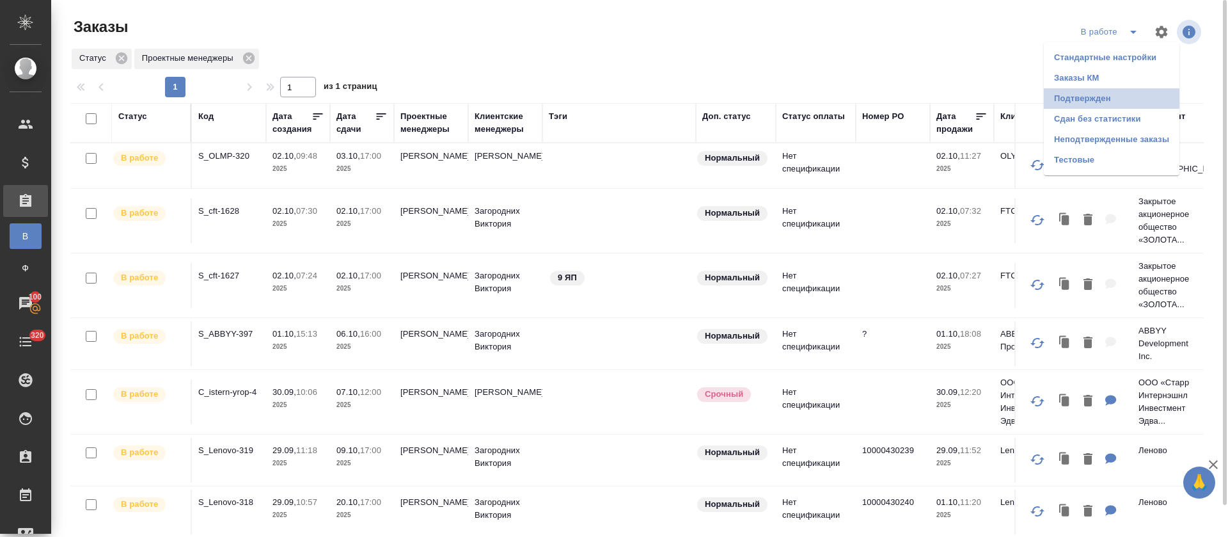
click at [1106, 102] on li "Подтвержден" at bounding box center [1112, 98] width 136 height 20
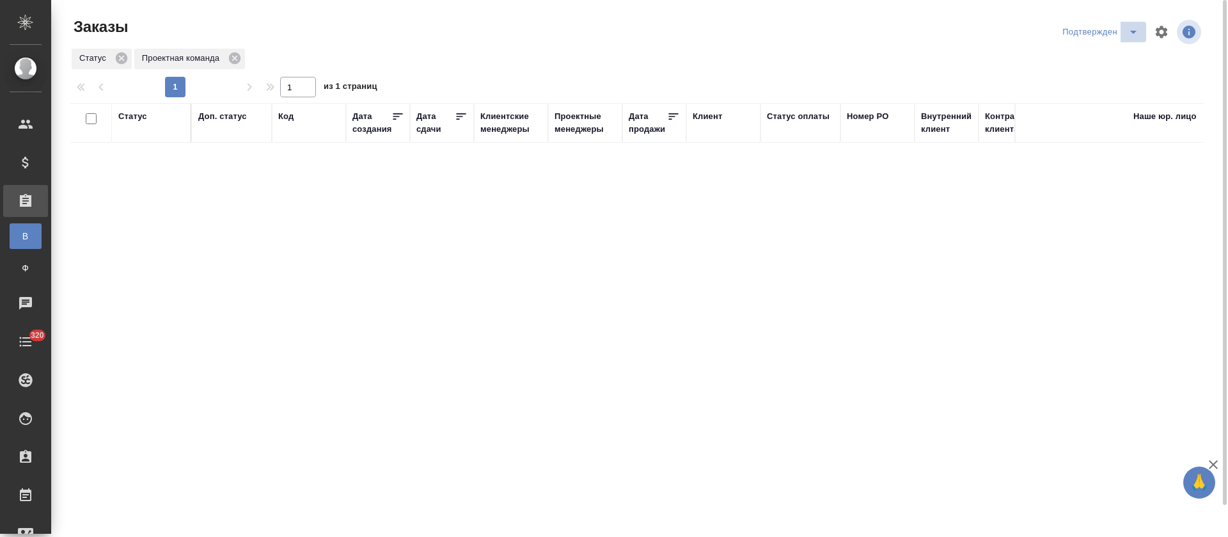
click at [1136, 33] on icon "split button" at bounding box center [1133, 31] width 15 height 15
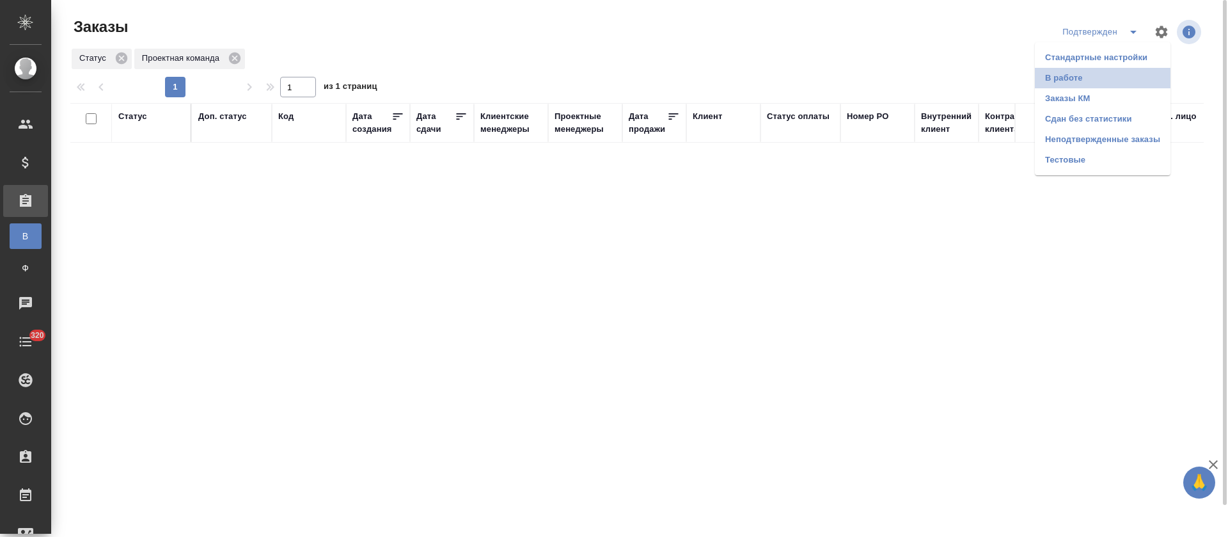
click at [1110, 74] on li "В работе" at bounding box center [1103, 78] width 136 height 20
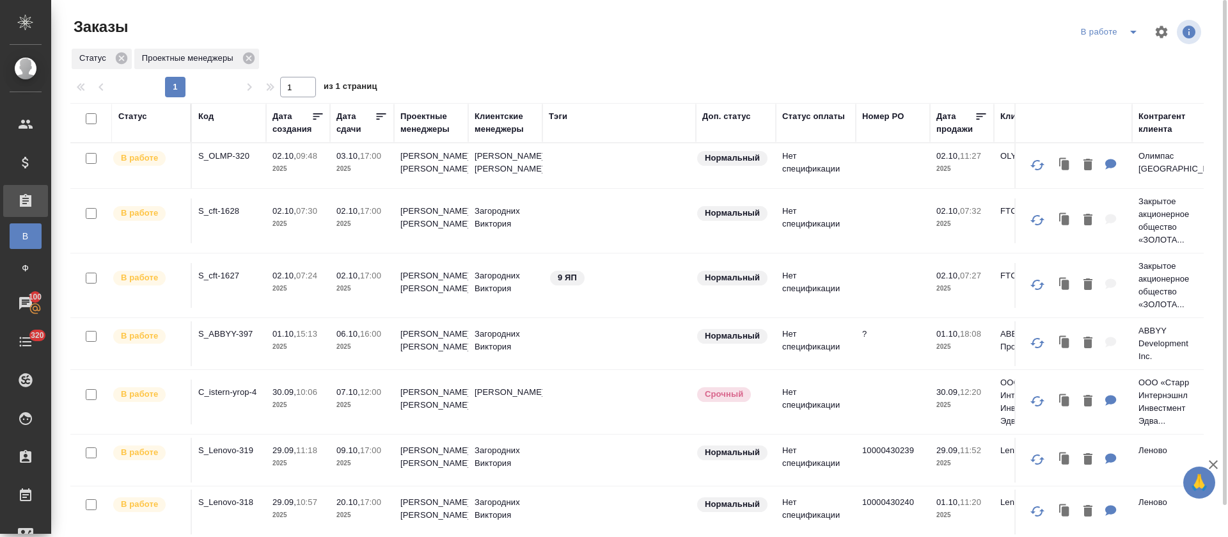
click at [514, 34] on div at bounding box center [642, 32] width 381 height 31
click at [377, 120] on icon at bounding box center [381, 116] width 13 height 13
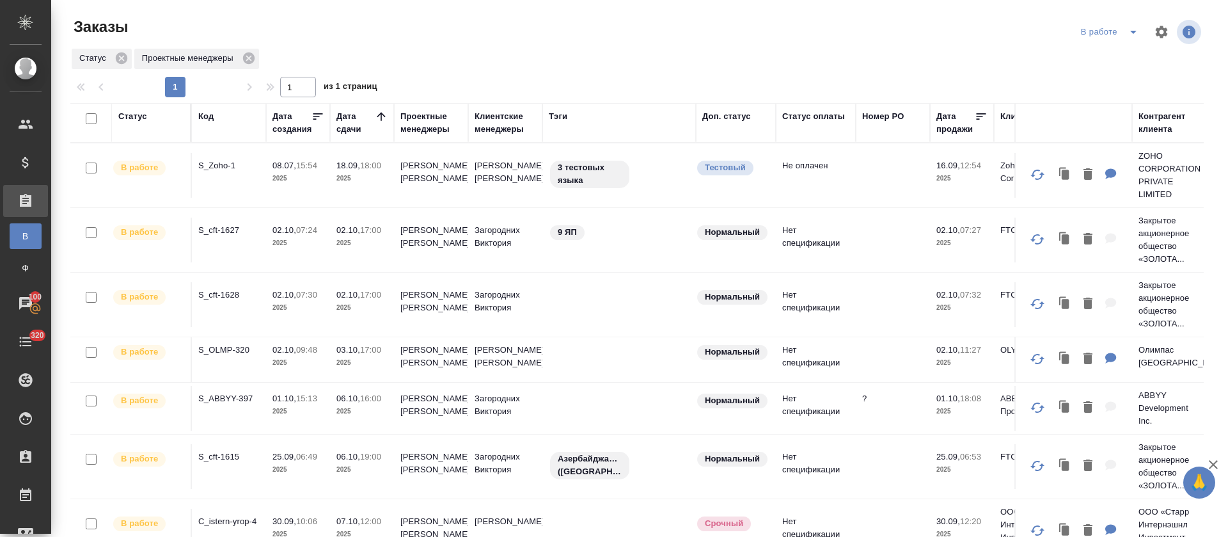
click at [1130, 32] on icon "split button" at bounding box center [1133, 32] width 6 height 3
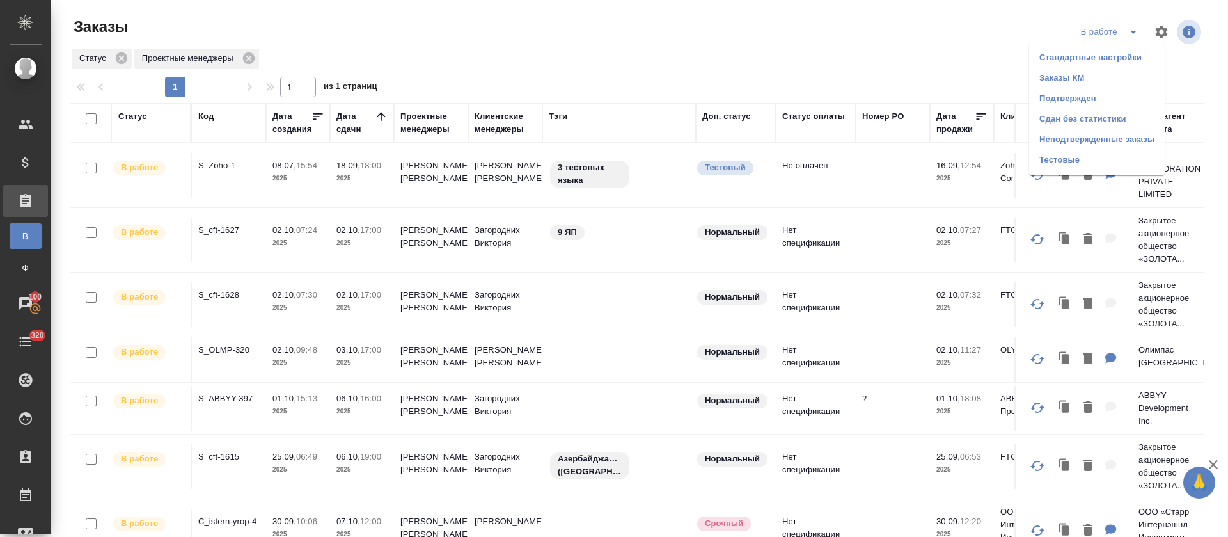
click at [1094, 93] on li "Подтвержден" at bounding box center [1097, 98] width 136 height 20
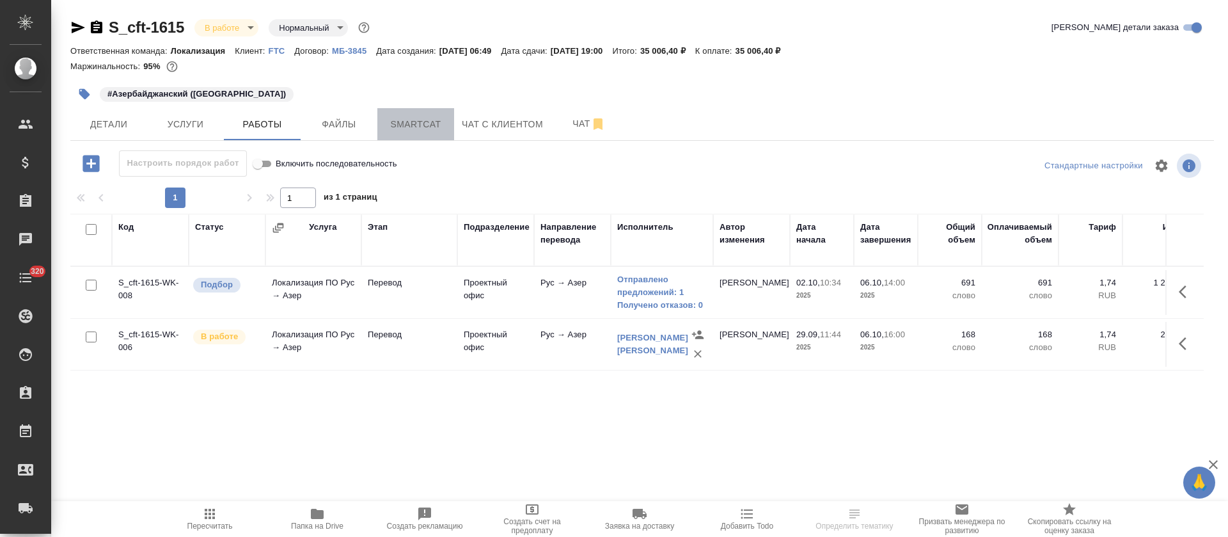
click at [421, 124] on span "Smartcat" at bounding box center [415, 124] width 61 height 16
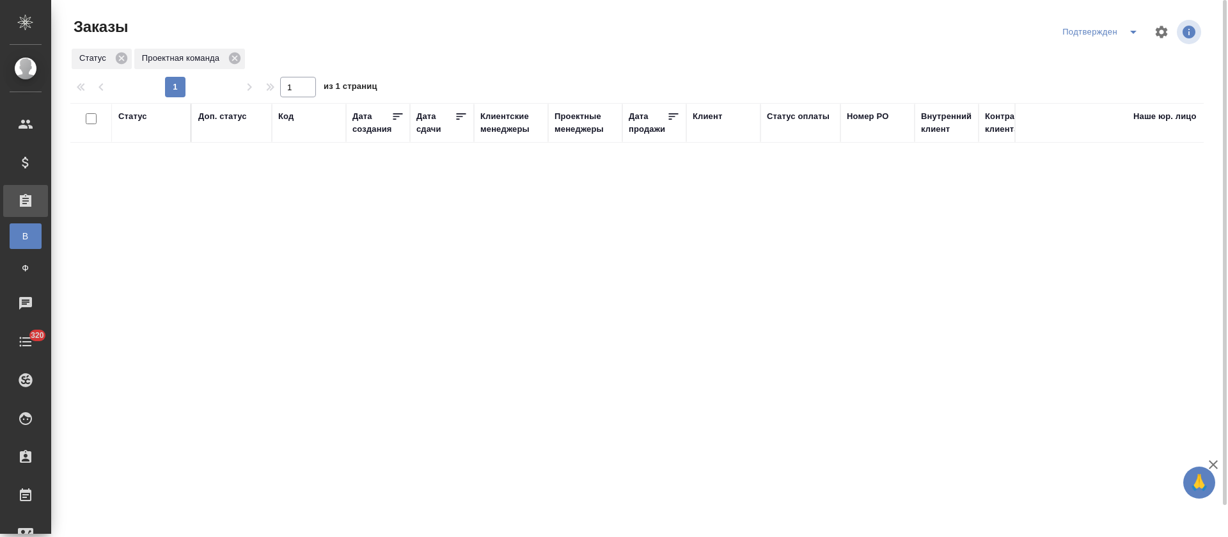
click at [1135, 39] on icon "split button" at bounding box center [1133, 31] width 15 height 15
click at [1111, 82] on li "В работе" at bounding box center [1103, 78] width 136 height 20
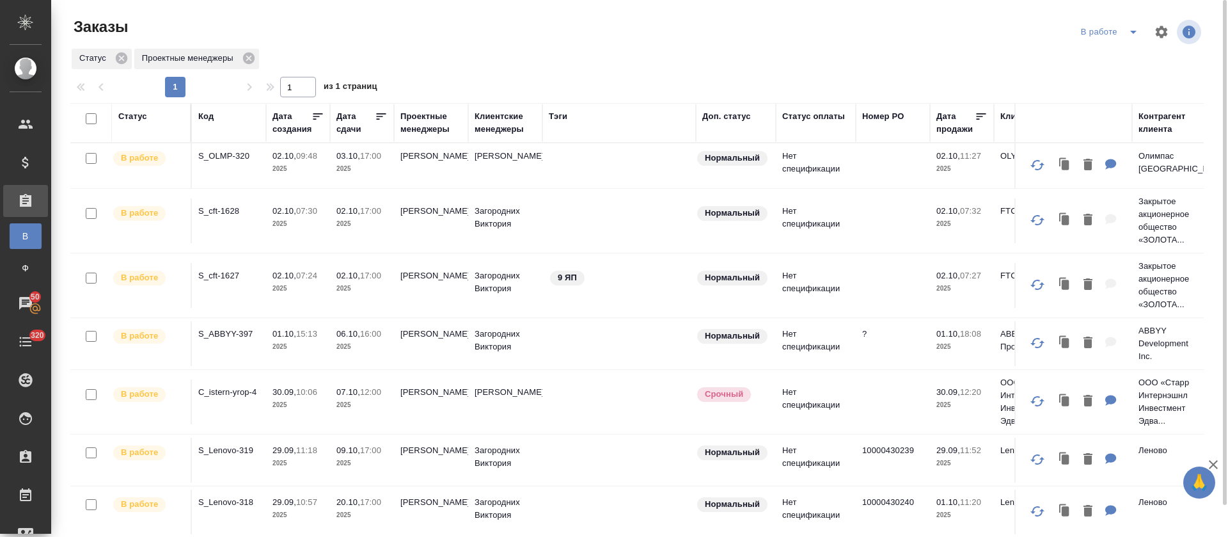
click at [1131, 38] on icon "split button" at bounding box center [1133, 31] width 15 height 15
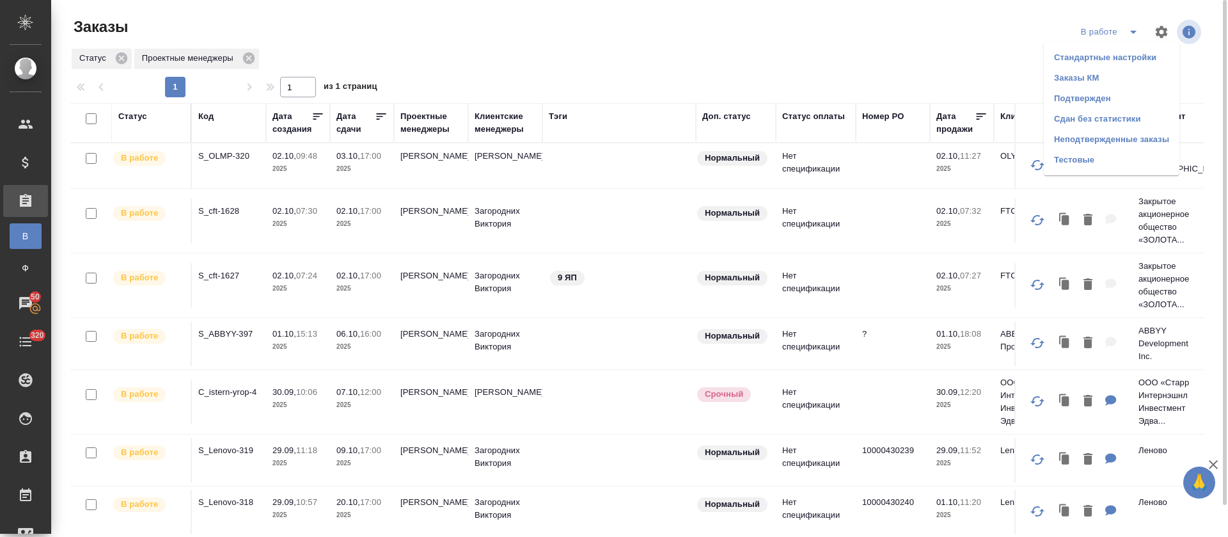
click at [1112, 98] on li "Подтвержден" at bounding box center [1112, 98] width 136 height 20
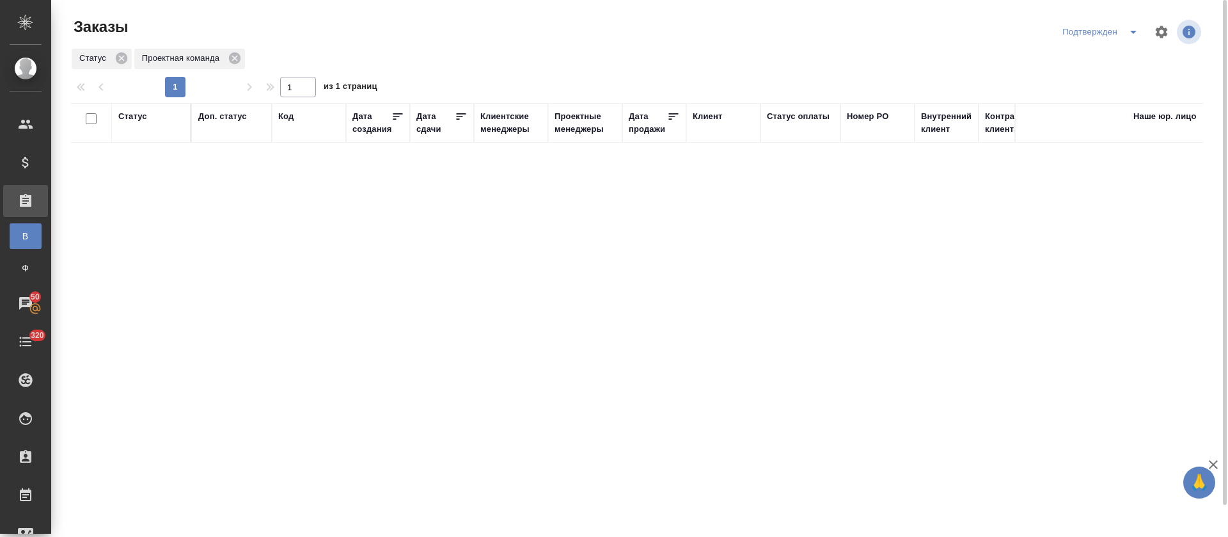
click at [867, 36] on div "Подтвержден" at bounding box center [1018, 32] width 371 height 31
click at [1140, 29] on icon "split button" at bounding box center [1133, 31] width 15 height 15
click at [1120, 83] on li "В работе" at bounding box center [1103, 78] width 136 height 20
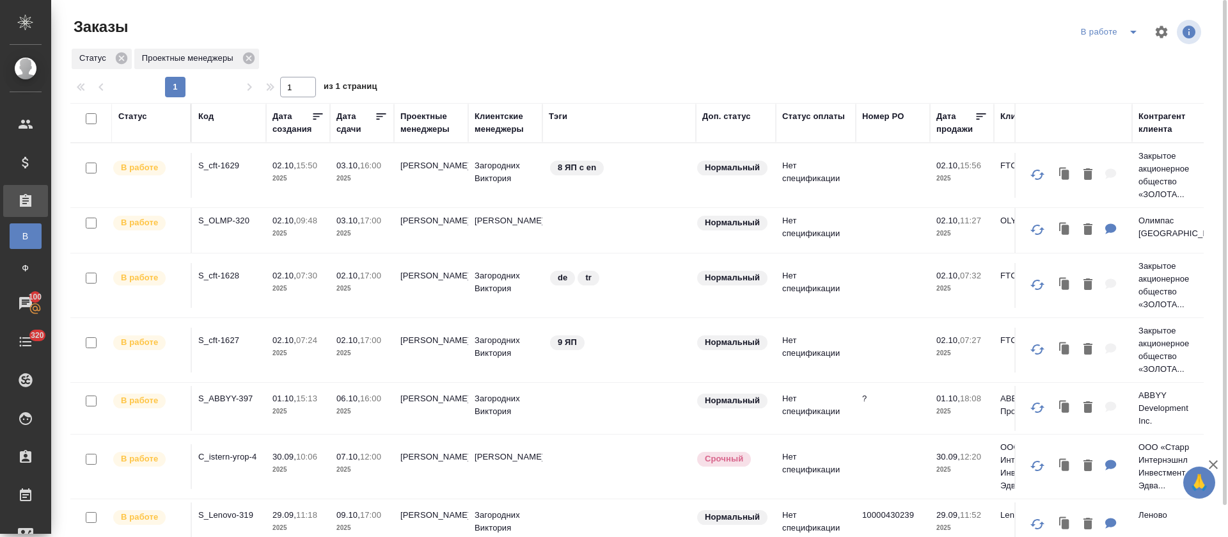
click at [1130, 31] on icon "split button" at bounding box center [1133, 31] width 15 height 15
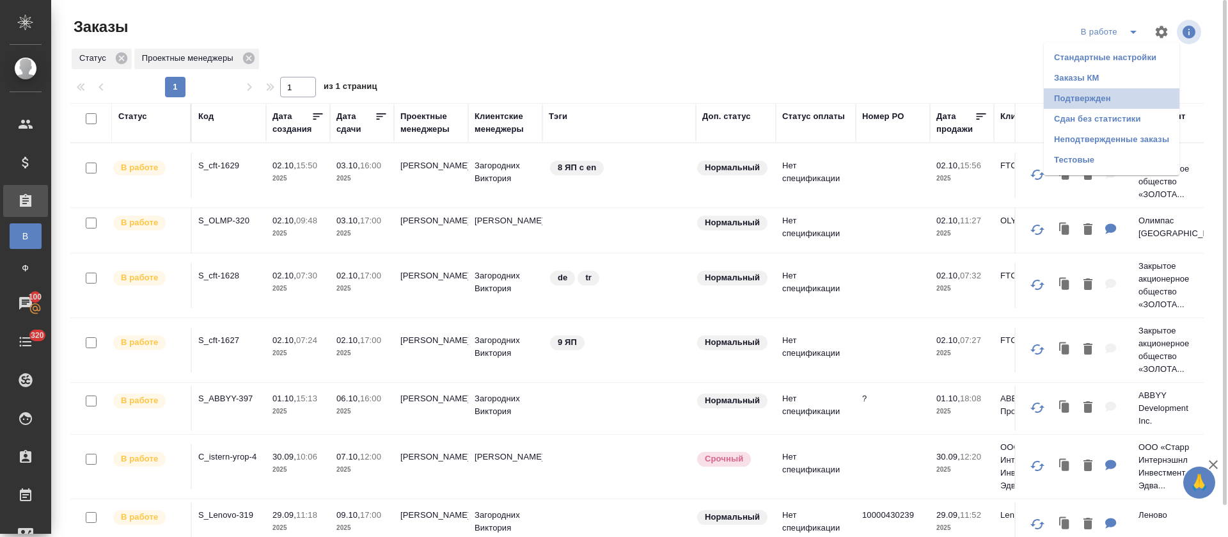
click at [1104, 89] on li "Подтвержден" at bounding box center [1112, 98] width 136 height 20
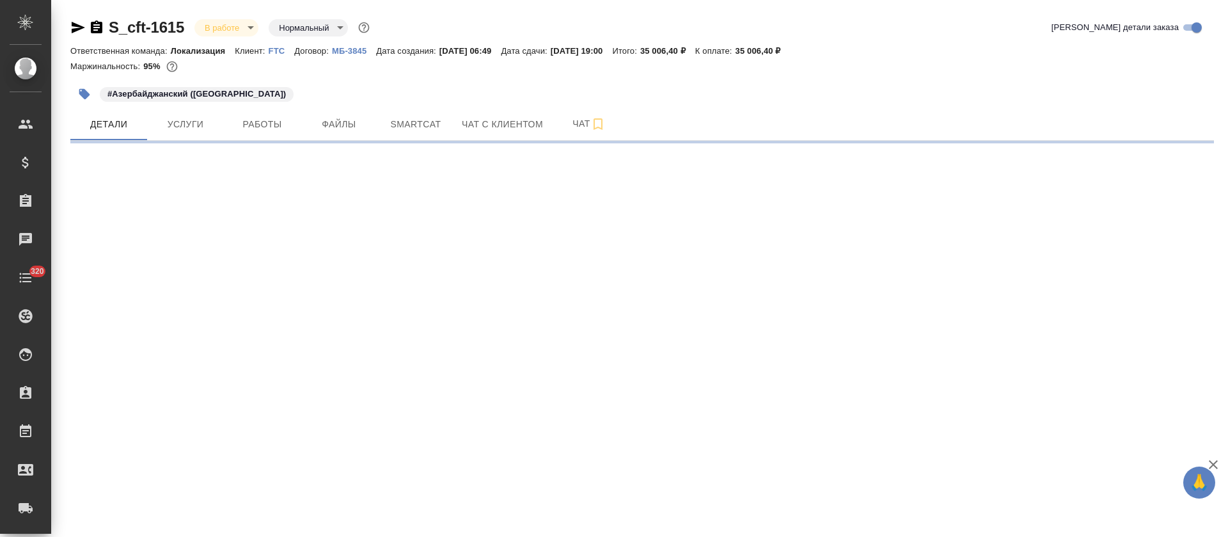
select select "RU"
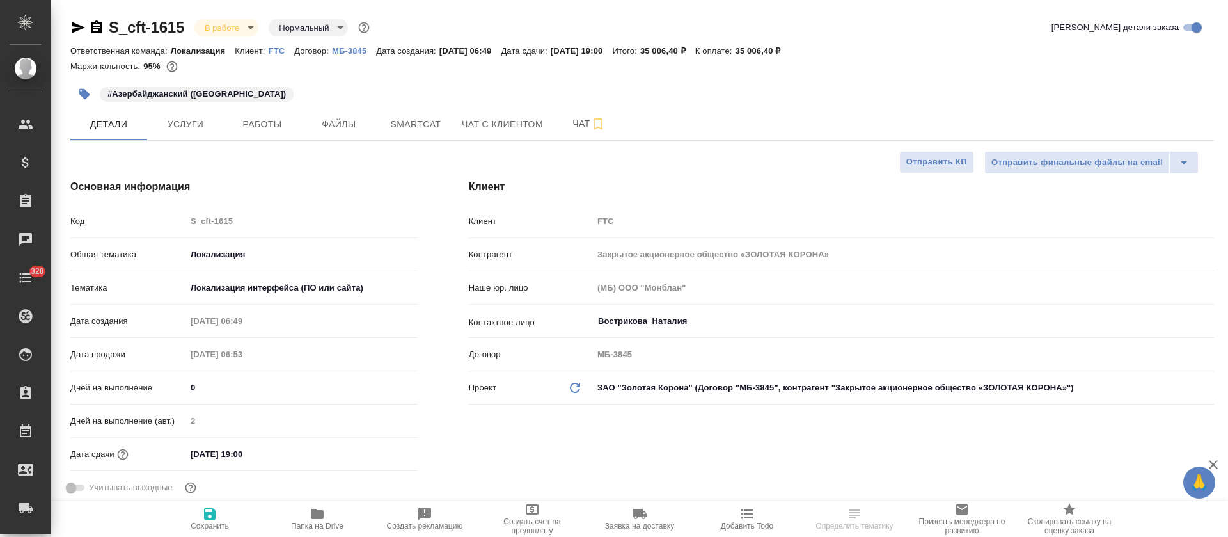
type textarea "x"
click at [381, 138] on button "Smartcat" at bounding box center [415, 124] width 77 height 32
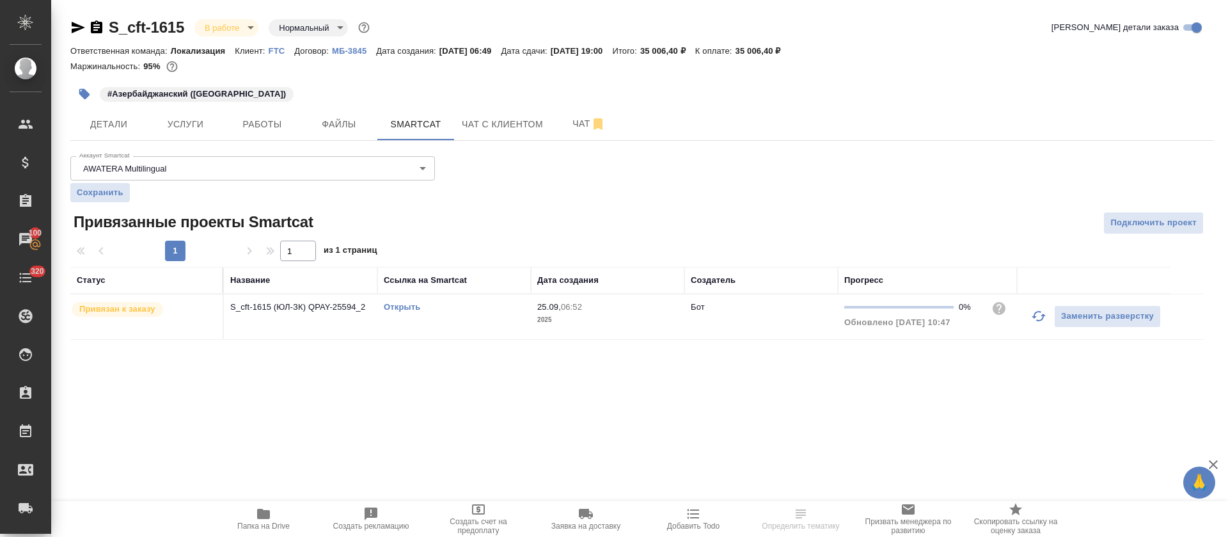
click at [1036, 320] on icon "button" at bounding box center [1038, 315] width 15 height 15
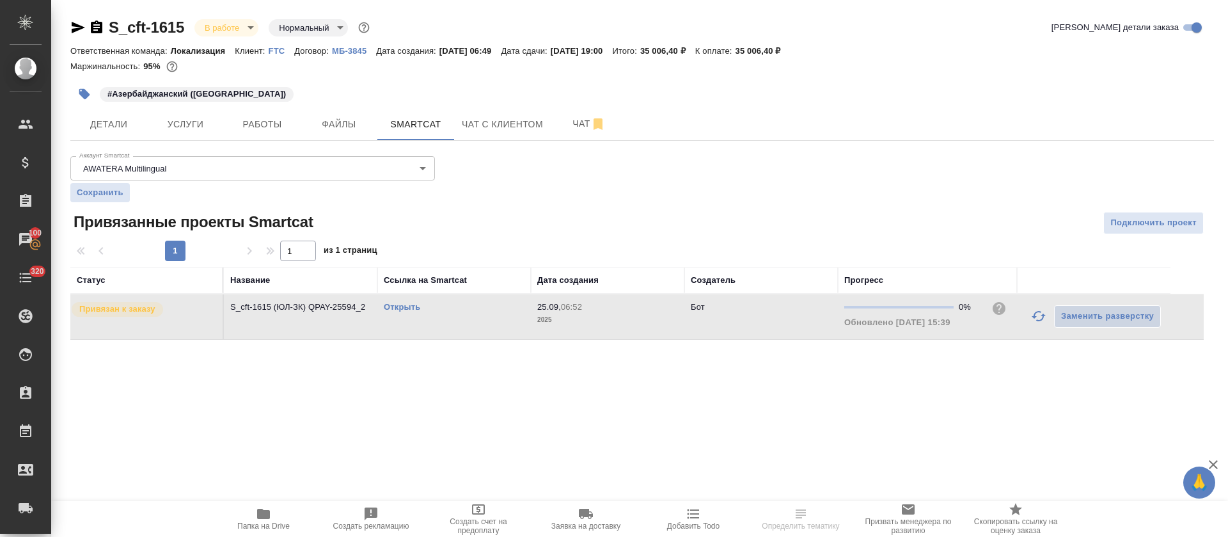
click at [412, 307] on link "Открыть" at bounding box center [402, 307] width 36 height 10
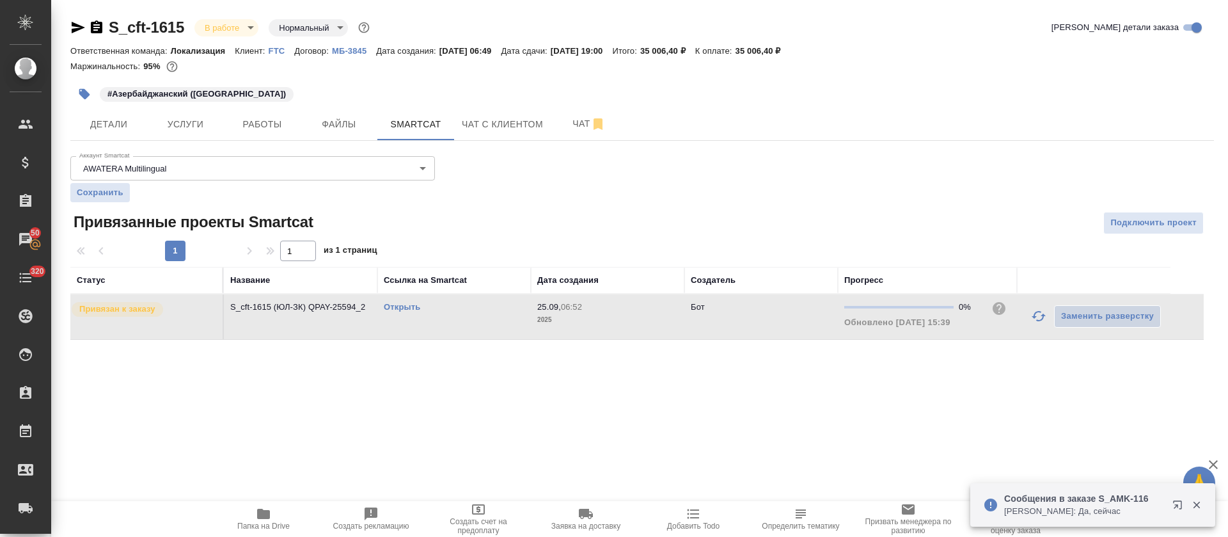
click at [413, 309] on link "Открыть" at bounding box center [402, 307] width 36 height 10
click at [253, 130] on span "Работы" at bounding box center [262, 124] width 61 height 16
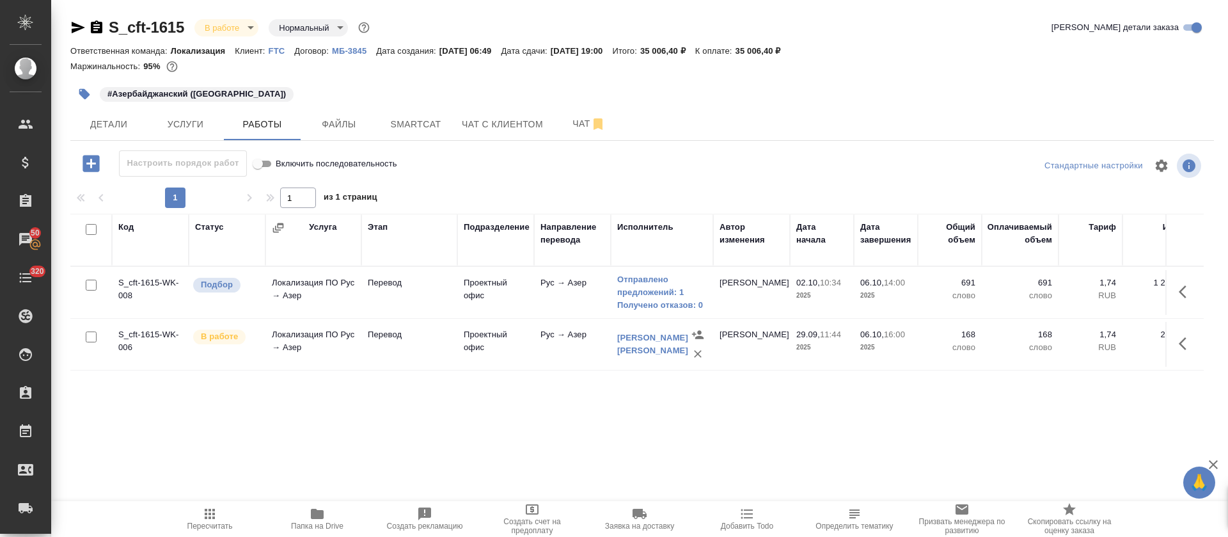
click at [92, 171] on icon "button" at bounding box center [90, 163] width 17 height 17
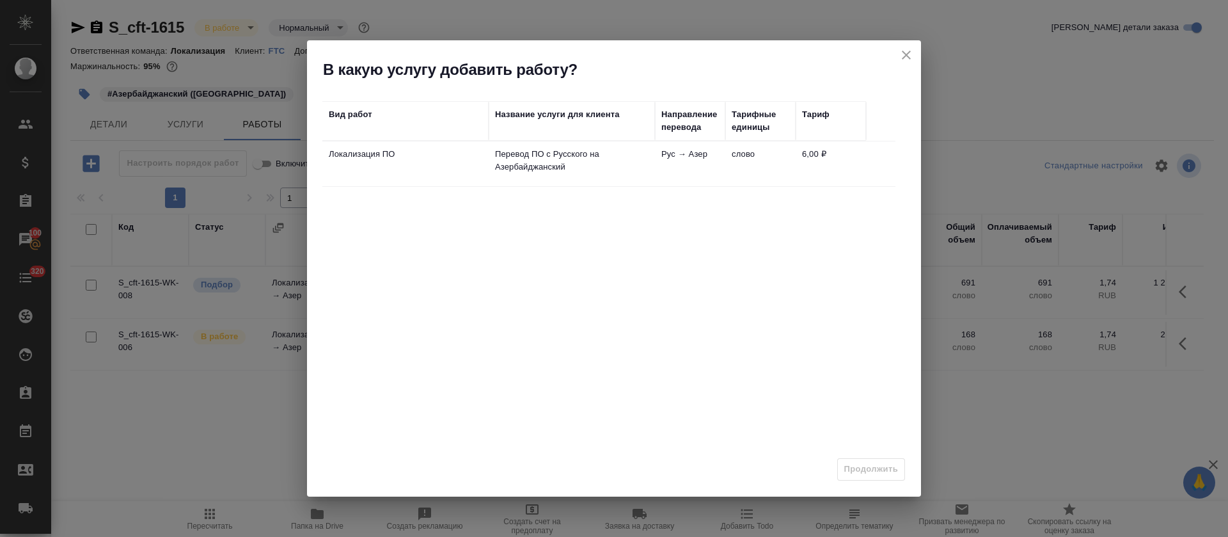
click at [567, 170] on p "Перевод ПО с Русского на Азербайджанский" at bounding box center [571, 161] width 153 height 26
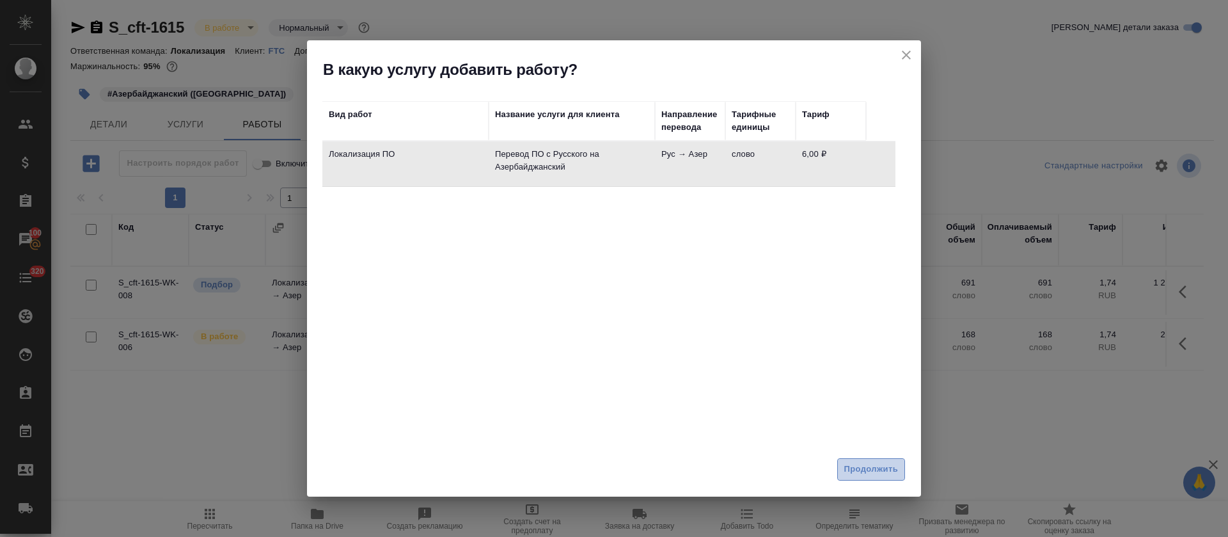
click at [870, 480] on button "Продолжить" at bounding box center [871, 469] width 68 height 22
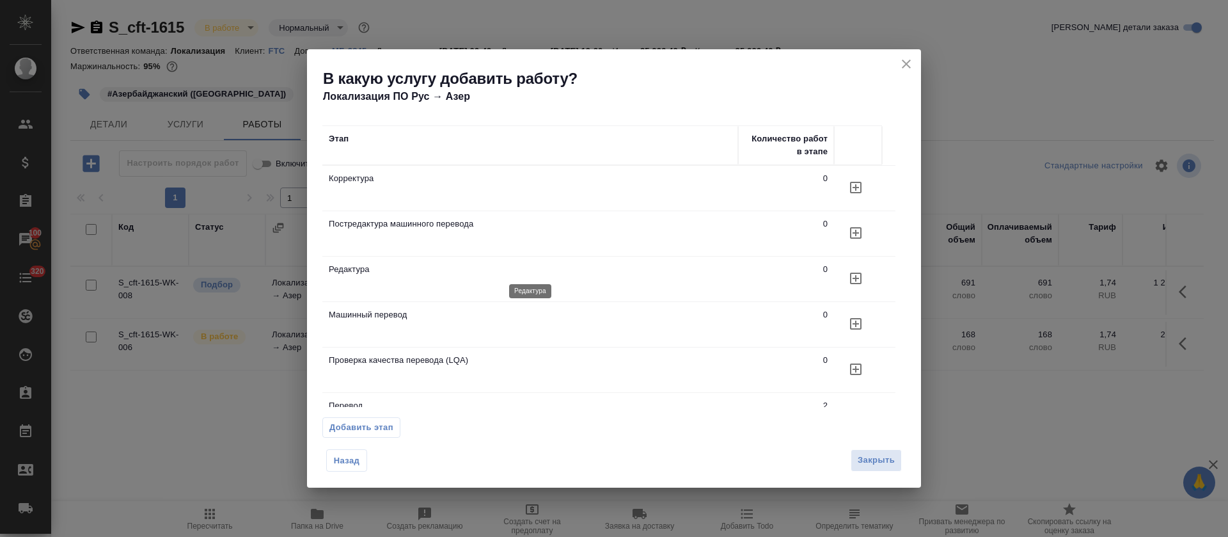
scroll to position [46, 0]
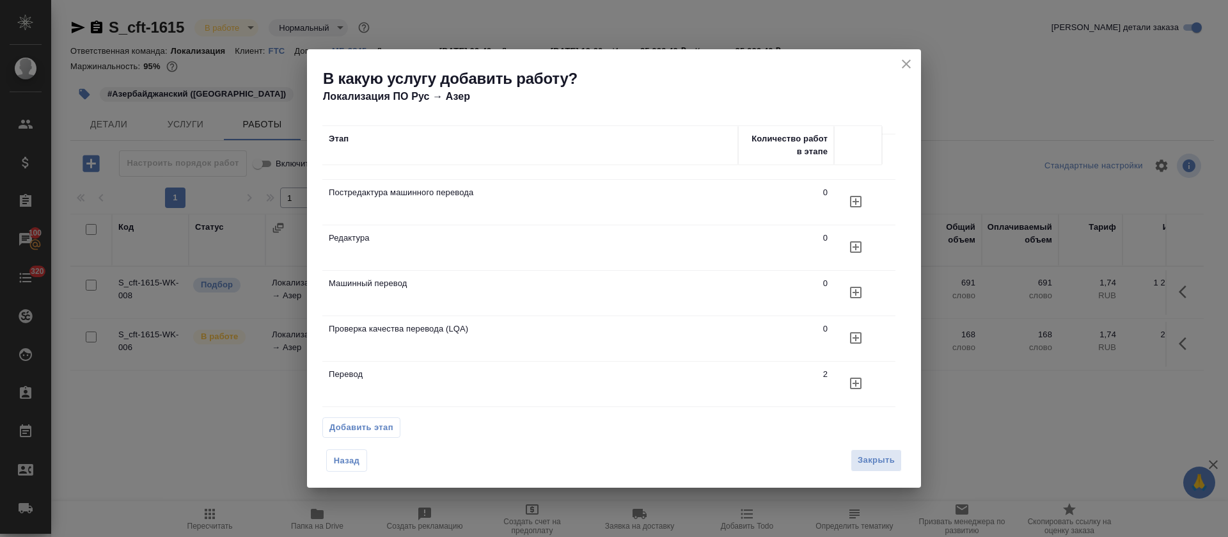
click at [852, 332] on icon "button" at bounding box center [856, 338] width 12 height 12
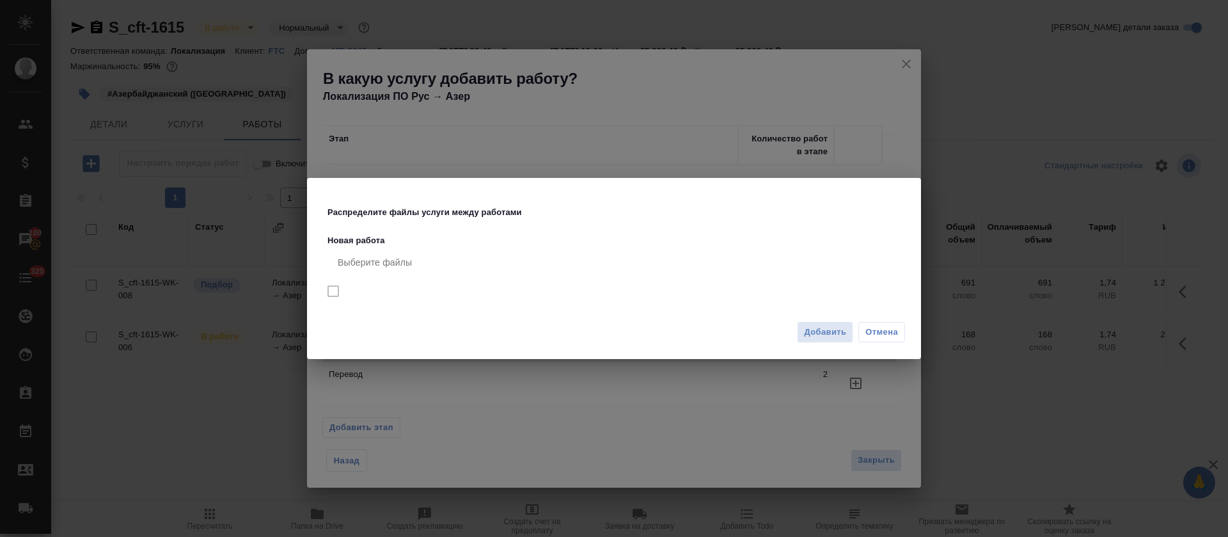
click at [824, 343] on div "Добавить Отмена" at bounding box center [614, 337] width 614 height 45
click at [821, 334] on span "Добавить" at bounding box center [825, 332] width 42 height 15
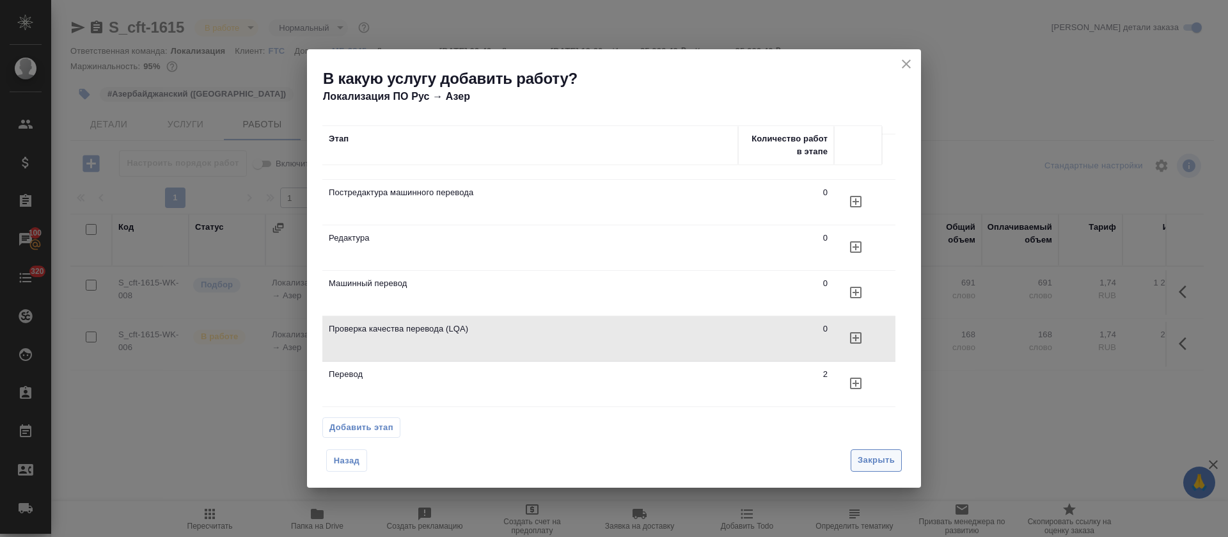
click at [879, 467] on div "Назад Закрыть" at bounding box center [614, 465] width 614 height 45
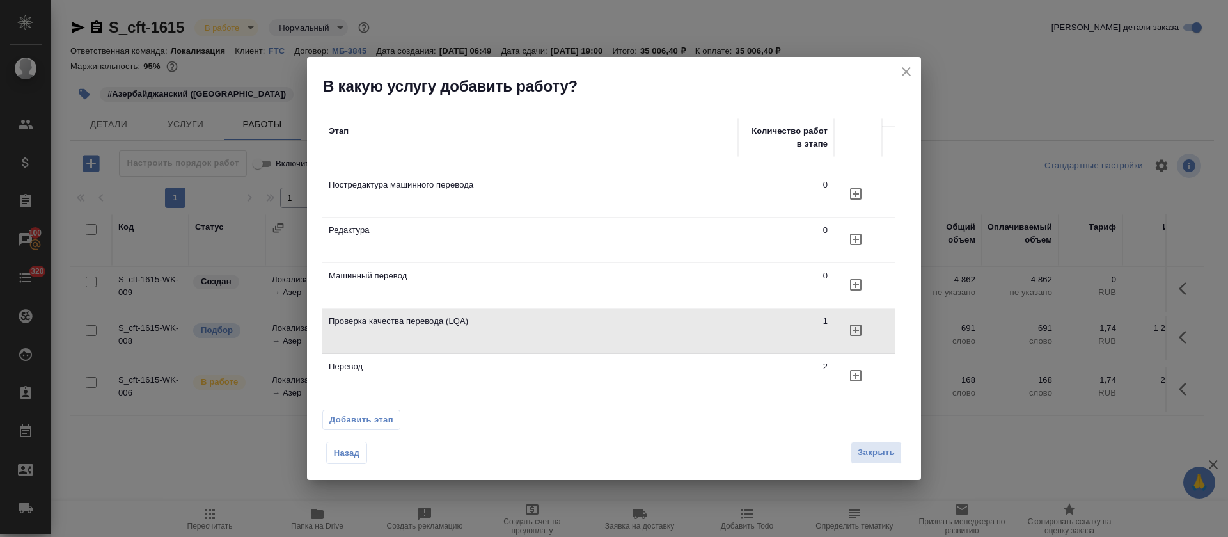
click at [909, 75] on icon "close" at bounding box center [906, 71] width 9 height 9
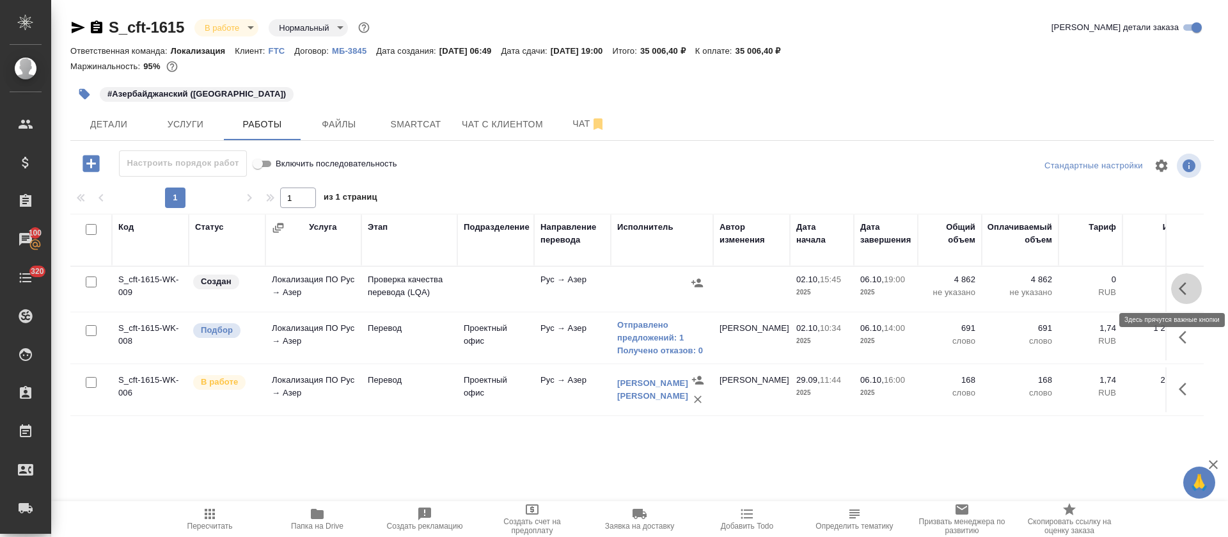
click at [1194, 286] on button "button" at bounding box center [1186, 288] width 31 height 31
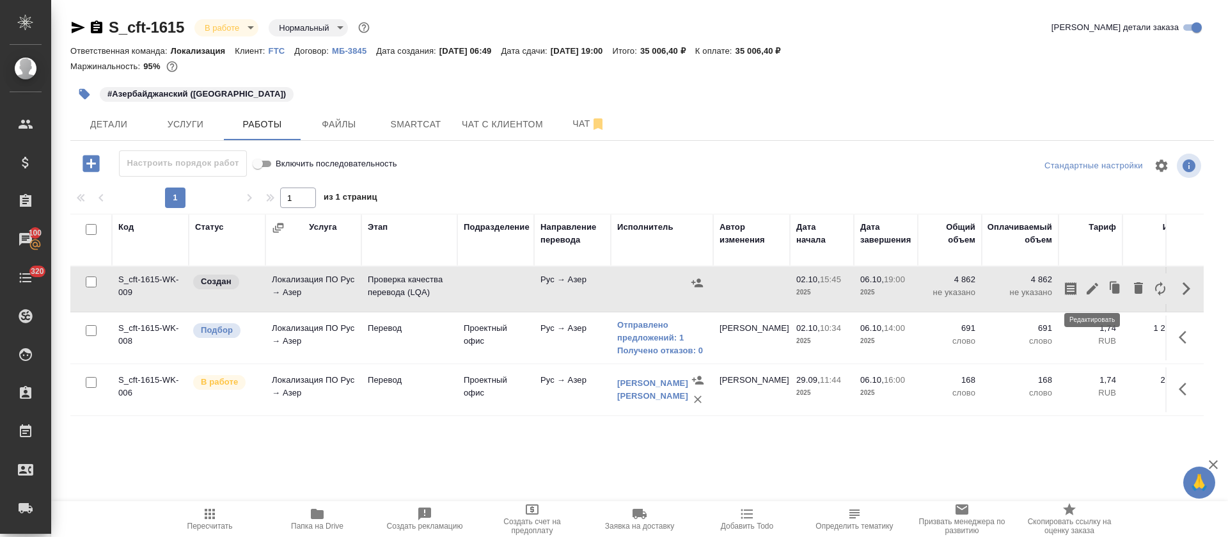
click at [1090, 293] on icon "button" at bounding box center [1092, 288] width 15 height 15
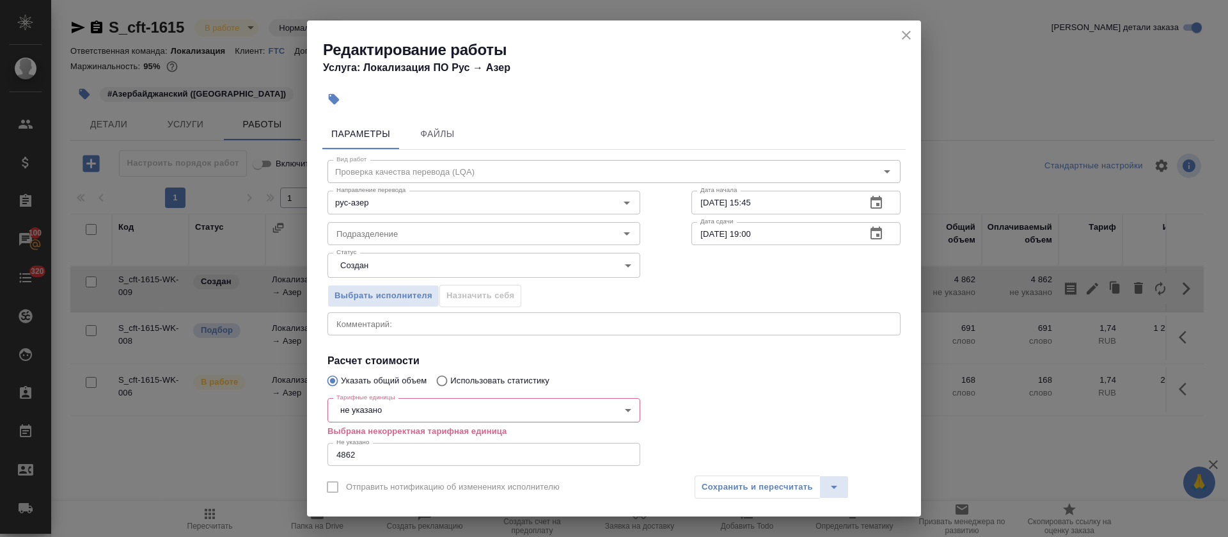
scroll to position [79, 0]
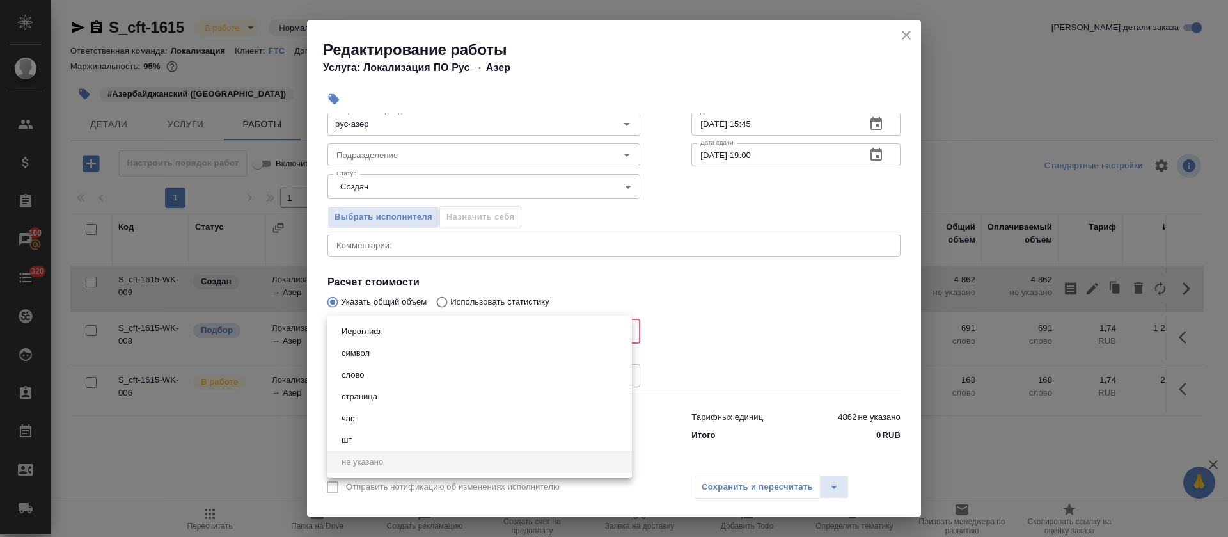
click at [366, 340] on body "🙏 .cls-1 fill:#fff; AWATERA Tretyakova Olga Клиенты Спецификации Заказы 100 Чат…" at bounding box center [614, 268] width 1228 height 537
click at [365, 416] on li "час" at bounding box center [479, 418] width 304 height 22
type input "5a8b1489cc6b4906c91bfd93"
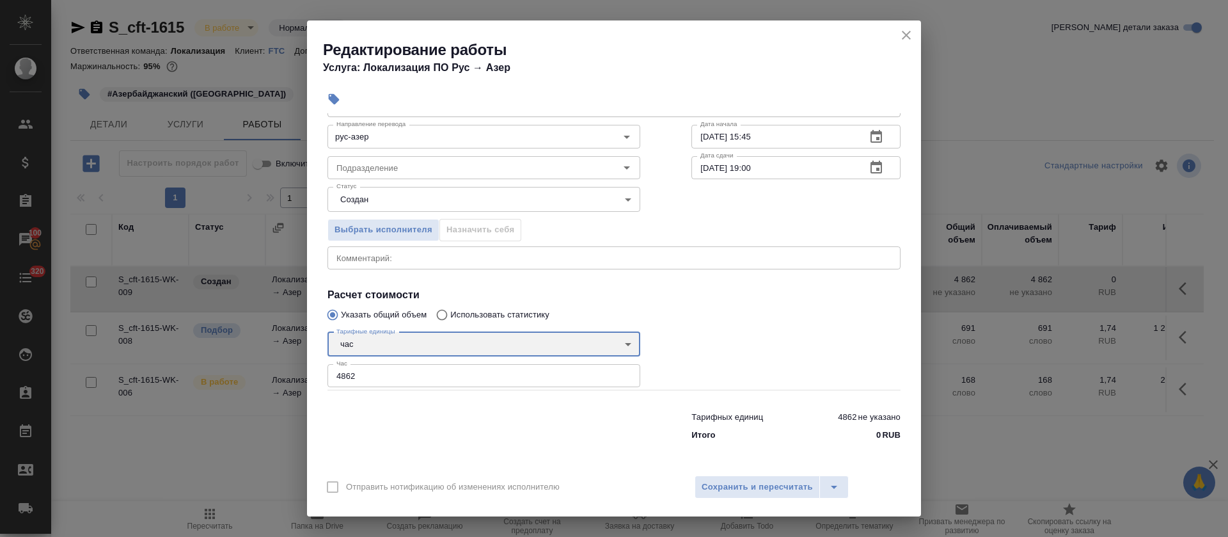
scroll to position [66, 0]
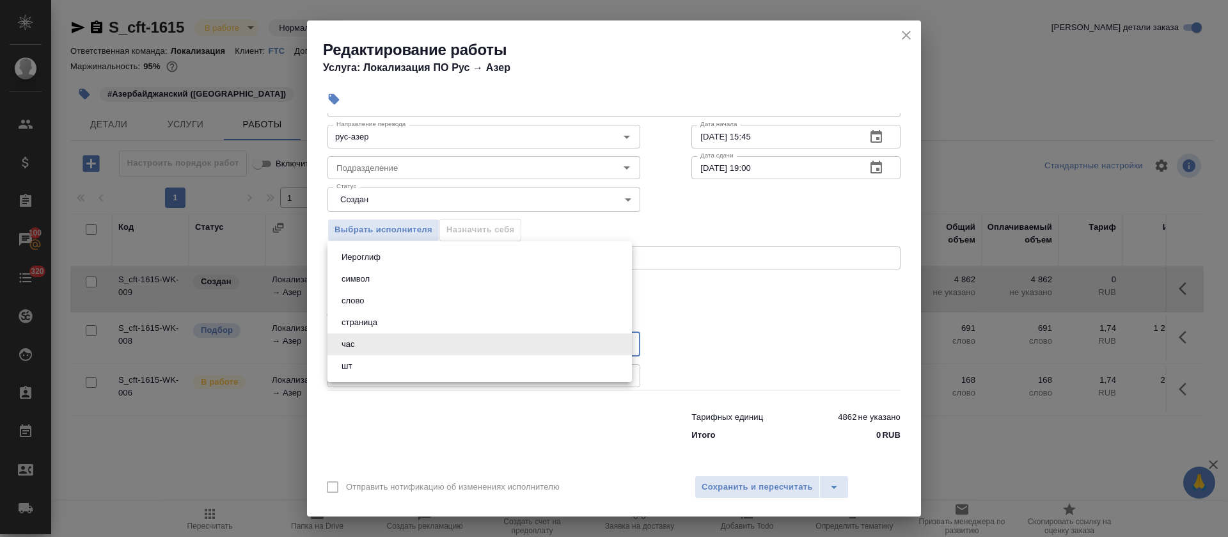
click at [353, 346] on body "🙏 .cls-1 fill:#fff; AWATERA Tretyakova Olga Клиенты Спецификации Заказы 100 Чат…" at bounding box center [614, 268] width 1228 height 537
click at [407, 459] on div at bounding box center [614, 268] width 1228 height 537
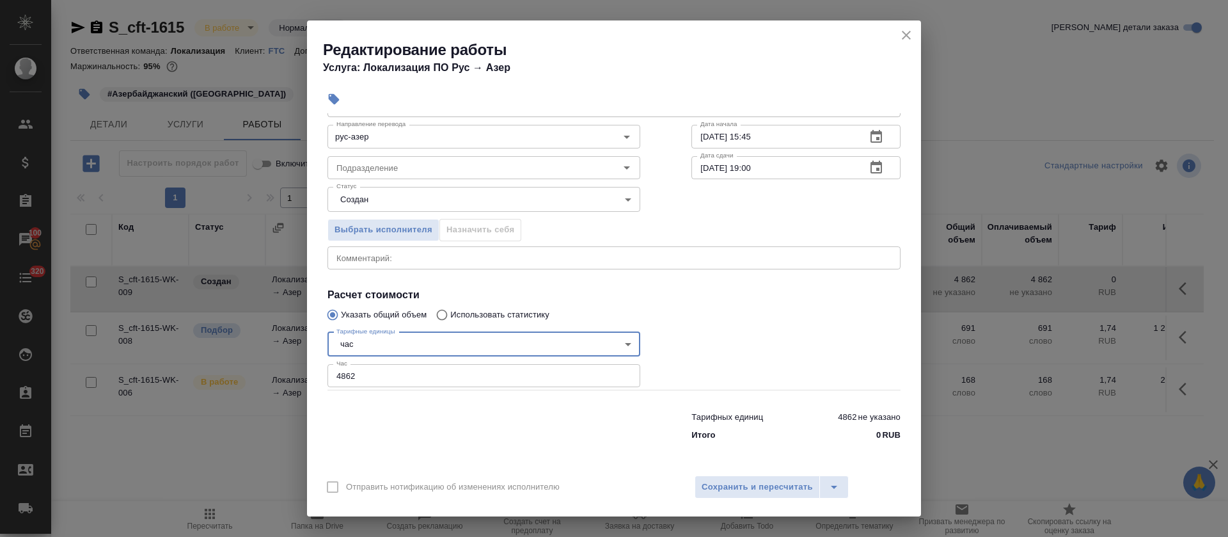
click at [368, 370] on input "4862" at bounding box center [483, 375] width 313 height 23
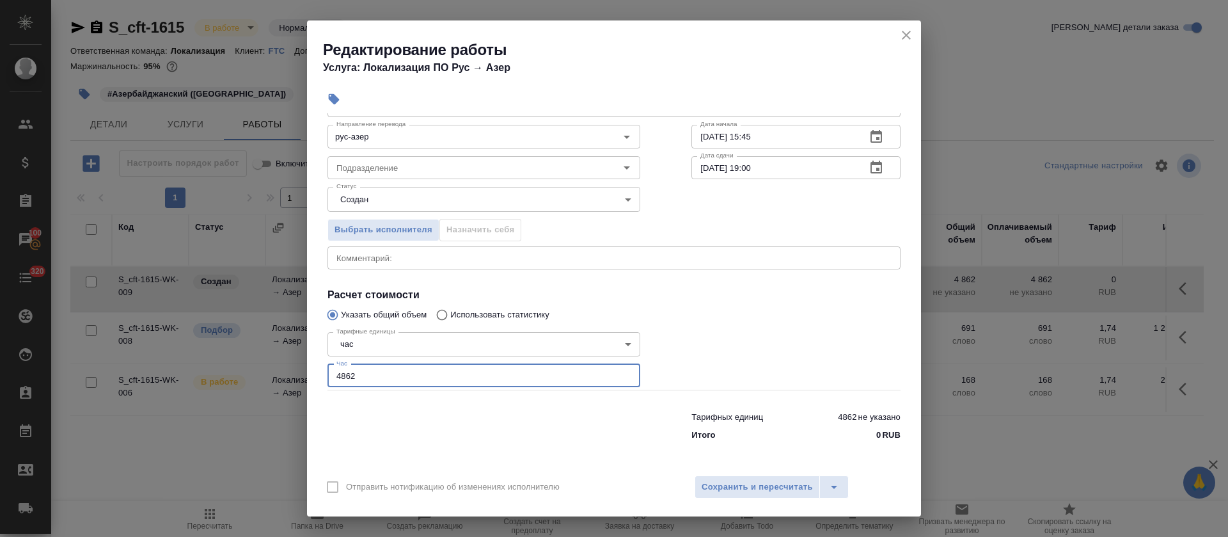
click at [368, 370] on input "4862" at bounding box center [483, 375] width 313 height 23
type input "1"
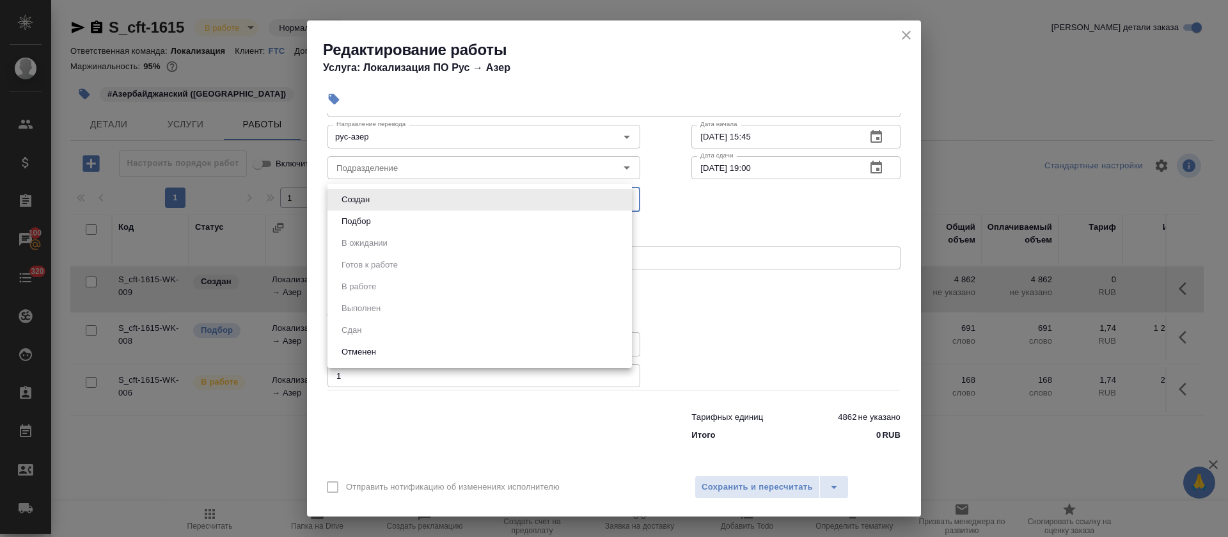
click at [407, 203] on body "🙏 .cls-1 fill:#fff; AWATERA Tretyakova Olga Клиенты Спецификации Заказы 100 Чат…" at bounding box center [614, 268] width 1228 height 537
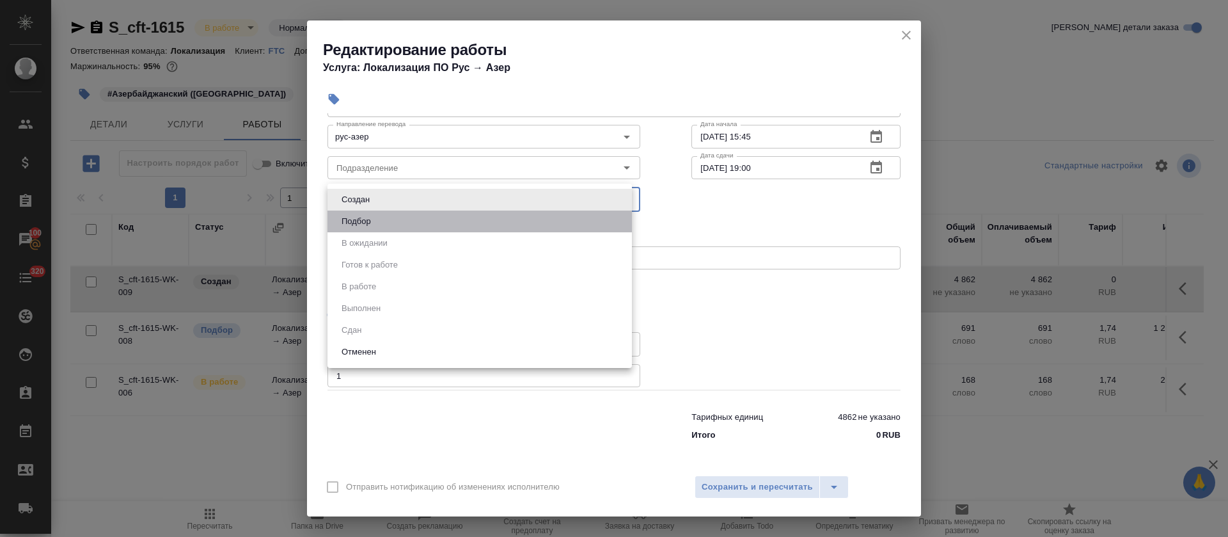
click at [403, 224] on li "Подбор" at bounding box center [479, 221] width 304 height 22
type input "recruiting"
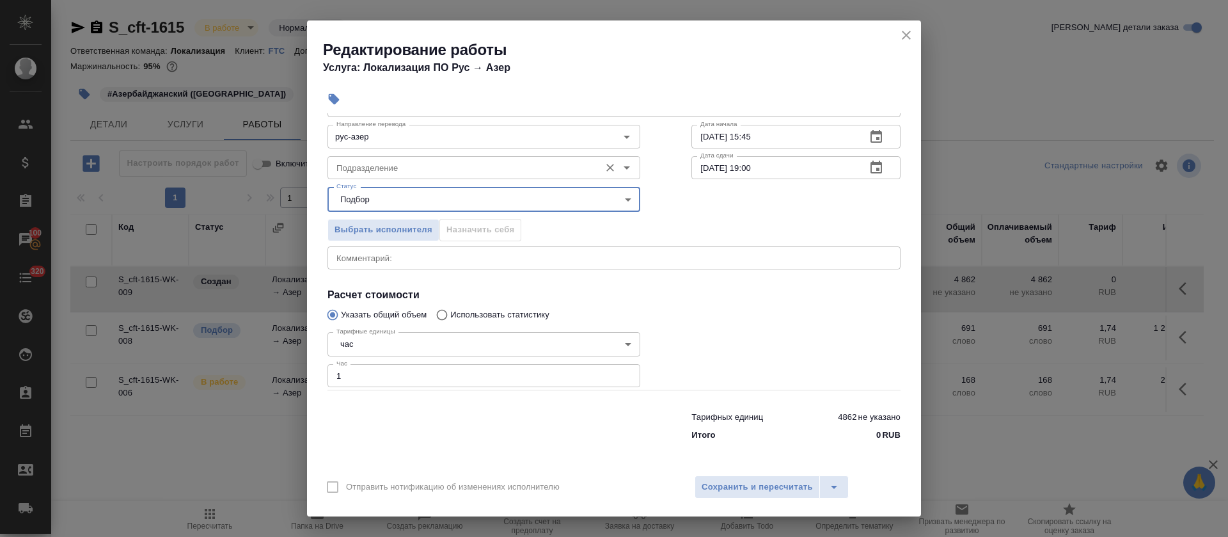
click at [408, 174] on input "Подразделение" at bounding box center [462, 167] width 262 height 15
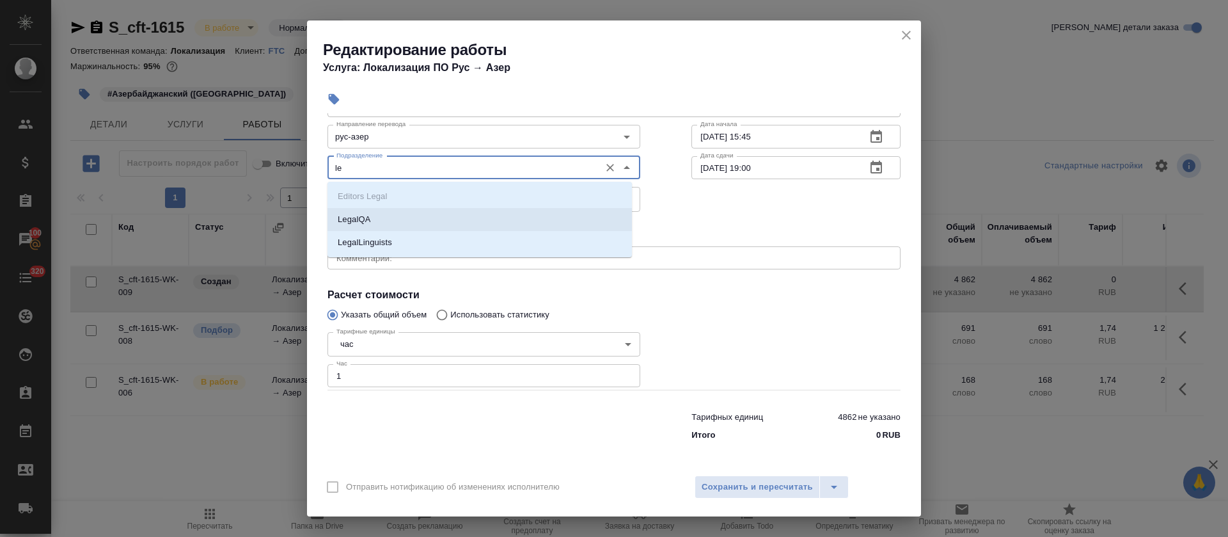
click at [385, 226] on li "LegalQA" at bounding box center [479, 219] width 304 height 23
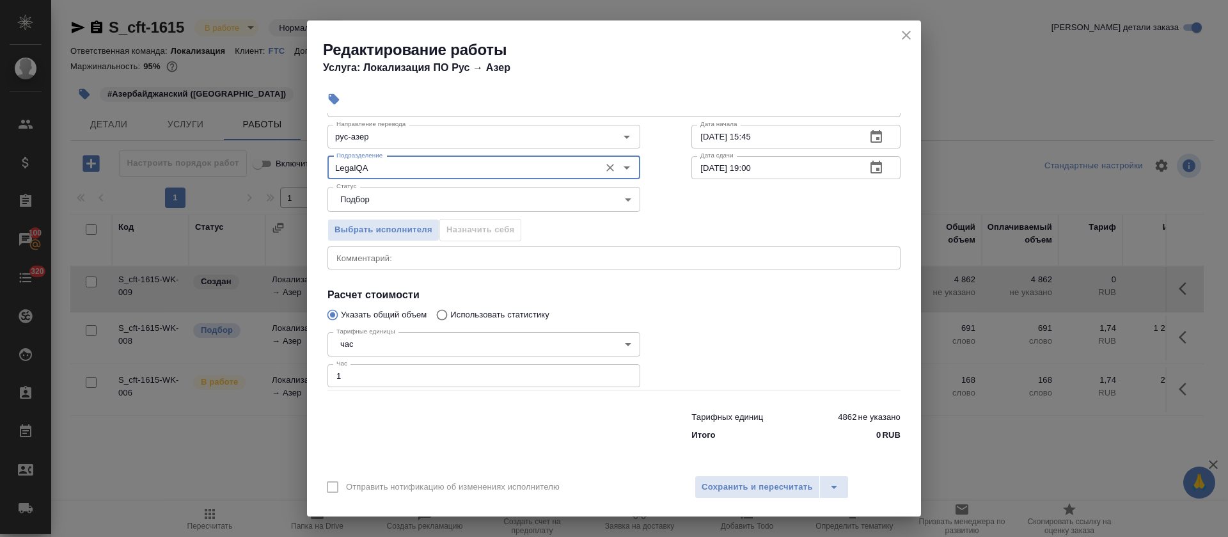
type input "LegalQA"
click at [875, 137] on button "button" at bounding box center [876, 137] width 31 height 31
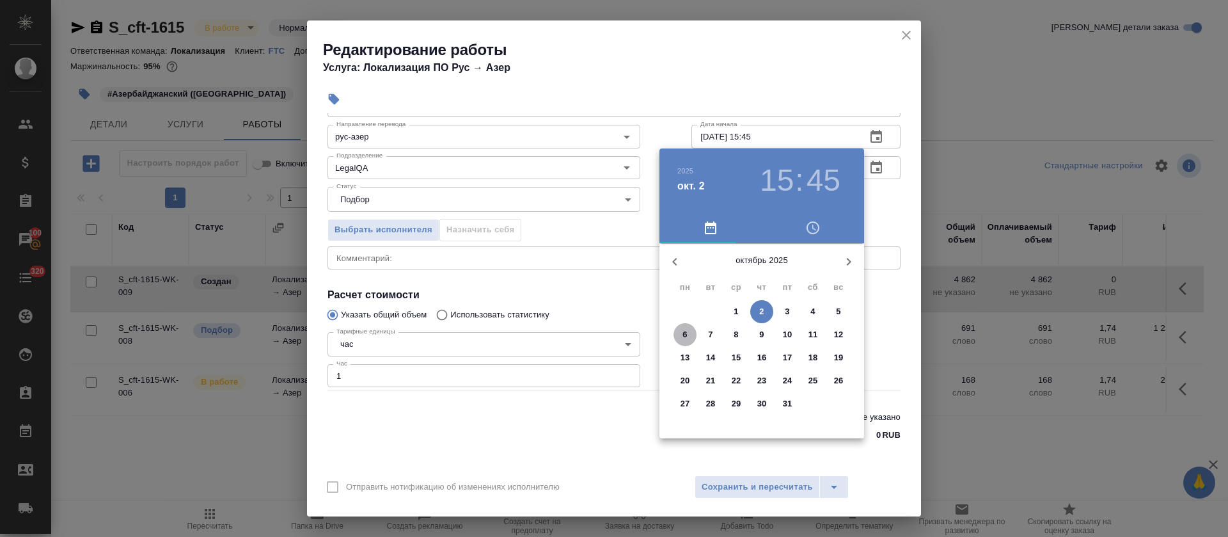
click at [695, 335] on span "6" at bounding box center [684, 334] width 23 height 13
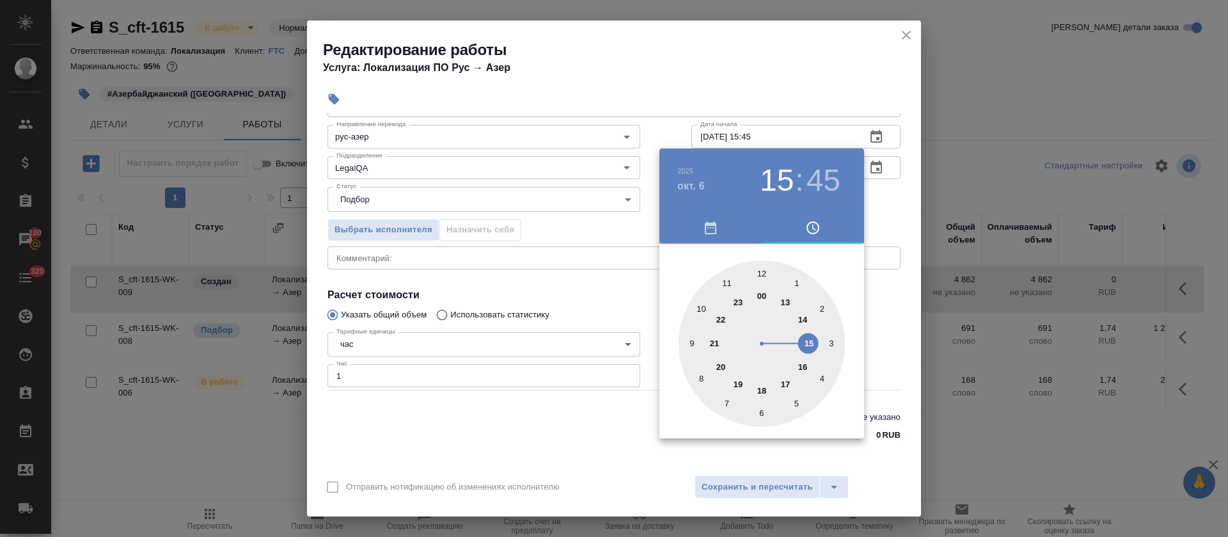
click at [809, 343] on div at bounding box center [762, 343] width 166 height 166
drag, startPoint x: 760, startPoint y: 271, endPoint x: 698, endPoint y: 271, distance: 61.4
click at [760, 271] on div at bounding box center [762, 343] width 166 height 166
type input "06.10.2025 15:00"
drag, startPoint x: 576, startPoint y: 279, endPoint x: 620, endPoint y: 271, distance: 45.5
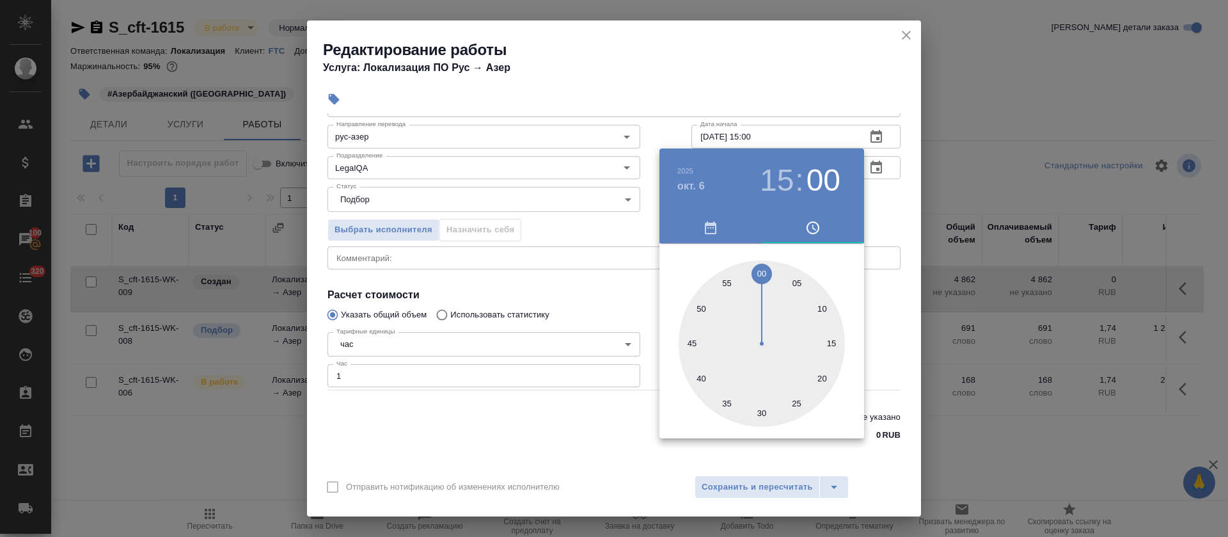
click at [582, 279] on div at bounding box center [614, 268] width 1228 height 537
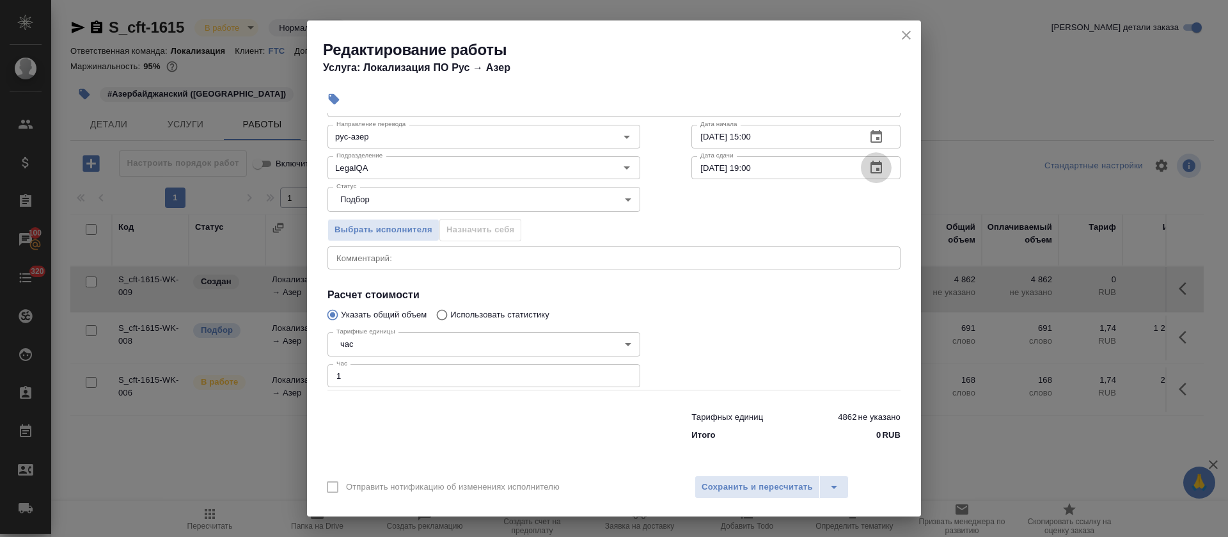
click at [868, 169] on icon "button" at bounding box center [875, 167] width 15 height 15
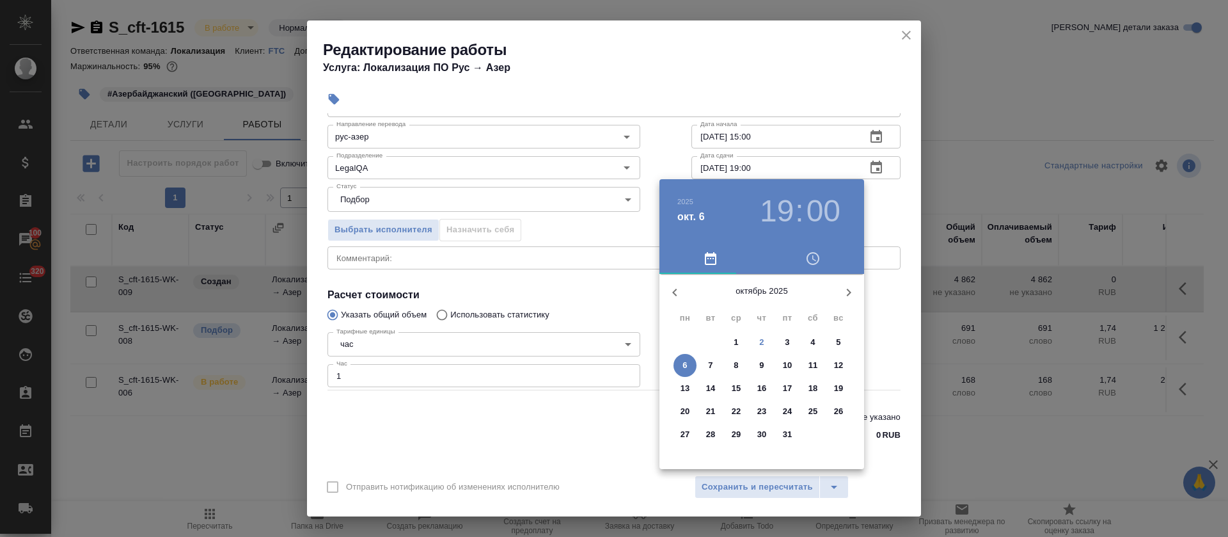
click at [599, 226] on div at bounding box center [614, 268] width 1228 height 537
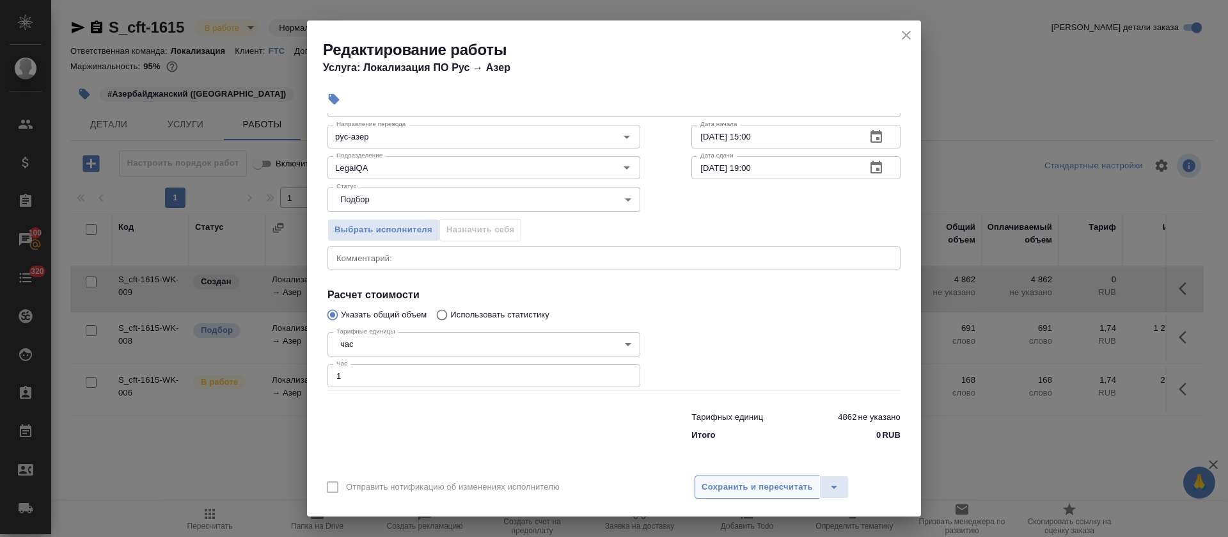
click at [750, 482] on button "Сохранить и пересчитать" at bounding box center [757, 486] width 125 height 23
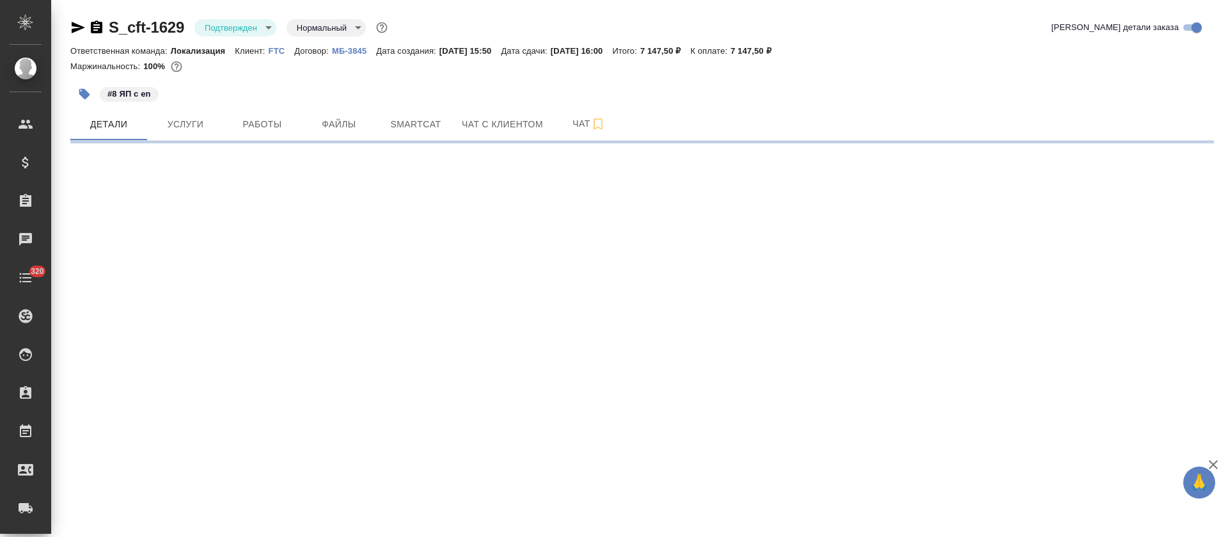
select select "RU"
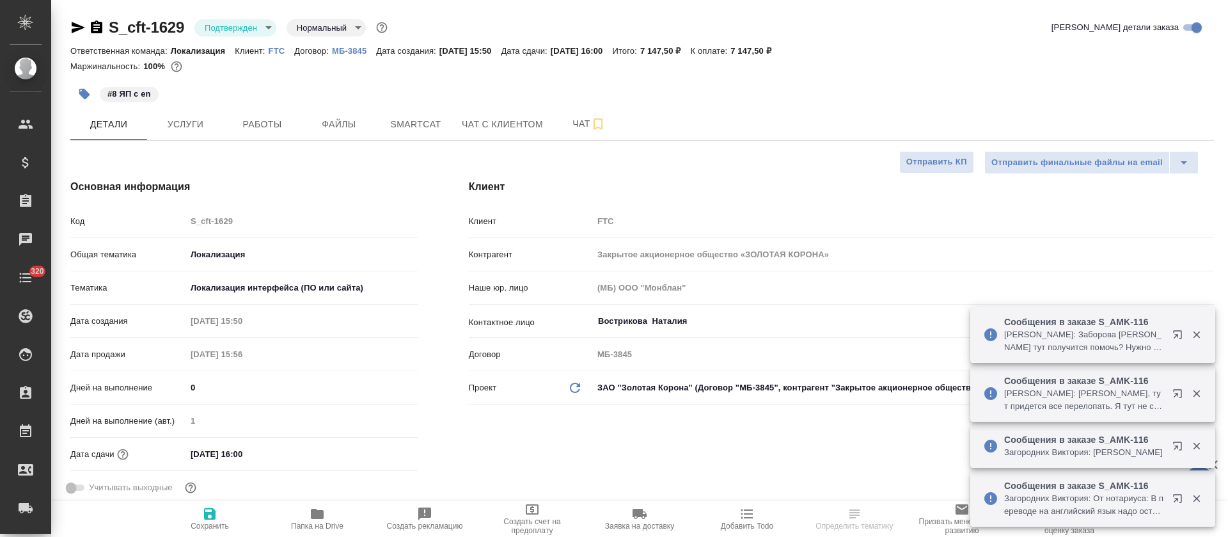
type textarea "x"
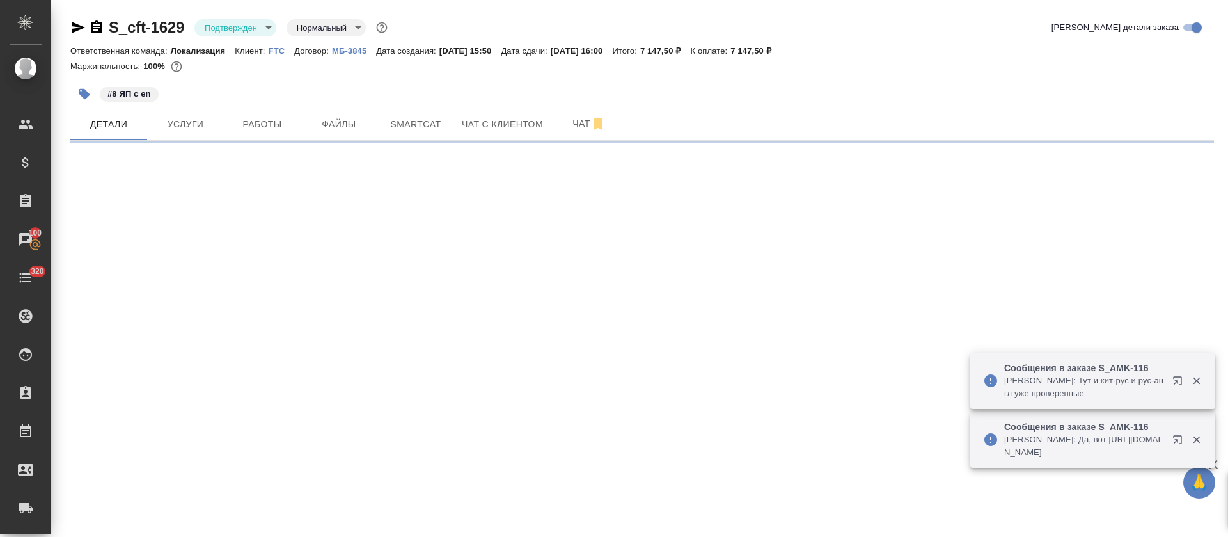
select select "RU"
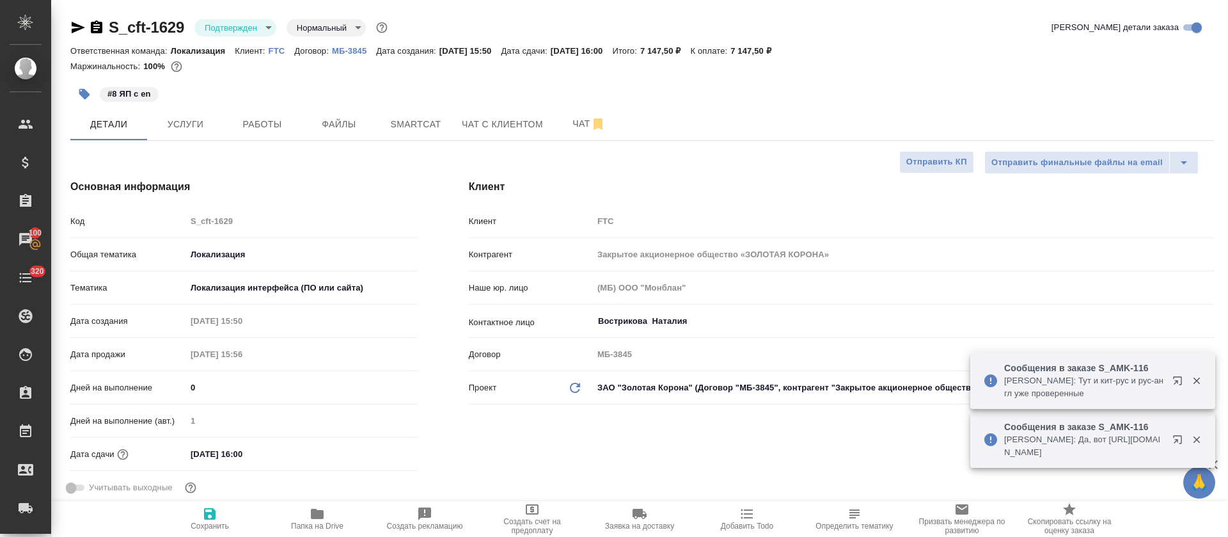
type textarea "x"
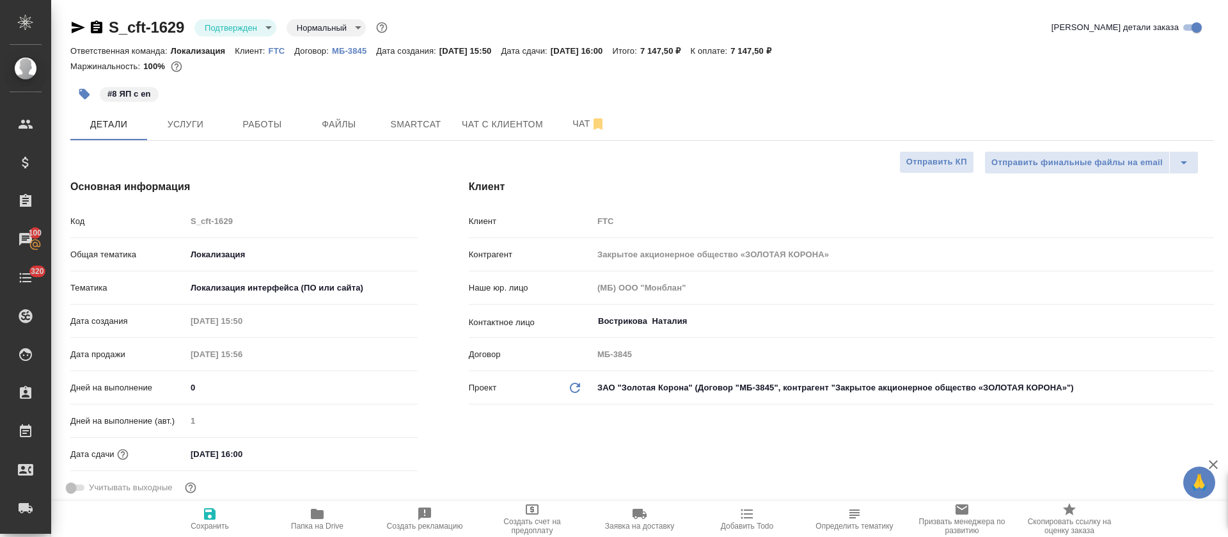
click at [275, 33] on div "Подтвержден confirmed" at bounding box center [235, 27] width 82 height 17
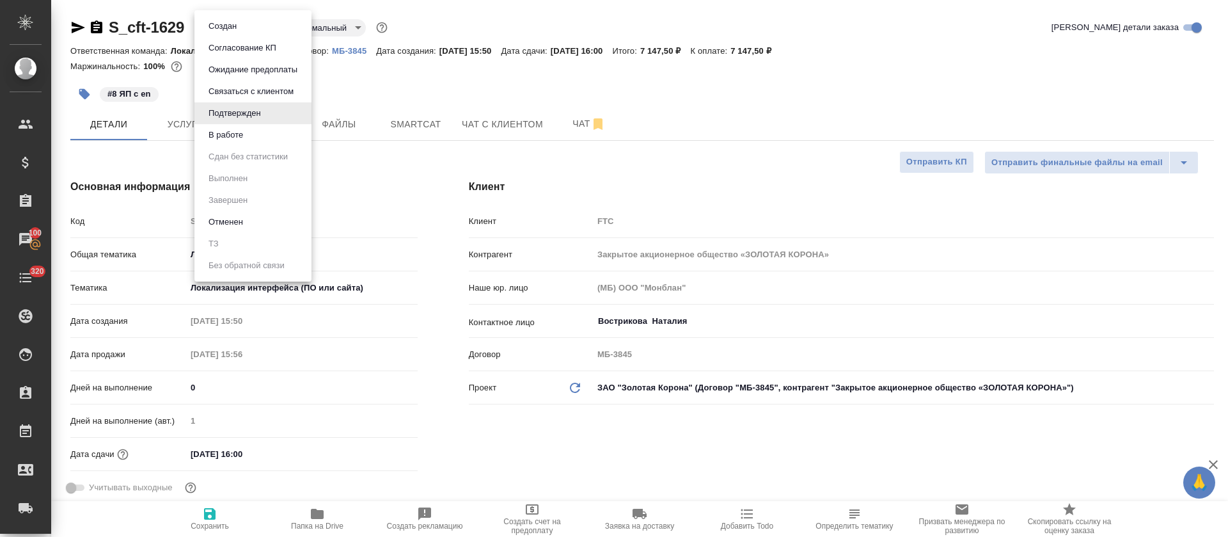
click at [269, 33] on body "🙏 .cls-1 fill:#fff; AWATERA Tretyakova Olga Клиенты Спецификации Заказы 100 Чат…" at bounding box center [614, 268] width 1228 height 537
click at [279, 134] on li "В работе" at bounding box center [252, 135] width 117 height 22
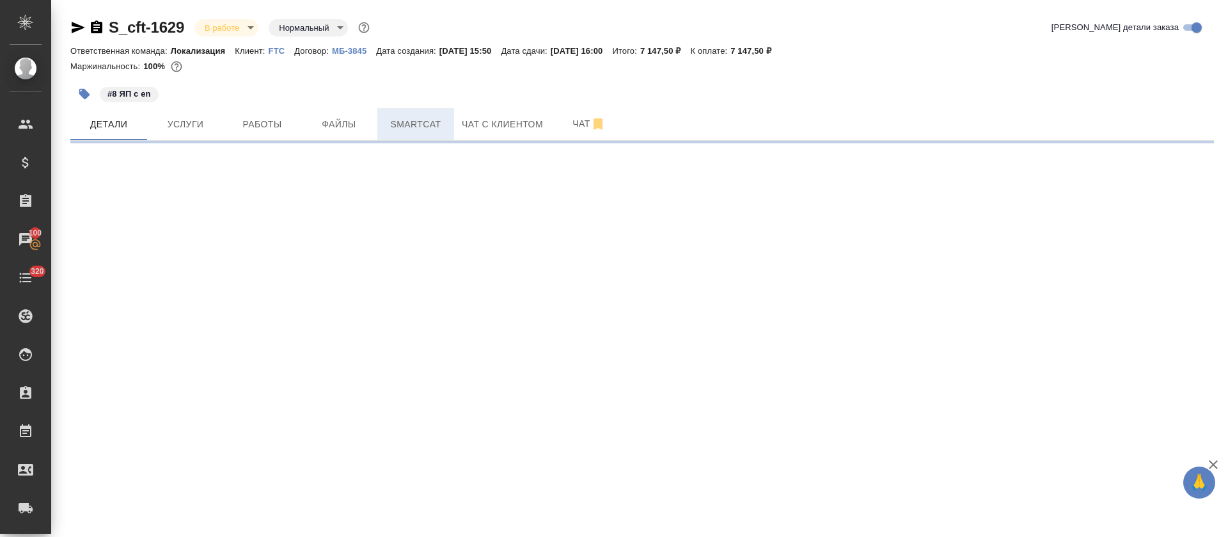
select select "RU"
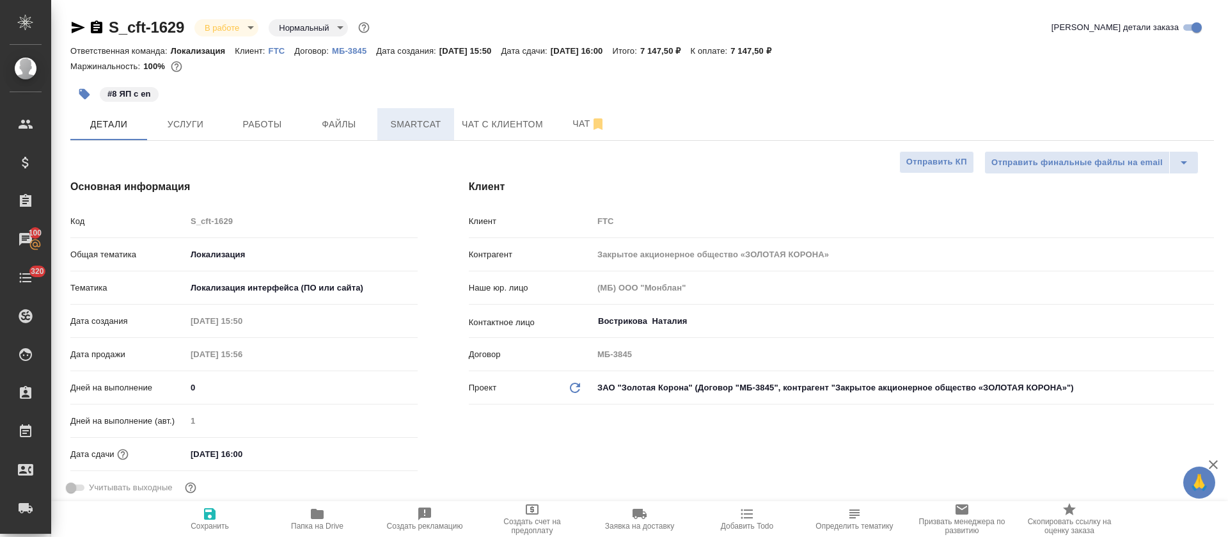
type textarea "x"
click at [398, 130] on span "Smartcat" at bounding box center [415, 124] width 61 height 16
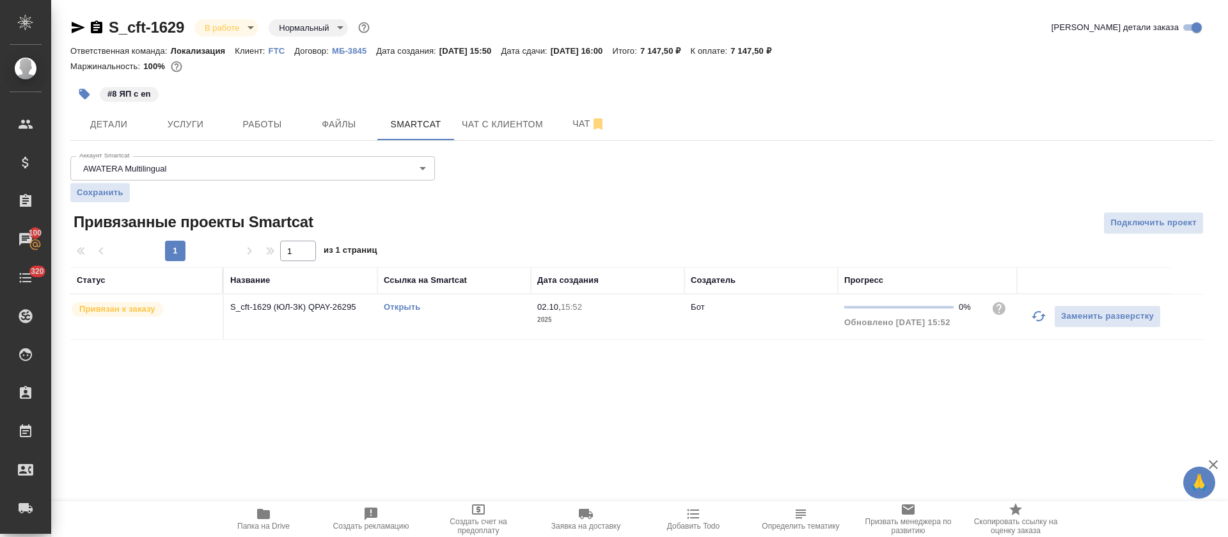
click at [402, 307] on link "Открыть" at bounding box center [402, 307] width 36 height 10
click at [175, 122] on span "Услуги" at bounding box center [185, 124] width 61 height 16
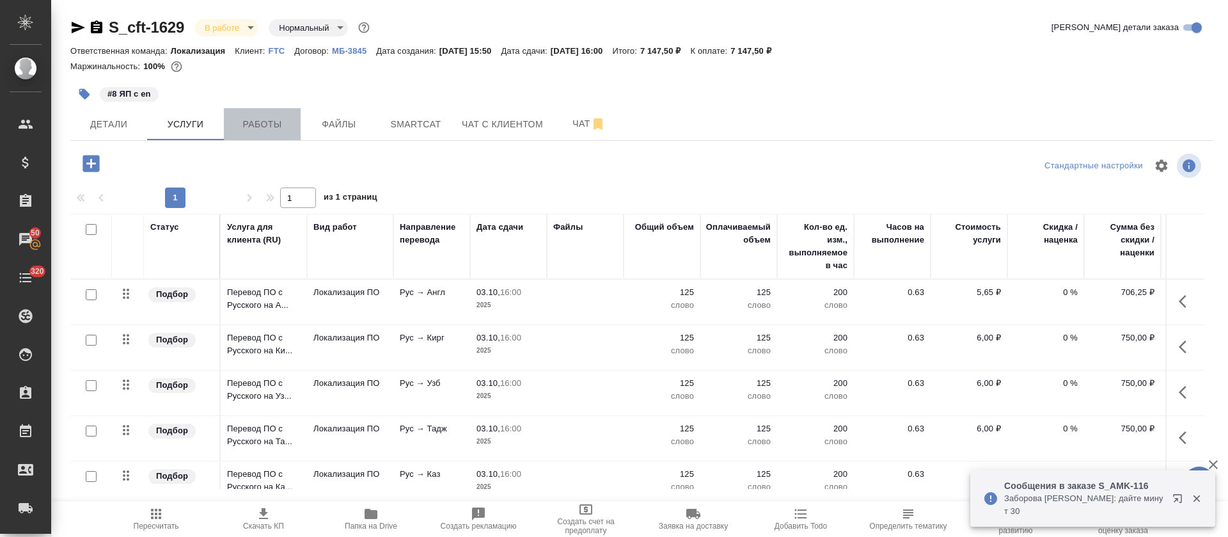
click at [272, 123] on span "Работы" at bounding box center [262, 124] width 61 height 16
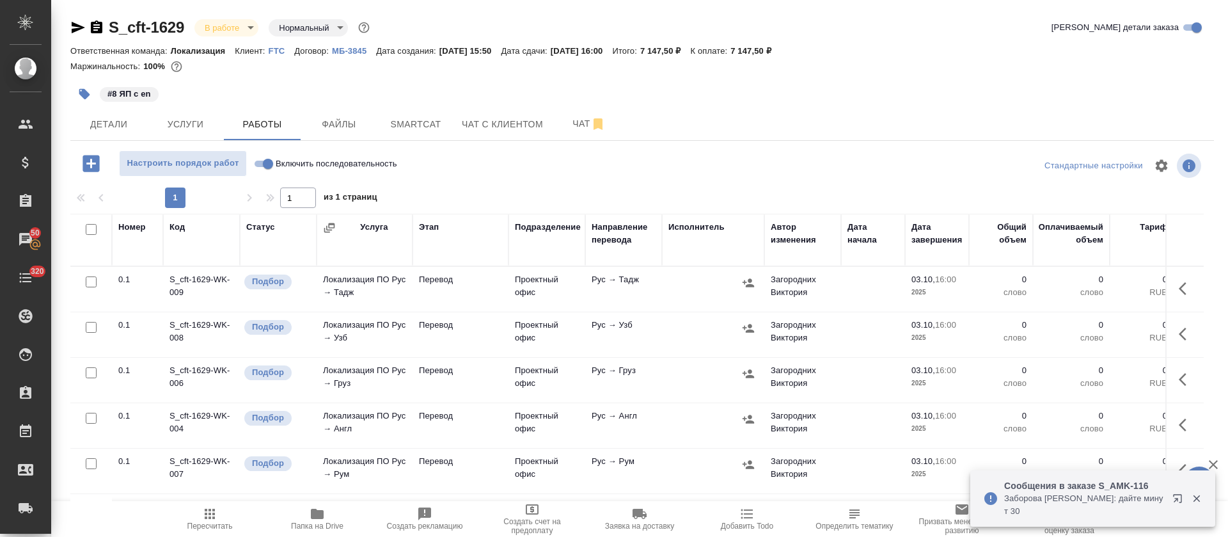
click at [267, 155] on label "Включить последовательность" at bounding box center [323, 163] width 147 height 26
click at [267, 156] on input "Включить последовательность" at bounding box center [268, 163] width 46 height 15
checkbox input "true"
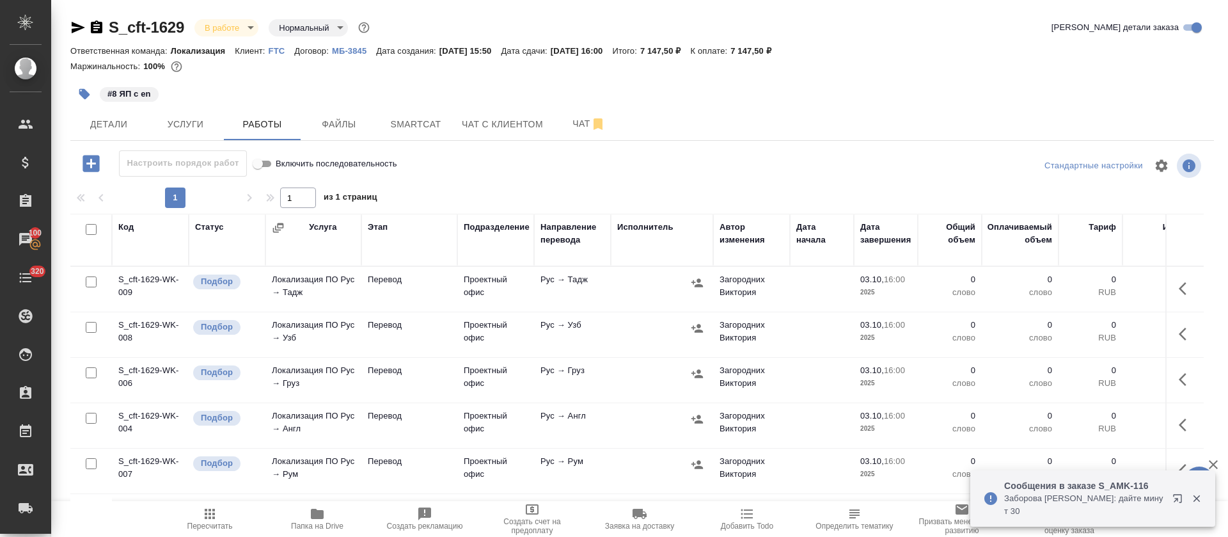
click at [90, 225] on input "checkbox" at bounding box center [91, 229] width 11 height 11
checkbox input "true"
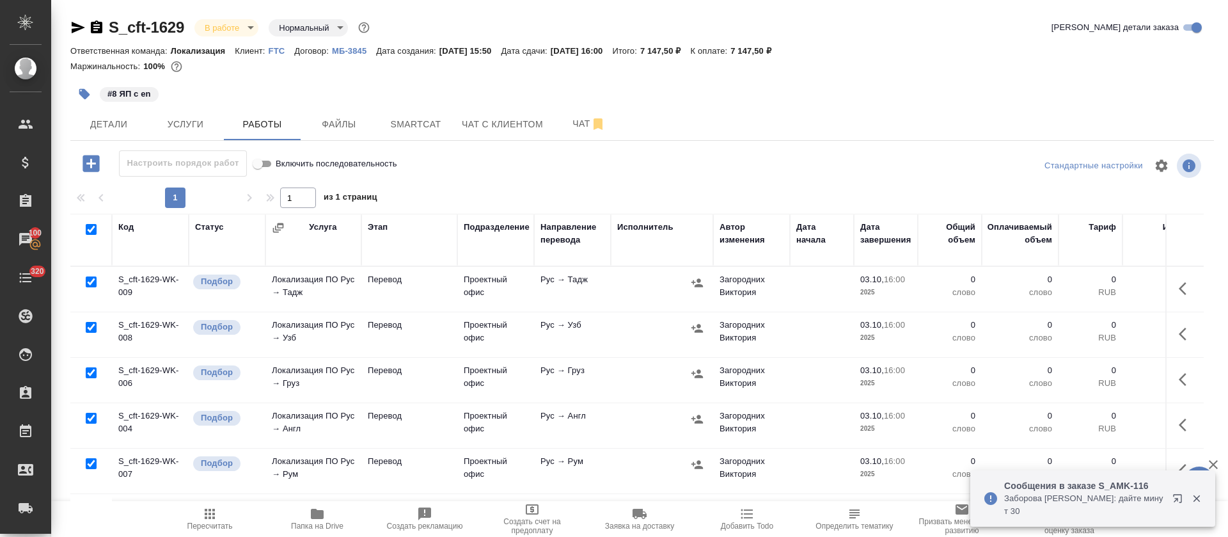
checkbox input "true"
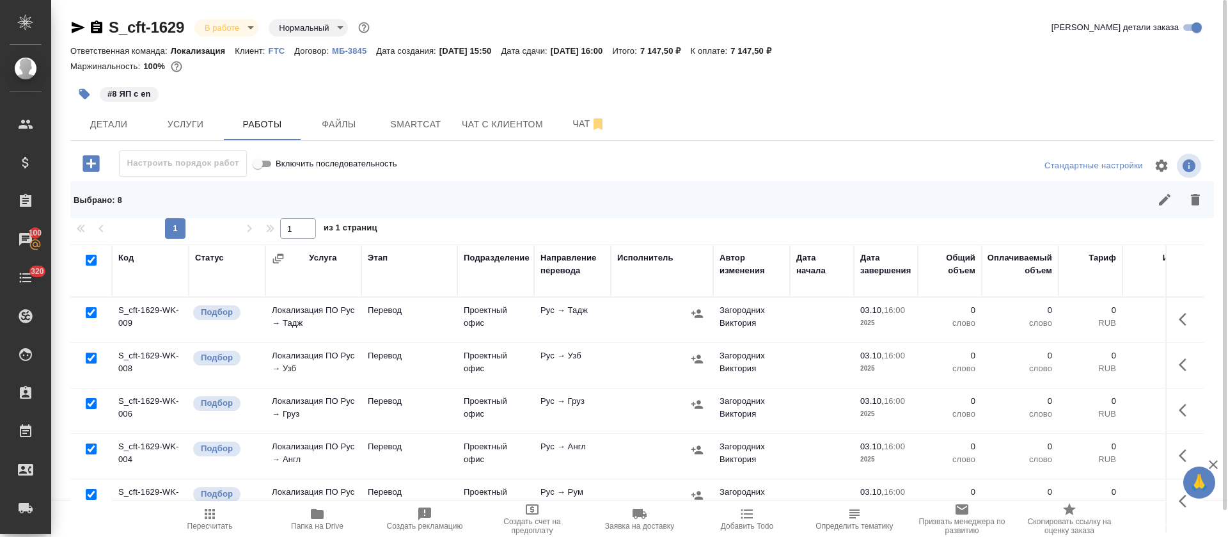
click at [1161, 200] on icon "button" at bounding box center [1165, 200] width 12 height 12
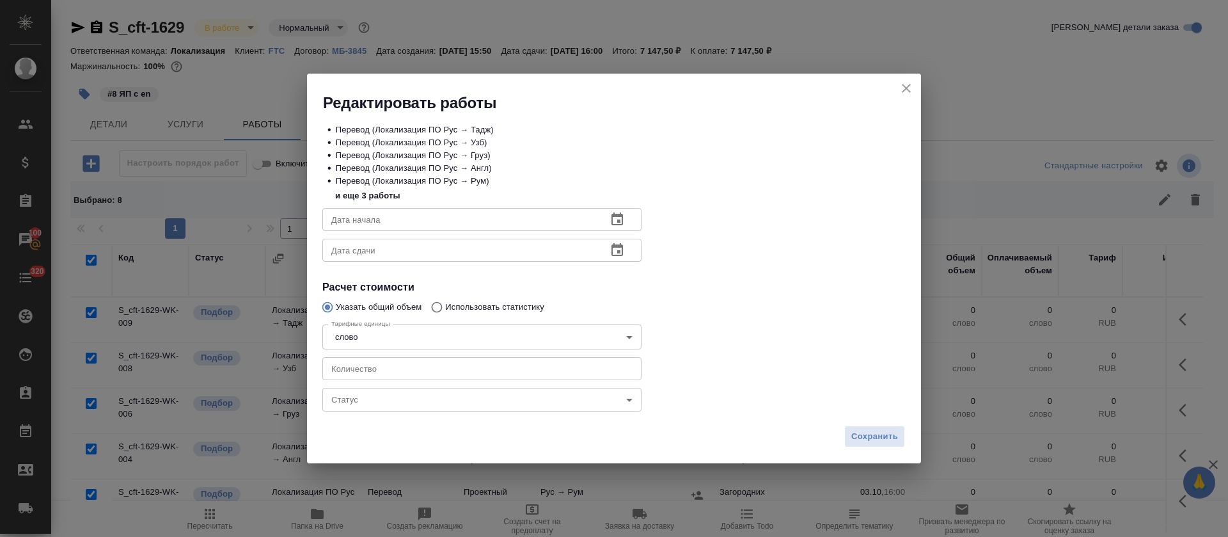
click at [389, 367] on input "number" at bounding box center [481, 368] width 319 height 23
type input "110"
click at [622, 221] on icon "button" at bounding box center [617, 218] width 12 height 13
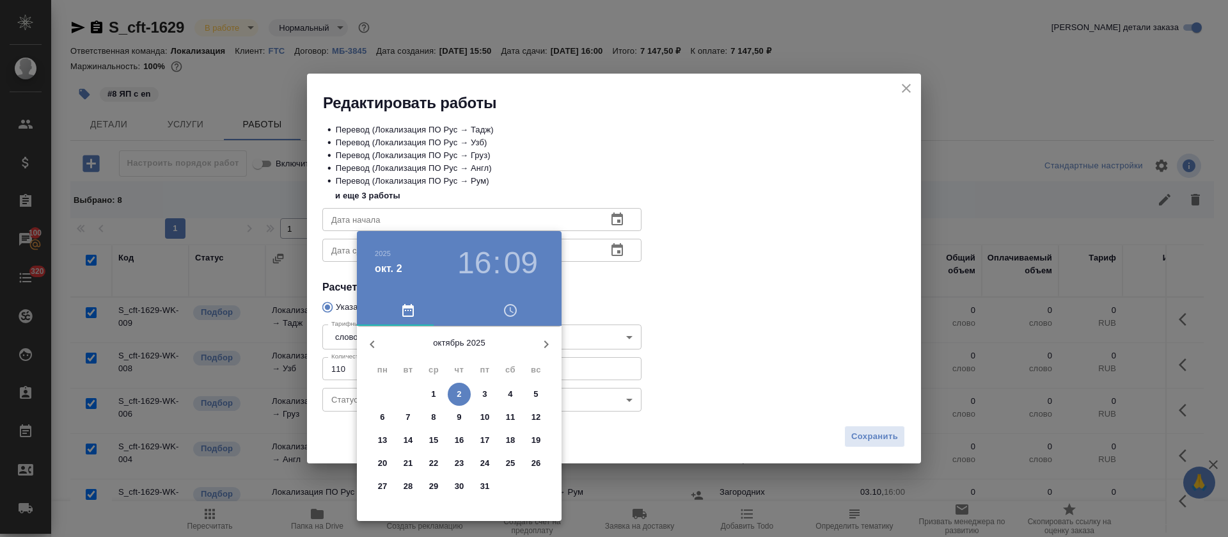
click at [455, 393] on span "2" at bounding box center [459, 394] width 23 height 13
type input "02.10.2025 16:09"
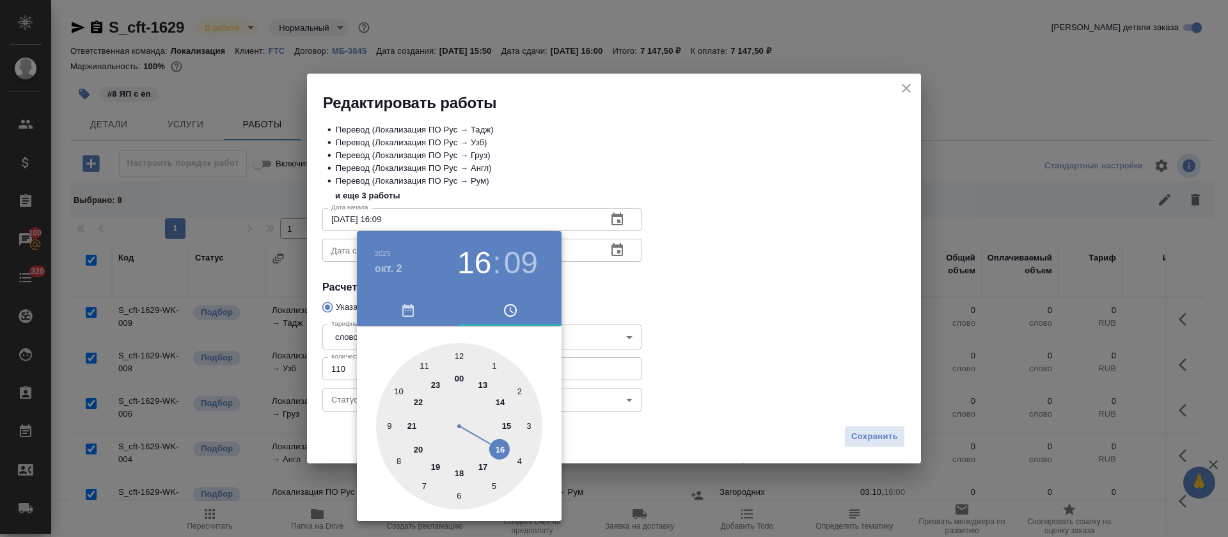
click at [608, 301] on div at bounding box center [614, 268] width 1228 height 537
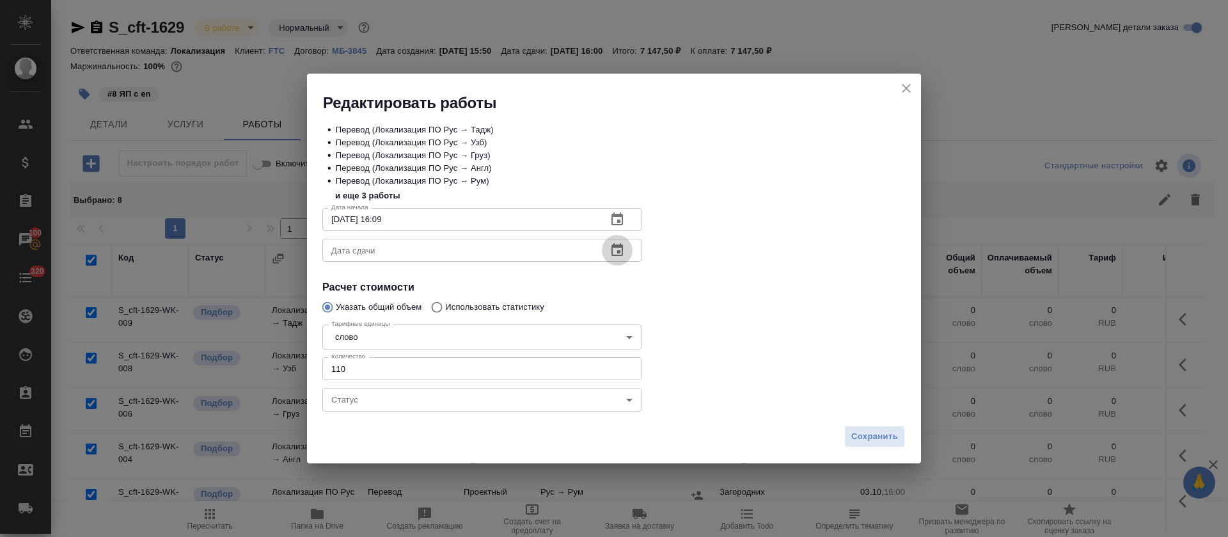
click at [623, 245] on icon "button" at bounding box center [616, 249] width 15 height 15
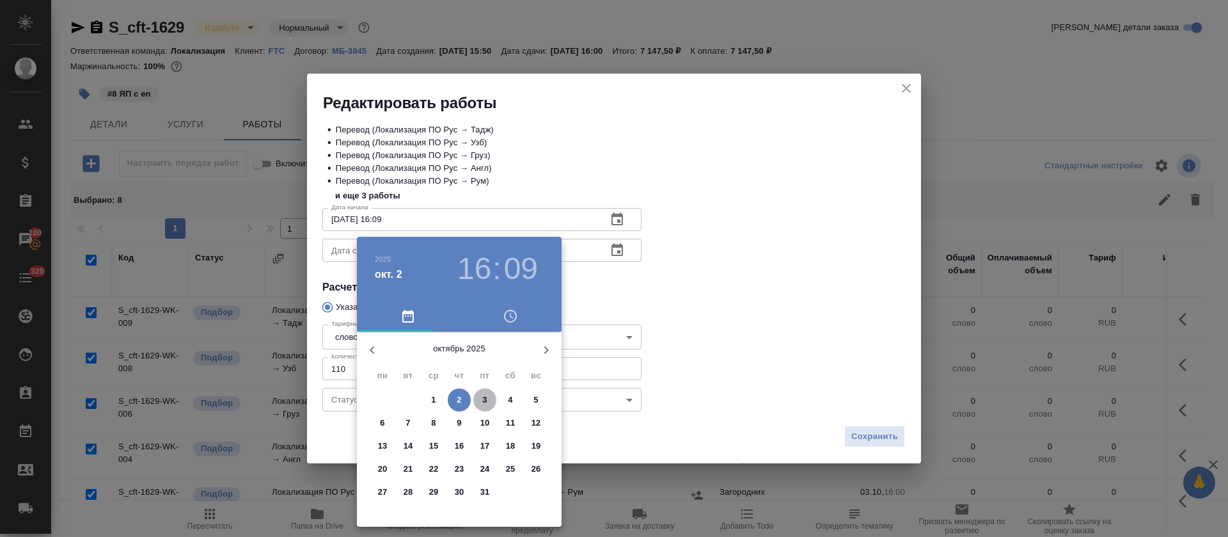
click at [473, 403] on span "3" at bounding box center [484, 399] width 23 height 13
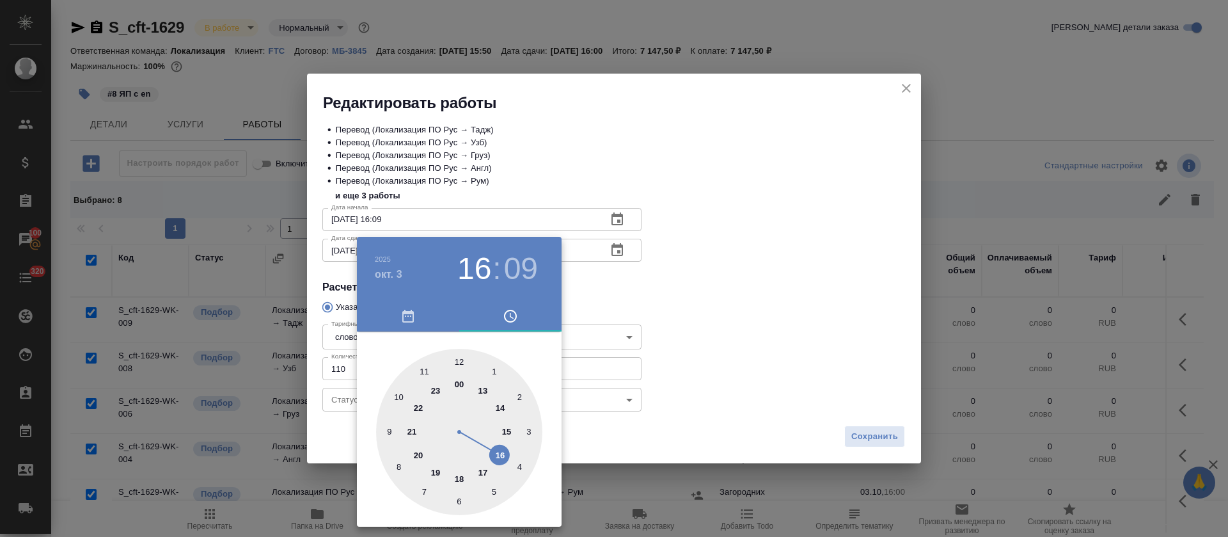
click at [459, 360] on div at bounding box center [459, 432] width 166 height 166
type input "03.10.2025 12:00"
click at [658, 272] on div at bounding box center [614, 268] width 1228 height 537
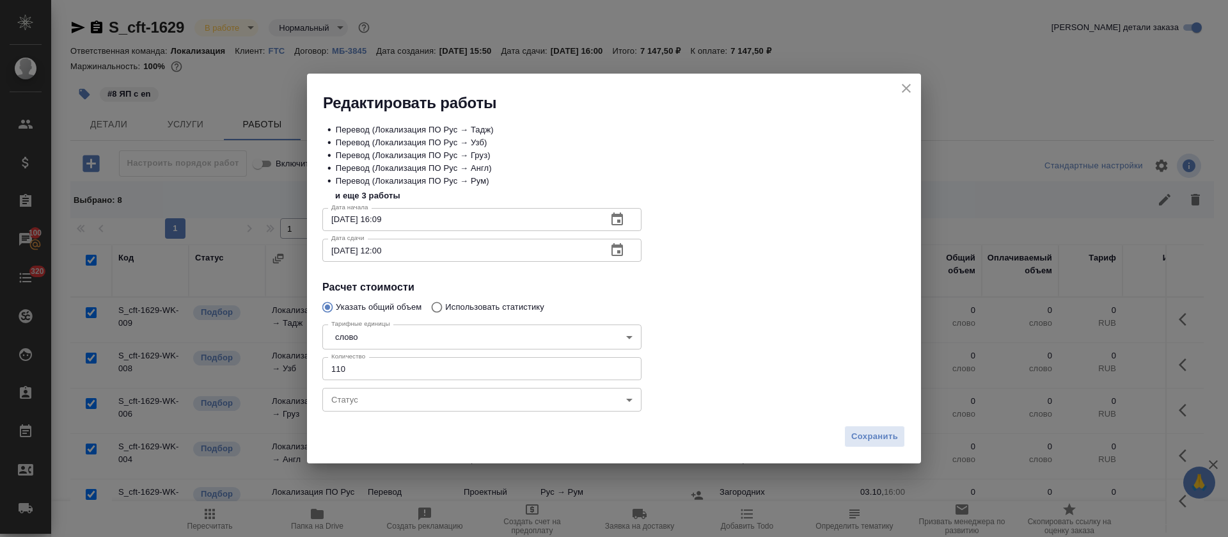
click at [436, 405] on body "🙏 .cls-1 fill:#fff; AWATERA Tretyakova Olga Клиенты Спецификации Заказы 100 Чат…" at bounding box center [614, 268] width 1228 height 537
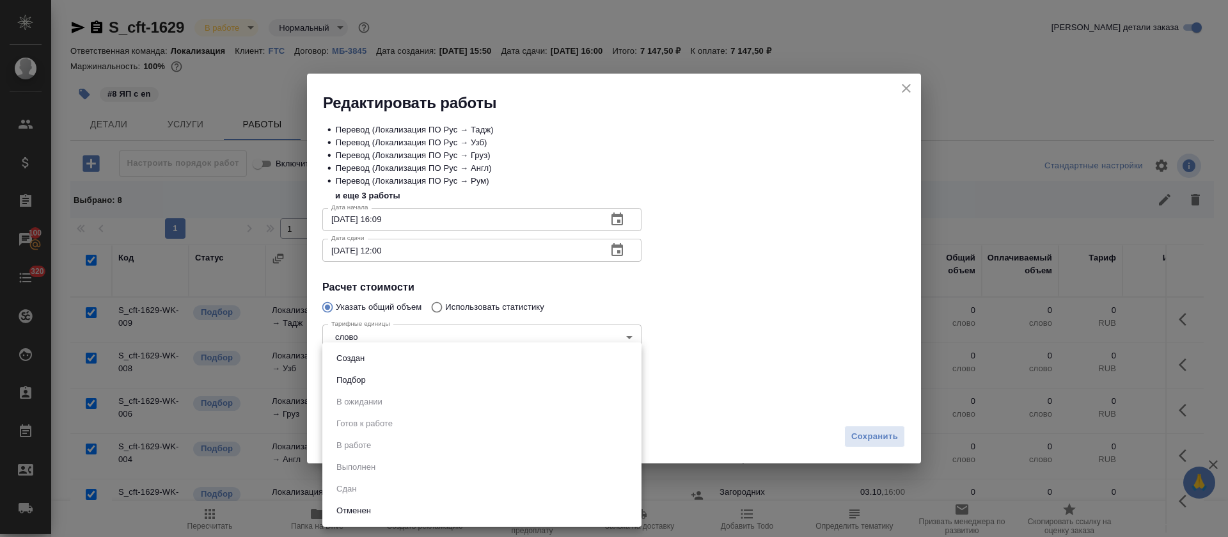
click at [405, 376] on li "Подбор" at bounding box center [481, 380] width 319 height 22
type input "recruiting"
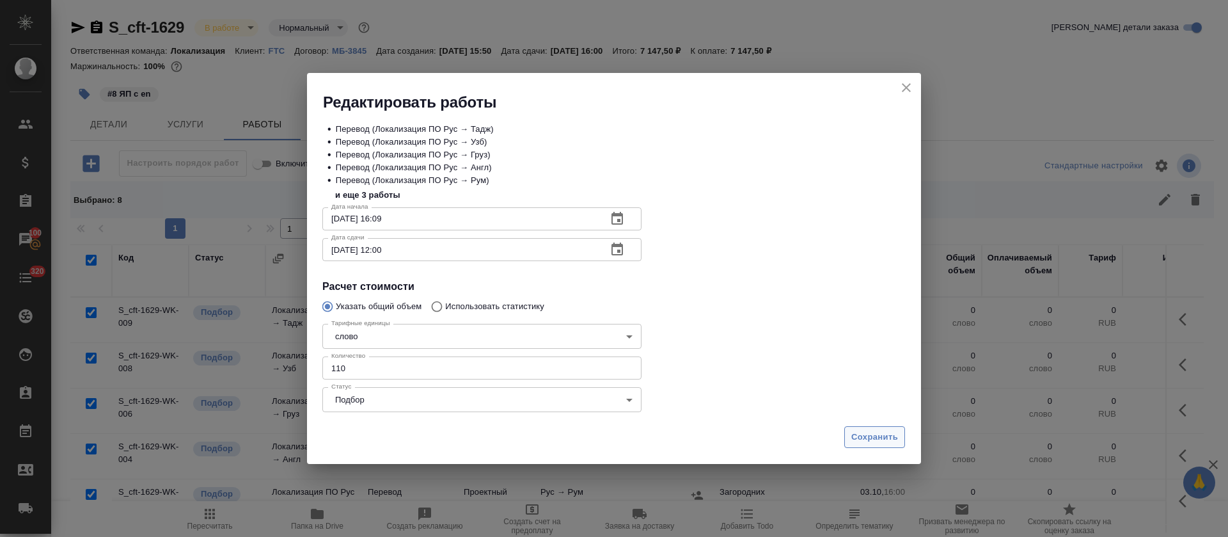
click at [859, 437] on span "Сохранить" at bounding box center [874, 437] width 47 height 15
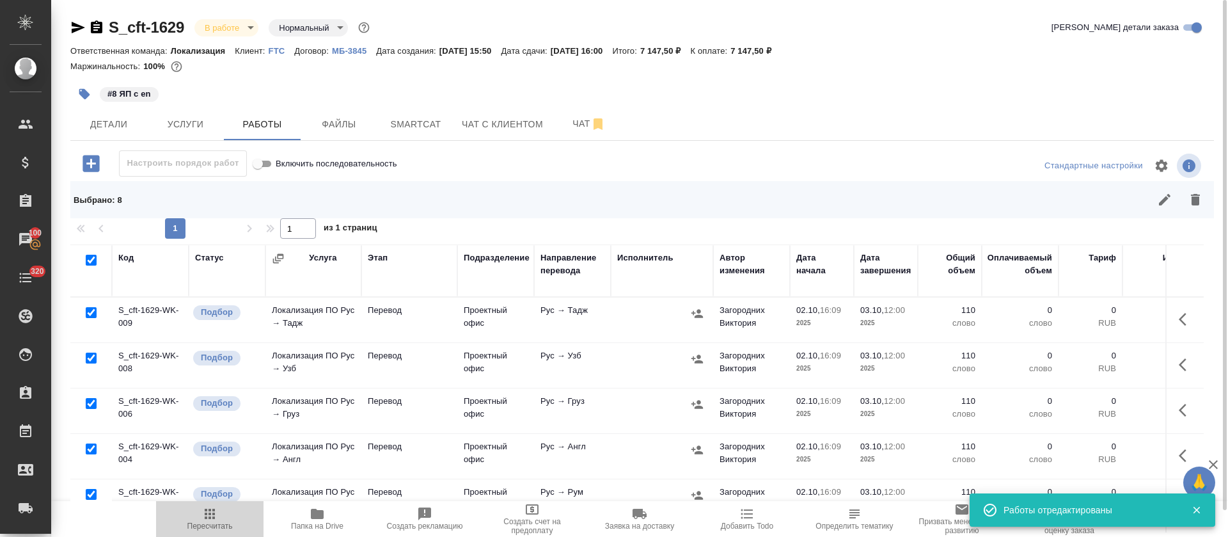
click at [205, 518] on icon "button" at bounding box center [210, 513] width 10 height 10
click at [700, 313] on icon "button" at bounding box center [697, 313] width 13 height 13
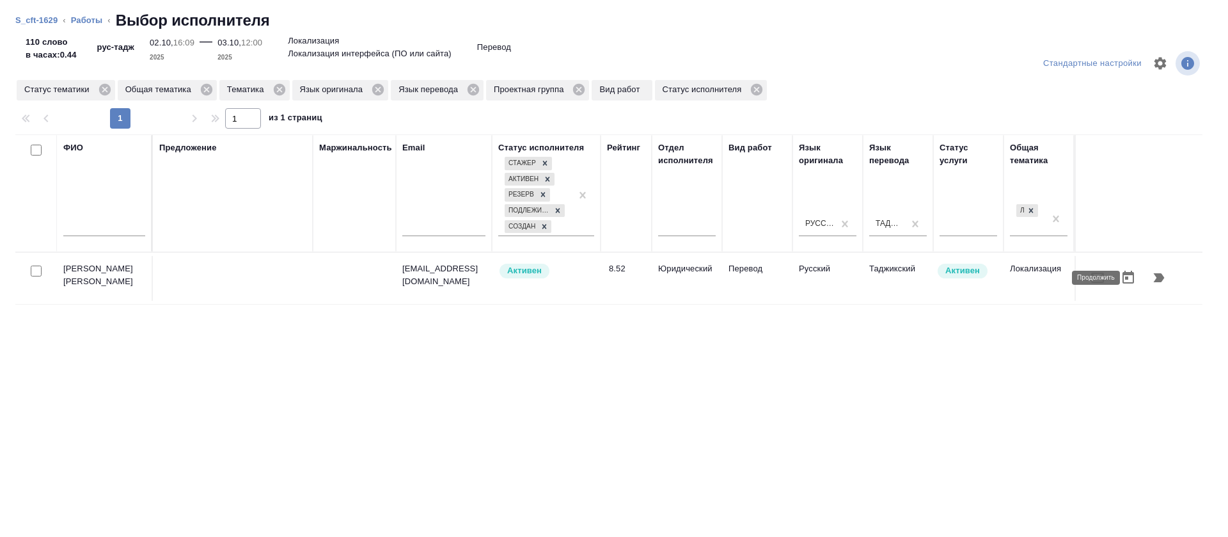
click at [1154, 279] on icon "button" at bounding box center [1159, 277] width 11 height 9
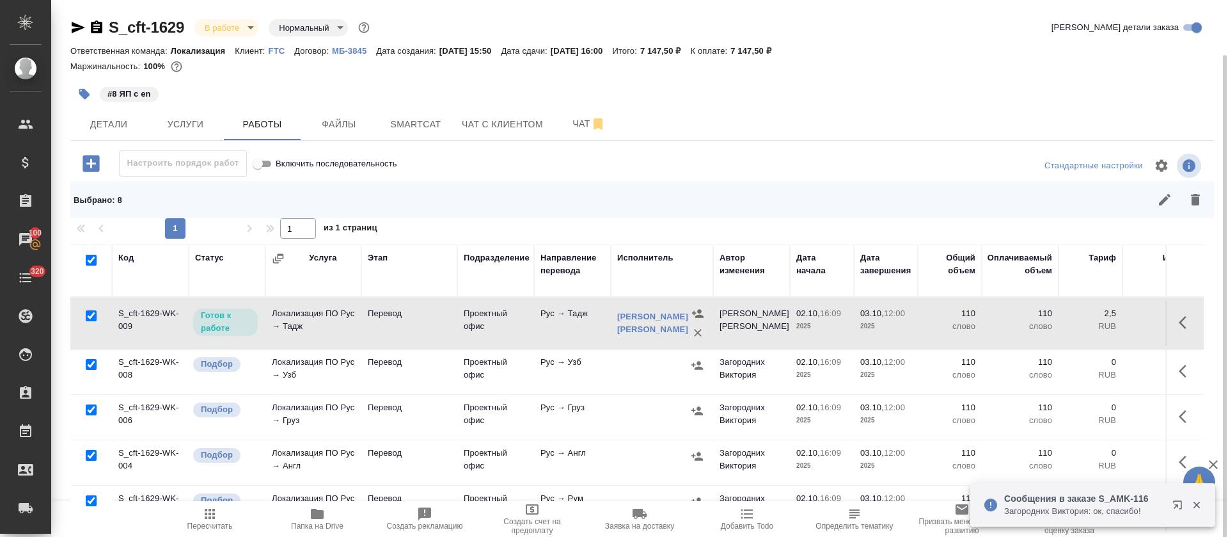
scroll to position [28, 0]
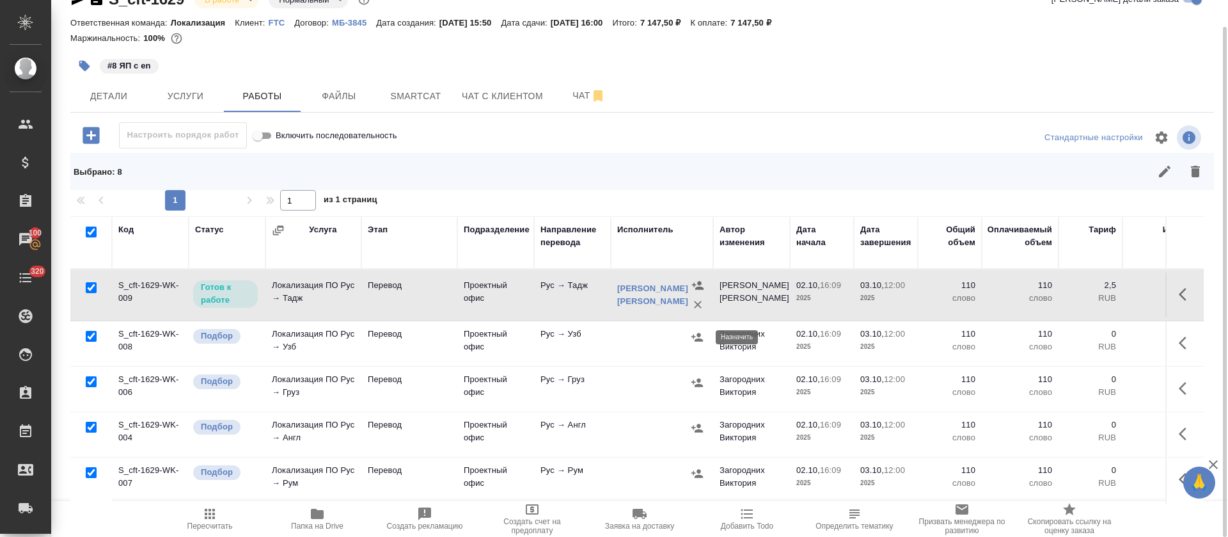
click at [700, 336] on icon "button" at bounding box center [697, 337] width 12 height 8
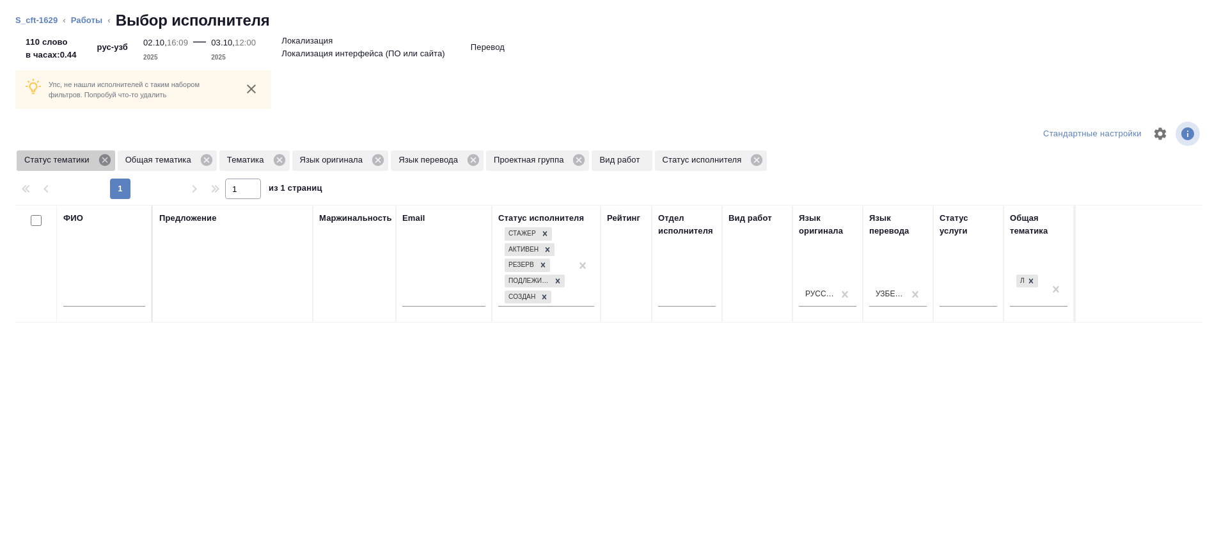
click at [107, 159] on icon at bounding box center [104, 160] width 12 height 12
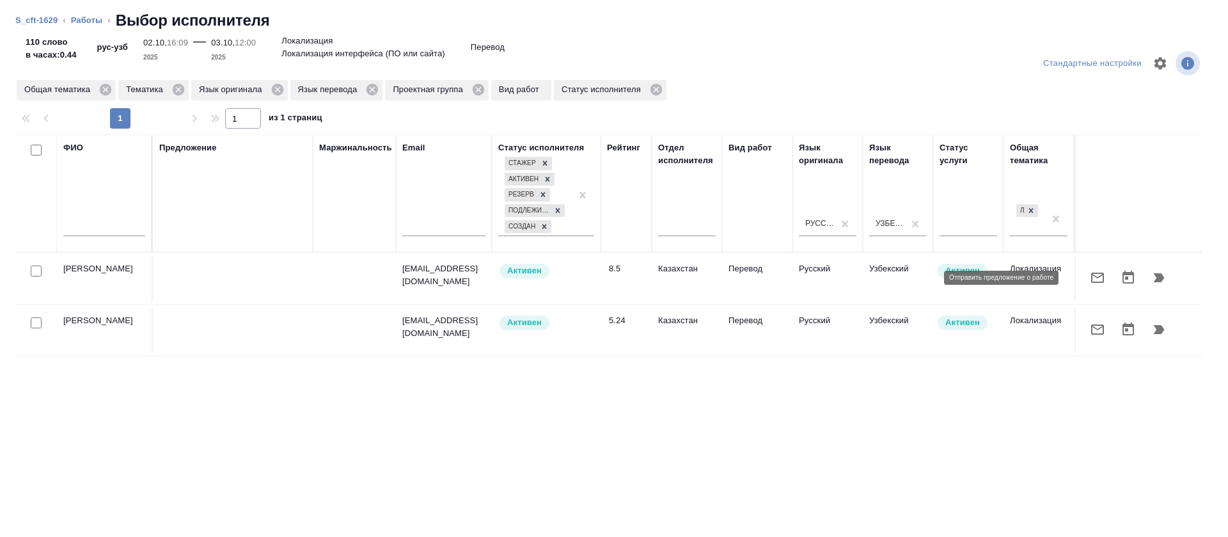
click at [1090, 270] on icon "button" at bounding box center [1097, 277] width 15 height 15
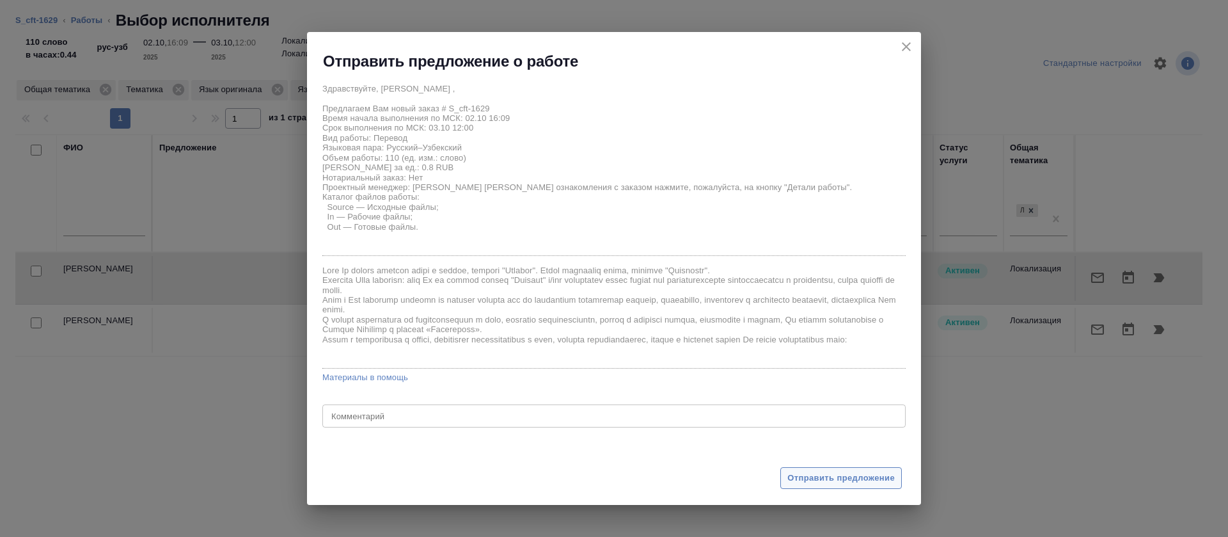
click at [795, 478] on span "Отправить предложение" at bounding box center [840, 478] width 107 height 15
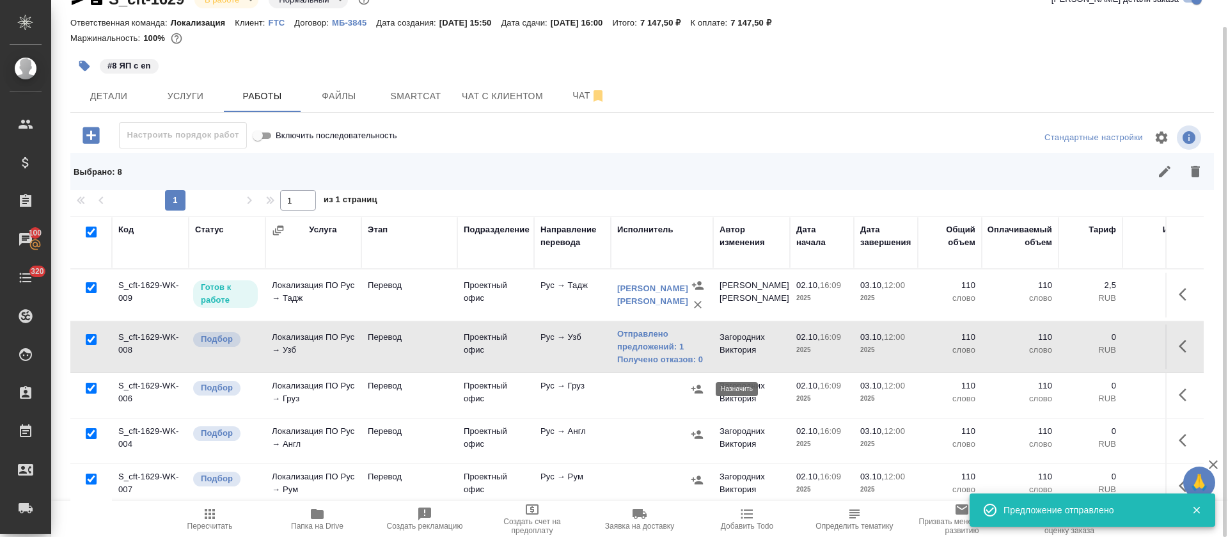
click at [697, 383] on icon "button" at bounding box center [697, 388] width 13 height 13
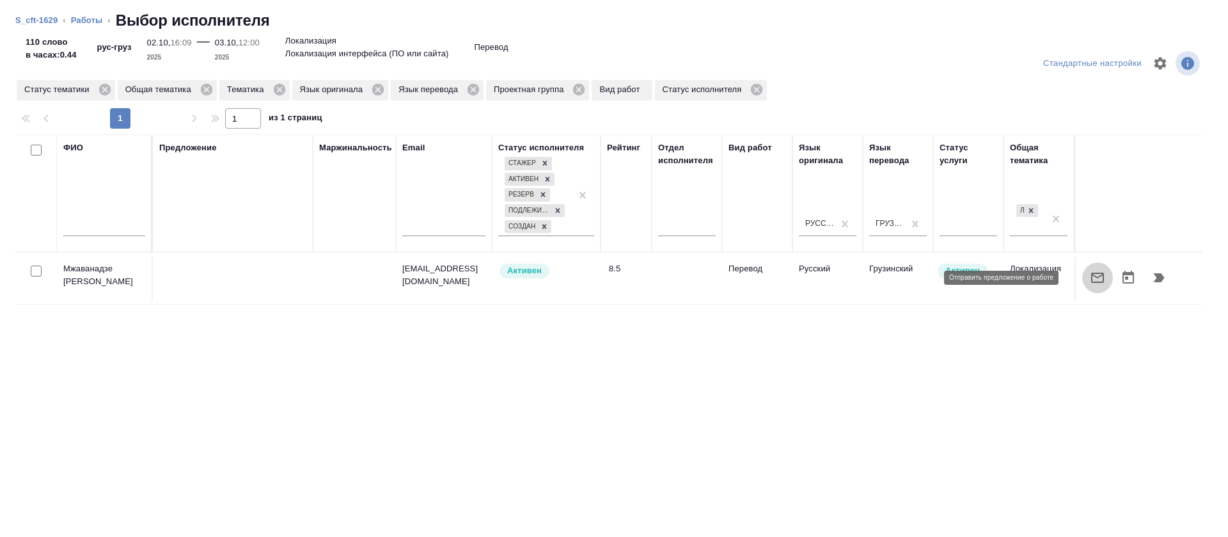
click at [1091, 272] on icon "button" at bounding box center [1097, 277] width 13 height 10
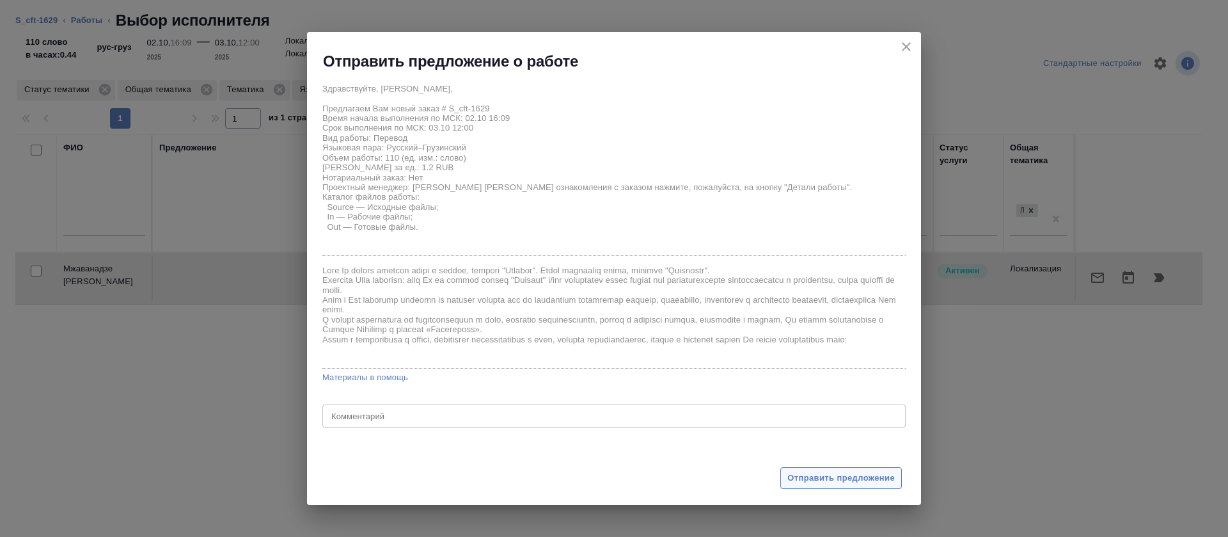
click at [804, 483] on span "Отправить предложение" at bounding box center [840, 478] width 107 height 15
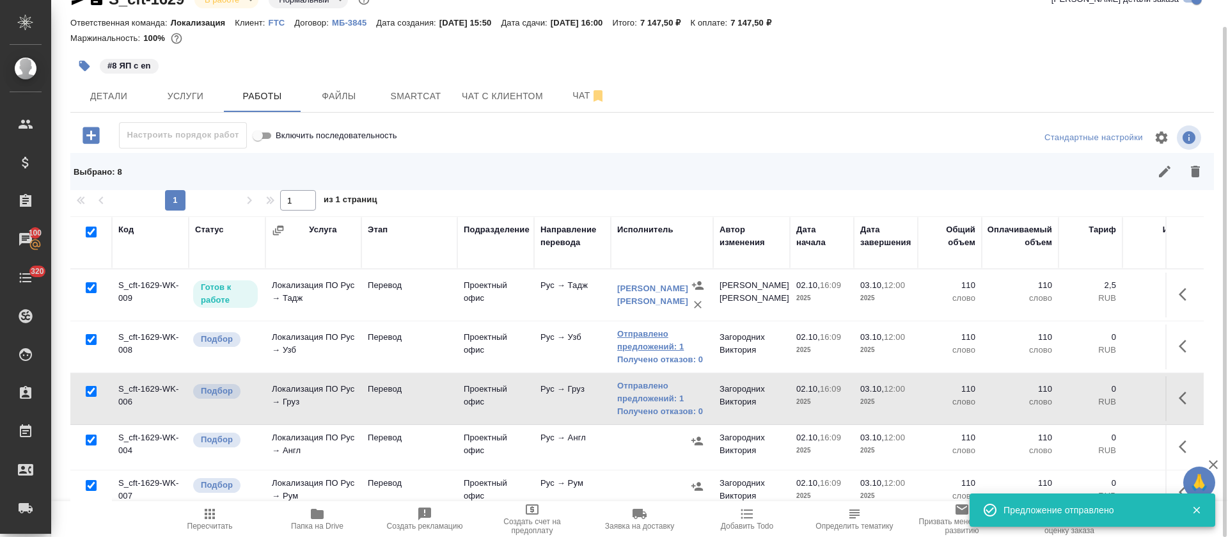
scroll to position [96, 0]
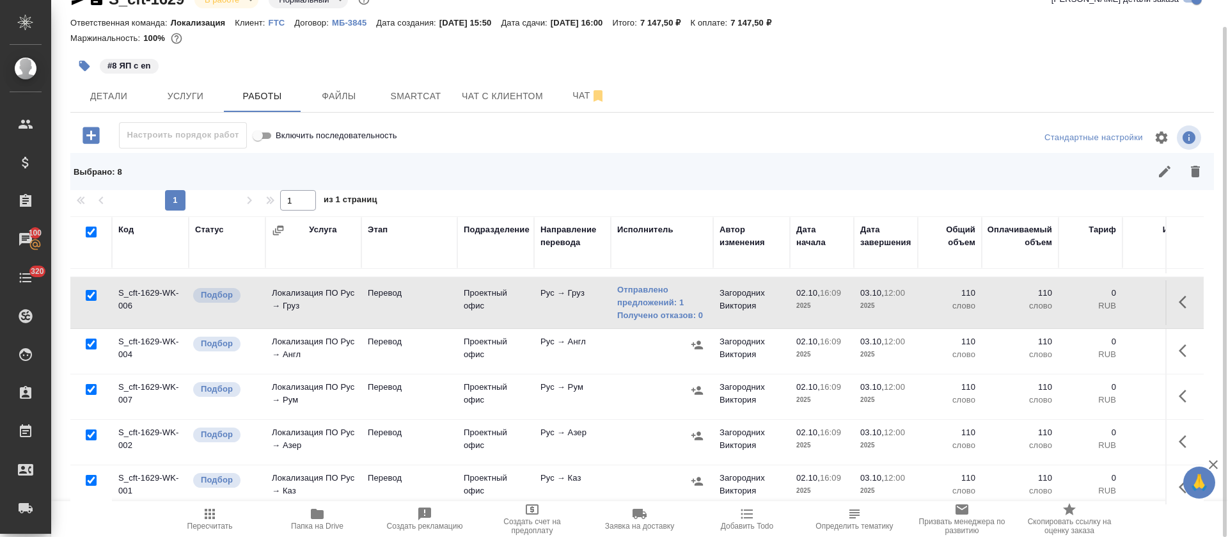
click at [700, 388] on icon "button" at bounding box center [697, 390] width 12 height 8
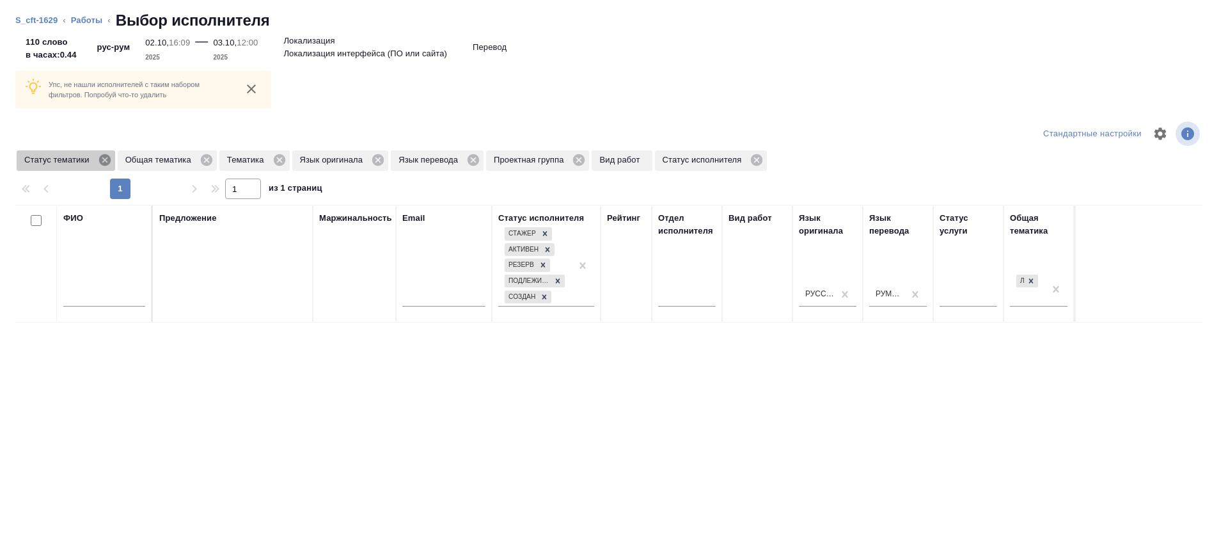
click at [102, 161] on icon at bounding box center [104, 160] width 12 height 12
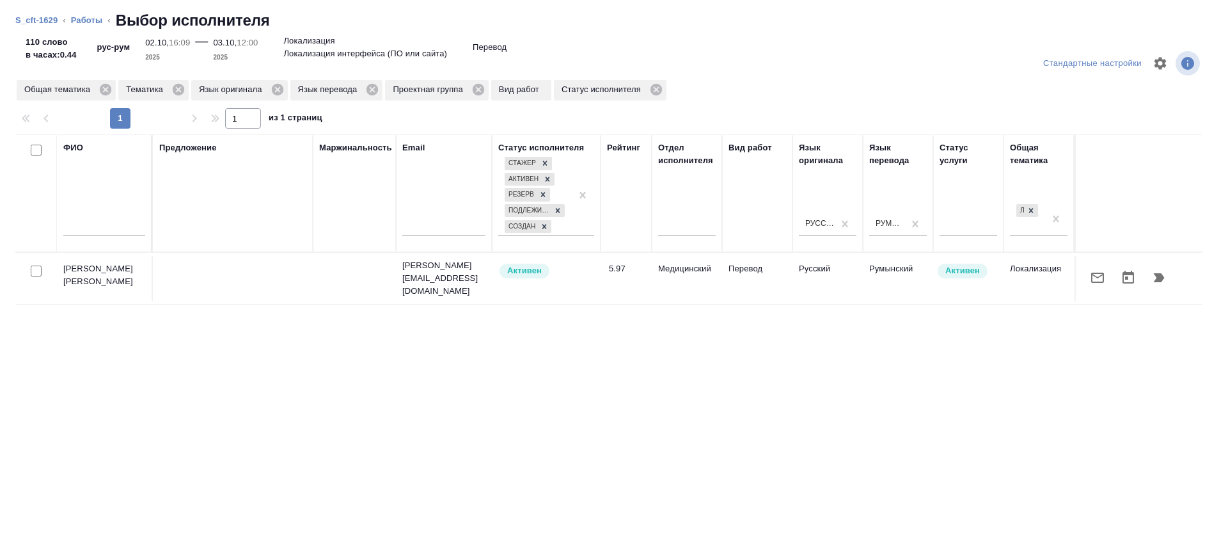
click at [1090, 281] on icon "button" at bounding box center [1097, 277] width 15 height 15
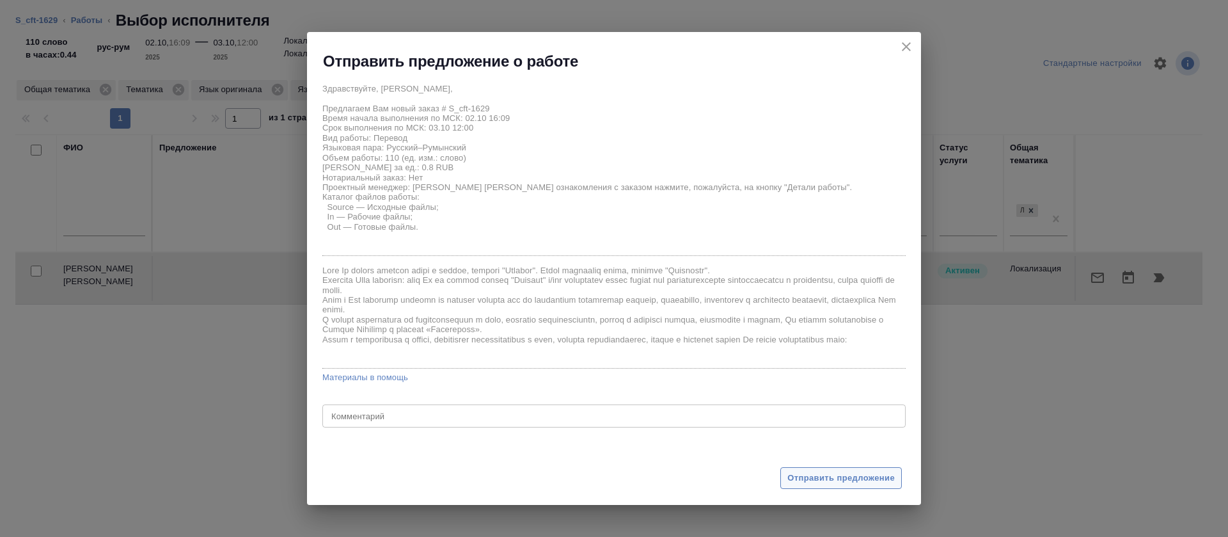
click at [812, 480] on span "Отправить предложение" at bounding box center [840, 478] width 107 height 15
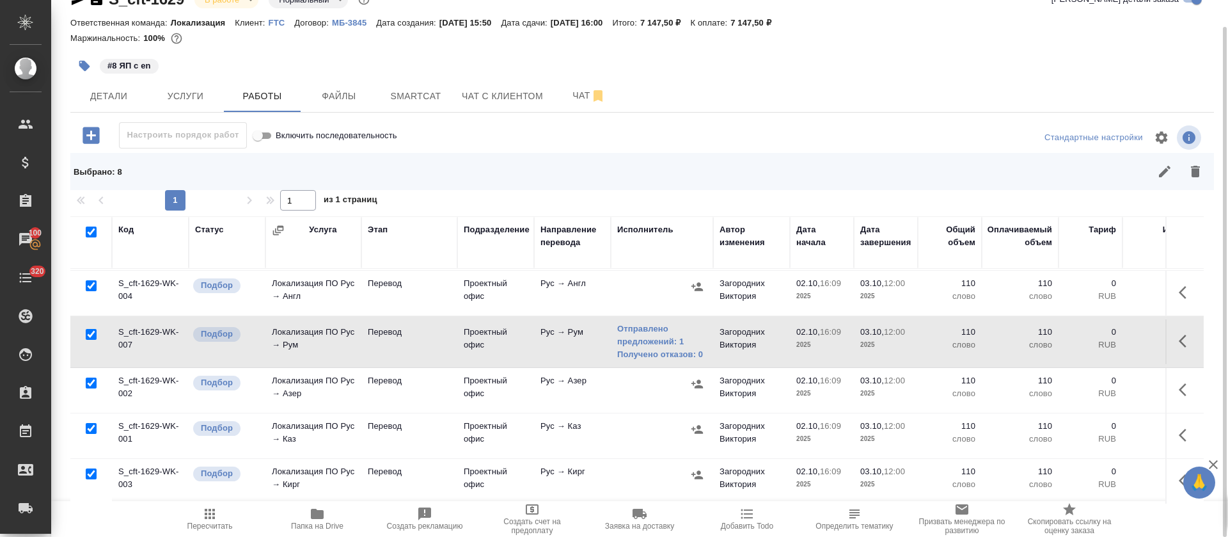
scroll to position [169, 0]
click at [695, 379] on icon "button" at bounding box center [697, 383] width 12 height 8
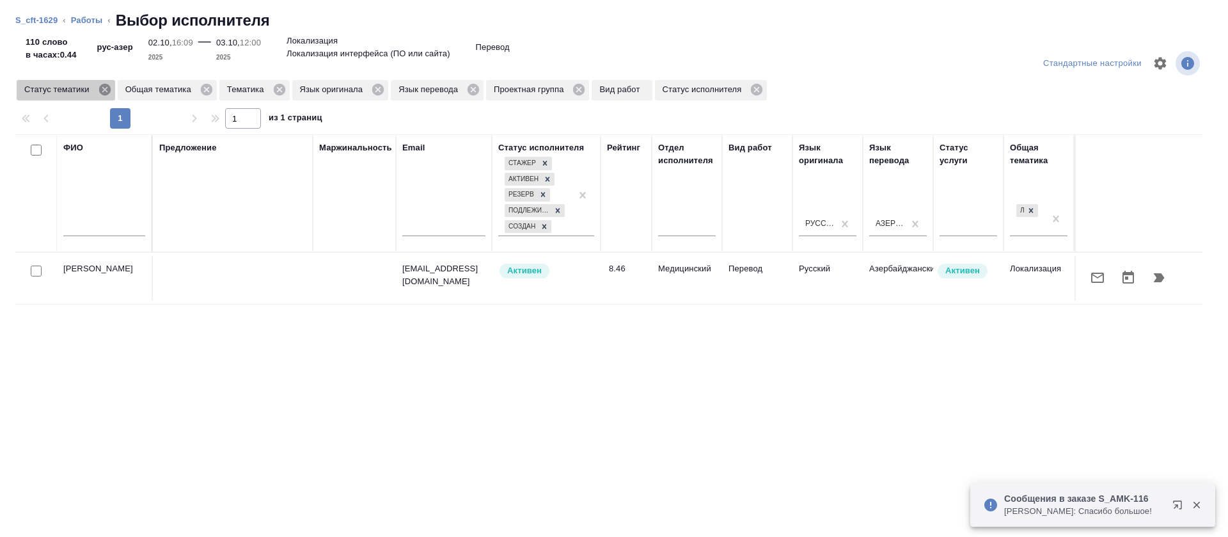
click at [107, 94] on icon at bounding box center [104, 90] width 12 height 12
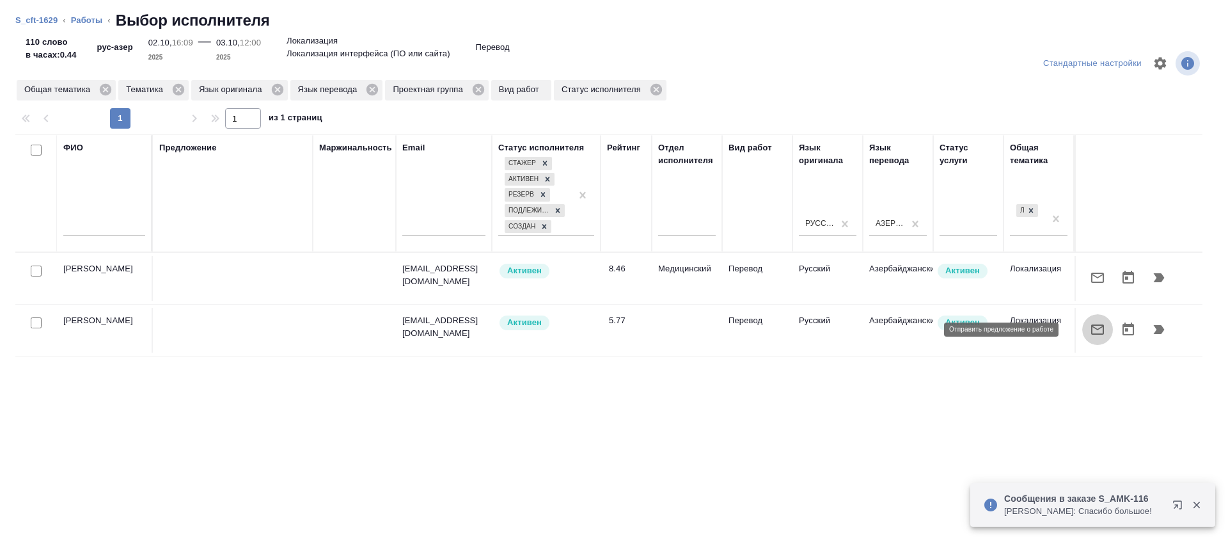
click at [1090, 327] on icon "button" at bounding box center [1097, 329] width 15 height 15
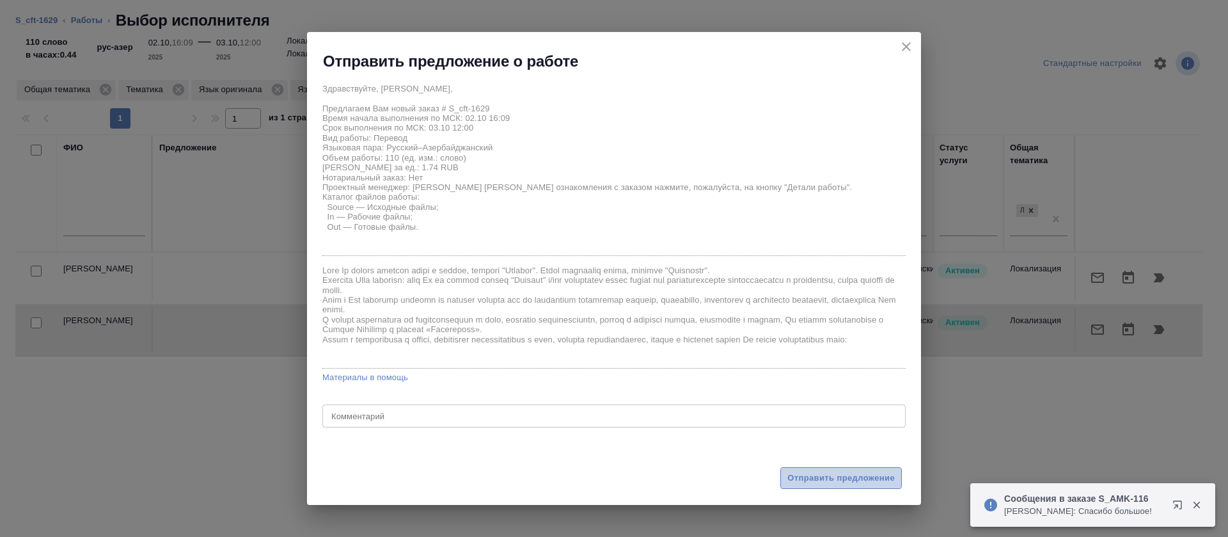
click at [810, 483] on span "Отправить предложение" at bounding box center [840, 478] width 107 height 15
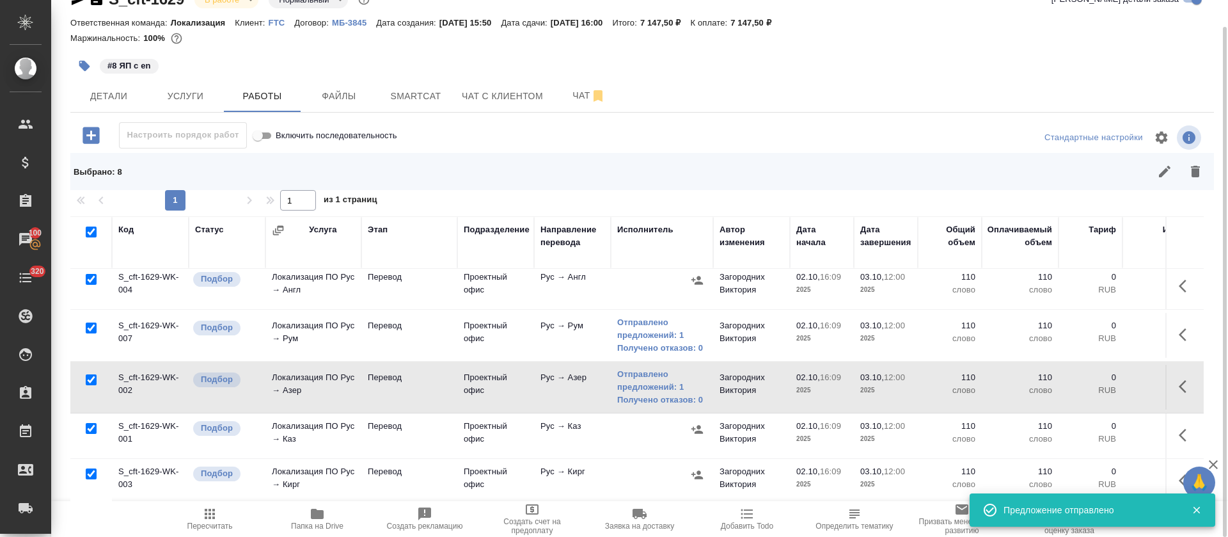
click at [700, 423] on icon "button" at bounding box center [697, 429] width 13 height 13
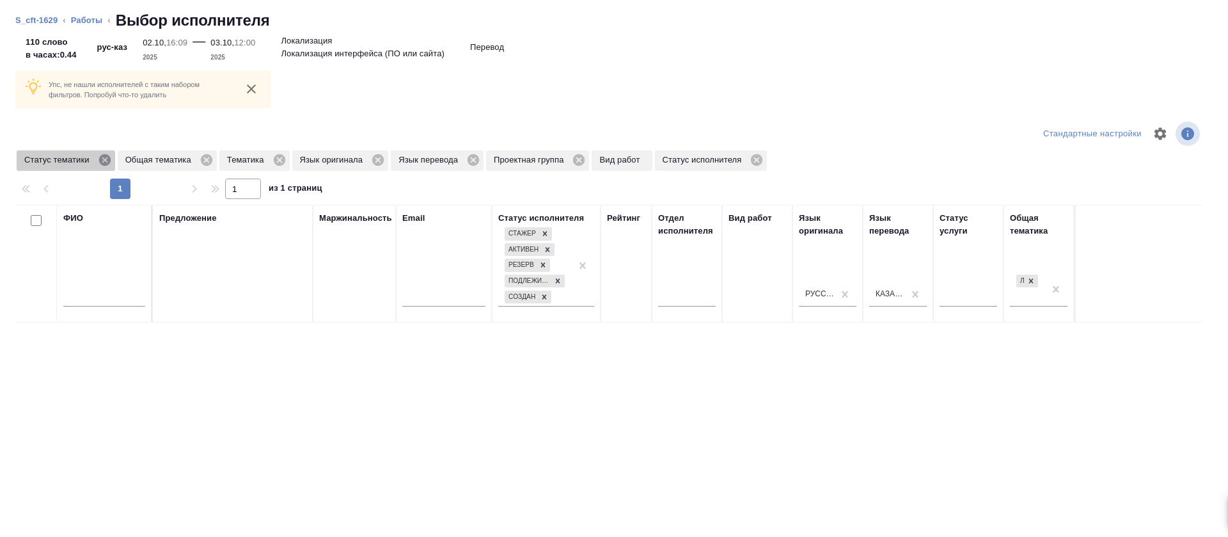
click at [105, 165] on icon at bounding box center [104, 160] width 12 height 12
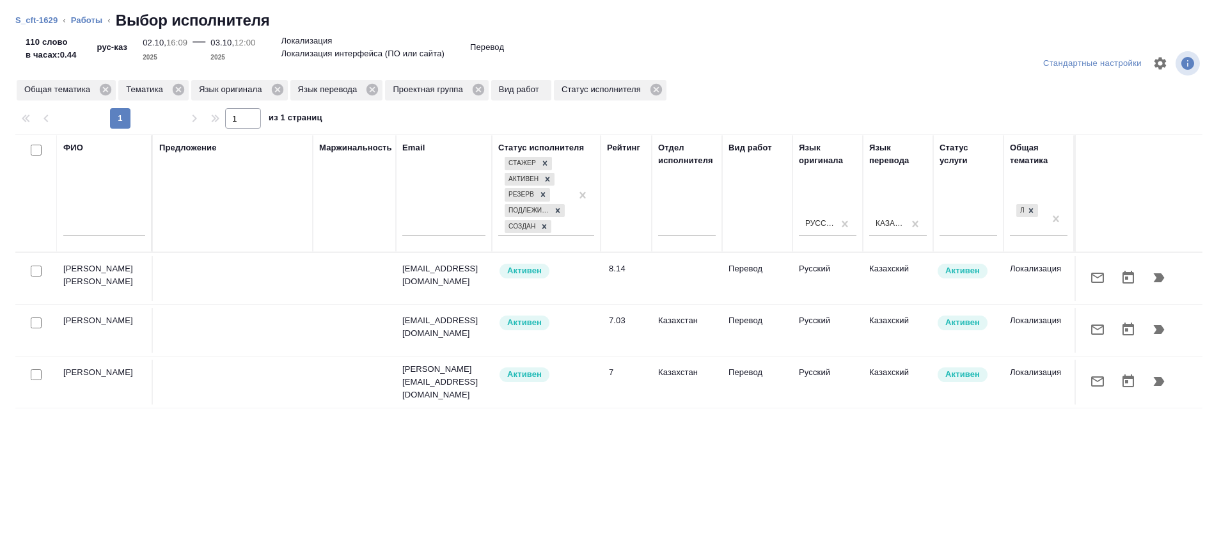
scroll to position [6, 0]
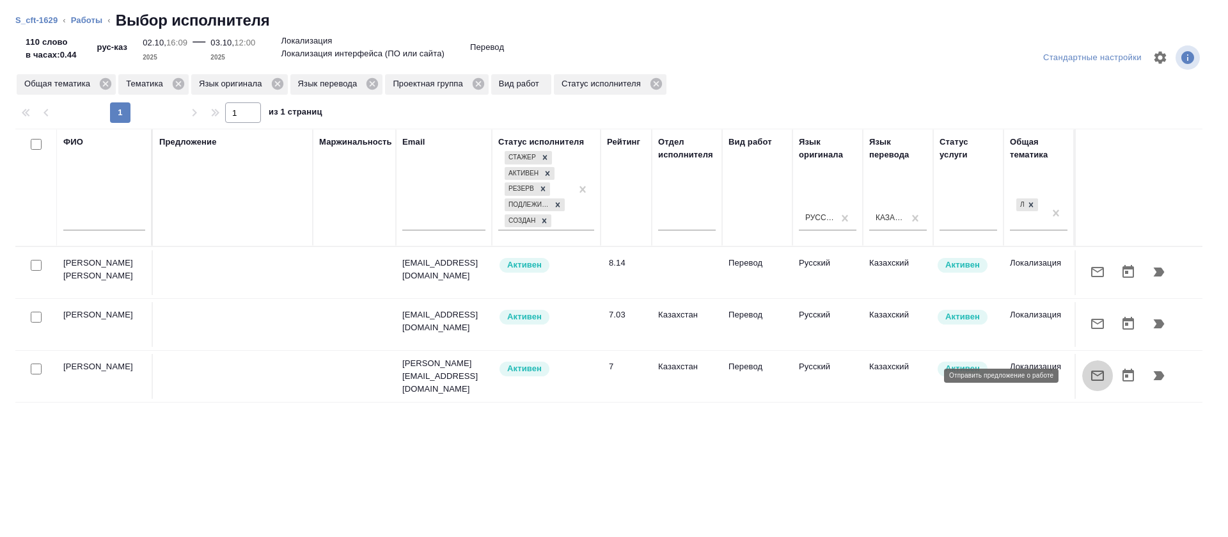
click at [1090, 372] on icon "button" at bounding box center [1097, 375] width 15 height 15
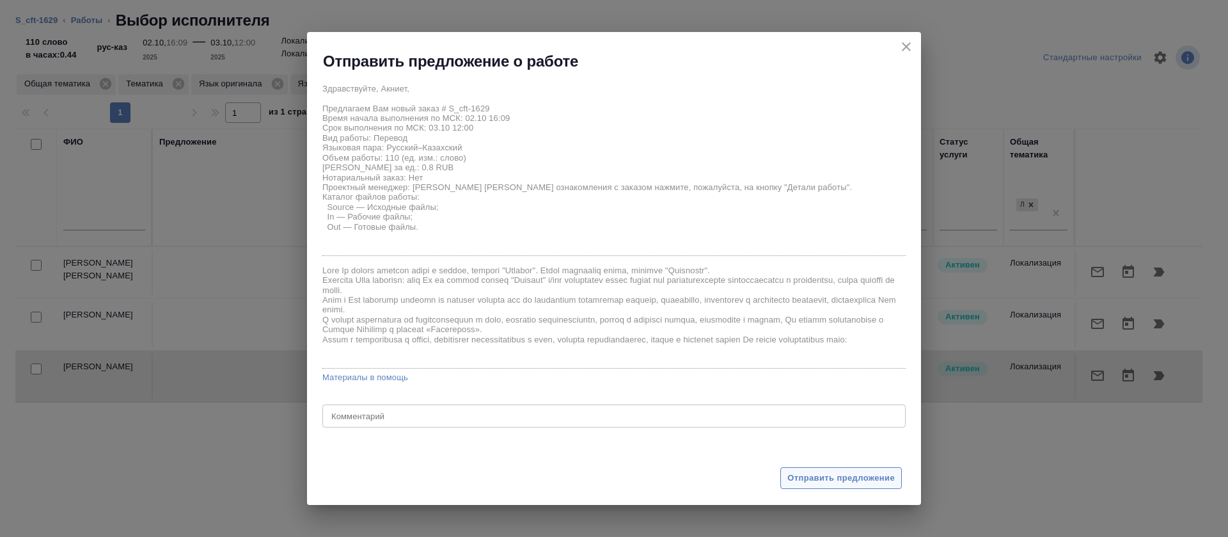
click at [803, 485] on button "Отправить предложение" at bounding box center [841, 478] width 122 height 22
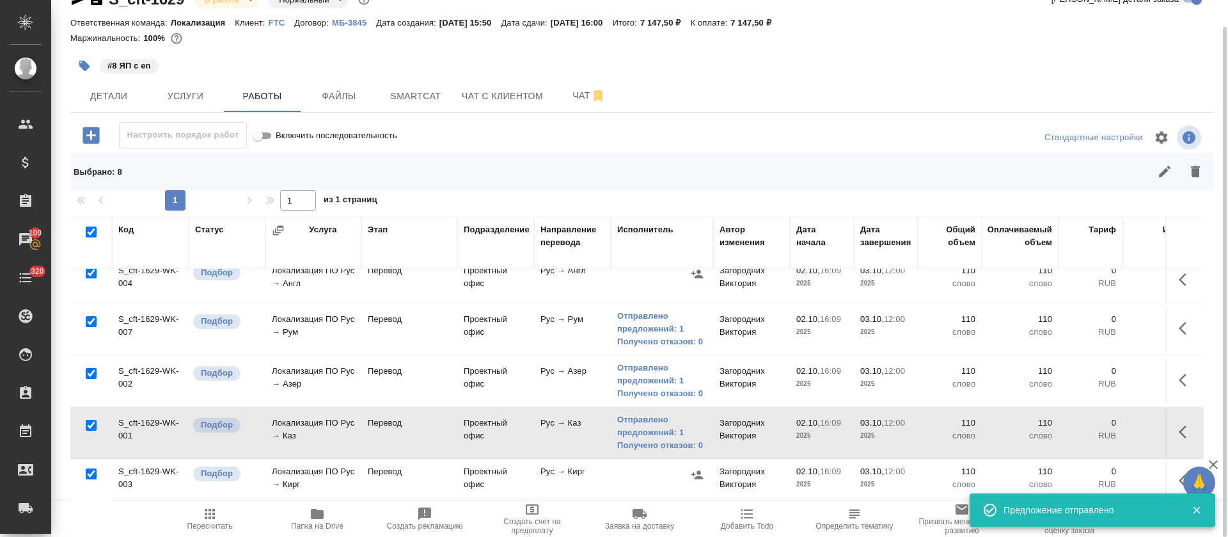
scroll to position [182, 0]
click at [700, 468] on icon "button" at bounding box center [697, 474] width 13 height 13
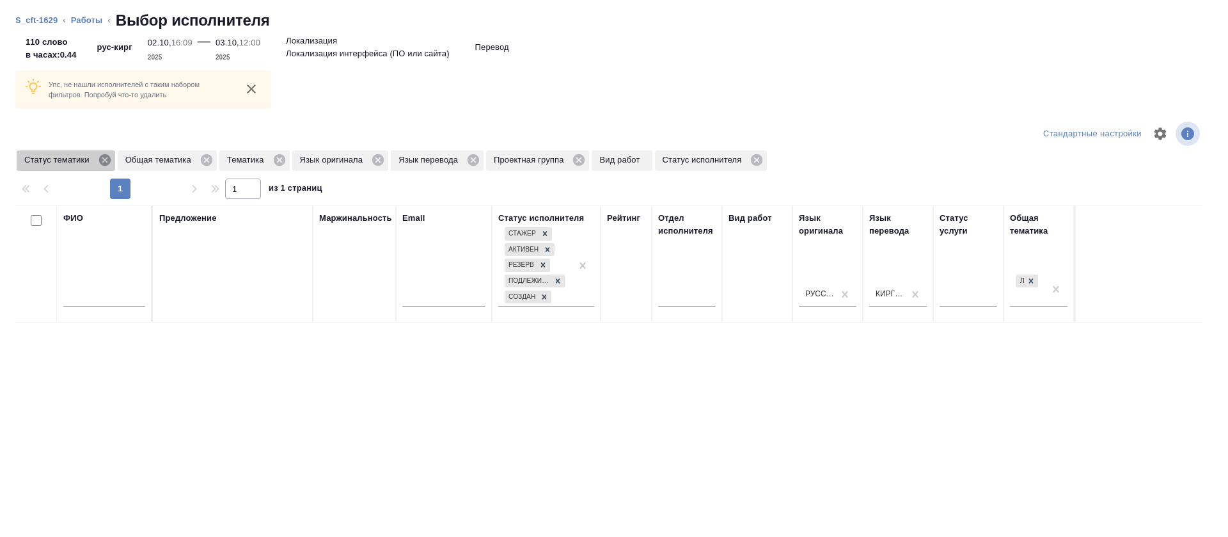
click at [99, 159] on icon at bounding box center [104, 160] width 12 height 12
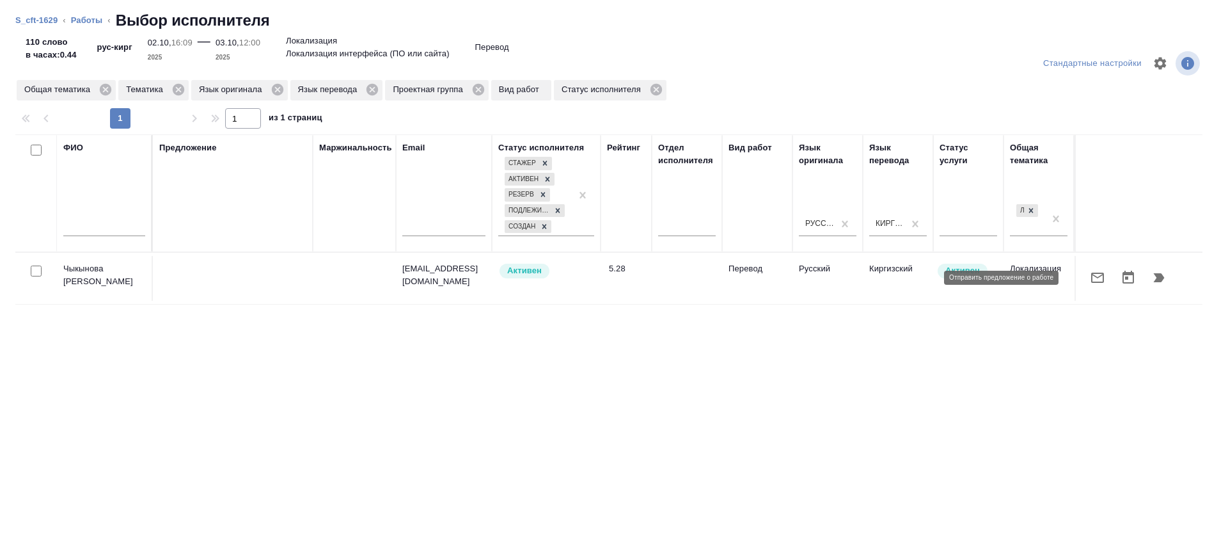
click at [1091, 276] on icon "button" at bounding box center [1097, 277] width 13 height 10
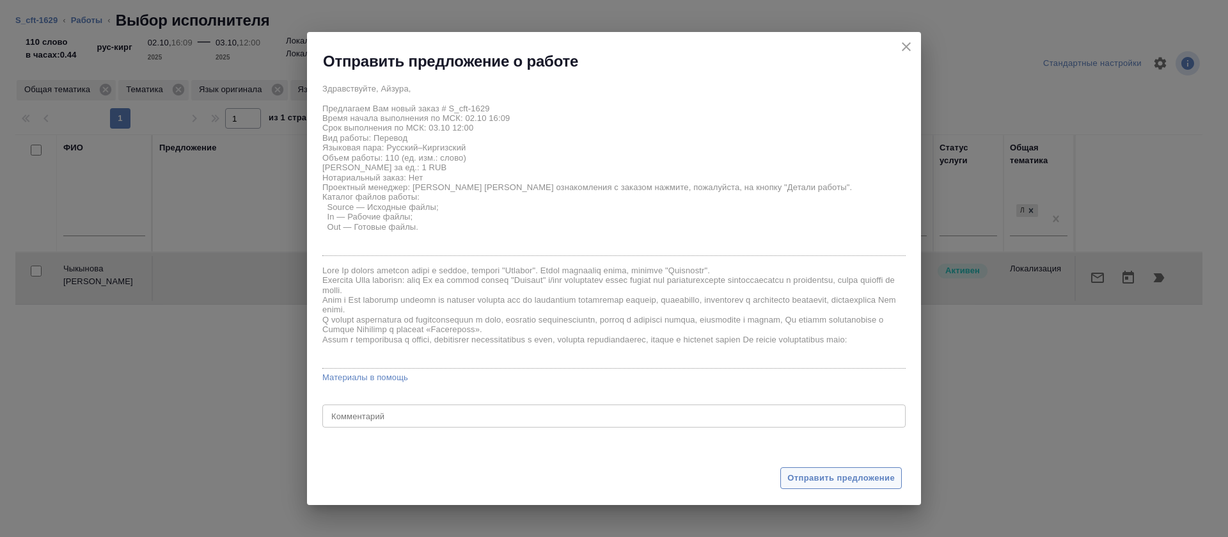
click at [792, 471] on span "Отправить предложение" at bounding box center [840, 478] width 107 height 15
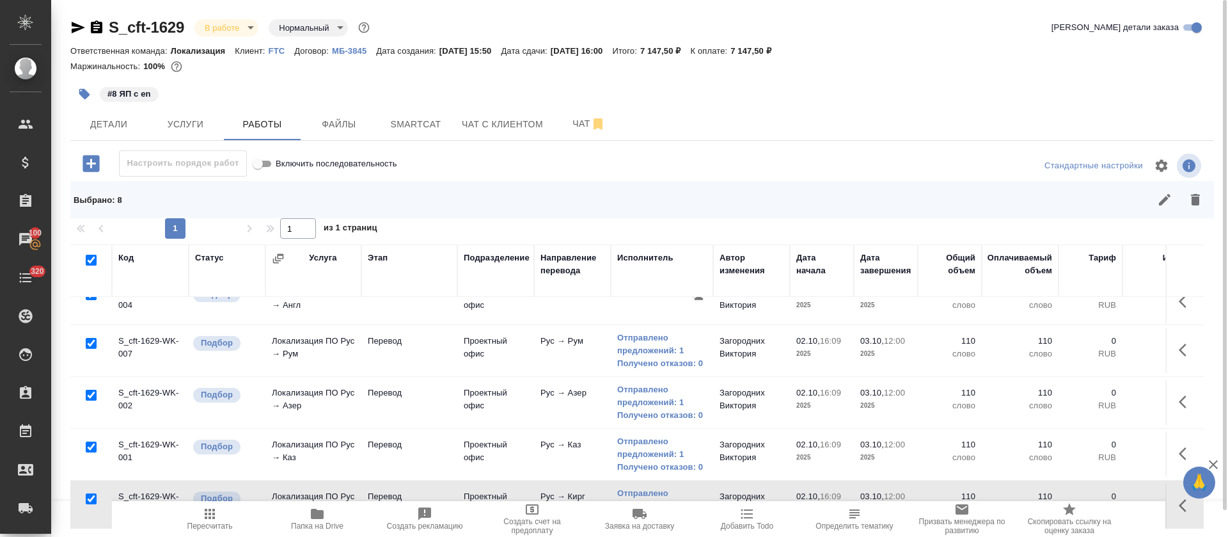
scroll to position [92, 0]
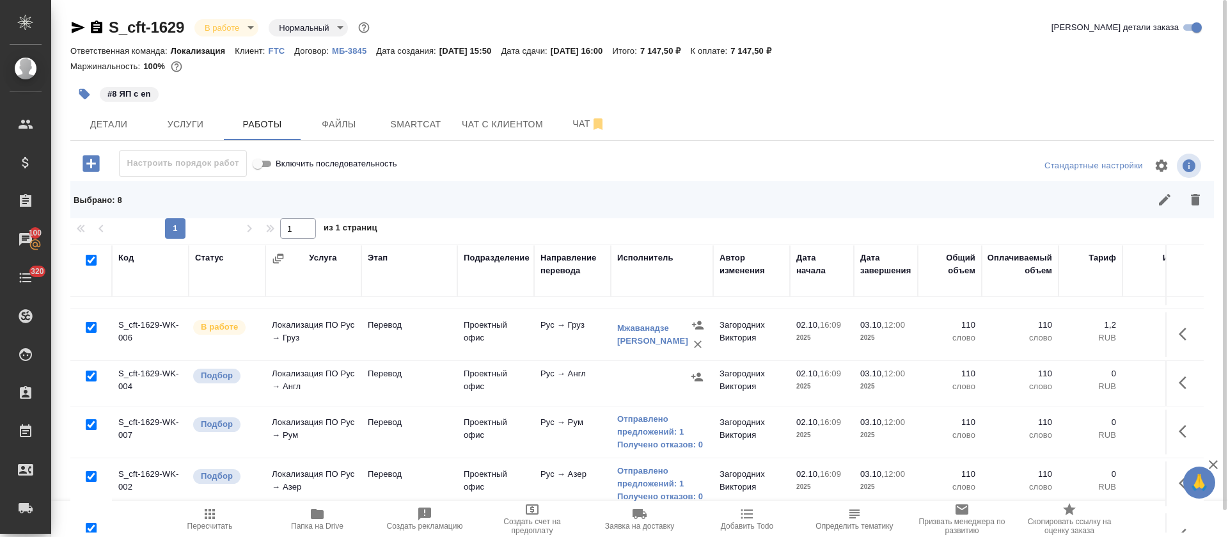
click at [1179, 384] on icon "button" at bounding box center [1186, 382] width 15 height 15
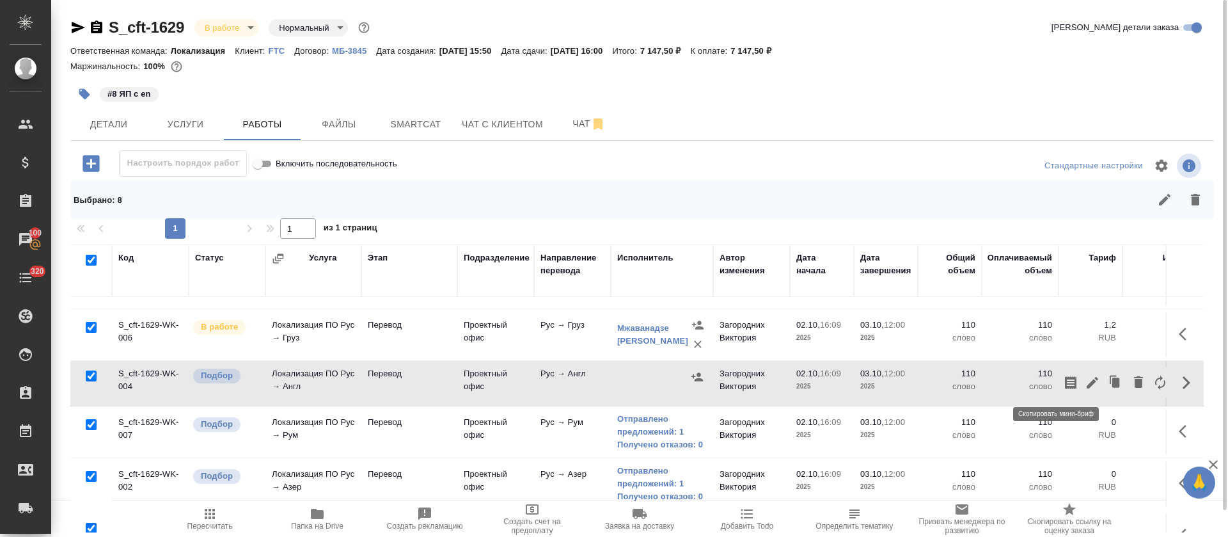
click at [1063, 385] on icon "button" at bounding box center [1070, 382] width 15 height 15
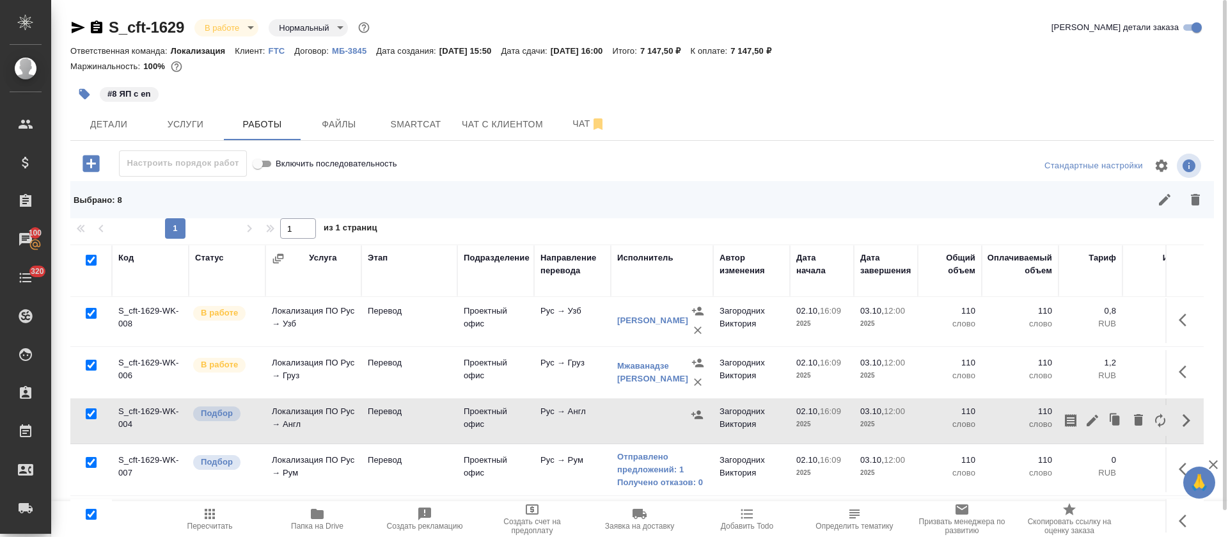
scroll to position [0, 0]
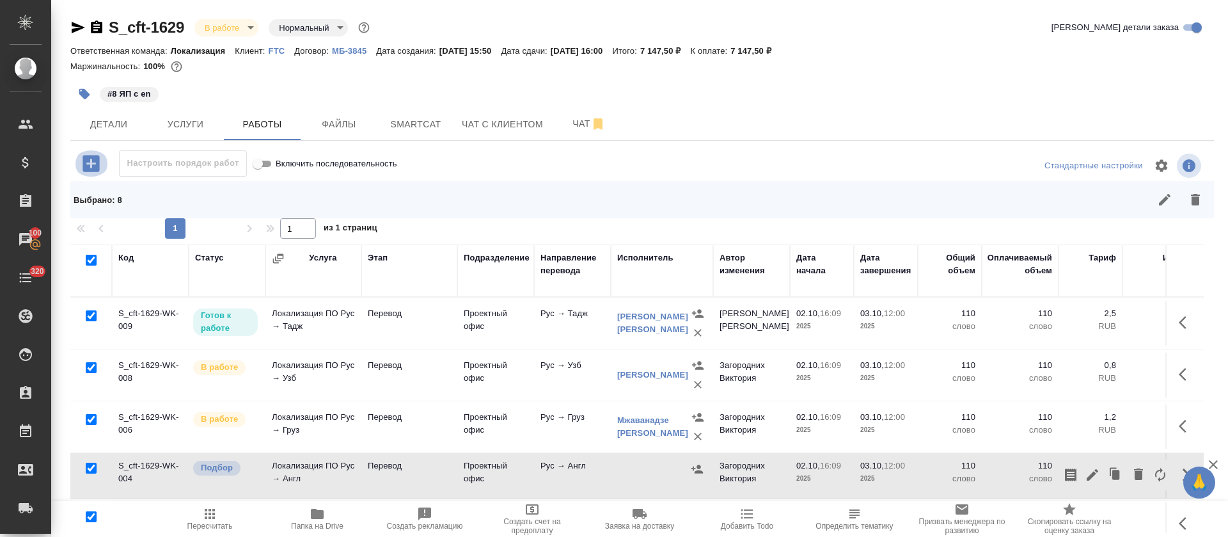
click at [88, 161] on icon "button" at bounding box center [90, 163] width 17 height 17
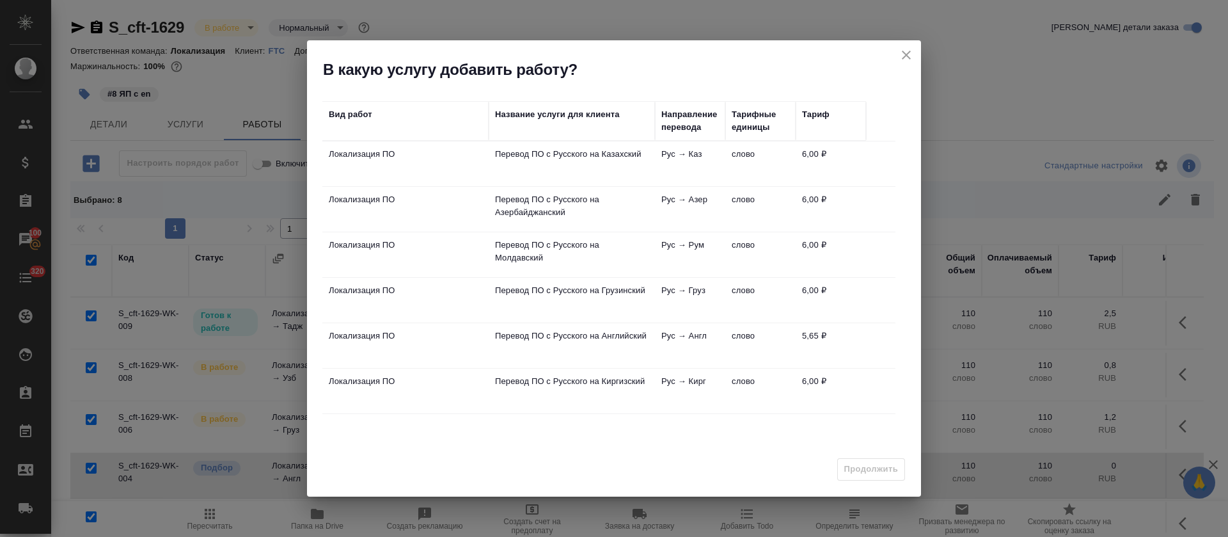
click at [563, 161] on td "Перевод ПО с Русского на Казахский" at bounding box center [572, 163] width 166 height 45
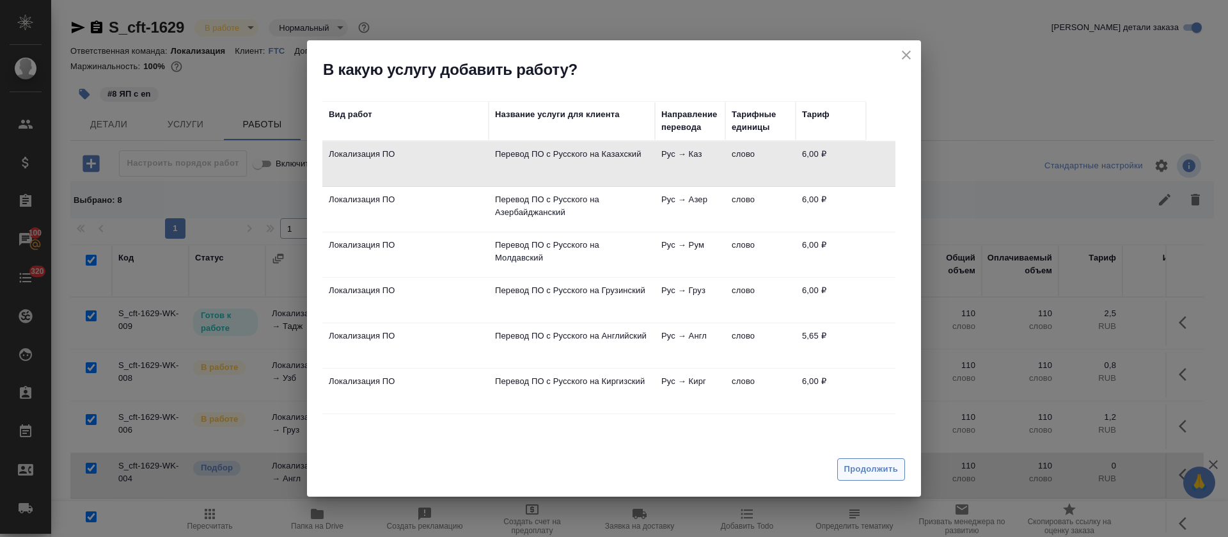
click at [866, 460] on button "Продолжить" at bounding box center [871, 469] width 68 height 22
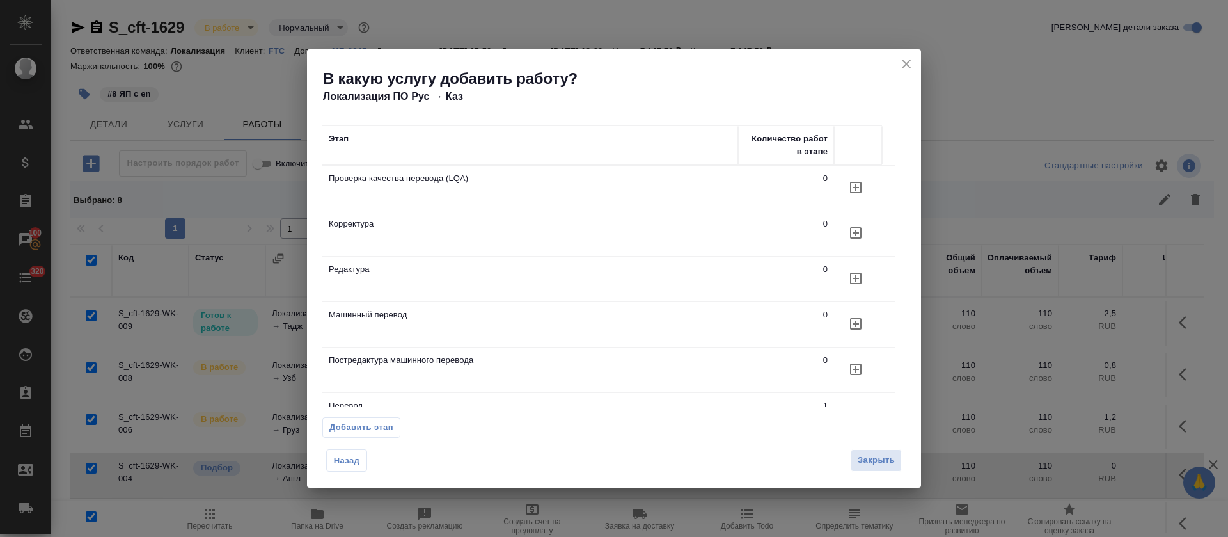
click at [850, 192] on icon "button" at bounding box center [855, 187] width 15 height 15
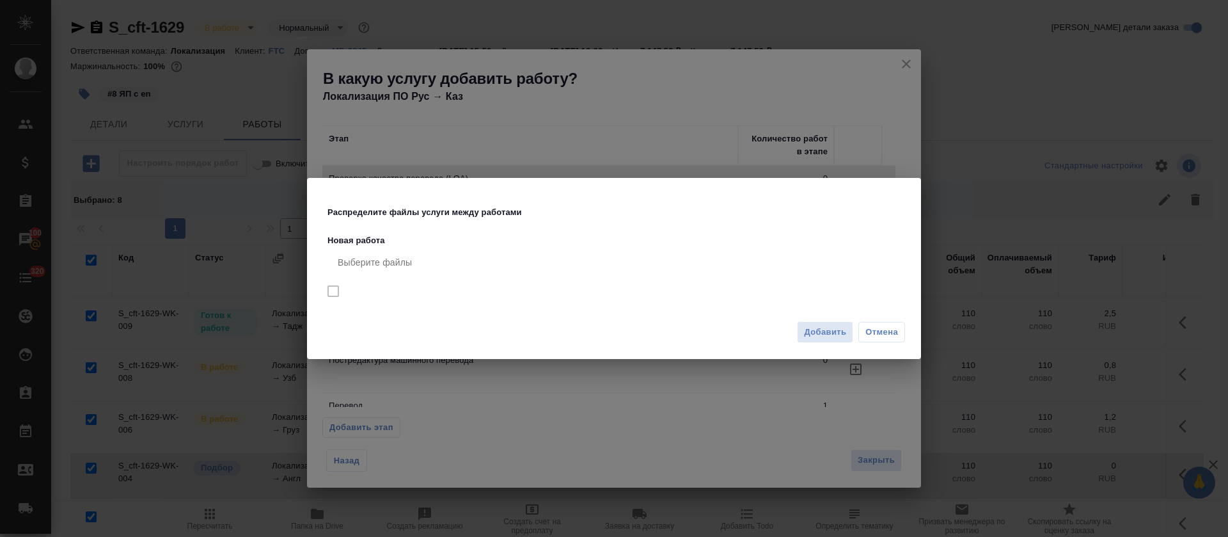
click at [825, 343] on div "Добавить Отмена" at bounding box center [614, 337] width 614 height 45
click at [827, 336] on span "Добавить" at bounding box center [825, 332] width 42 height 15
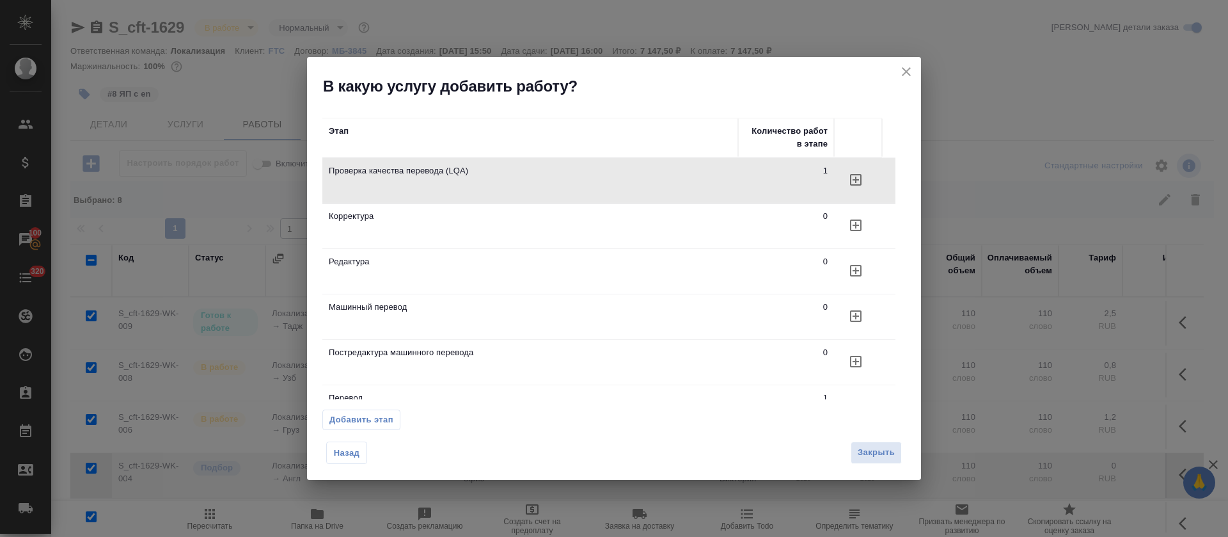
checkbox input "false"
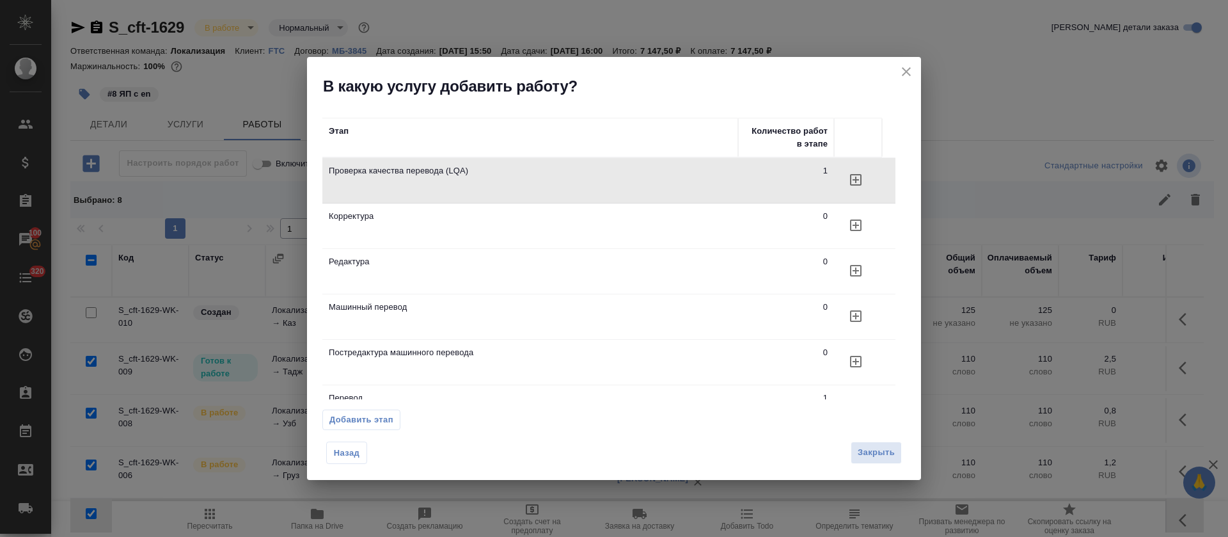
click at [906, 74] on icon "close" at bounding box center [906, 71] width 15 height 15
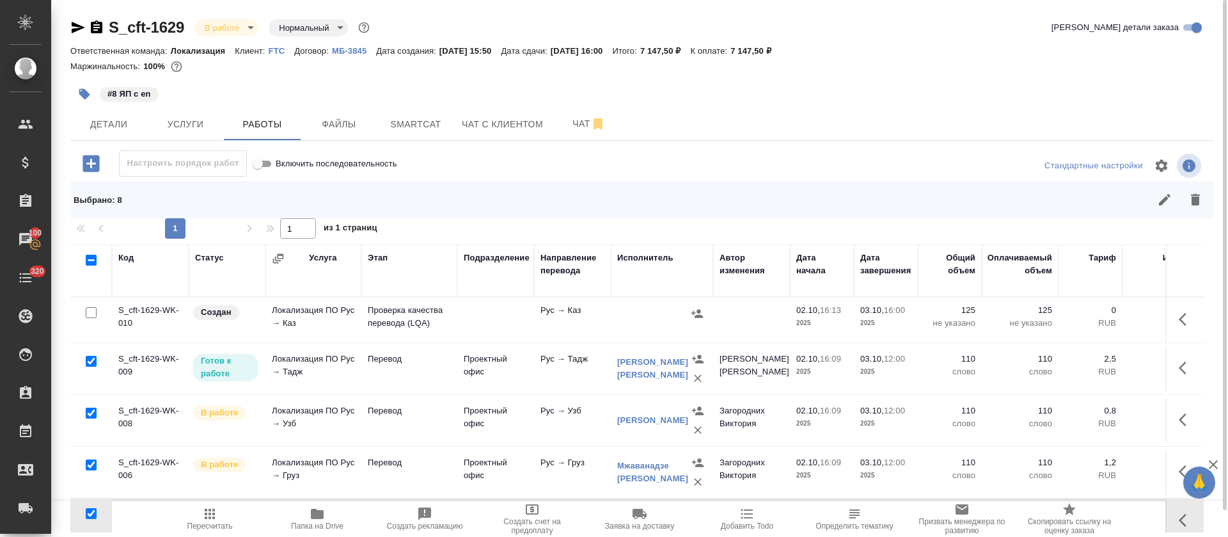
click at [1179, 316] on icon "button" at bounding box center [1186, 318] width 15 height 15
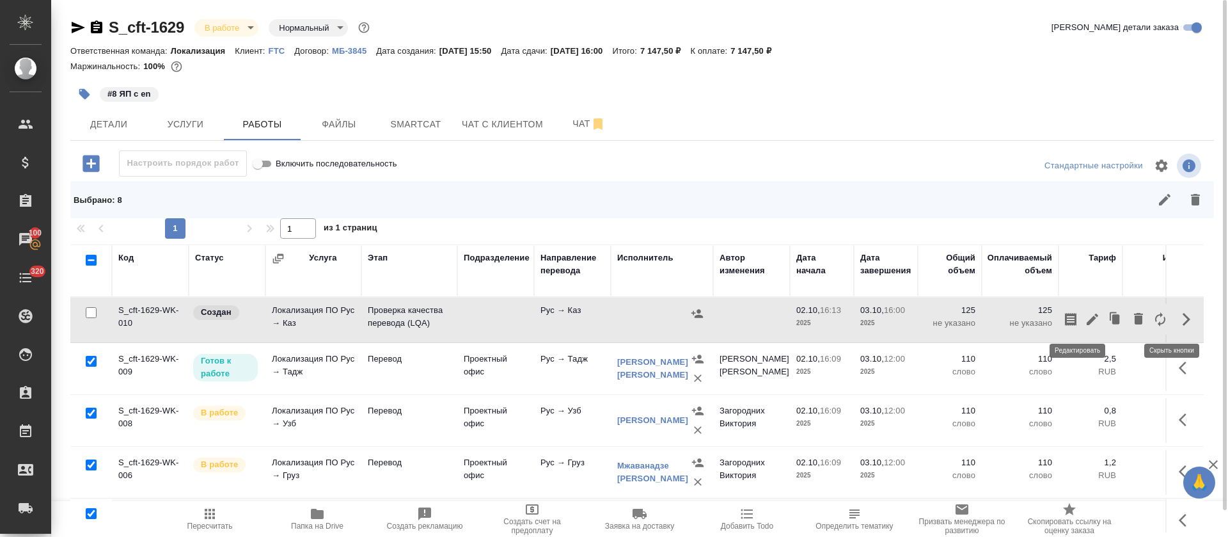
click at [1085, 322] on icon "button" at bounding box center [1092, 318] width 15 height 15
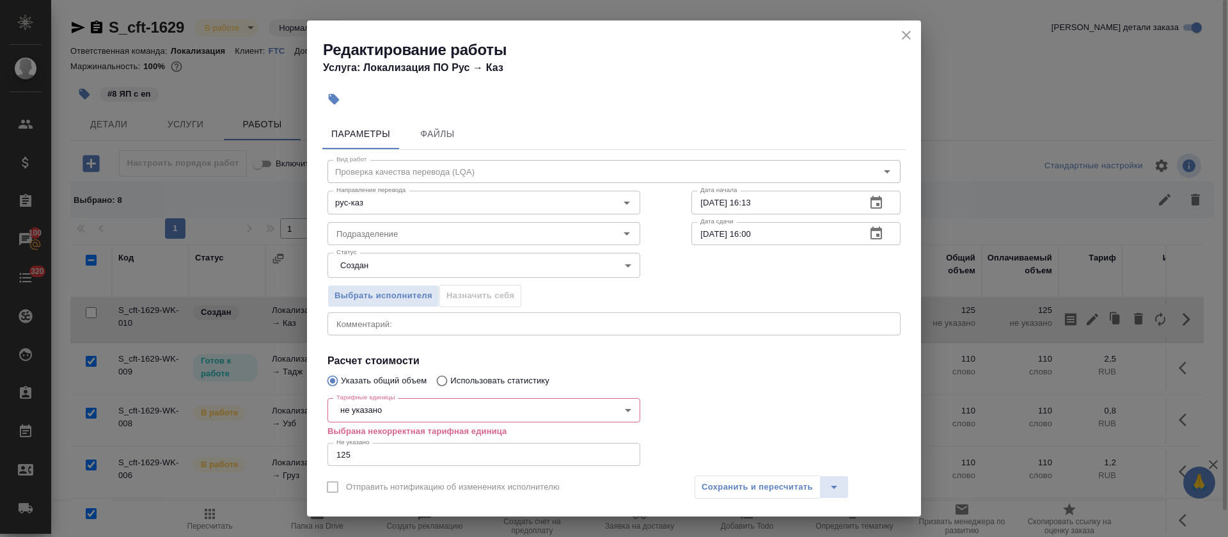
click at [373, 449] on input "125" at bounding box center [483, 454] width 313 height 23
type input "1"
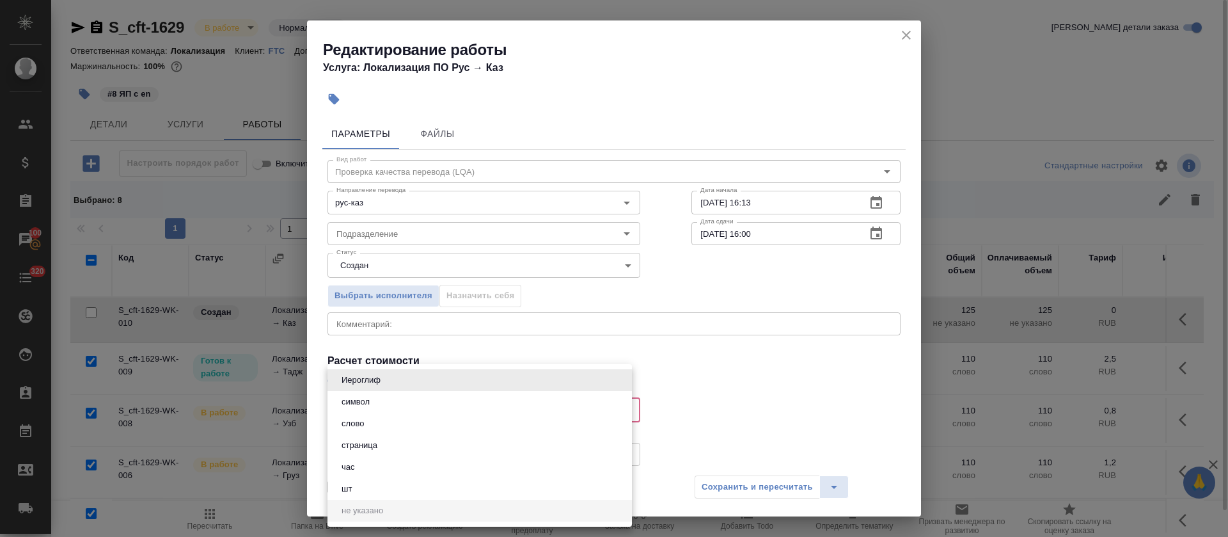
click at [369, 412] on body "🙏 .cls-1 fill:#fff; AWATERA Tretyakova Olga Клиенты Спецификации Заказы 100 Чат…" at bounding box center [614, 268] width 1228 height 537
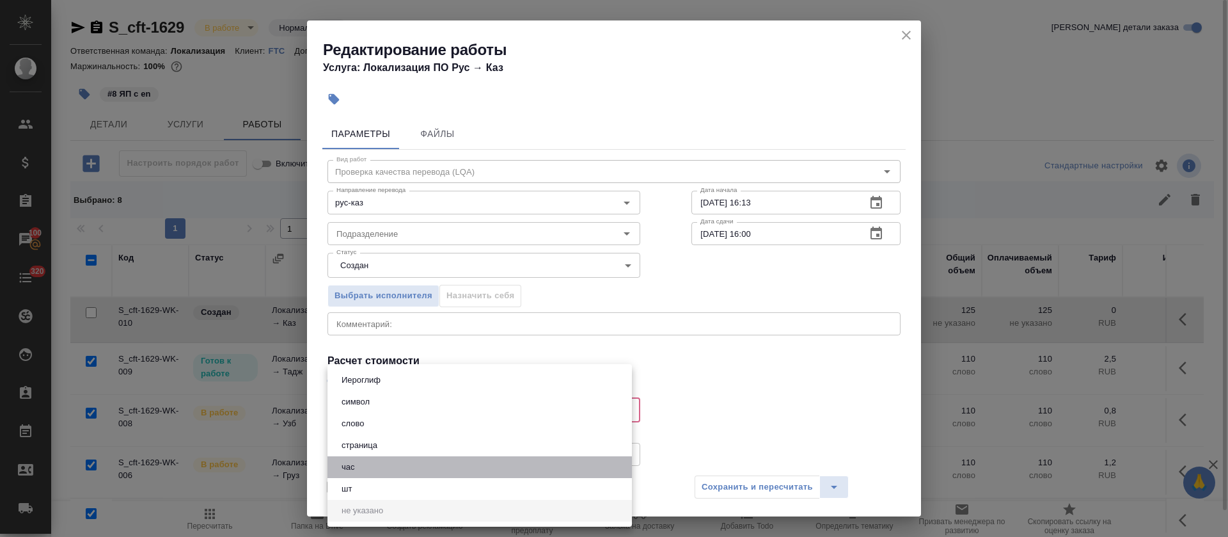
click at [368, 464] on li "час" at bounding box center [479, 467] width 304 height 22
type input "5a8b1489cc6b4906c91bfd93"
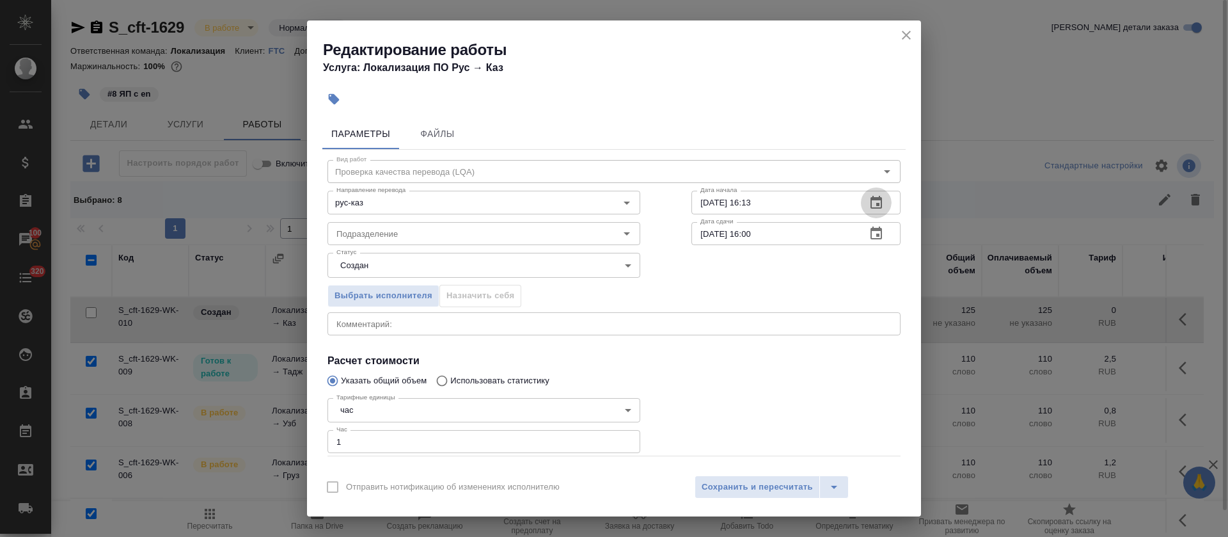
click at [870, 195] on button "button" at bounding box center [876, 202] width 31 height 31
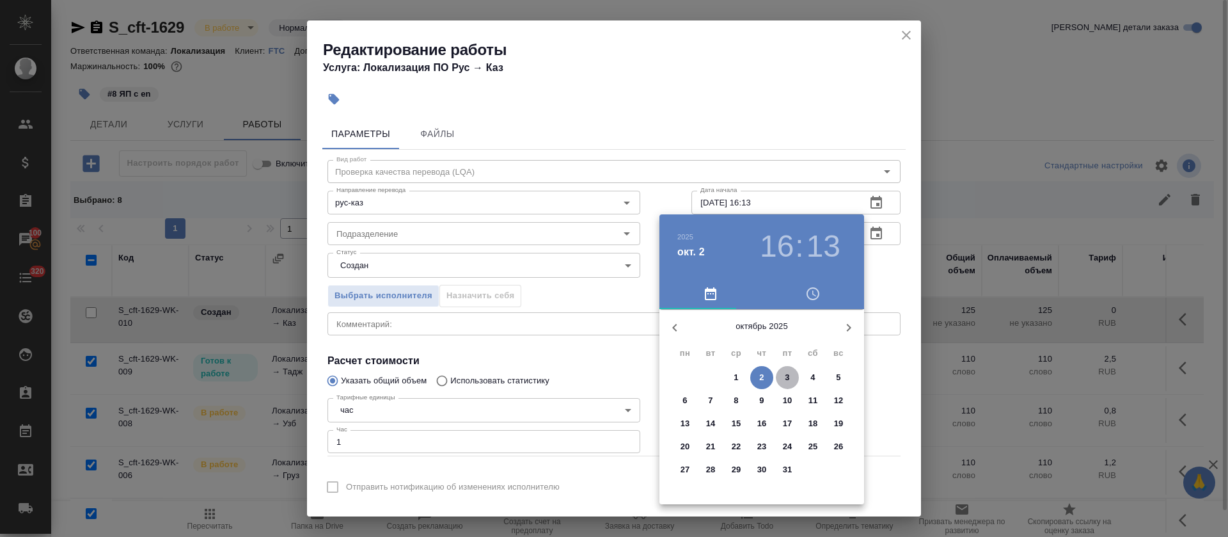
click at [783, 376] on span "3" at bounding box center [787, 377] width 23 height 13
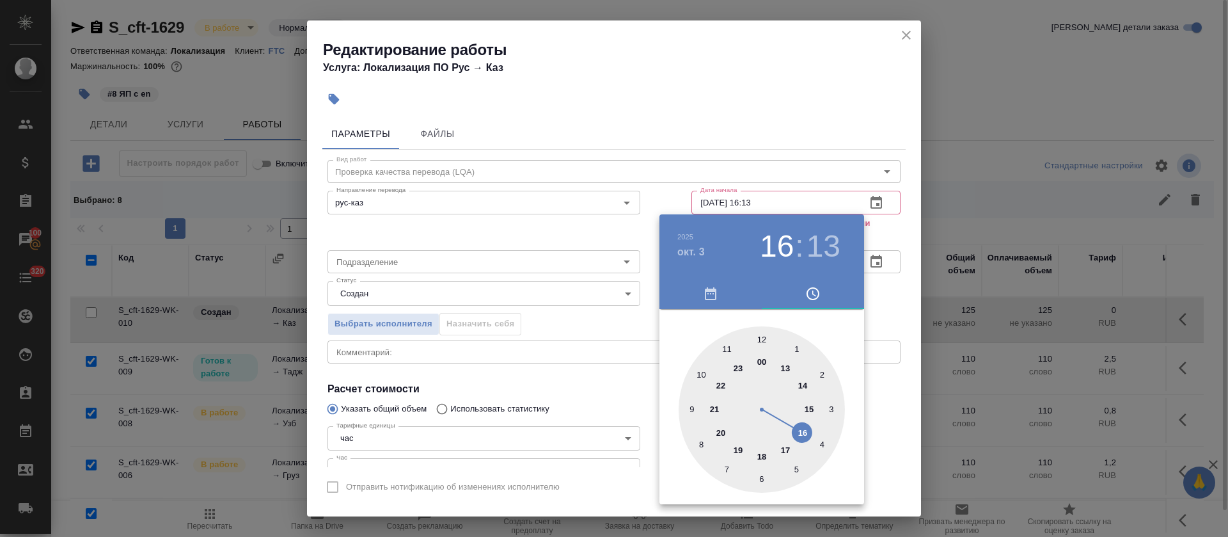
click at [763, 338] on div at bounding box center [762, 409] width 166 height 166
type input "03.10.2025 12:00"
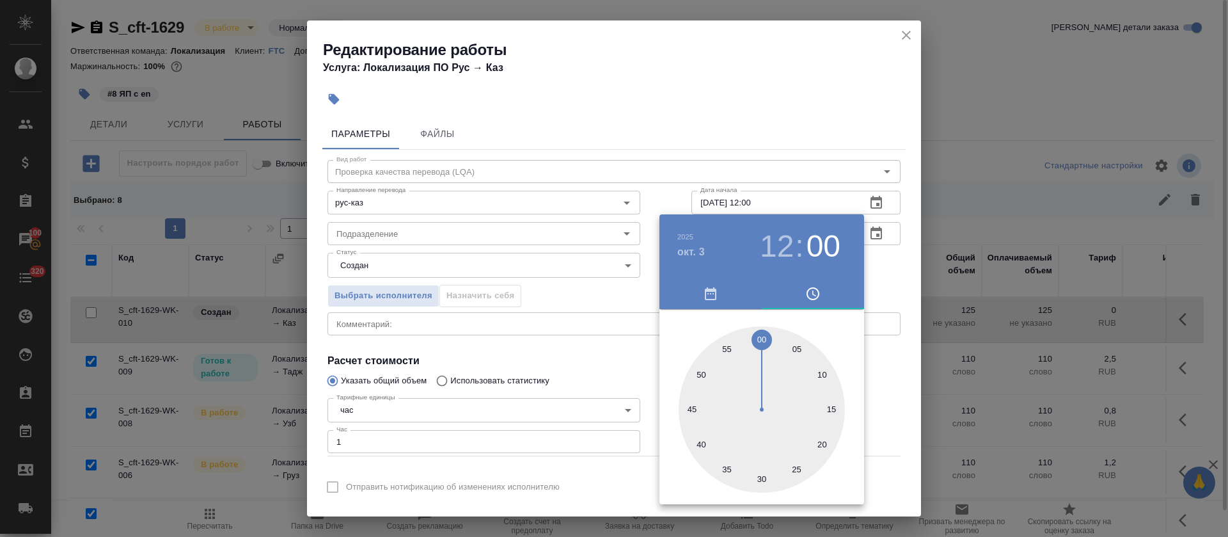
click at [535, 341] on div at bounding box center [614, 268] width 1228 height 537
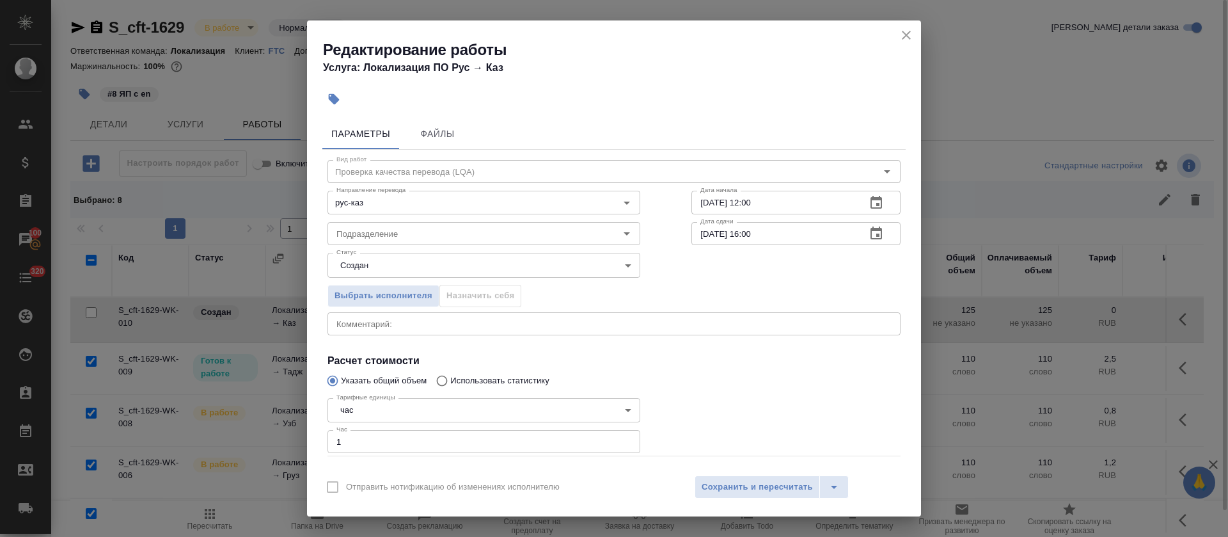
click at [868, 232] on icon "button" at bounding box center [875, 233] width 15 height 15
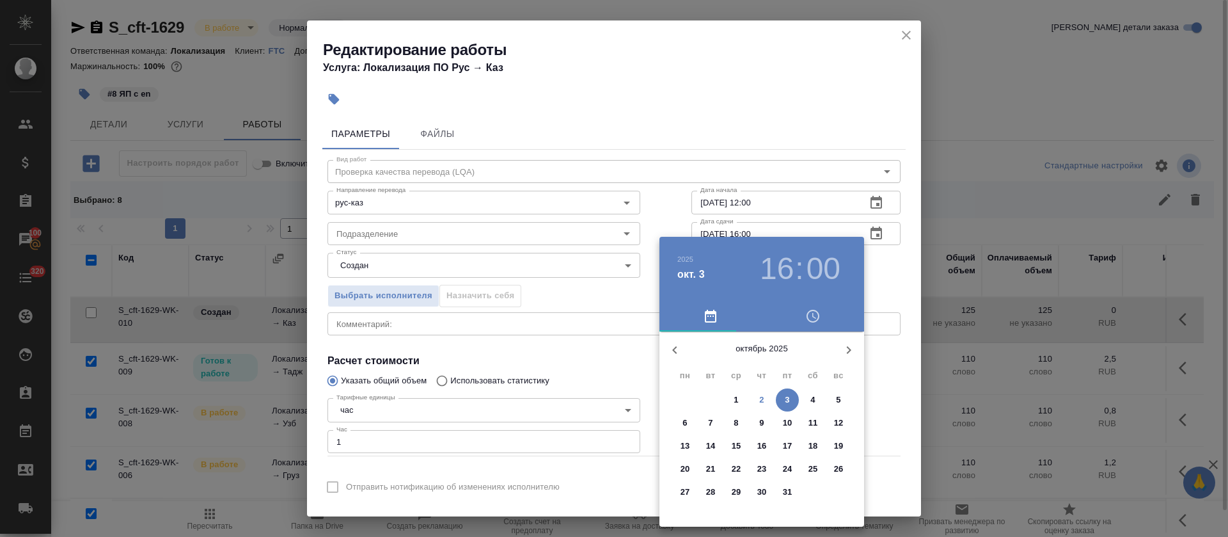
click at [523, 335] on div at bounding box center [614, 268] width 1228 height 537
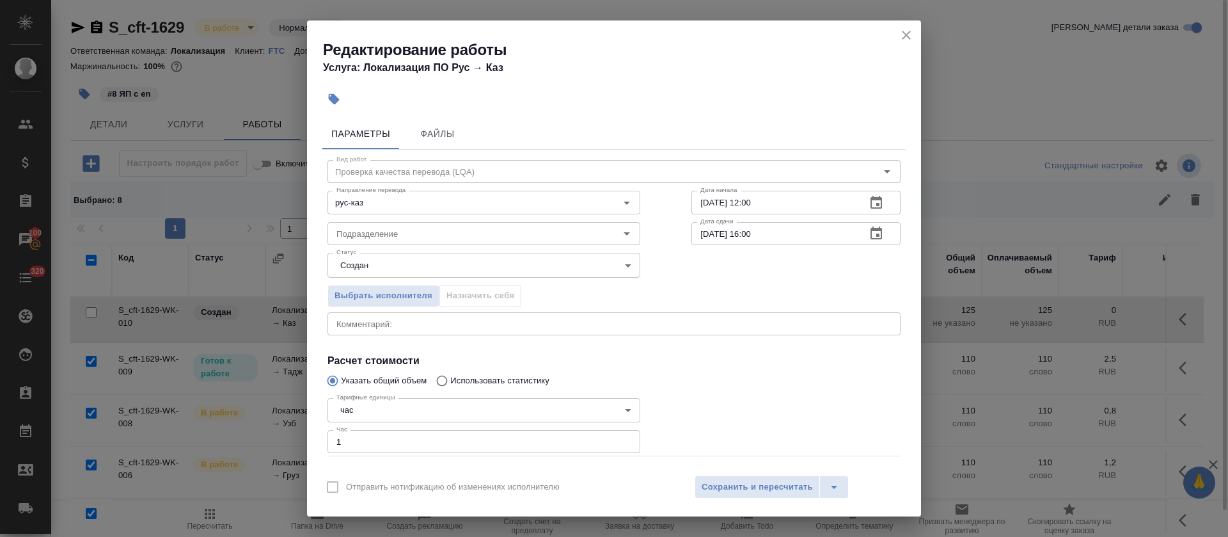
click at [427, 238] on input "Подразделение" at bounding box center [462, 233] width 262 height 15
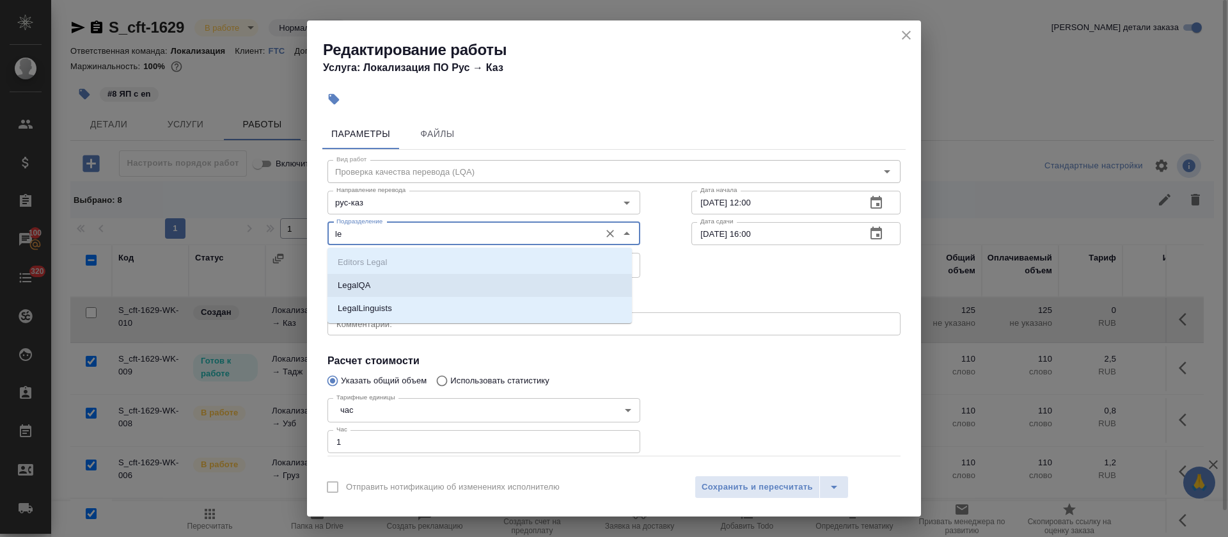
click at [405, 282] on li "LegalQA" at bounding box center [479, 285] width 304 height 23
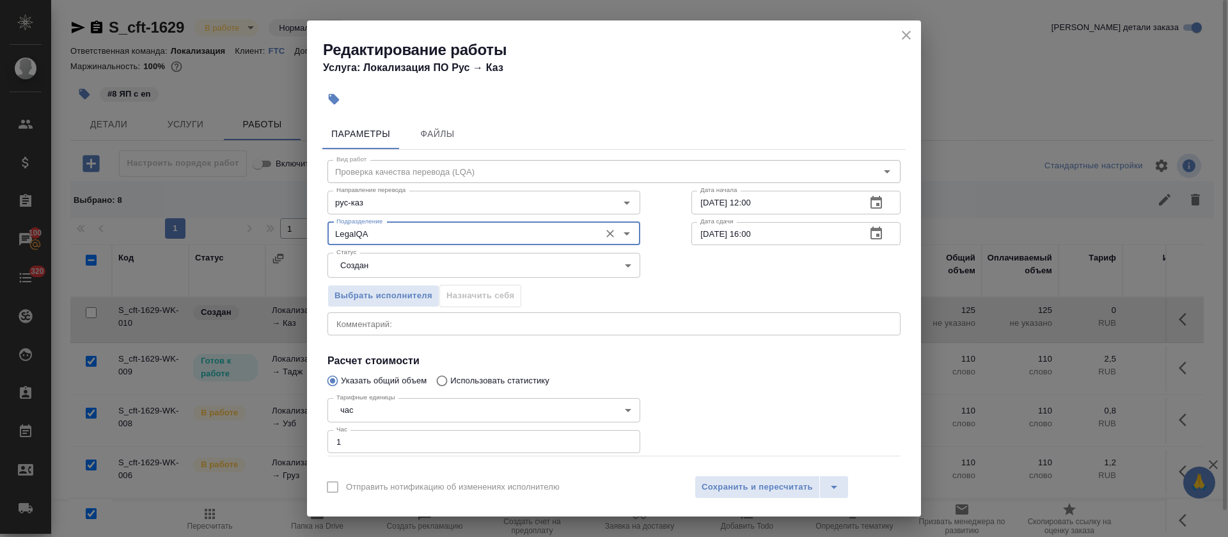
type input "LegalQA"
click at [394, 263] on body "🙏 .cls-1 fill:#fff; AWATERA Tretyakova Olga Клиенты Спецификации Заказы 100 Чат…" at bounding box center [614, 268] width 1228 height 537
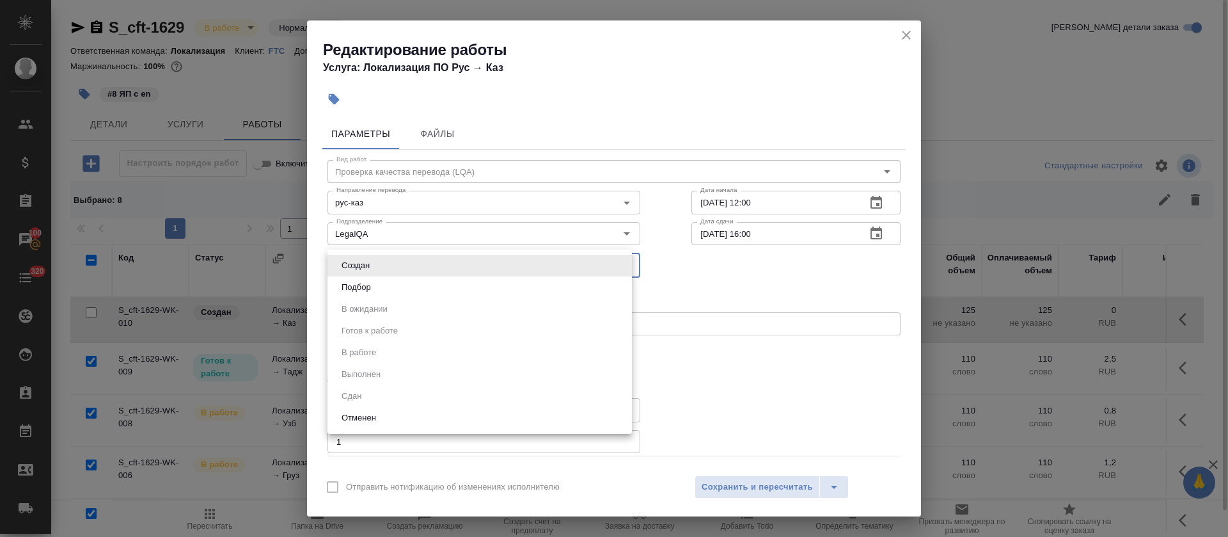
click at [388, 285] on li "Подбор" at bounding box center [479, 287] width 304 height 22
type input "recruiting"
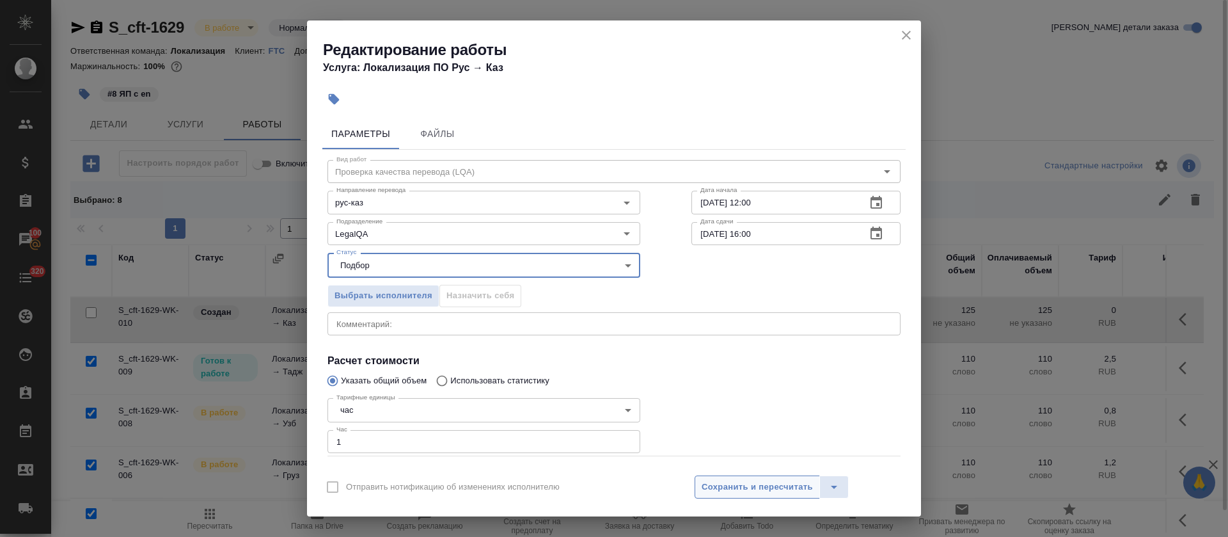
click at [722, 488] on span "Сохранить и пересчитать" at bounding box center [757, 487] width 111 height 15
